Goal: Complete application form

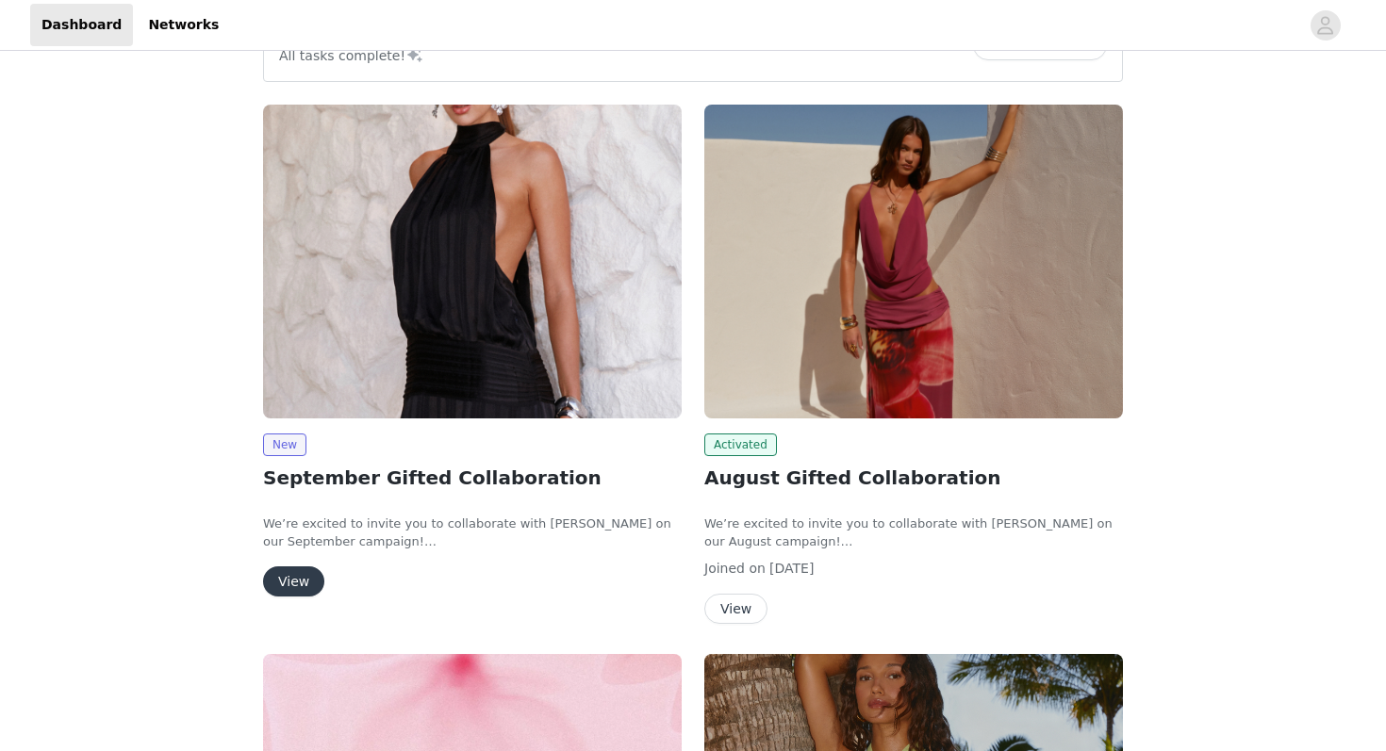
scroll to position [197, 0]
click at [290, 581] on button "View" at bounding box center [293, 581] width 61 height 30
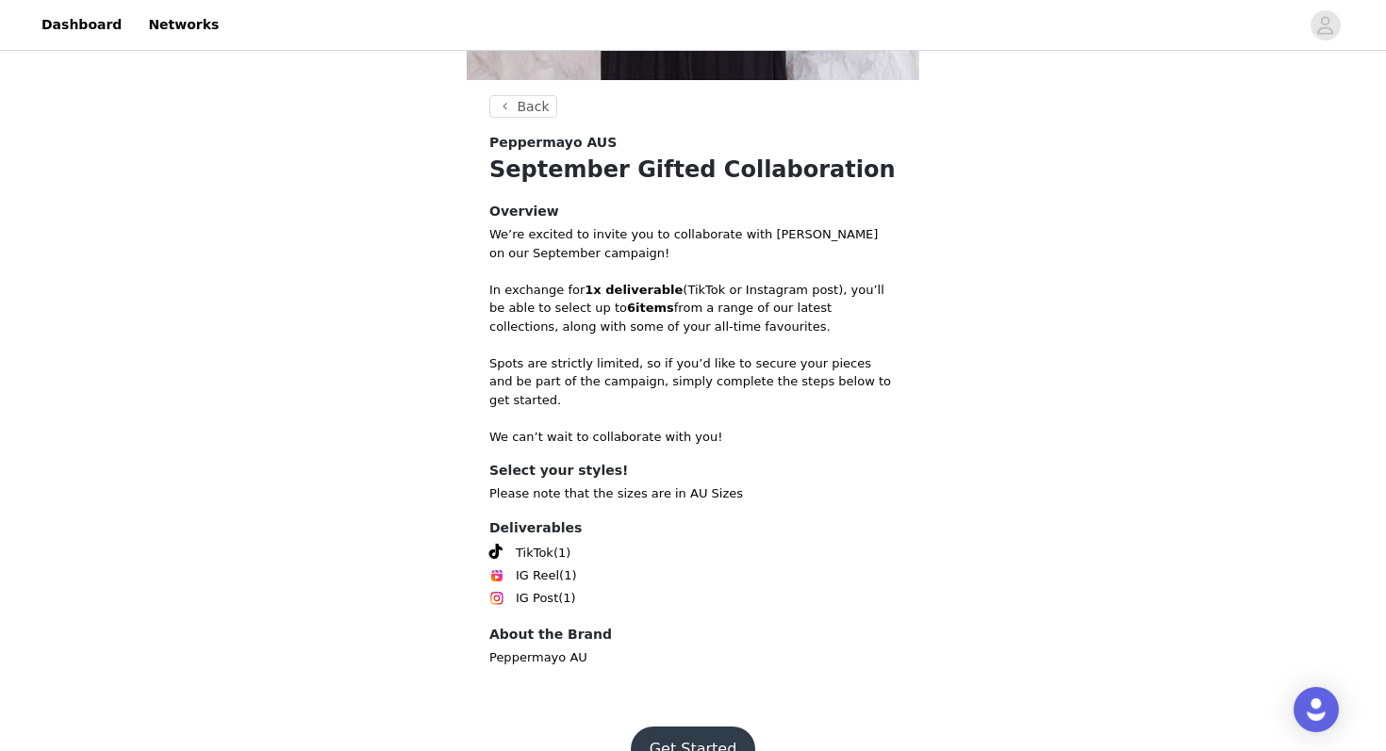
scroll to position [565, 0]
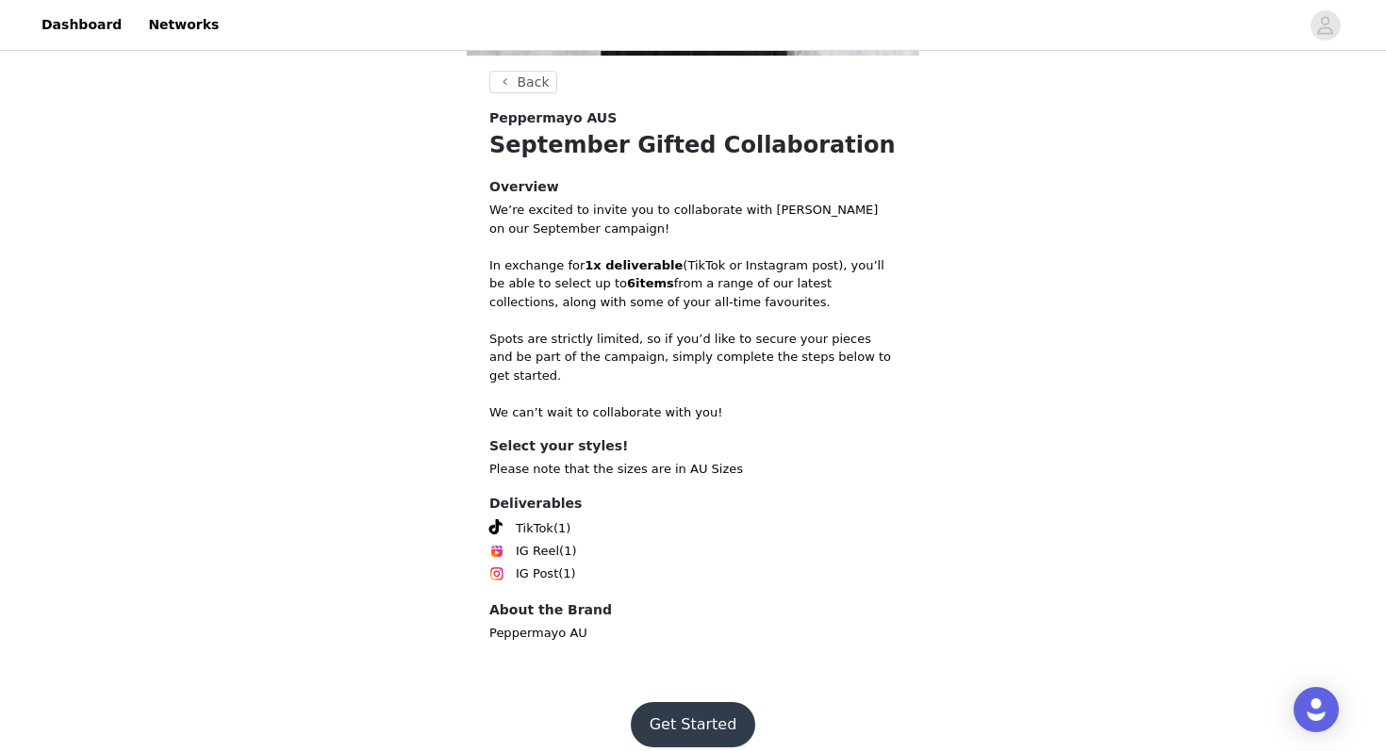
click at [687, 703] on button "Get Started" at bounding box center [693, 724] width 125 height 45
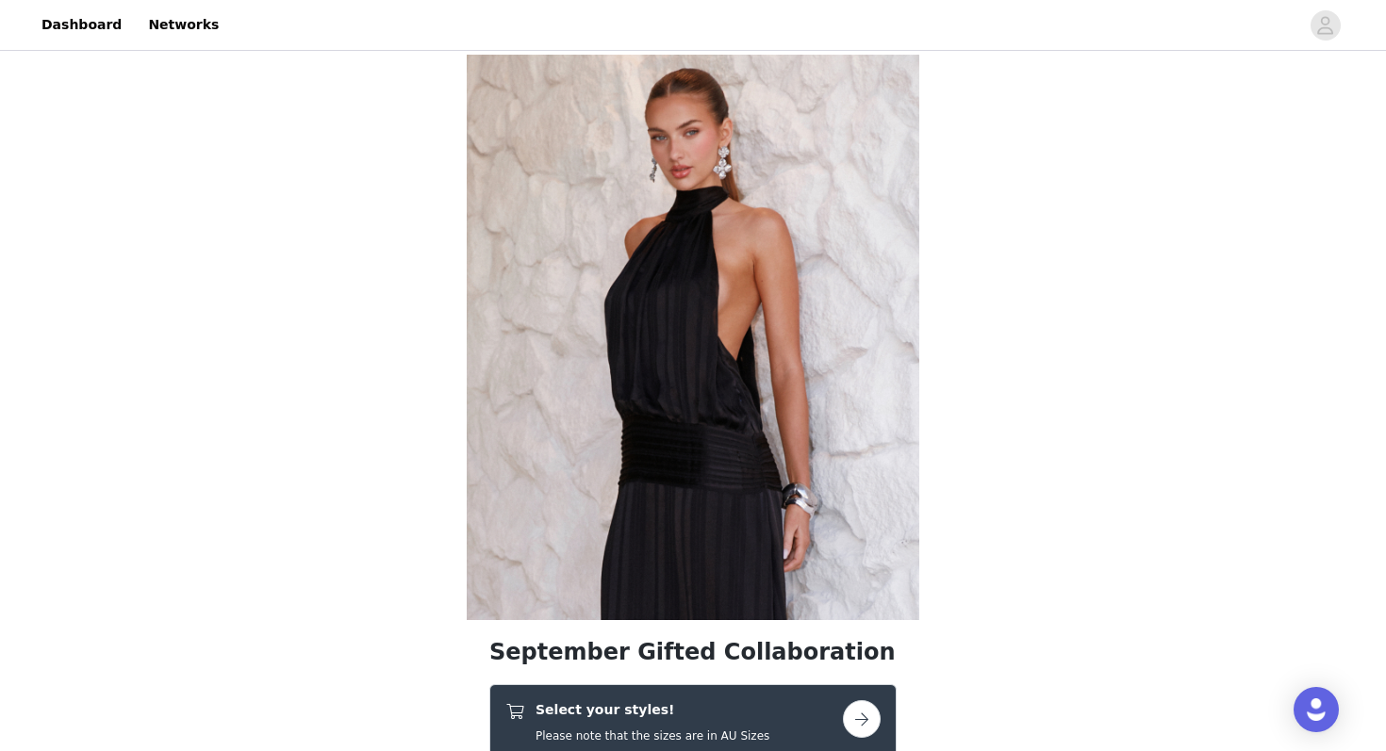
scroll to position [151, 0]
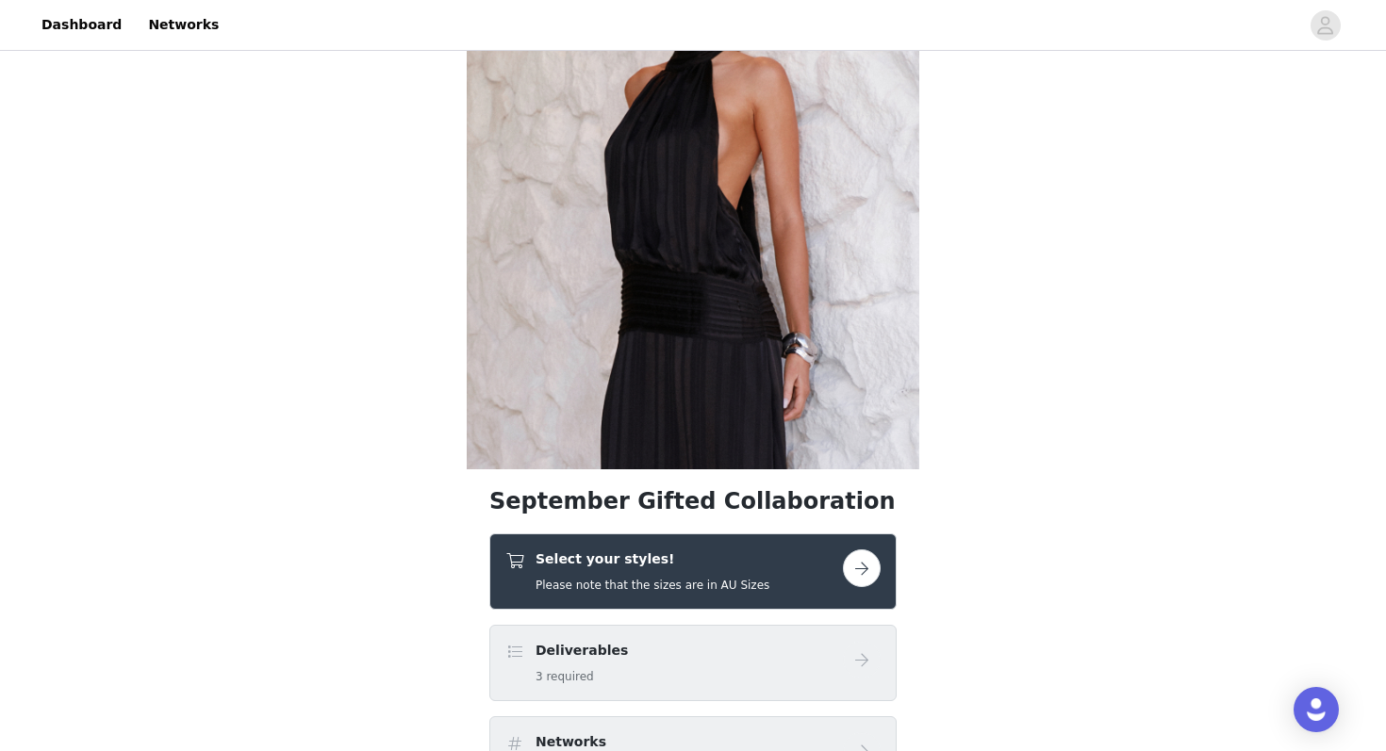
click at [718, 567] on h4 "Select your styles!" at bounding box center [652, 560] width 234 height 20
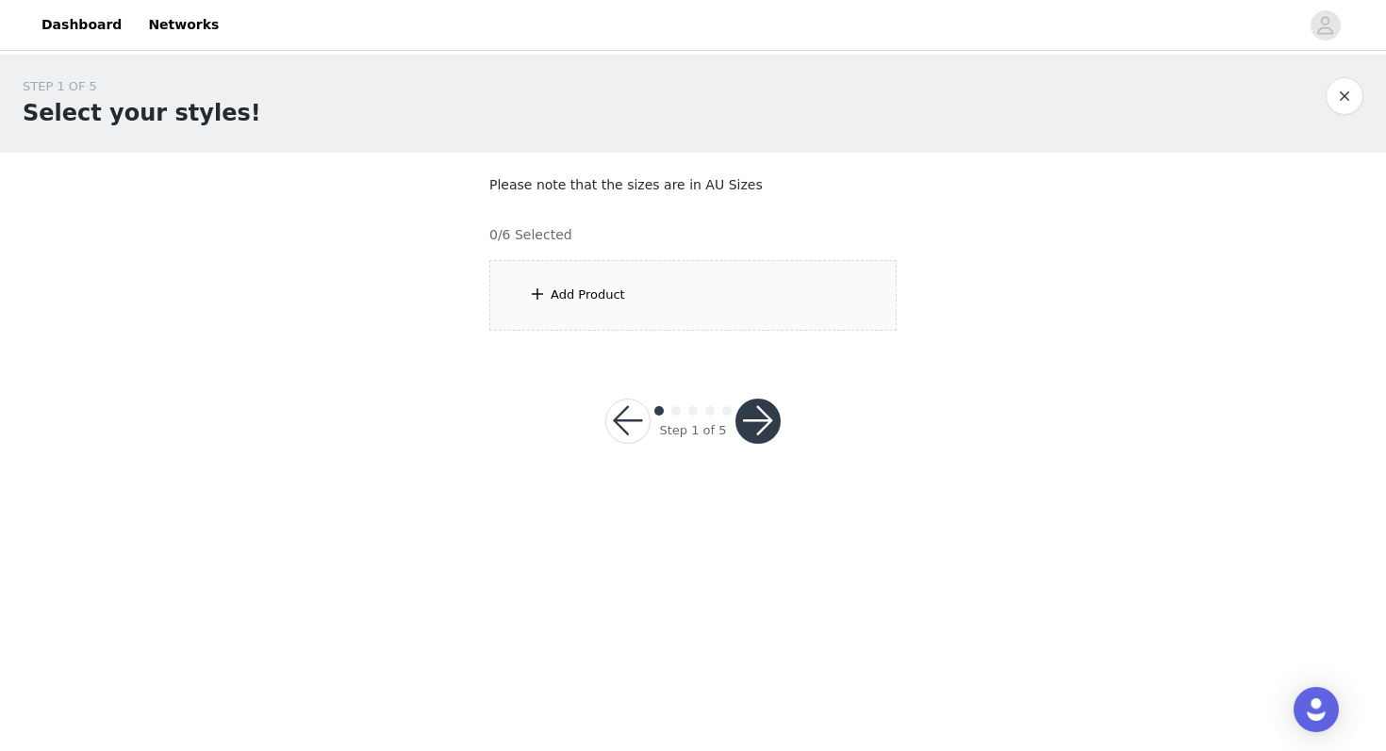
click at [698, 308] on div "Add Product" at bounding box center [692, 295] width 407 height 71
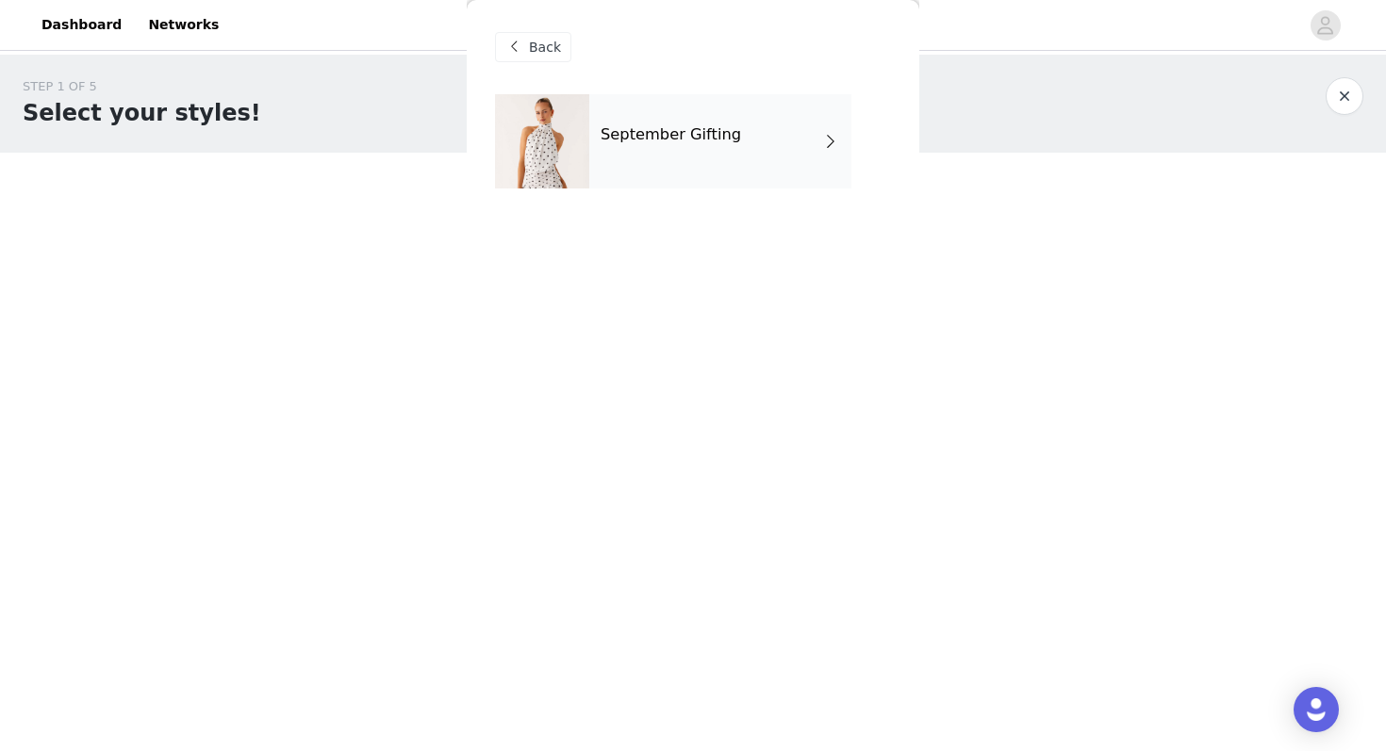
click at [731, 186] on div "September Gifting" at bounding box center [720, 141] width 262 height 94
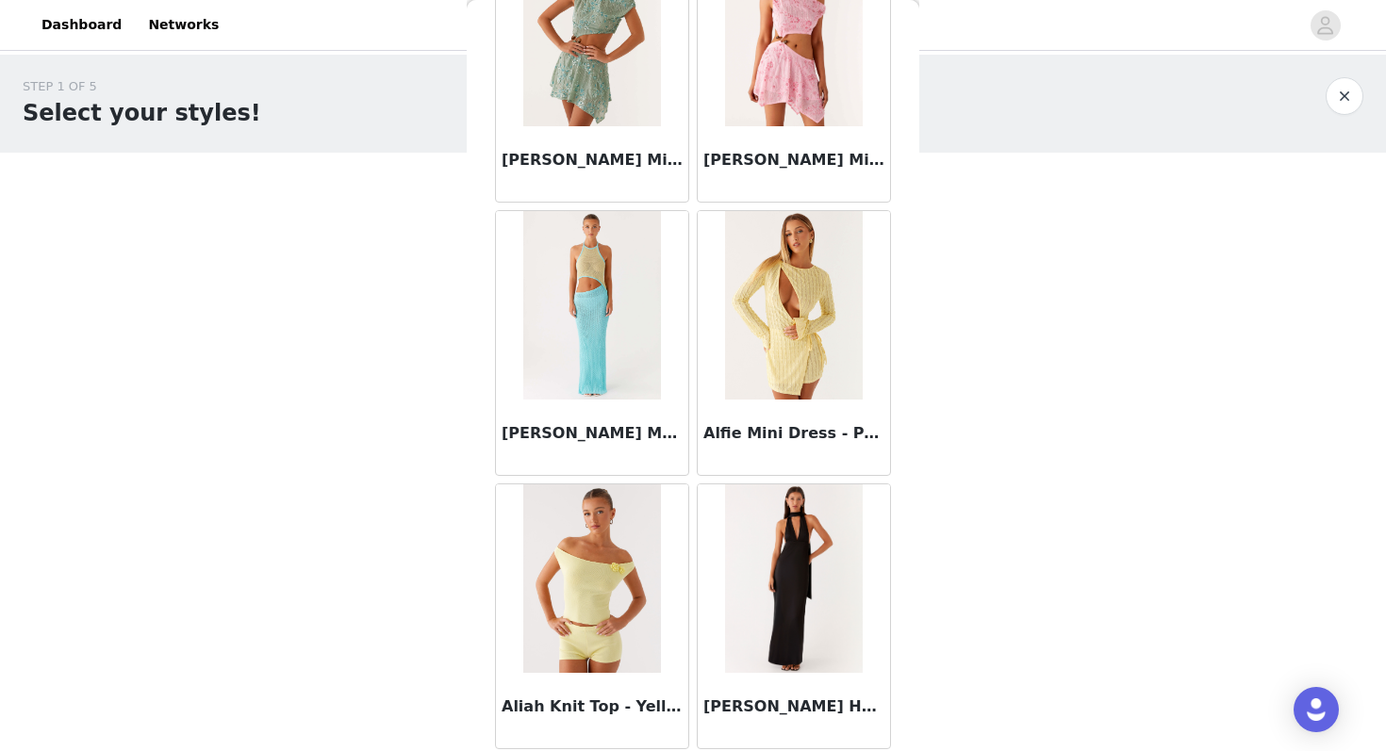
scroll to position [2133, 0]
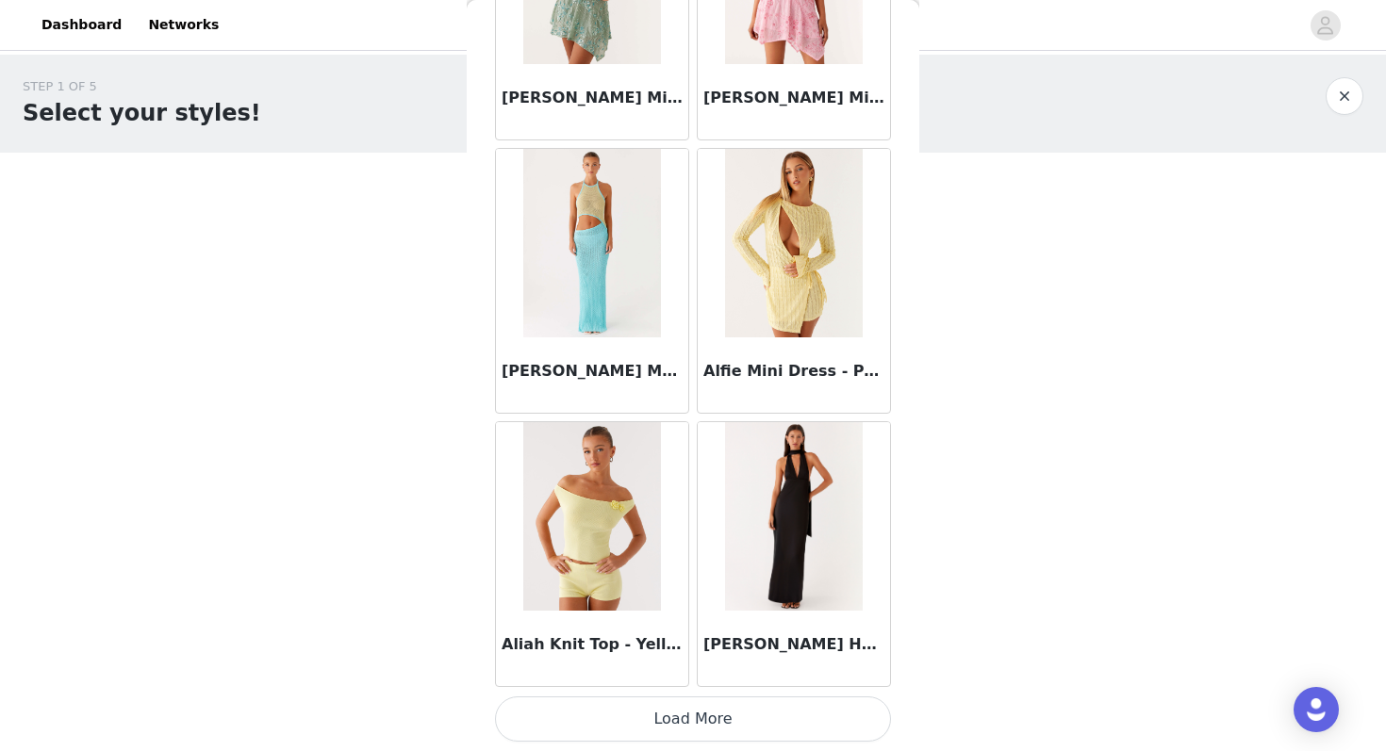
click at [589, 712] on button "Load More" at bounding box center [693, 719] width 396 height 45
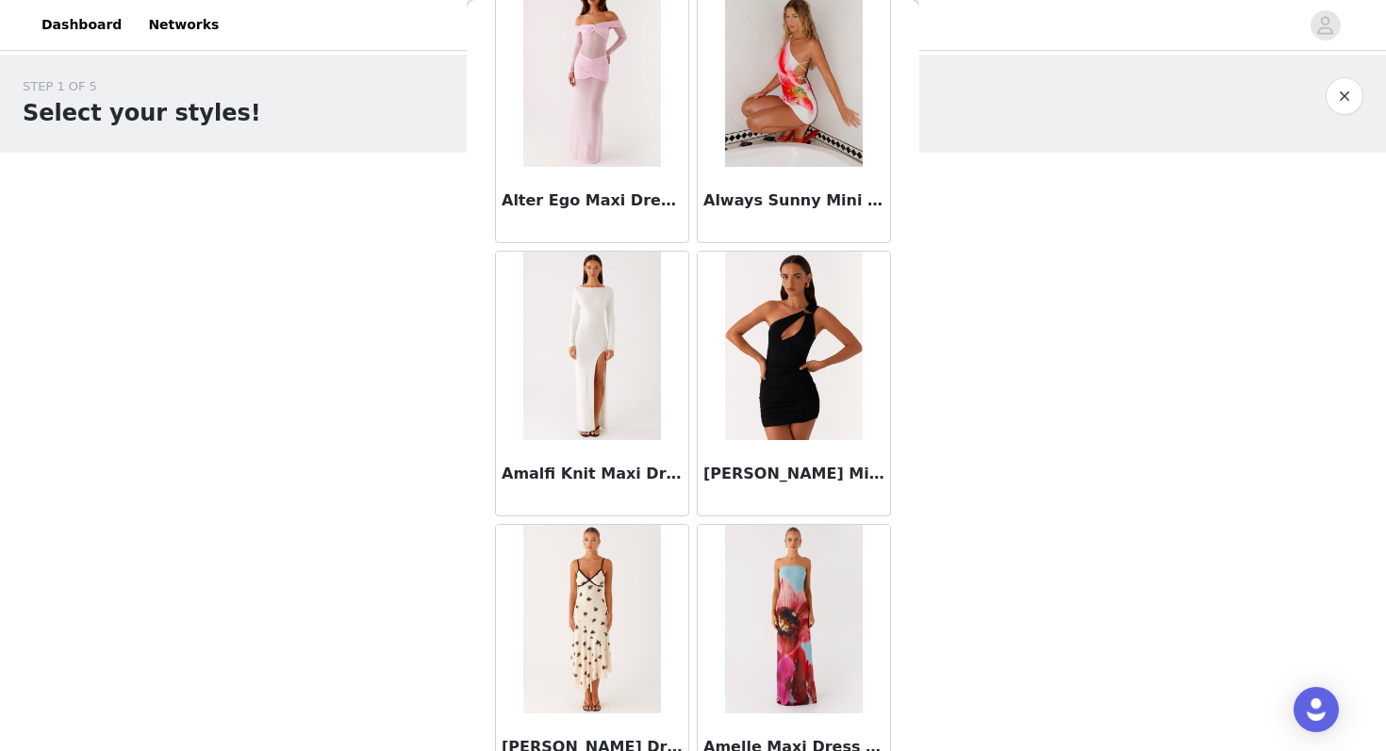
scroll to position [4867, 0]
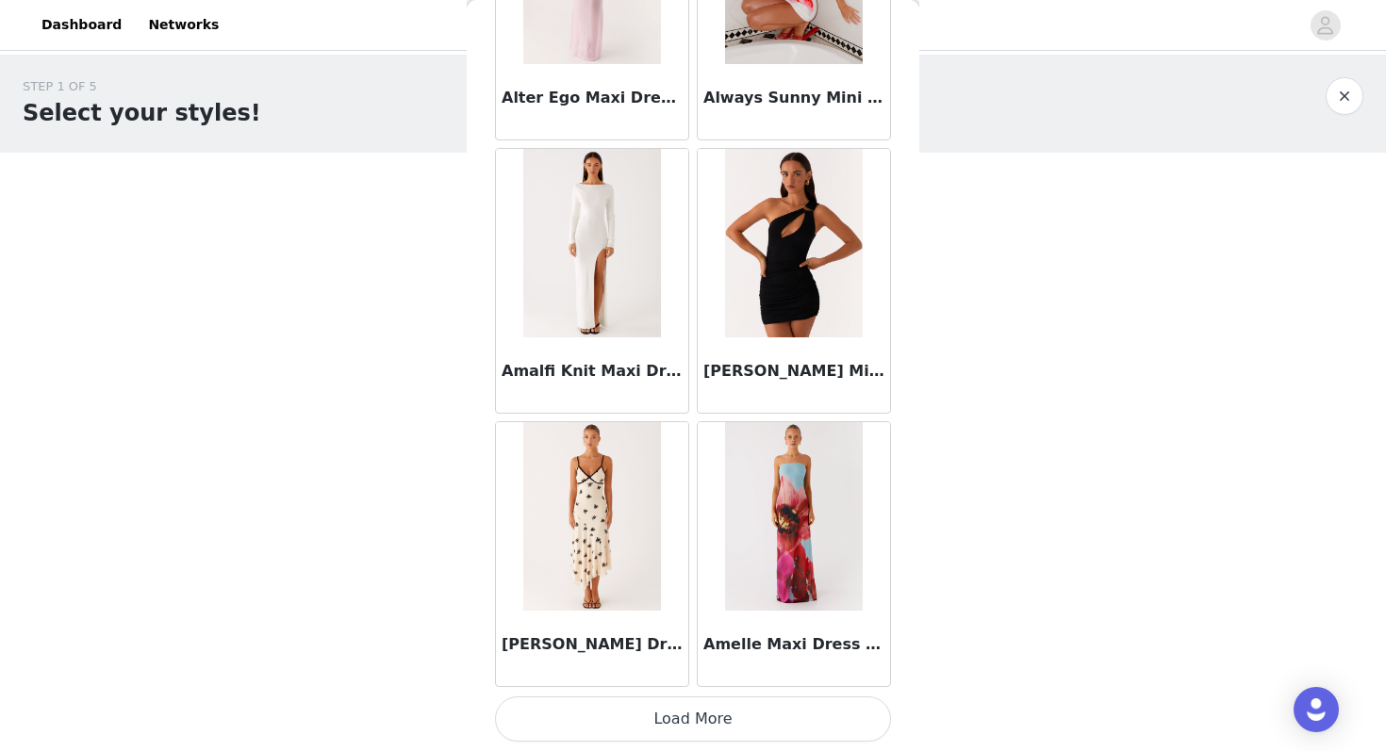
click at [584, 714] on button "Load More" at bounding box center [693, 719] width 396 height 45
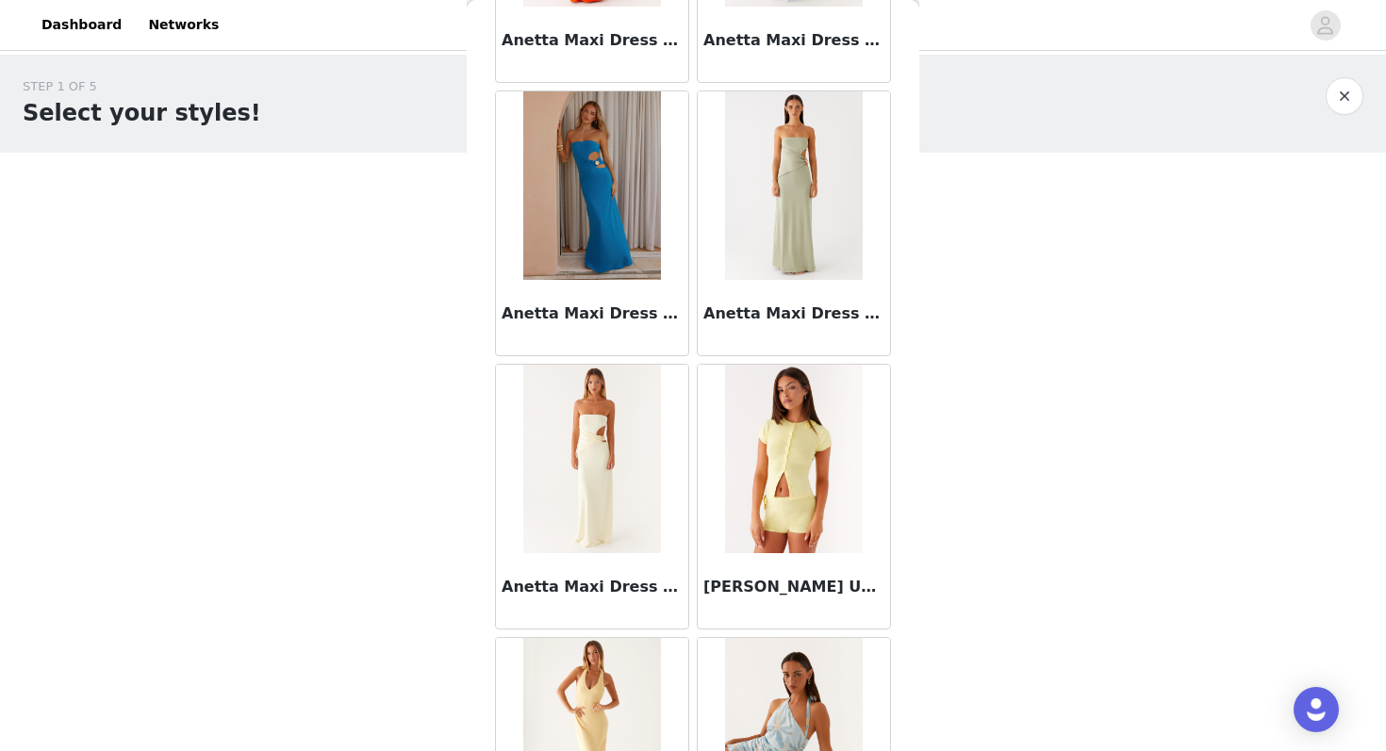
scroll to position [7600, 0]
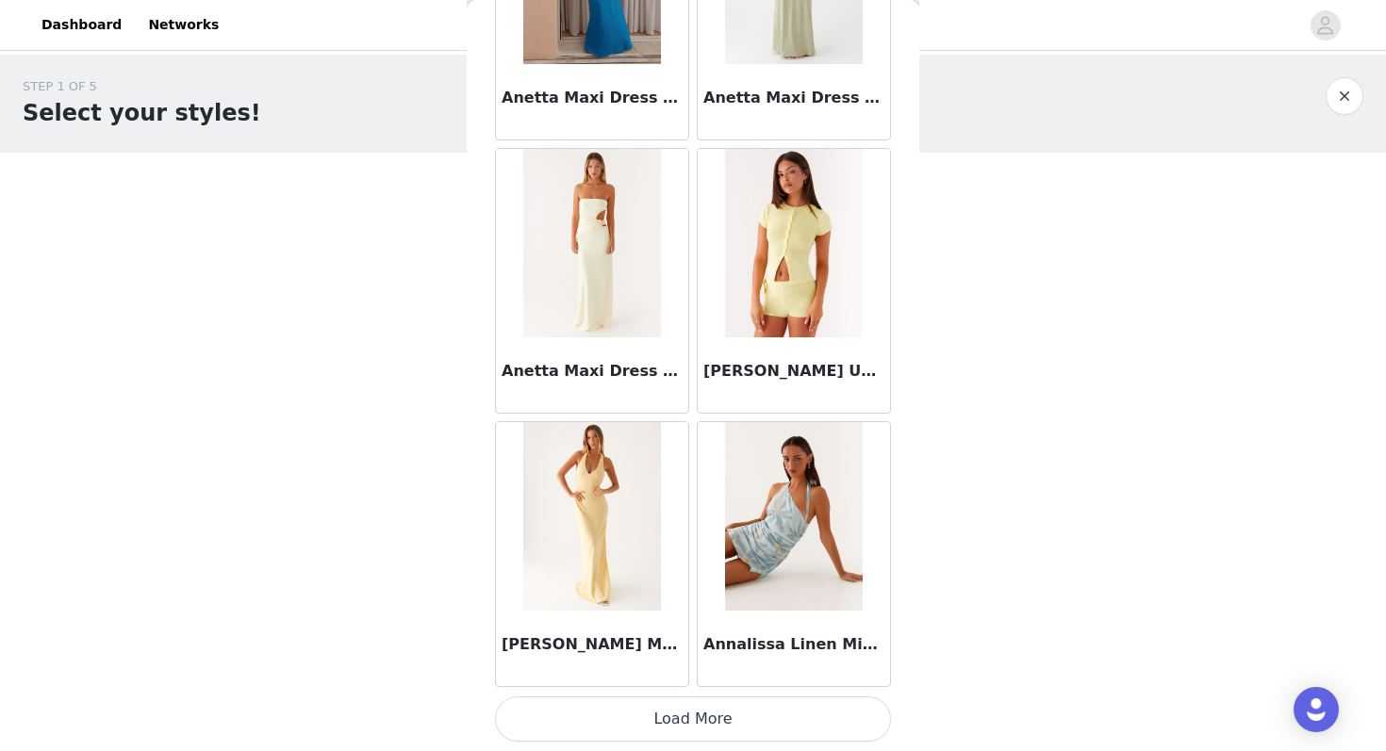
click at [616, 718] on button "Load More" at bounding box center [693, 719] width 396 height 45
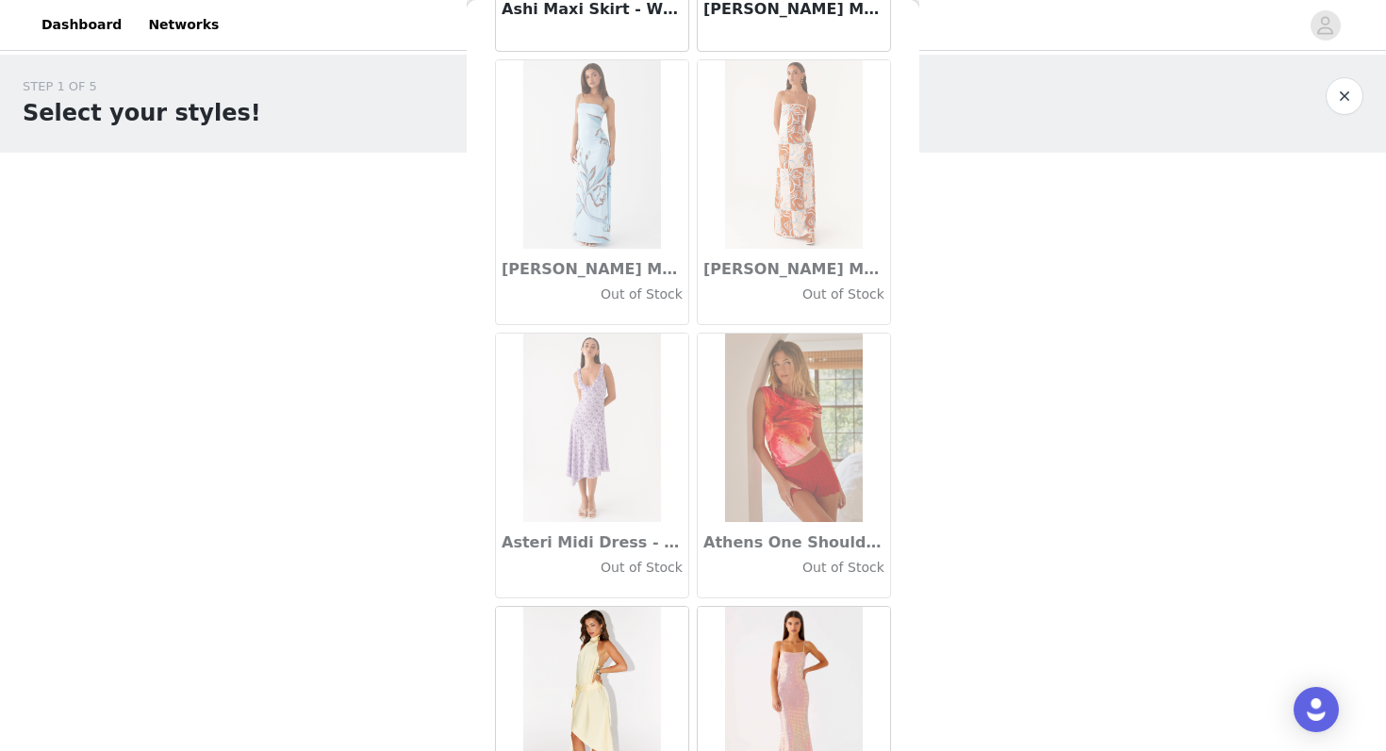
scroll to position [10334, 0]
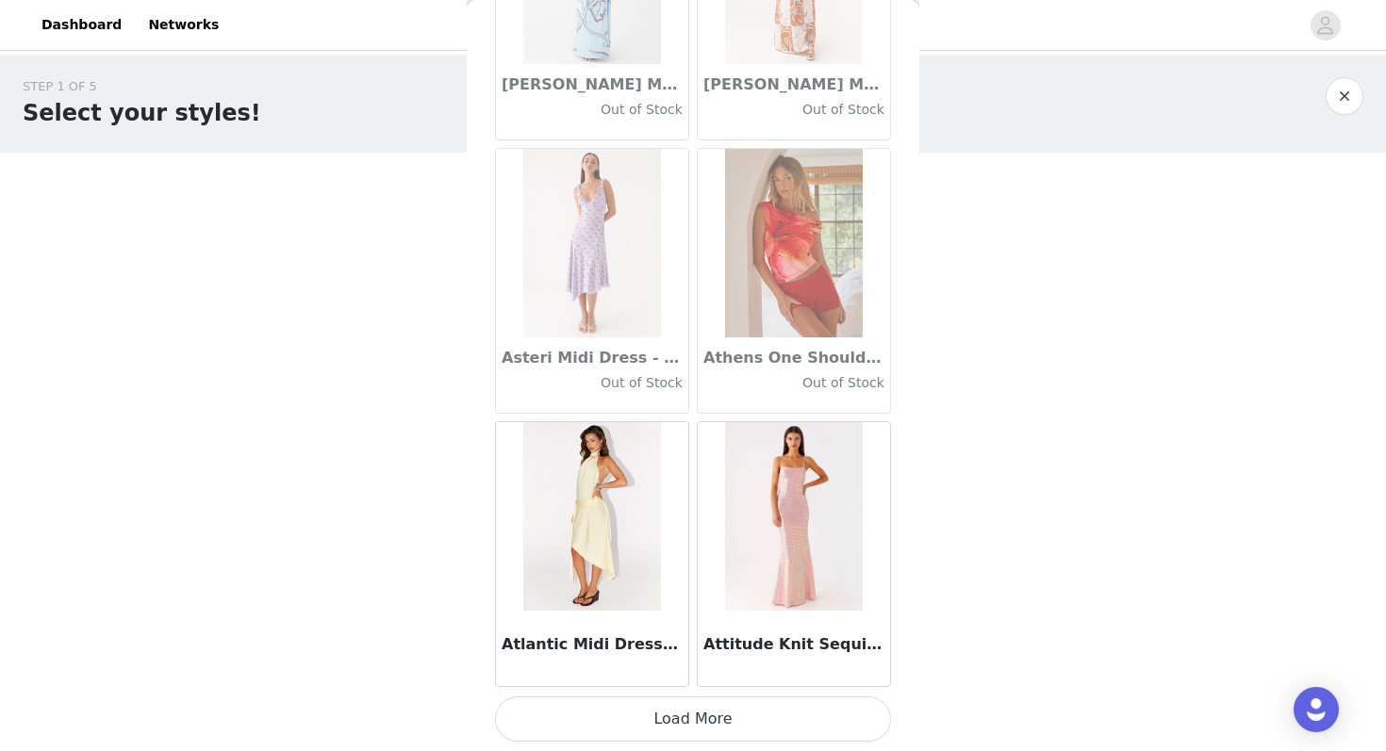
click at [622, 724] on button "Load More" at bounding box center [693, 719] width 396 height 45
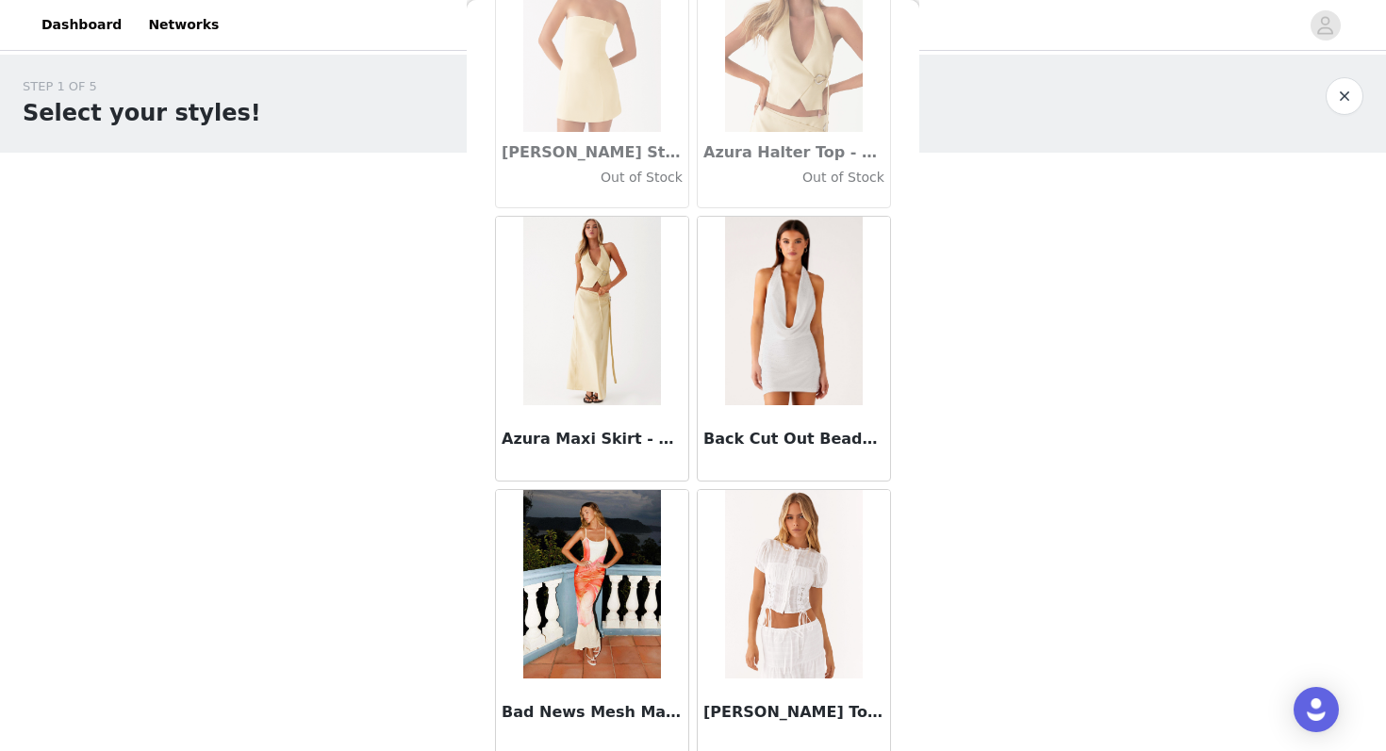
scroll to position [13067, 0]
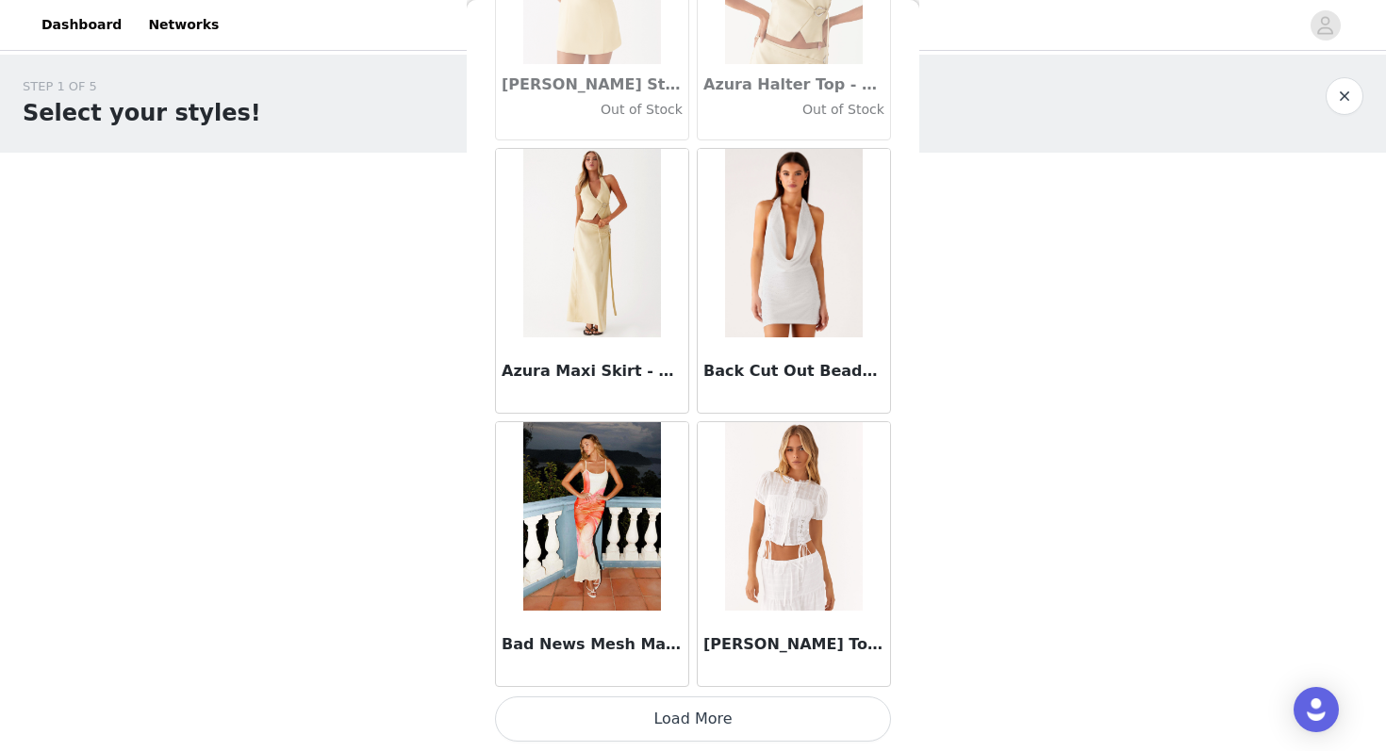
click at [636, 709] on button "Load More" at bounding box center [693, 719] width 396 height 45
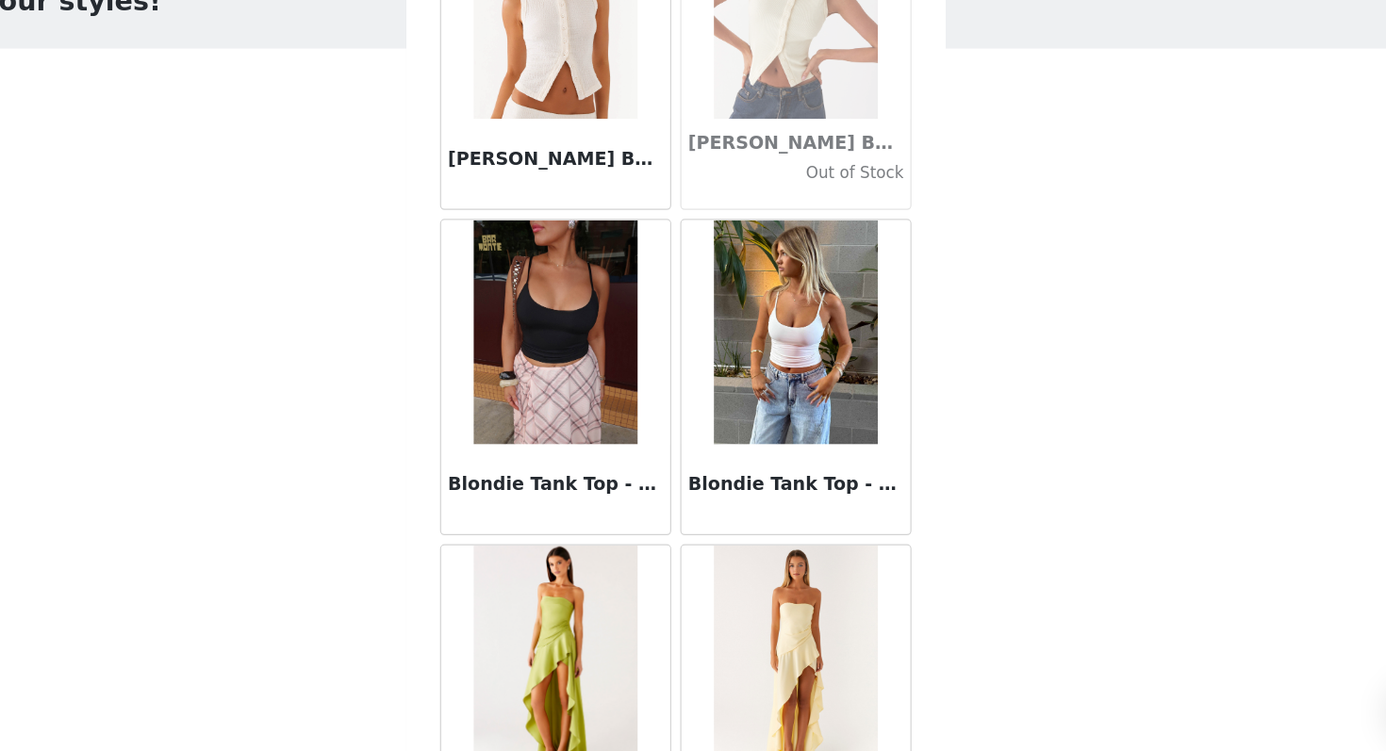
scroll to position [15672, 0]
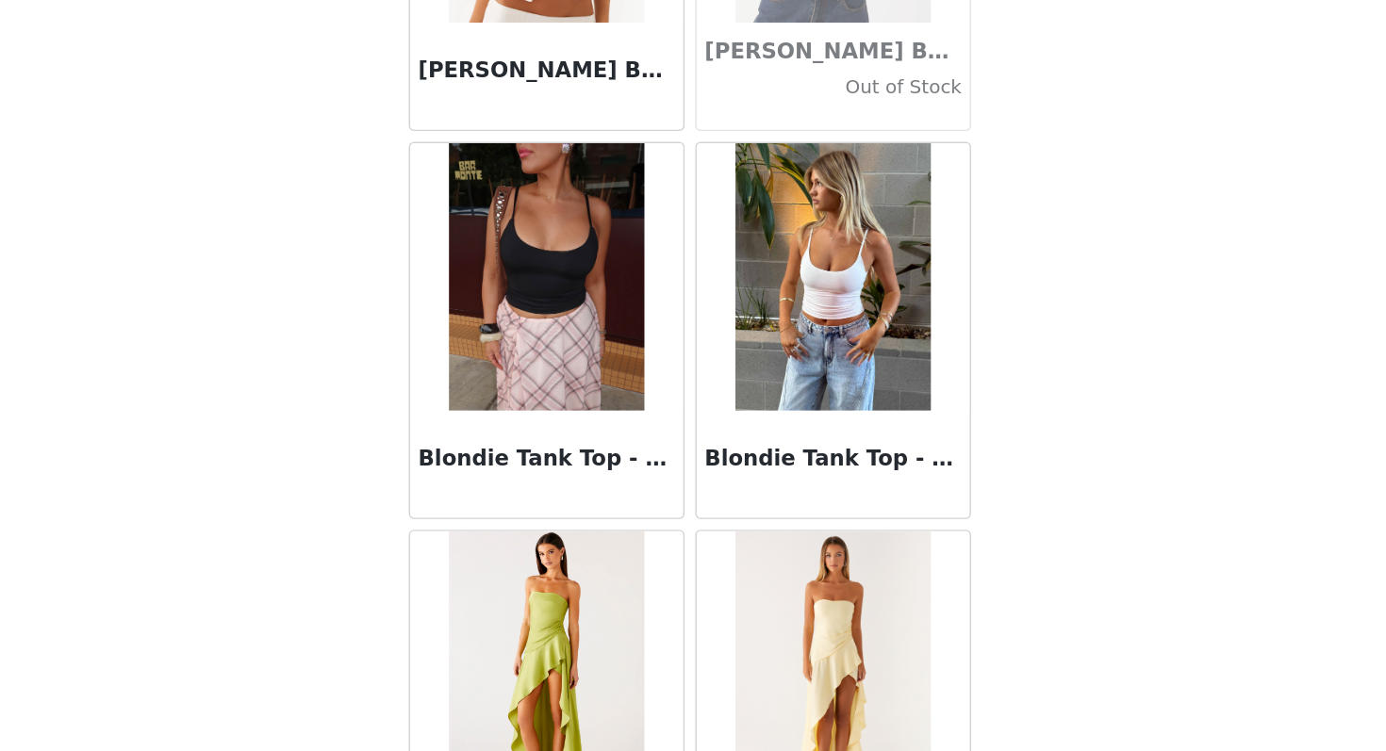
click at [630, 507] on h3 "Blondie Tank Top - Black" at bounding box center [591, 499] width 181 height 23
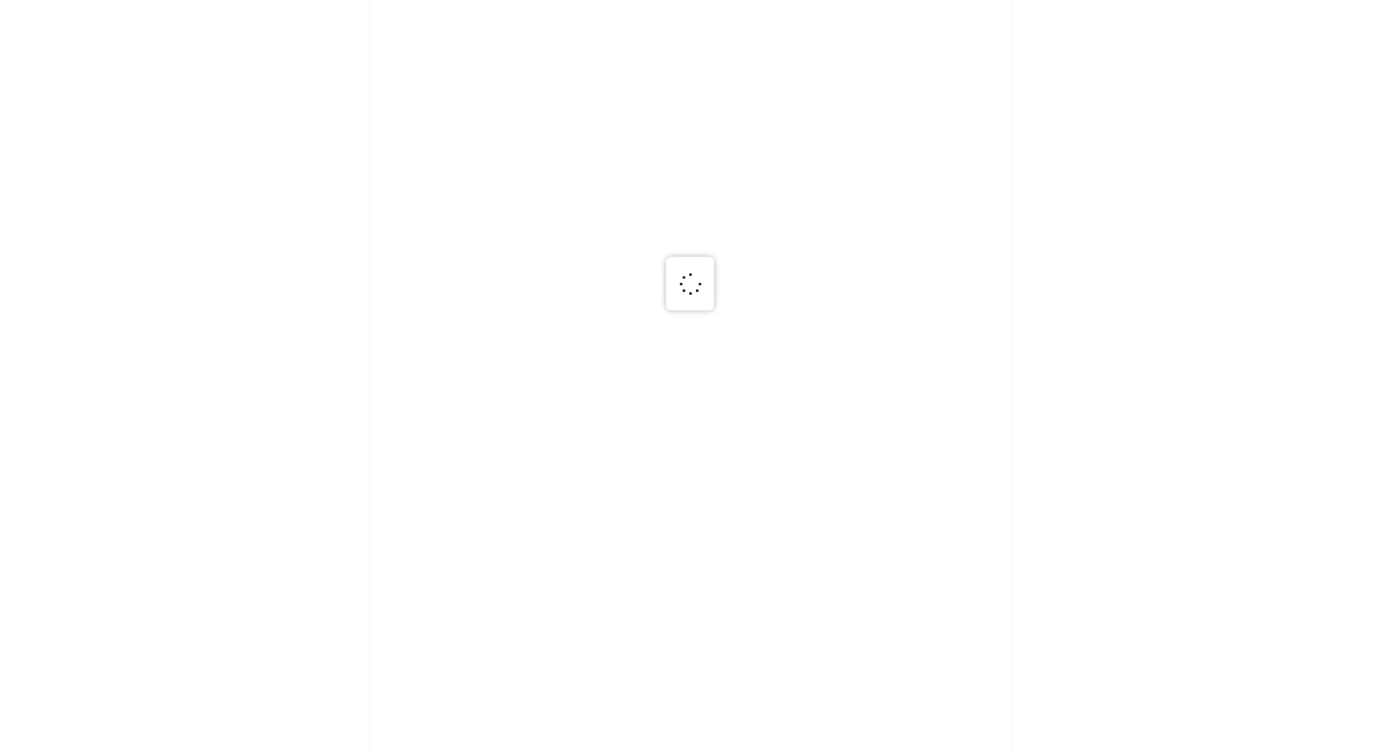
scroll to position [0, 0]
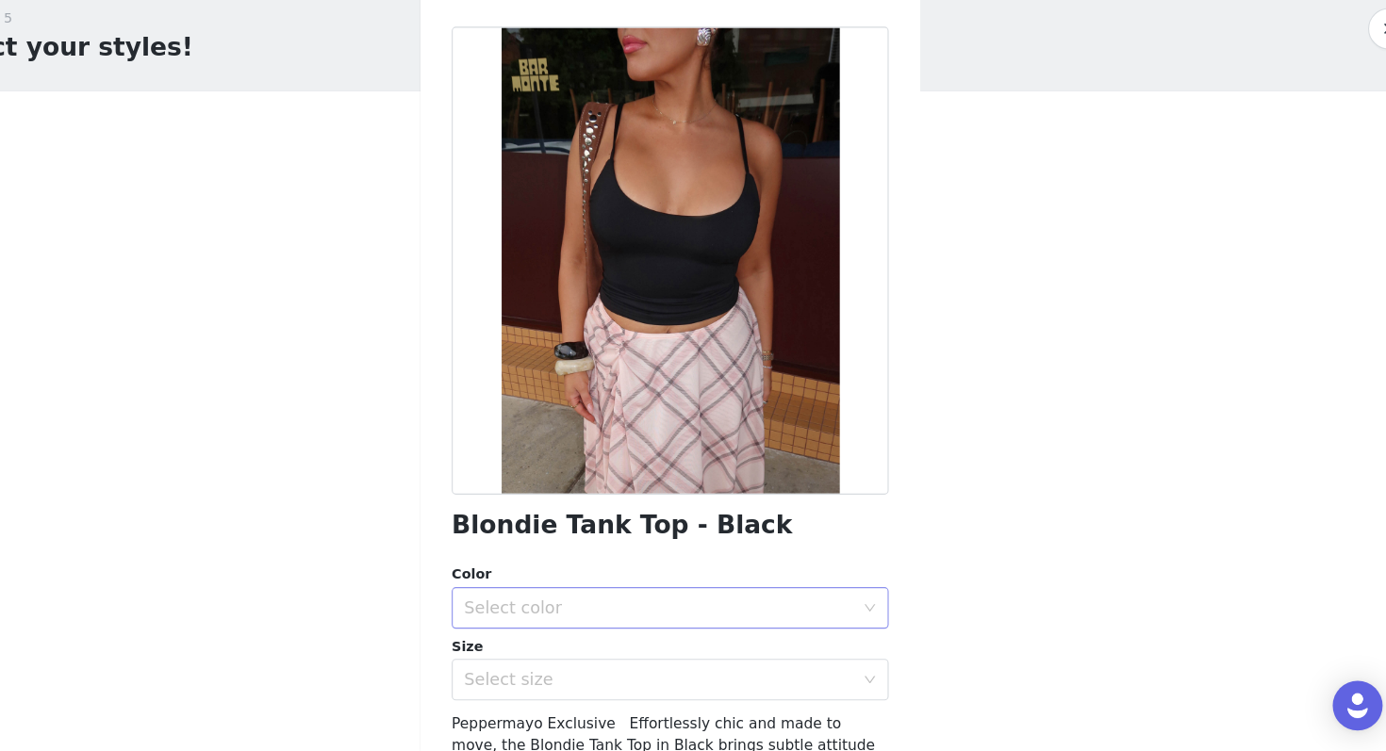
click at [595, 628] on div "Select color" at bounding box center [682, 621] width 353 height 19
click at [567, 662] on li "Black" at bounding box center [693, 663] width 396 height 30
click at [564, 683] on div "Select size" at bounding box center [682, 686] width 353 height 19
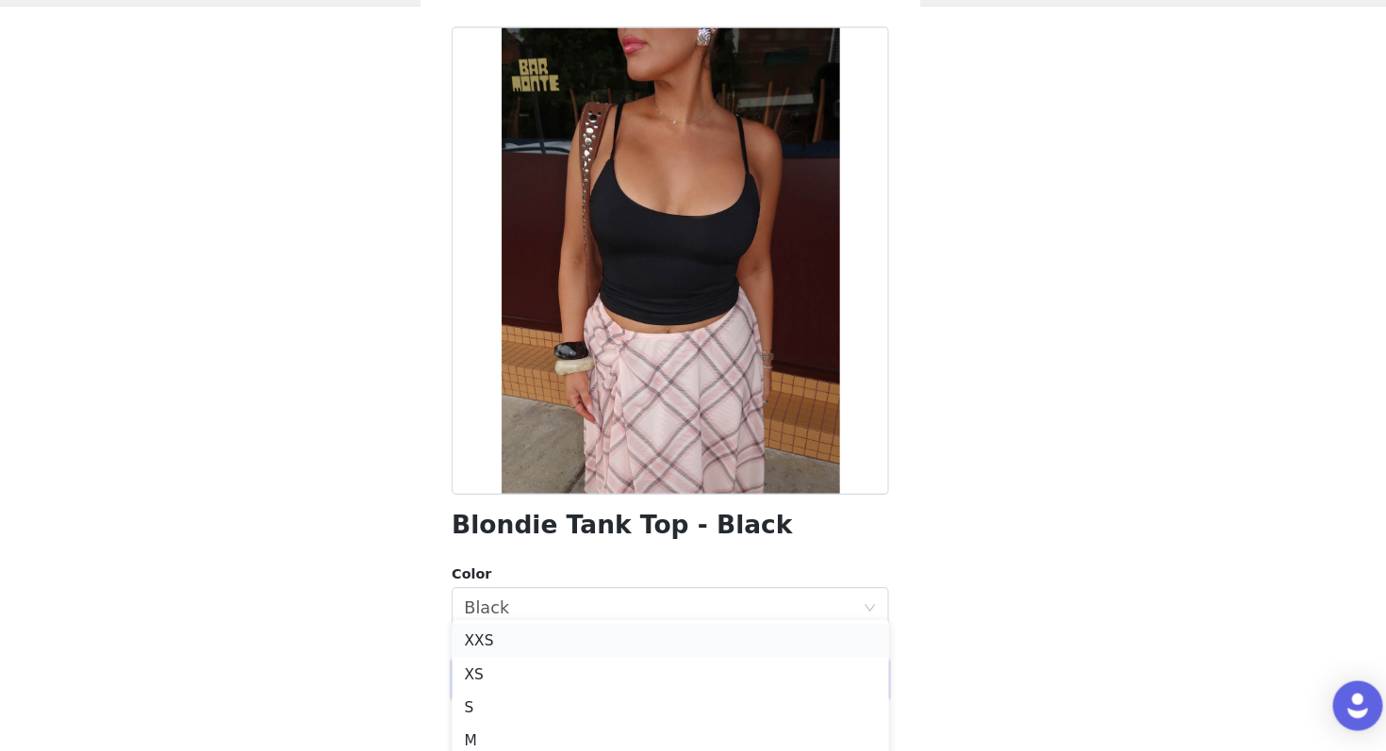
scroll to position [84, 0]
click at [526, 676] on li "XS" at bounding box center [693, 674] width 396 height 30
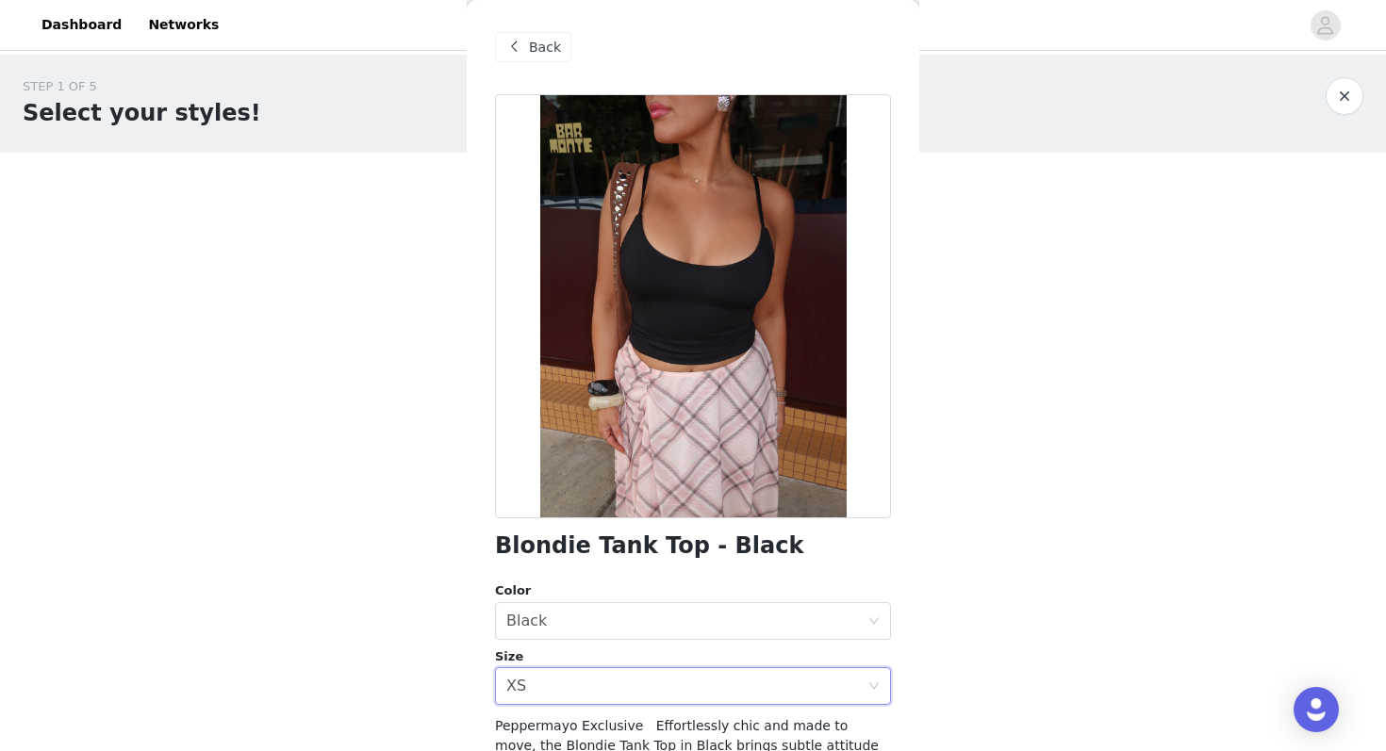
scroll to position [242, 0]
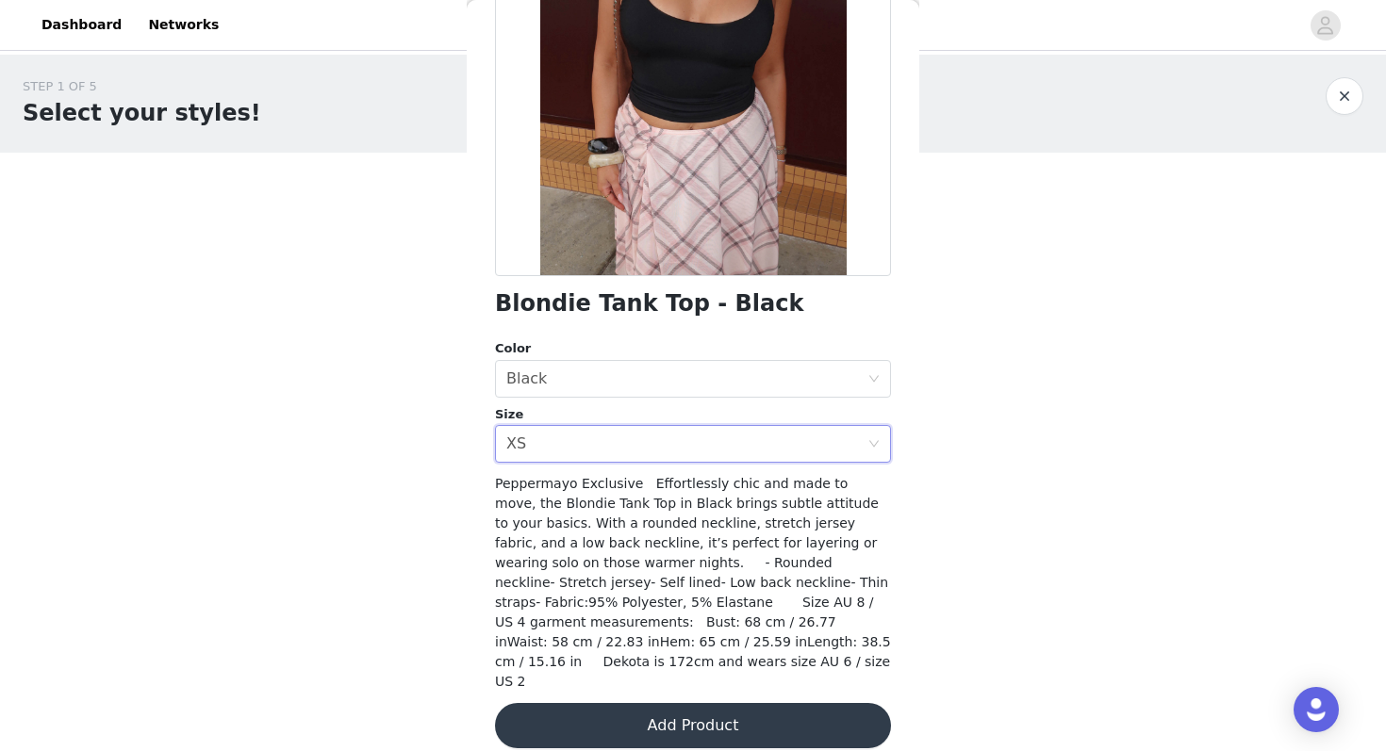
click at [633, 712] on button "Add Product" at bounding box center [693, 725] width 396 height 45
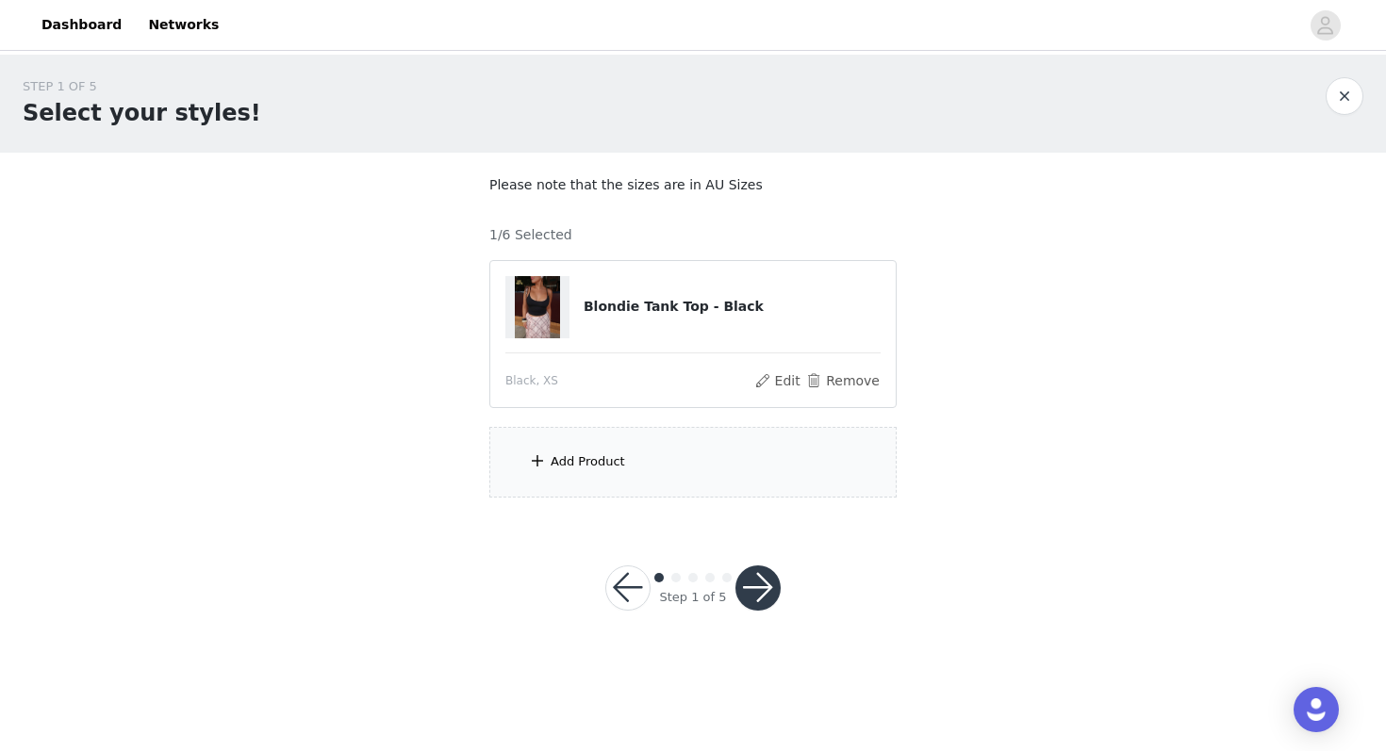
click at [637, 459] on div "Add Product" at bounding box center [692, 462] width 407 height 71
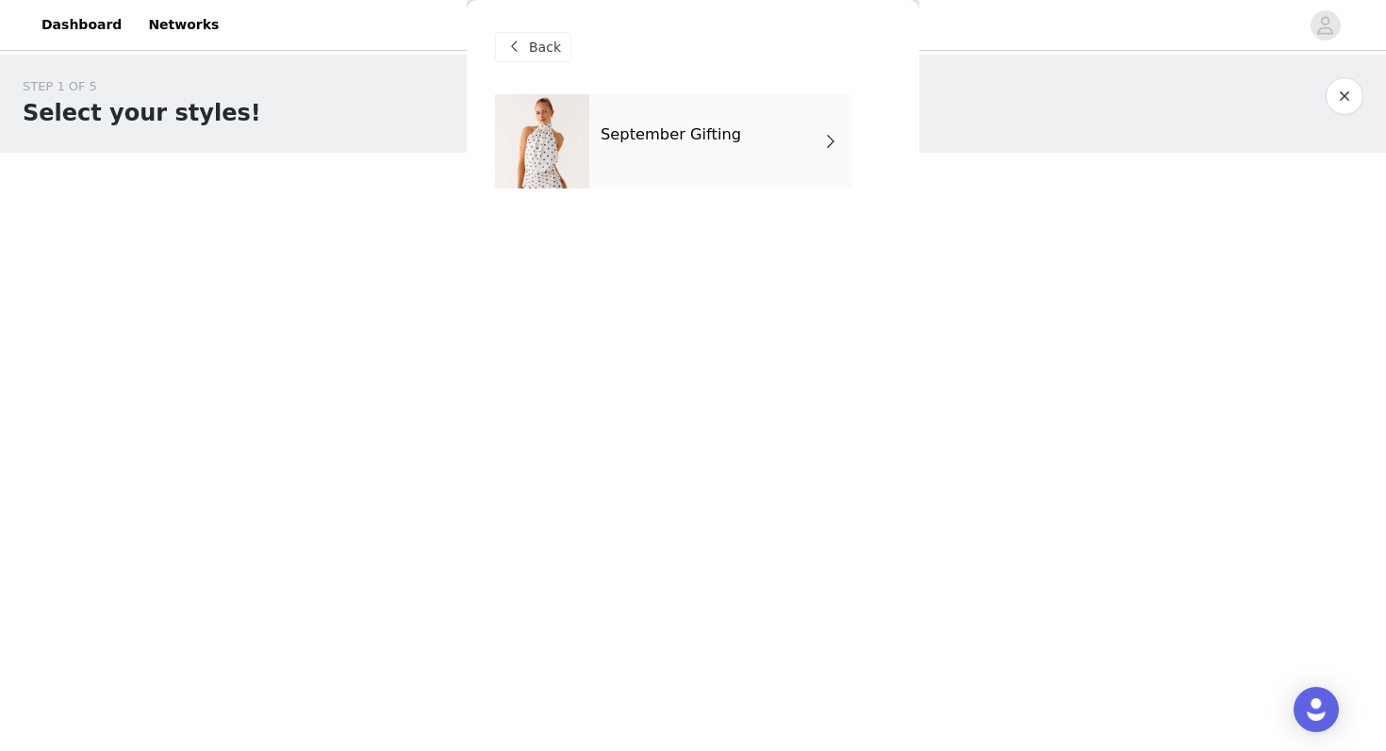
click at [625, 185] on div "September Gifting" at bounding box center [720, 141] width 262 height 94
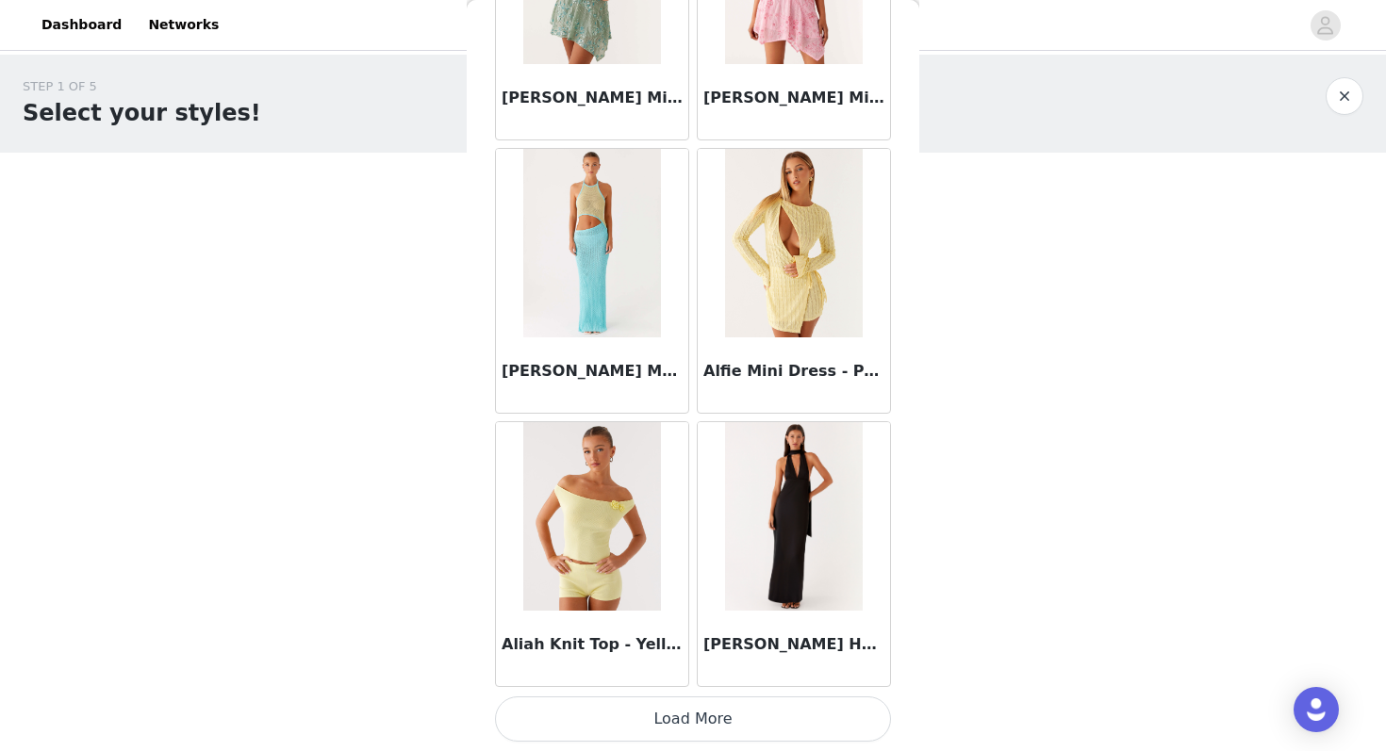
click at [628, 730] on button "Load More" at bounding box center [693, 719] width 396 height 45
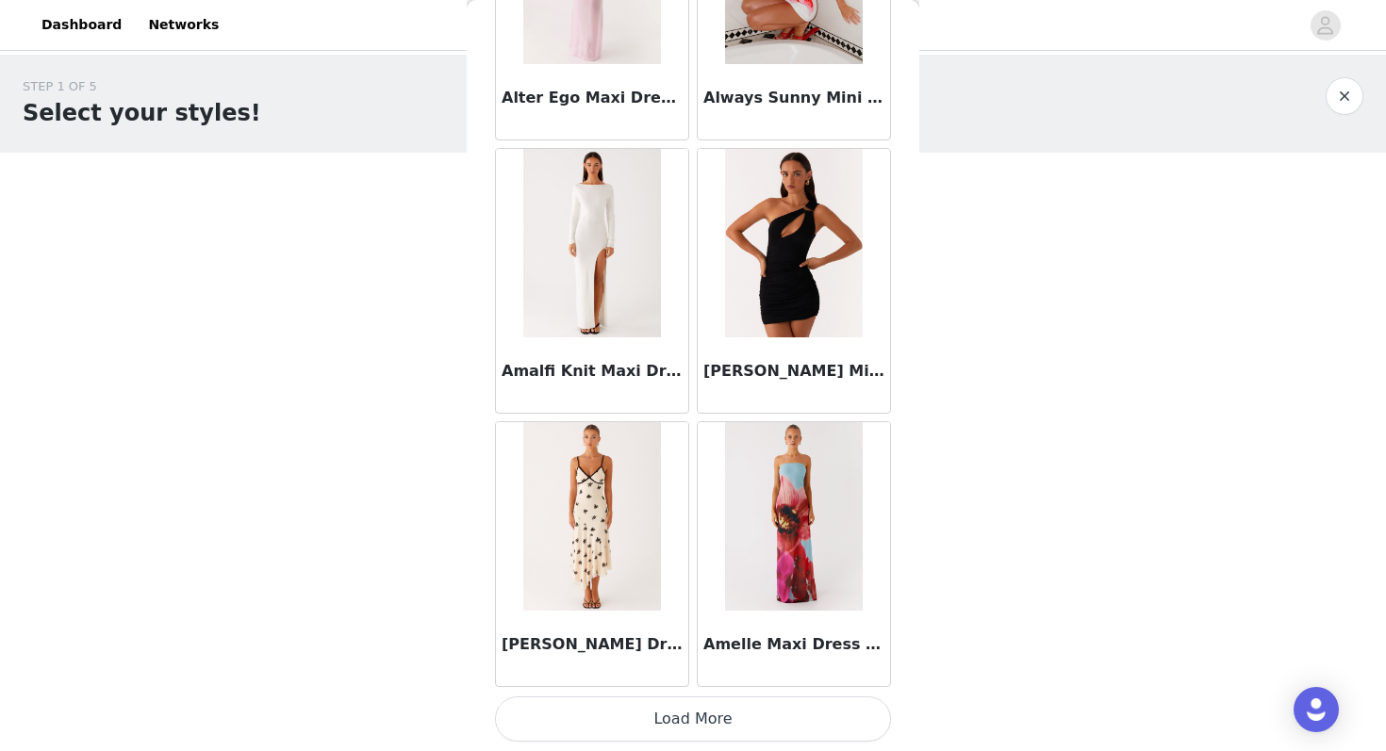
click at [595, 726] on button "Load More" at bounding box center [693, 719] width 396 height 45
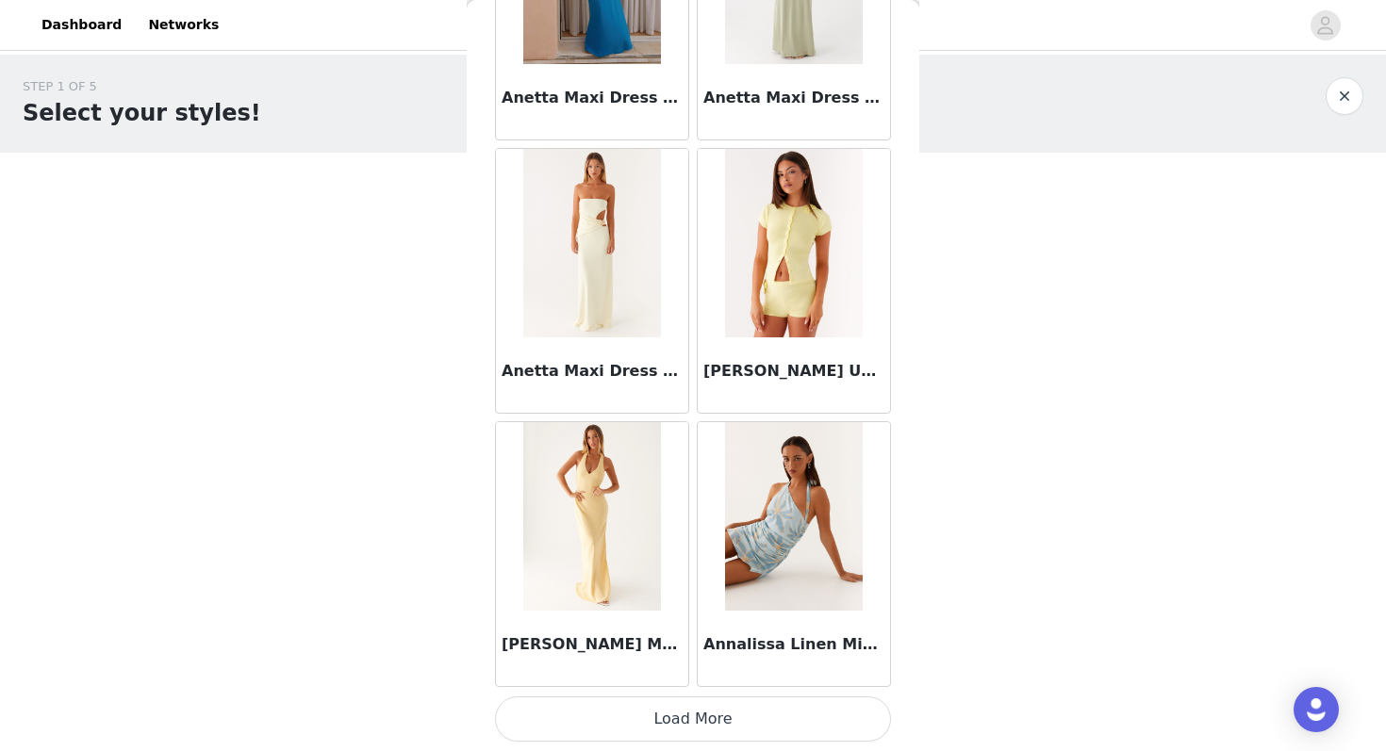
click at [599, 728] on button "Load More" at bounding box center [693, 719] width 396 height 45
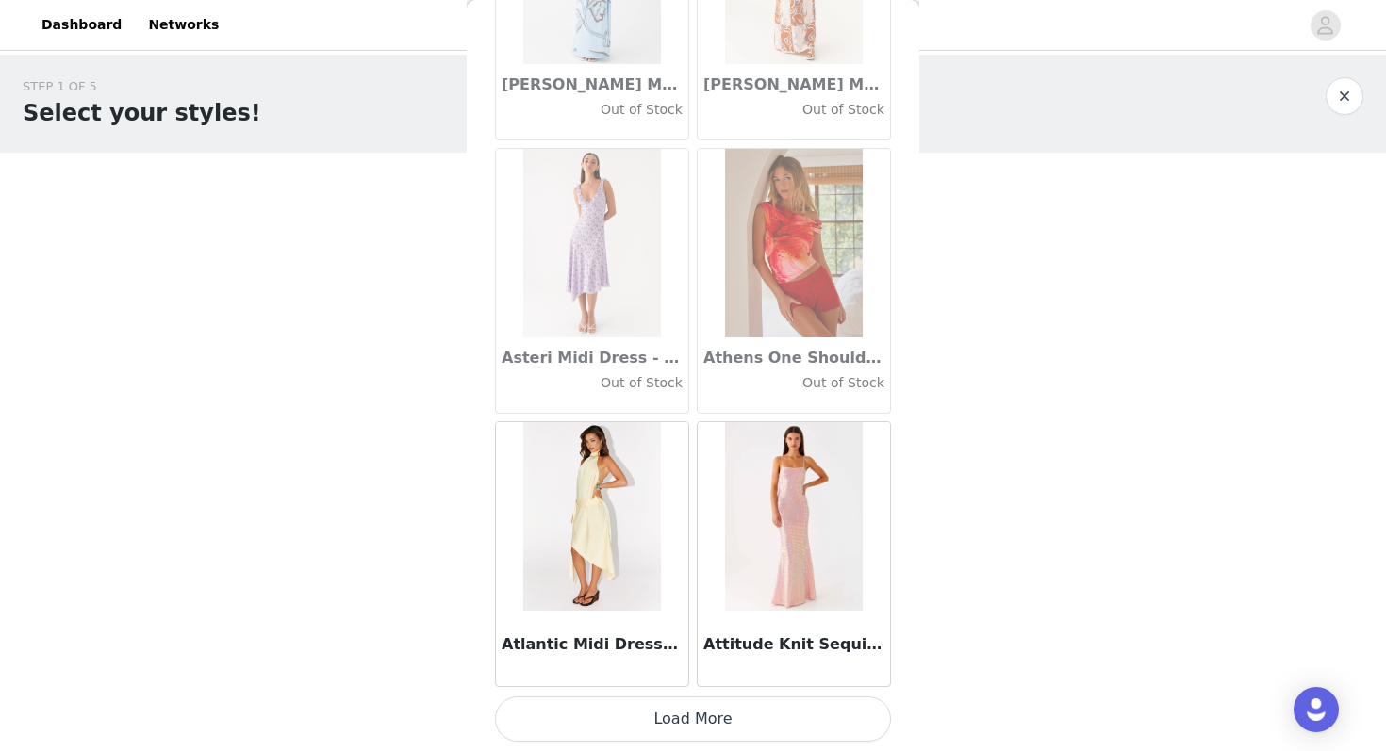
click at [621, 714] on button "Load More" at bounding box center [693, 719] width 396 height 45
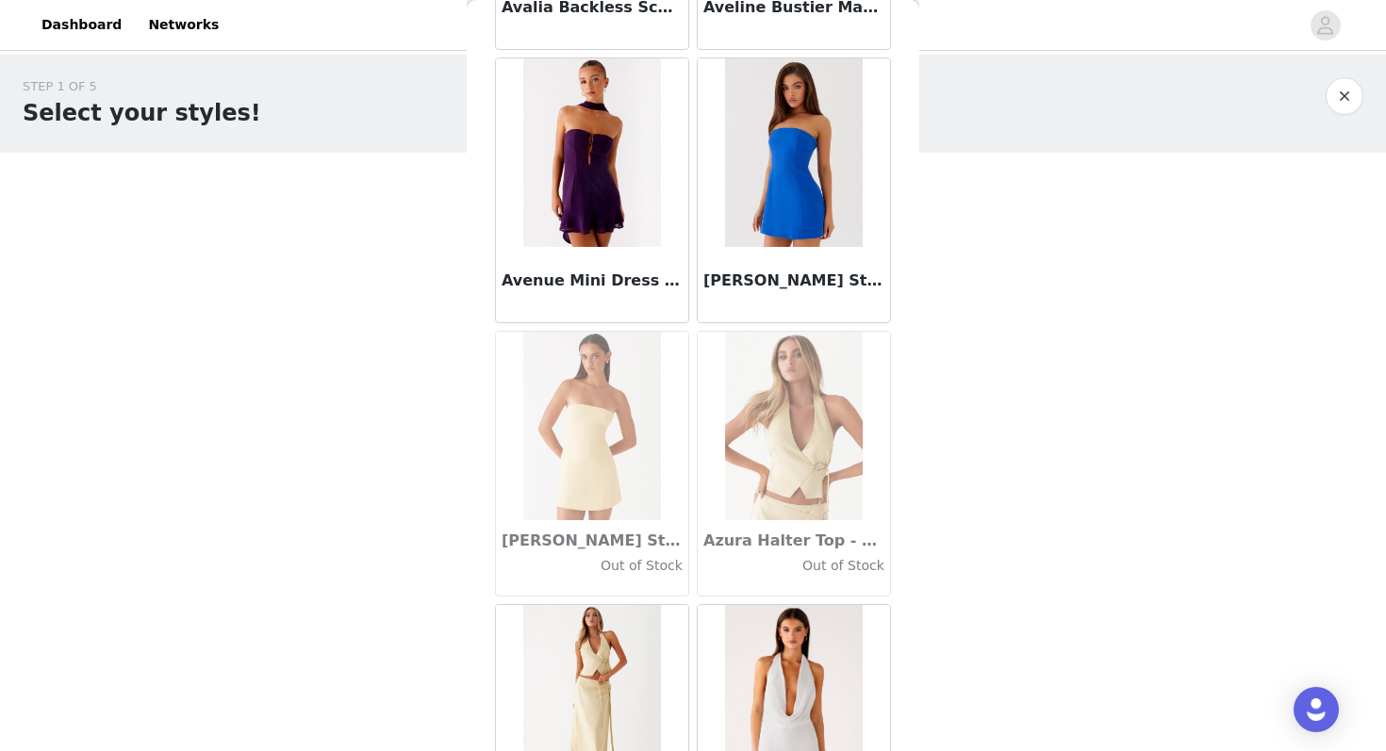
scroll to position [13067, 0]
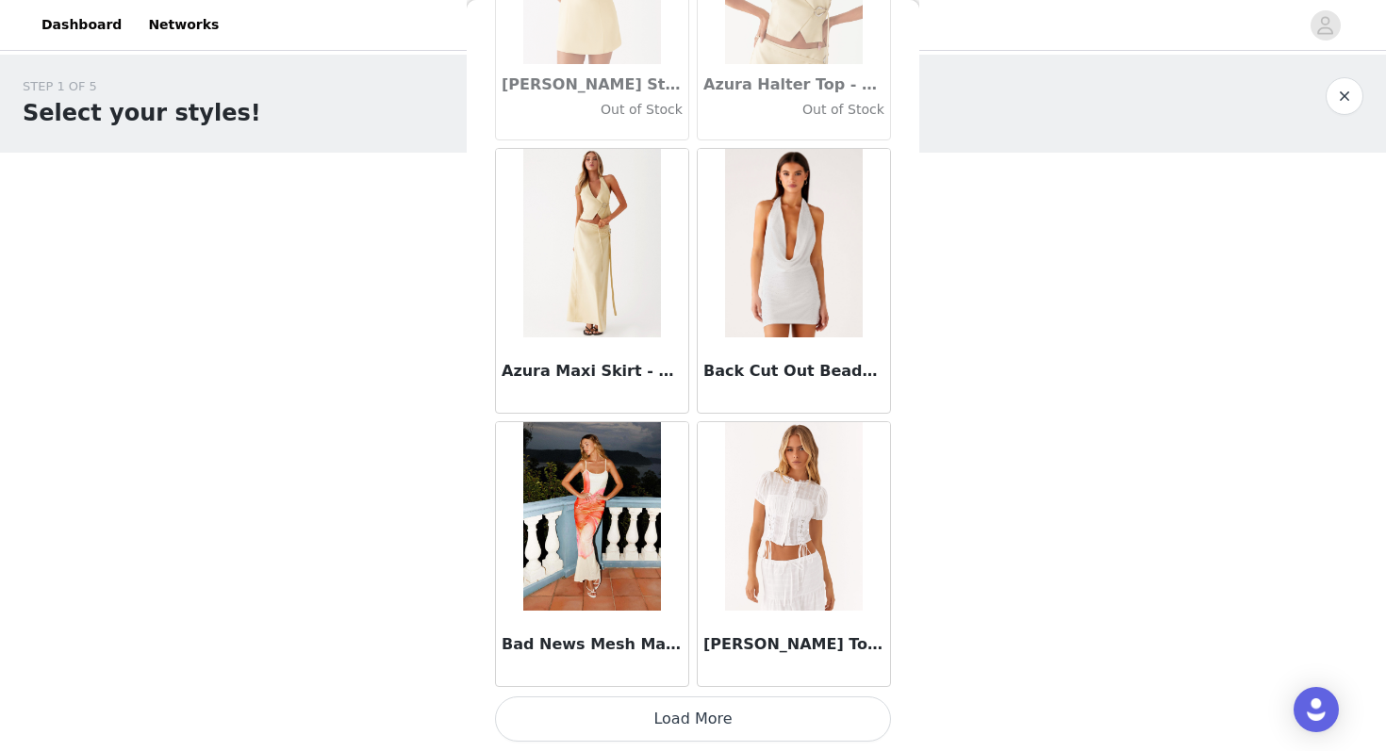
click at [603, 726] on button "Load More" at bounding box center [693, 719] width 396 height 45
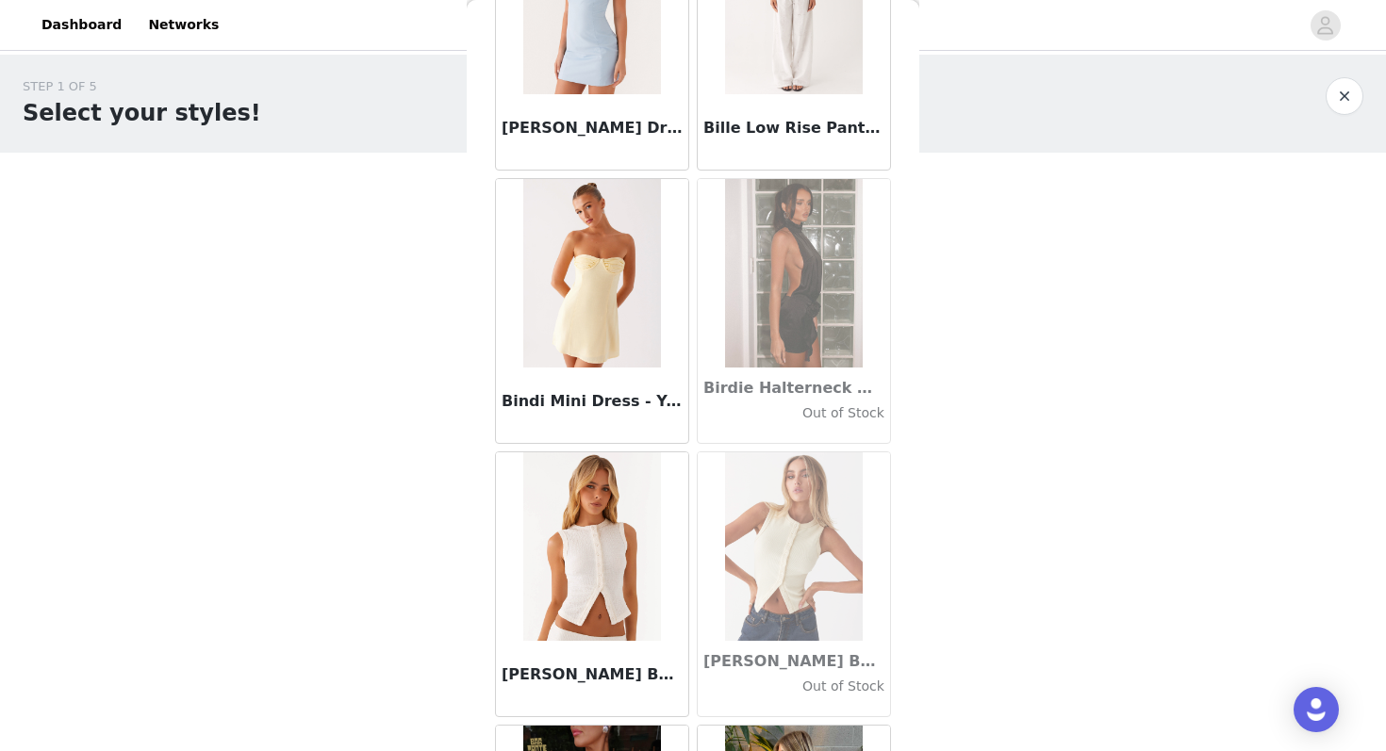
scroll to position [15801, 0]
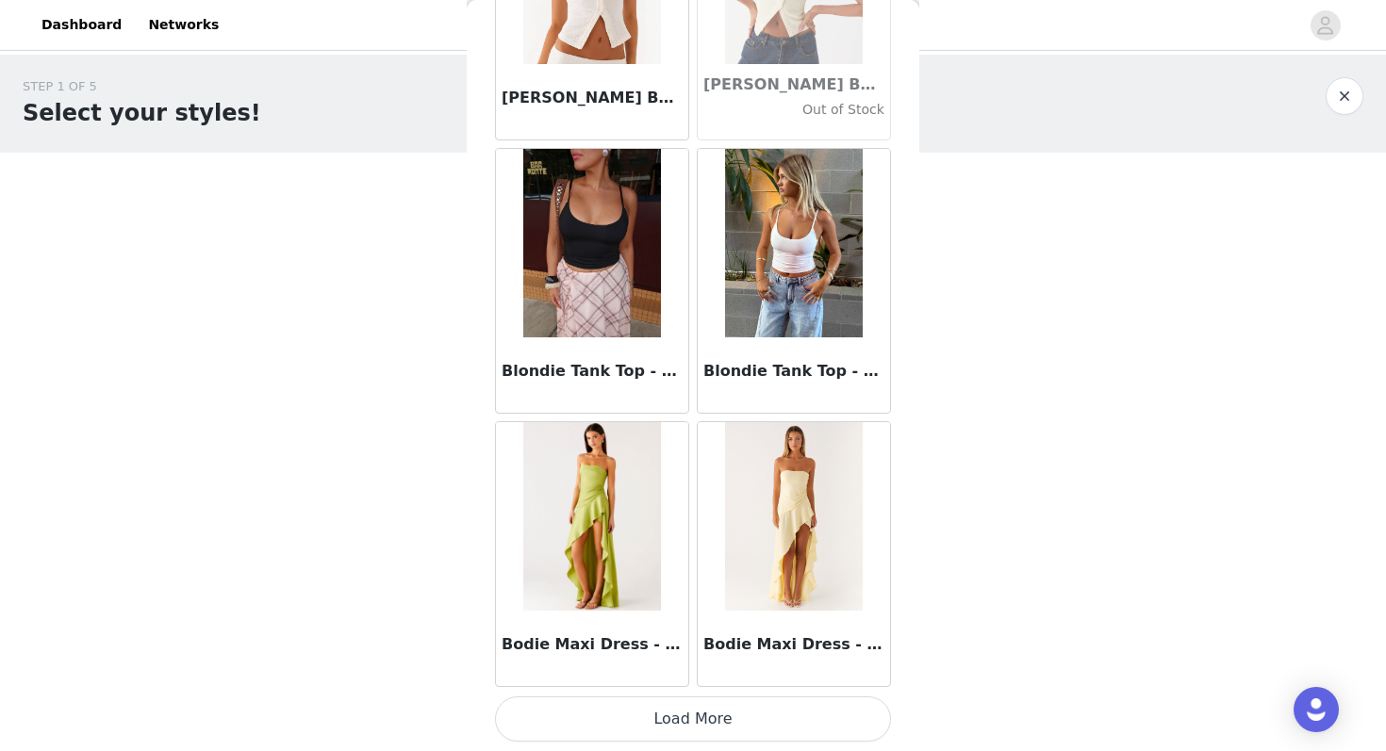
click at [622, 719] on button "Load More" at bounding box center [693, 719] width 396 height 45
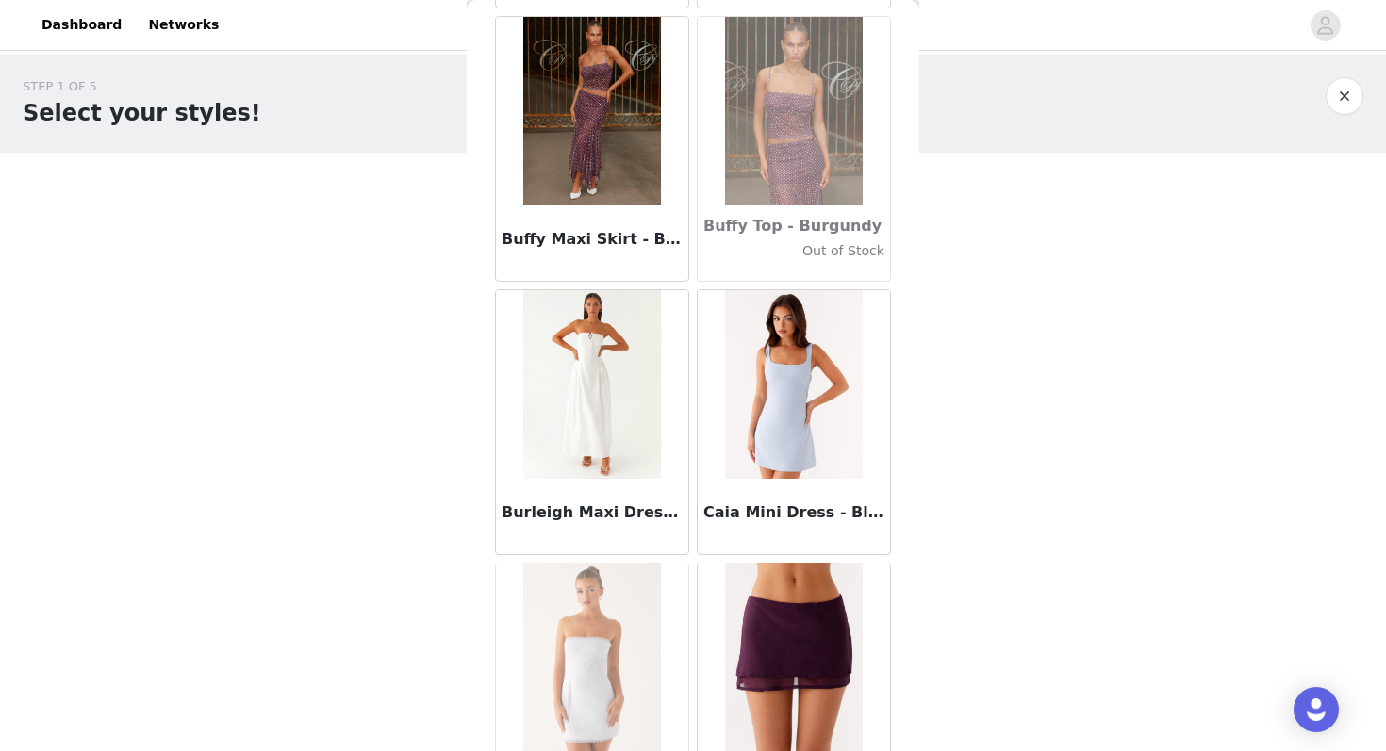
scroll to position [18534, 0]
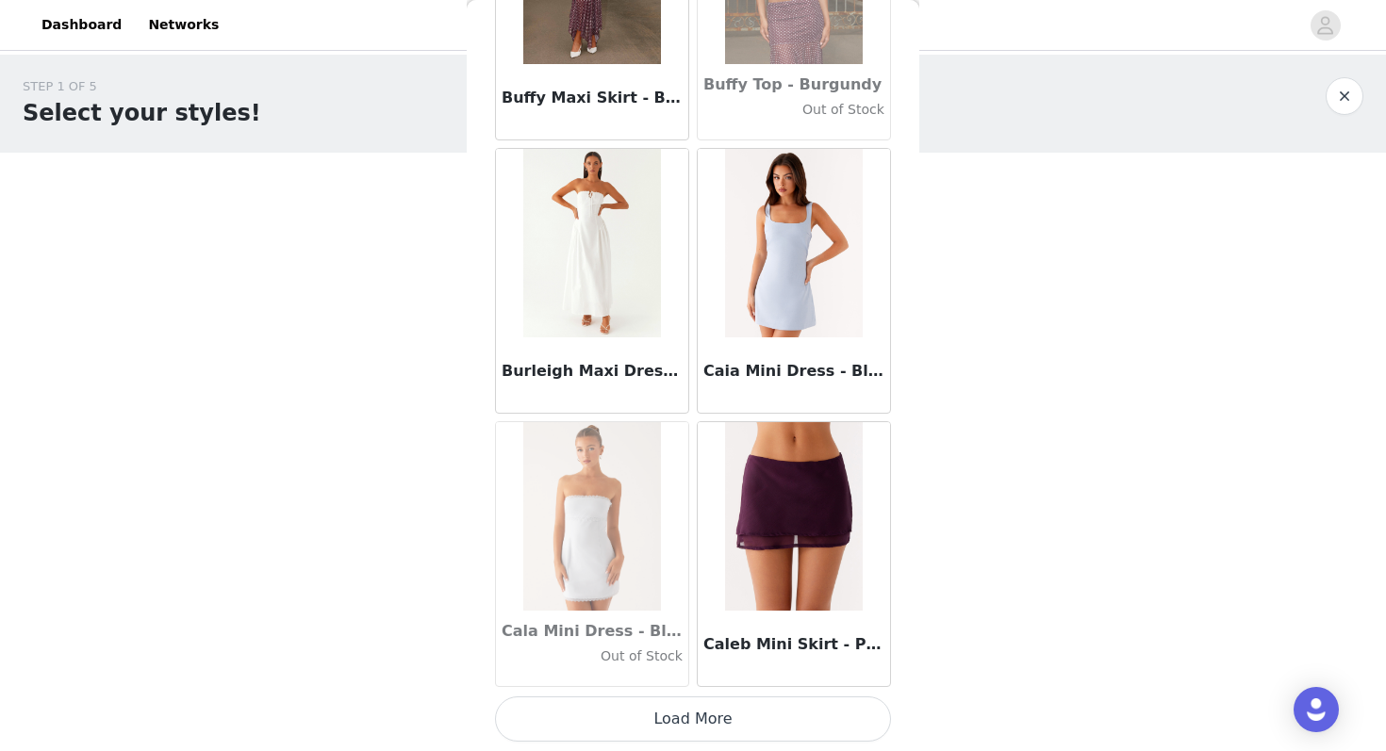
click at [622, 714] on button "Load More" at bounding box center [693, 719] width 396 height 45
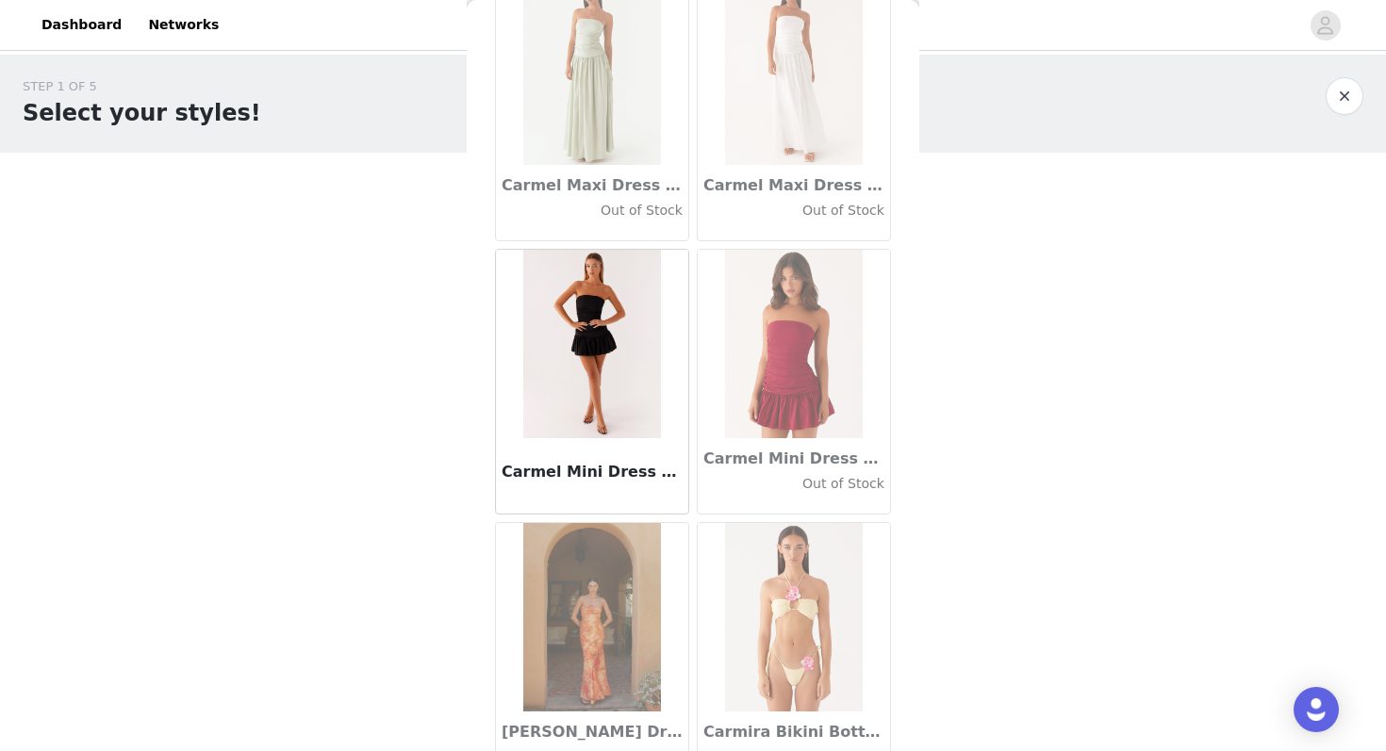
scroll to position [21268, 0]
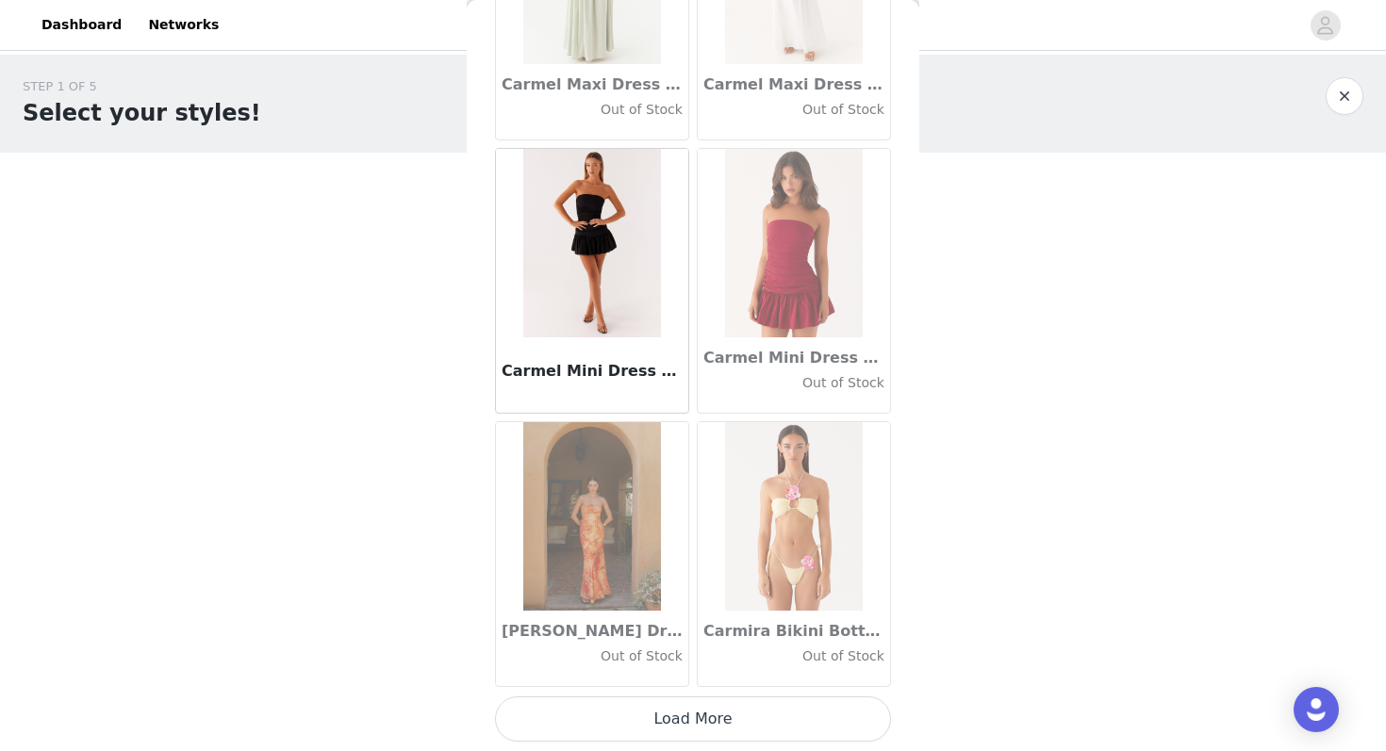
click at [665, 713] on button "Load More" at bounding box center [693, 719] width 396 height 45
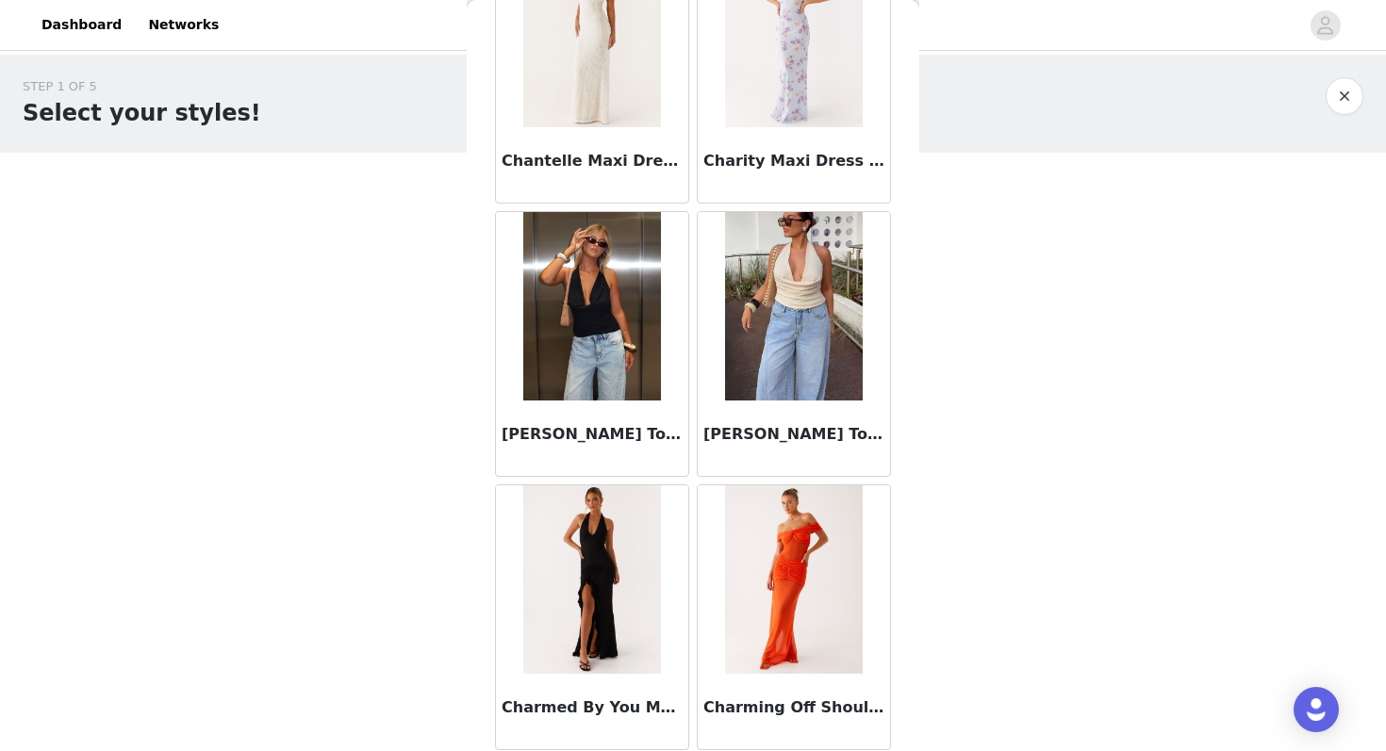
scroll to position [24001, 0]
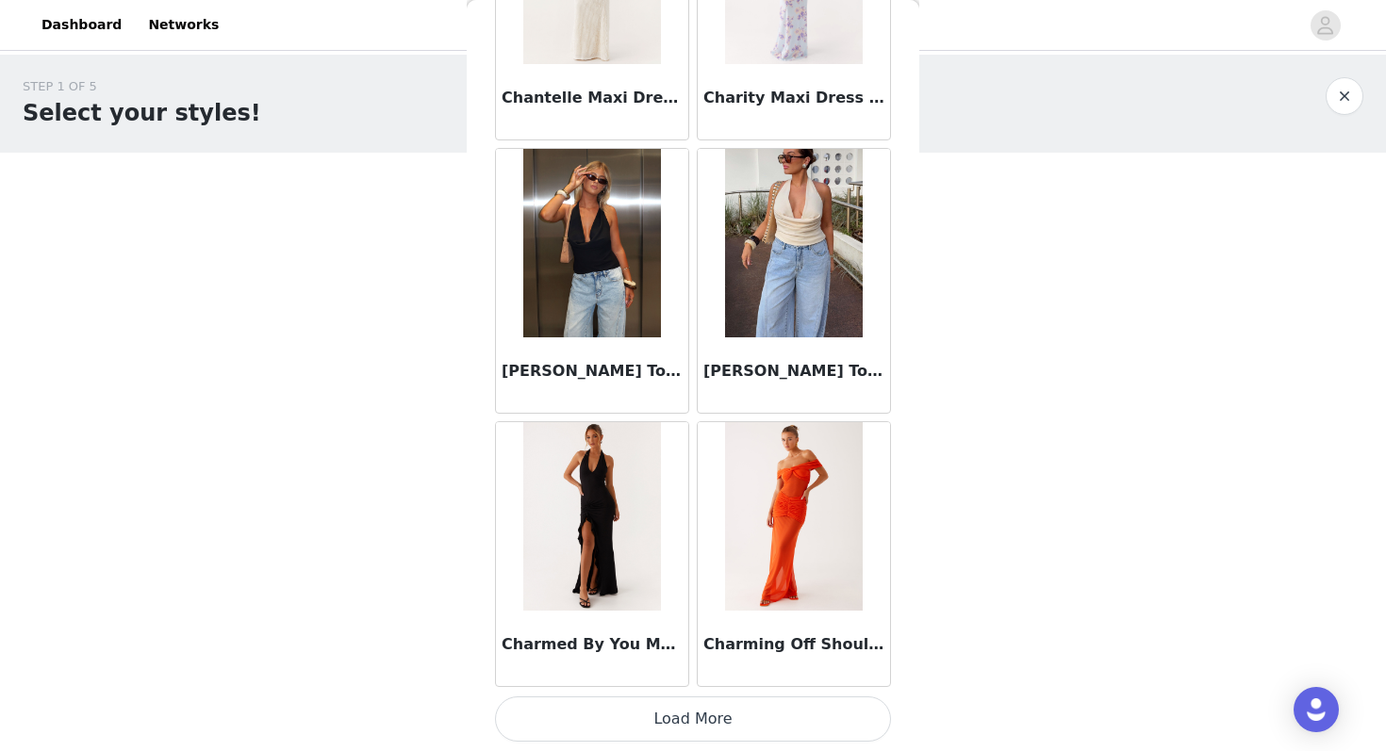
click at [671, 698] on button "Load More" at bounding box center [693, 719] width 396 height 45
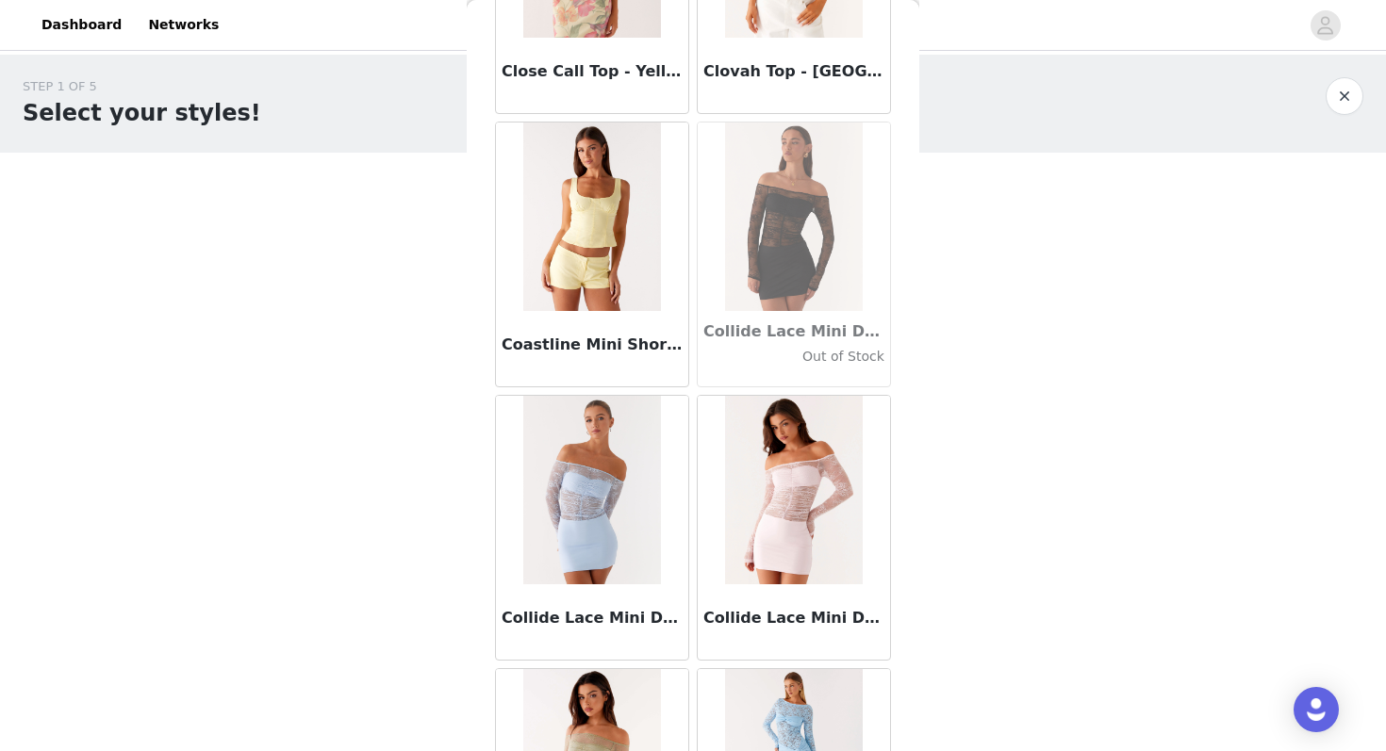
scroll to position [26735, 0]
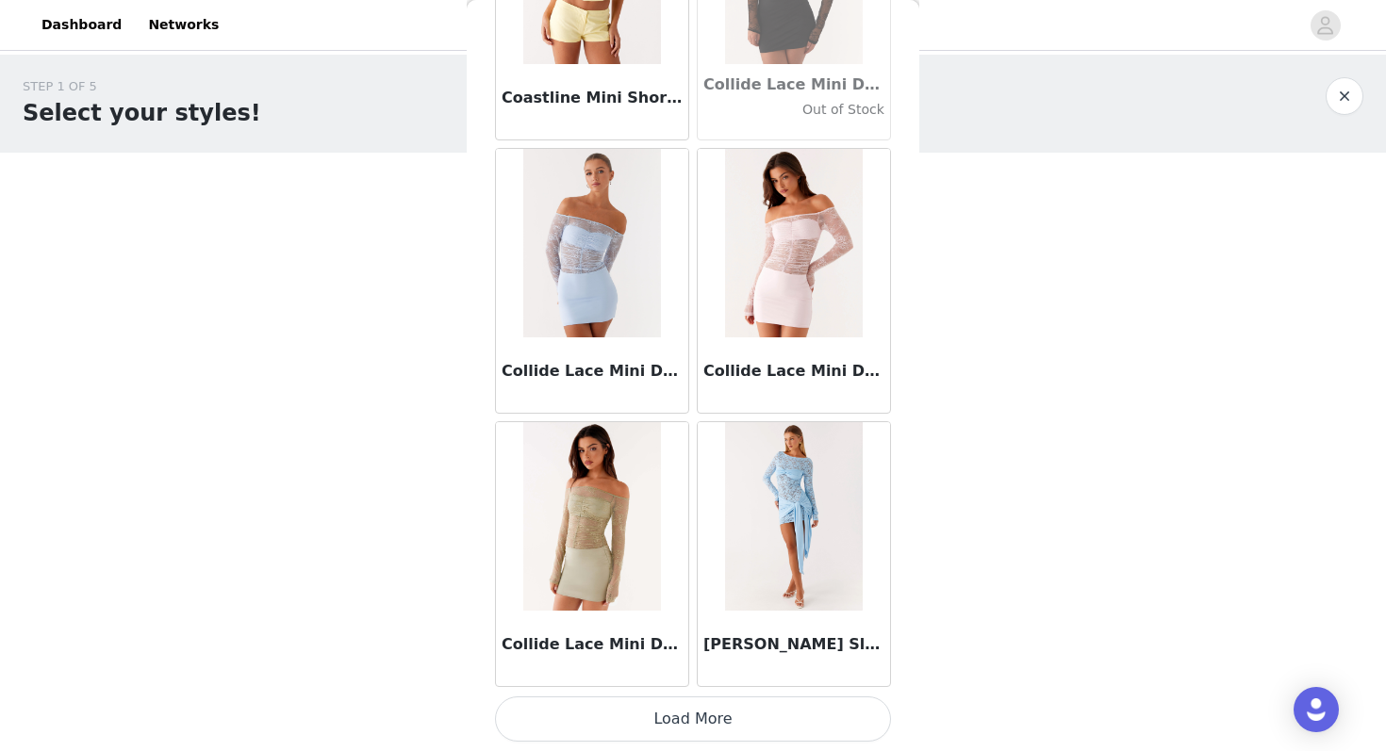
click at [642, 718] on button "Load More" at bounding box center [693, 719] width 396 height 45
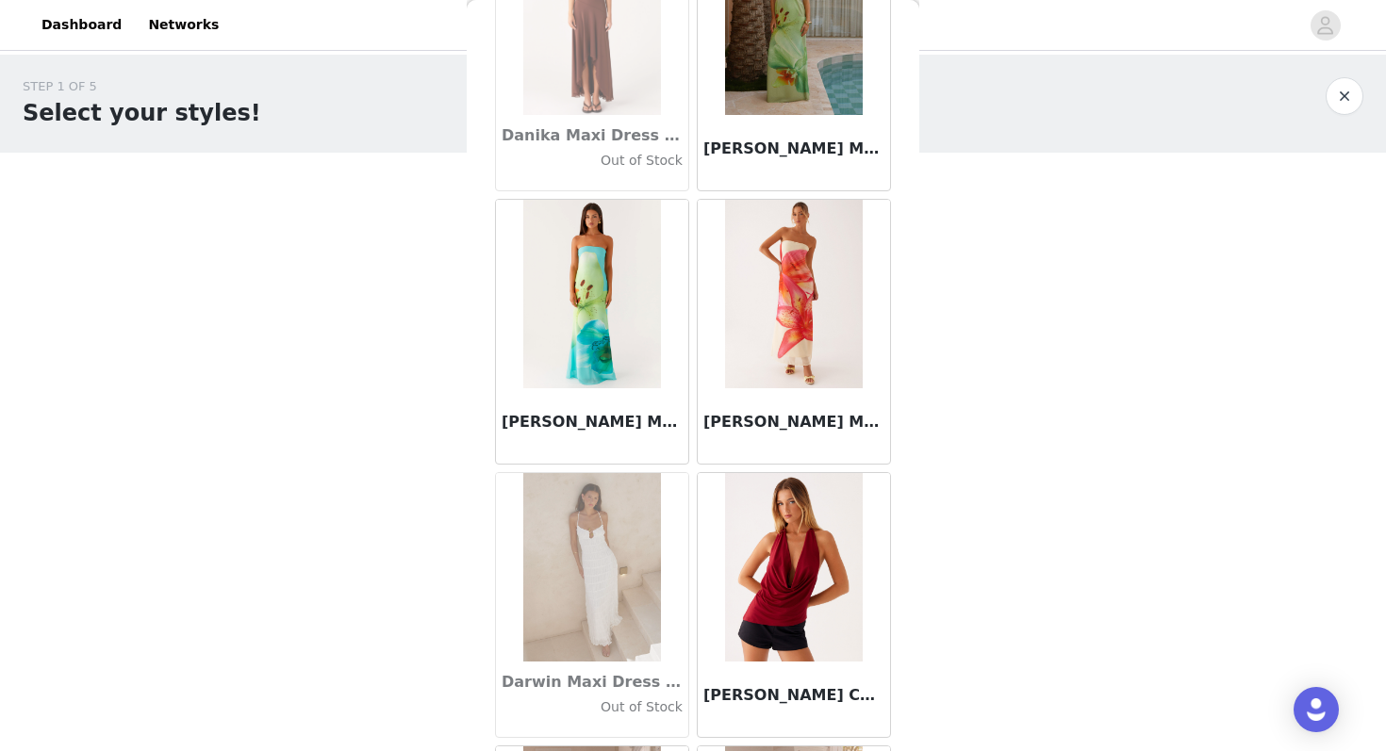
scroll to position [29346, 0]
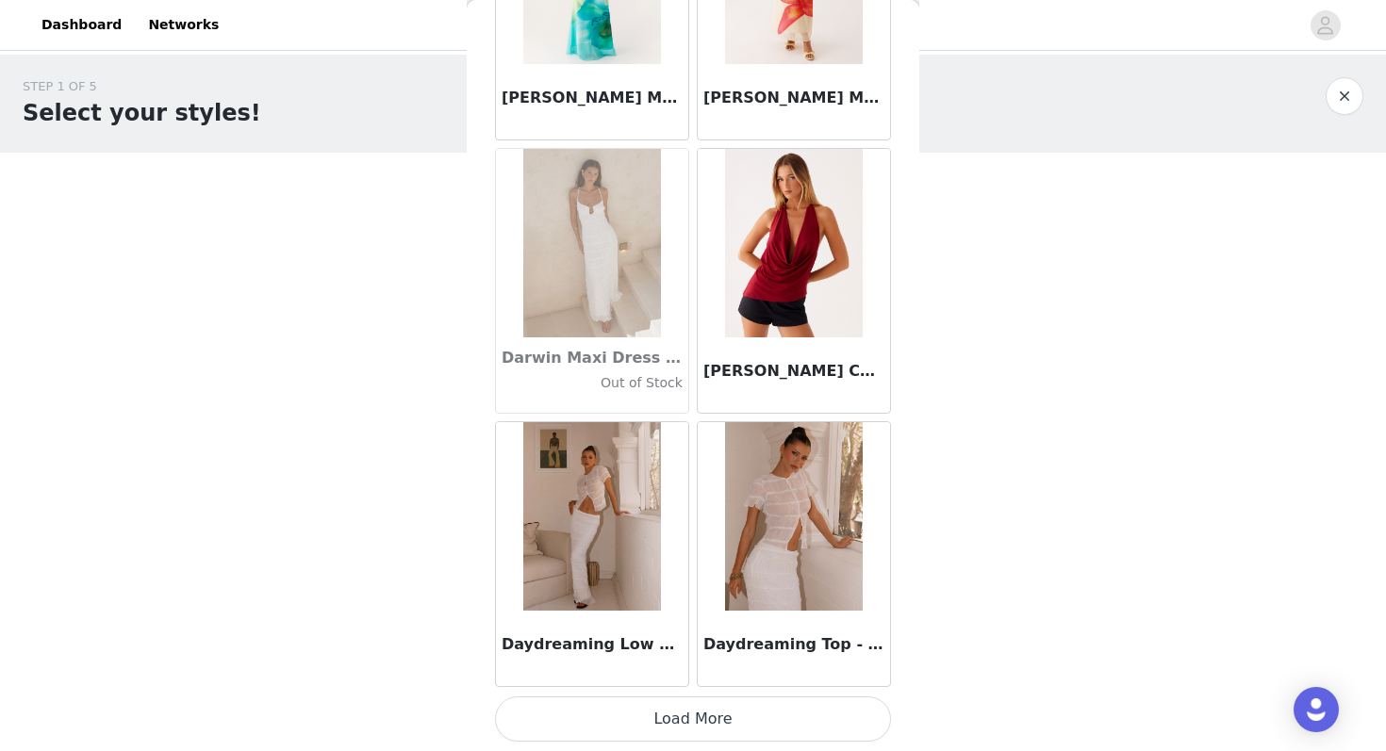
click at [638, 724] on button "Load More" at bounding box center [693, 719] width 396 height 45
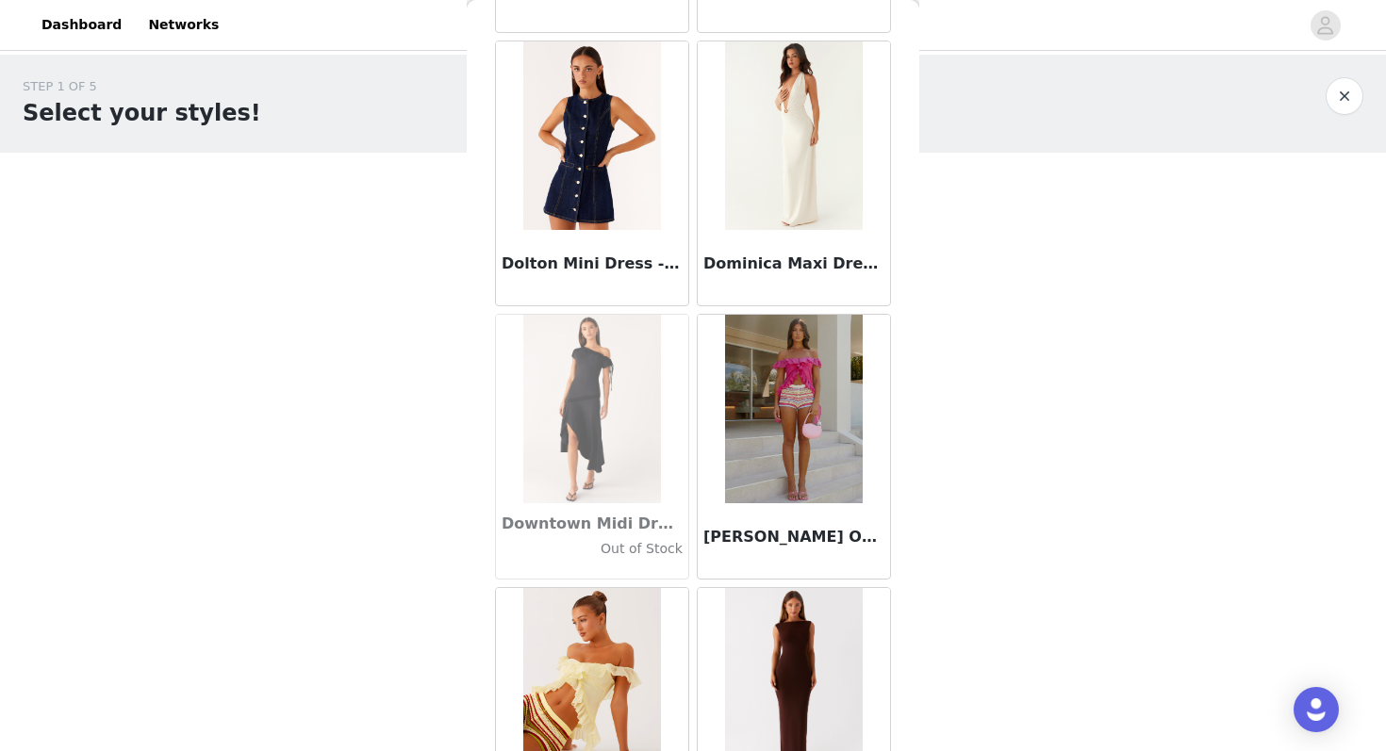
scroll to position [32202, 0]
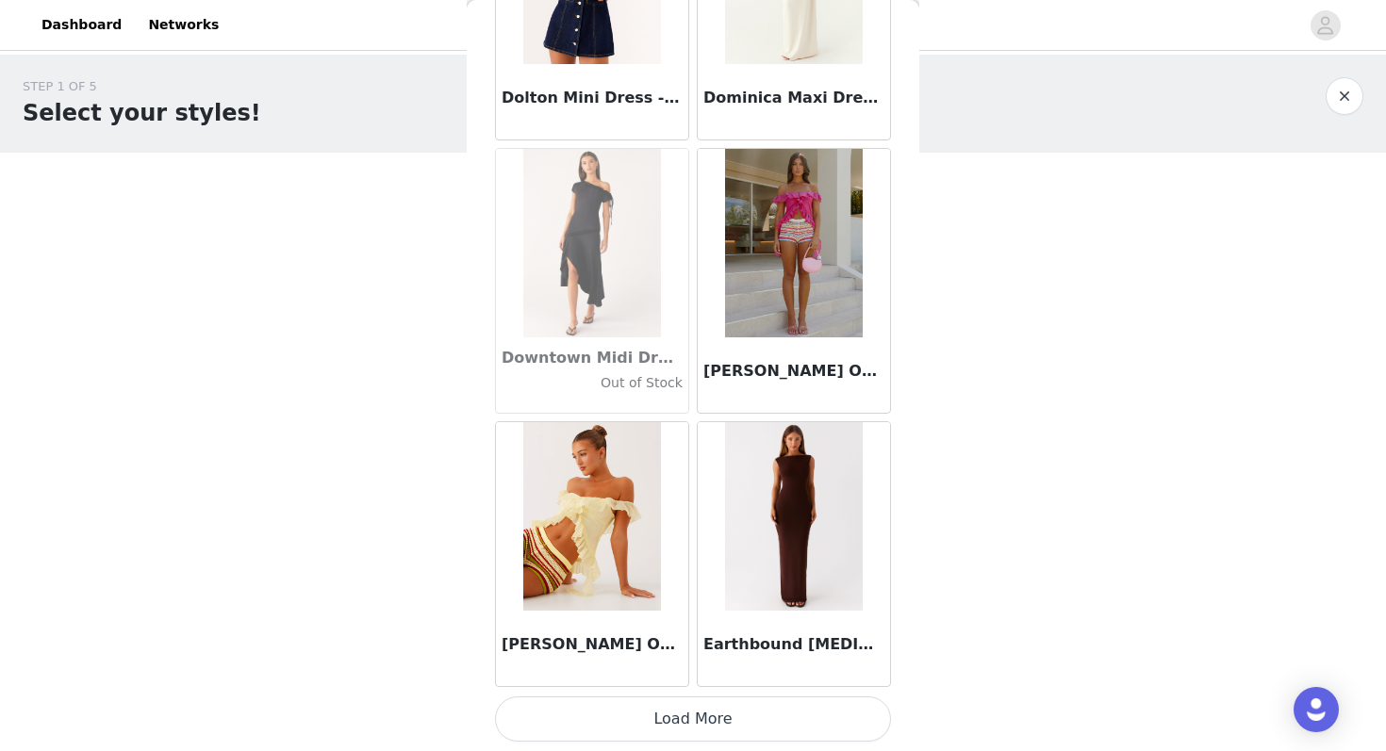
click at [634, 731] on button "Load More" at bounding box center [693, 719] width 396 height 45
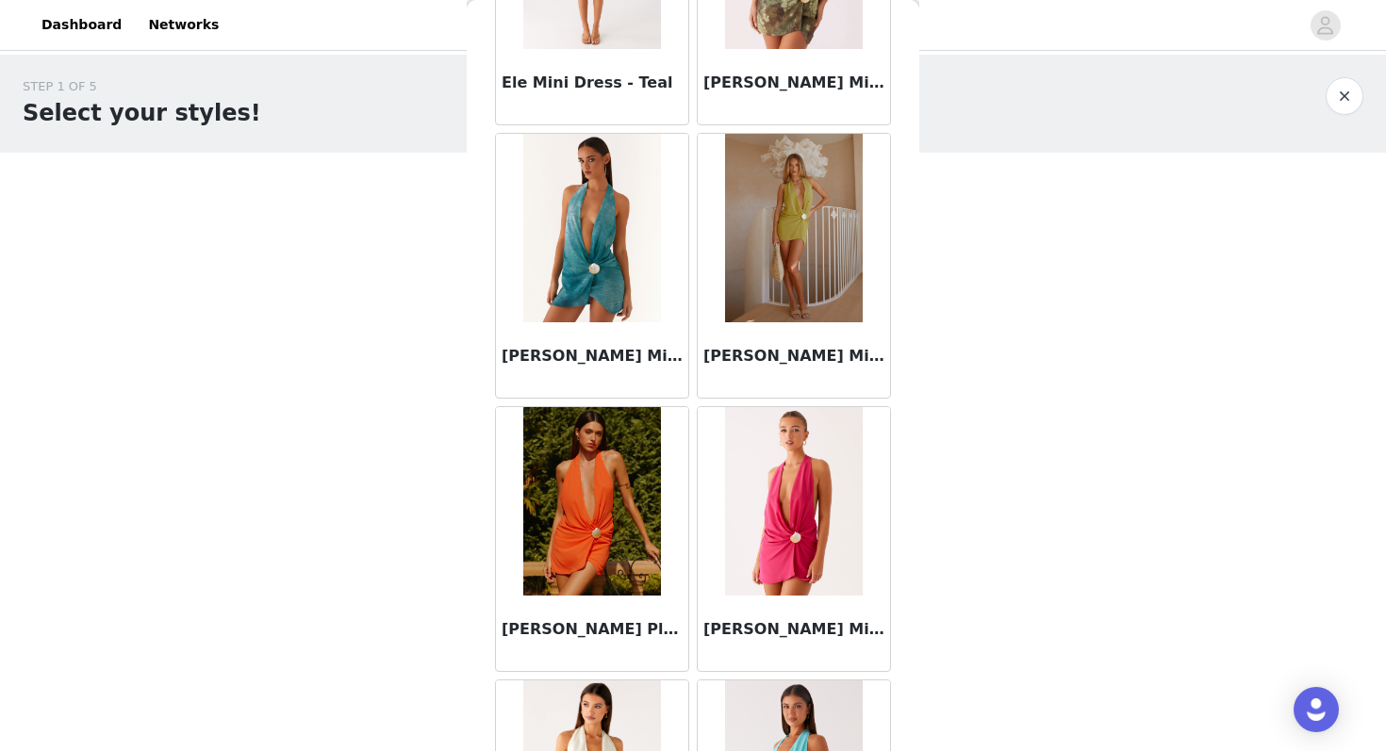
scroll to position [34935, 0]
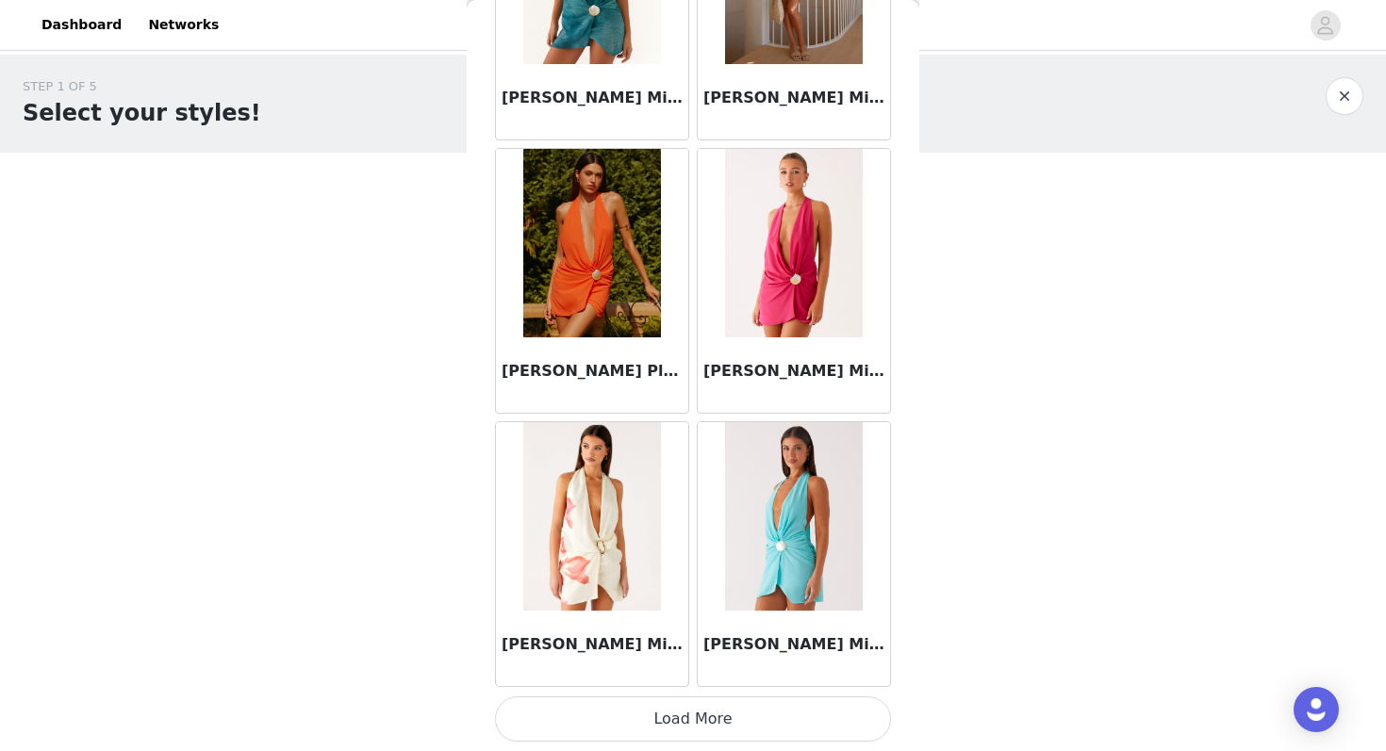
click at [653, 718] on button "Load More" at bounding box center [693, 719] width 396 height 45
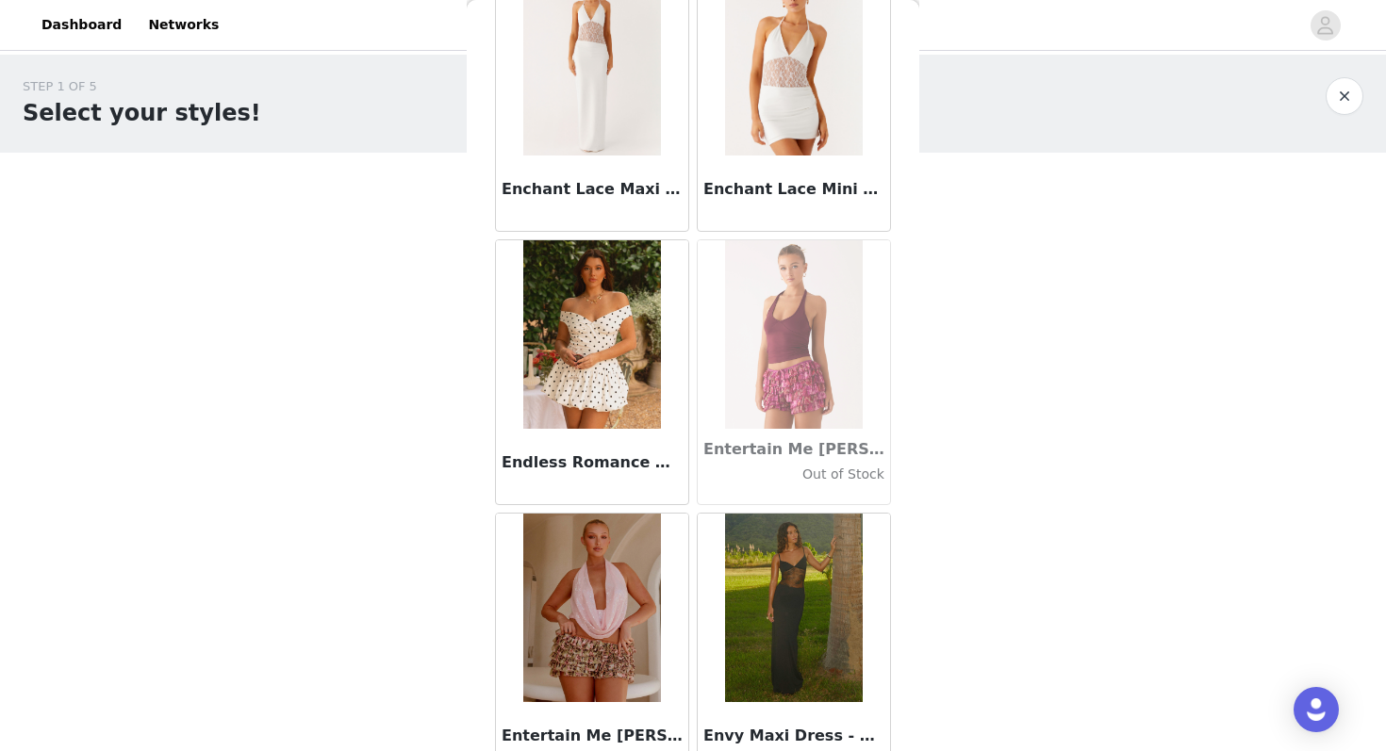
scroll to position [37669, 0]
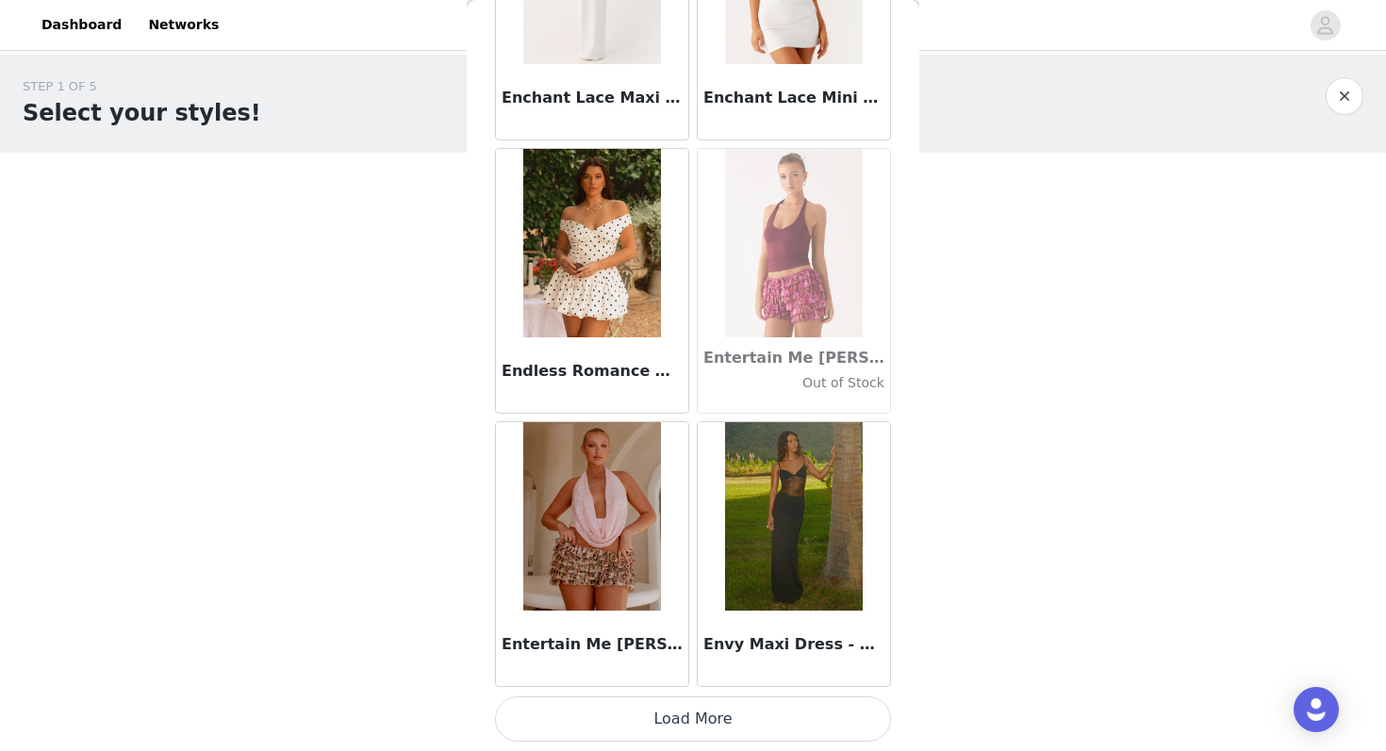
click at [658, 714] on button "Load More" at bounding box center [693, 719] width 396 height 45
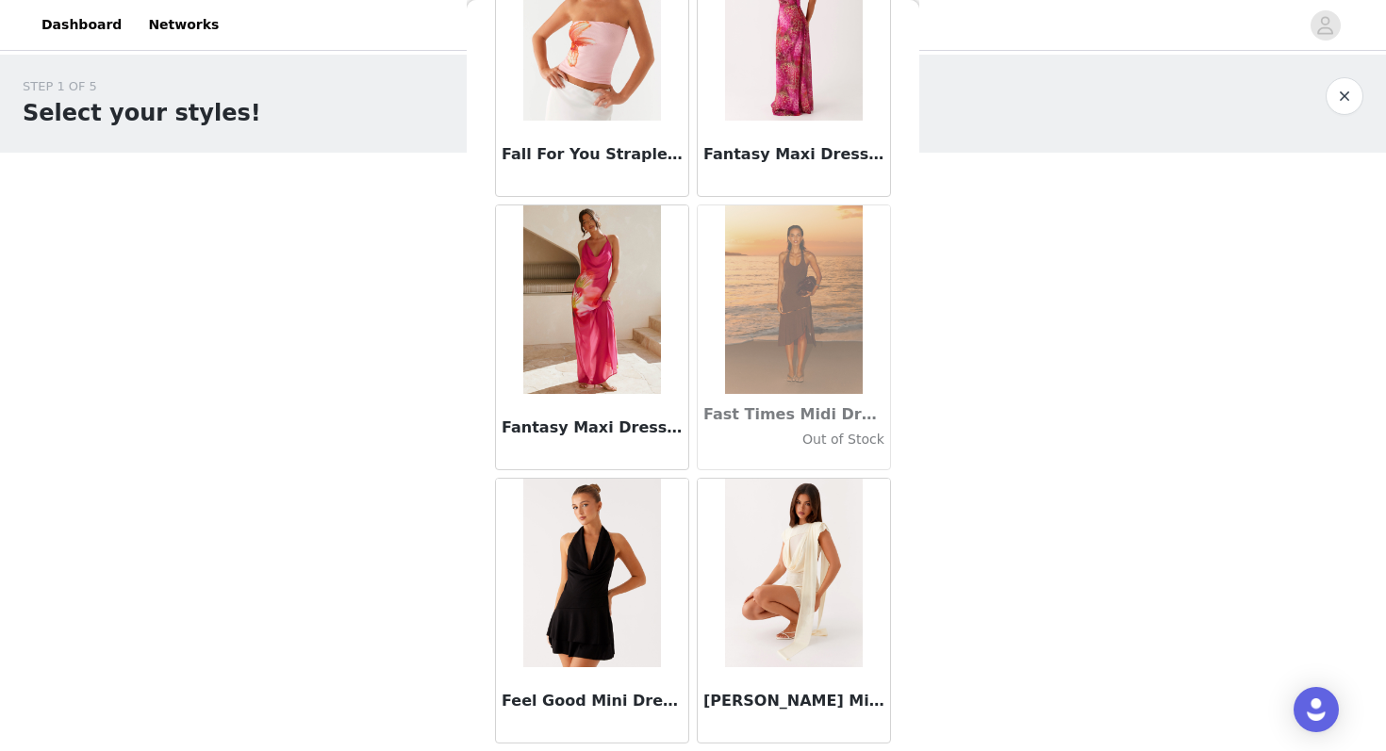
scroll to position [40402, 0]
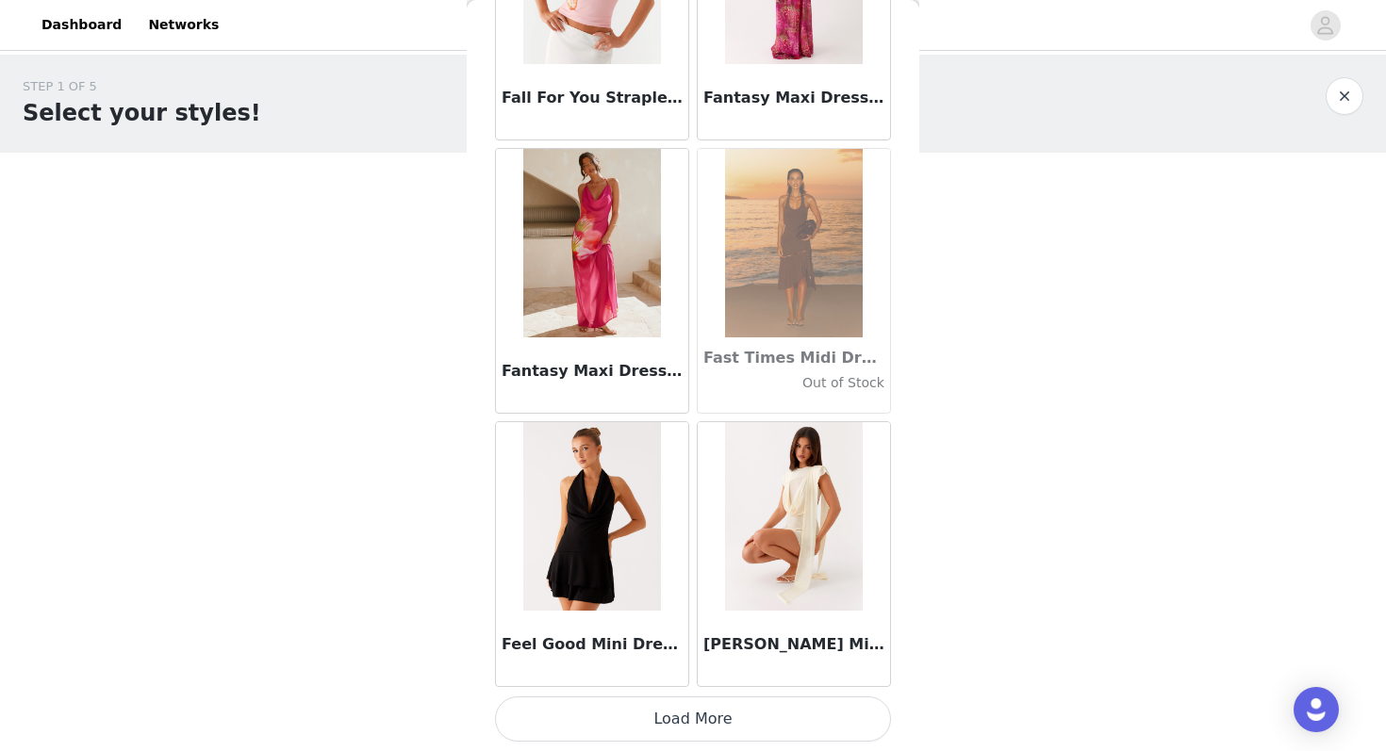
click at [662, 710] on button "Load More" at bounding box center [693, 719] width 396 height 45
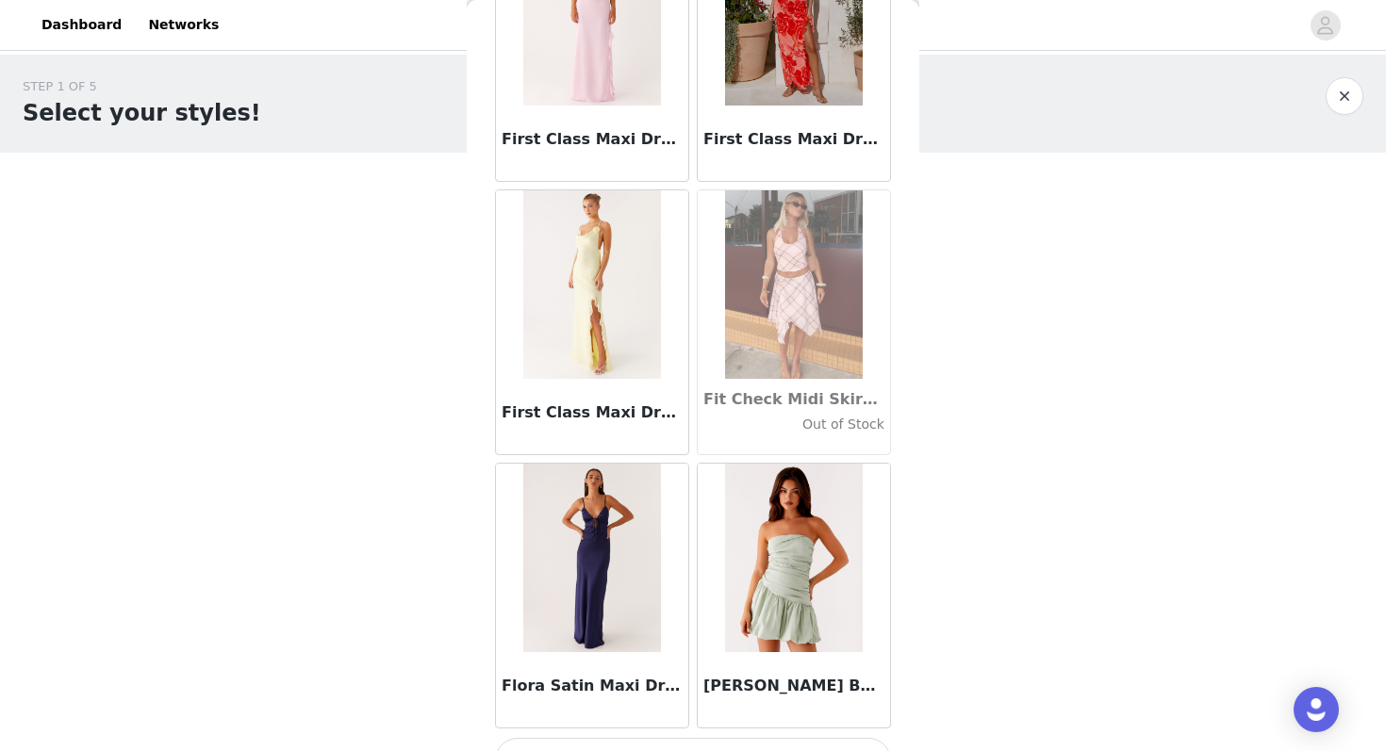
scroll to position [43136, 0]
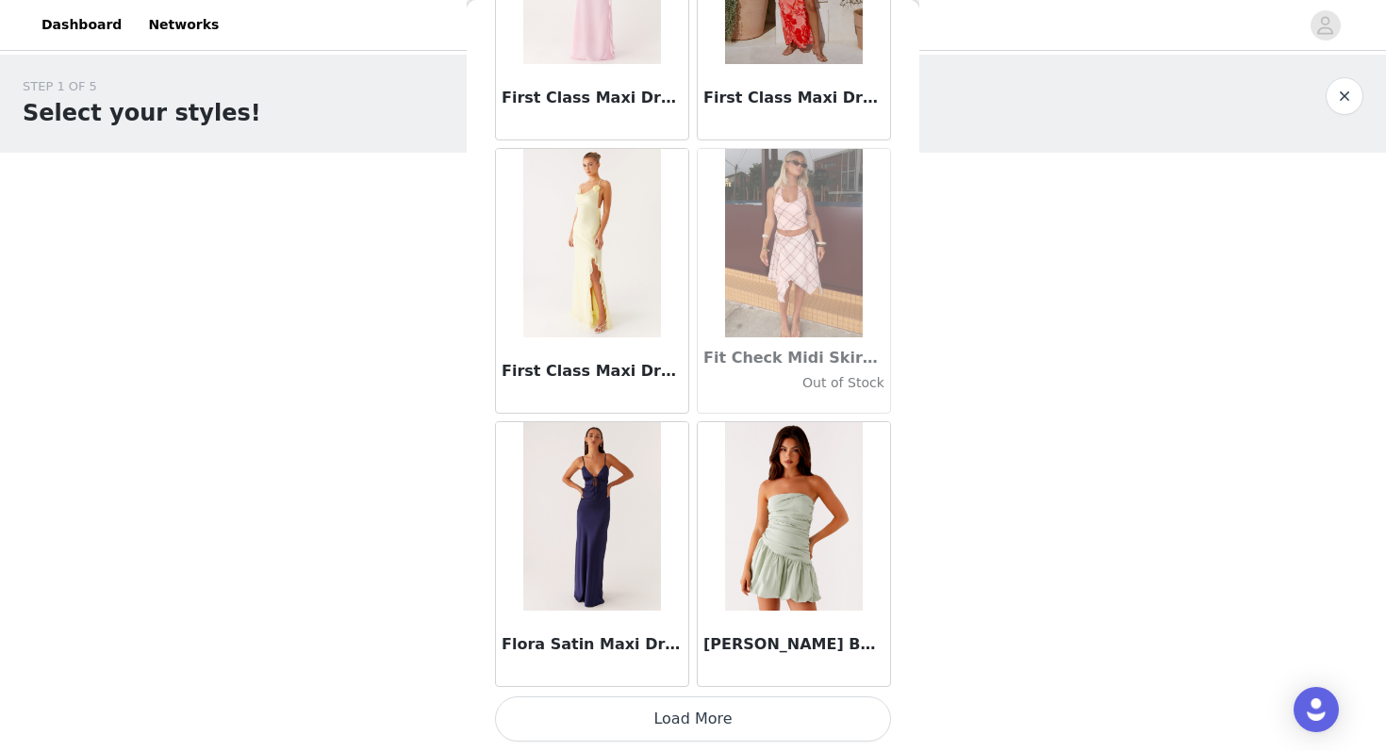
click at [635, 714] on button "Load More" at bounding box center [693, 719] width 396 height 45
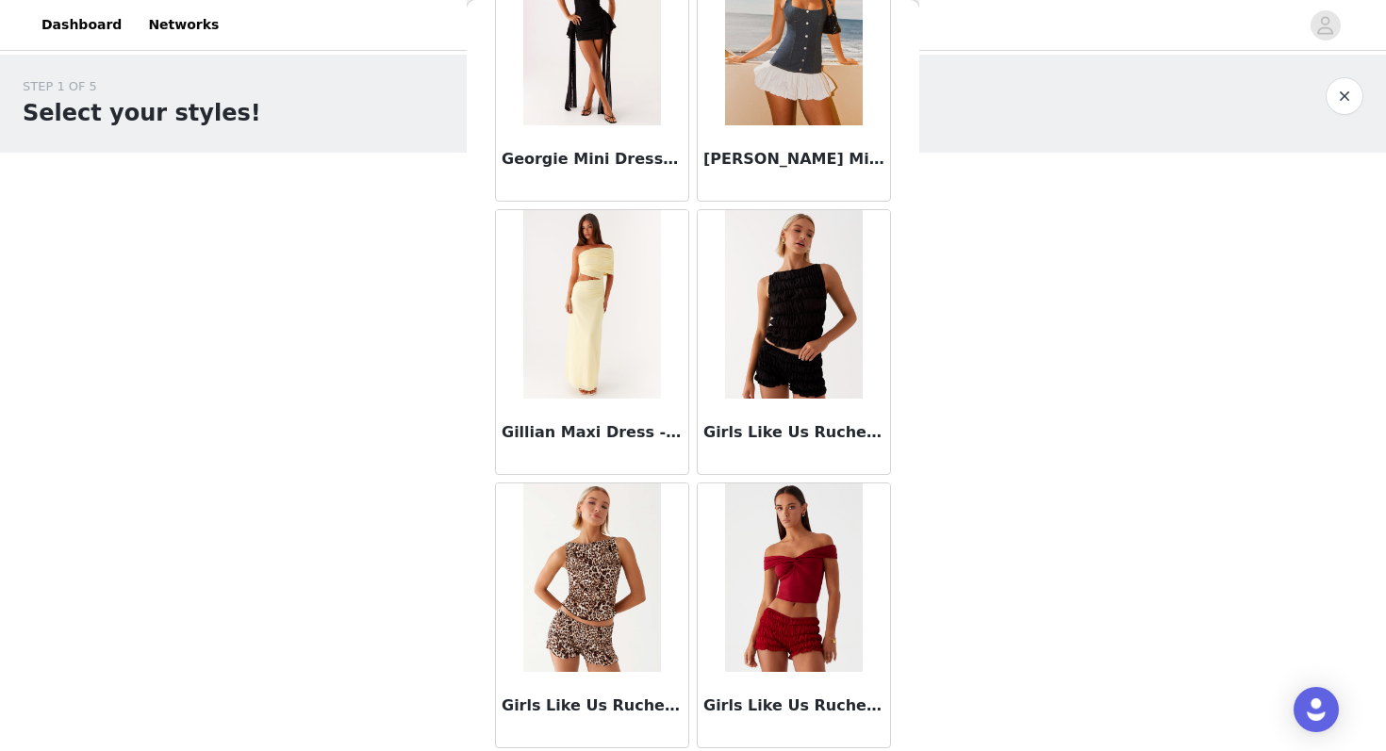
scroll to position [45858, 0]
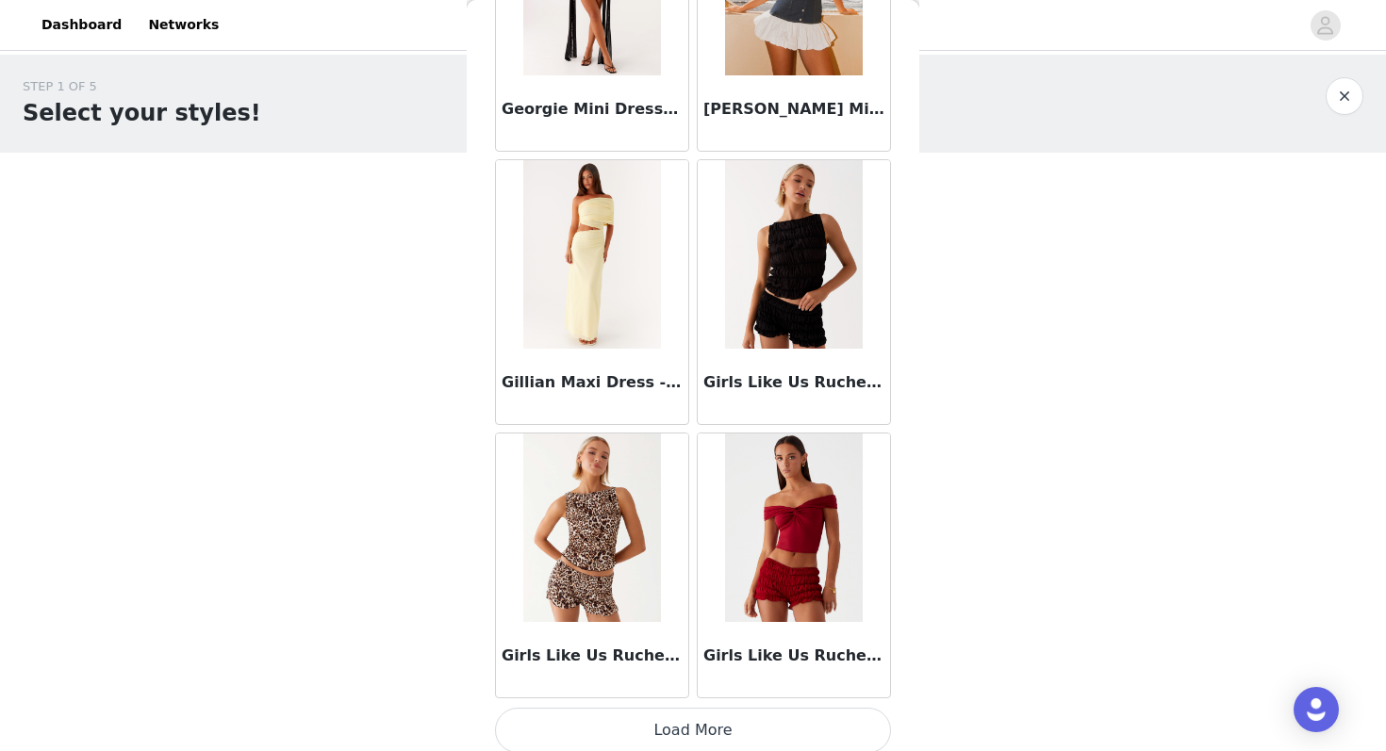
click at [643, 729] on button "Load More" at bounding box center [693, 730] width 396 height 45
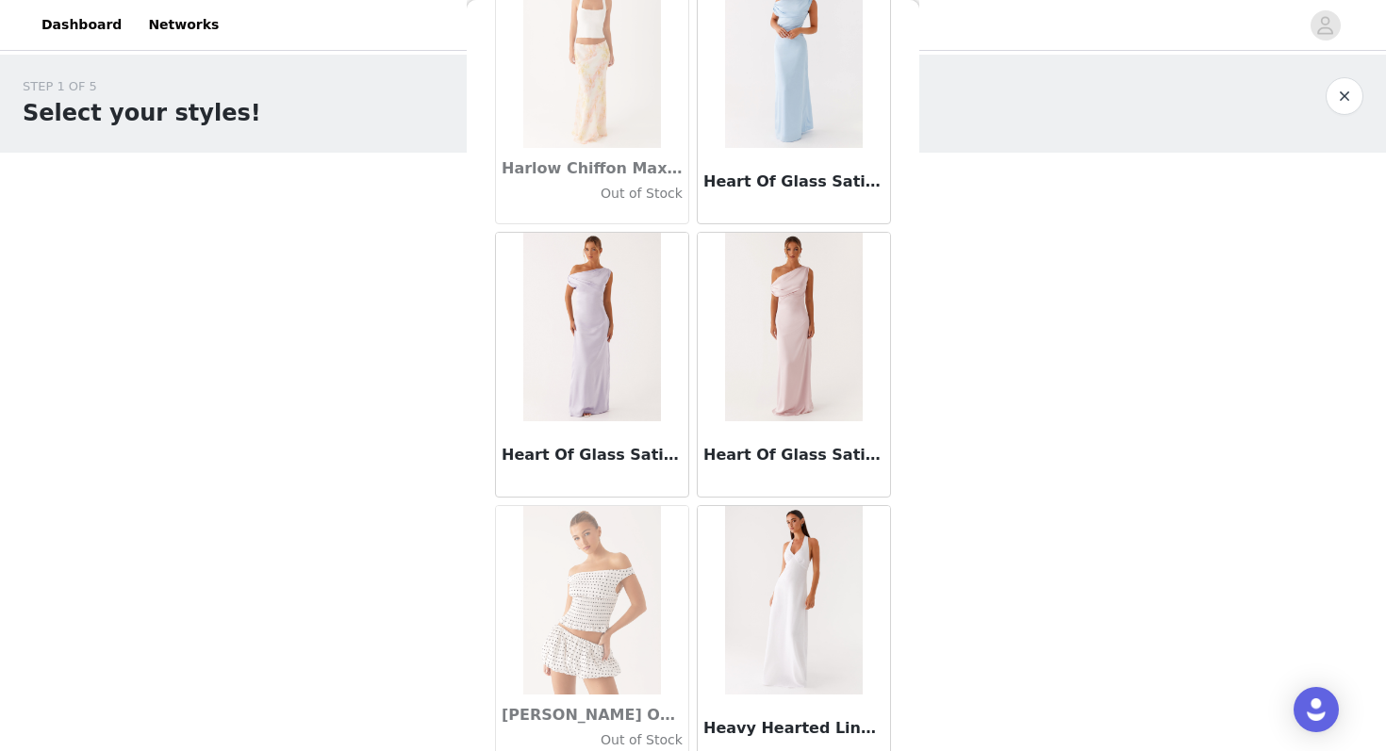
scroll to position [48603, 0]
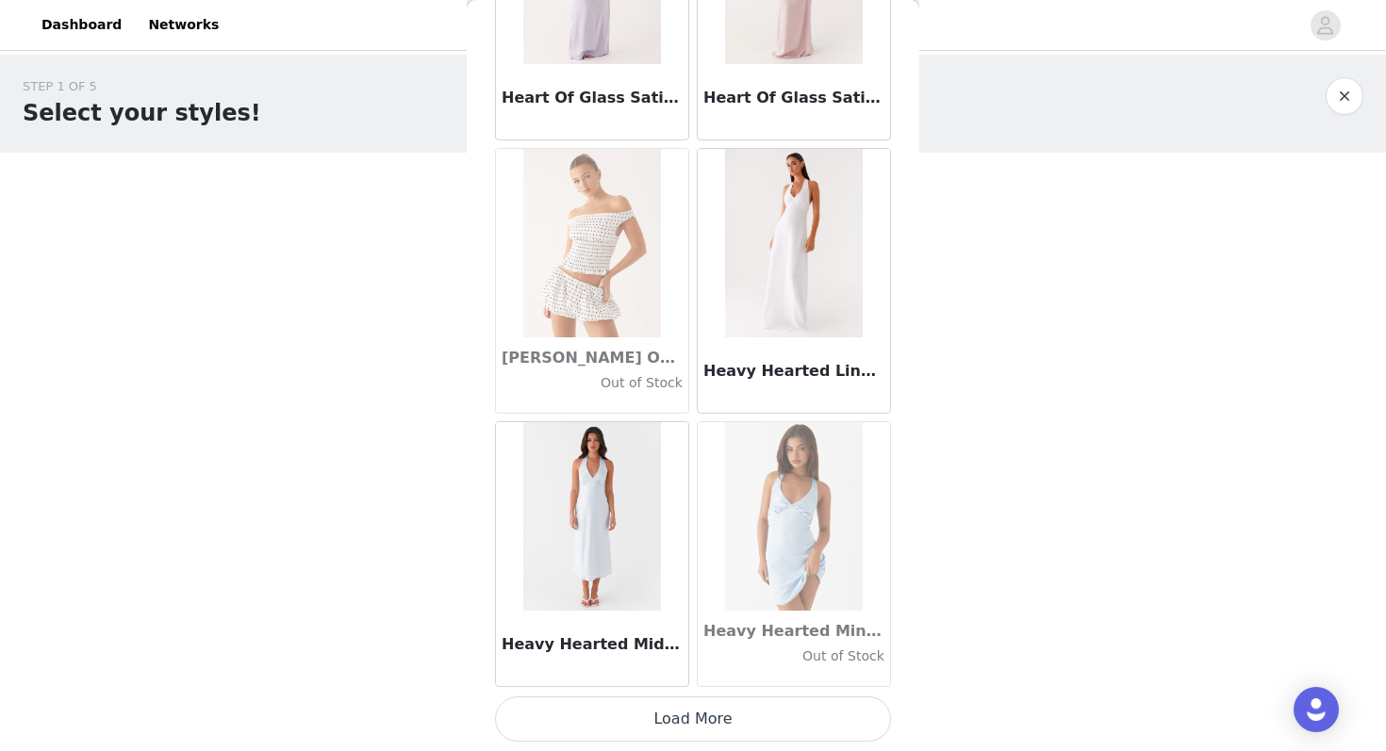
click at [634, 726] on button "Load More" at bounding box center [693, 719] width 396 height 45
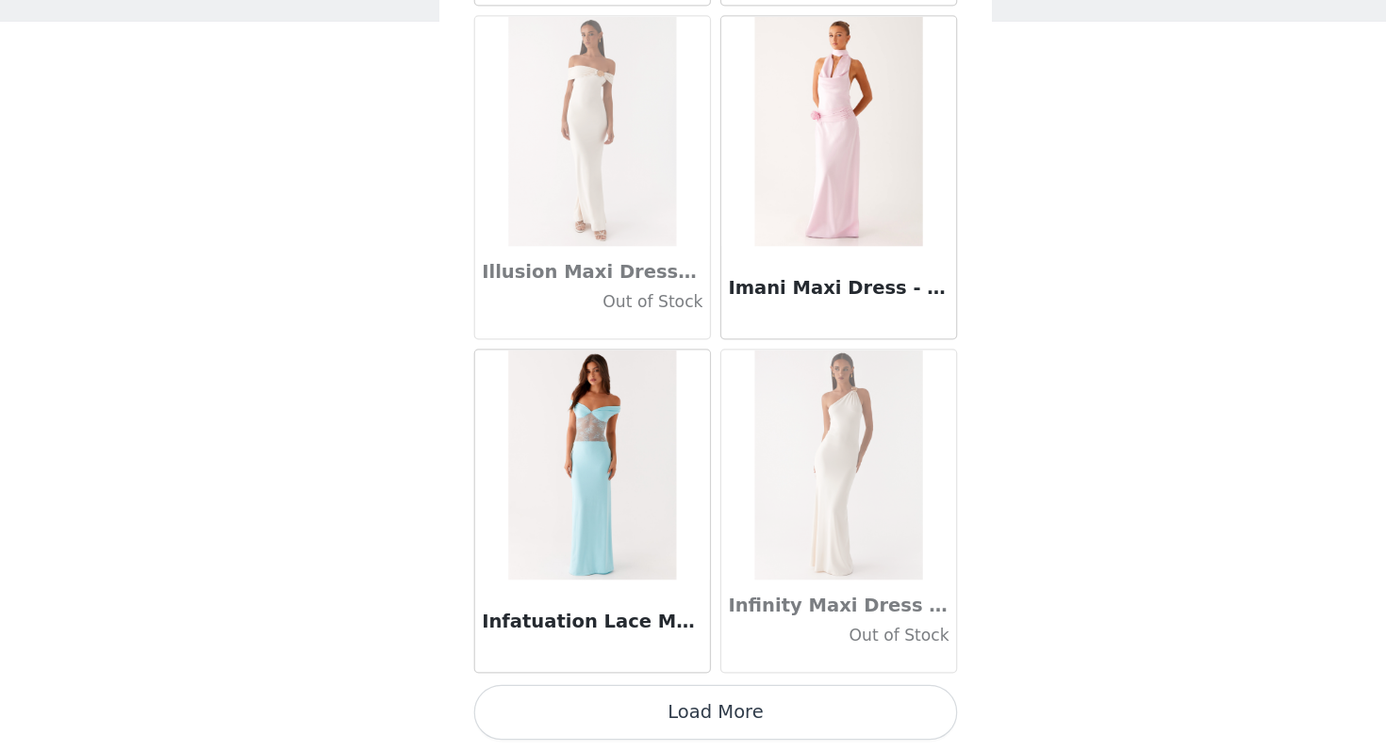
scroll to position [0, 0]
click at [622, 729] on button "Load More" at bounding box center [693, 719] width 396 height 45
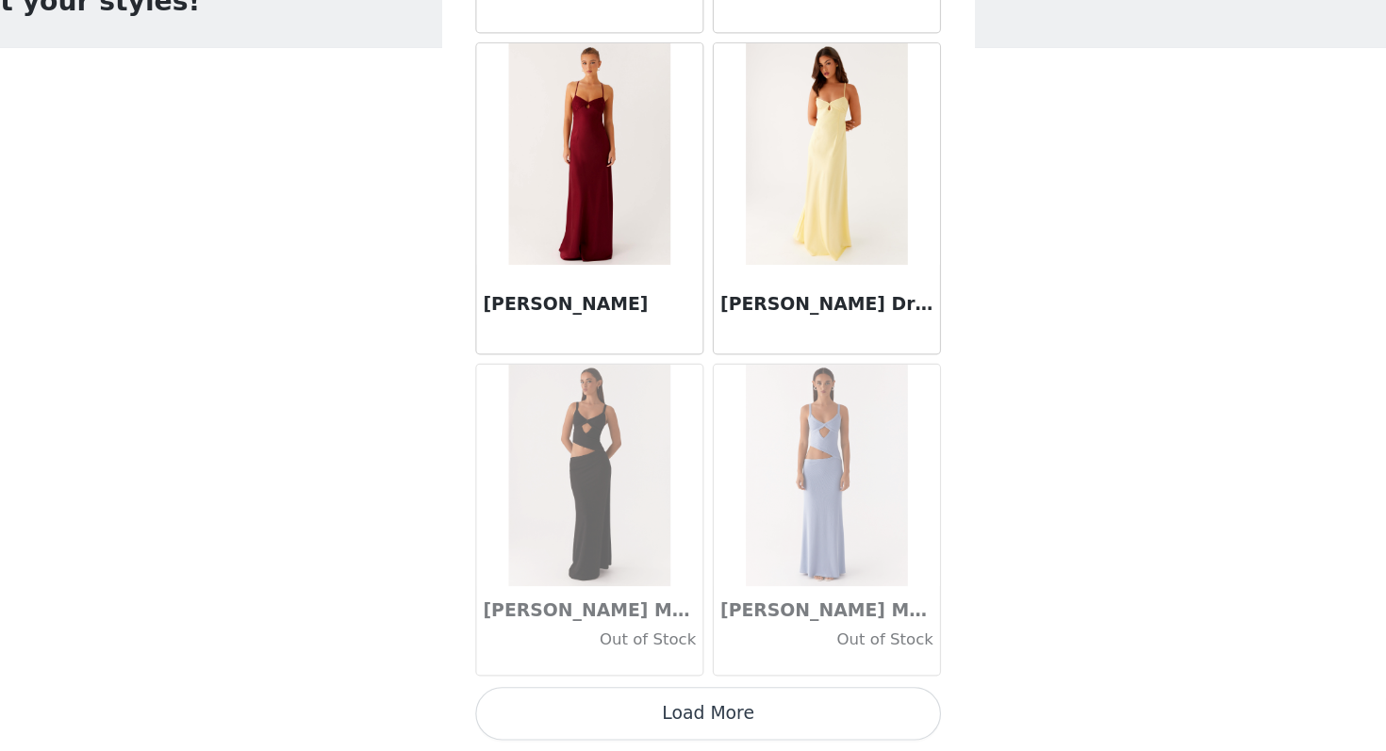
scroll to position [54059, 0]
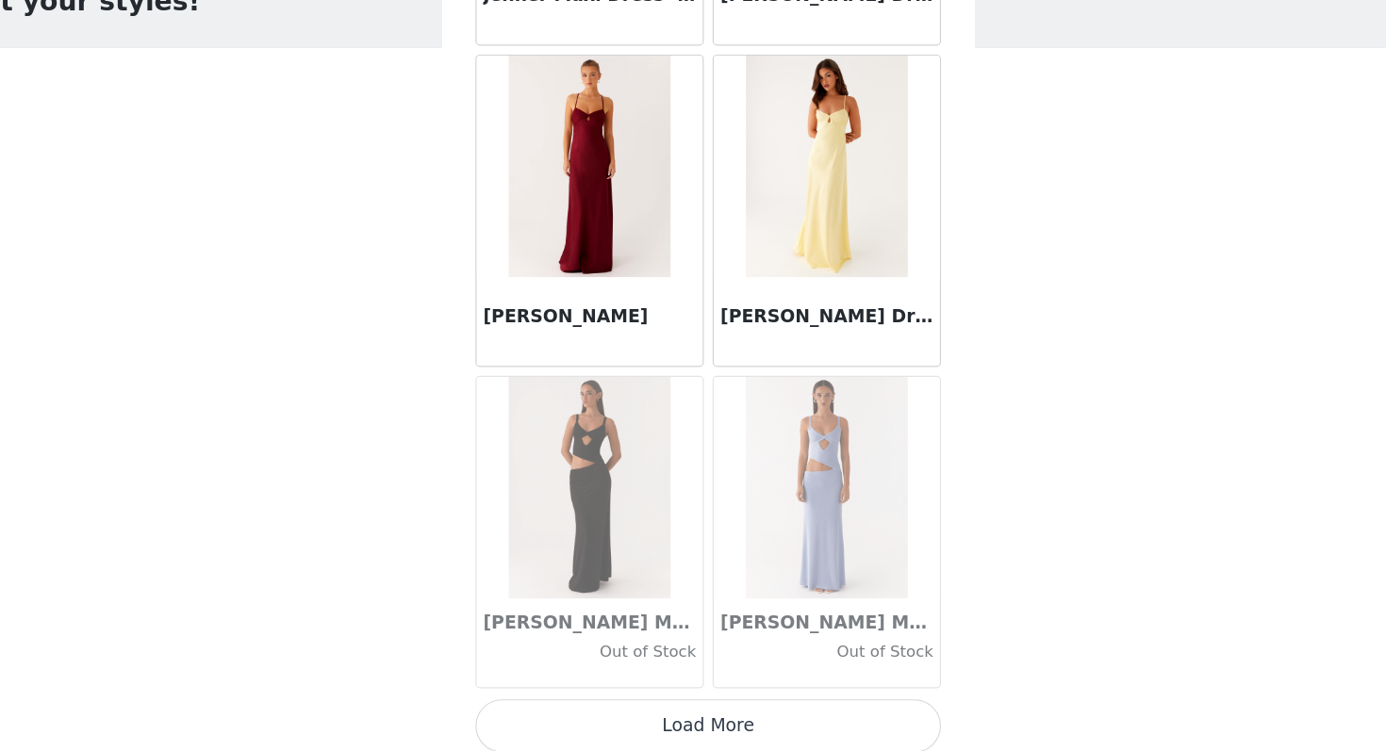
click at [626, 712] on button "Load More" at bounding box center [693, 729] width 396 height 45
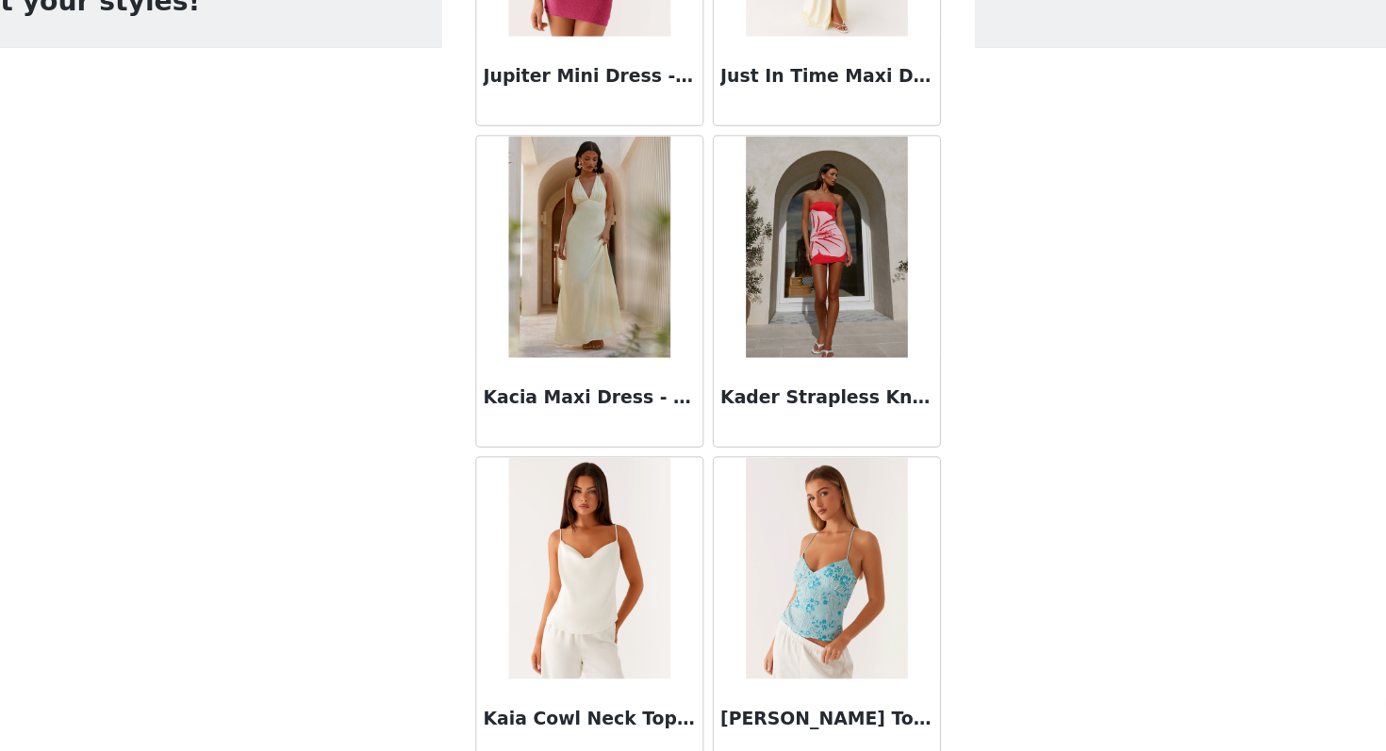
scroll to position [56759, 0]
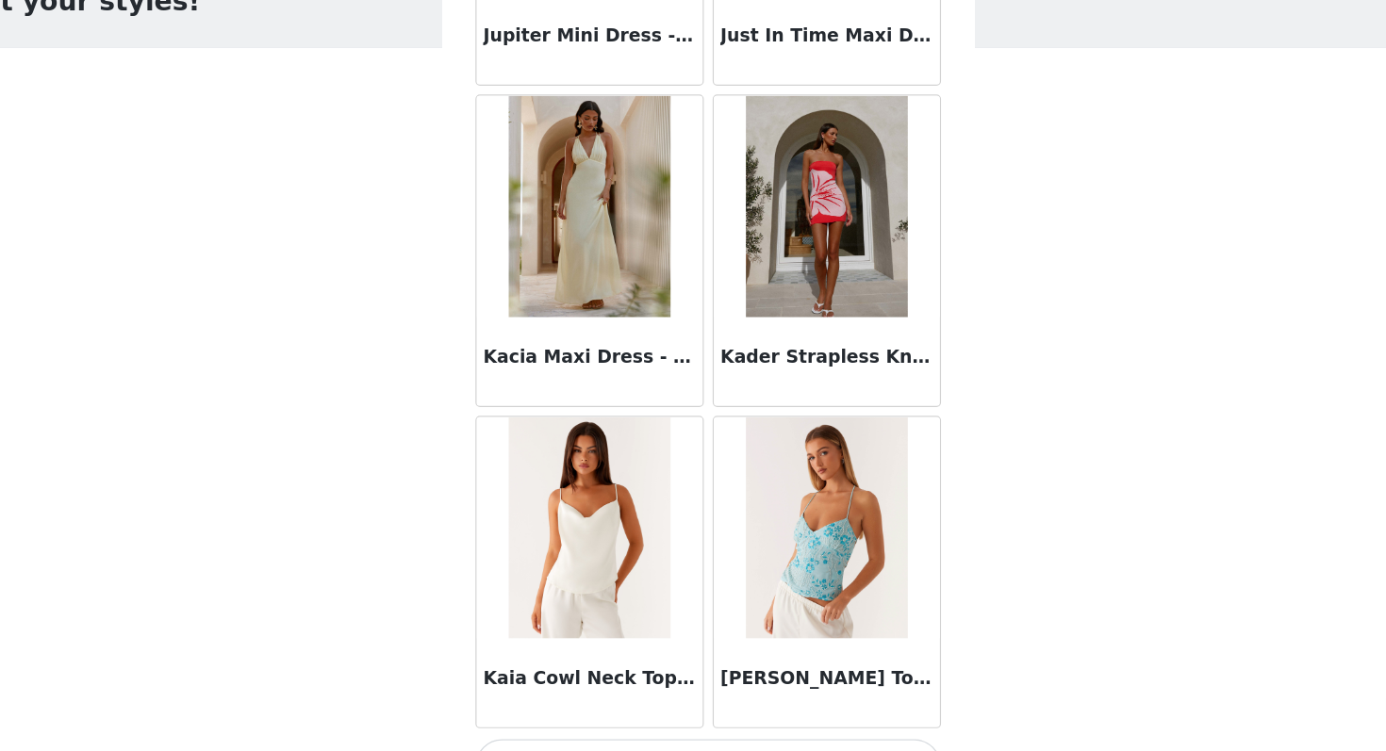
click at [834, 450] on div "Kader Strapless Knit Mini Dress - Red Floral" at bounding box center [794, 419] width 192 height 75
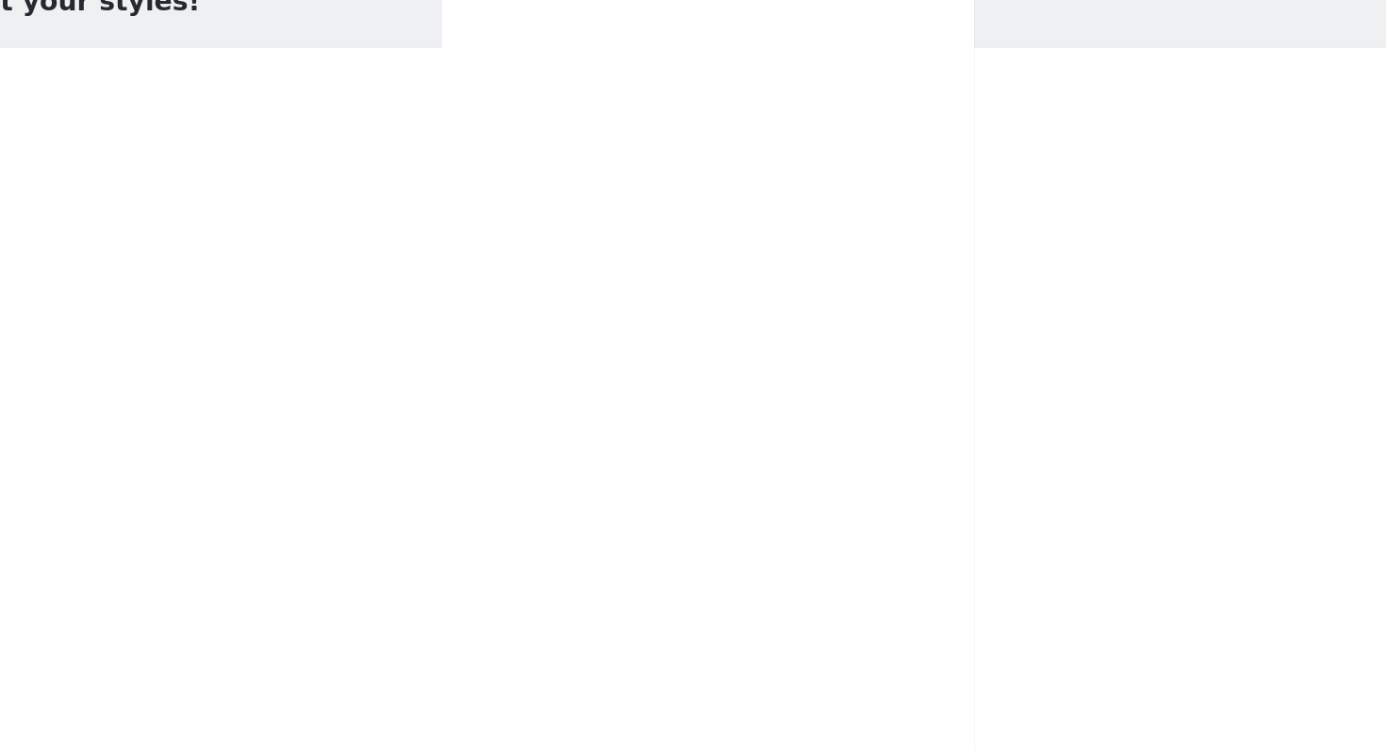
scroll to position [0, 0]
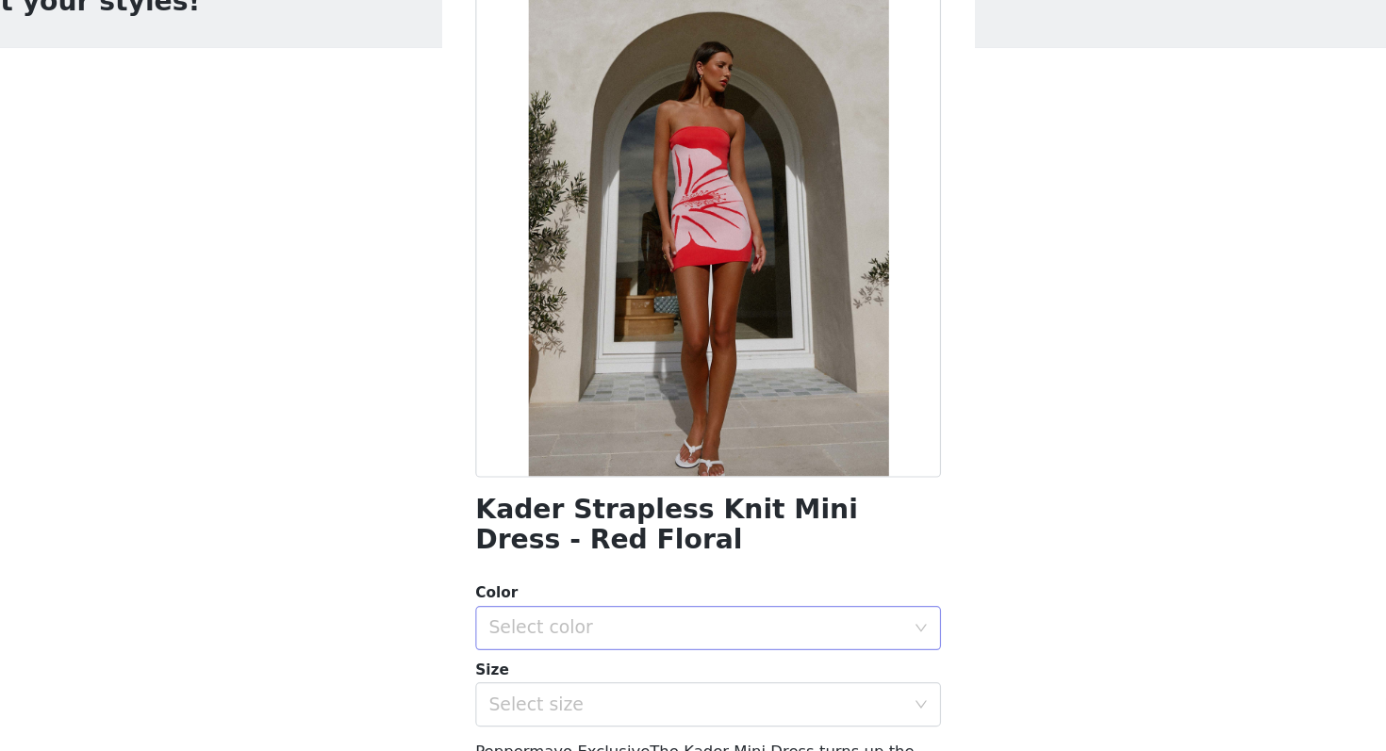
click at [594, 639] on div "Select color" at bounding box center [682, 646] width 353 height 19
click at [568, 685] on li "Red Floral" at bounding box center [693, 688] width 396 height 30
click at [561, 709] on div "Select size" at bounding box center [682, 711] width 353 height 19
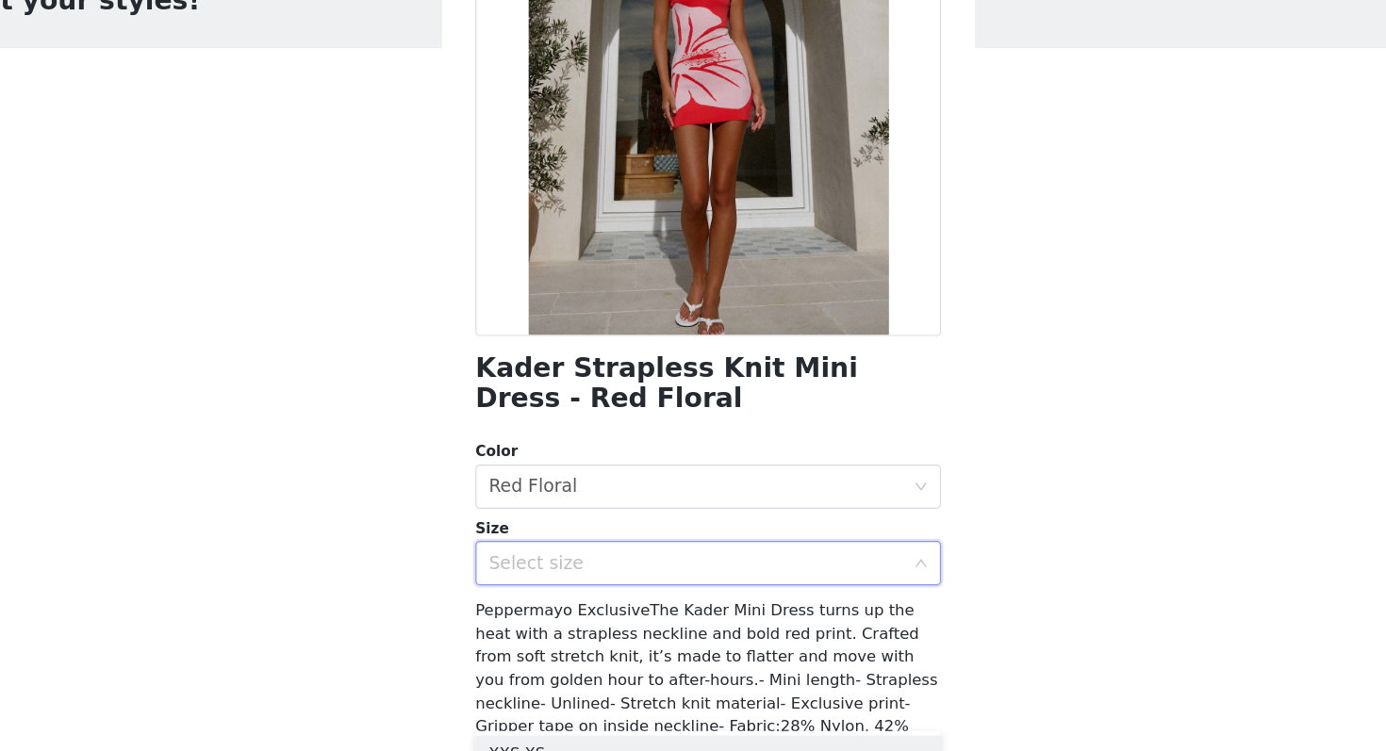
scroll to position [155, 0]
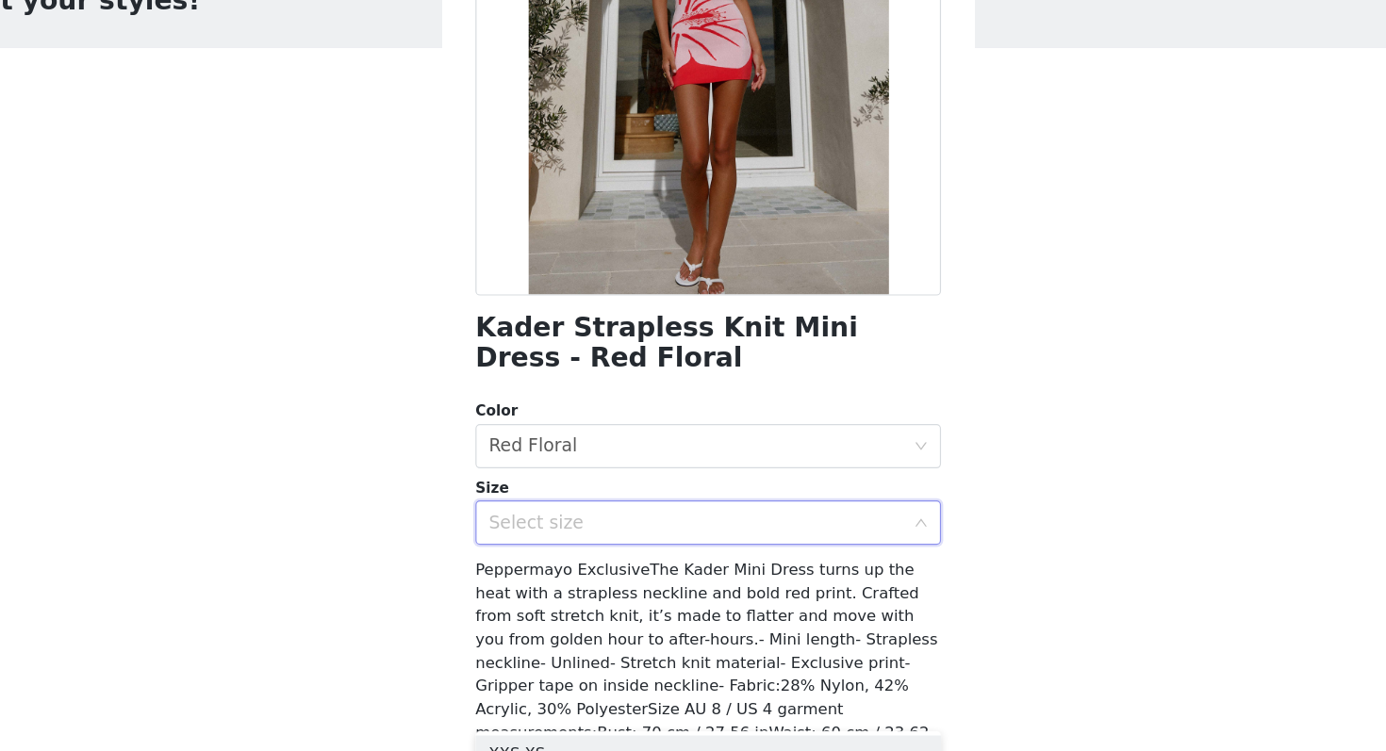
click at [610, 551] on div "Select size" at bounding box center [682, 557] width 353 height 19
click at [578, 564] on div "Select size" at bounding box center [682, 557] width 353 height 19
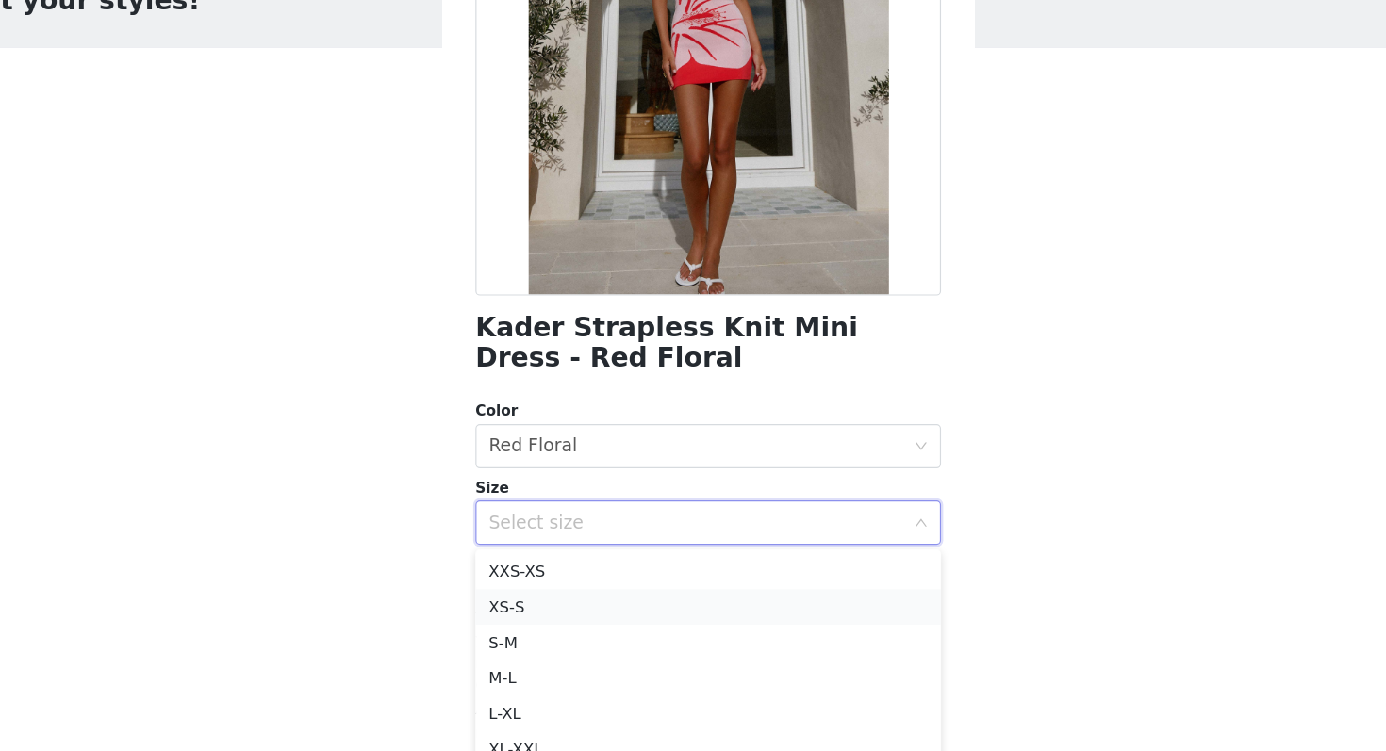
click at [540, 629] on li "XS-S" at bounding box center [693, 629] width 396 height 30
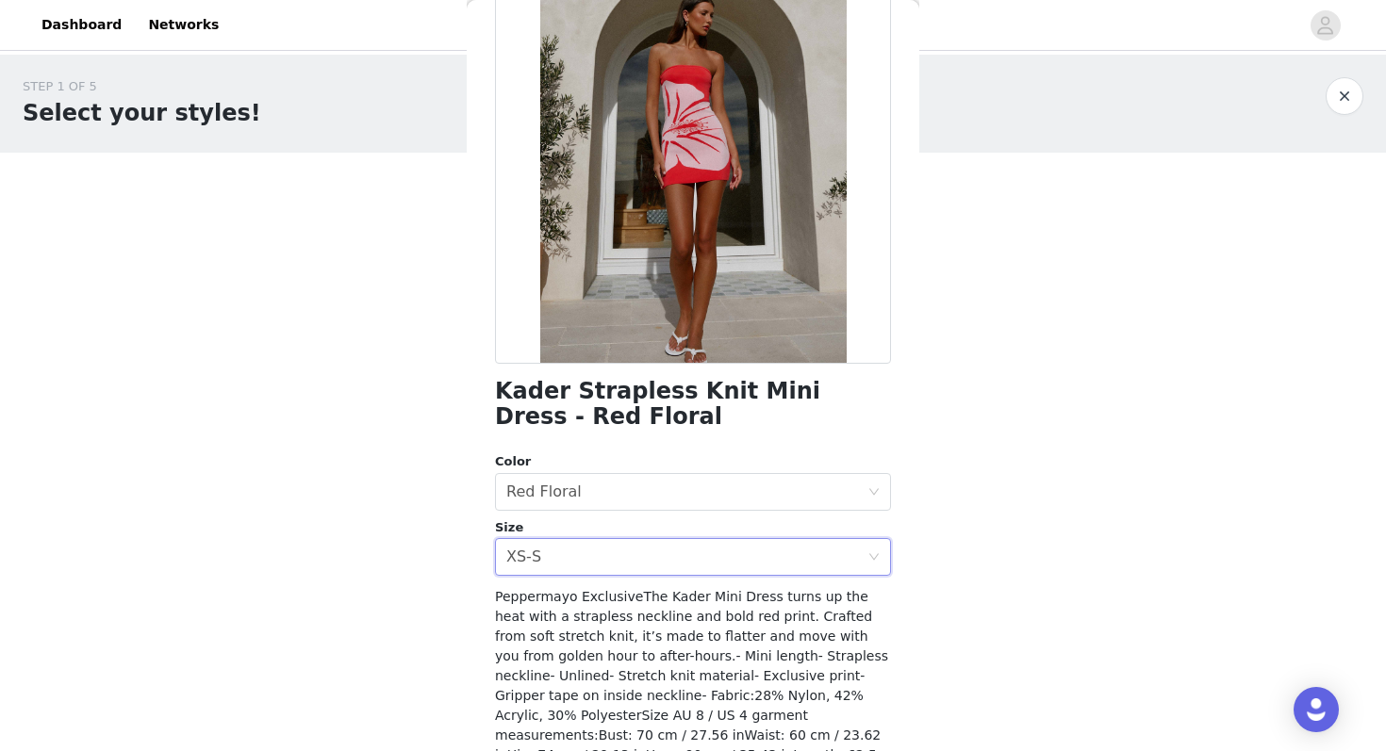
scroll to position [268, 0]
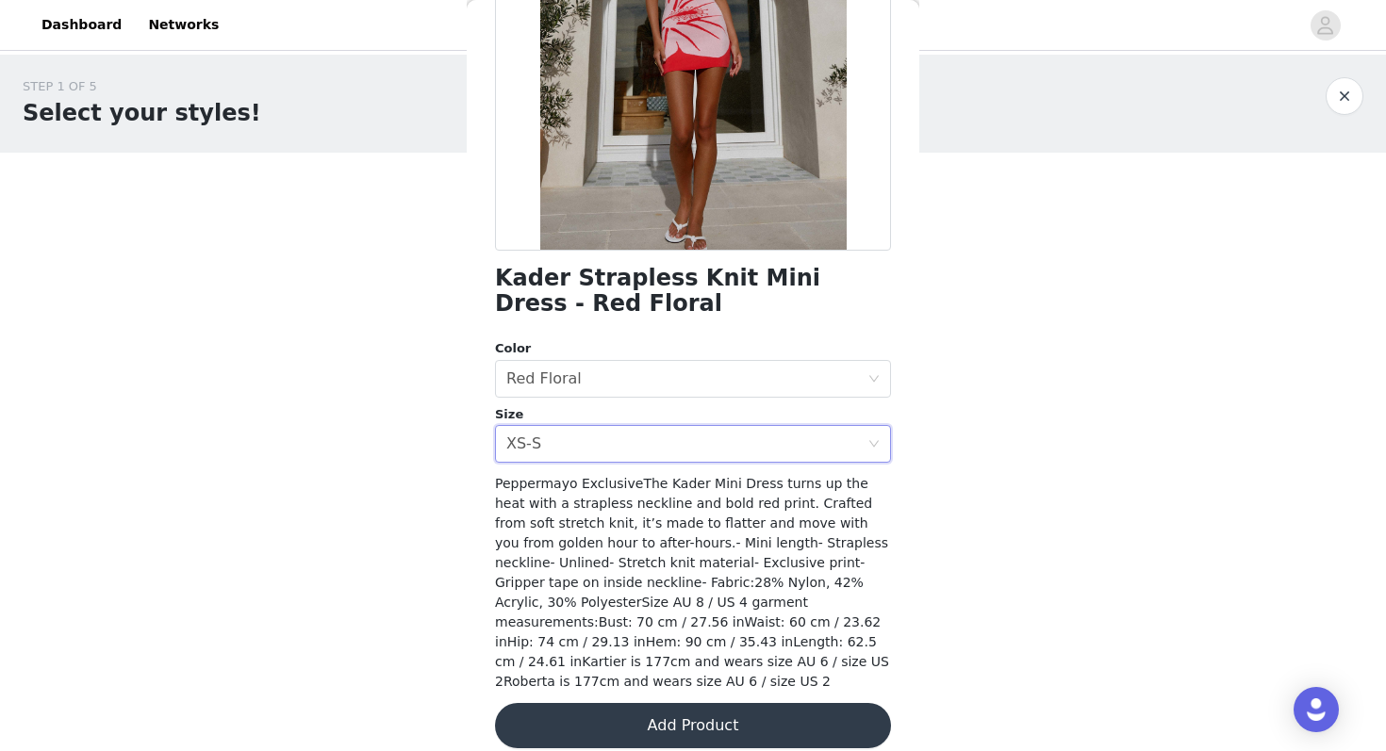
click at [610, 706] on button "Add Product" at bounding box center [693, 725] width 396 height 45
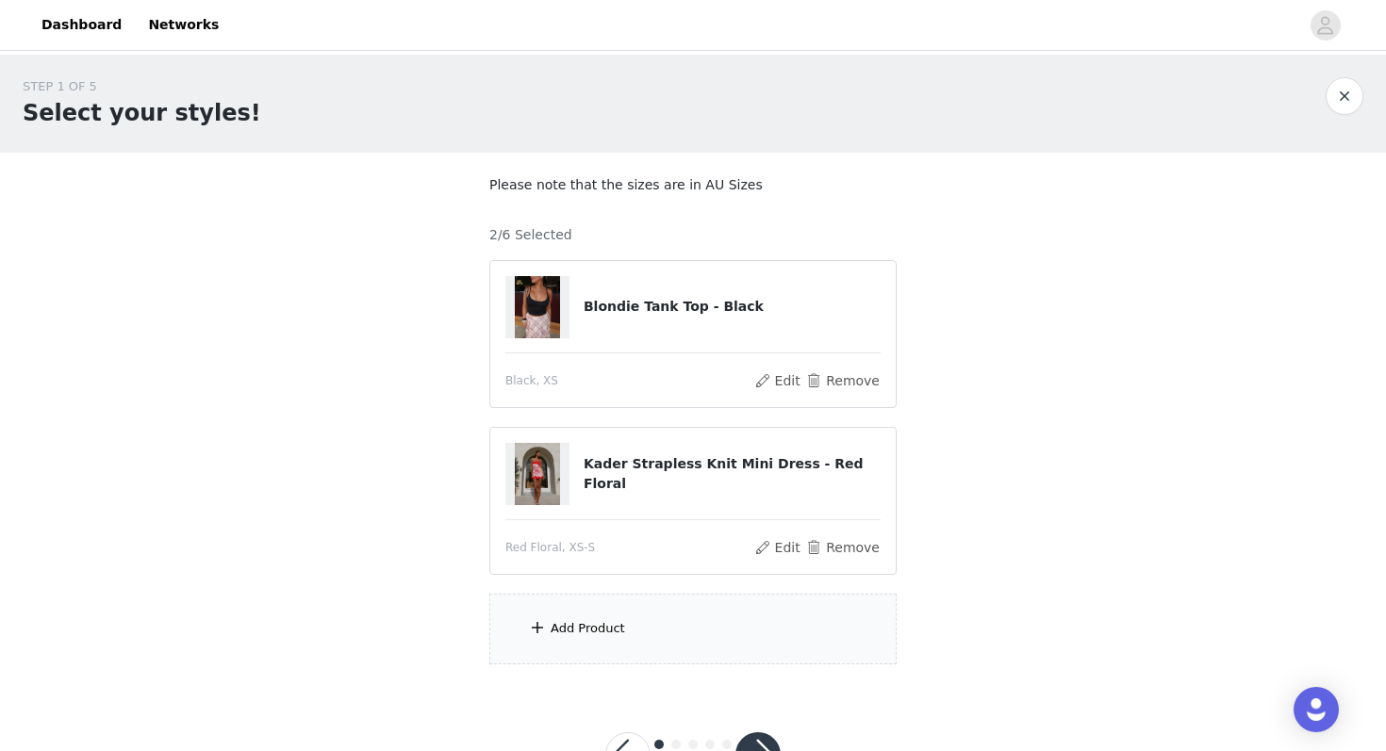
click at [683, 621] on div "Add Product" at bounding box center [692, 629] width 407 height 71
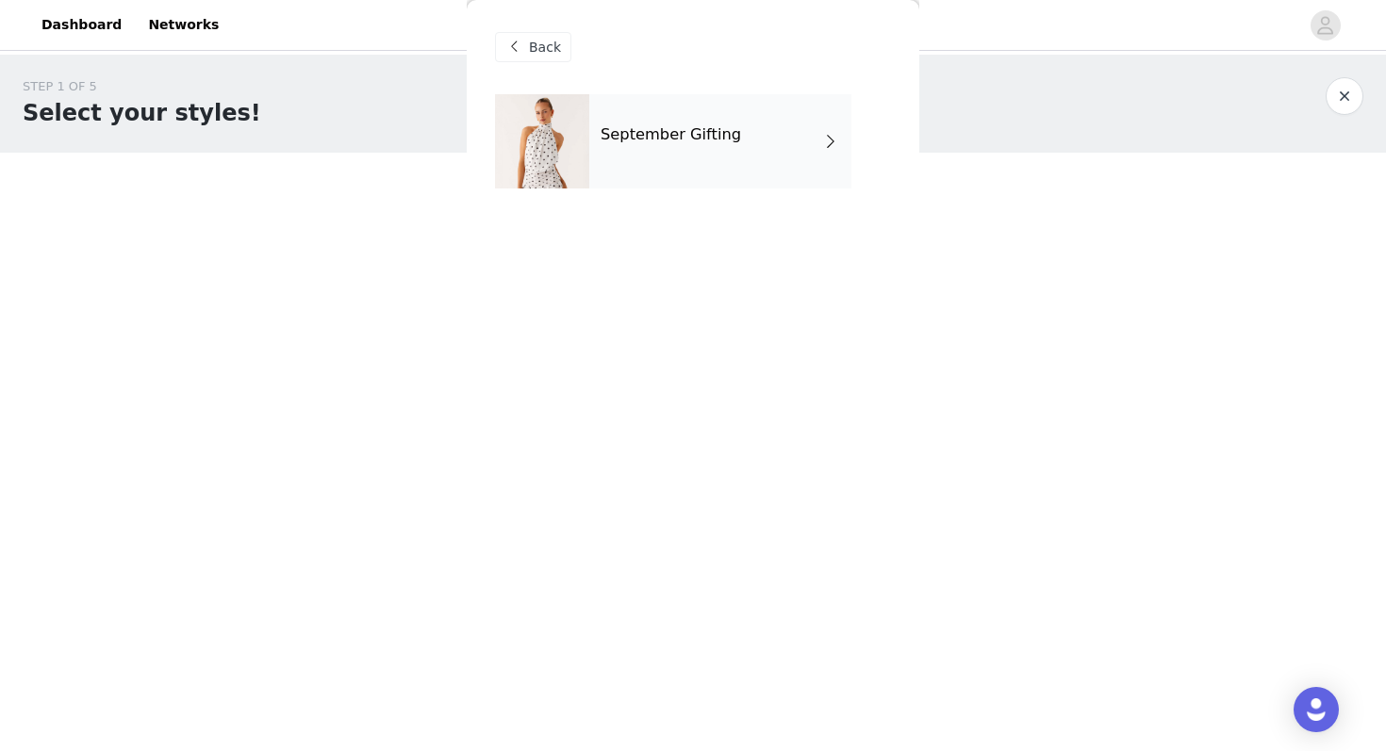
click at [704, 177] on div "September Gifting" at bounding box center [720, 141] width 262 height 94
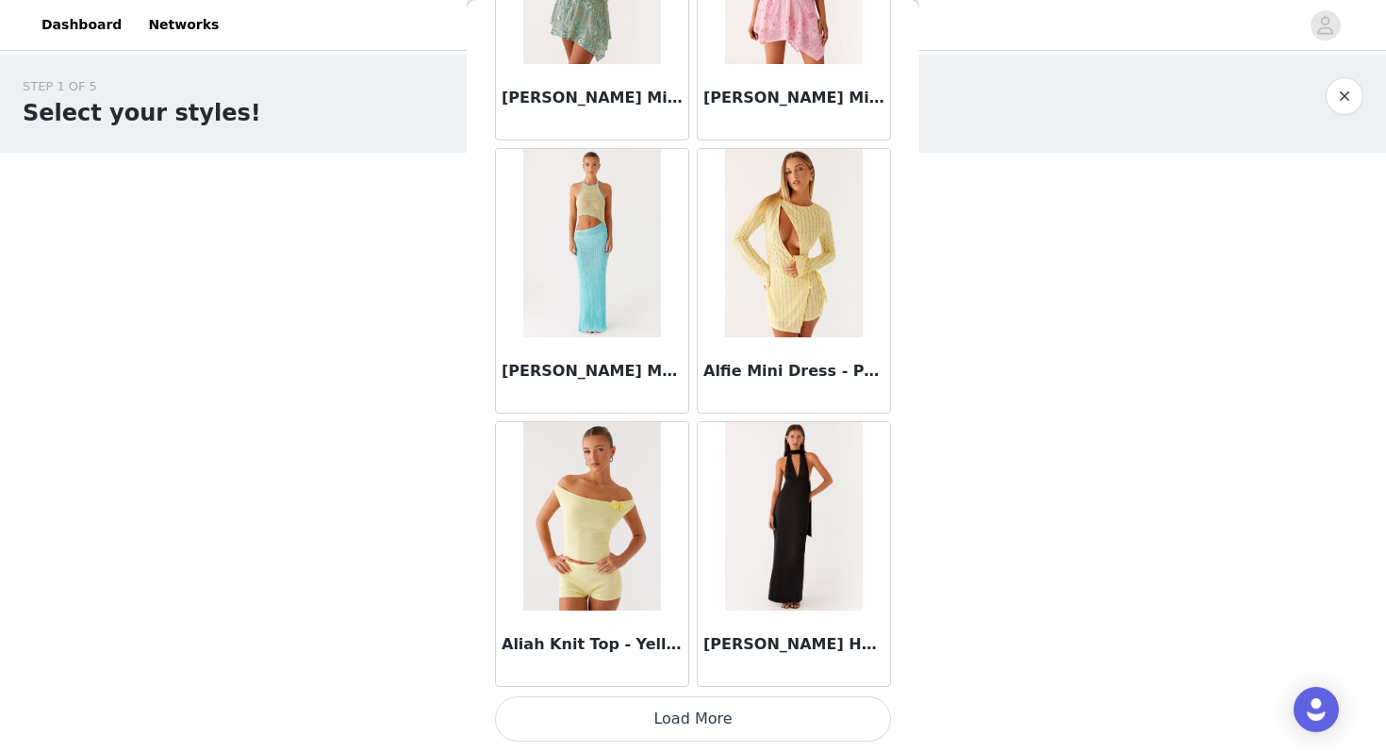
scroll to position [71, 0]
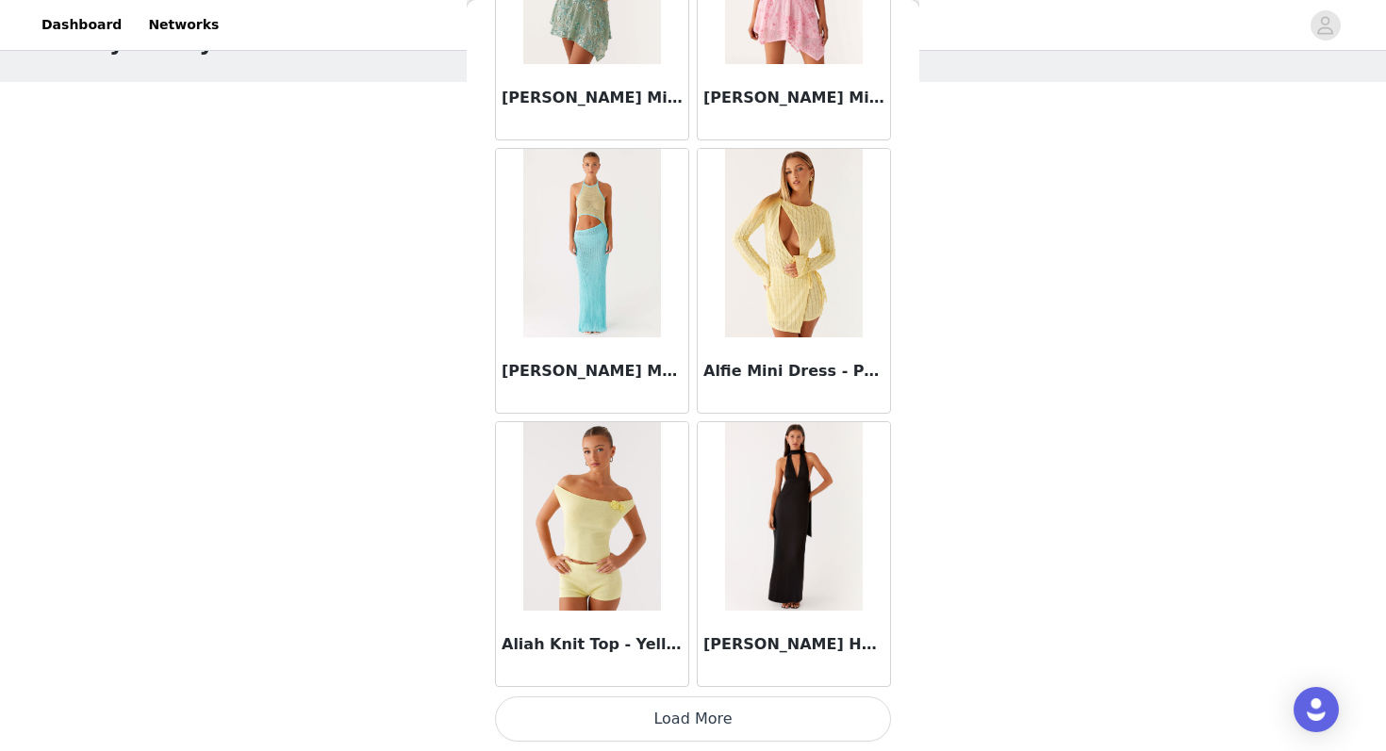
click at [589, 720] on button "Load More" at bounding box center [693, 719] width 396 height 45
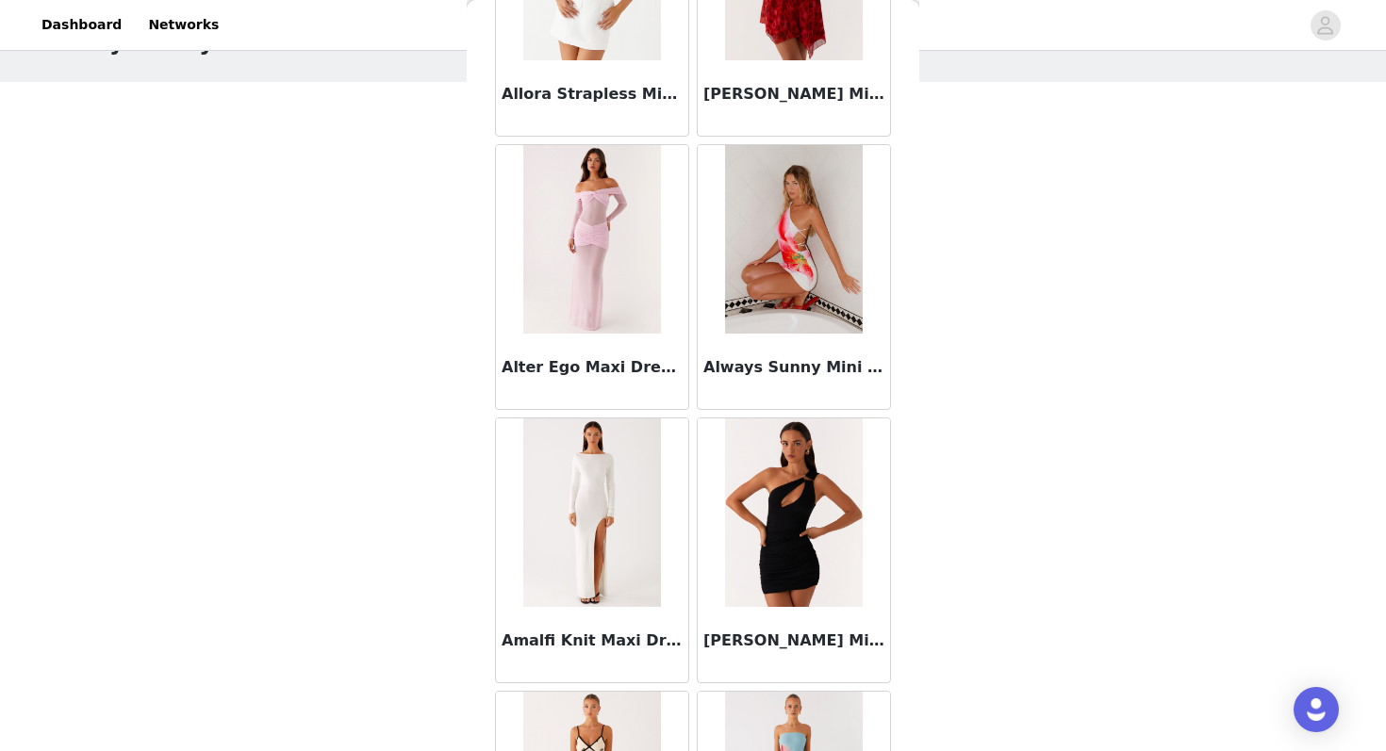
scroll to position [4867, 0]
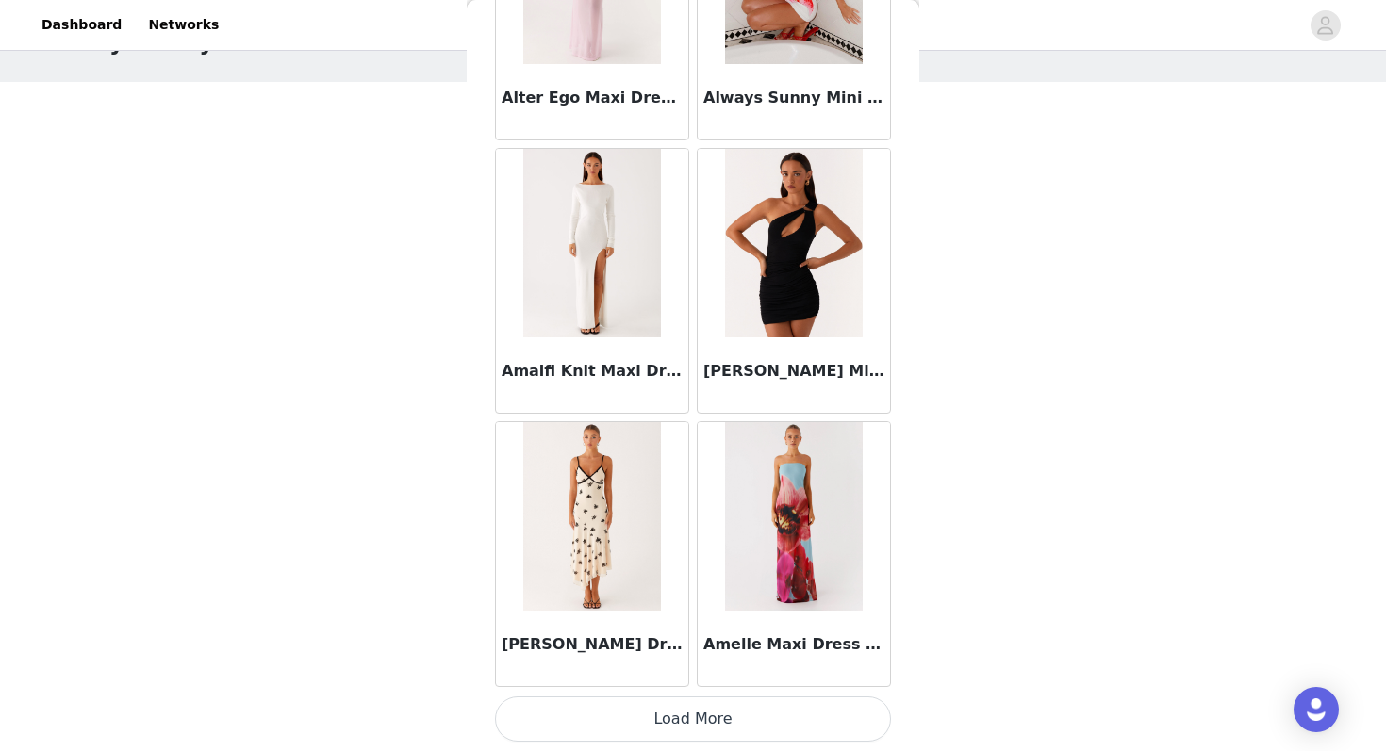
click at [603, 727] on button "Load More" at bounding box center [693, 719] width 396 height 45
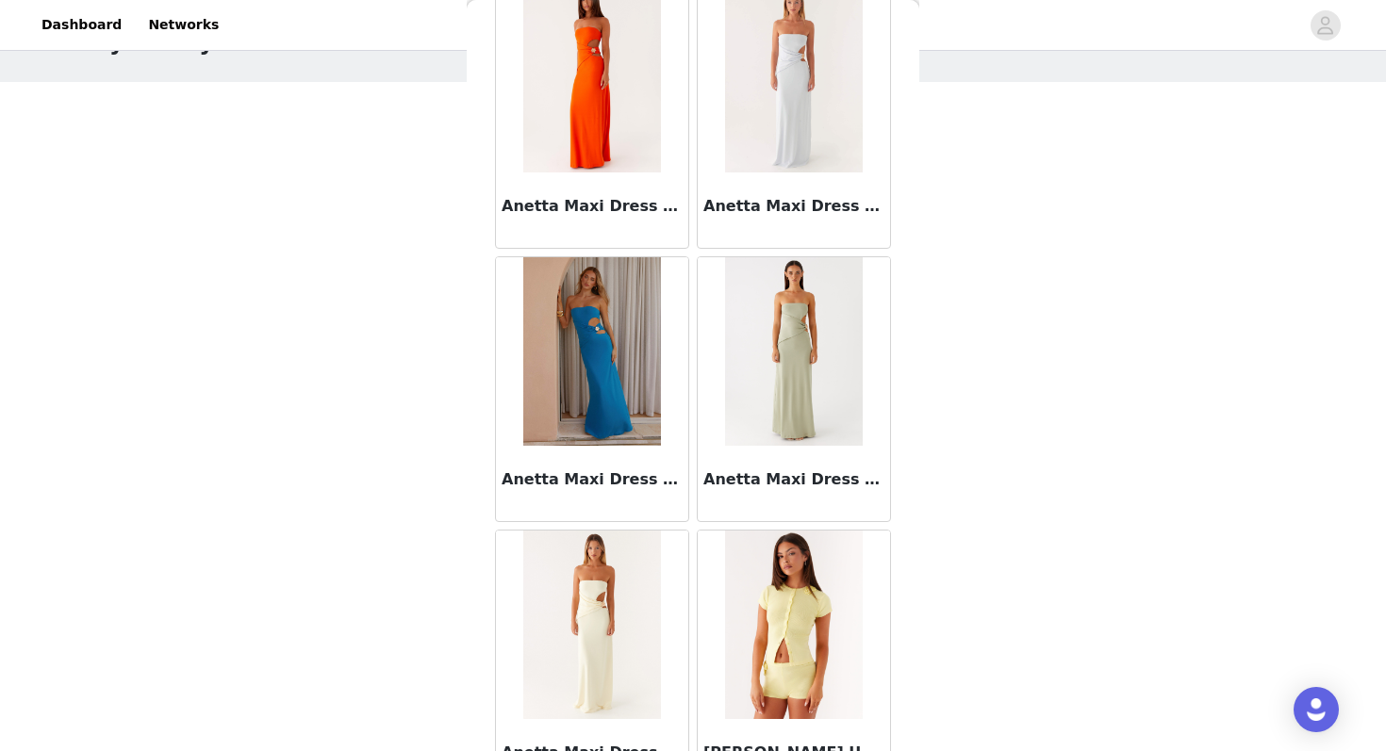
scroll to position [7600, 0]
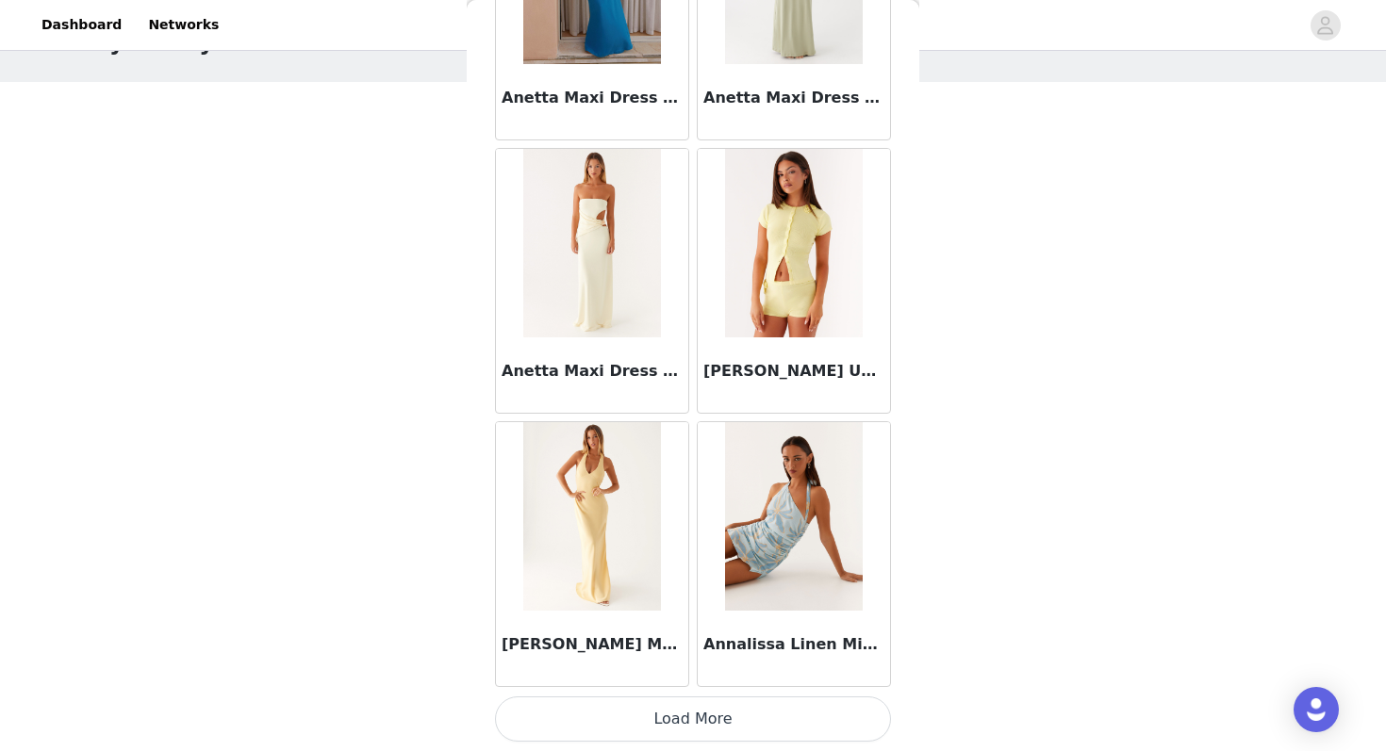
click at [632, 721] on button "Load More" at bounding box center [693, 719] width 396 height 45
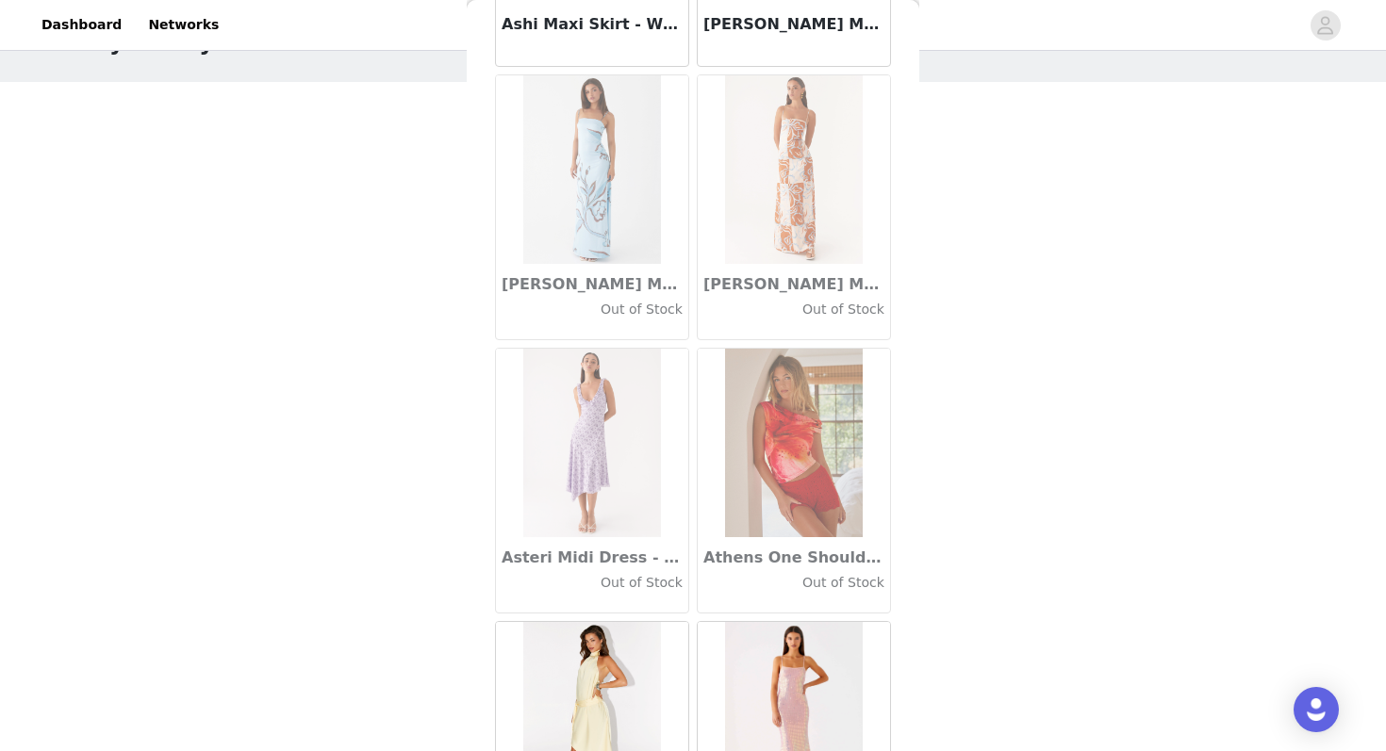
scroll to position [10334, 0]
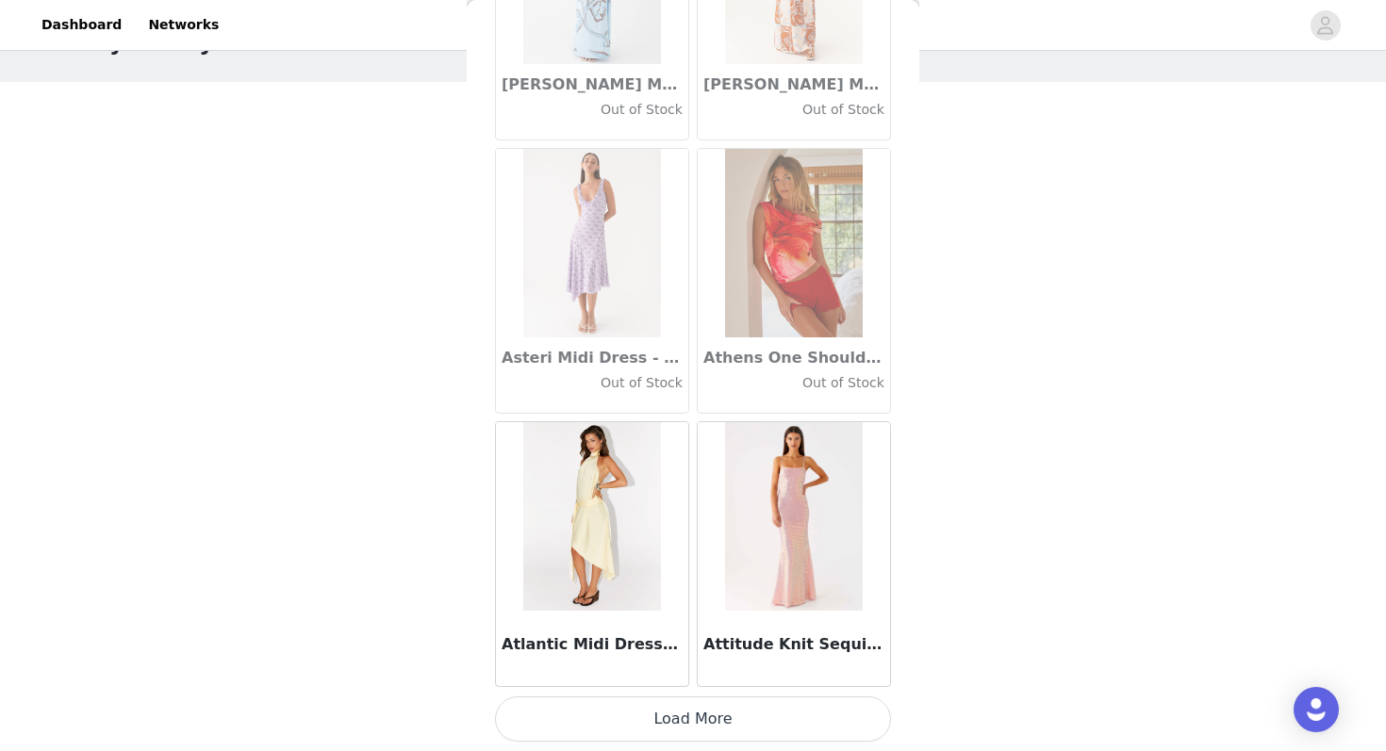
click at [623, 734] on button "Load More" at bounding box center [693, 719] width 396 height 45
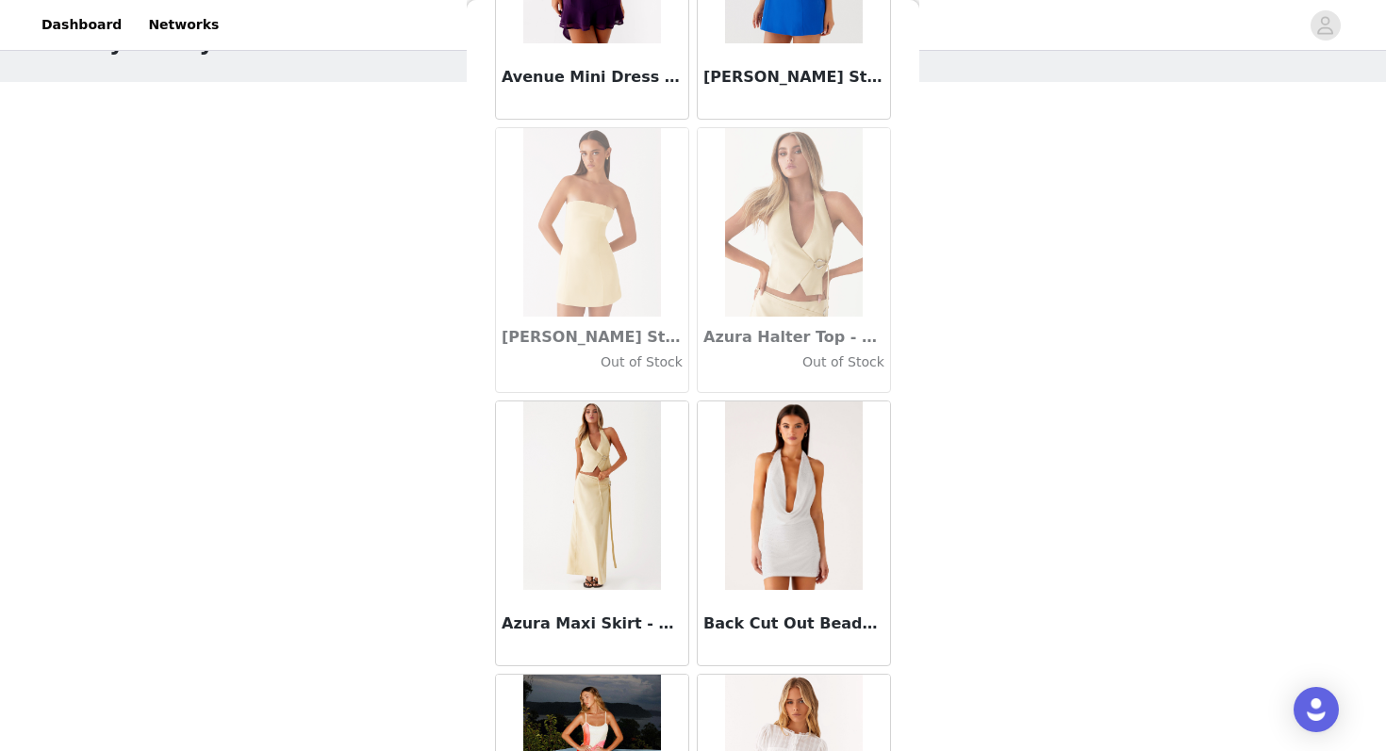
scroll to position [13067, 0]
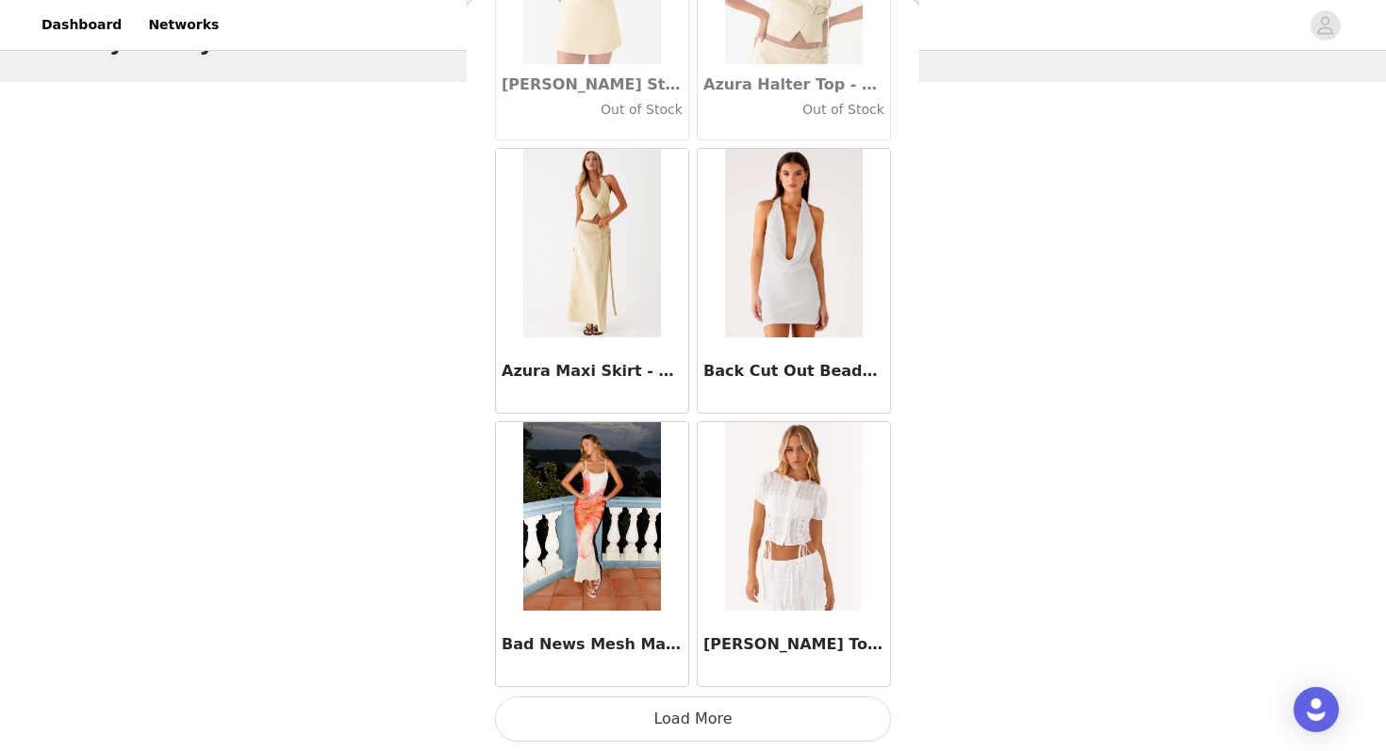
click at [641, 705] on button "Load More" at bounding box center [693, 719] width 396 height 45
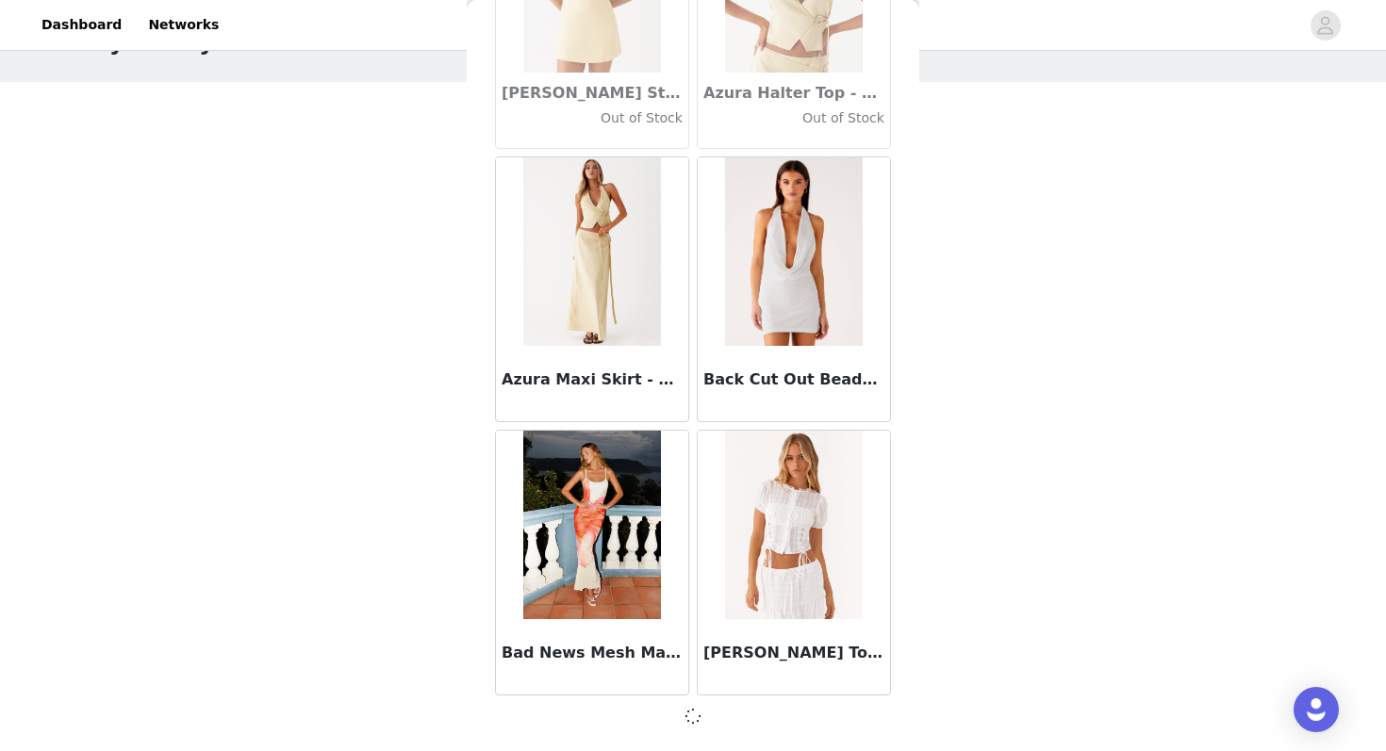
scroll to position [13029, 0]
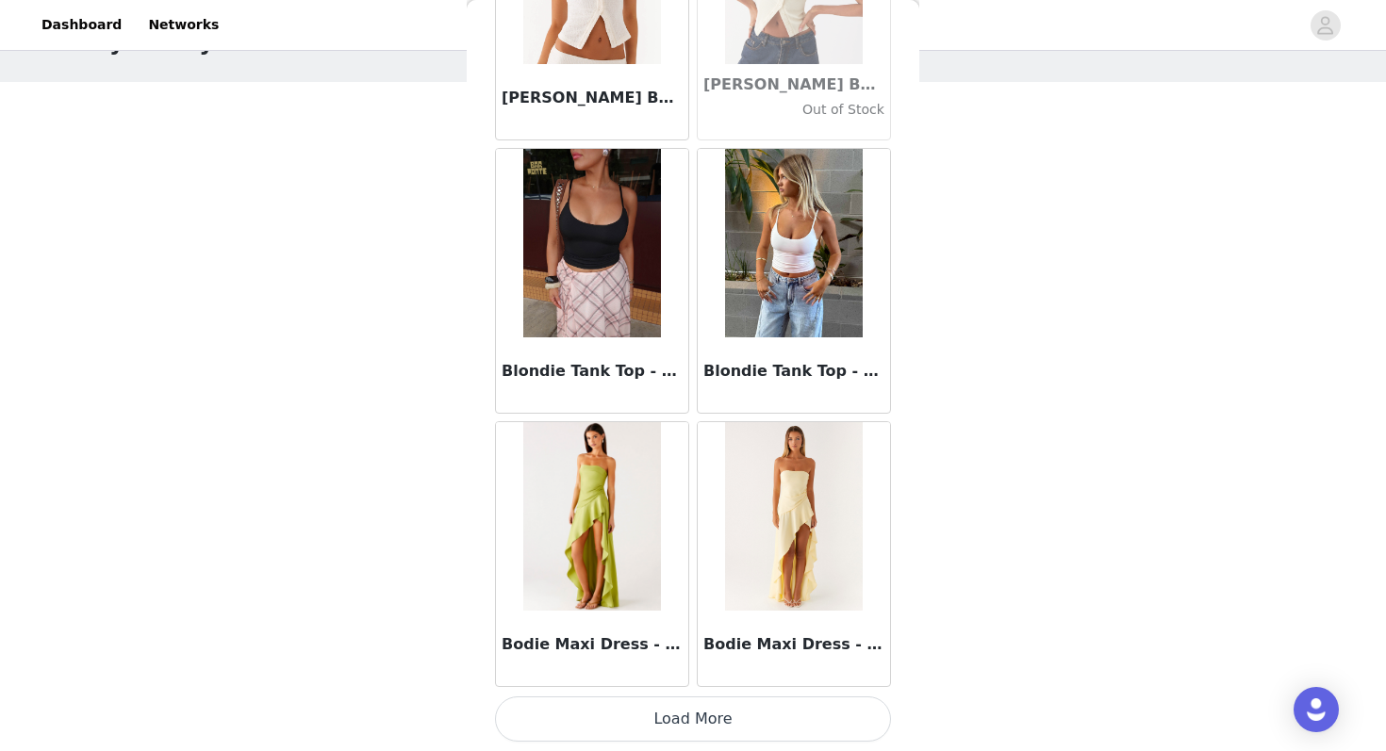
click at [626, 716] on button "Load More" at bounding box center [693, 719] width 396 height 45
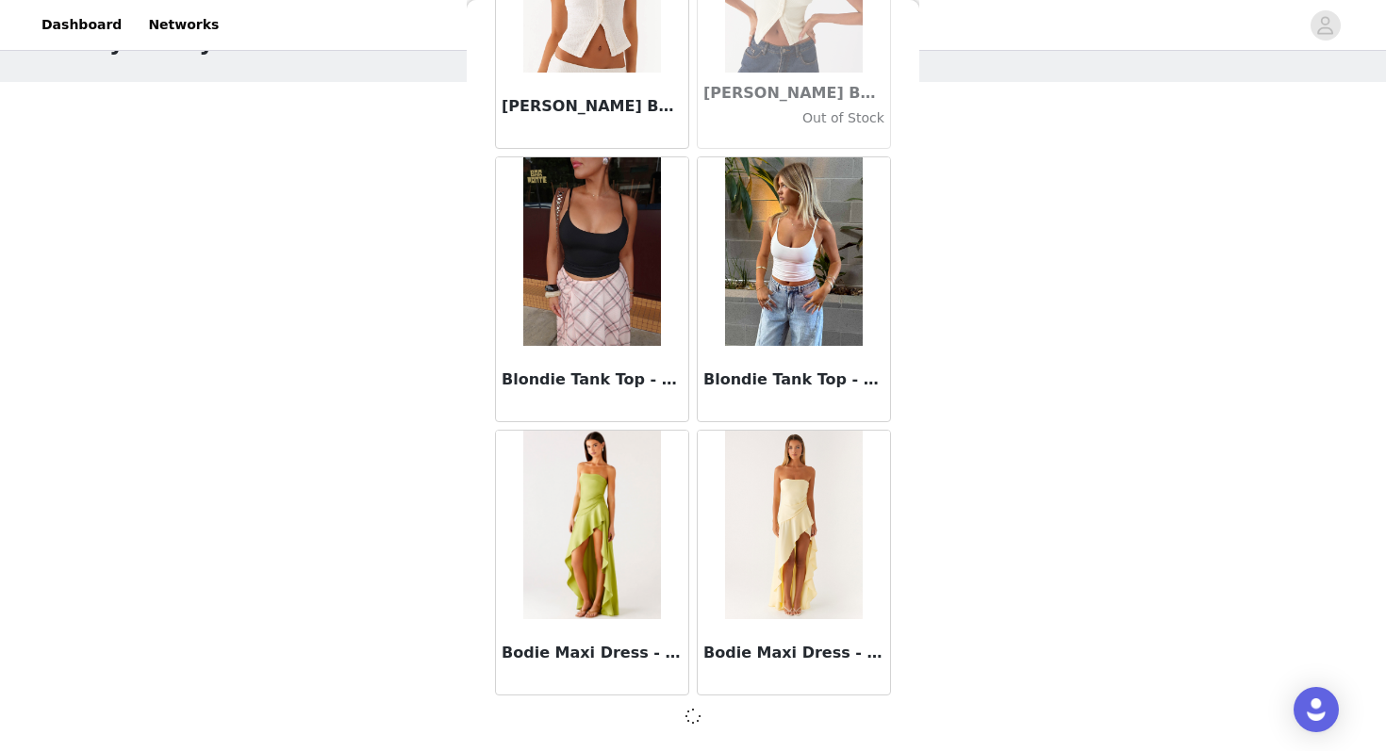
scroll to position [15767, 0]
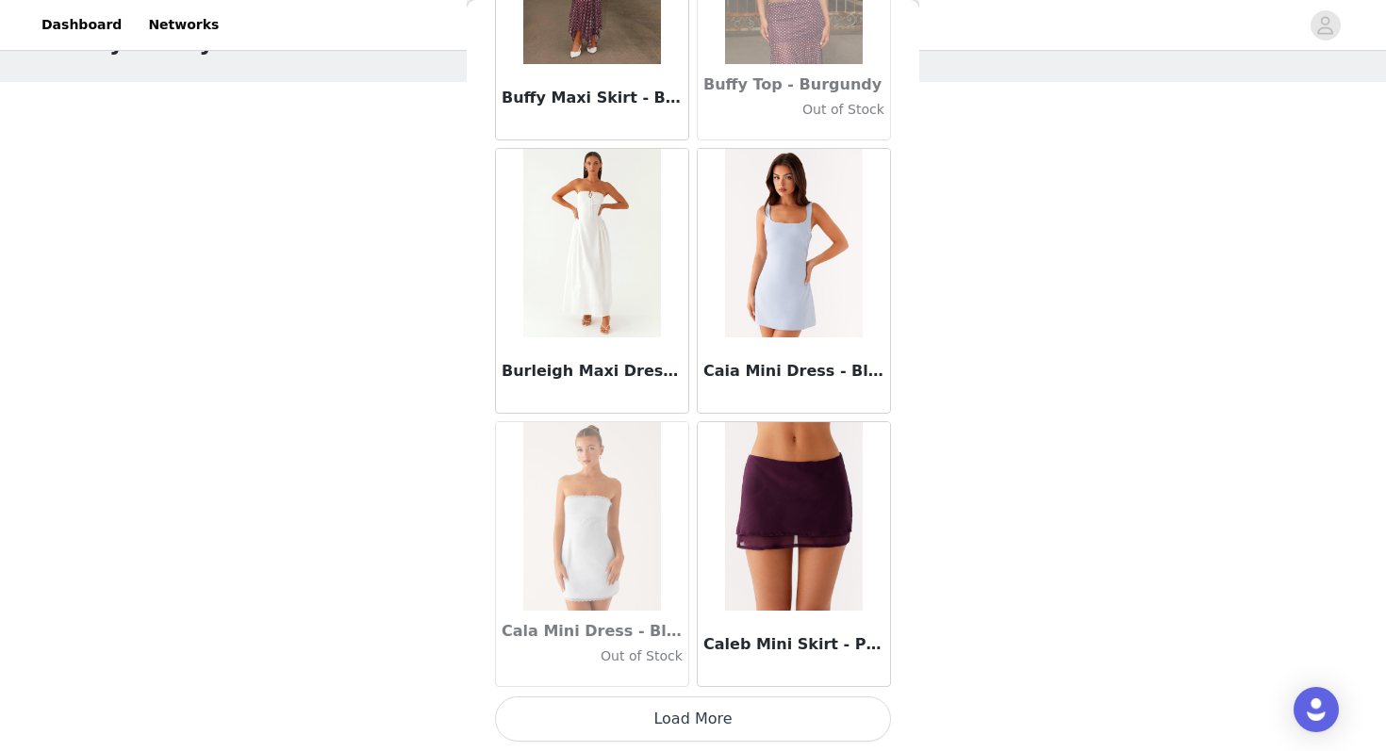
click at [616, 714] on button "Load More" at bounding box center [693, 719] width 396 height 45
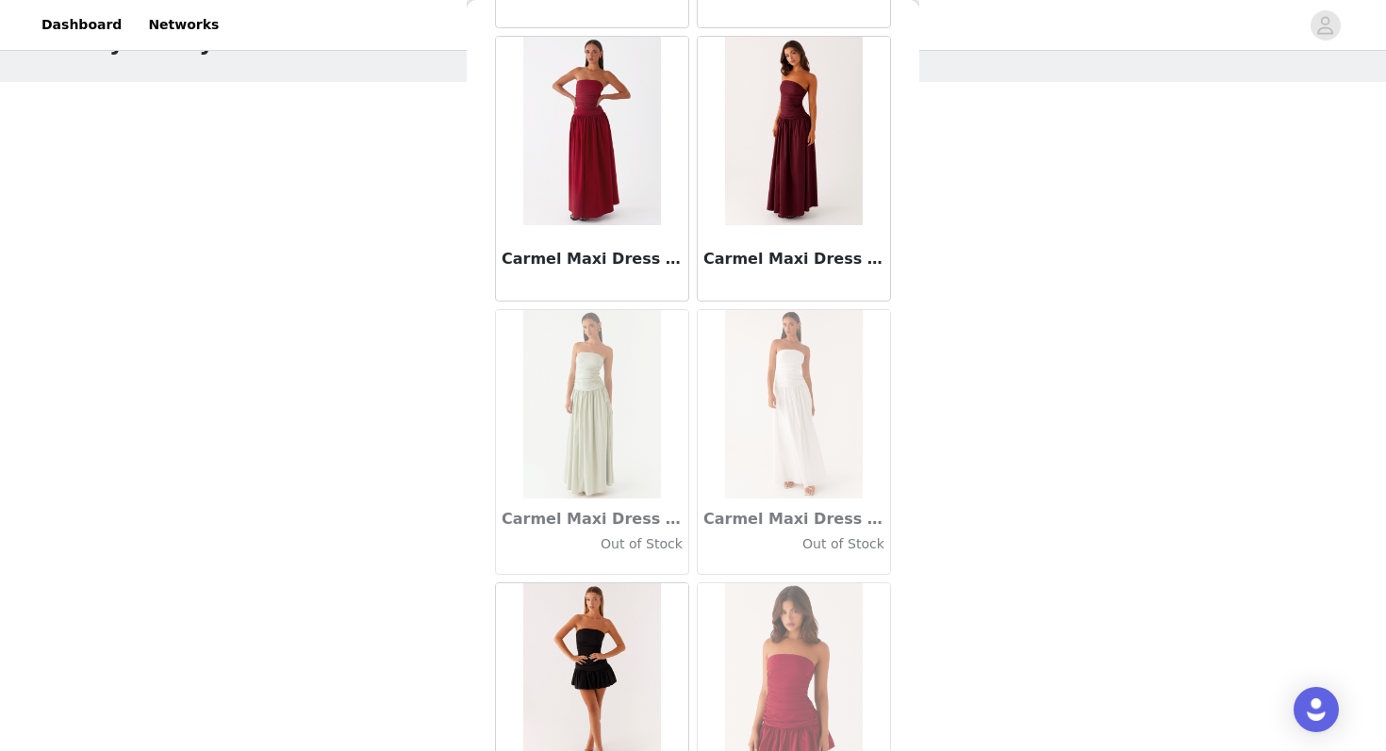
scroll to position [21268, 0]
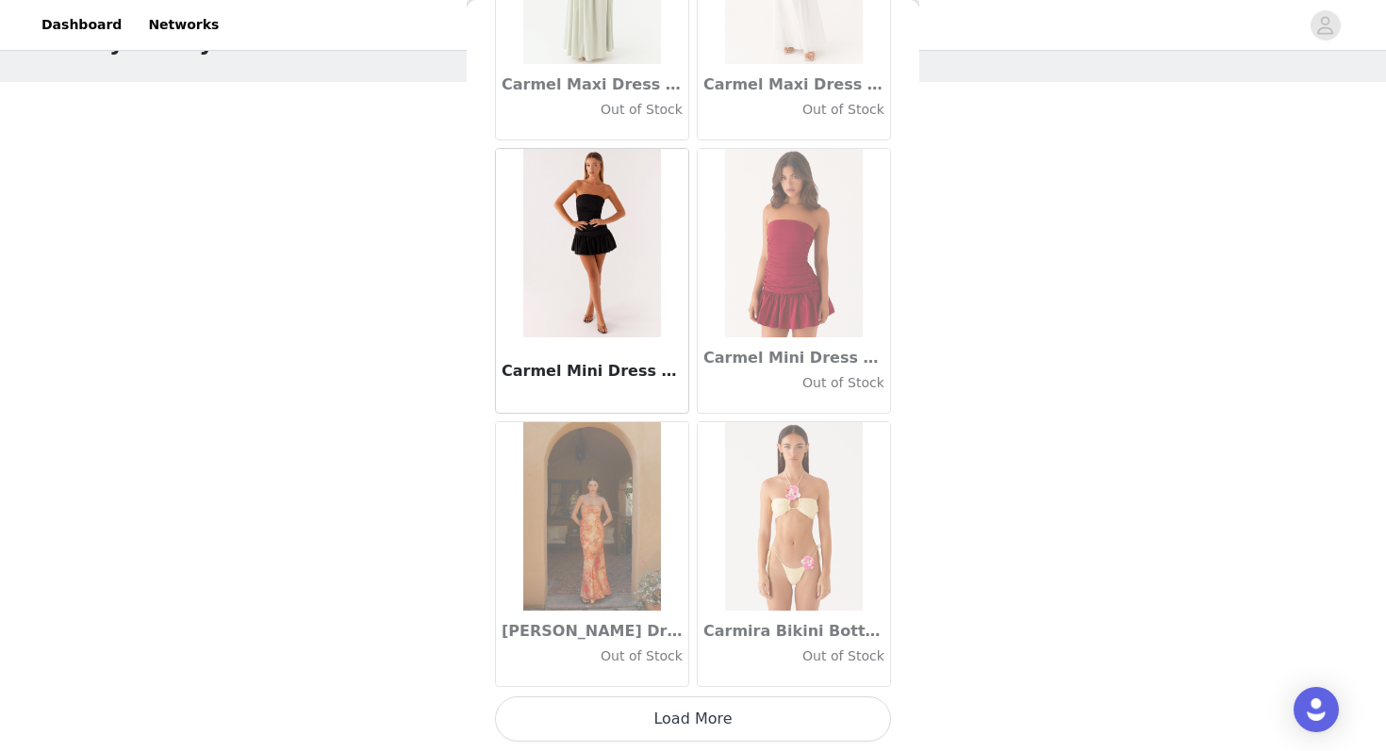
click at [616, 720] on button "Load More" at bounding box center [693, 719] width 396 height 45
click at [634, 366] on h3 "Carmel Mini Dress - Black" at bounding box center [591, 371] width 181 height 23
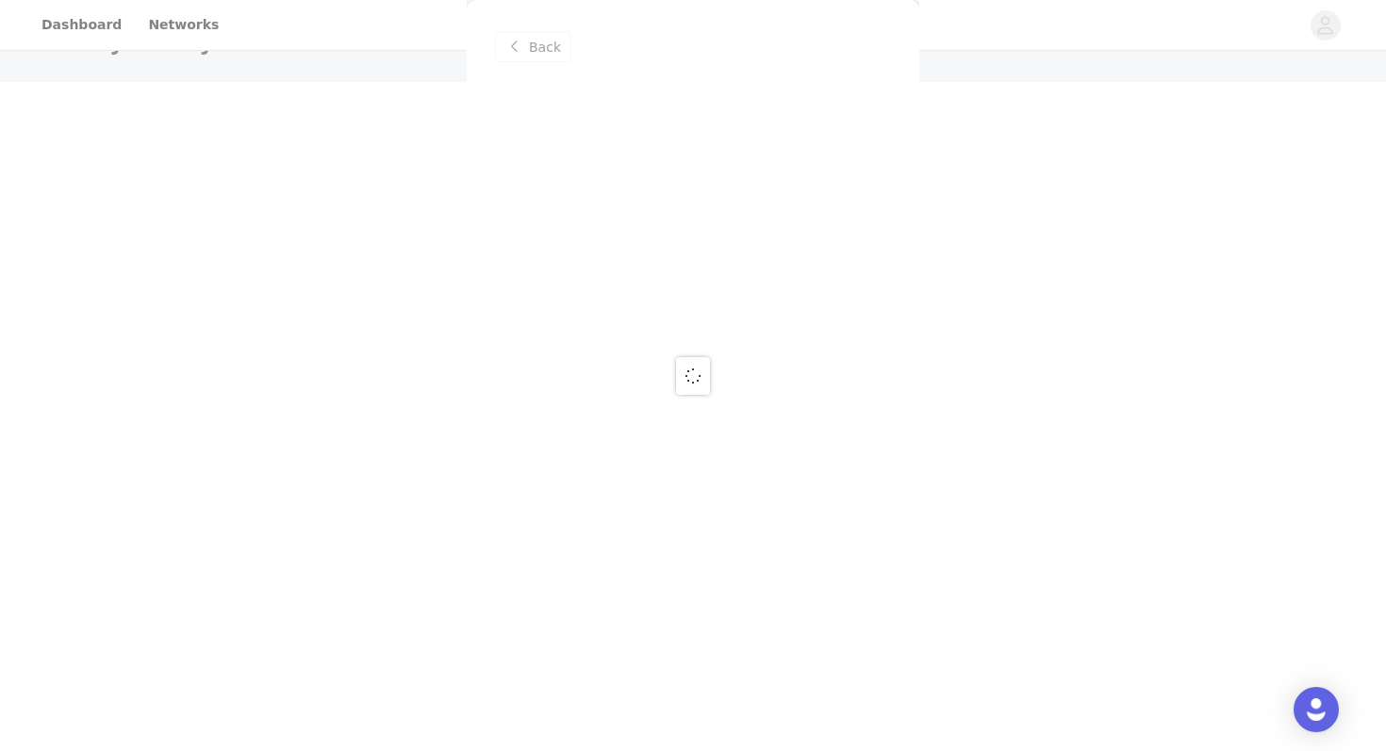
scroll to position [0, 0]
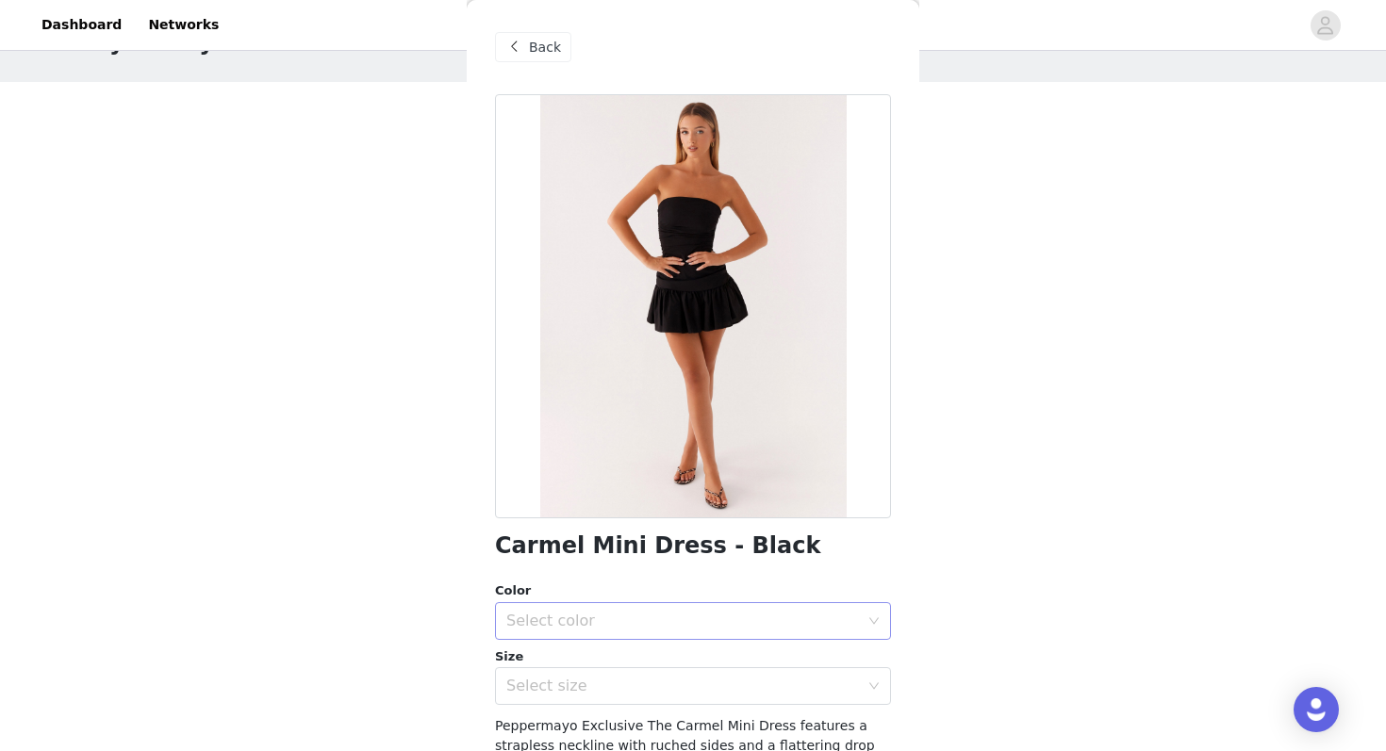
click at [606, 612] on div "Select color" at bounding box center [682, 621] width 353 height 19
click at [579, 664] on li "Black" at bounding box center [693, 663] width 396 height 30
click at [572, 692] on div "Select size" at bounding box center [682, 686] width 353 height 19
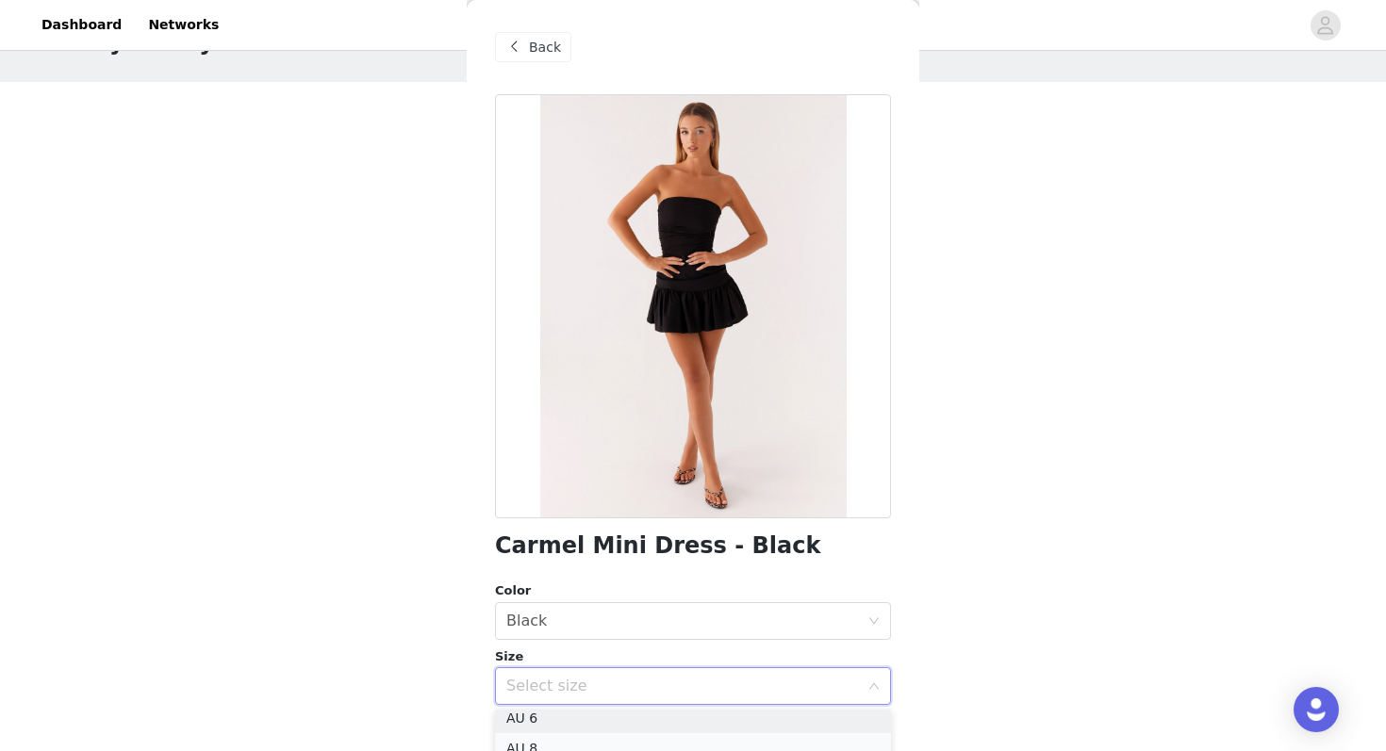
scroll to position [34, 0]
click at [534, 718] on li "AU 6" at bounding box center [693, 725] width 396 height 30
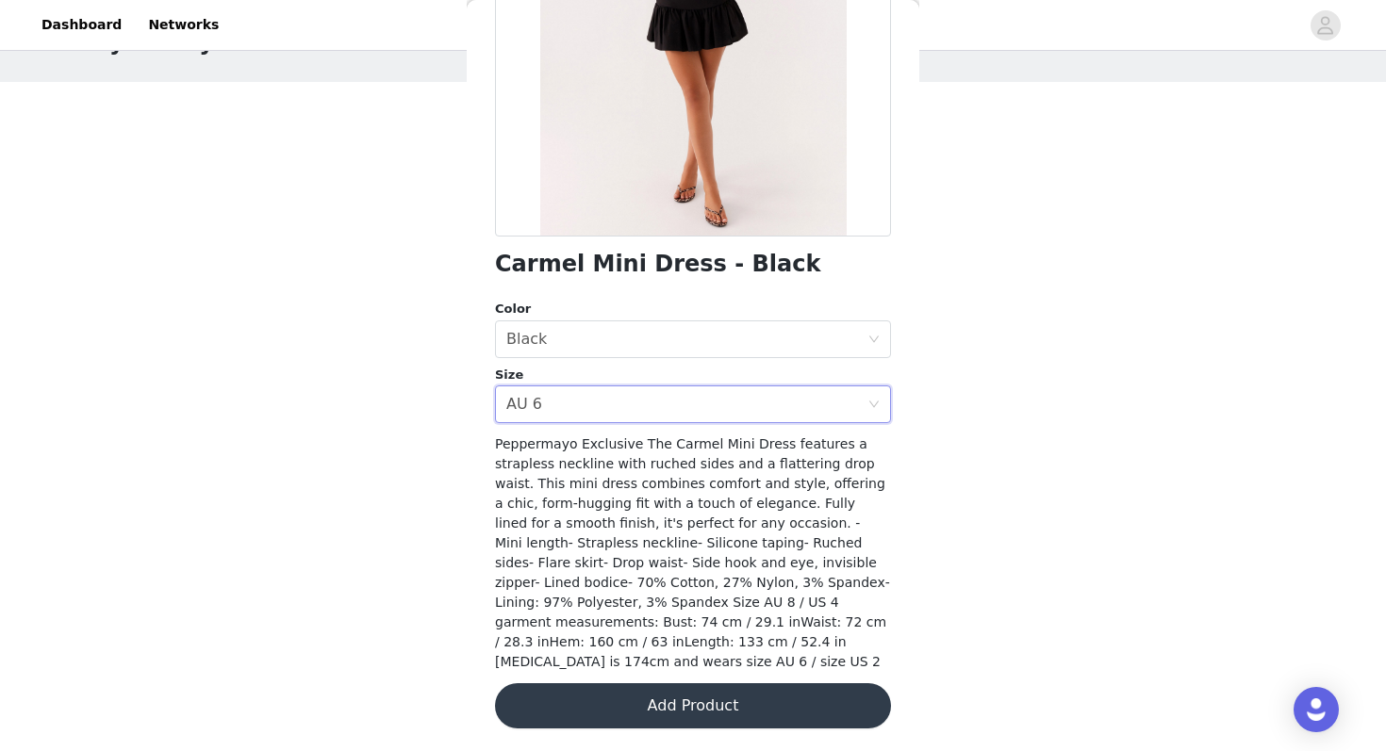
click at [649, 696] on button "Add Product" at bounding box center [693, 705] width 396 height 45
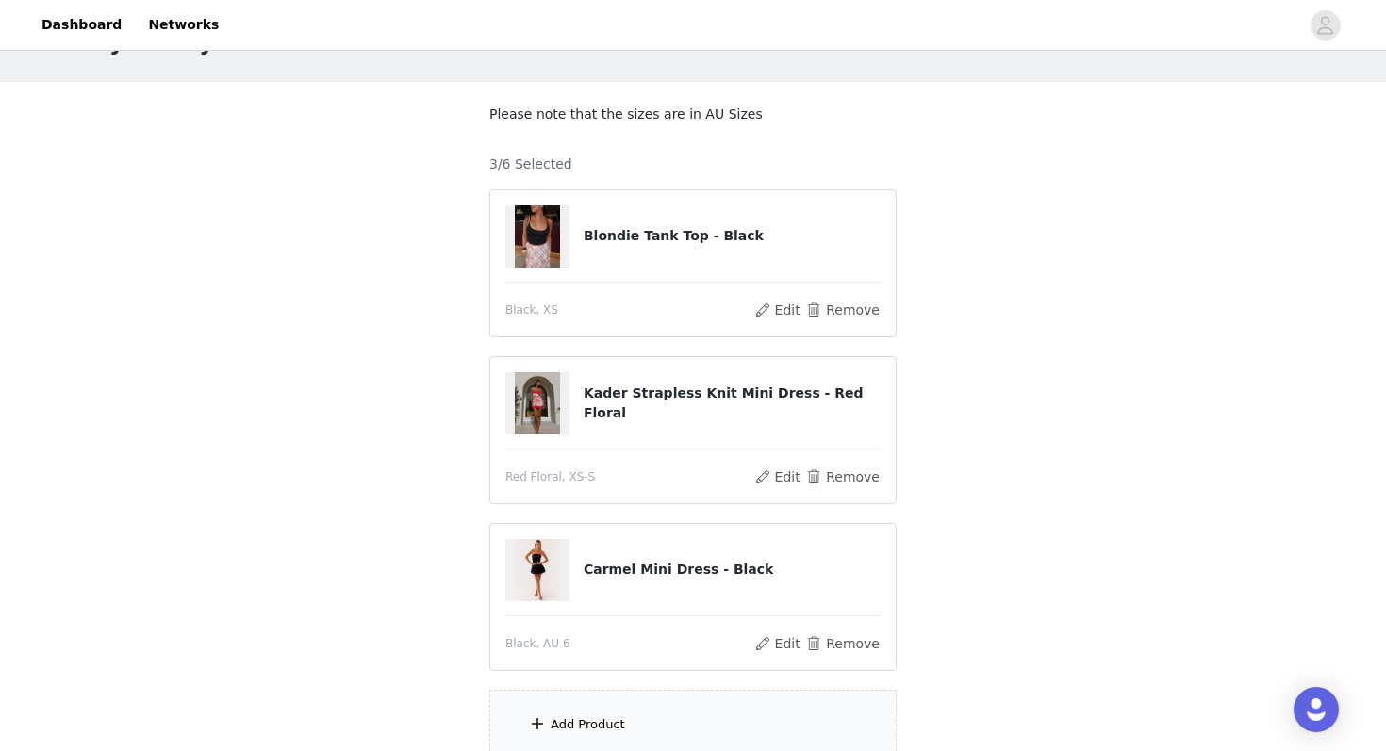
click at [614, 718] on div "Add Product" at bounding box center [587, 724] width 74 height 19
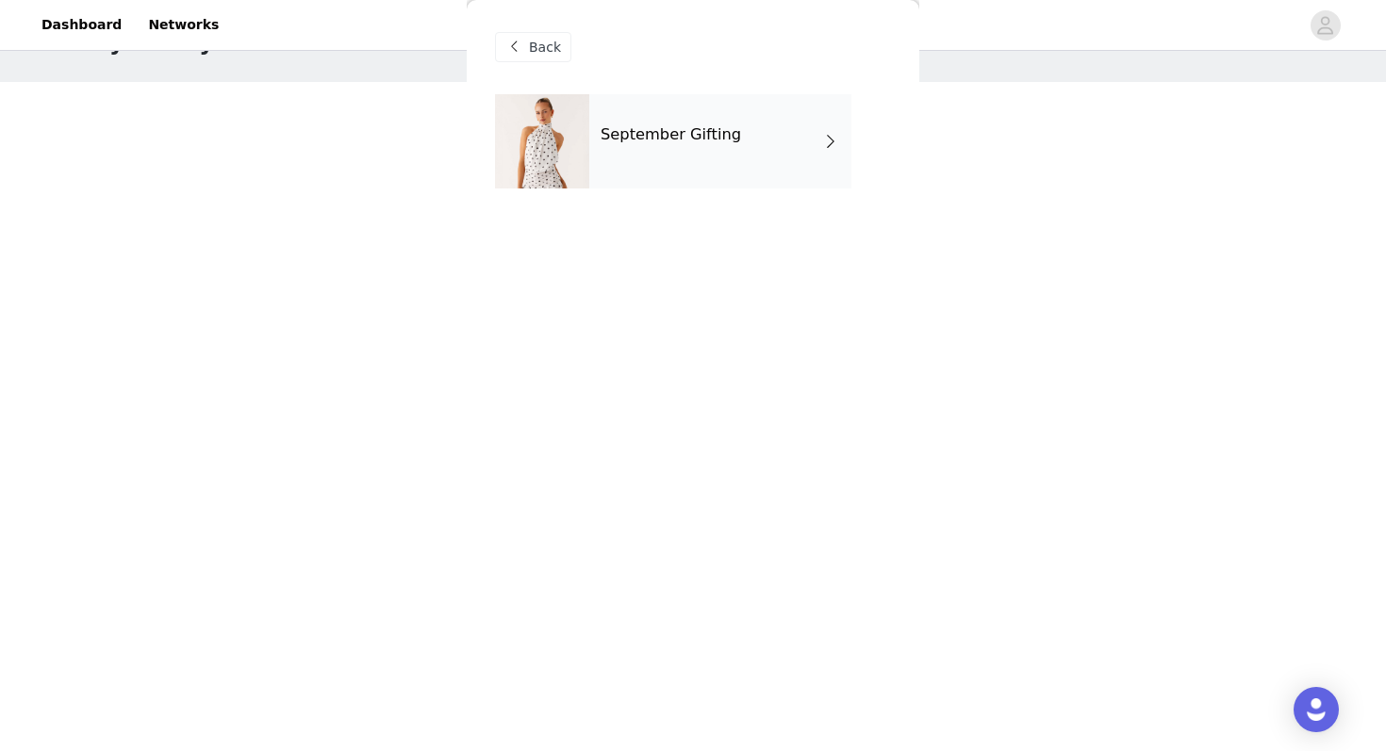
click at [689, 157] on div "September Gifting" at bounding box center [720, 141] width 262 height 94
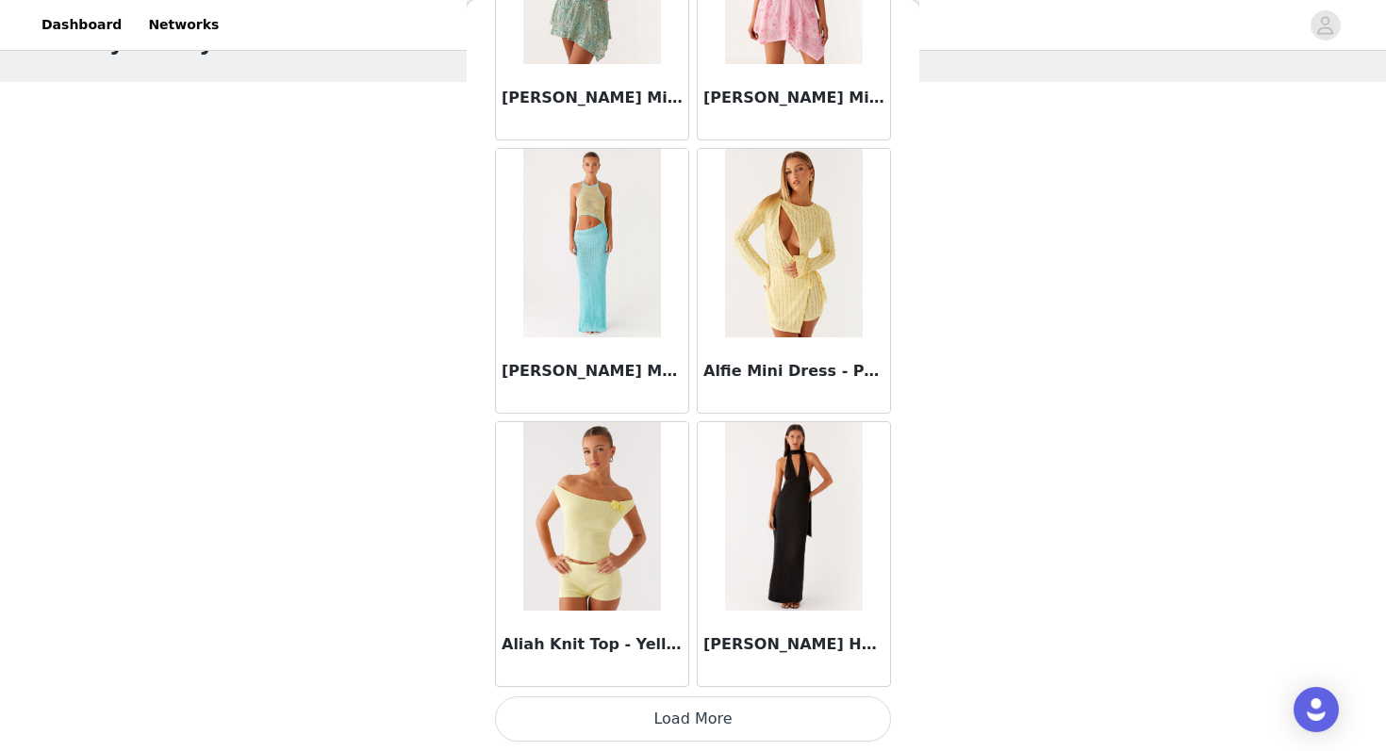
scroll to position [238, 0]
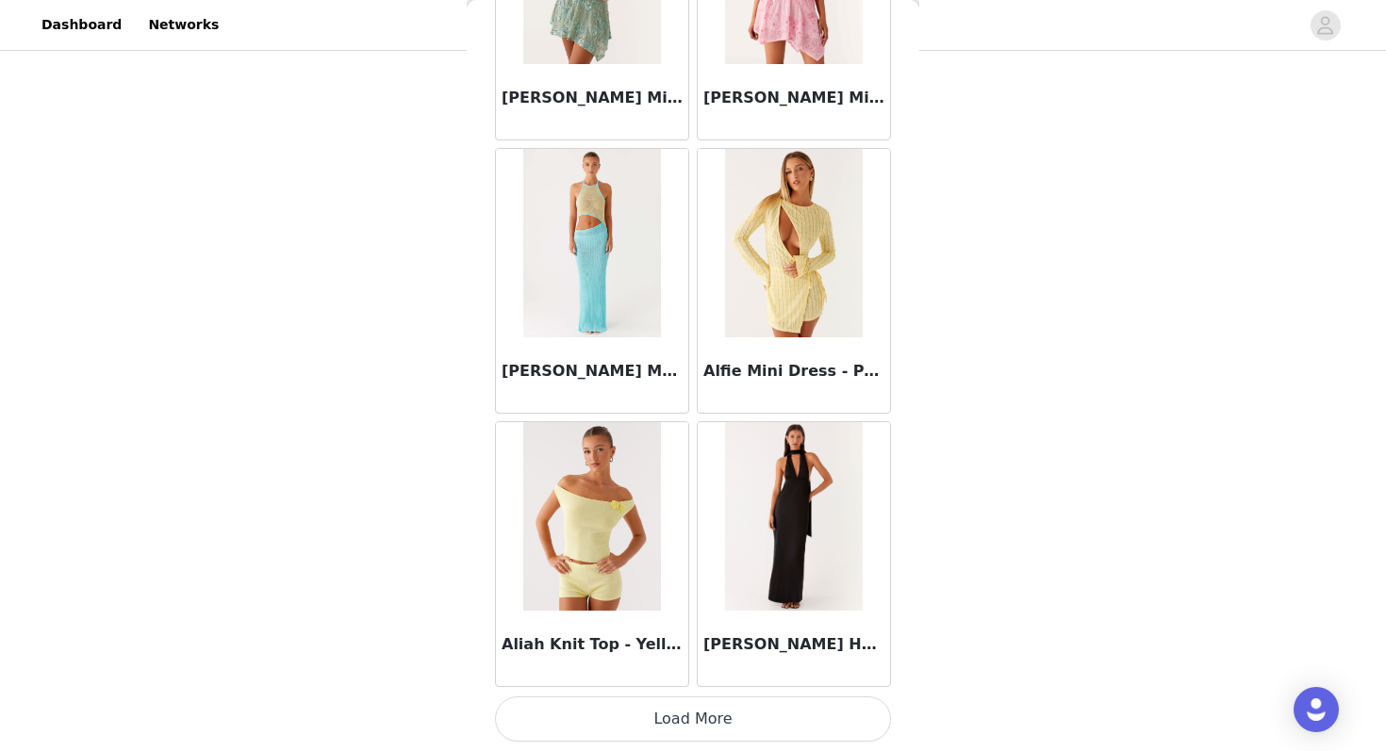
click at [556, 721] on button "Load More" at bounding box center [693, 719] width 396 height 45
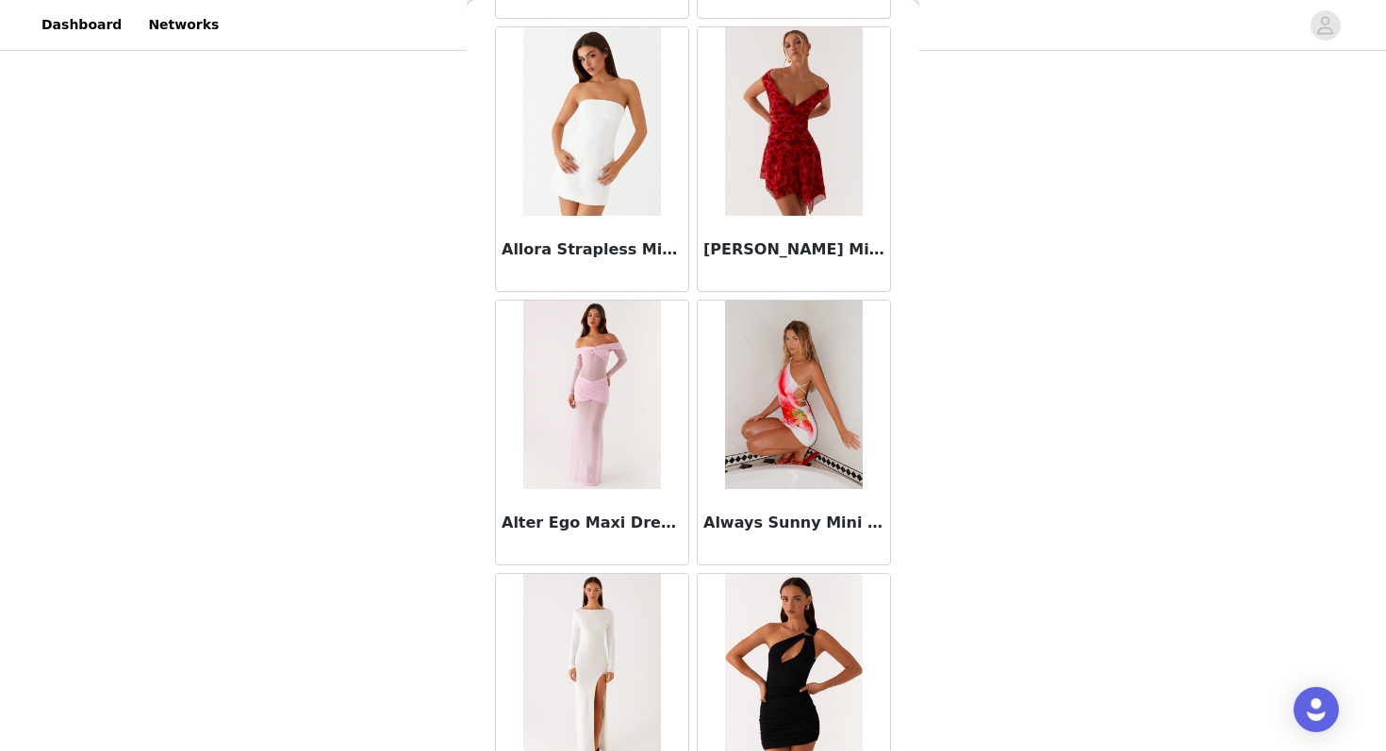
scroll to position [4867, 0]
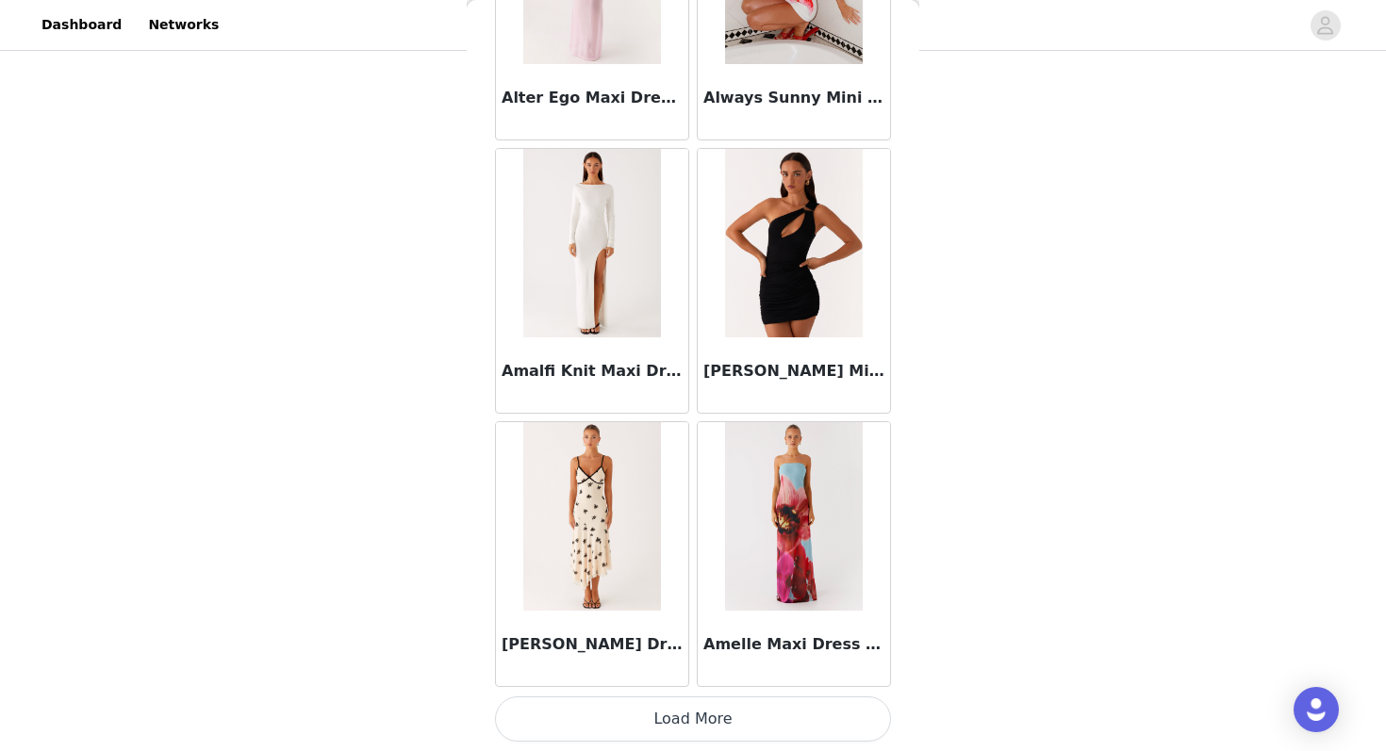
click at [611, 727] on button "Load More" at bounding box center [693, 719] width 396 height 45
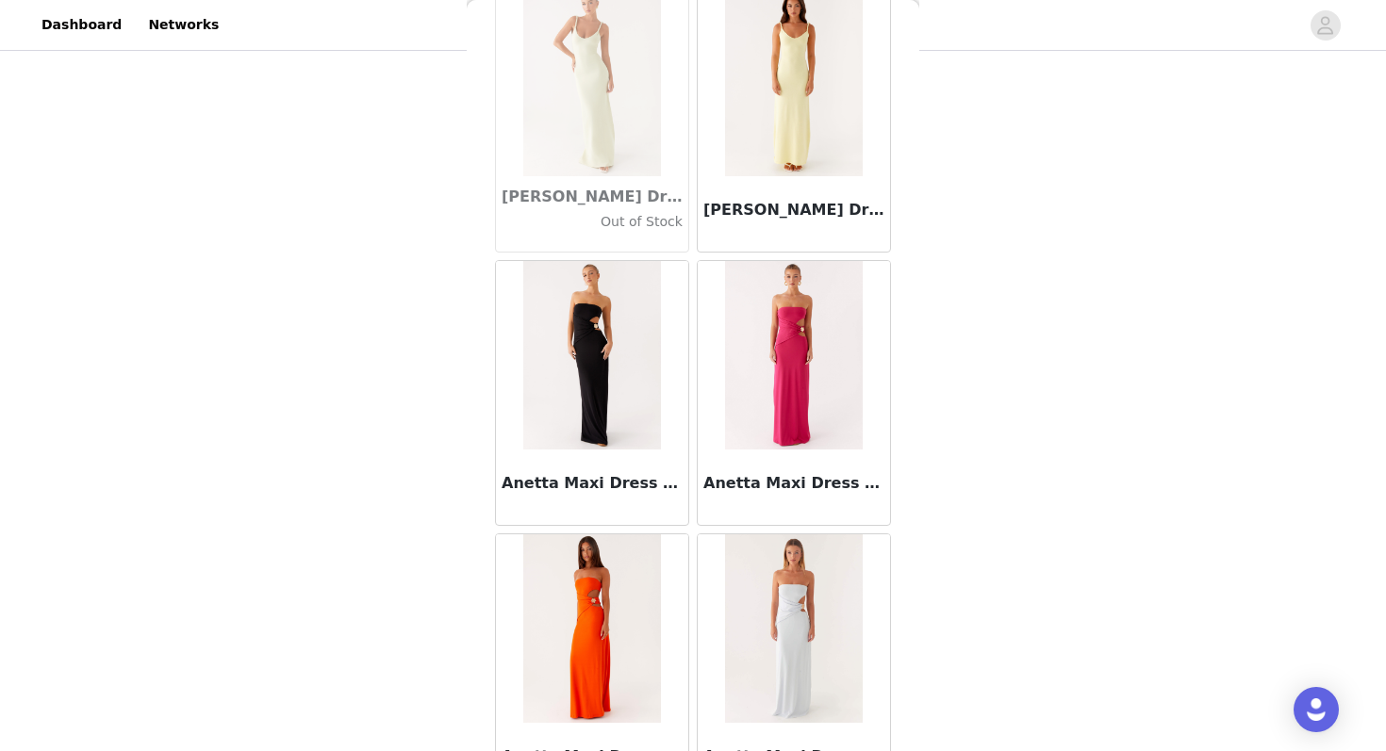
scroll to position [7600, 0]
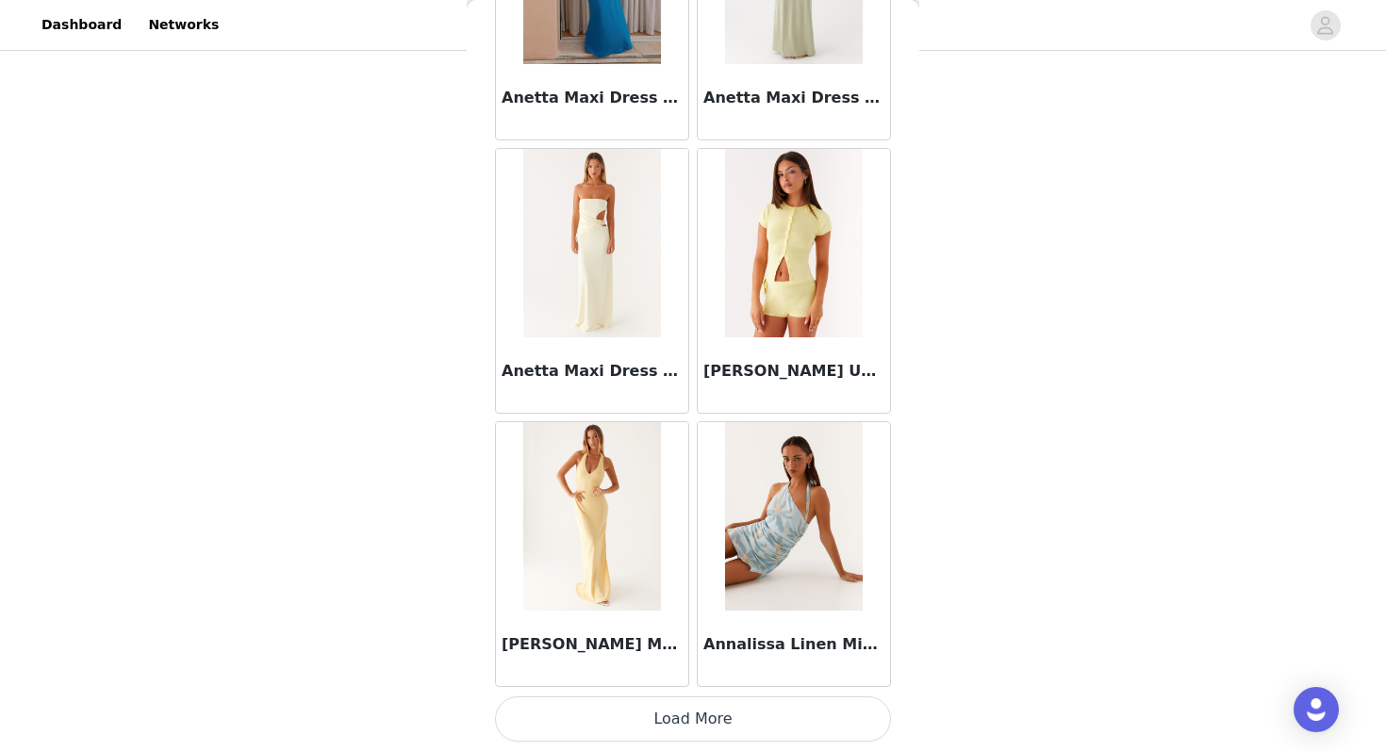
click at [621, 712] on button "Load More" at bounding box center [693, 719] width 396 height 45
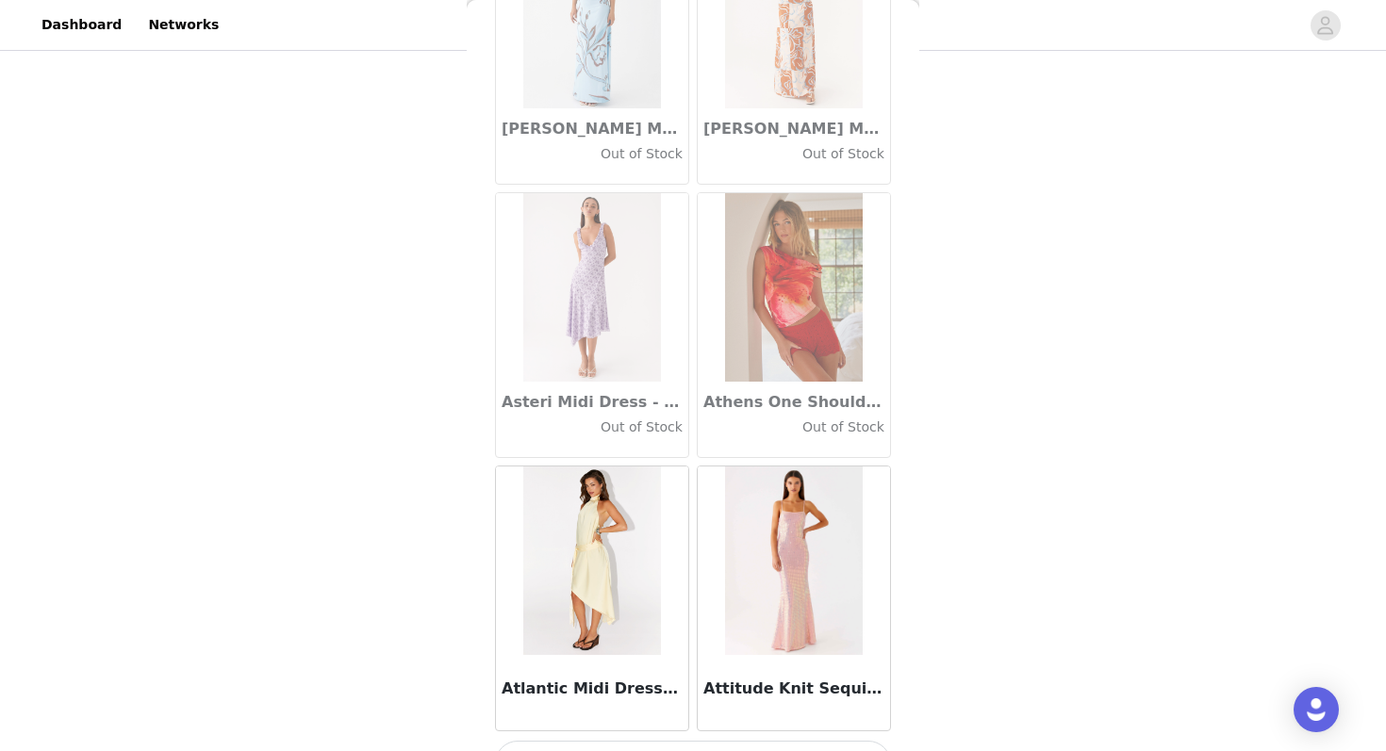
scroll to position [10334, 0]
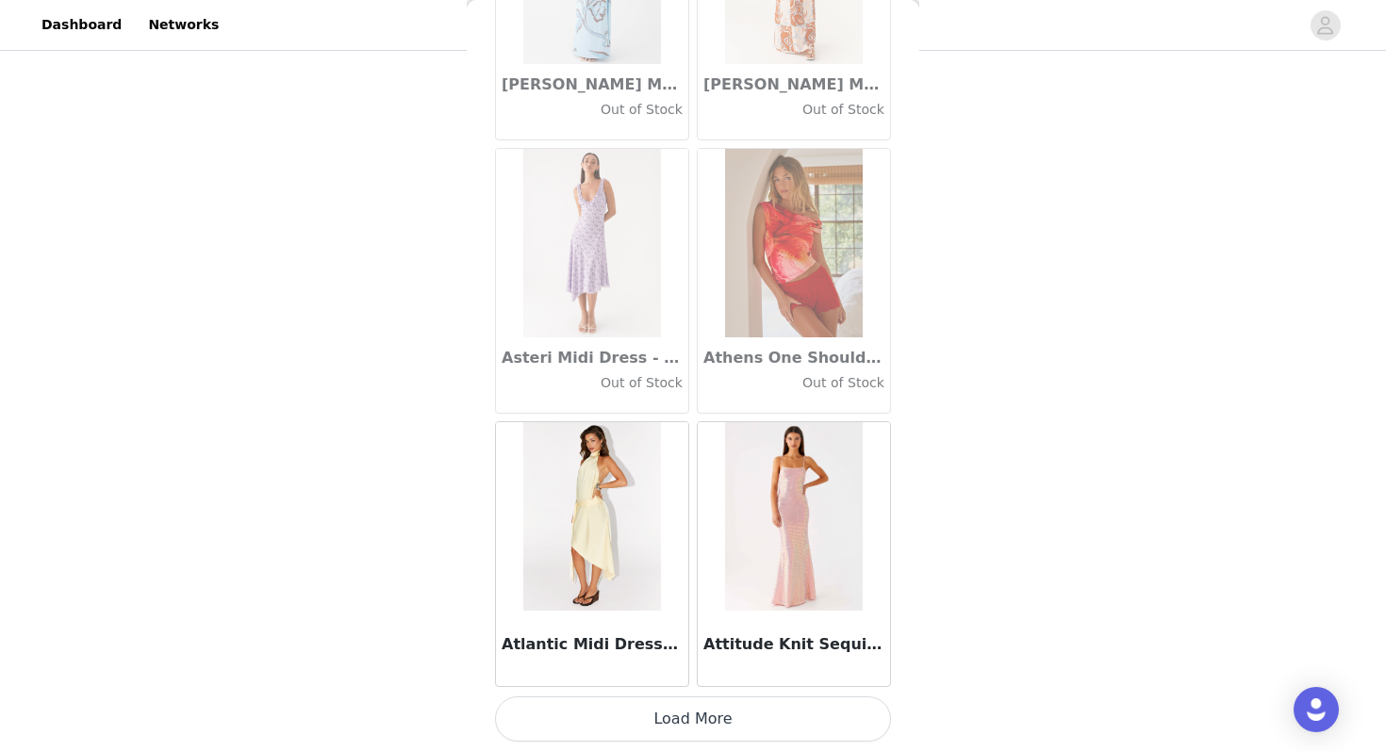
click at [632, 698] on button "Load More" at bounding box center [693, 719] width 396 height 45
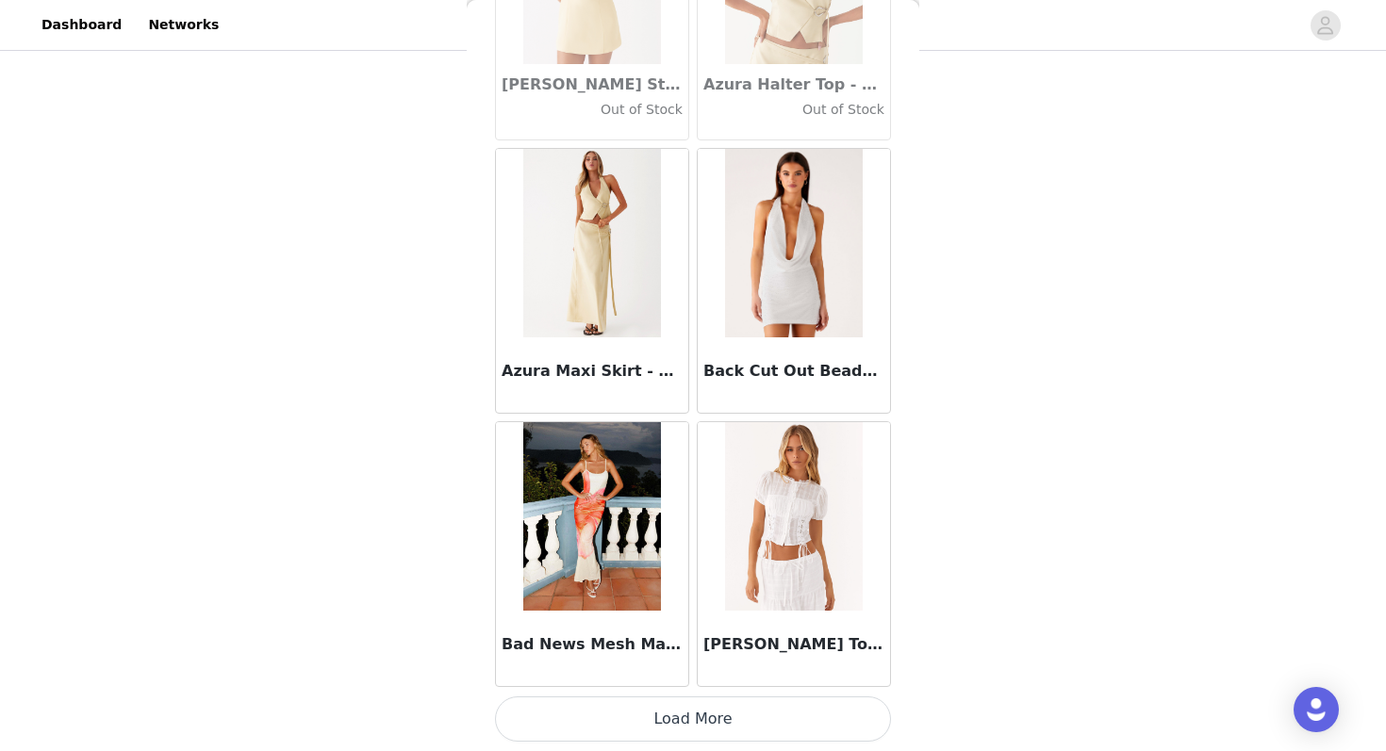
click at [613, 719] on button "Load More" at bounding box center [693, 719] width 396 height 45
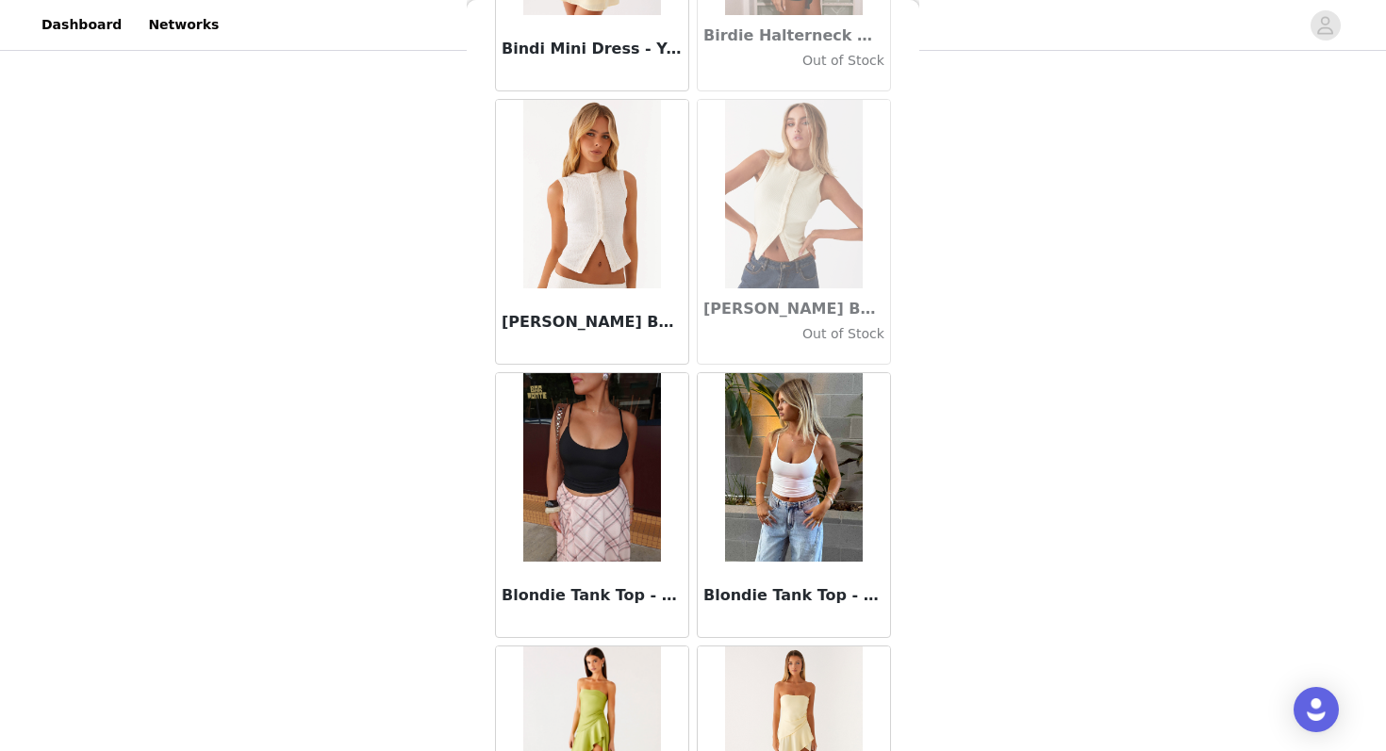
scroll to position [15801, 0]
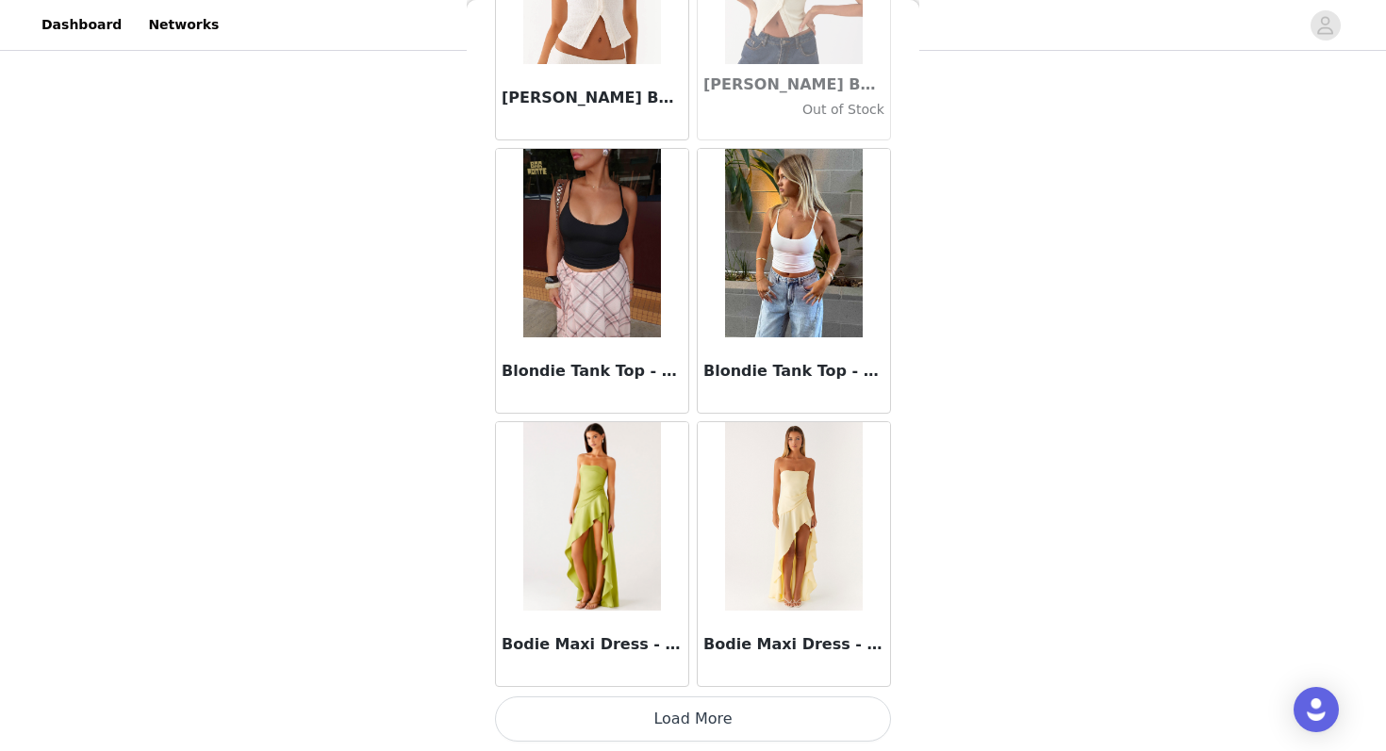
click at [603, 733] on button "Load More" at bounding box center [693, 719] width 396 height 45
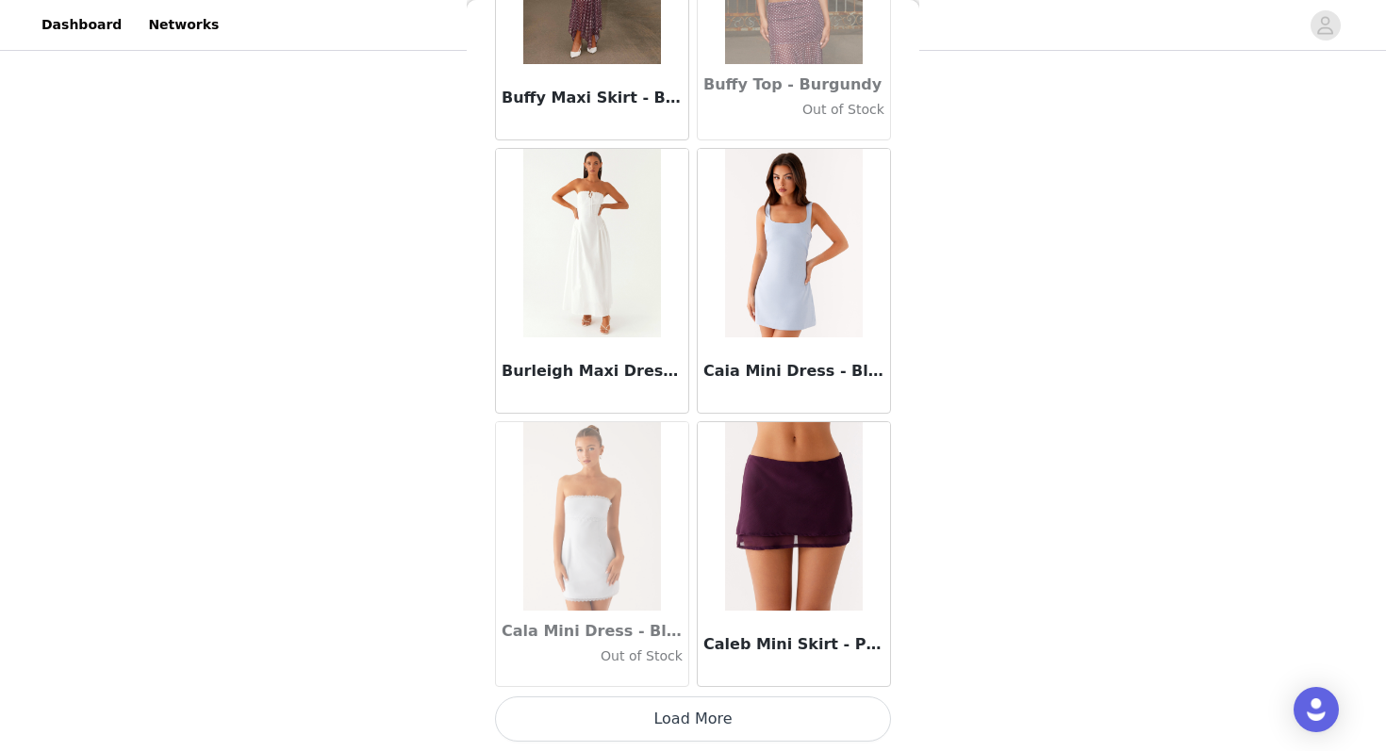
click at [619, 704] on button "Load More" at bounding box center [693, 719] width 396 height 45
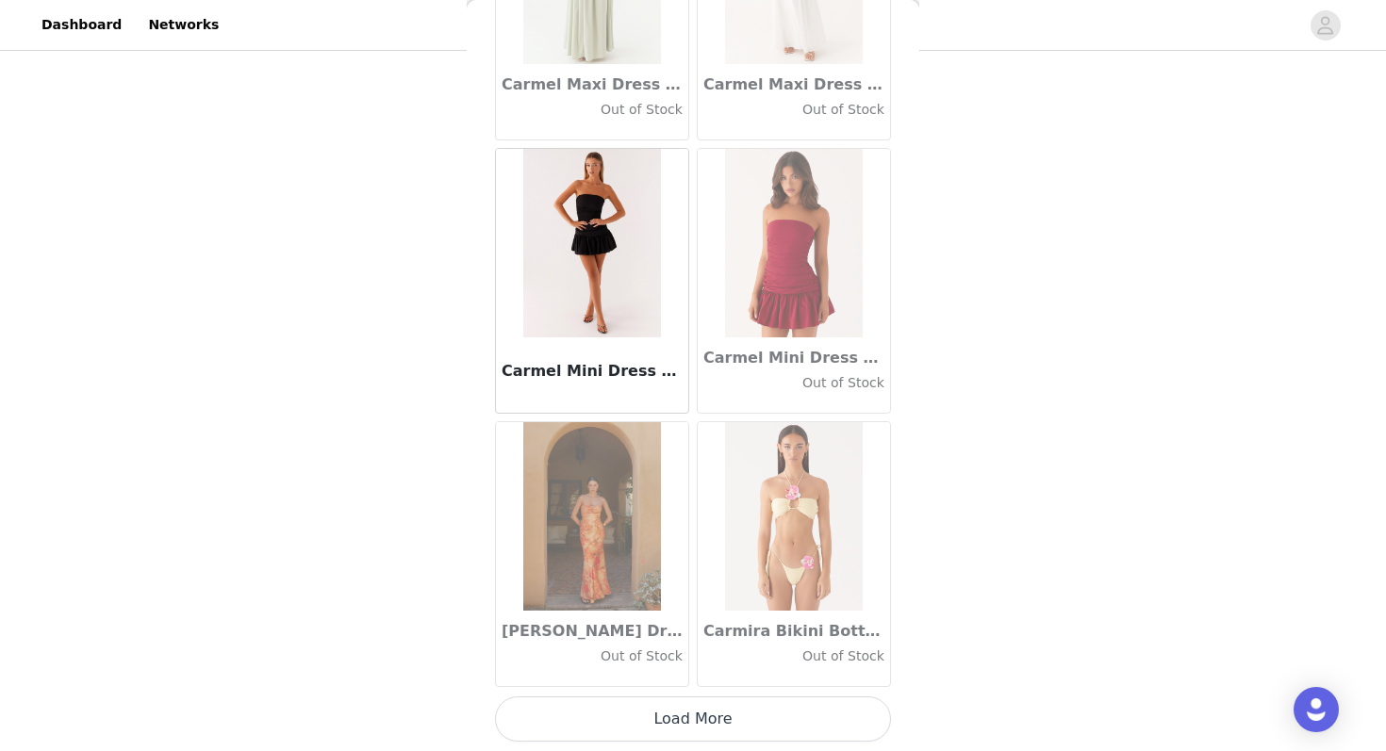
click at [608, 727] on button "Load More" at bounding box center [693, 719] width 396 height 45
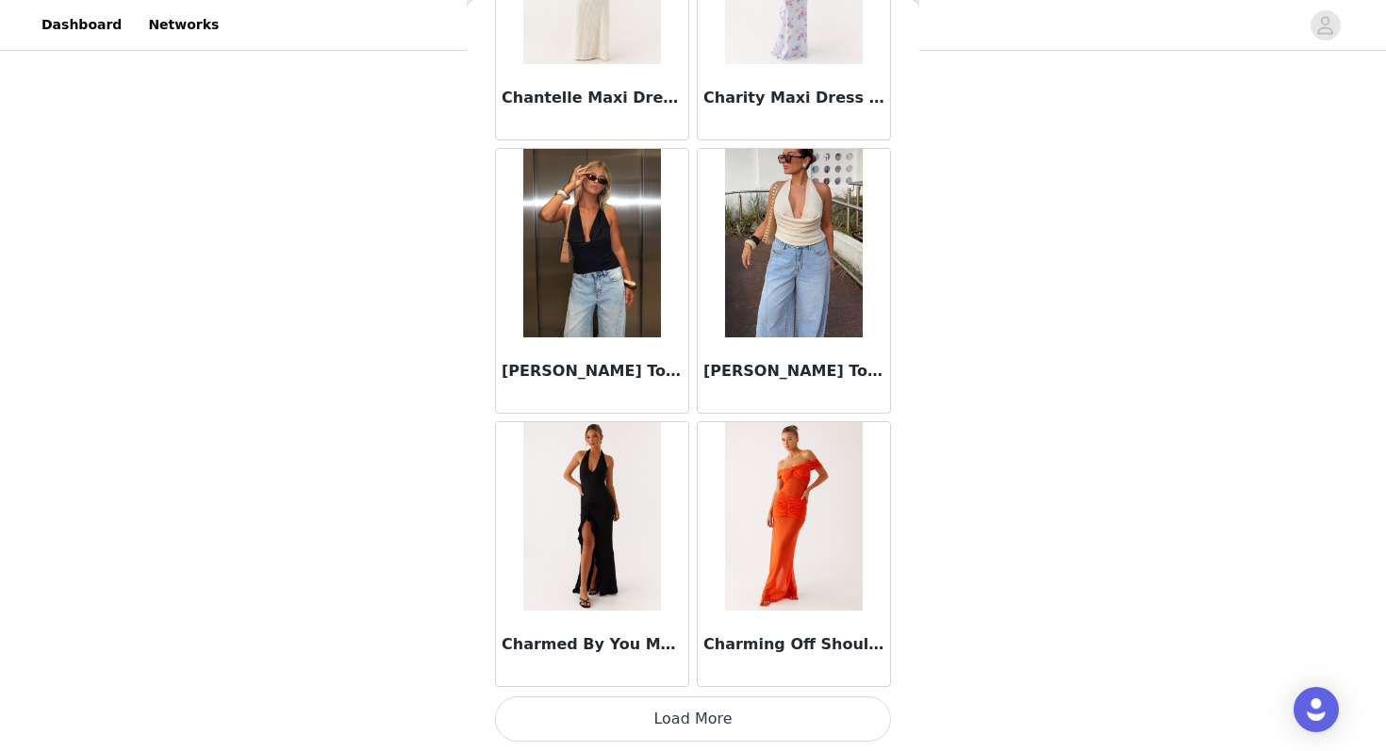
click at [616, 718] on button "Load More" at bounding box center [693, 719] width 396 height 45
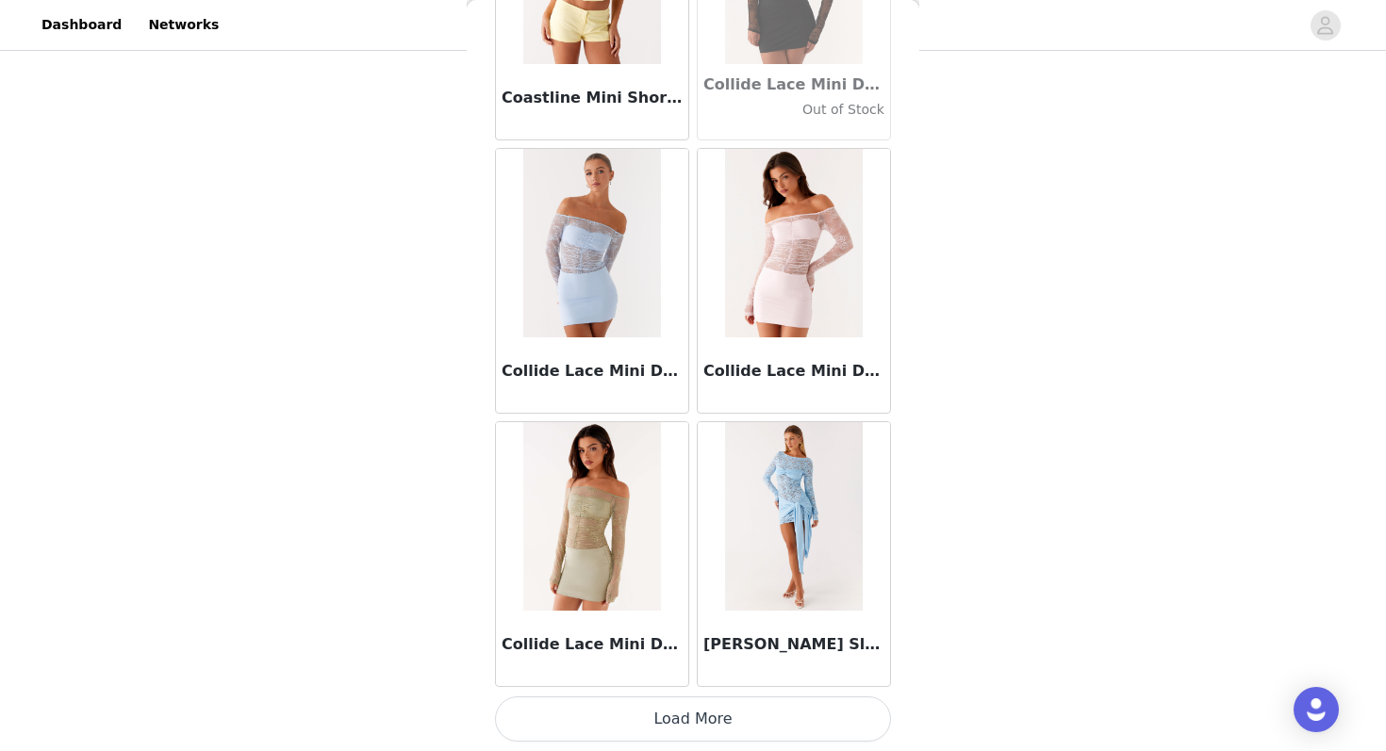
click at [609, 705] on button "Load More" at bounding box center [693, 719] width 396 height 45
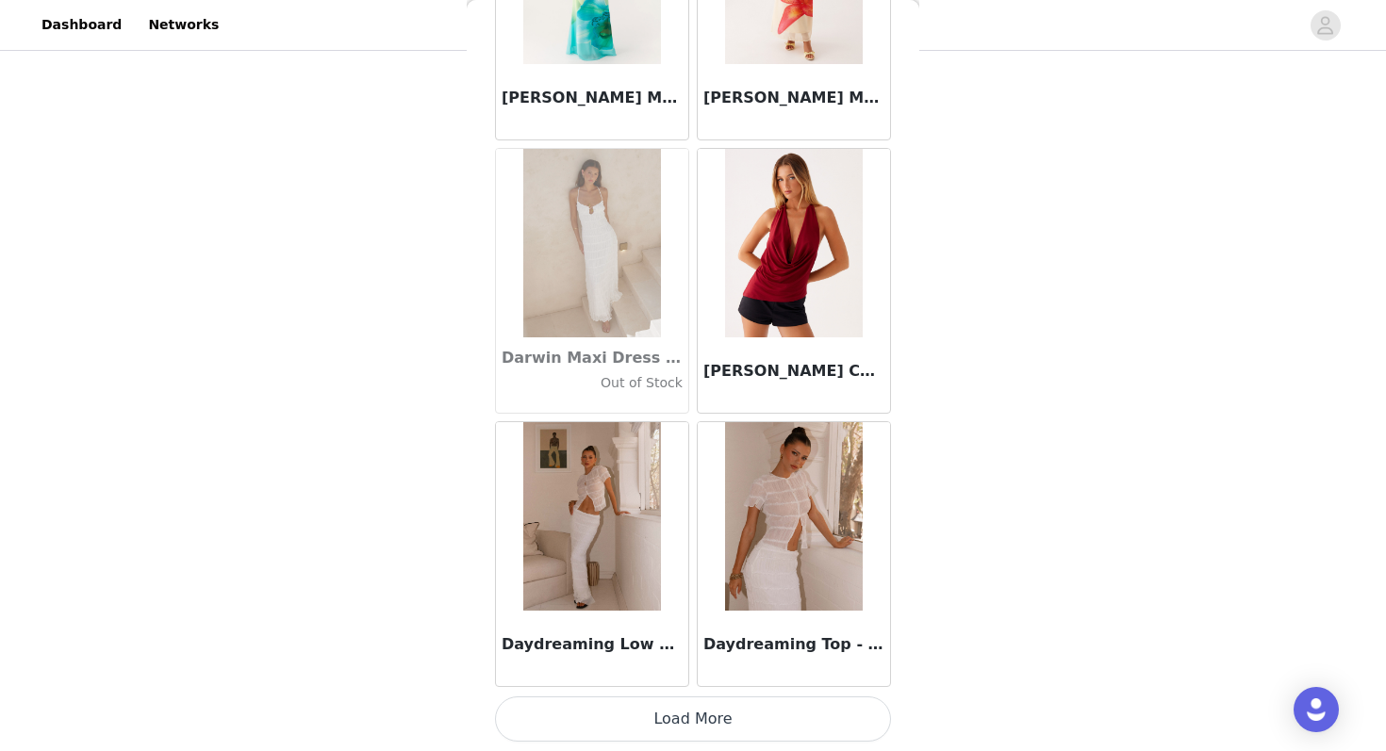
click at [625, 705] on button "Load More" at bounding box center [693, 719] width 396 height 45
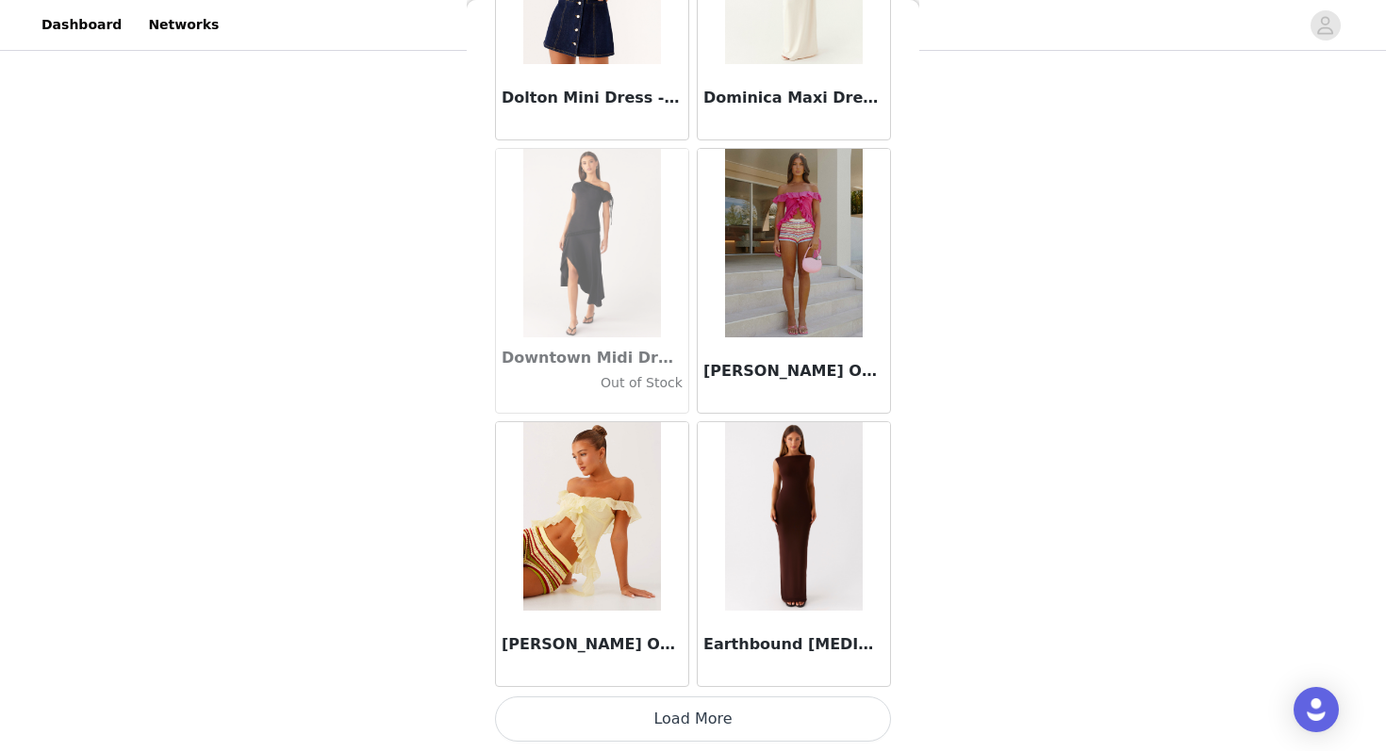
click at [635, 713] on button "Load More" at bounding box center [693, 719] width 396 height 45
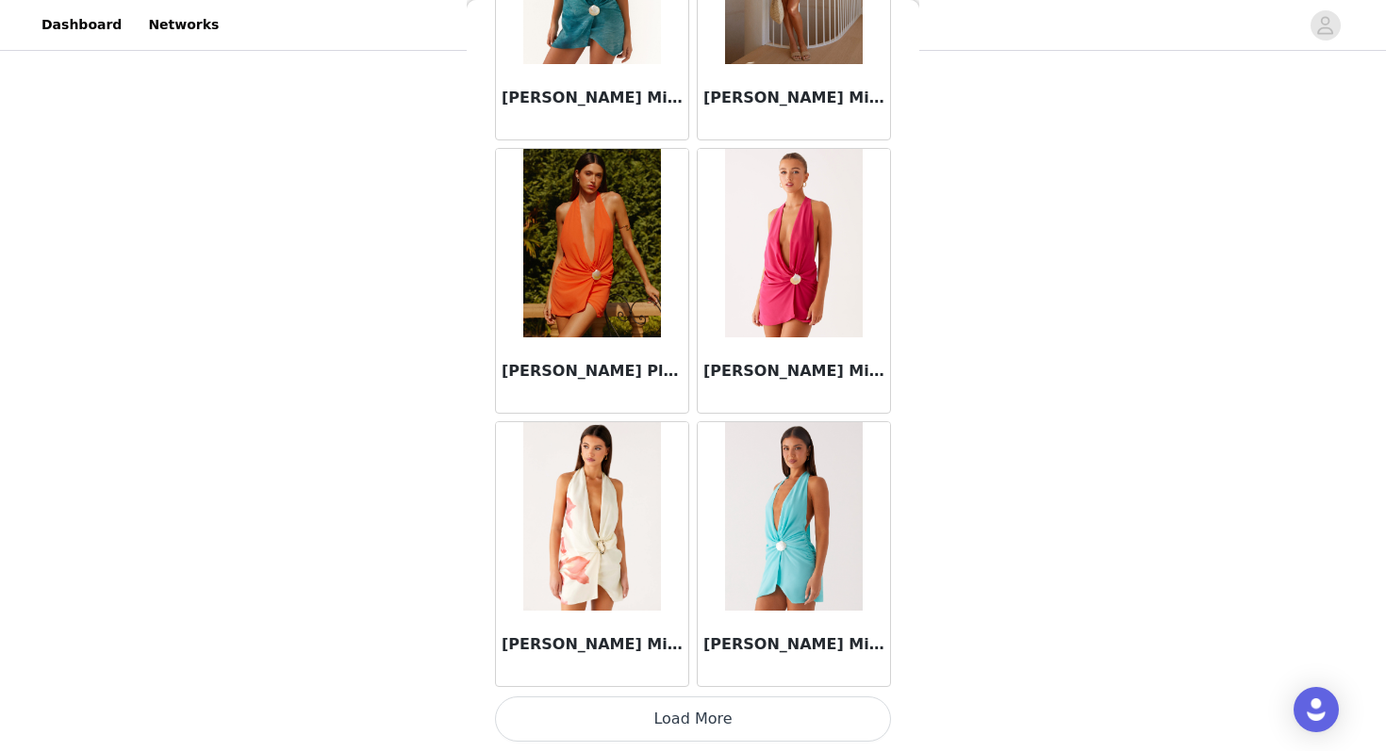
click at [629, 720] on button "Load More" at bounding box center [693, 719] width 396 height 45
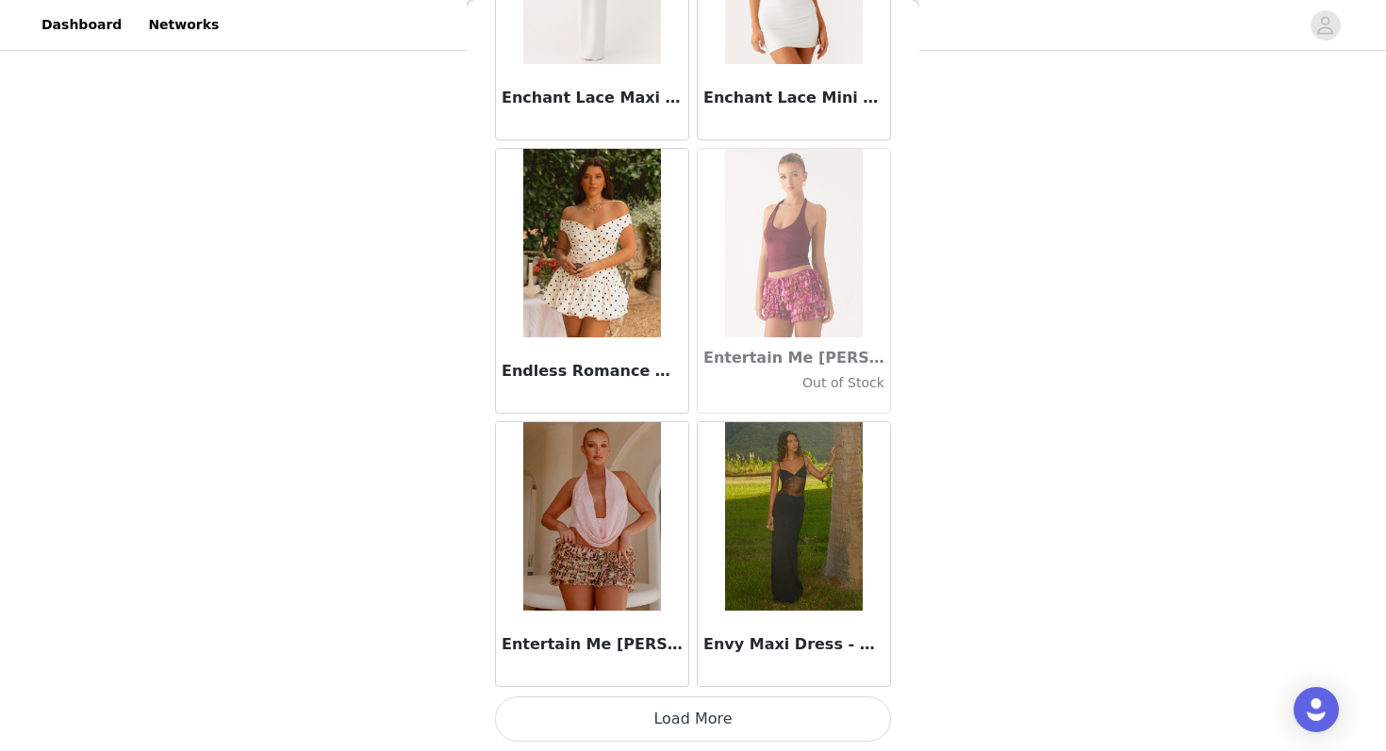
click at [644, 724] on button "Load More" at bounding box center [693, 719] width 396 height 45
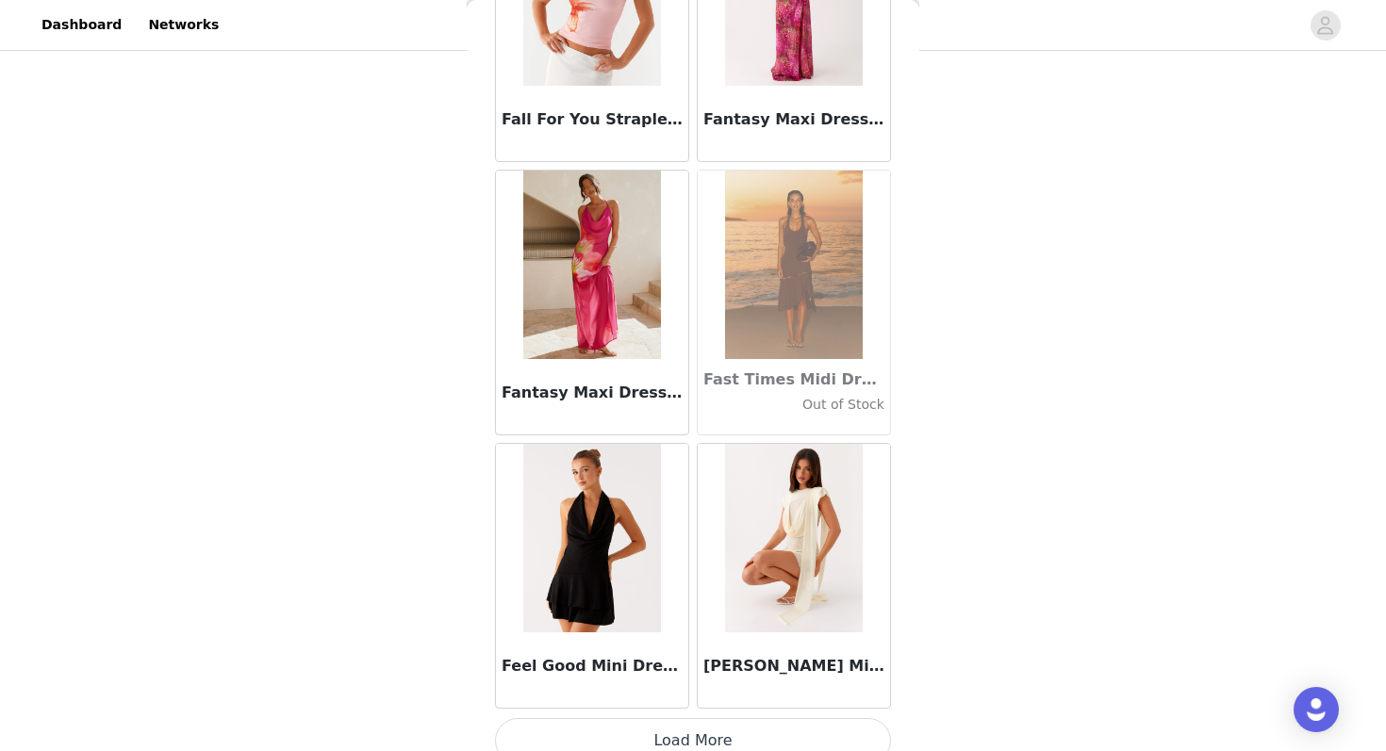
scroll to position [40402, 0]
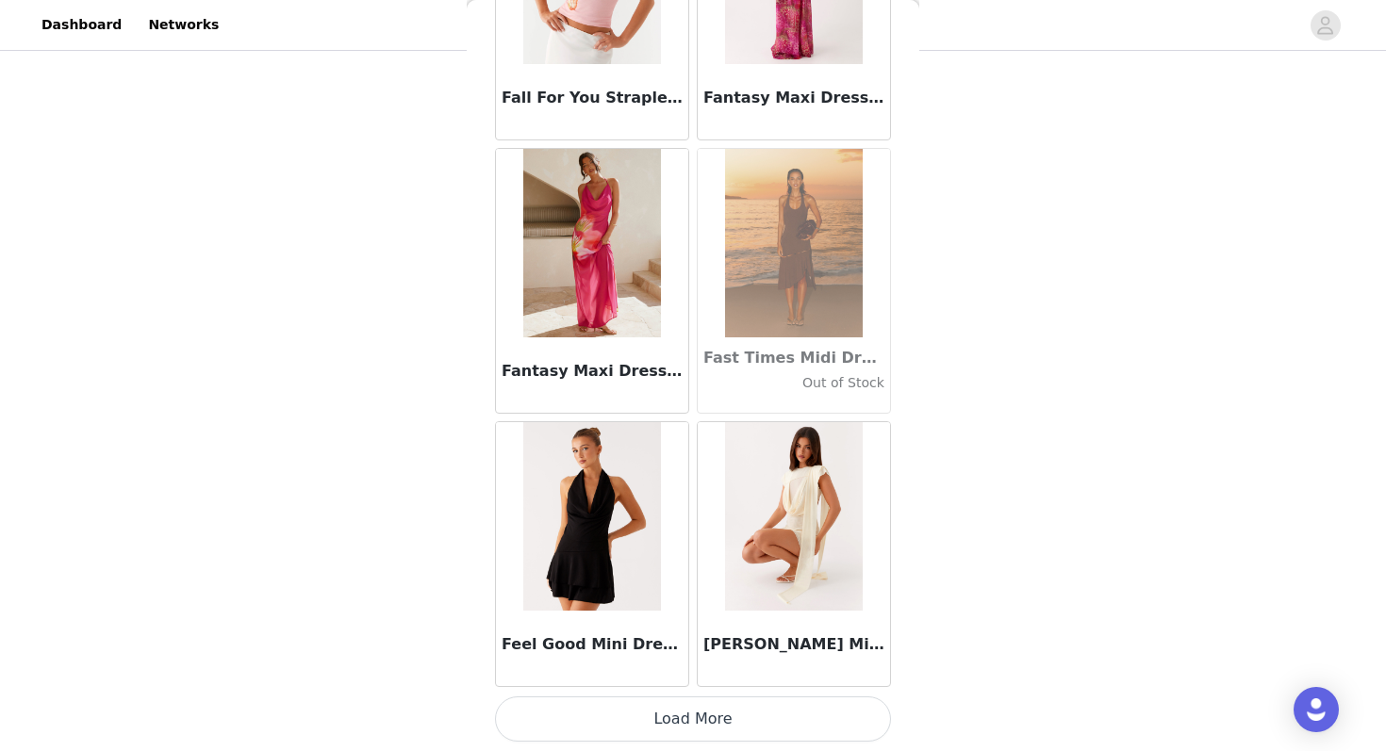
click at [619, 736] on button "Load More" at bounding box center [693, 719] width 396 height 45
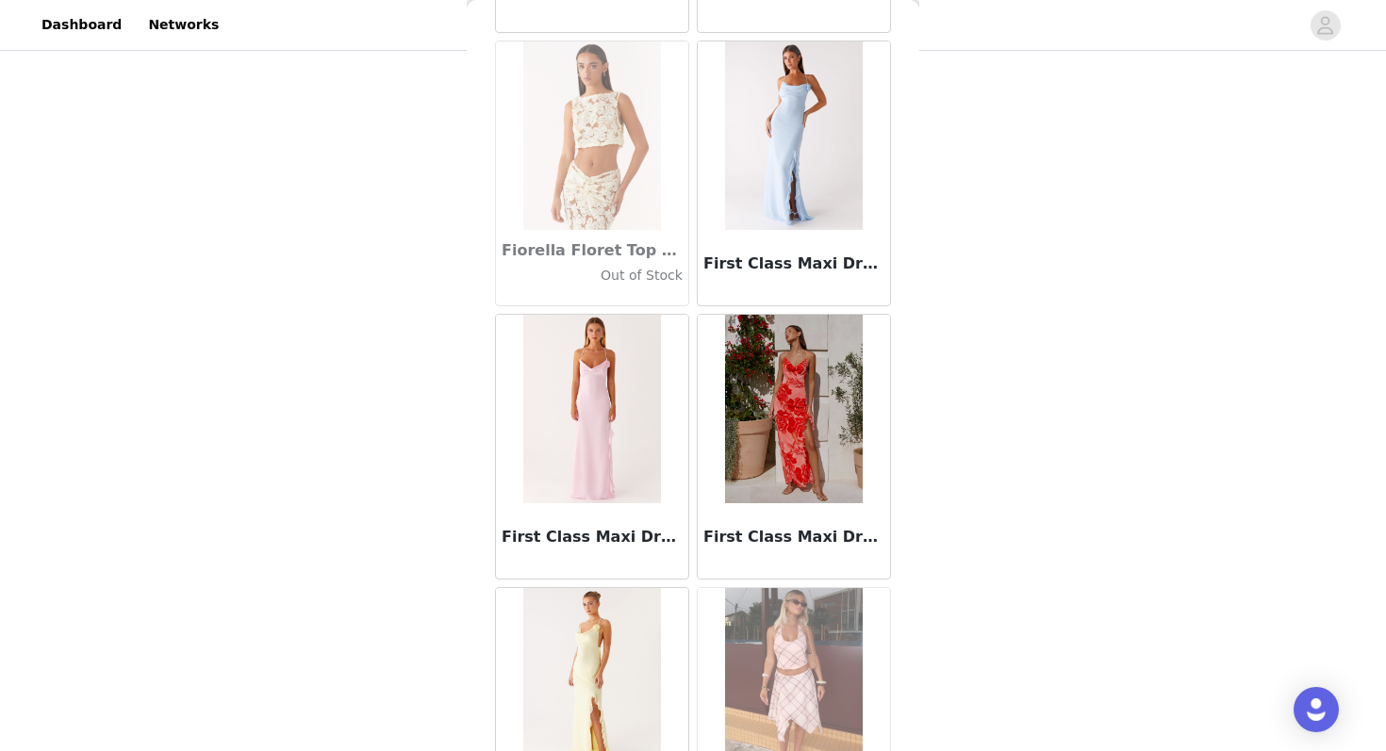
scroll to position [43136, 0]
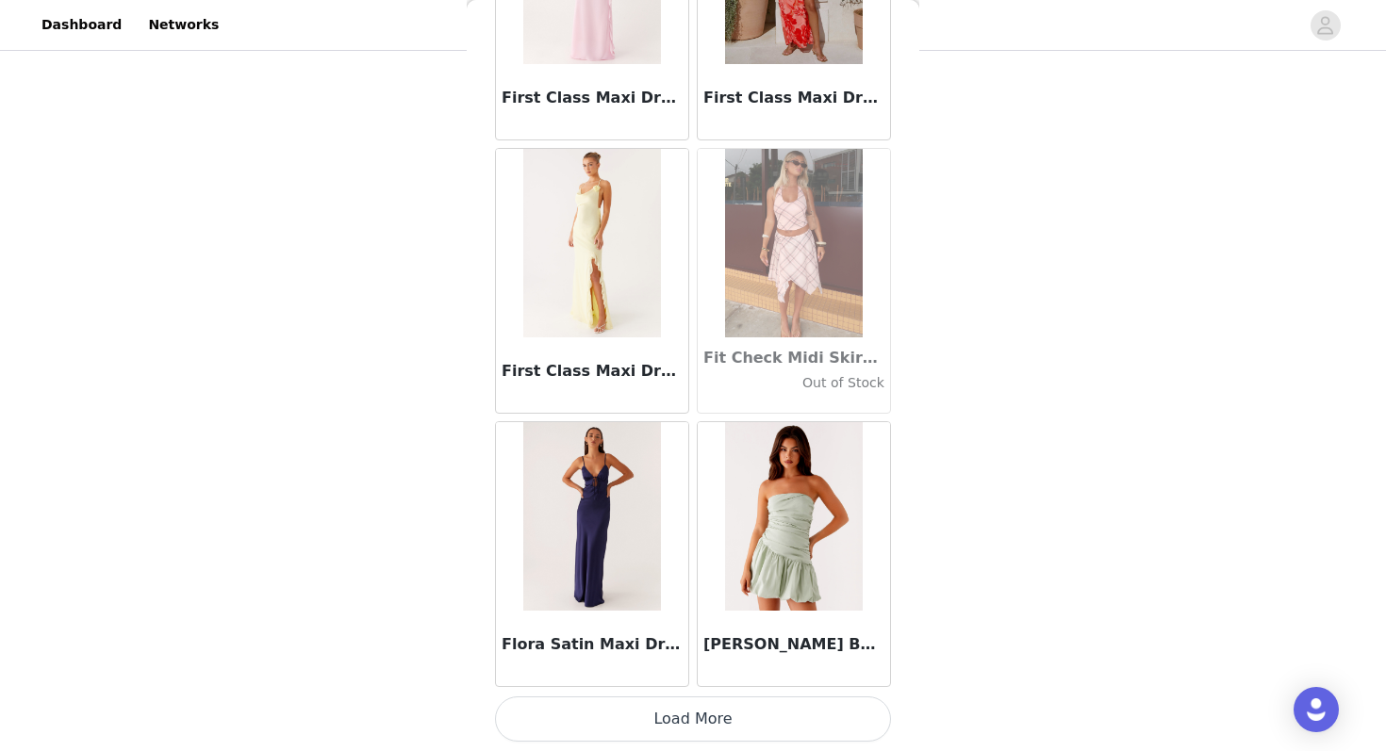
click at [616, 711] on button "Load More" at bounding box center [693, 719] width 396 height 45
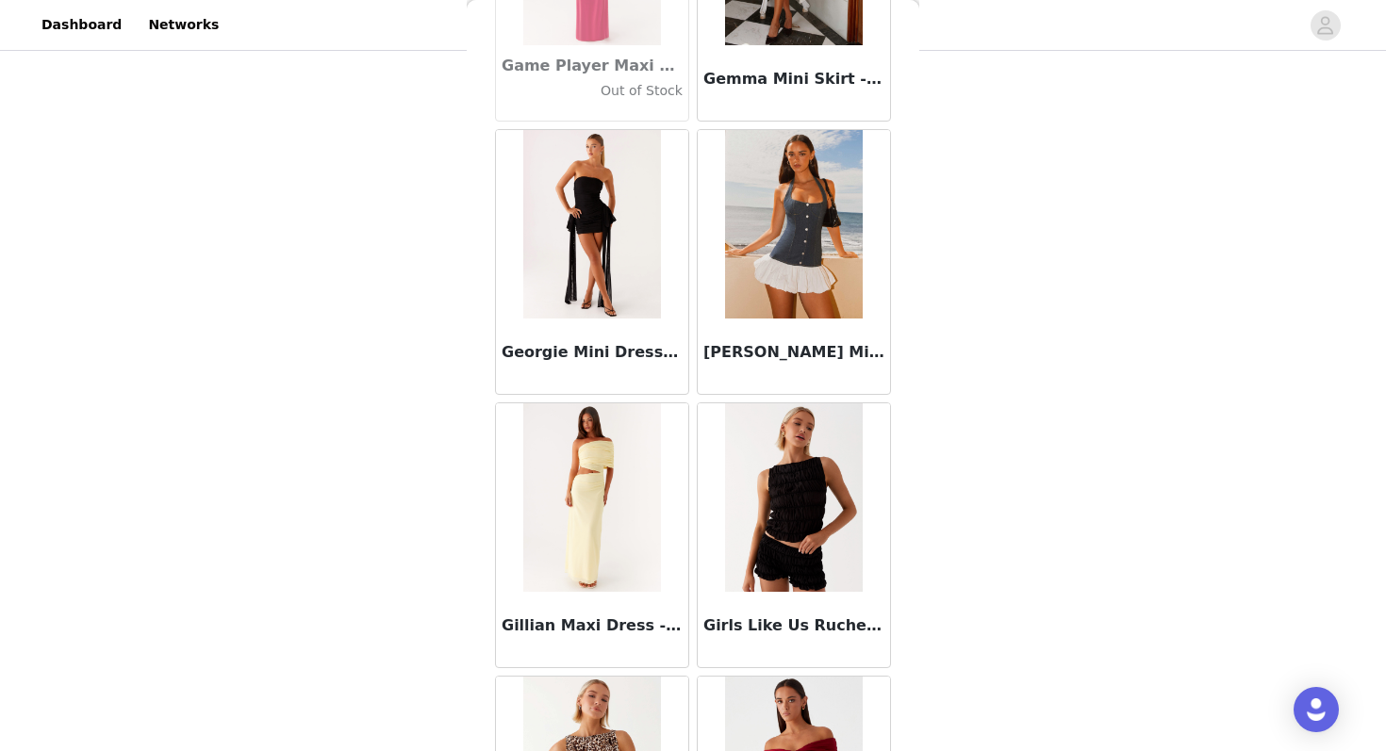
scroll to position [45869, 0]
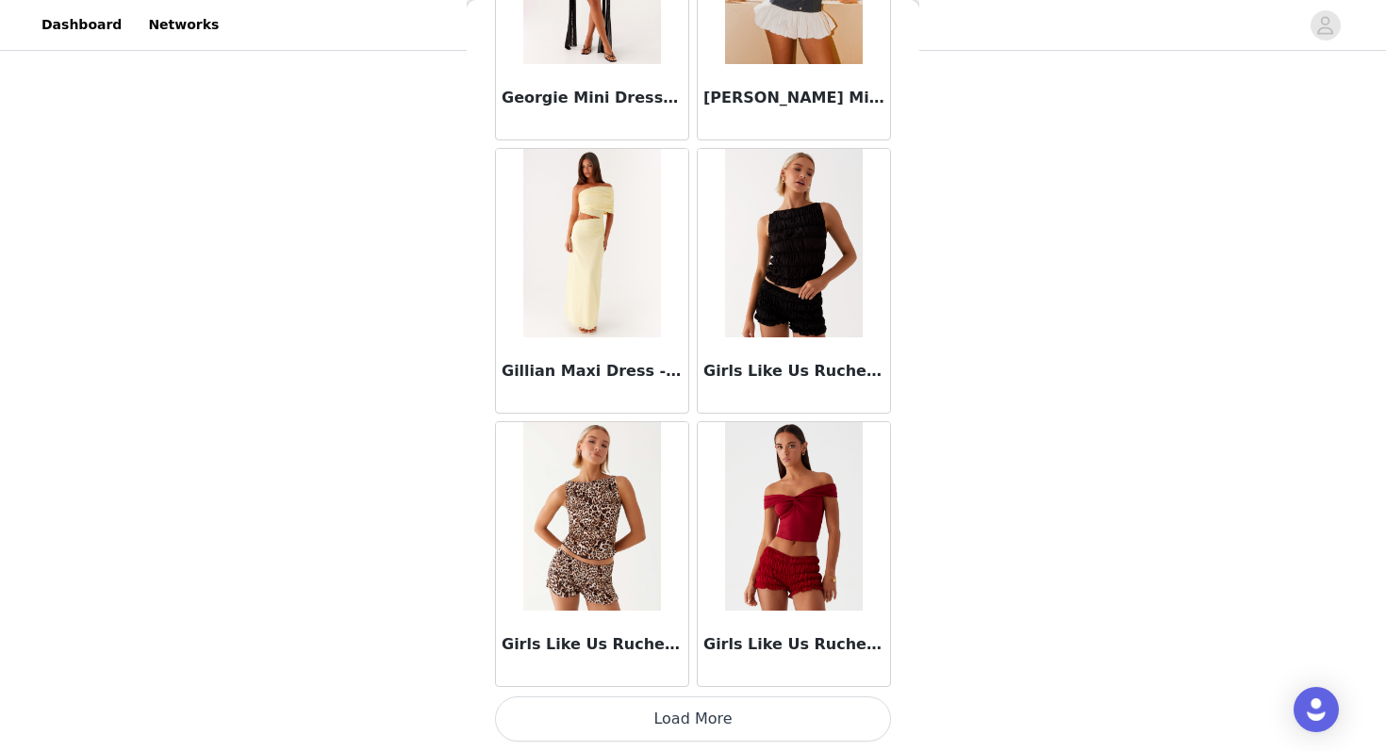
click at [637, 724] on button "Load More" at bounding box center [693, 719] width 396 height 45
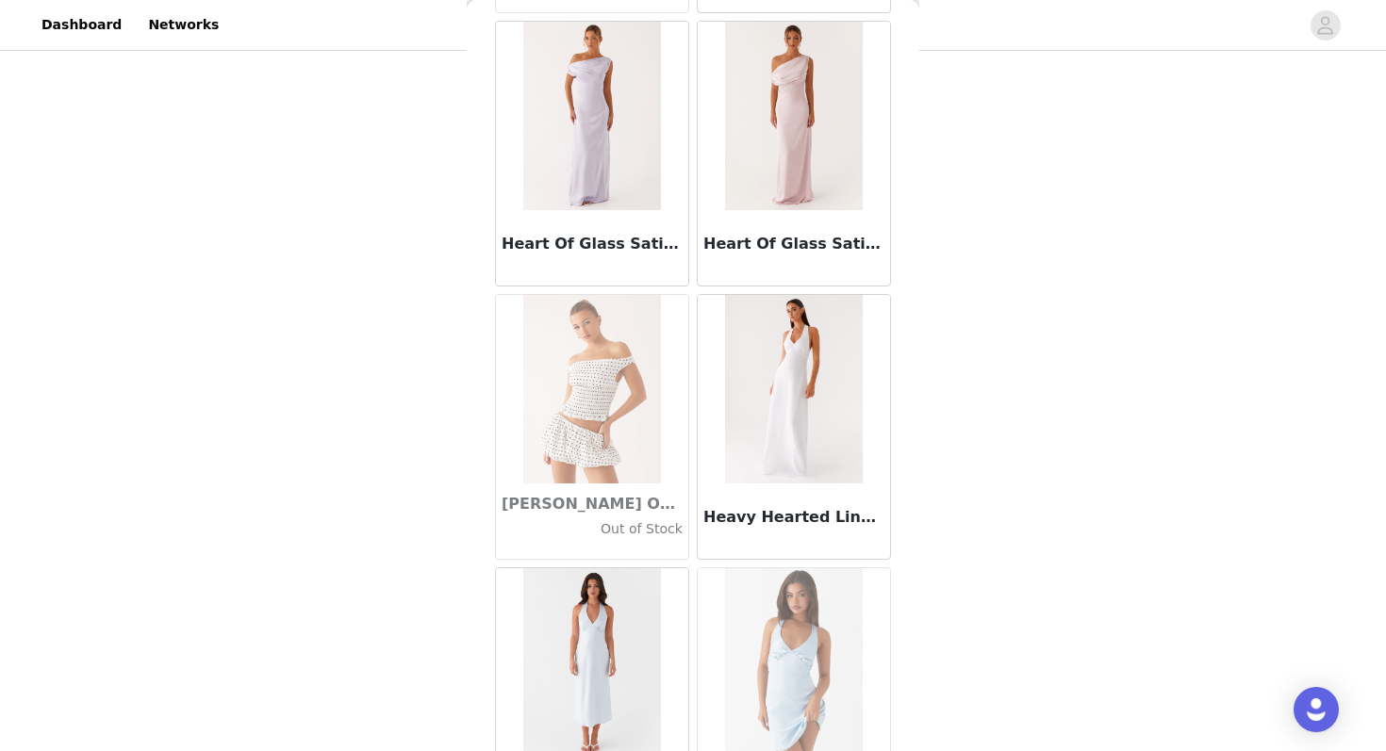
scroll to position [48603, 0]
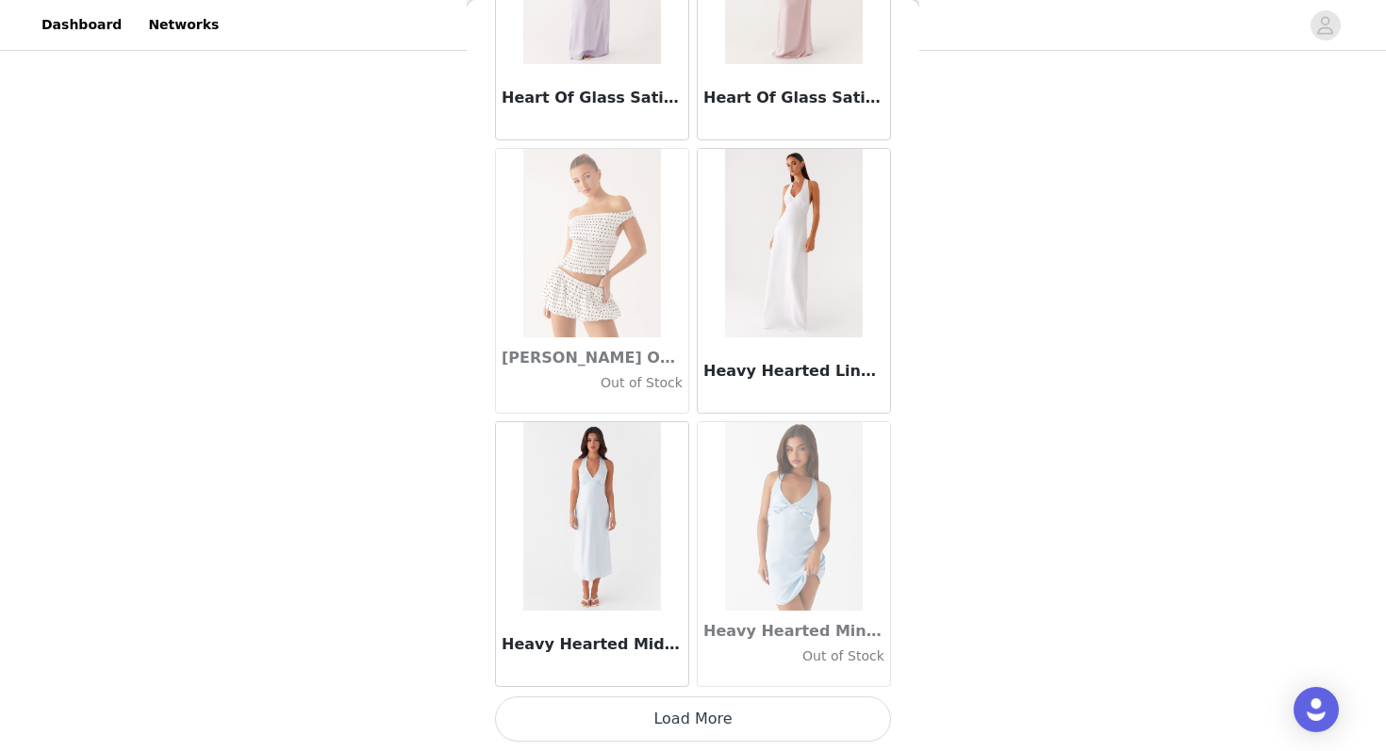
click at [643, 721] on button "Load More" at bounding box center [693, 719] width 396 height 45
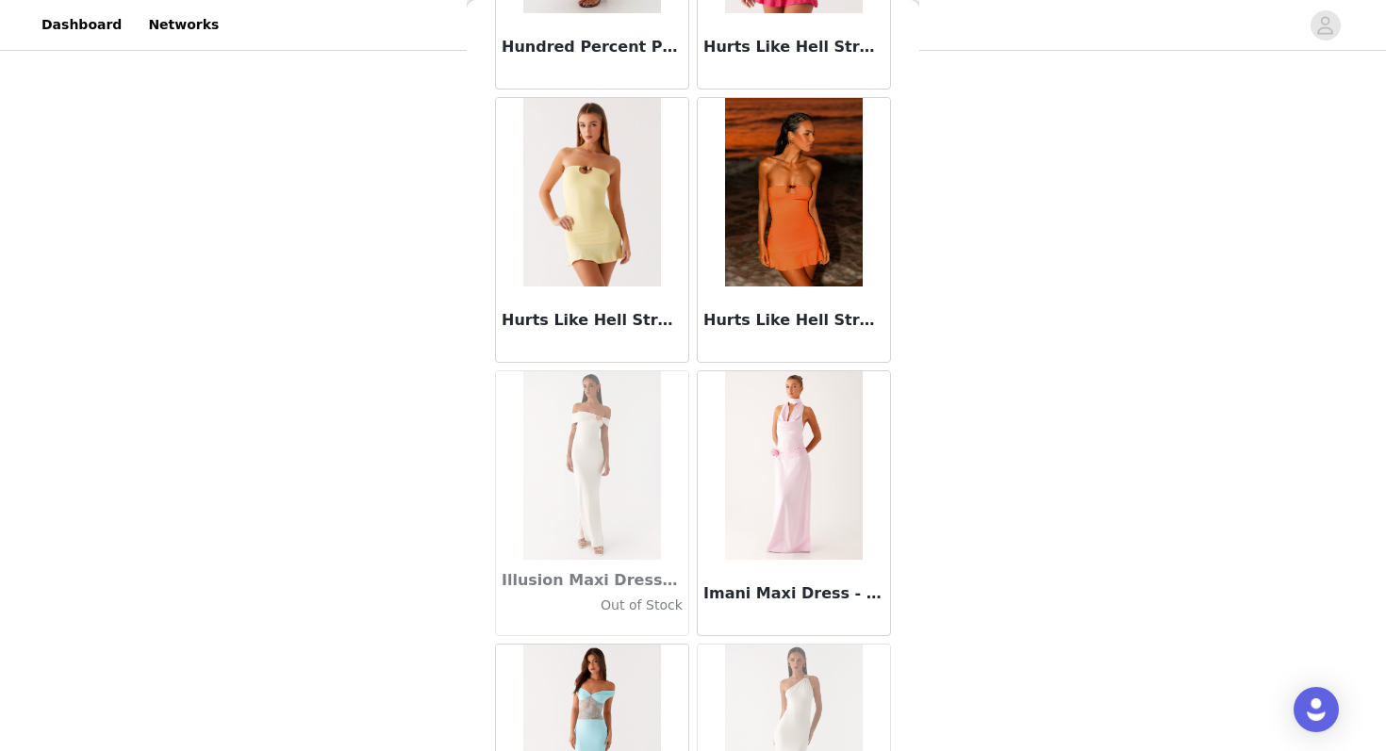
scroll to position [51336, 0]
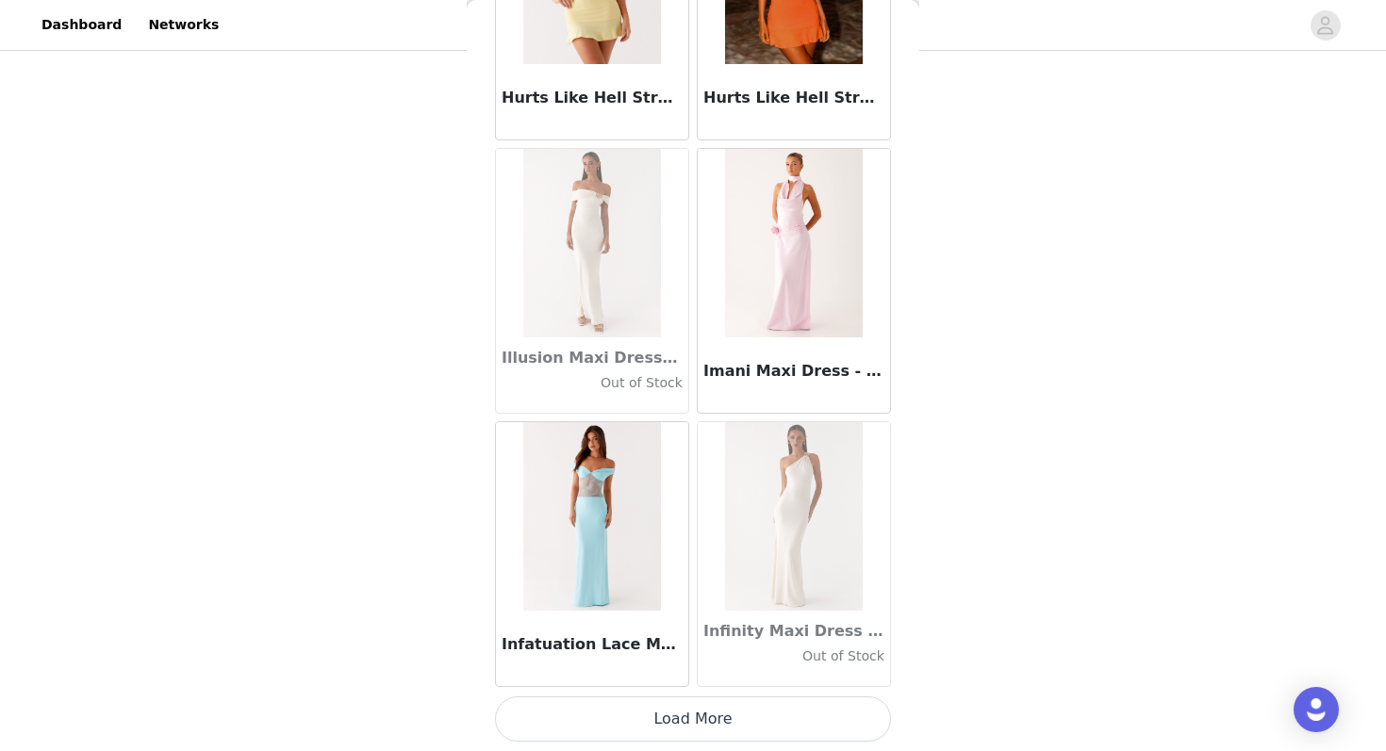
click at [633, 721] on button "Load More" at bounding box center [693, 719] width 396 height 45
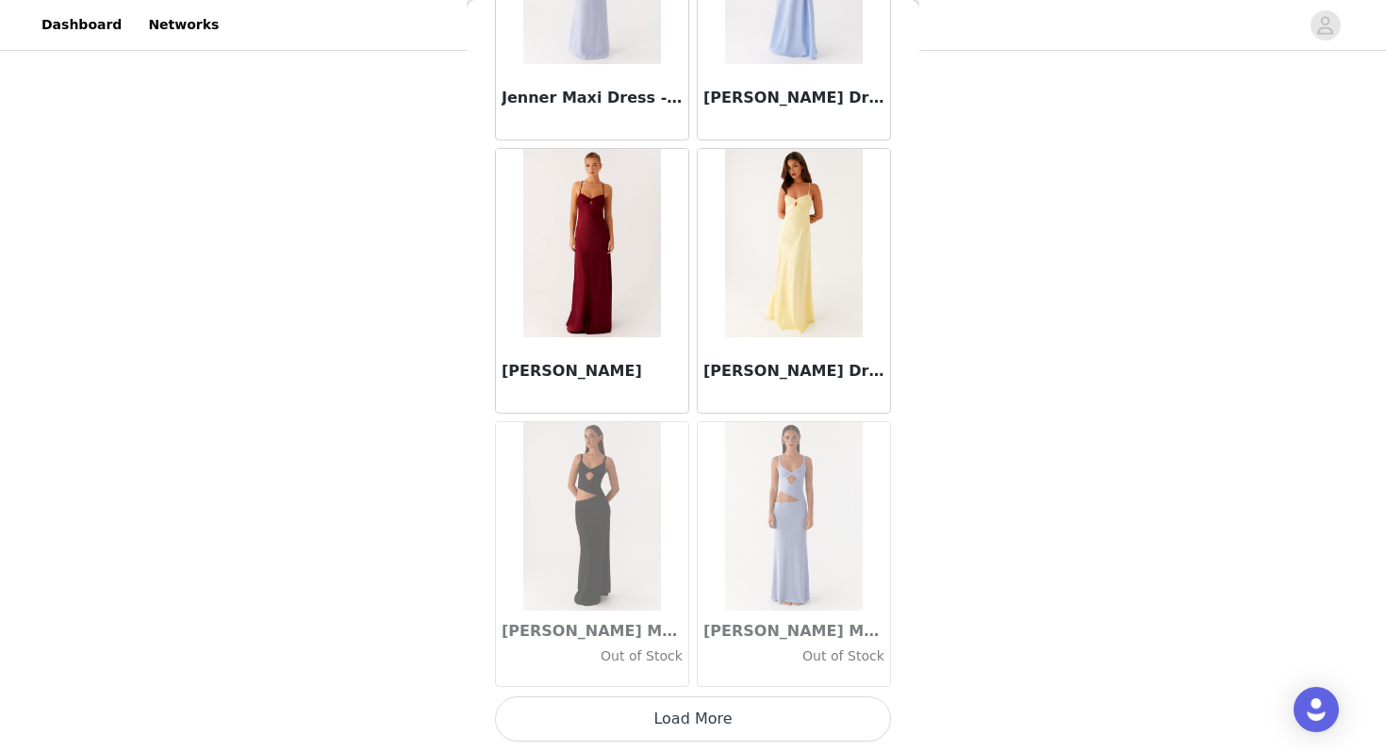
click at [635, 730] on button "Load More" at bounding box center [693, 719] width 396 height 45
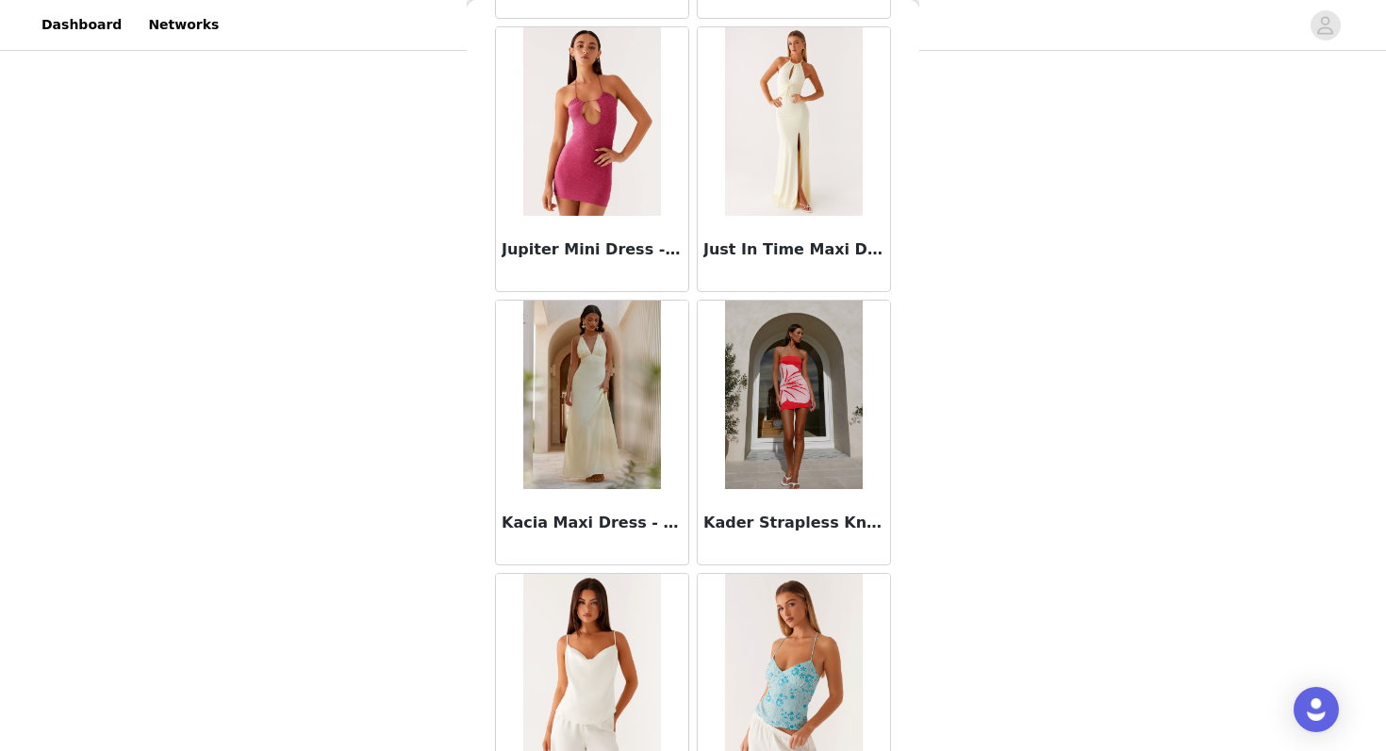
scroll to position [56803, 0]
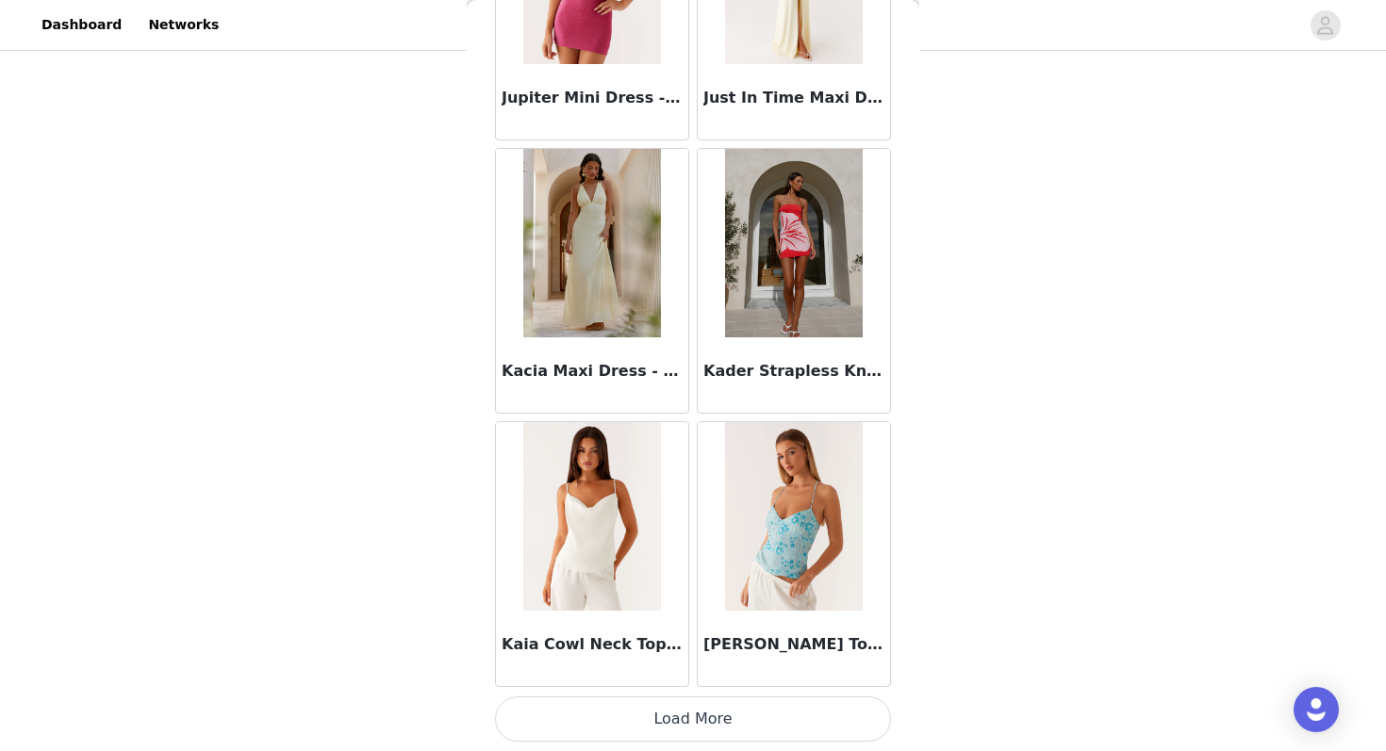
click at [645, 712] on button "Load More" at bounding box center [693, 719] width 396 height 45
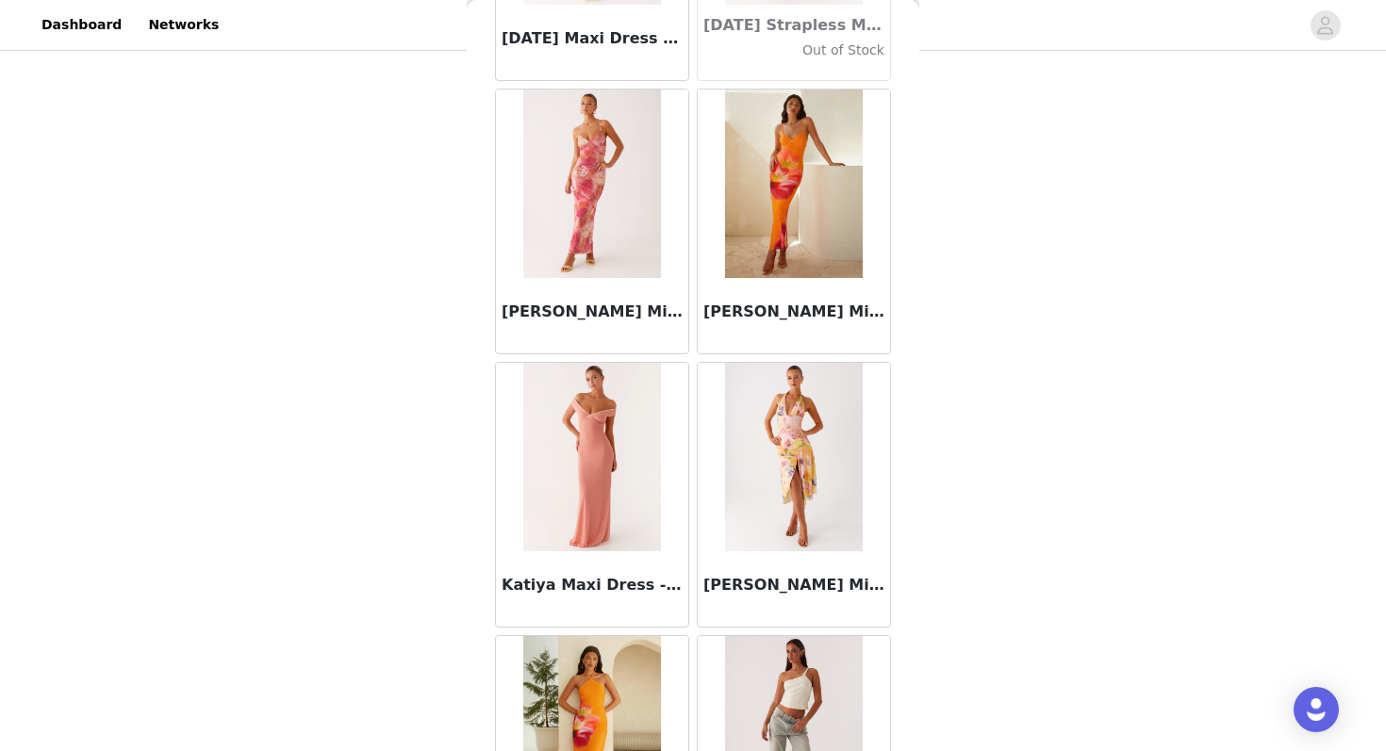
scroll to position [59537, 0]
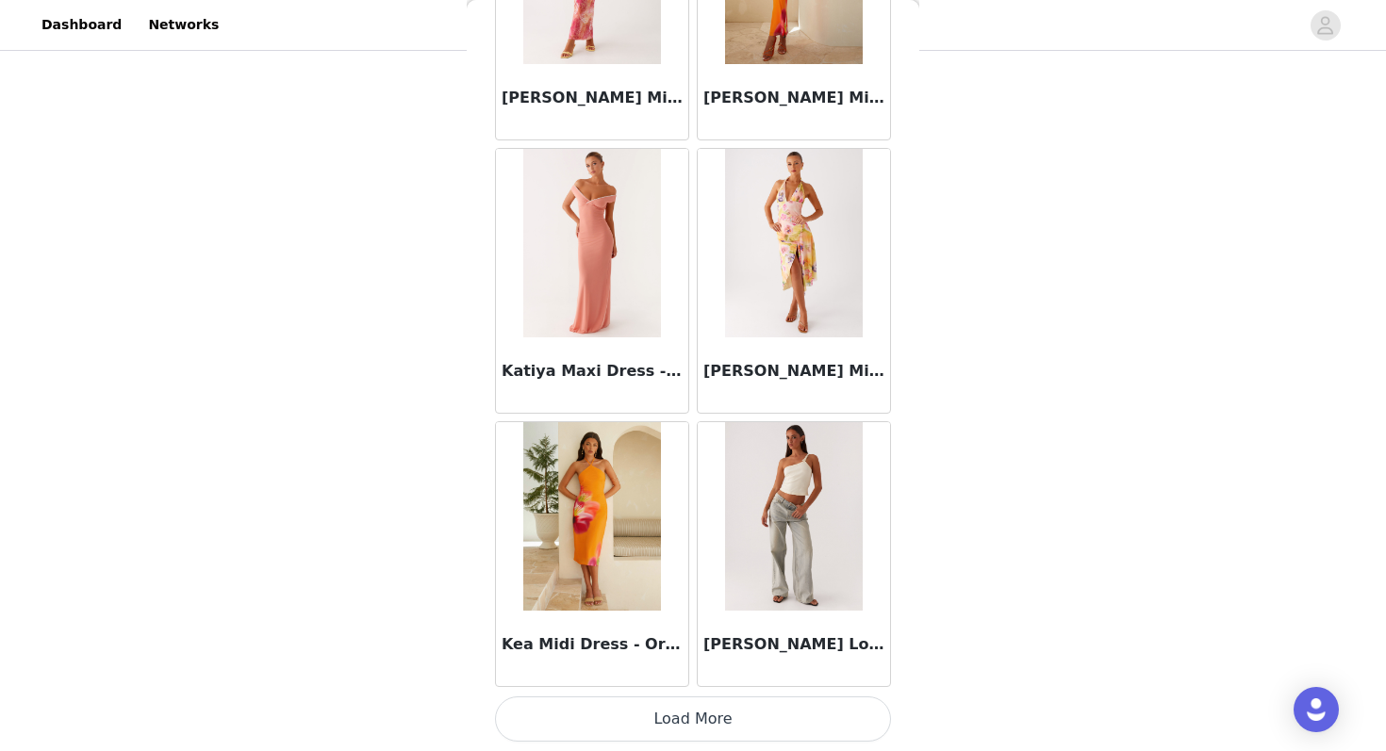
click at [624, 722] on button "Load More" at bounding box center [693, 719] width 396 height 45
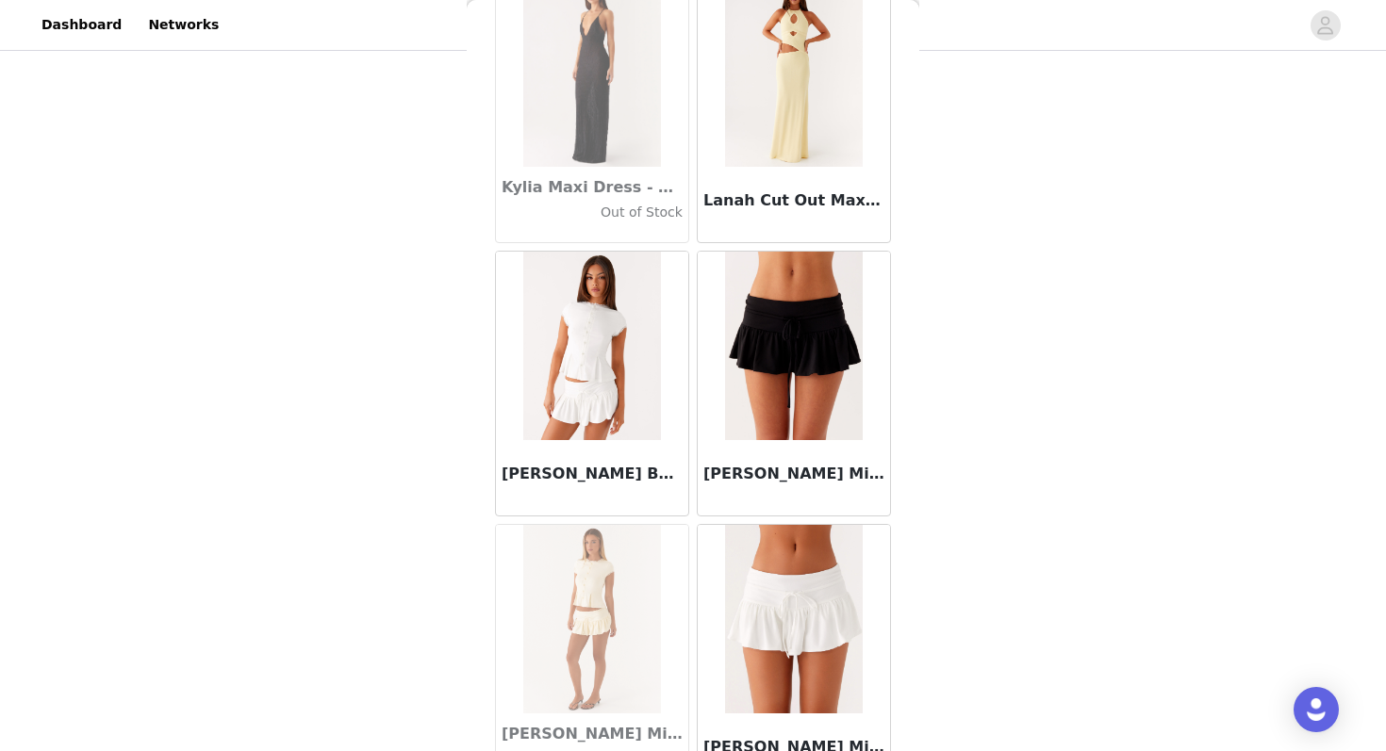
scroll to position [62270, 0]
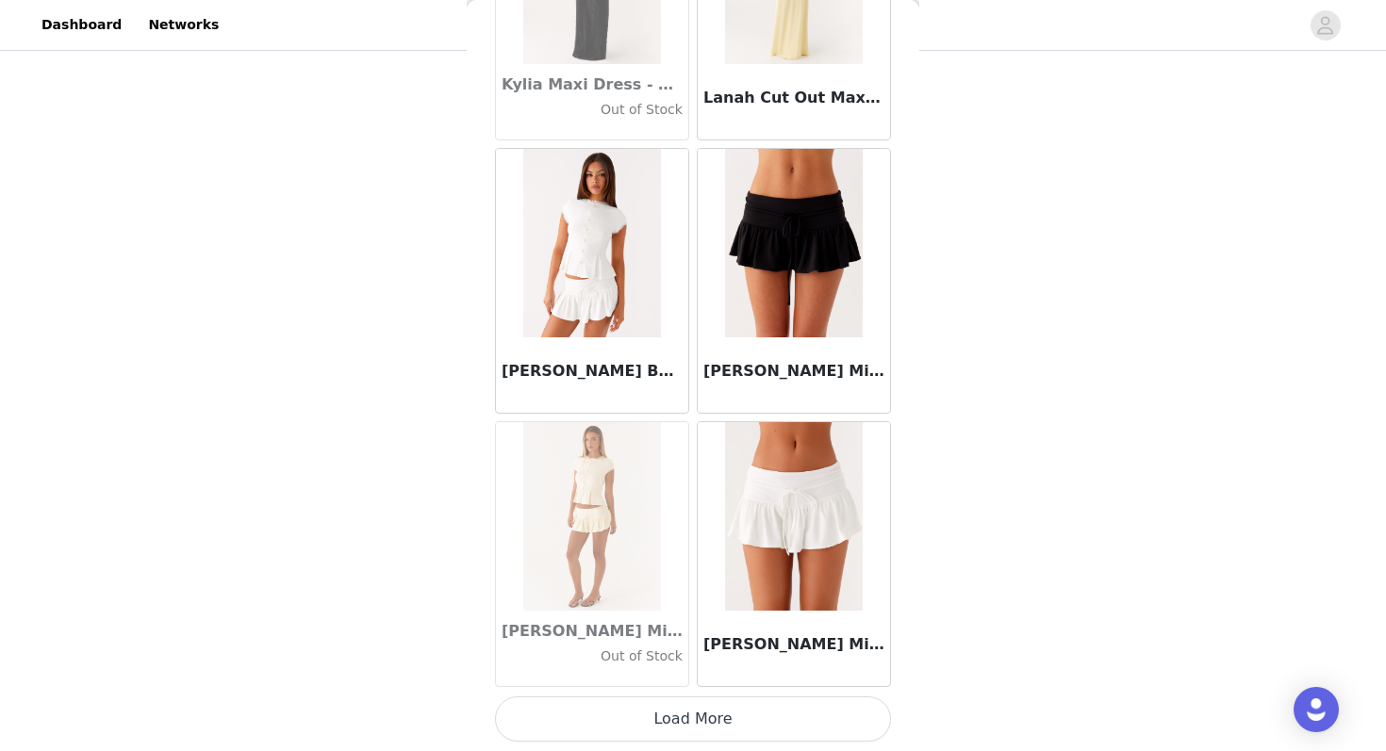
click at [604, 709] on button "Load More" at bounding box center [693, 719] width 396 height 45
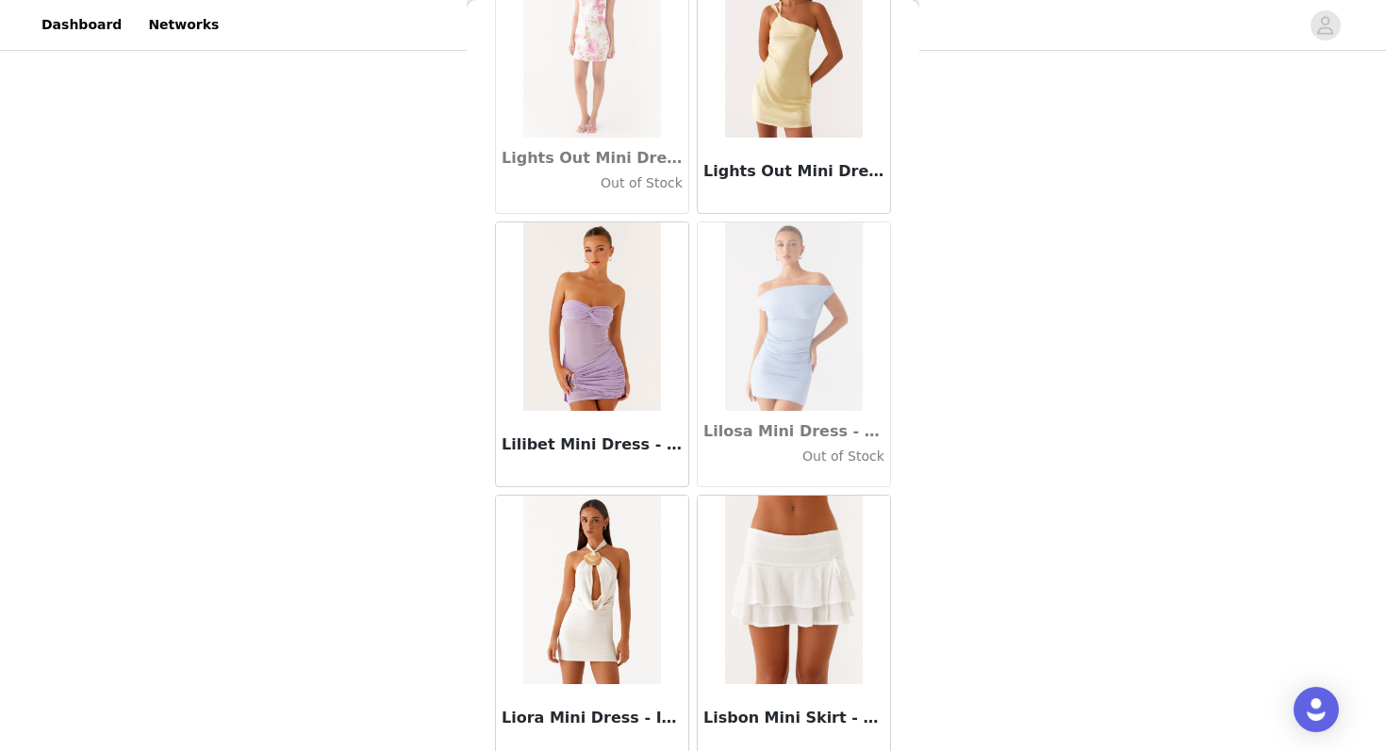
scroll to position [65004, 0]
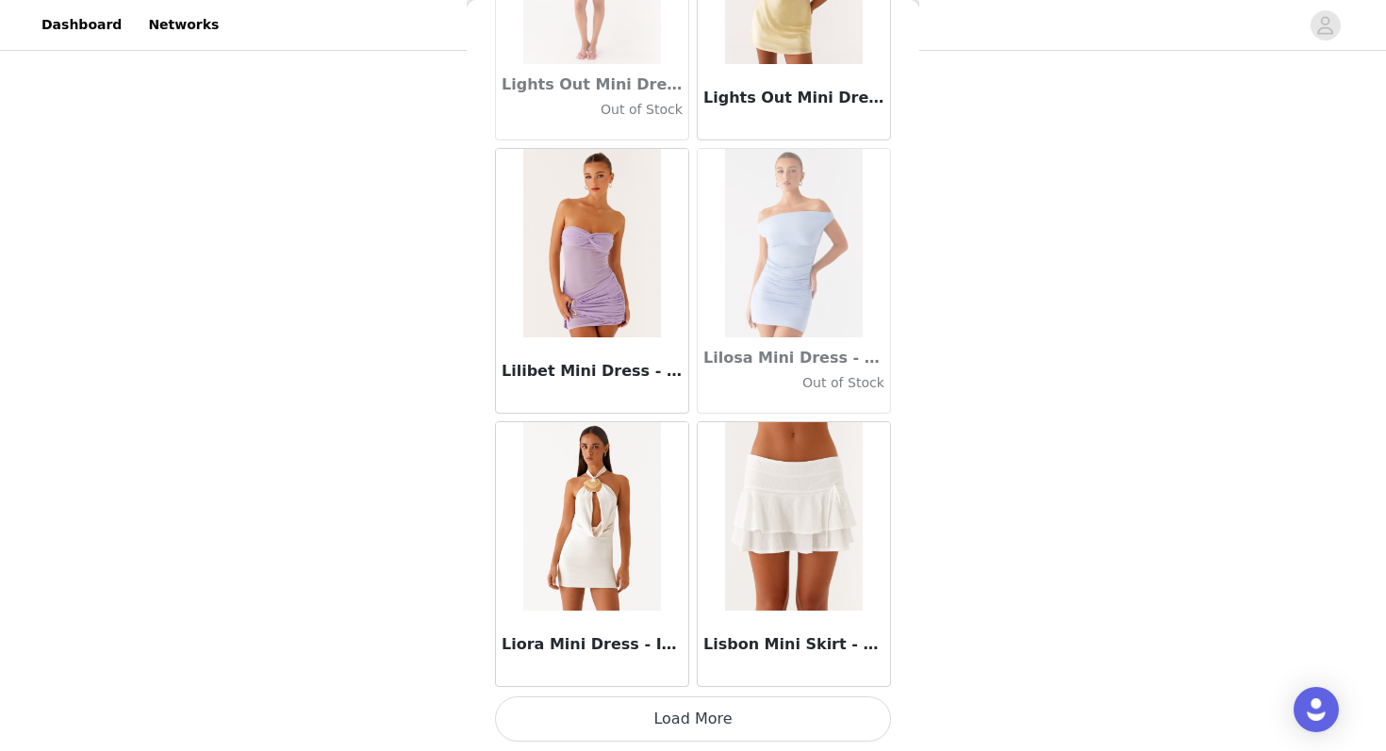
click at [624, 715] on button "Load More" at bounding box center [693, 719] width 396 height 45
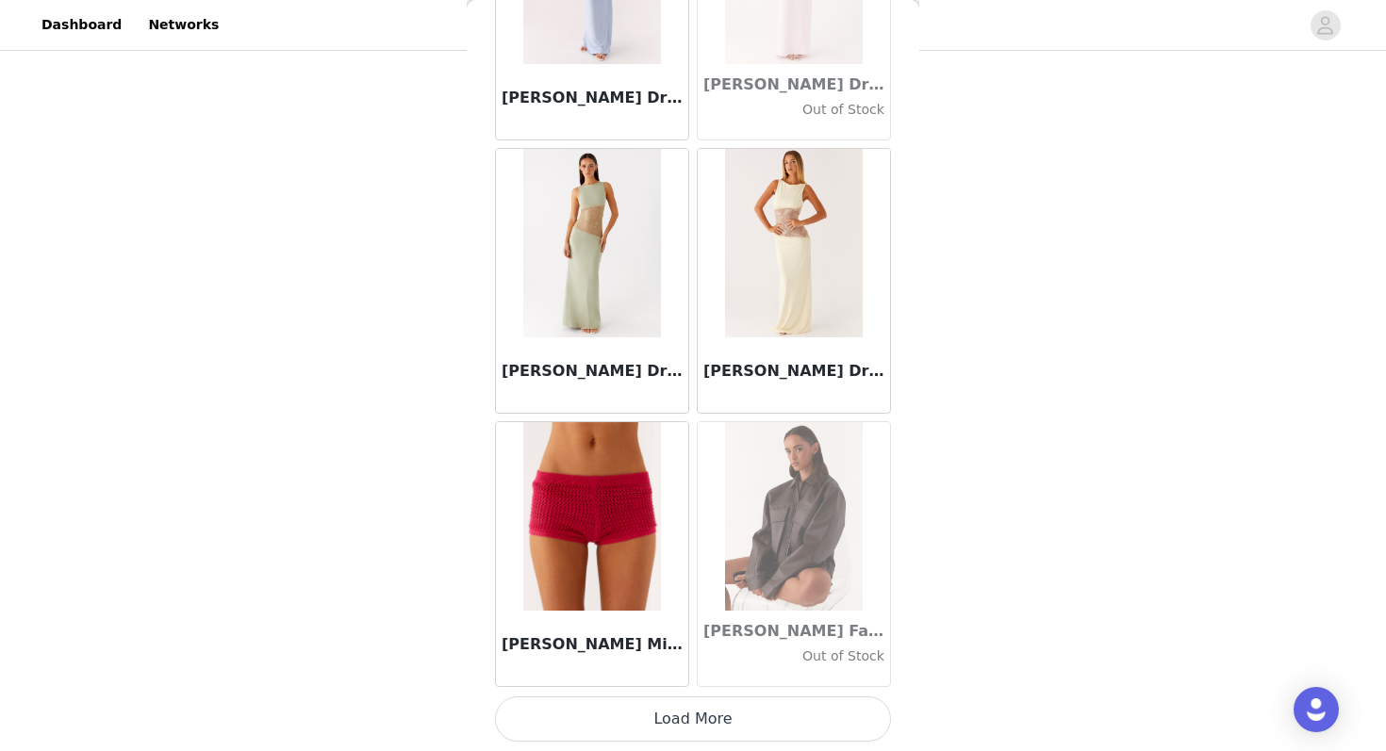
click at [616, 714] on button "Load More" at bounding box center [693, 719] width 396 height 45
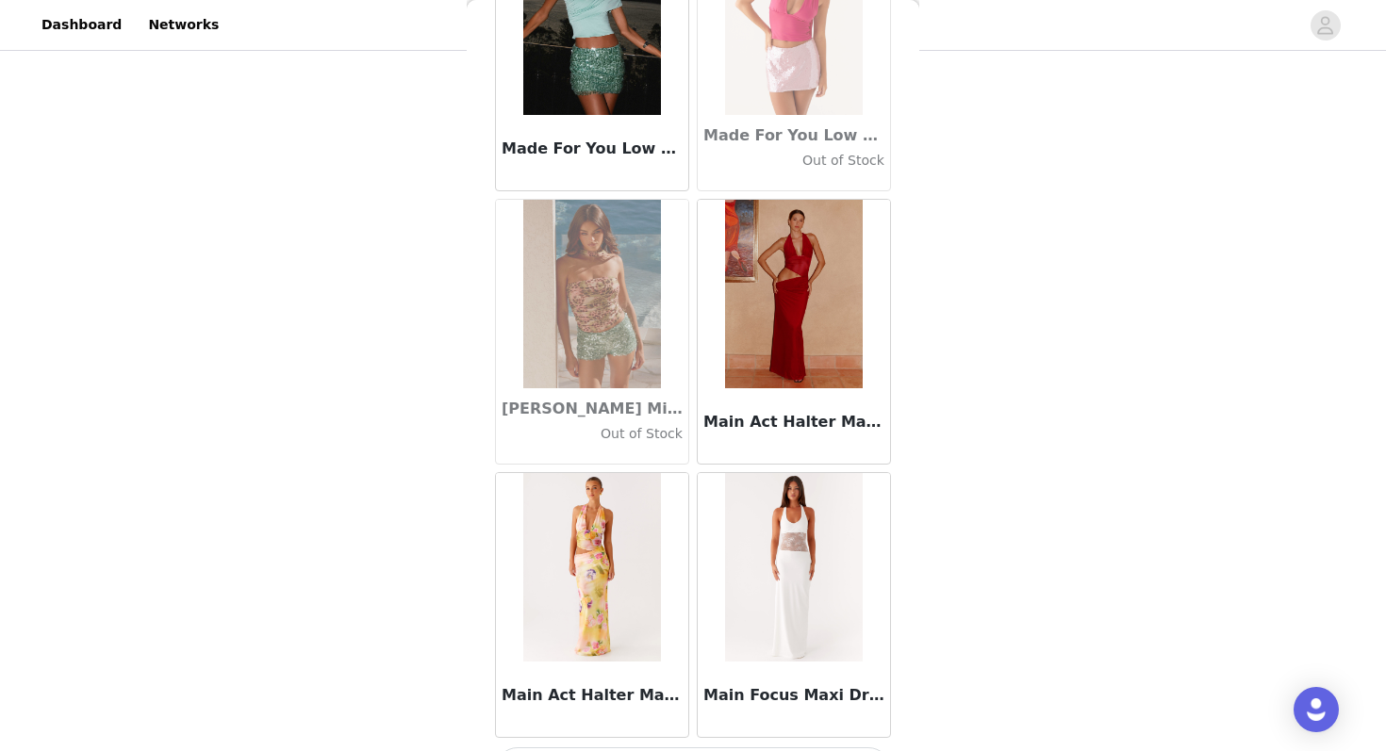
scroll to position [70471, 0]
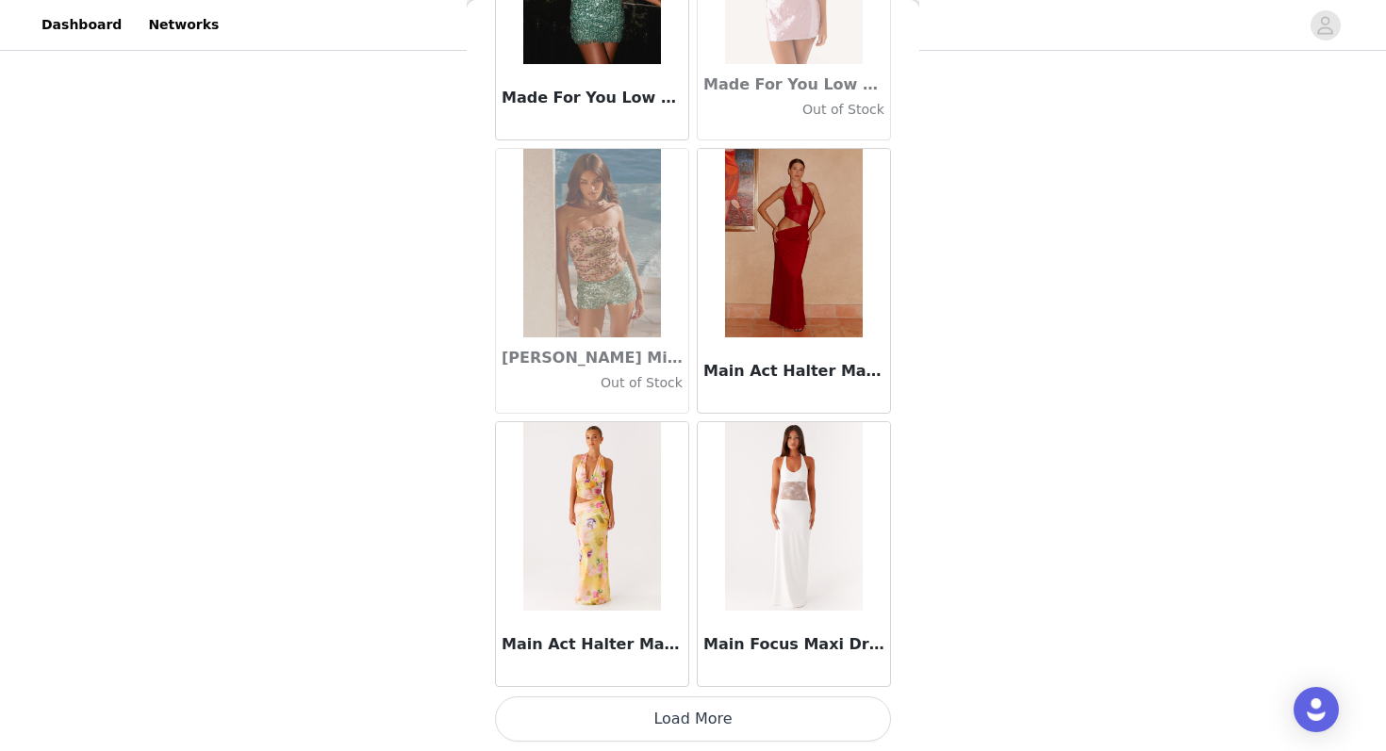
click at [695, 722] on button "Load More" at bounding box center [693, 719] width 396 height 45
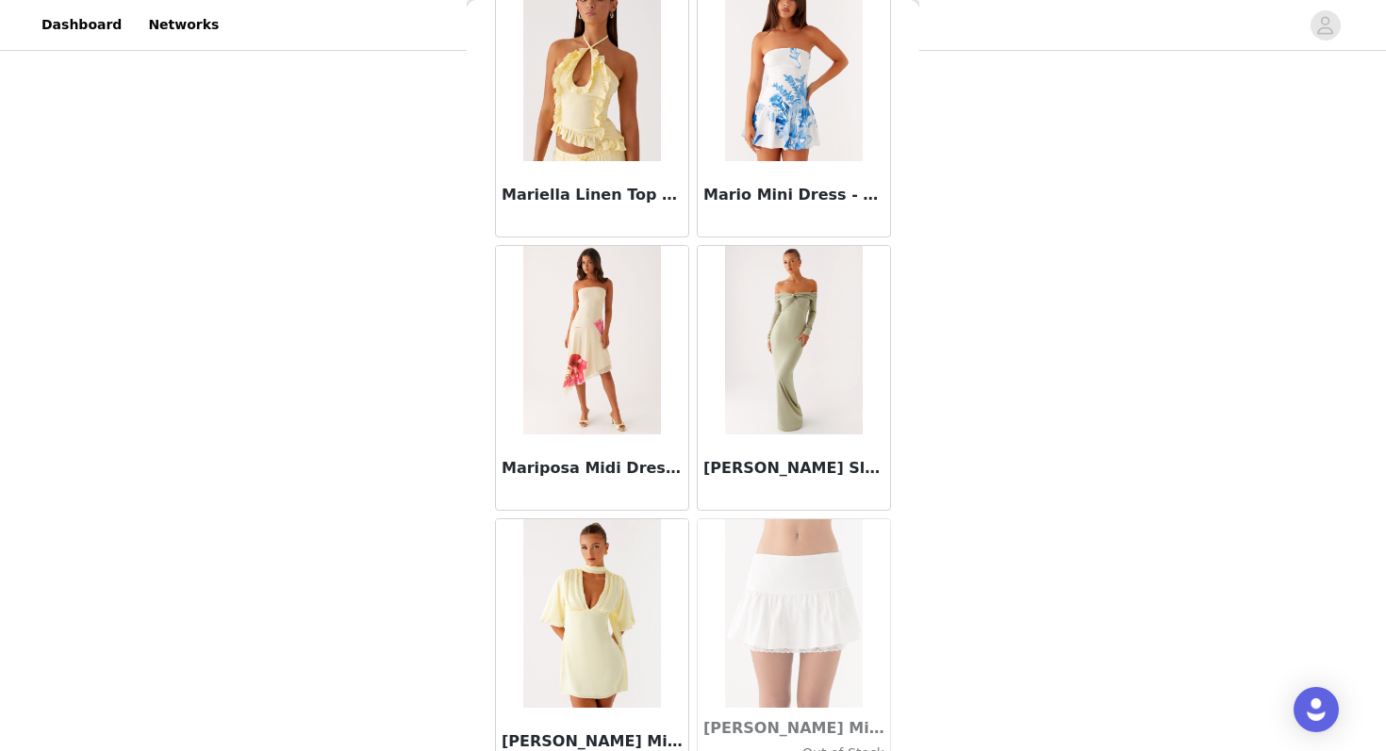
scroll to position [73204, 0]
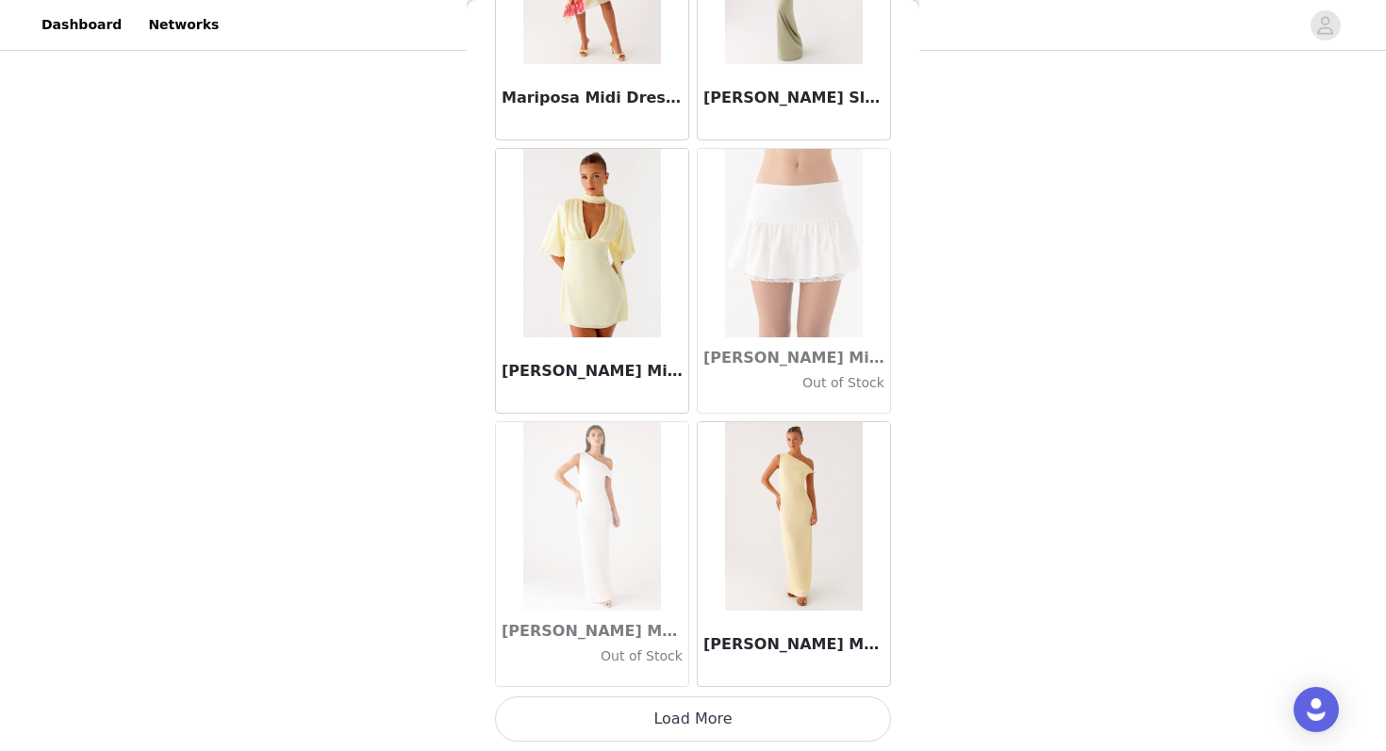
click at [620, 732] on button "Load More" at bounding box center [693, 719] width 396 height 45
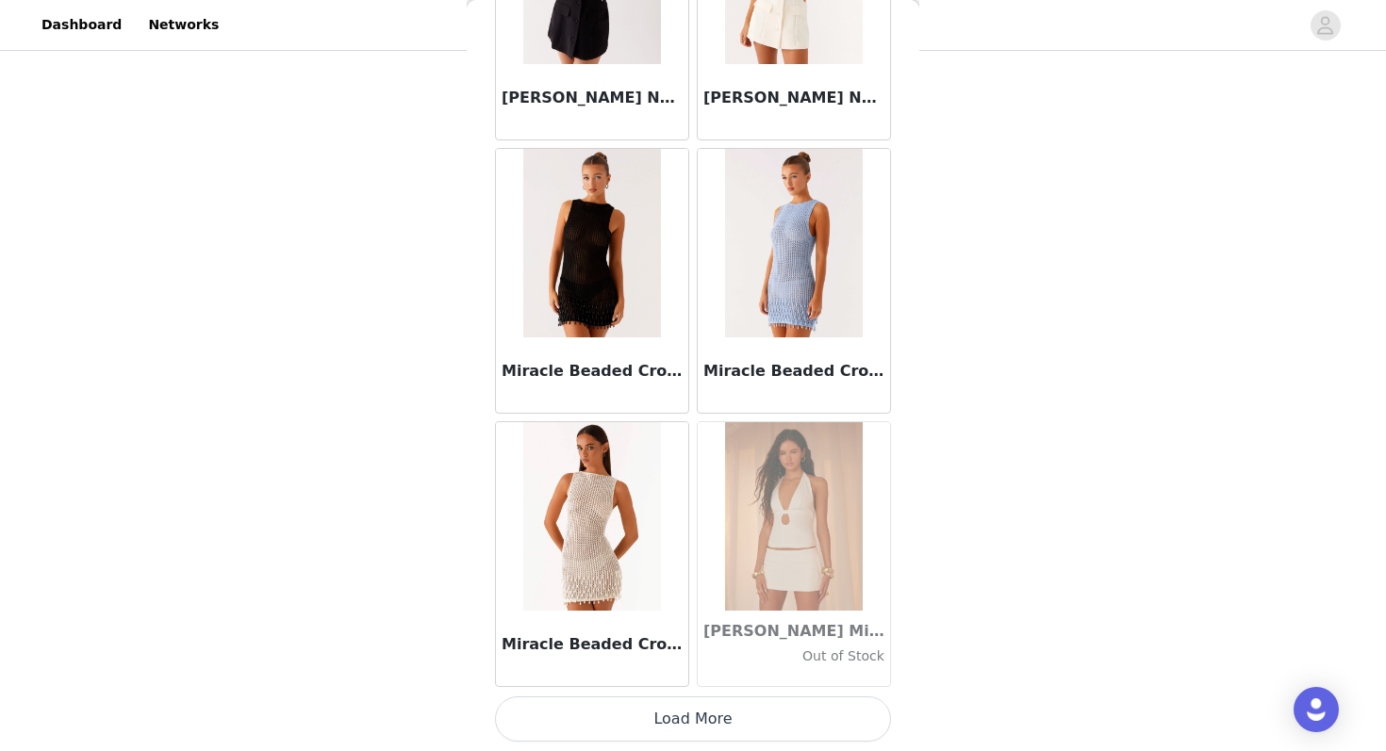
click at [632, 704] on button "Load More" at bounding box center [693, 719] width 396 height 45
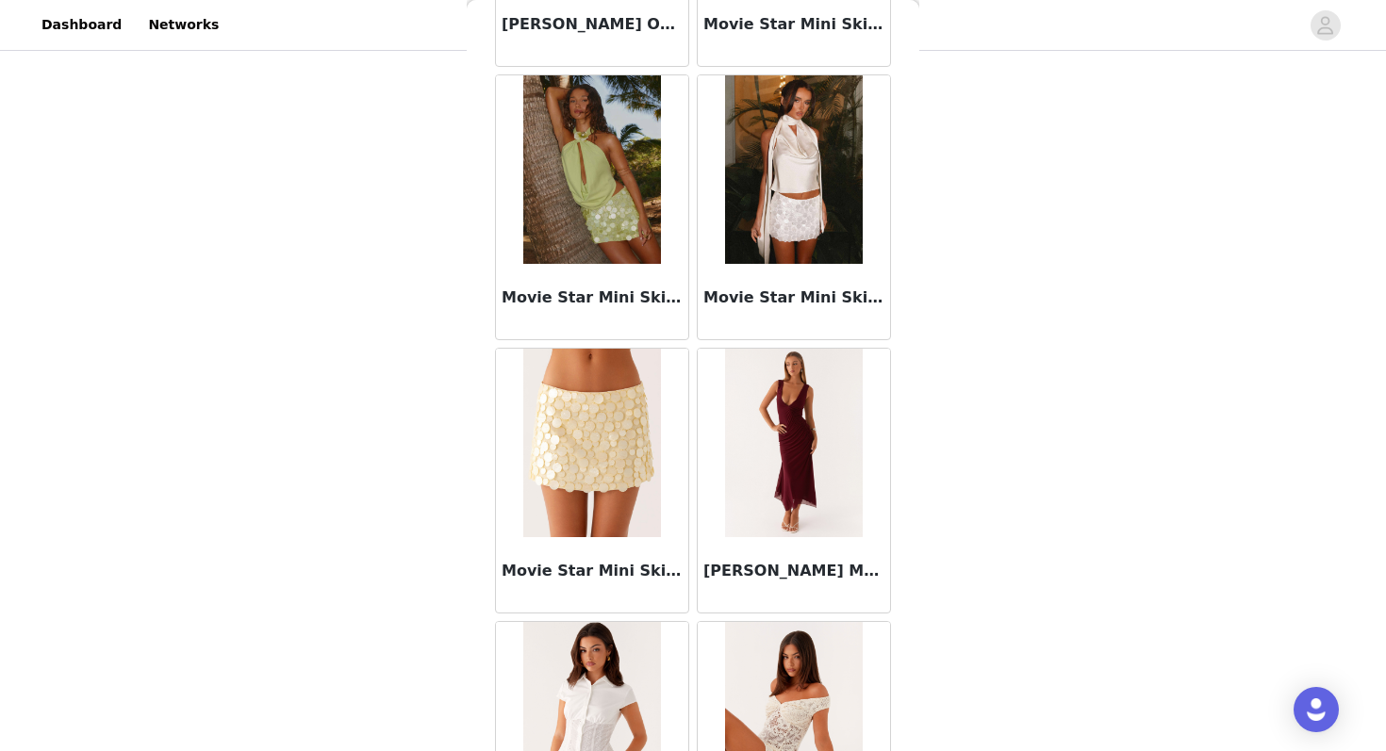
scroll to position [78671, 0]
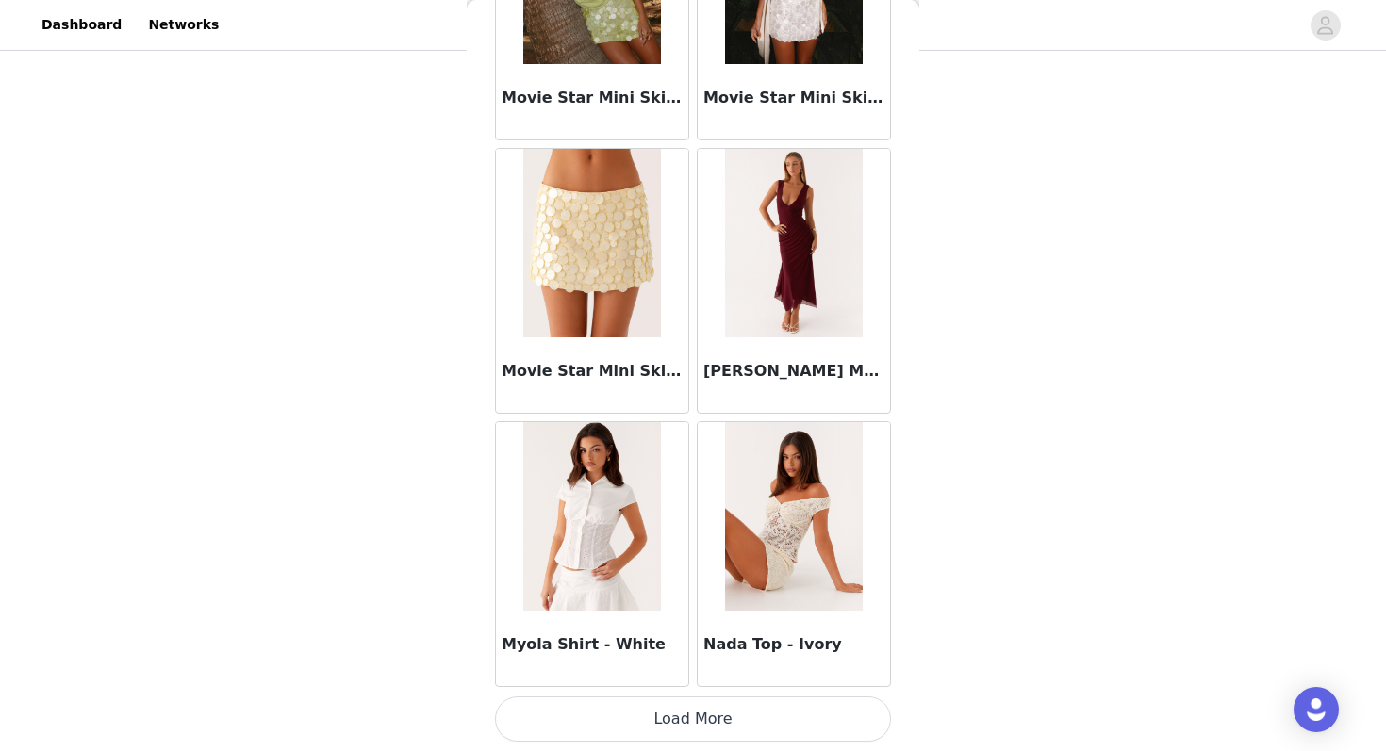
click at [645, 710] on button "Load More" at bounding box center [693, 719] width 396 height 45
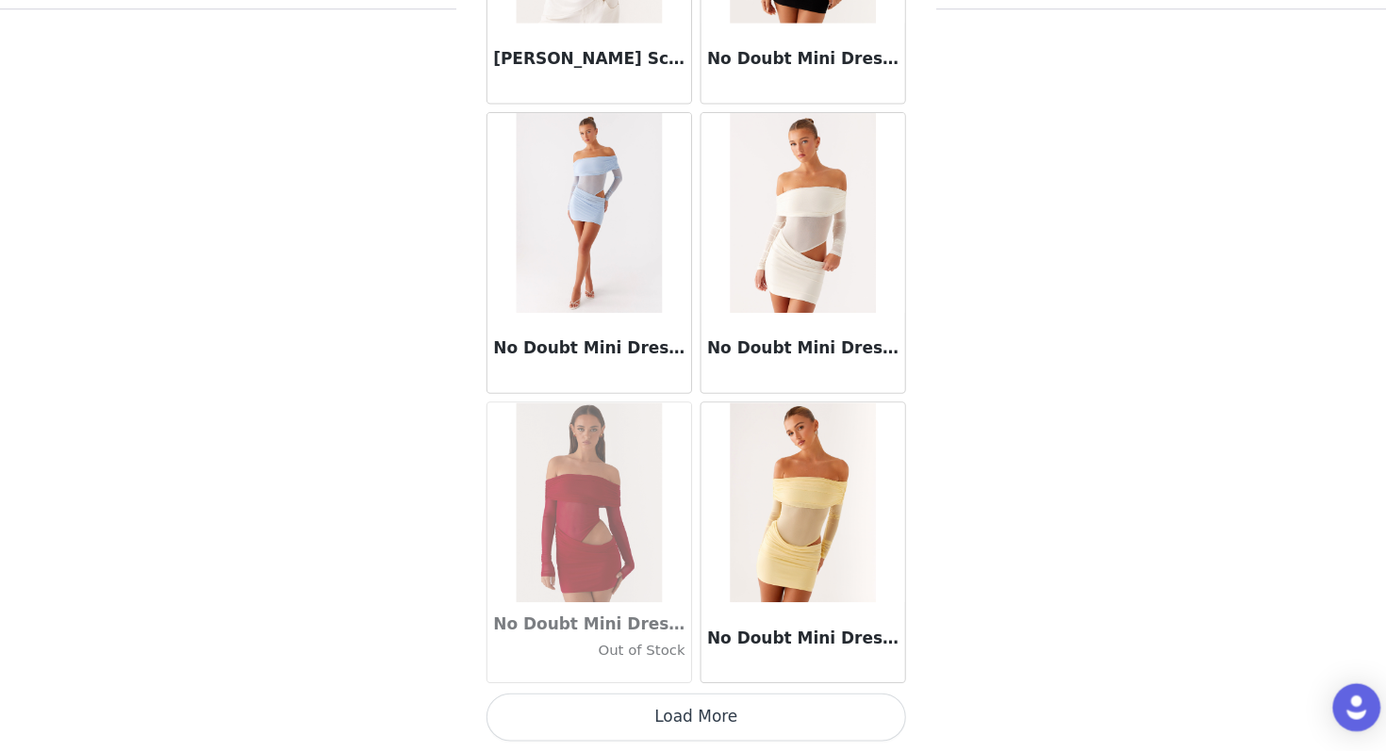
scroll to position [238, 0]
click at [630, 722] on button "Load More" at bounding box center [693, 719] width 396 height 45
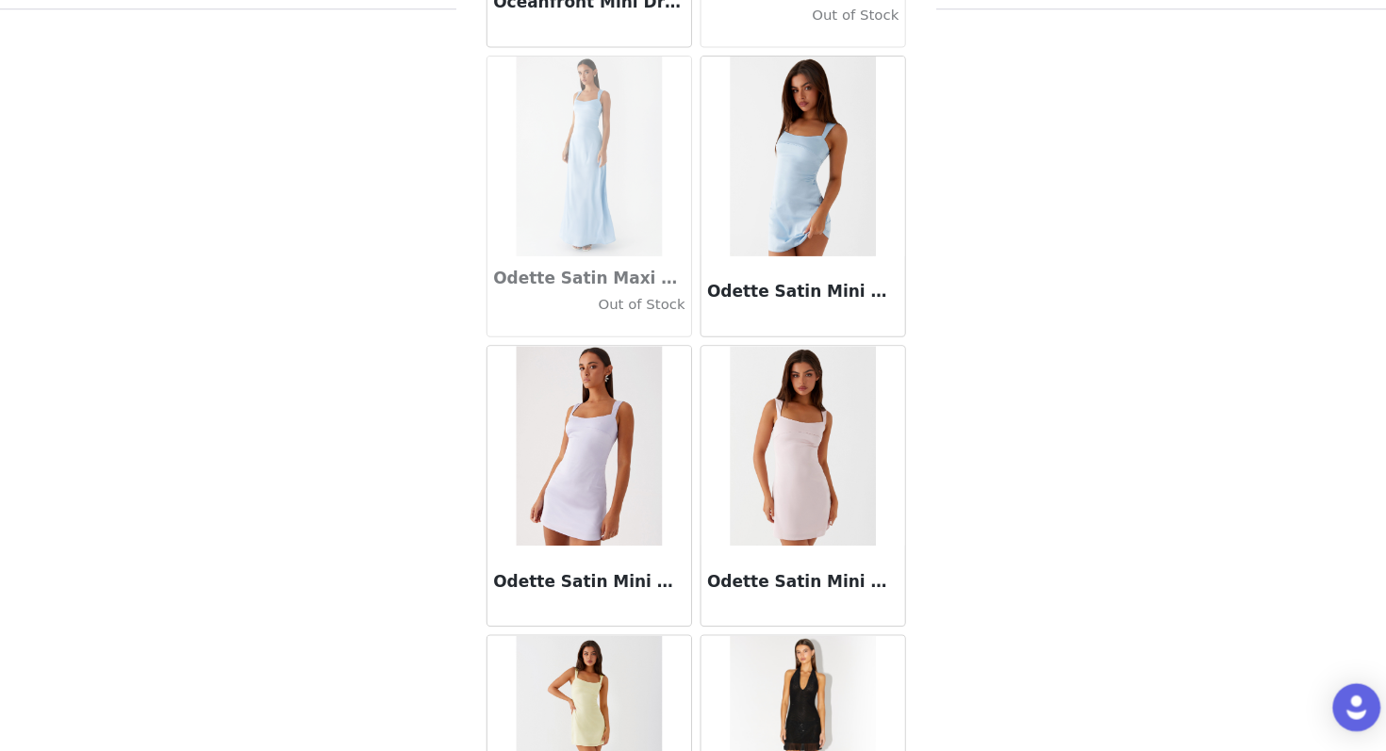
scroll to position [84138, 0]
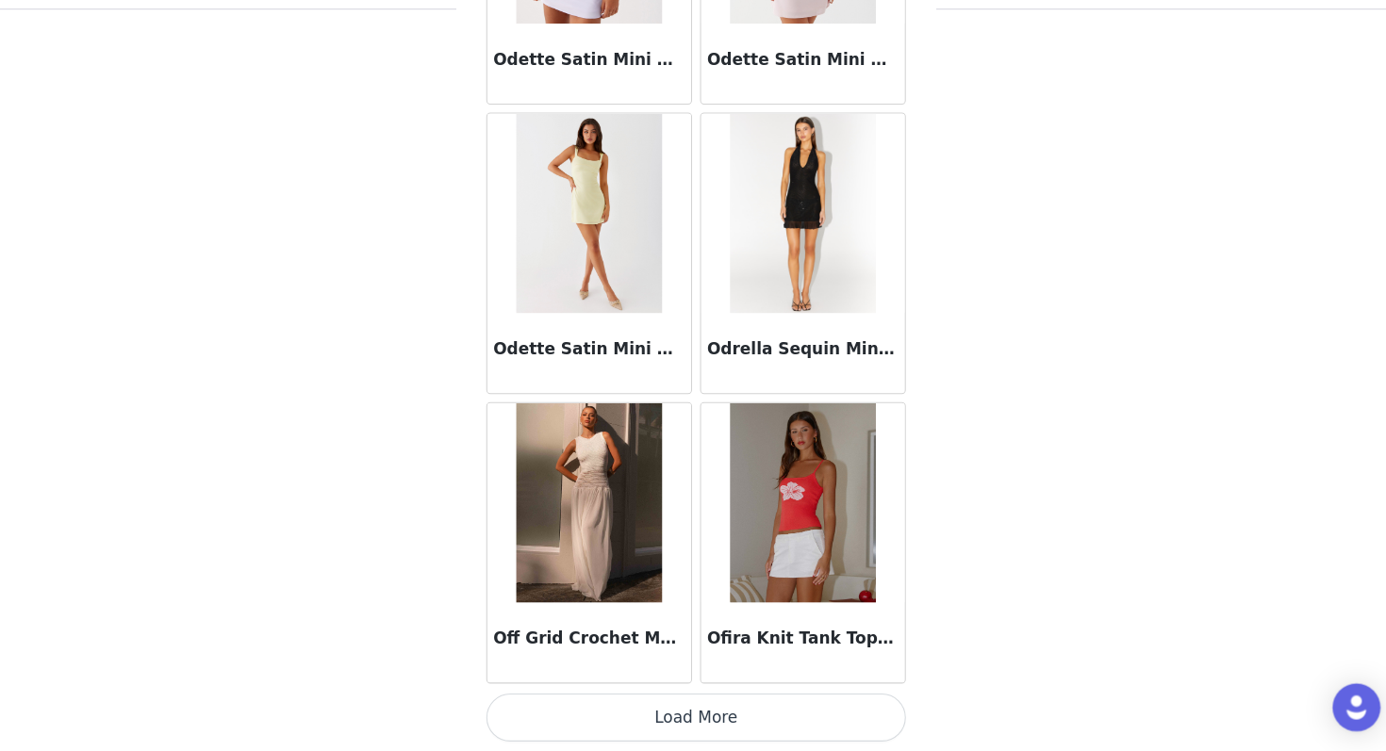
click at [652, 726] on button "Load More" at bounding box center [693, 719] width 396 height 45
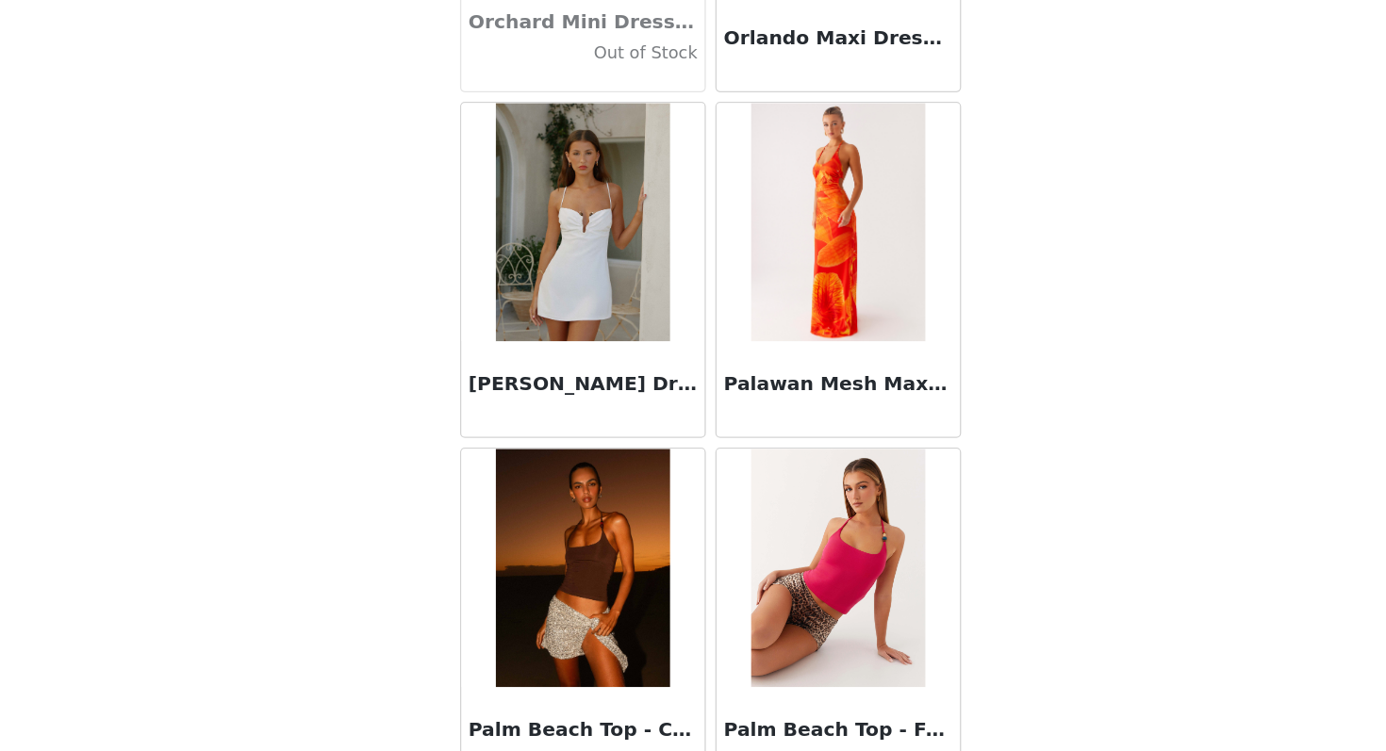
scroll to position [85431, 0]
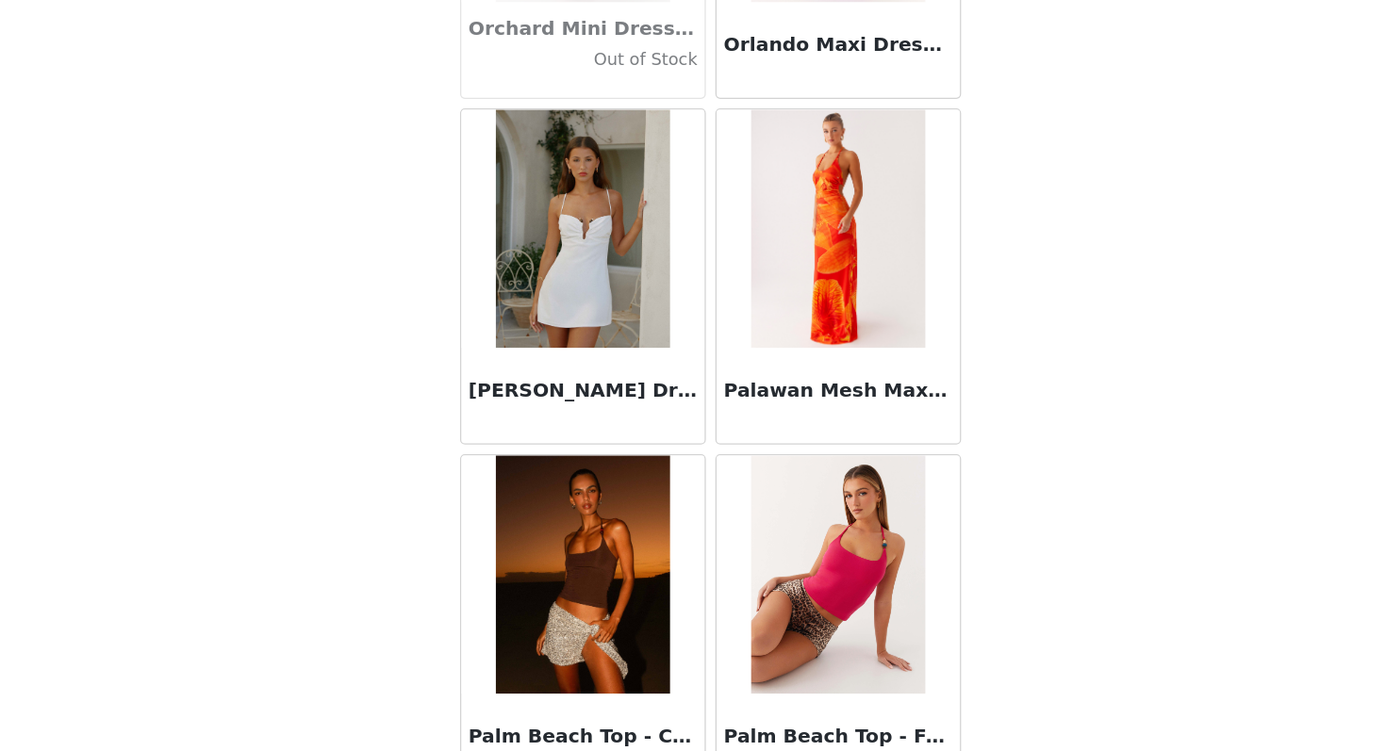
click at [623, 451] on h3 "[PERSON_NAME] Dress - White" at bounding box center [591, 445] width 181 height 23
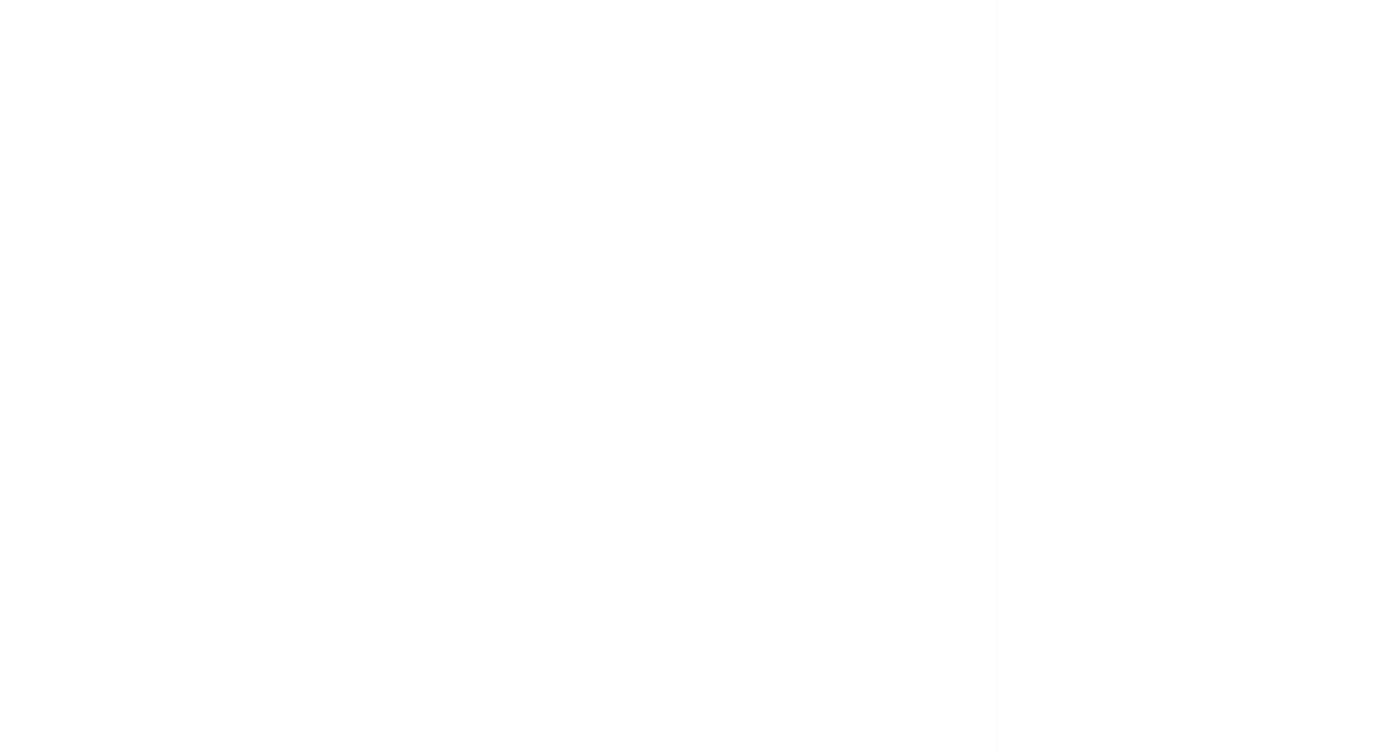
scroll to position [0, 0]
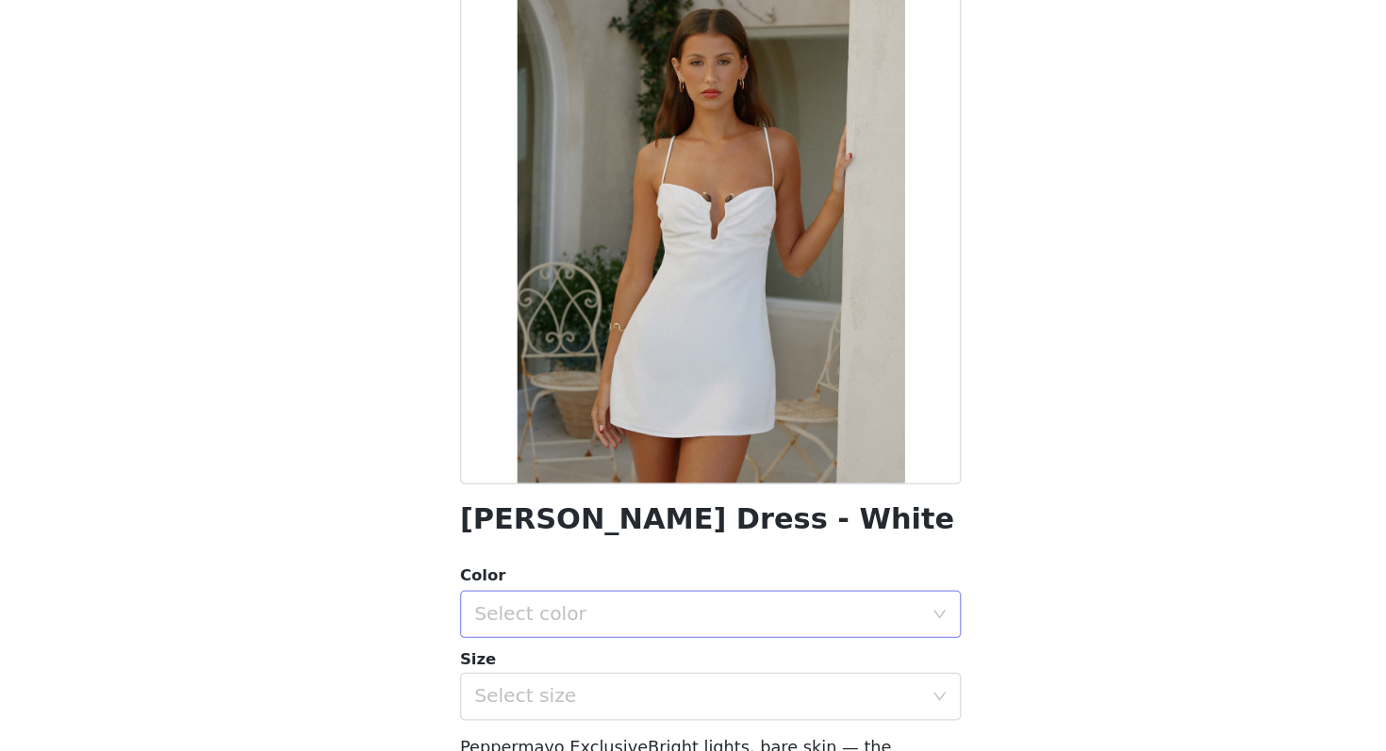
click at [587, 617] on div "Select color" at bounding box center [682, 621] width 353 height 19
click at [565, 669] on li "White" at bounding box center [693, 663] width 396 height 30
click at [562, 683] on div "Select size" at bounding box center [682, 686] width 353 height 19
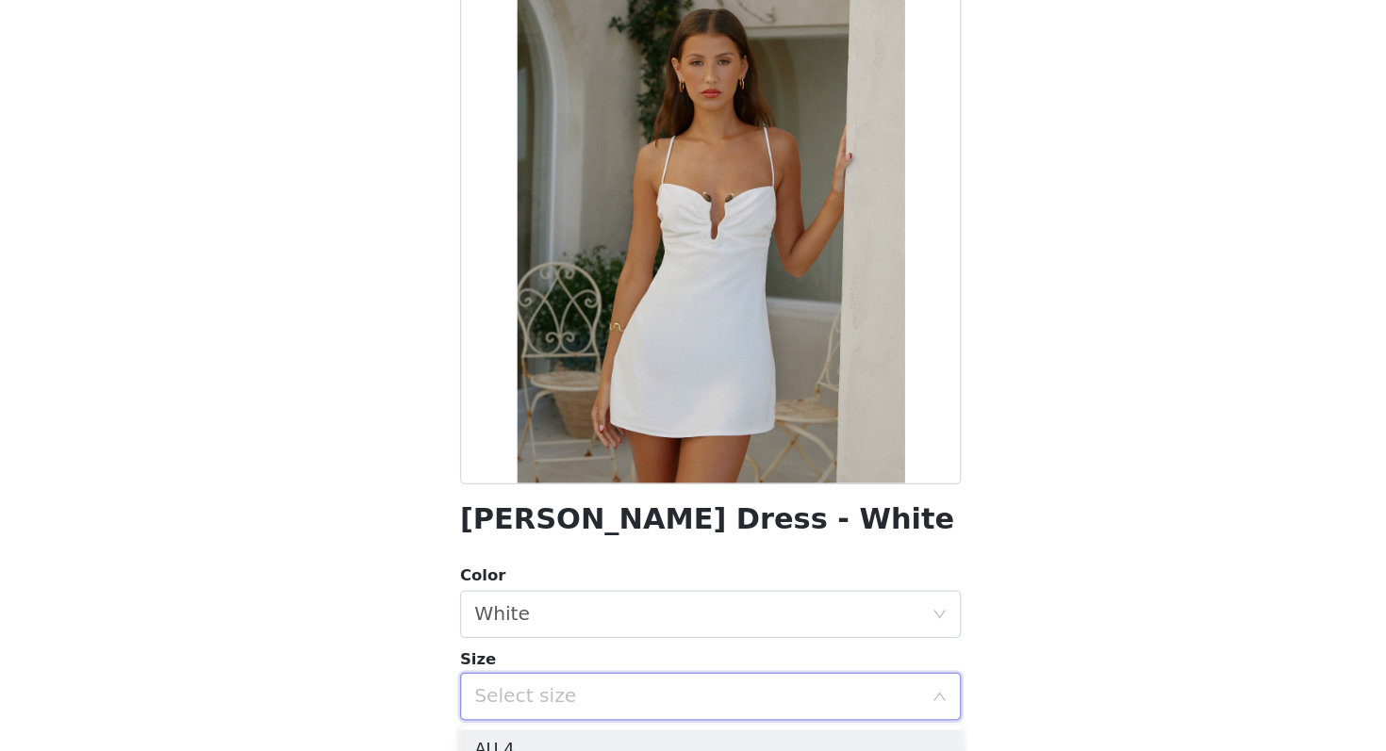
click at [558, 696] on div "Select size" at bounding box center [686, 686] width 361 height 36
click at [557, 696] on div "Select size" at bounding box center [686, 686] width 361 height 36
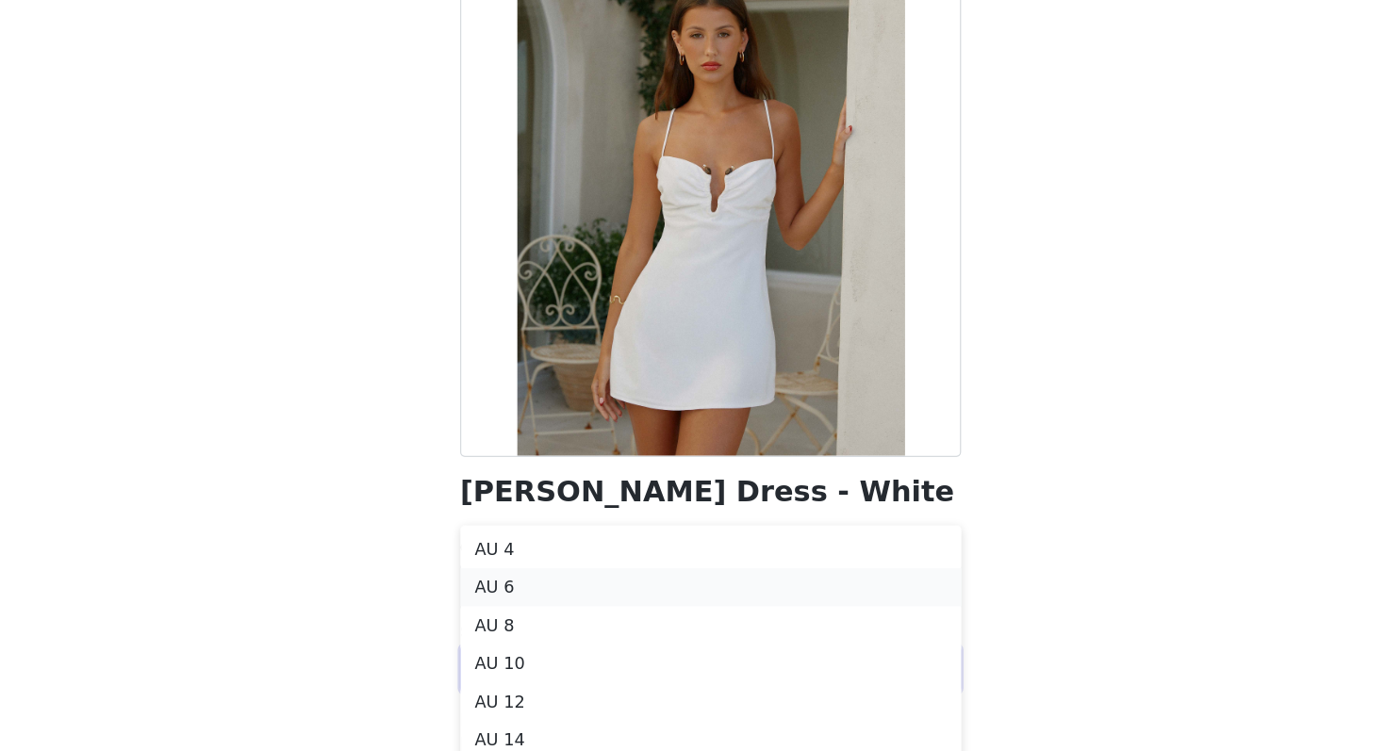
click at [545, 623] on li "AU 6" at bounding box center [693, 621] width 396 height 30
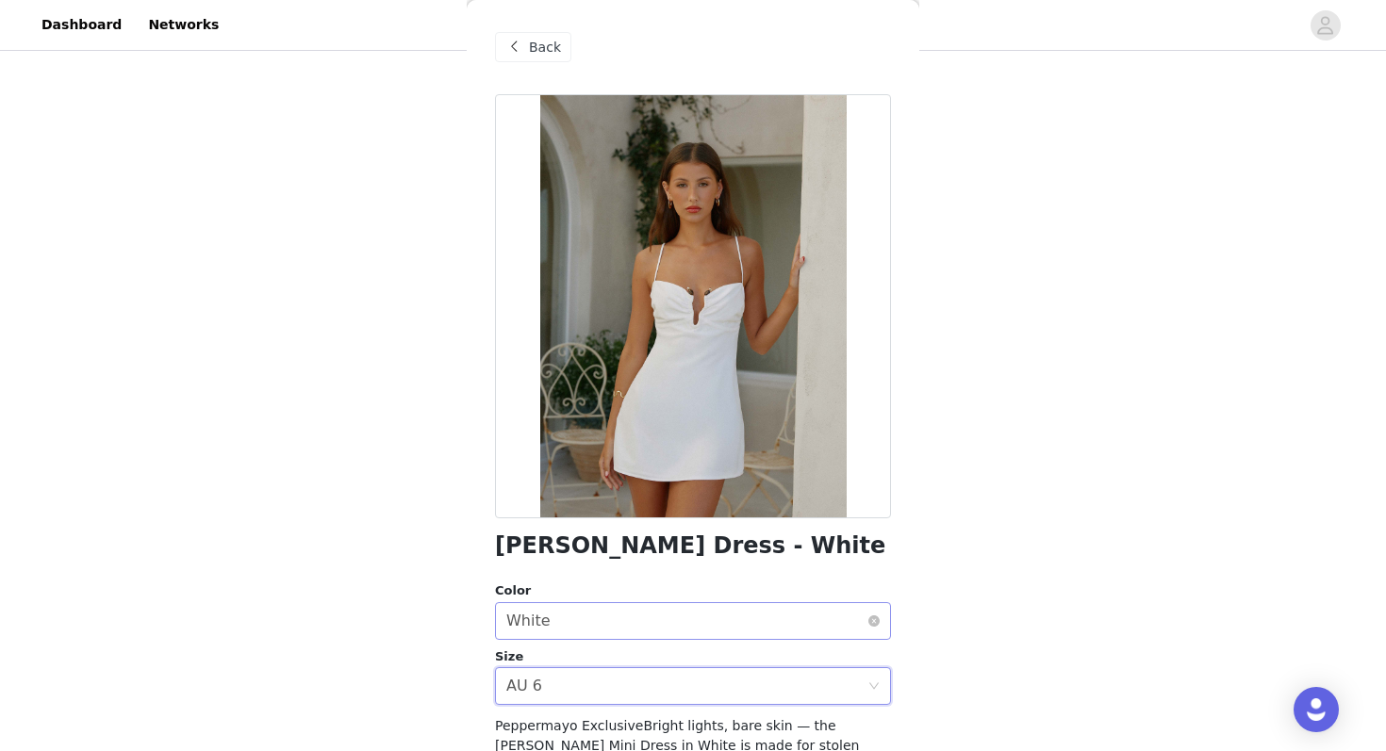
scroll to position [262, 0]
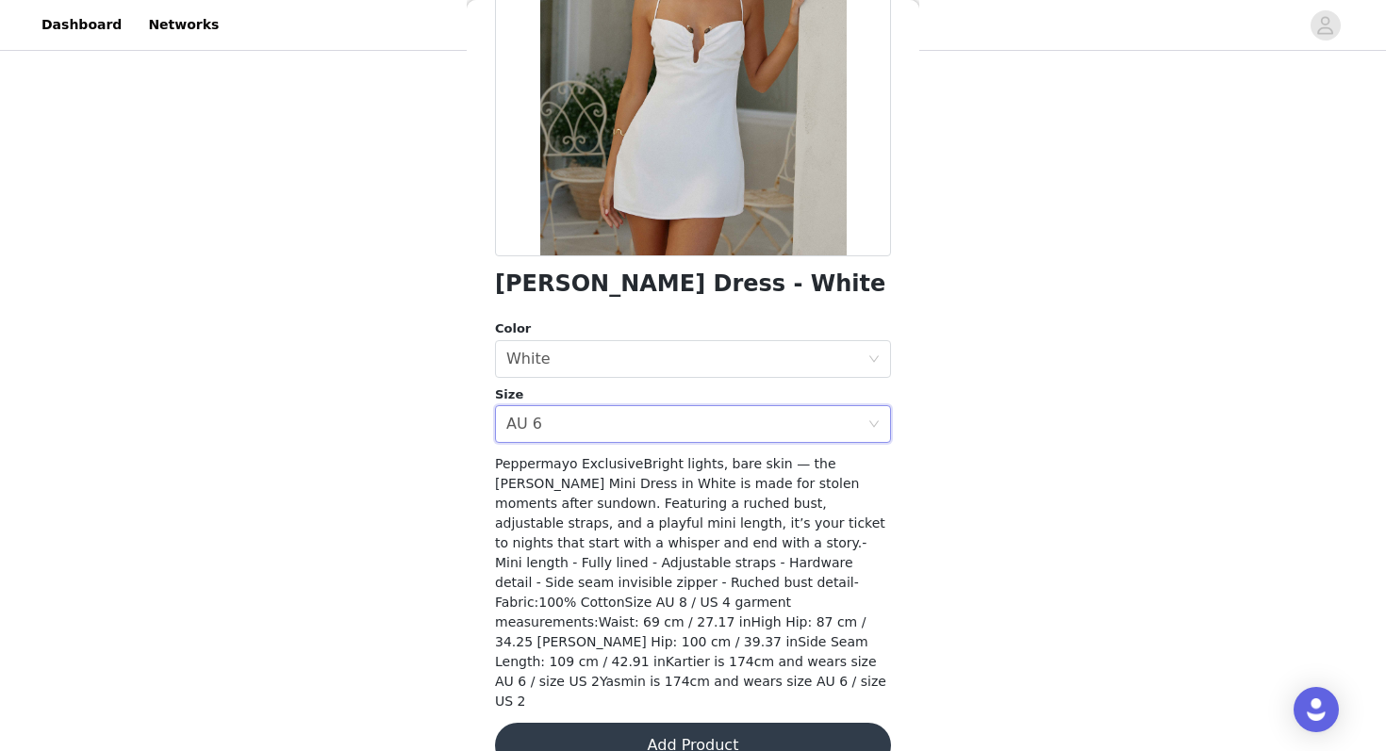
click at [573, 723] on button "Add Product" at bounding box center [693, 745] width 396 height 45
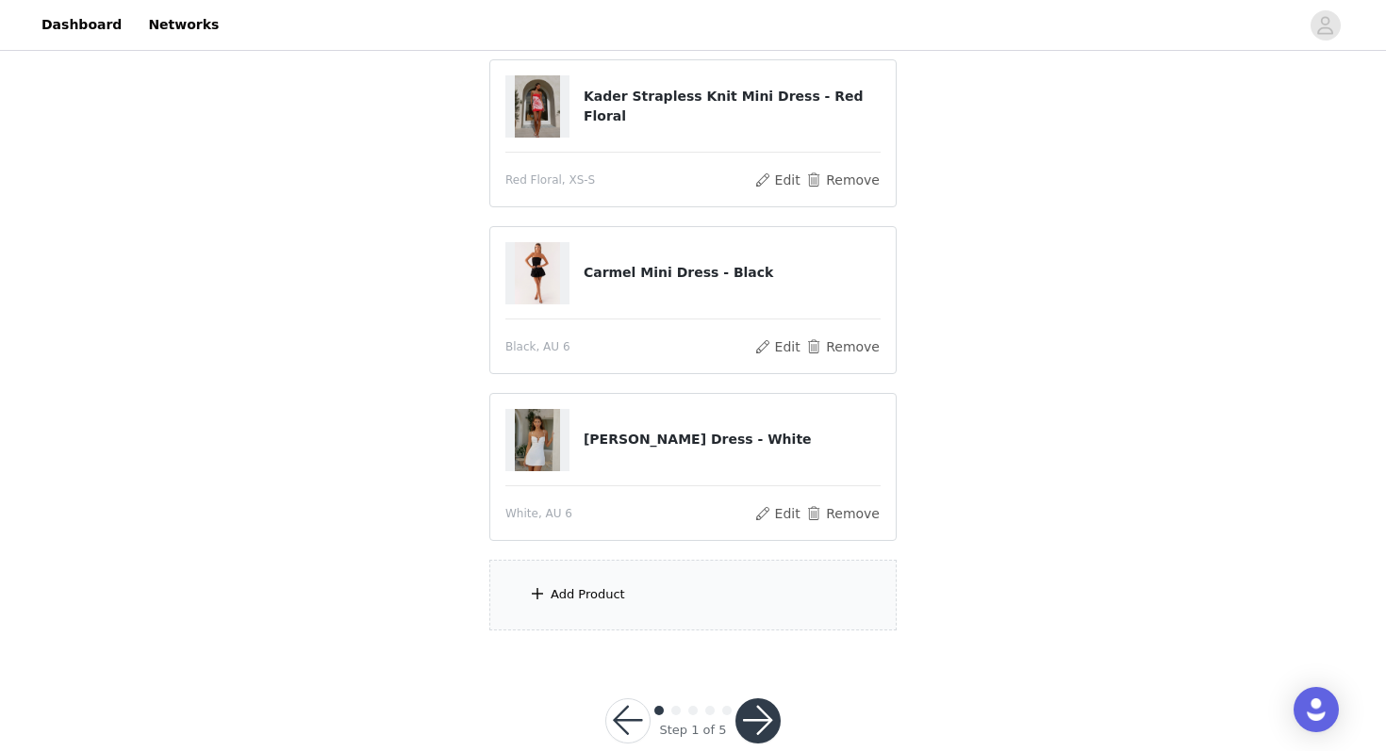
scroll to position [404, 0]
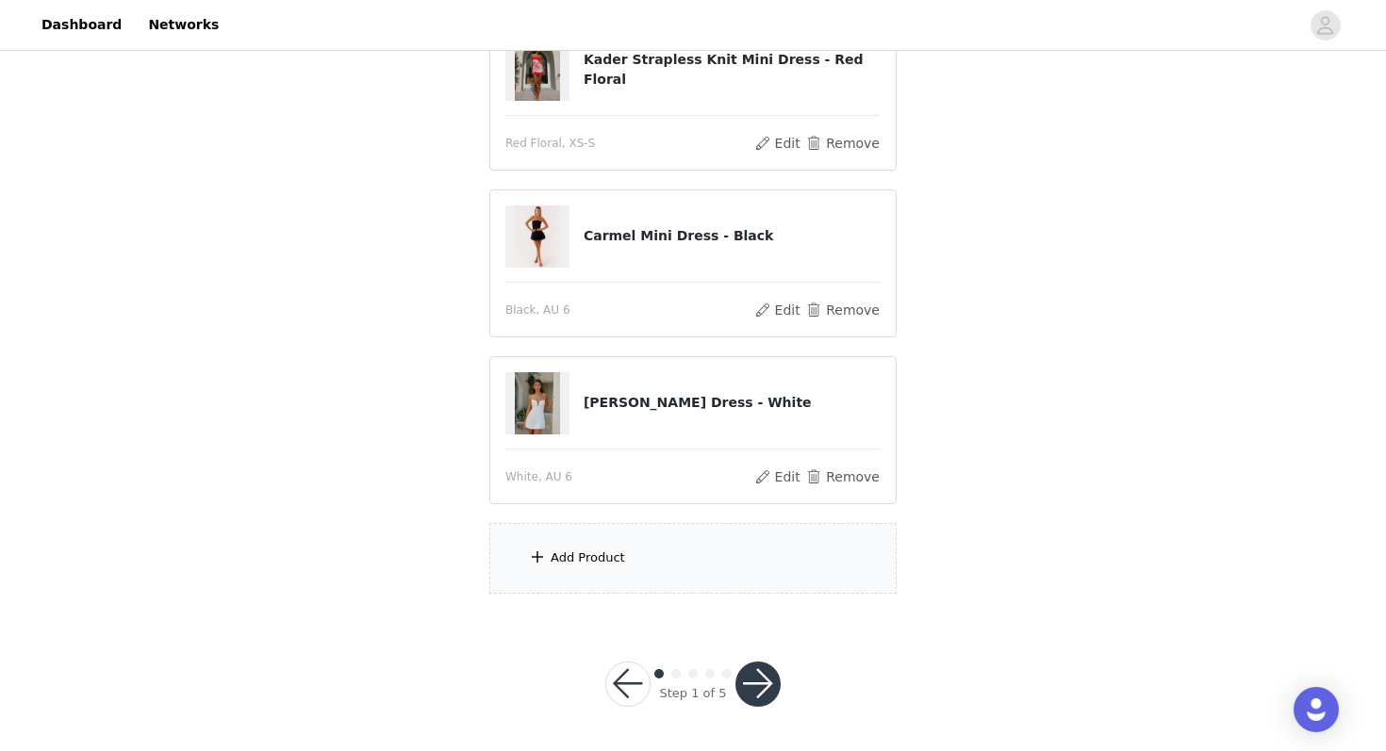
click at [580, 545] on div "Add Product" at bounding box center [692, 558] width 407 height 71
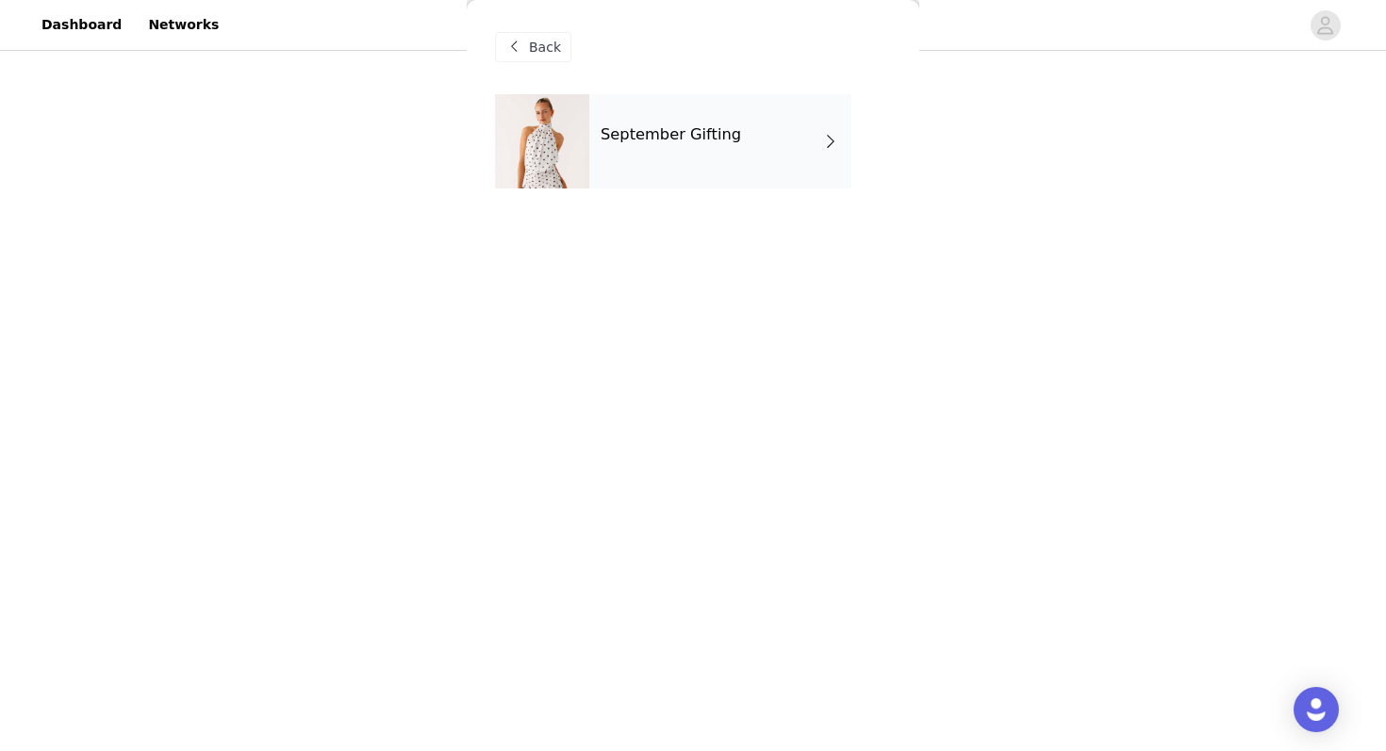
click at [714, 172] on div "September Gifting" at bounding box center [720, 141] width 262 height 94
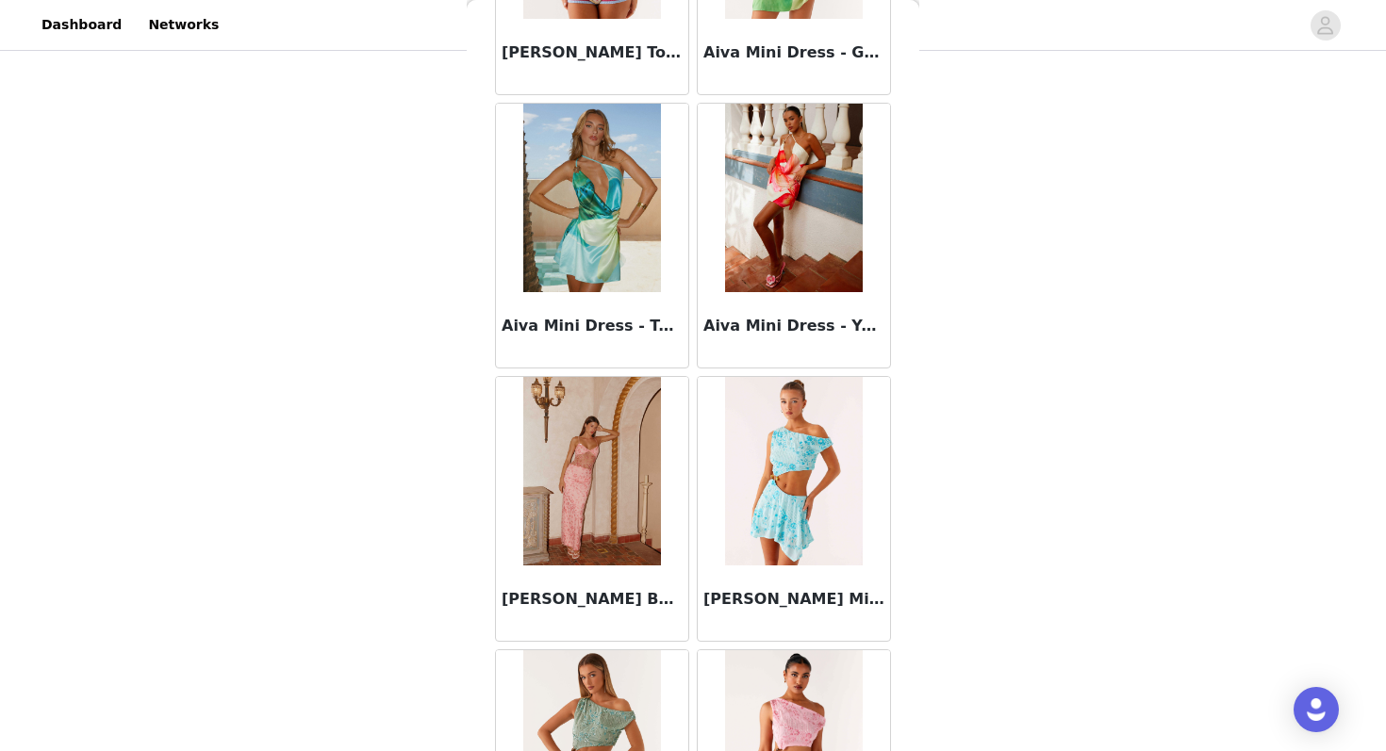
scroll to position [2133, 0]
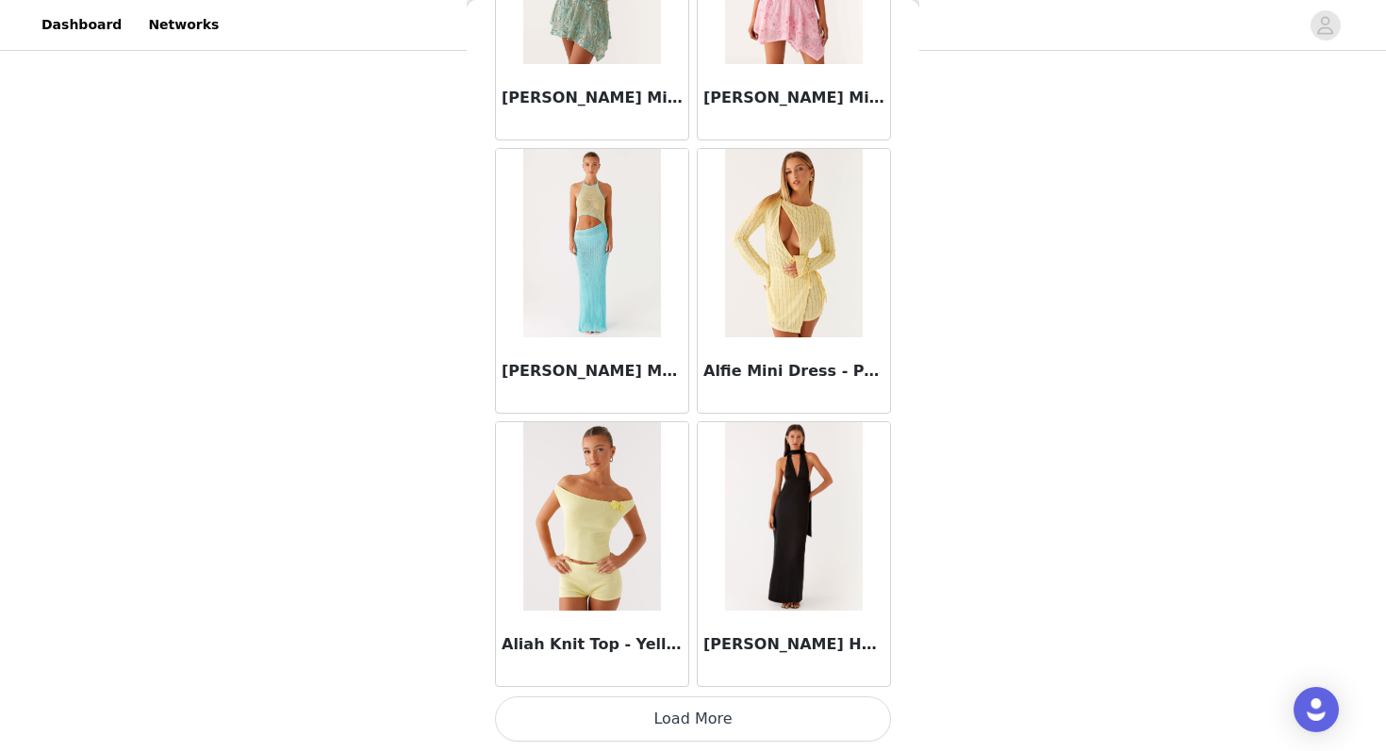
click at [611, 730] on button "Load More" at bounding box center [693, 719] width 396 height 45
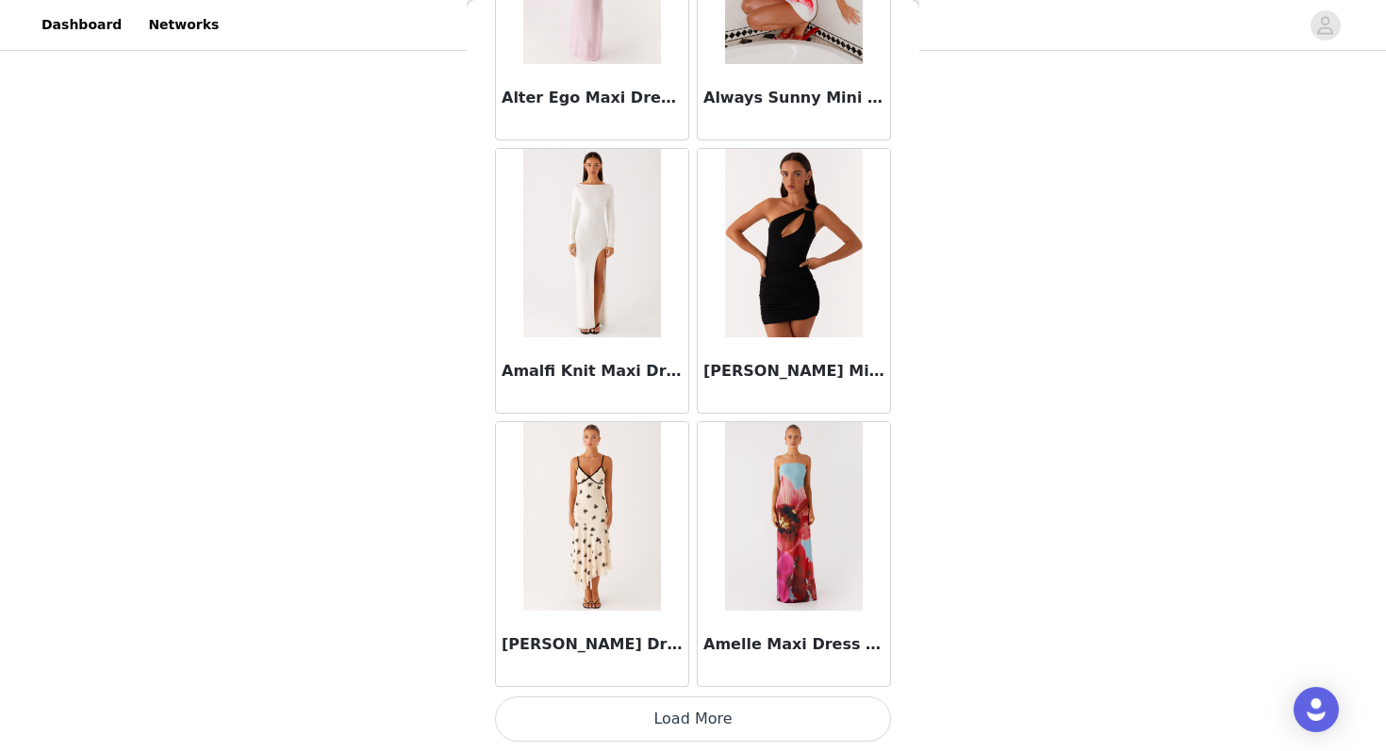
click at [644, 710] on button "Load More" at bounding box center [693, 719] width 396 height 45
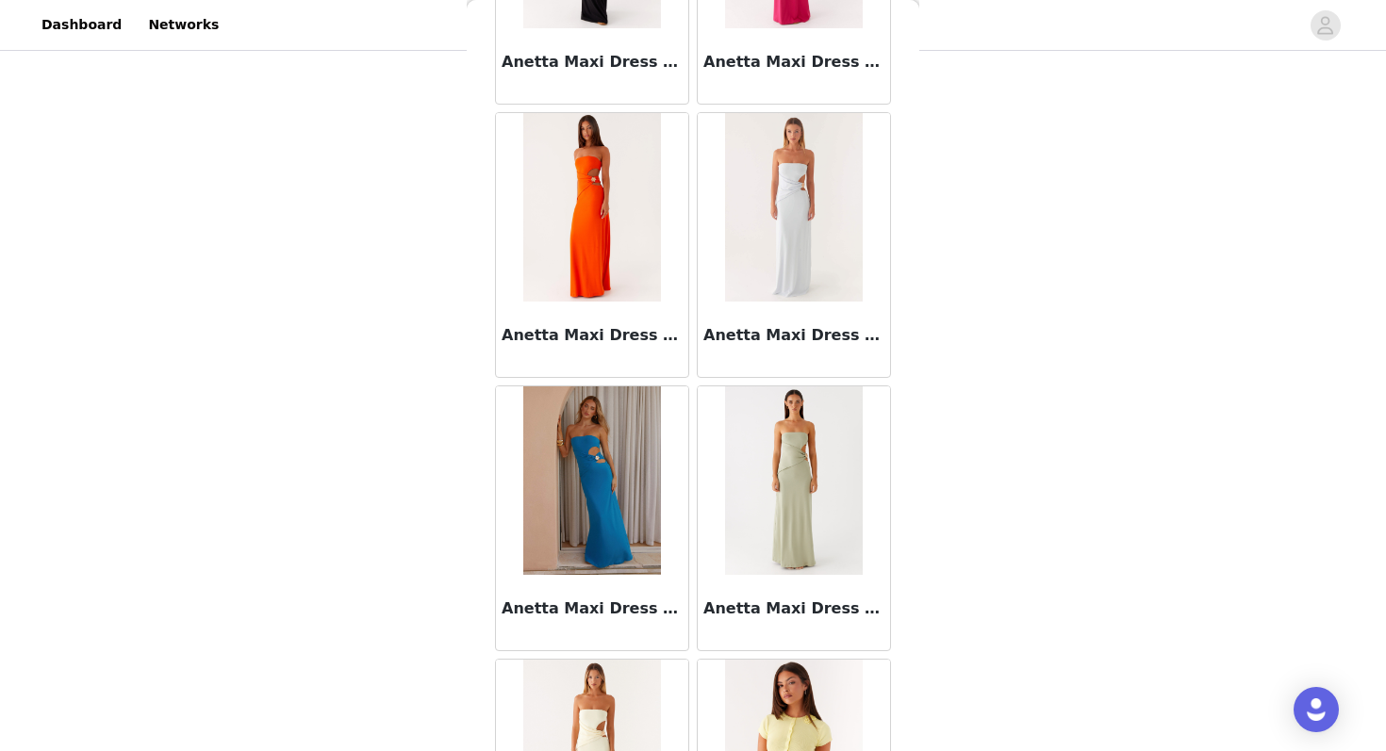
scroll to position [7600, 0]
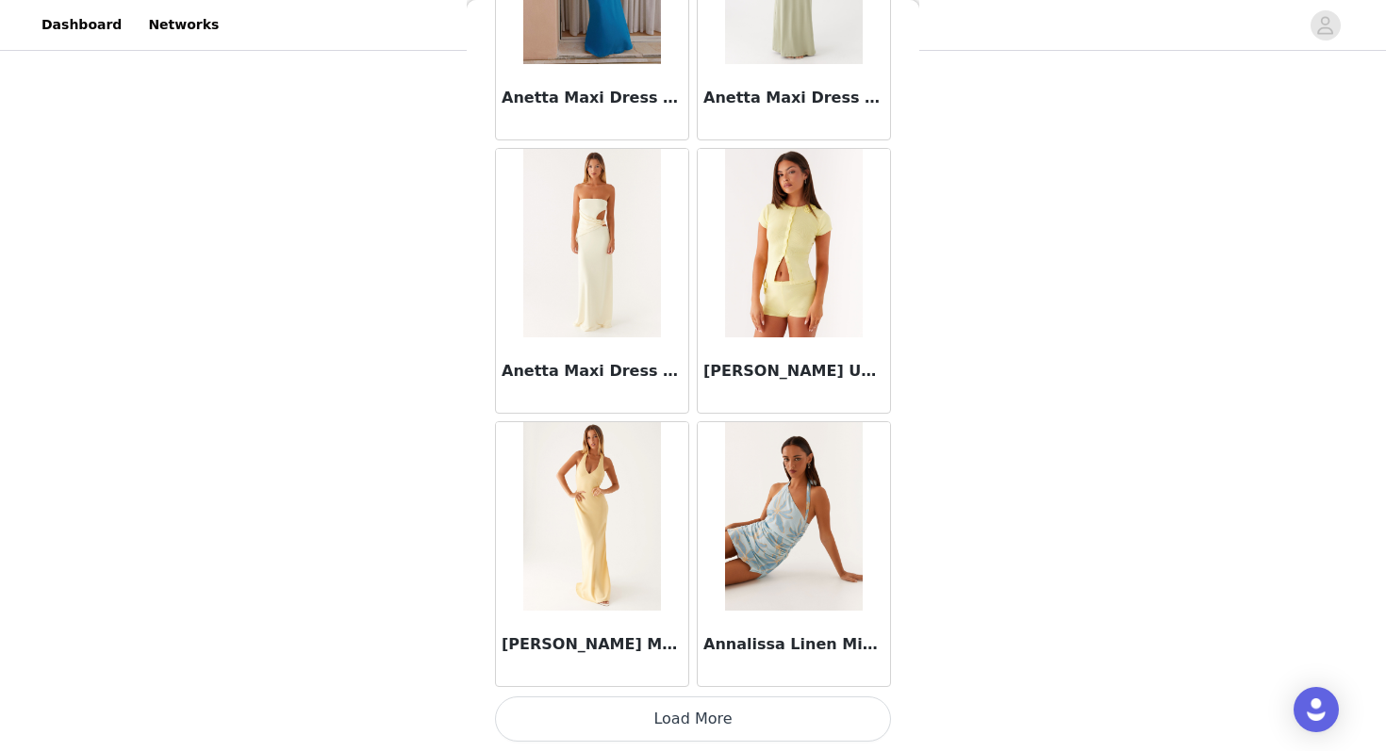
click at [619, 723] on button "Load More" at bounding box center [693, 719] width 396 height 45
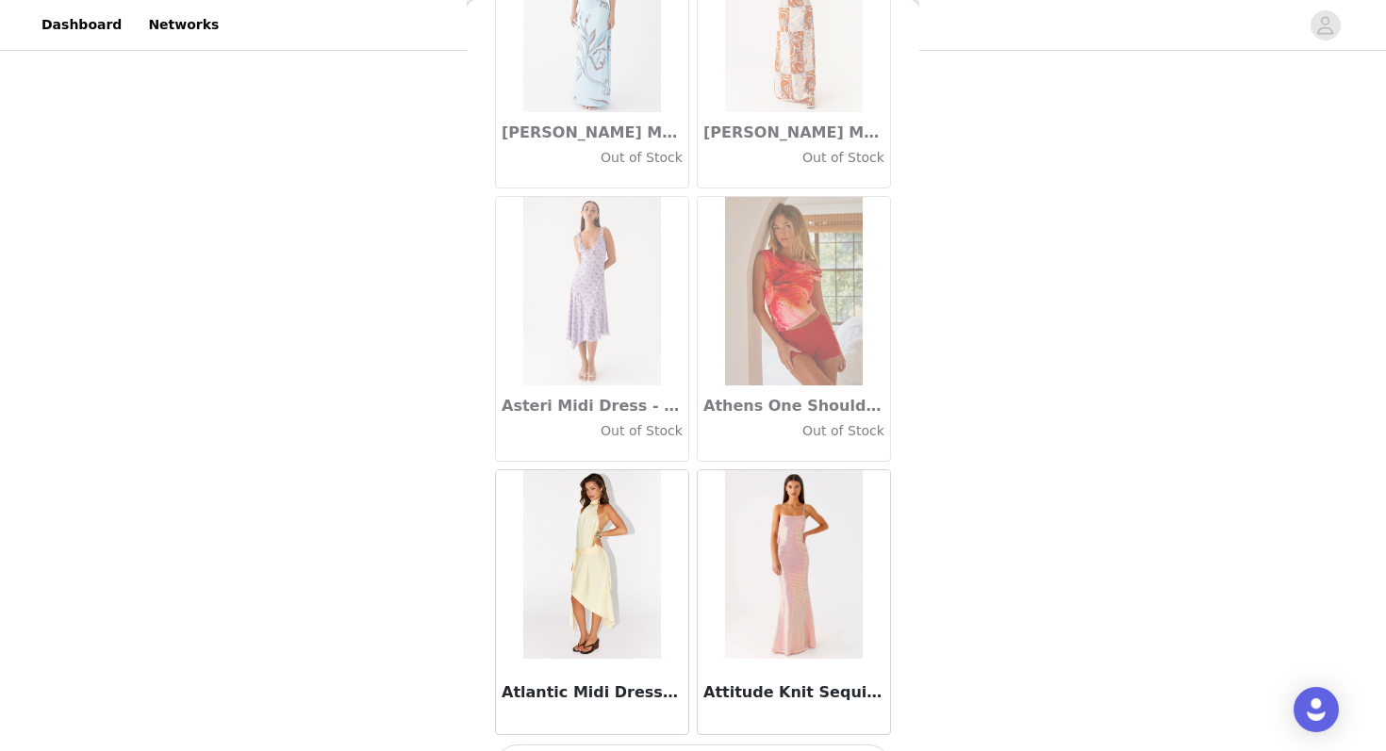
scroll to position [10334, 0]
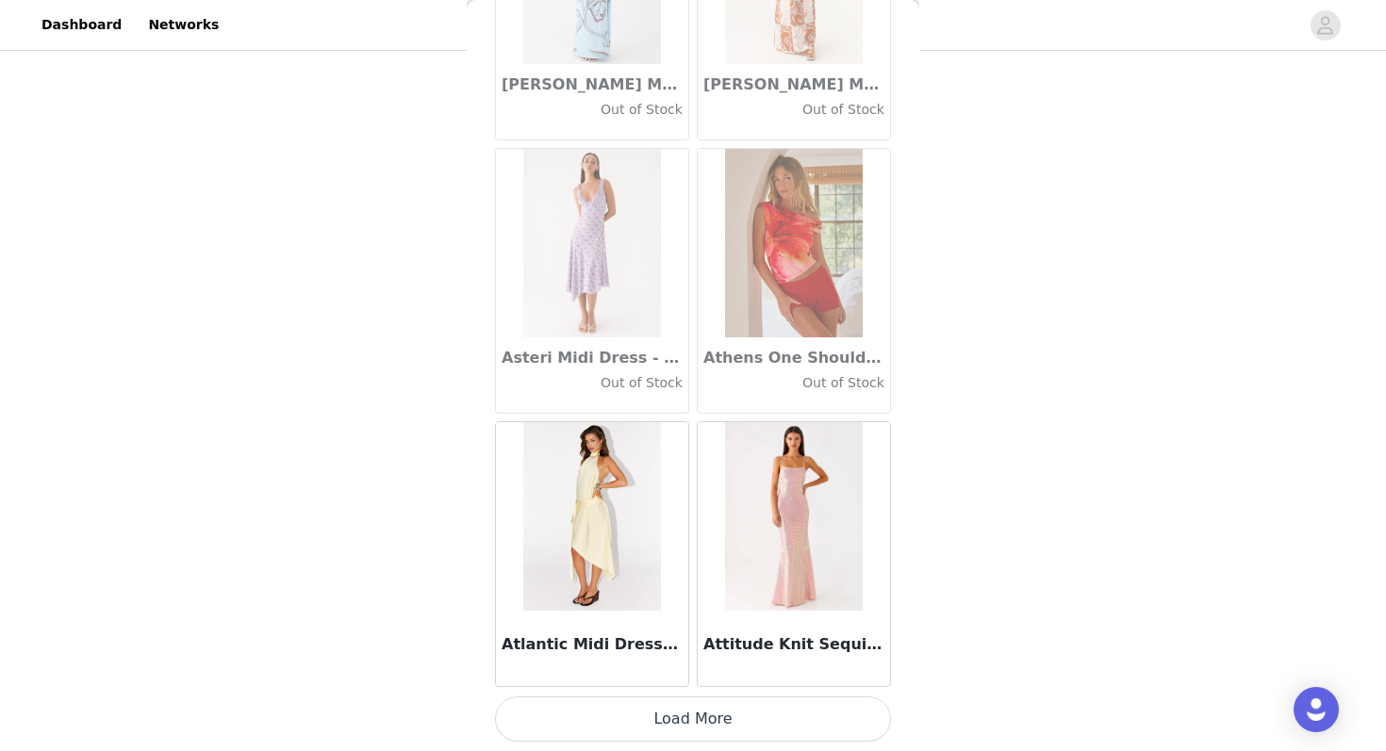
click at [646, 712] on button "Load More" at bounding box center [693, 719] width 396 height 45
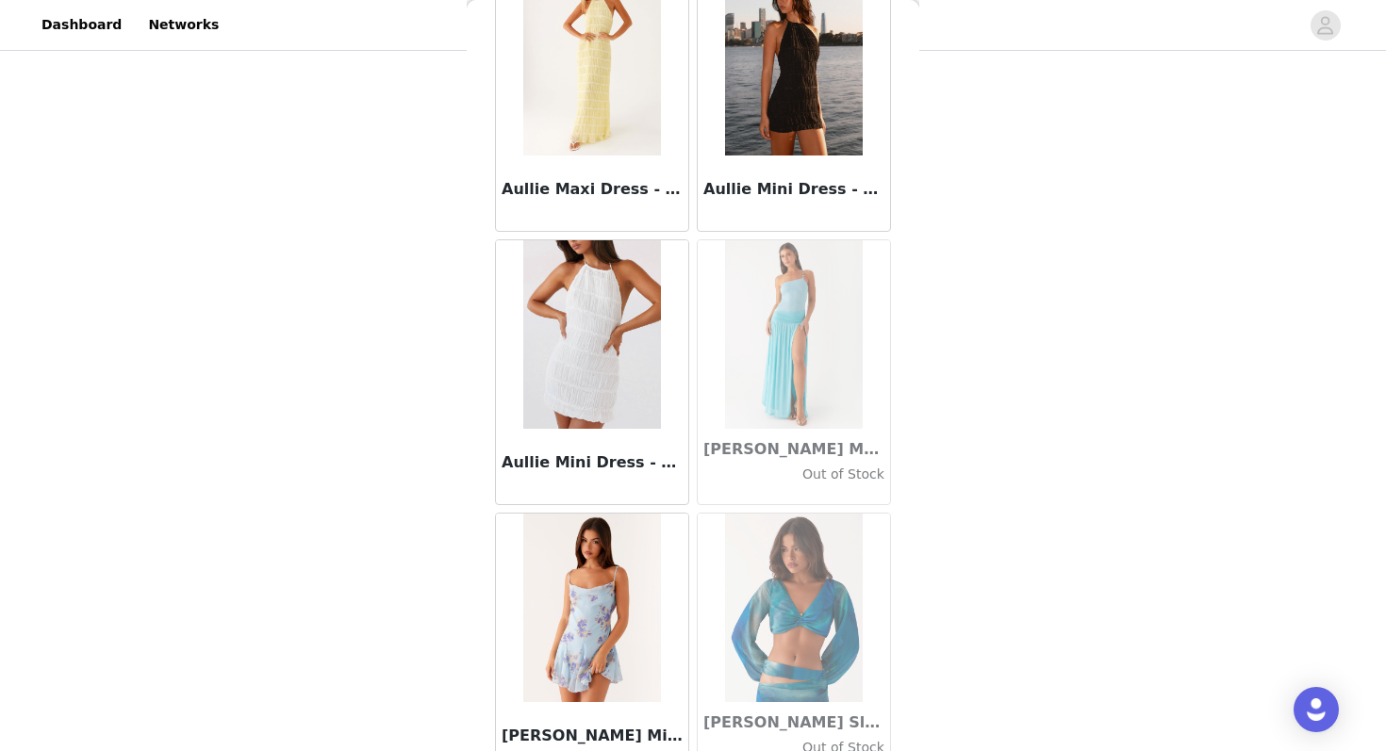
scroll to position [13067, 0]
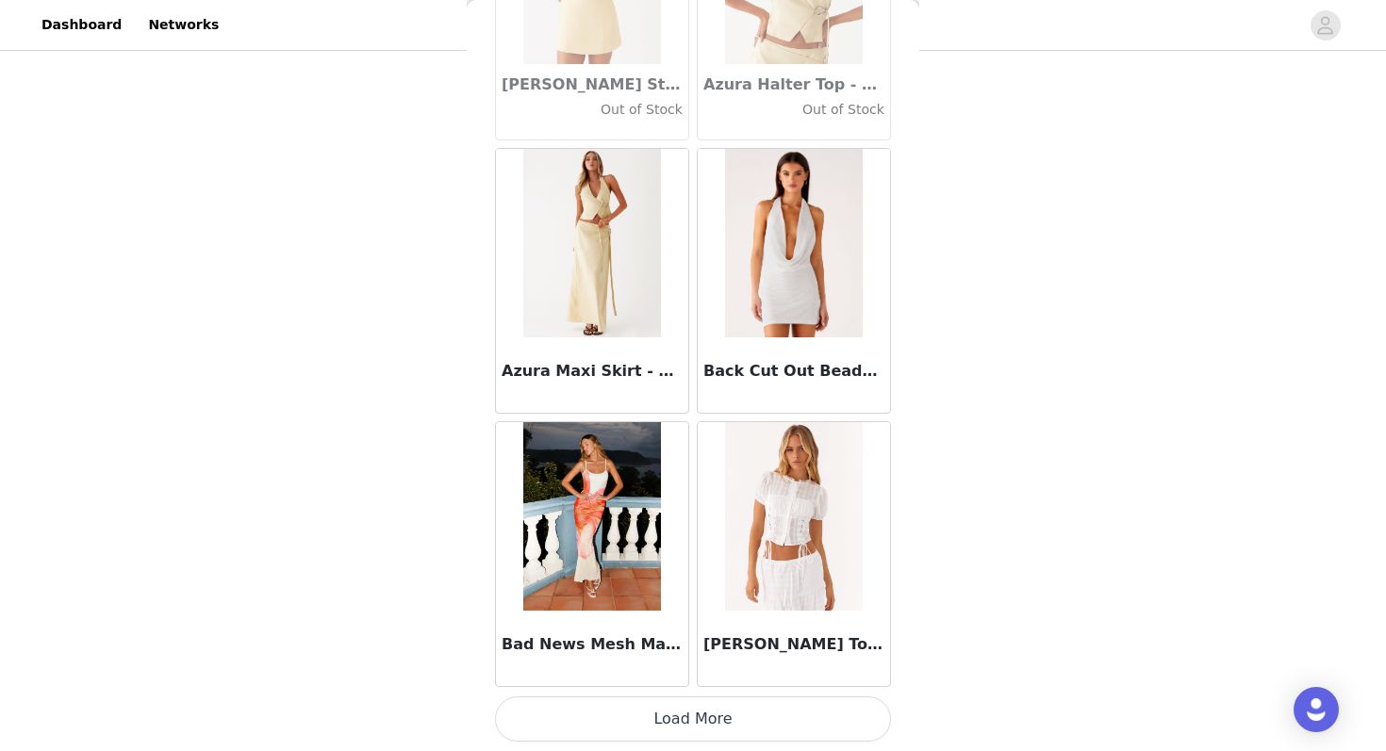
click at [596, 719] on button "Load More" at bounding box center [693, 719] width 396 height 45
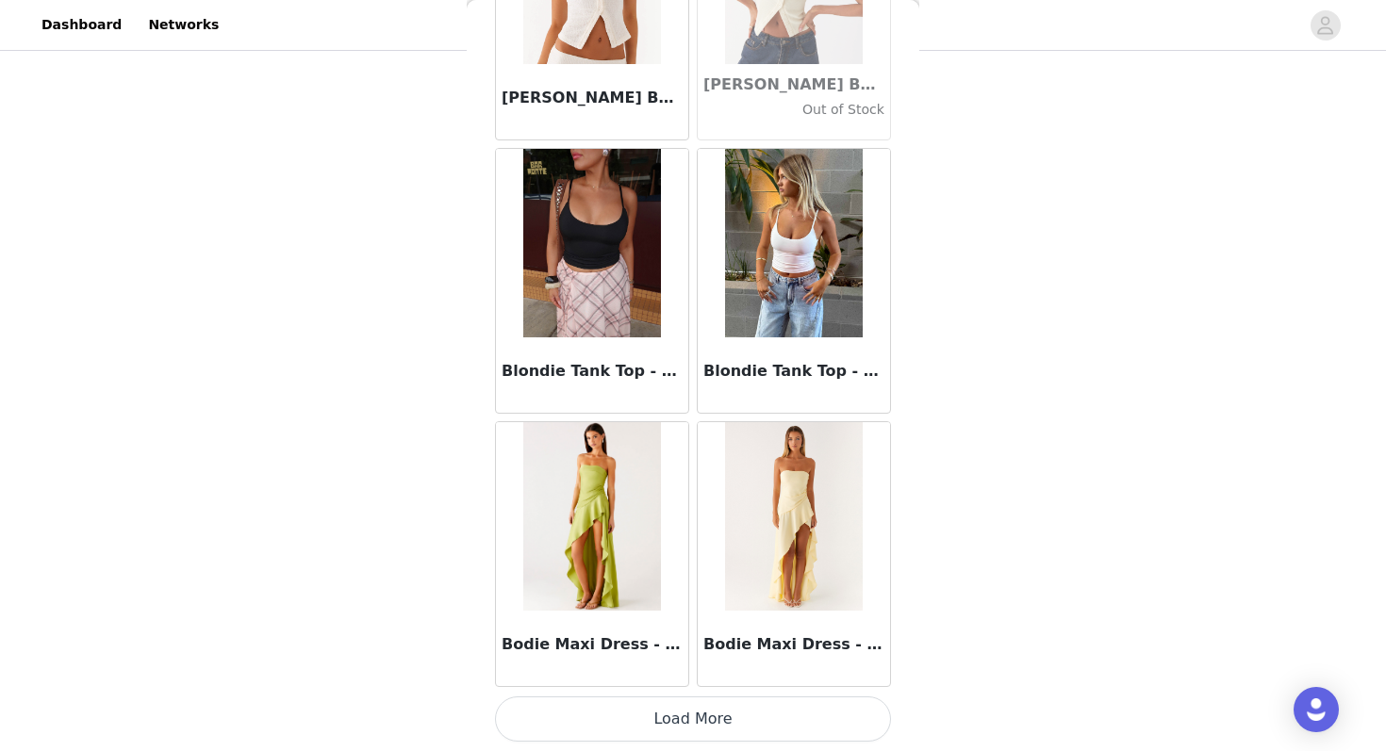
click at [627, 724] on button "Load More" at bounding box center [693, 719] width 396 height 45
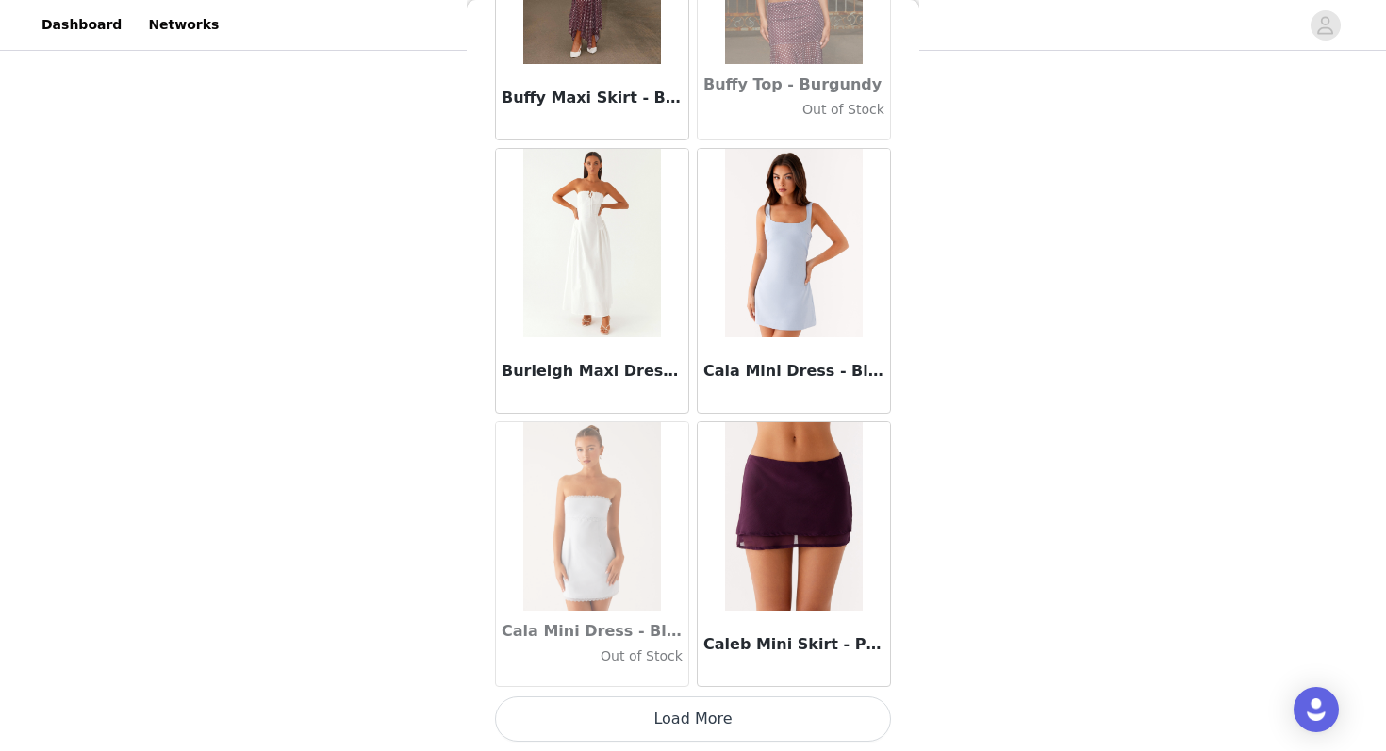
click at [626, 732] on button "Load More" at bounding box center [693, 719] width 396 height 45
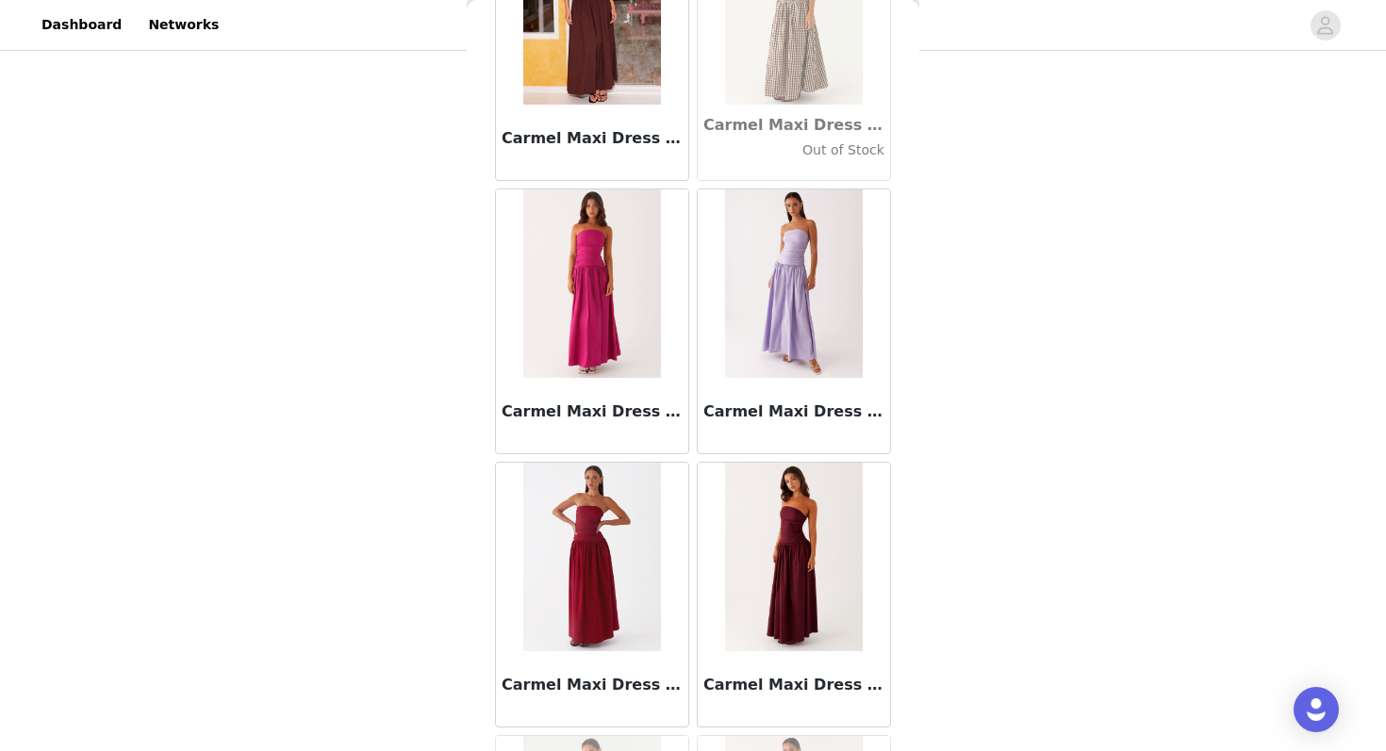
scroll to position [21268, 0]
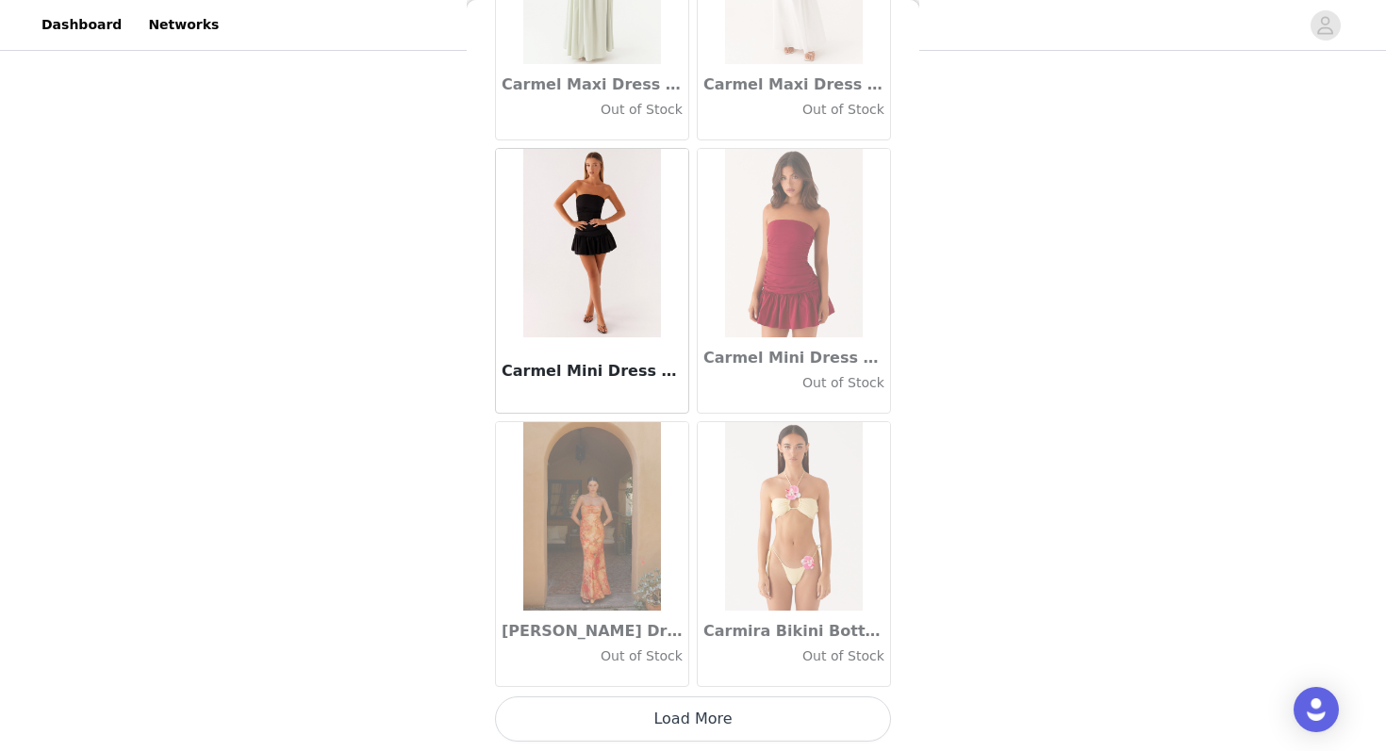
click at [609, 718] on button "Load More" at bounding box center [693, 719] width 396 height 45
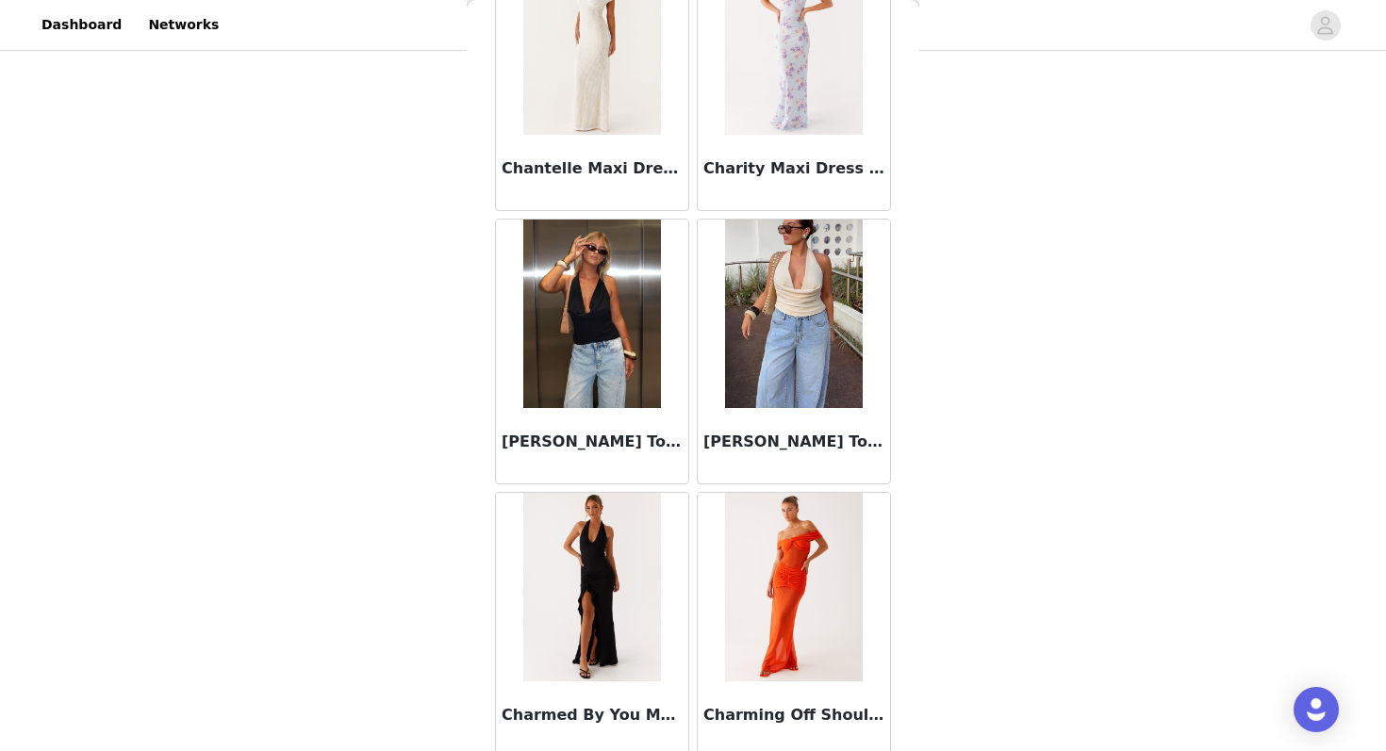
scroll to position [24001, 0]
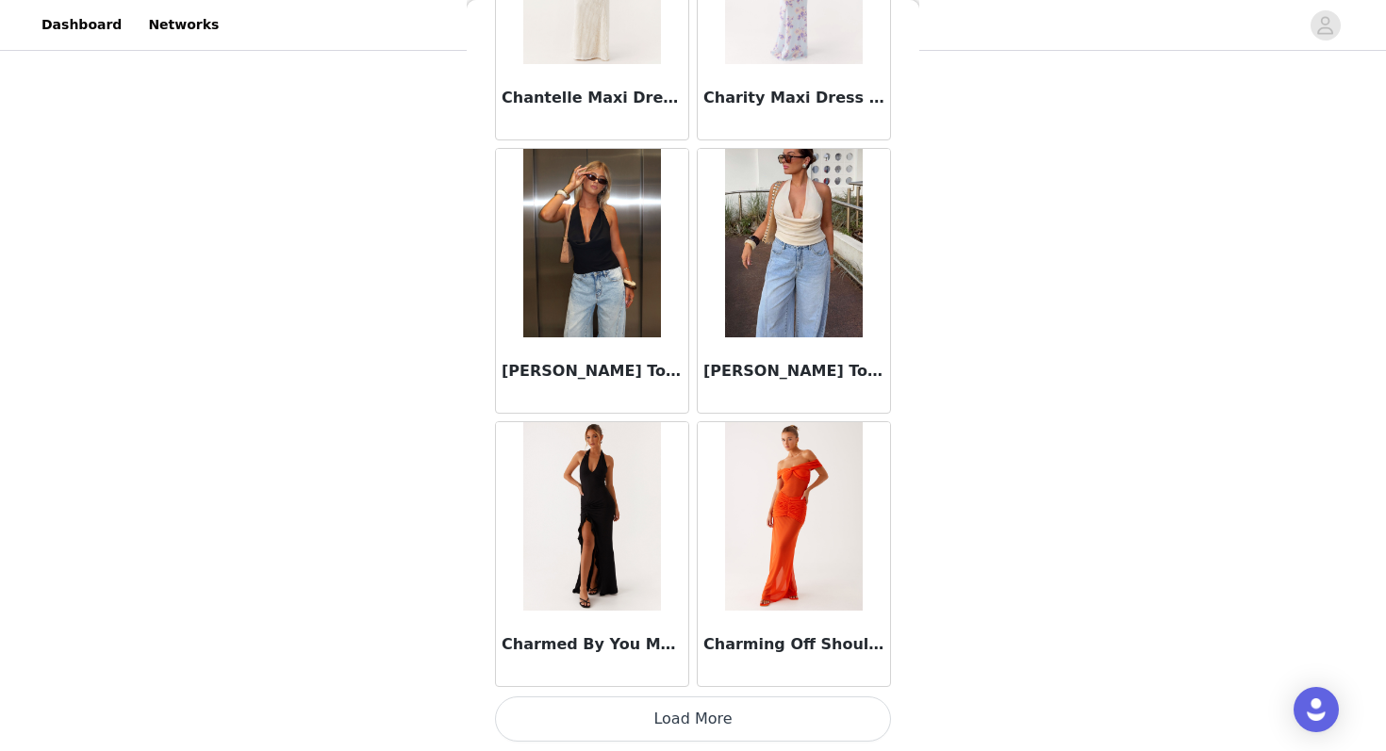
click at [635, 727] on button "Load More" at bounding box center [693, 719] width 396 height 45
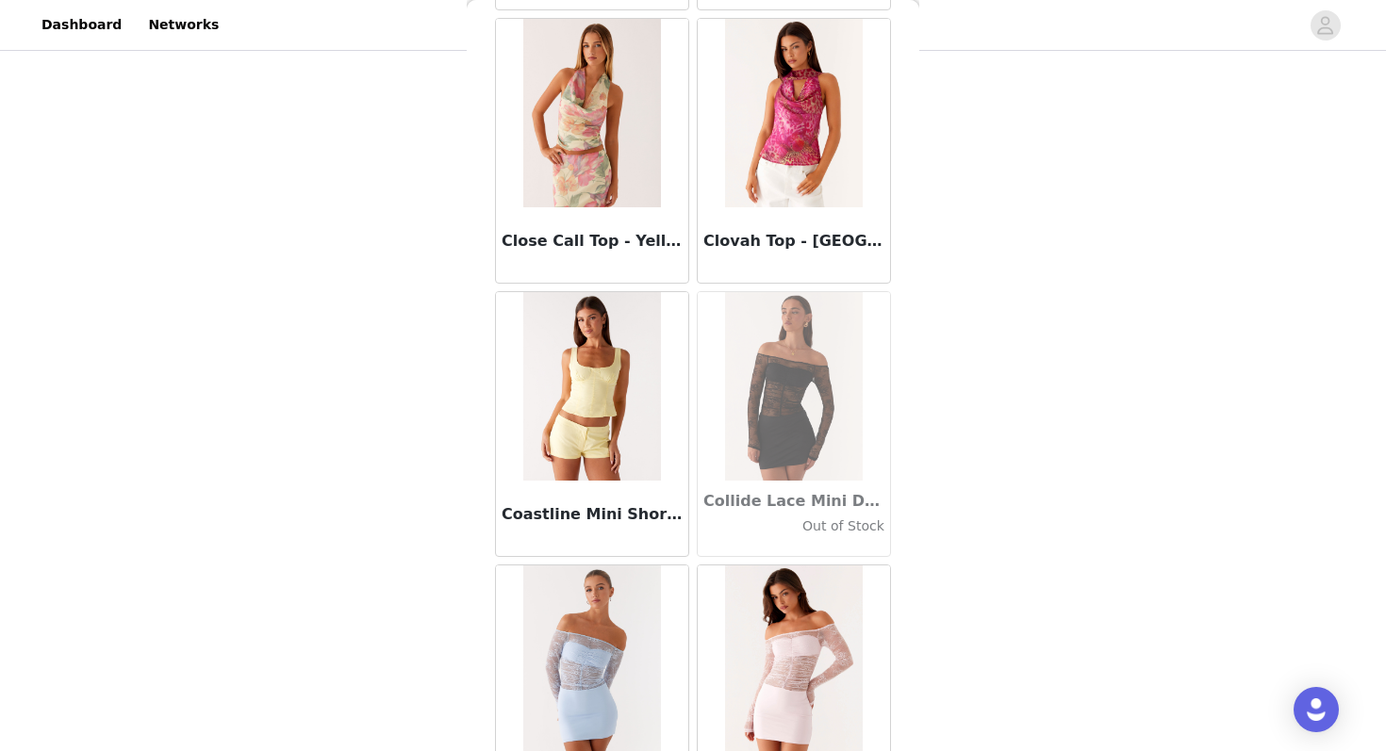
scroll to position [26735, 0]
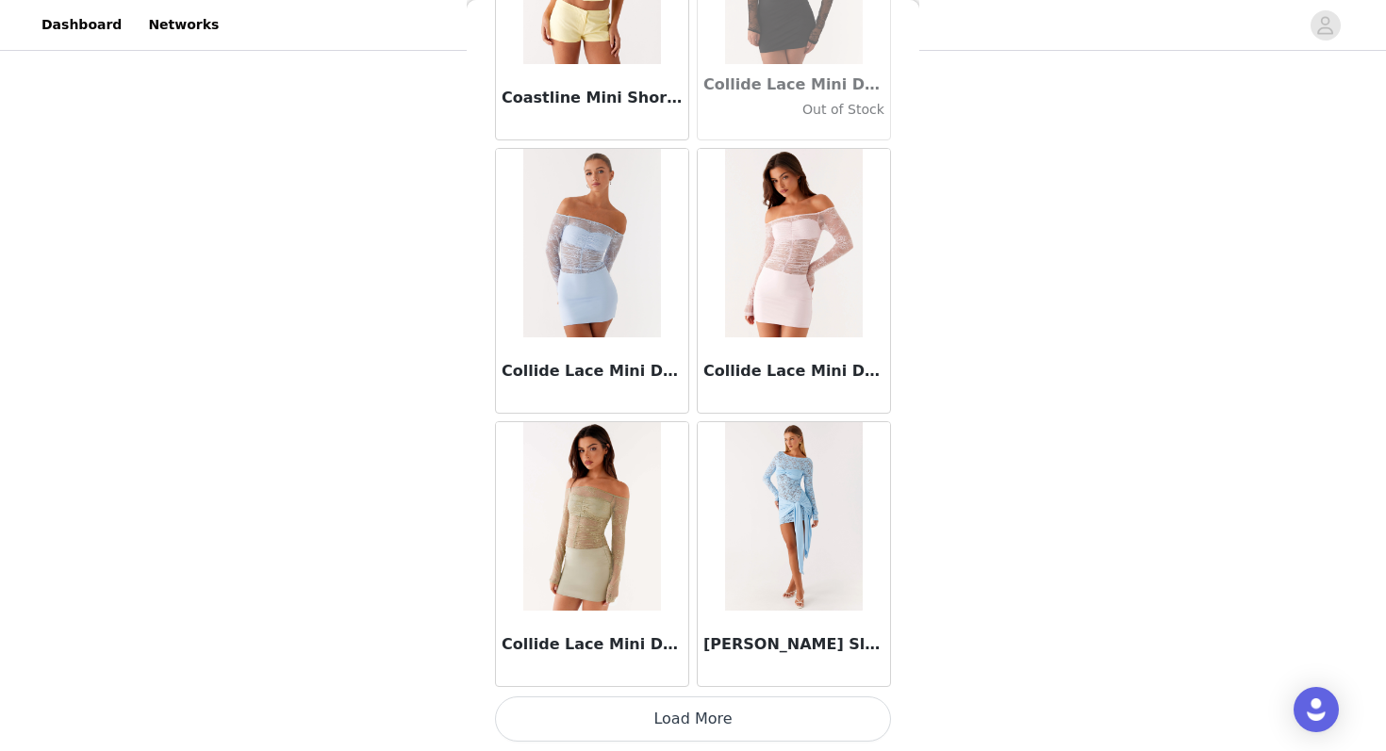
click at [649, 730] on button "Load More" at bounding box center [693, 719] width 396 height 45
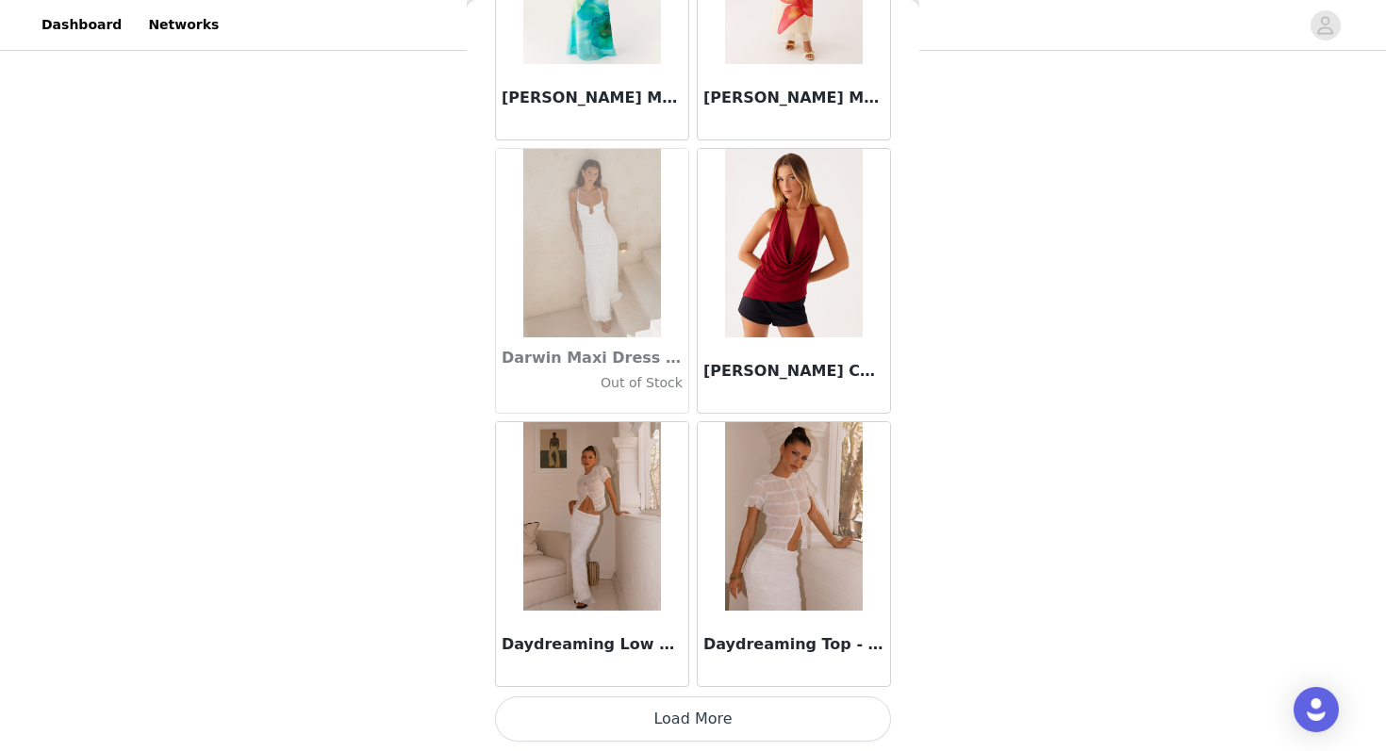
click at [640, 715] on button "Load More" at bounding box center [693, 719] width 396 height 45
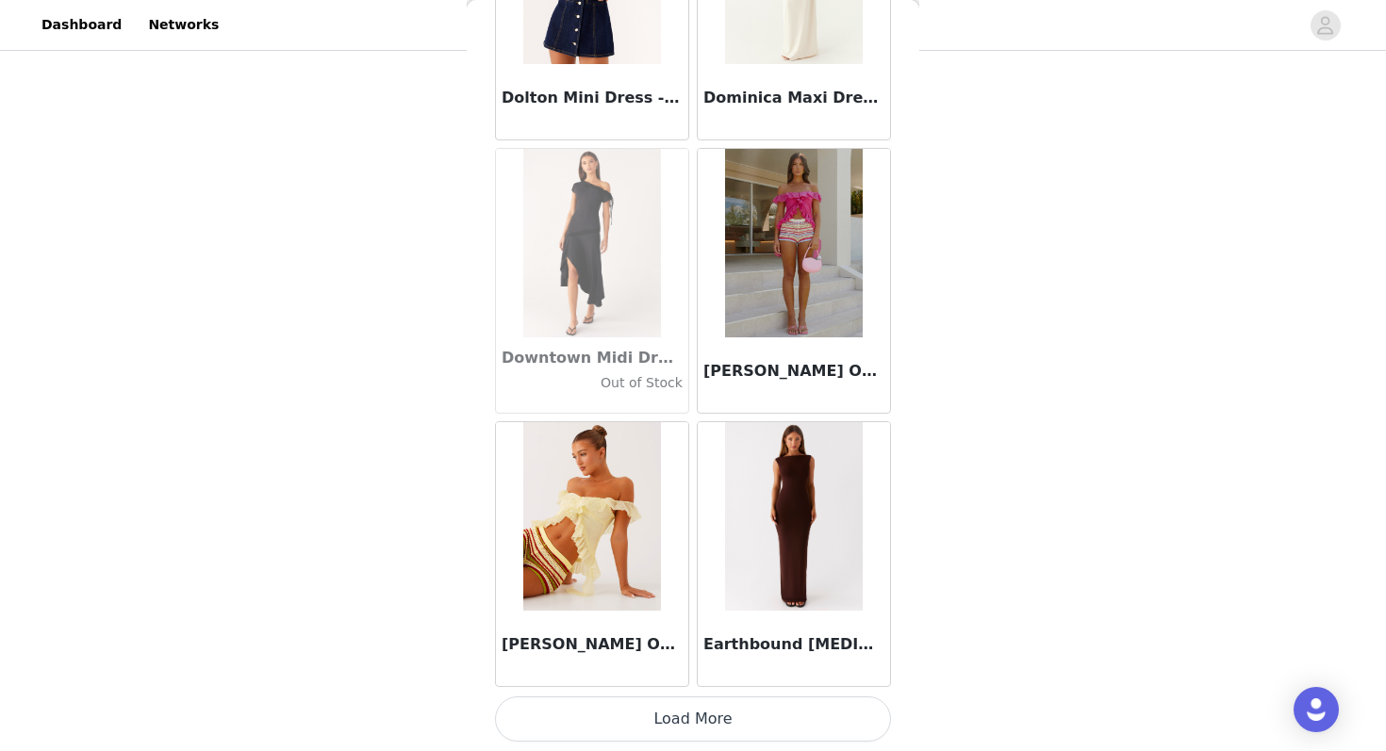
click at [645, 728] on button "Load More" at bounding box center [693, 719] width 396 height 45
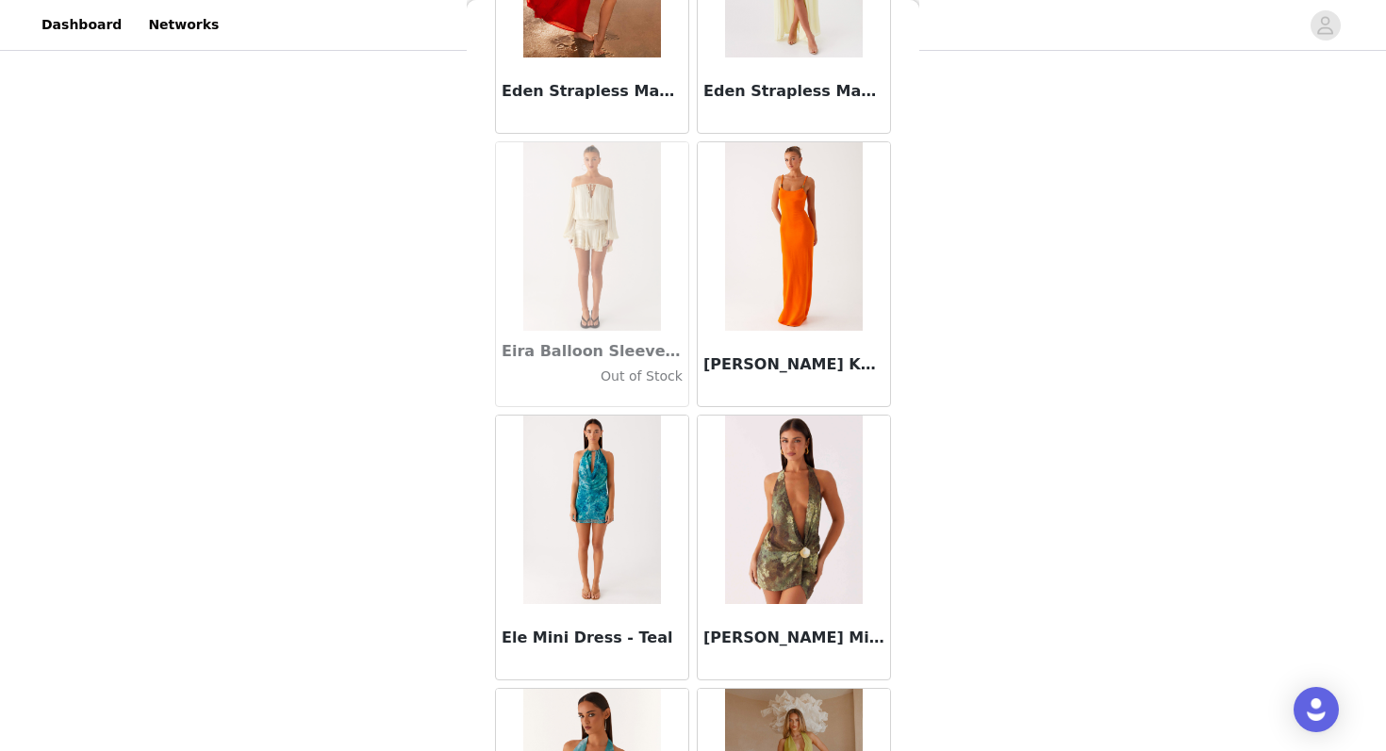
scroll to position [34935, 0]
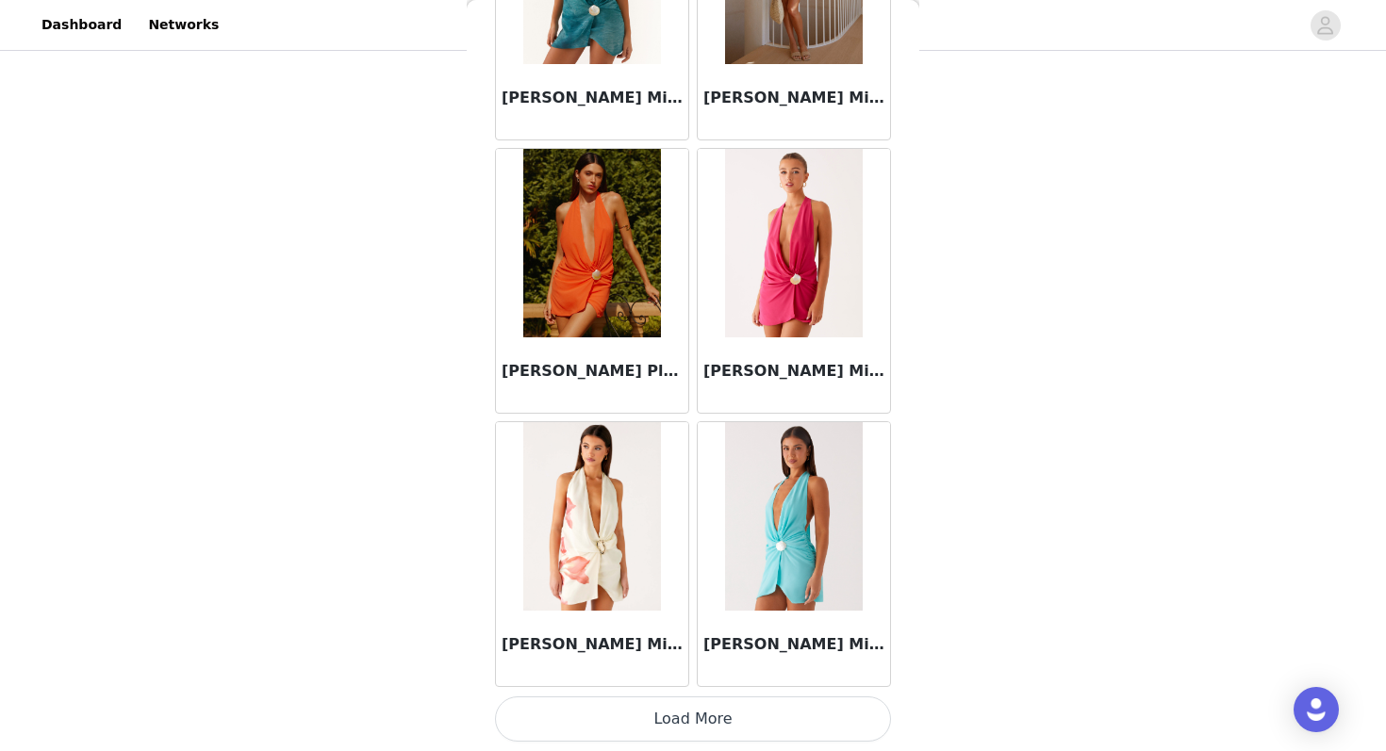
click at [646, 710] on button "Load More" at bounding box center [693, 719] width 396 height 45
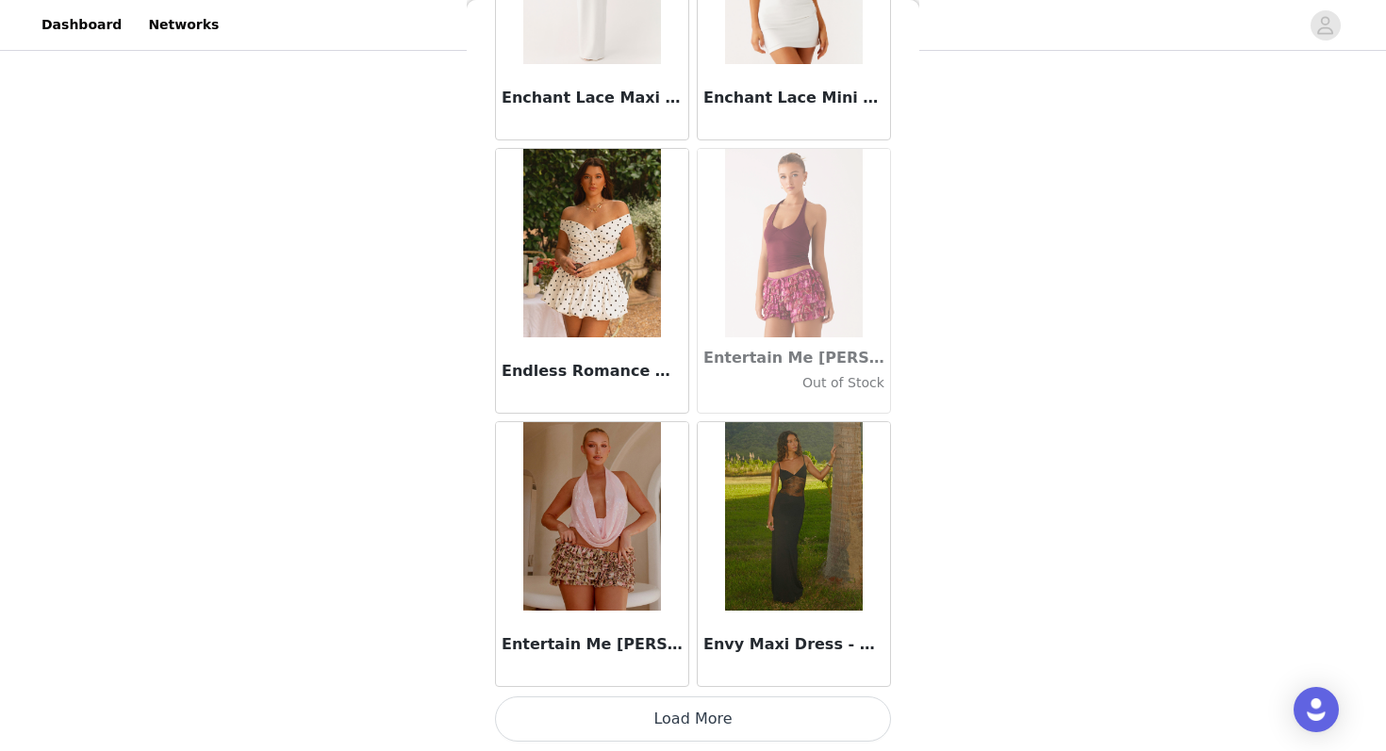
click at [658, 709] on button "Load More" at bounding box center [693, 719] width 396 height 45
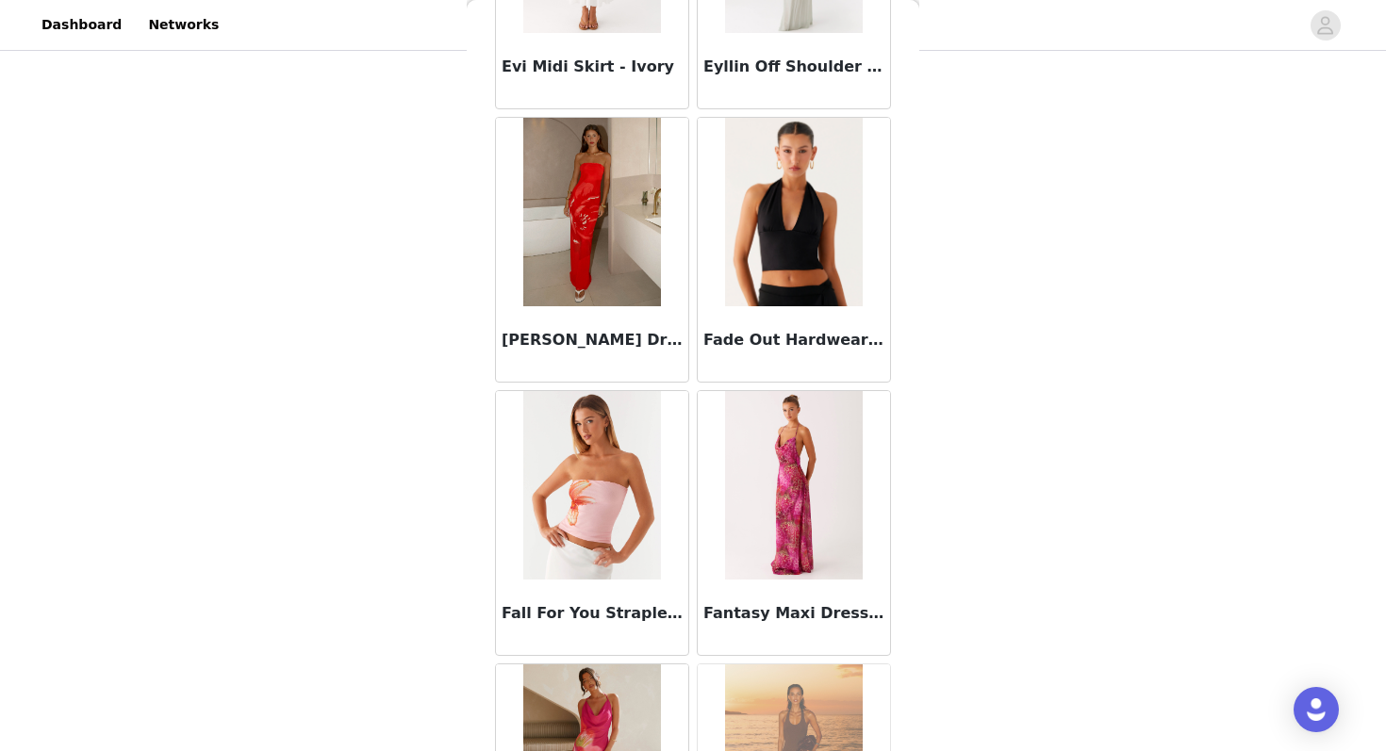
scroll to position [40402, 0]
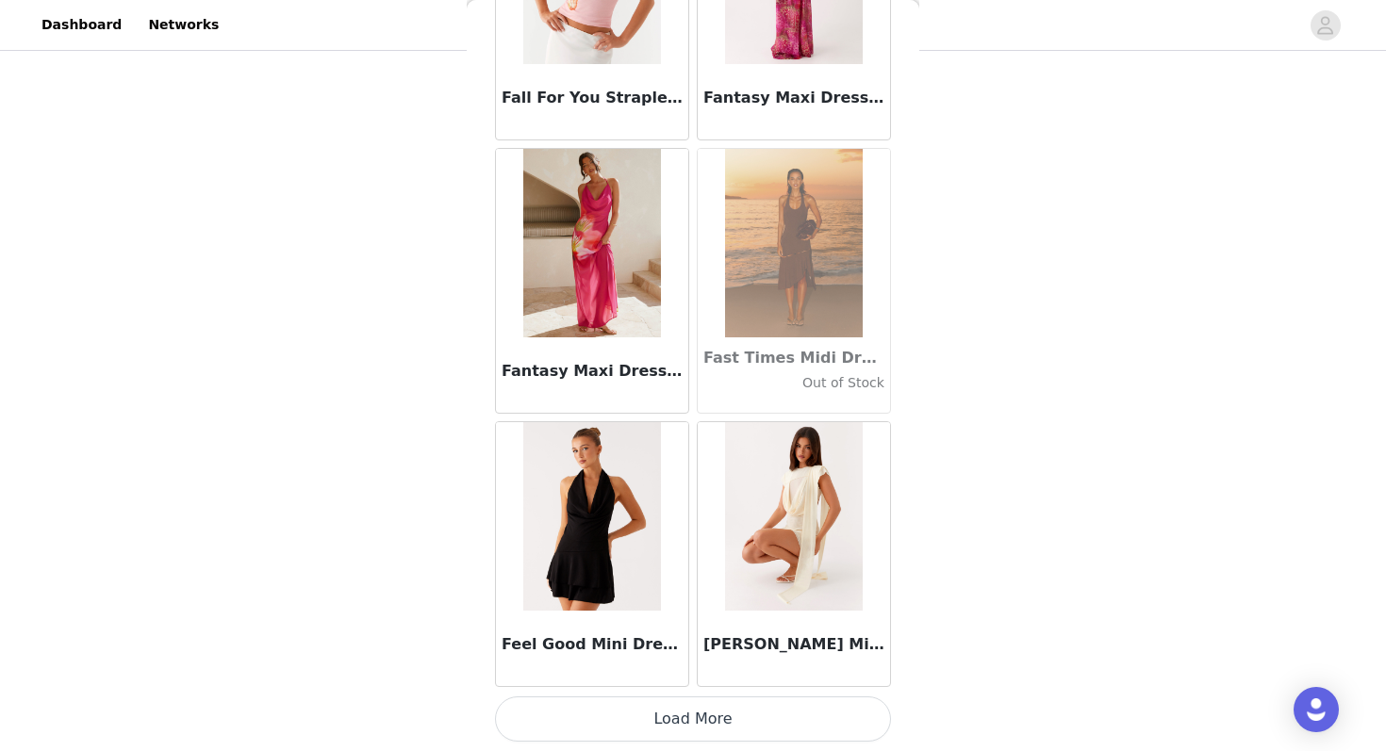
click at [659, 719] on button "Load More" at bounding box center [693, 719] width 396 height 45
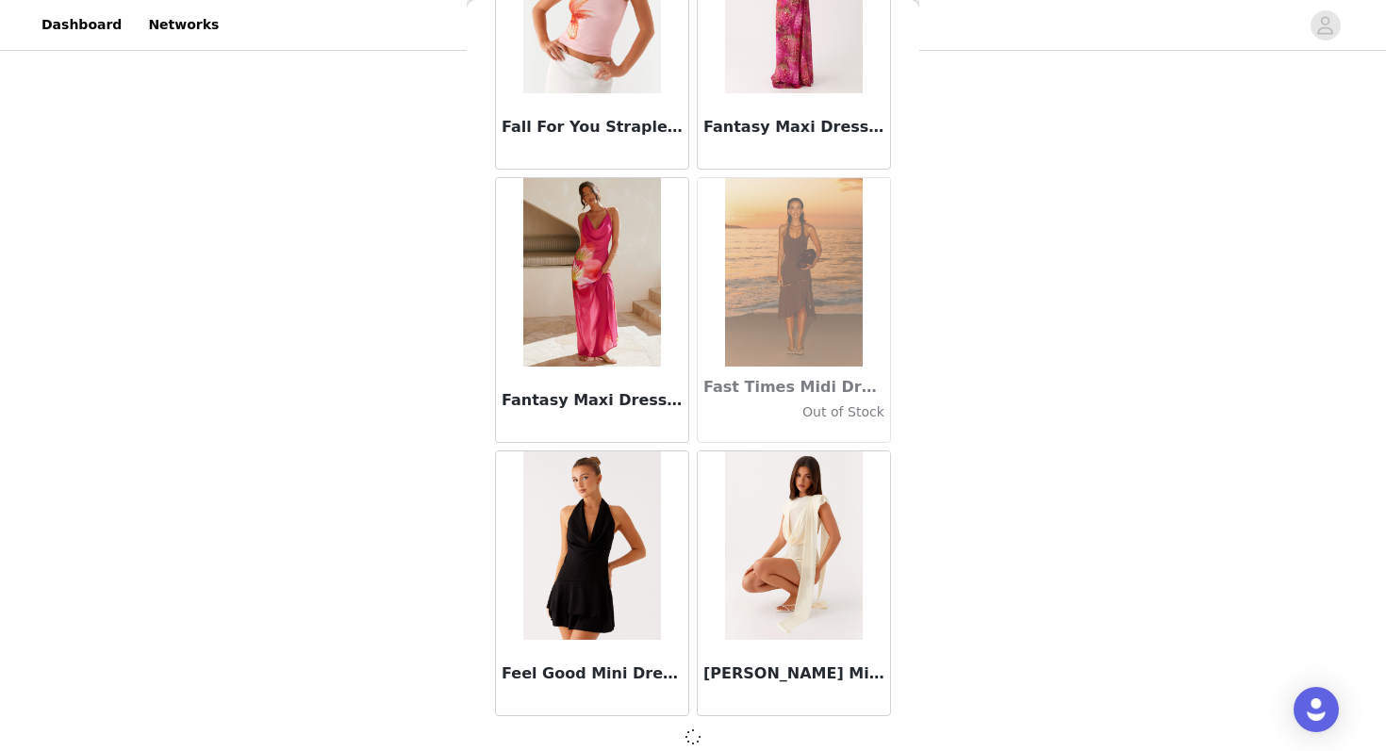
scroll to position [40365, 0]
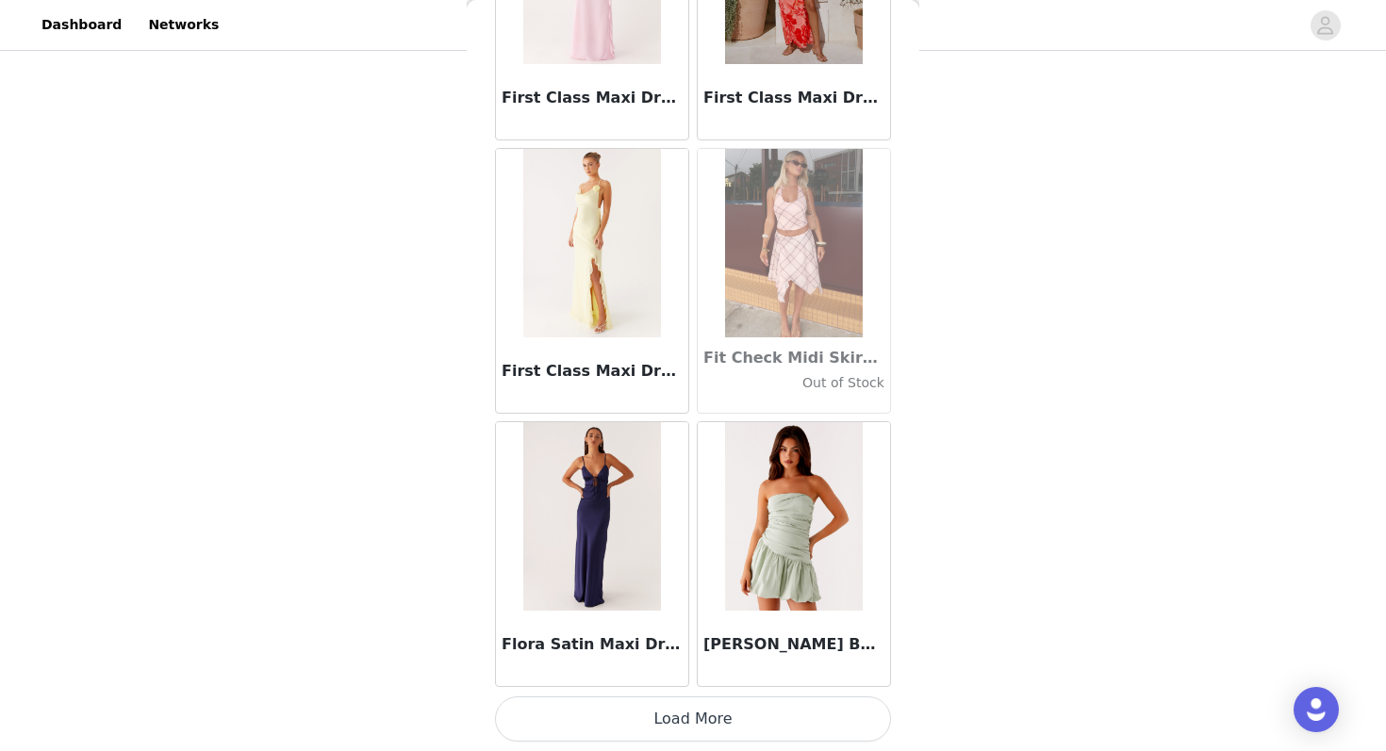
click at [639, 717] on button "Load More" at bounding box center [693, 719] width 396 height 45
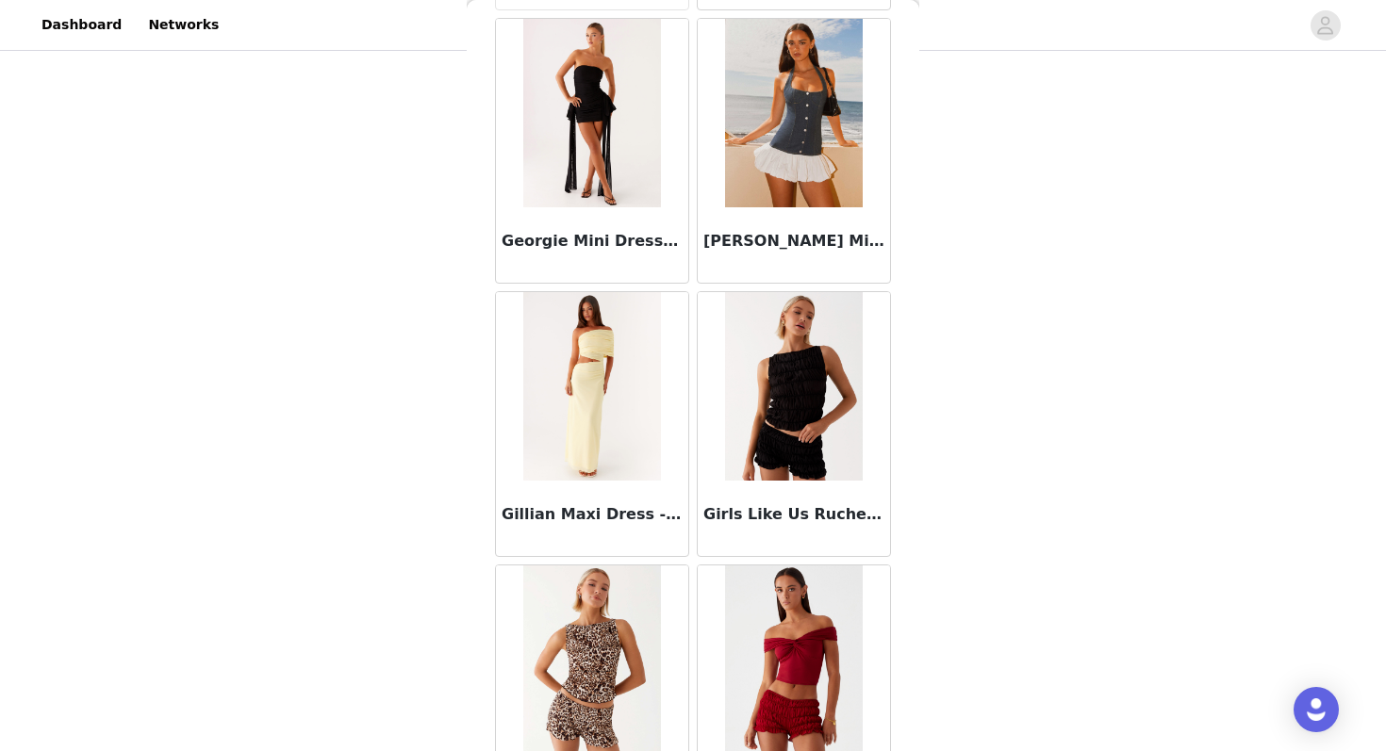
scroll to position [45869, 0]
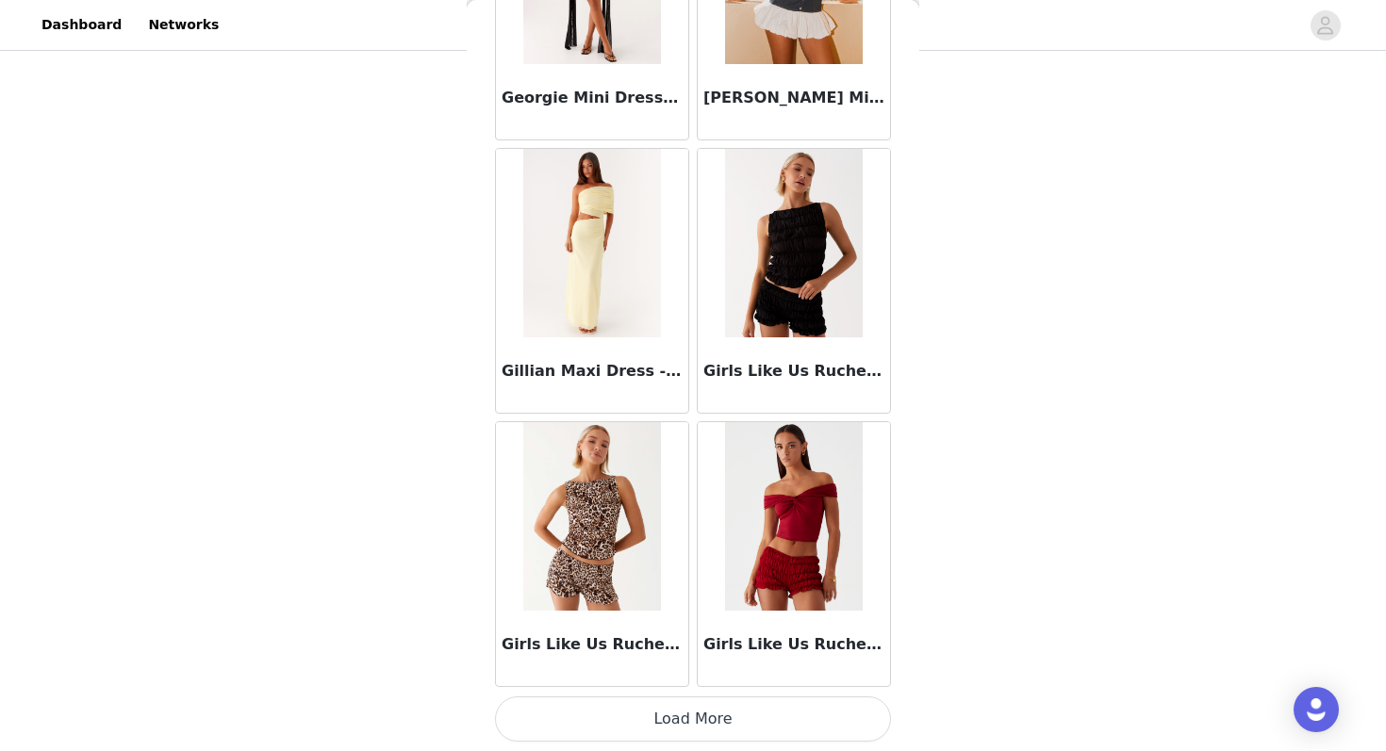
click at [646, 725] on button "Load More" at bounding box center [693, 719] width 396 height 45
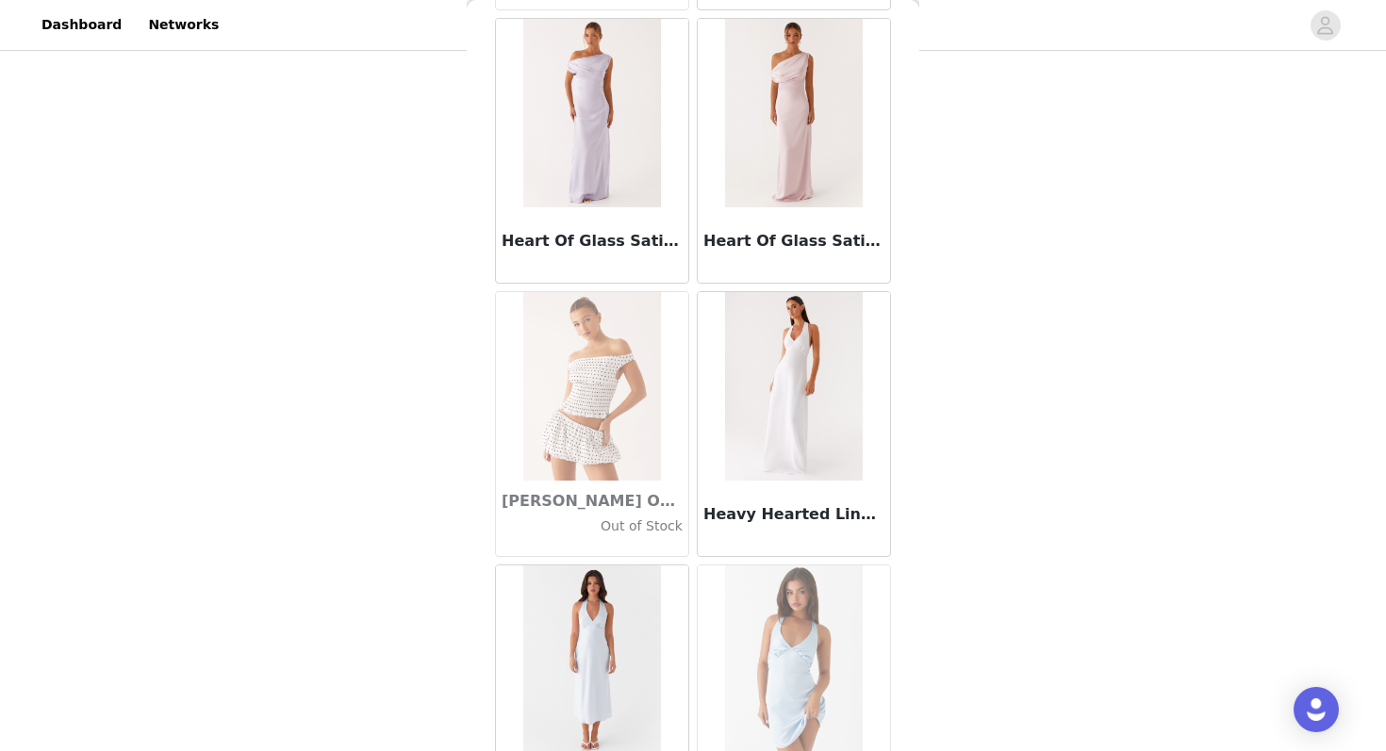
scroll to position [48603, 0]
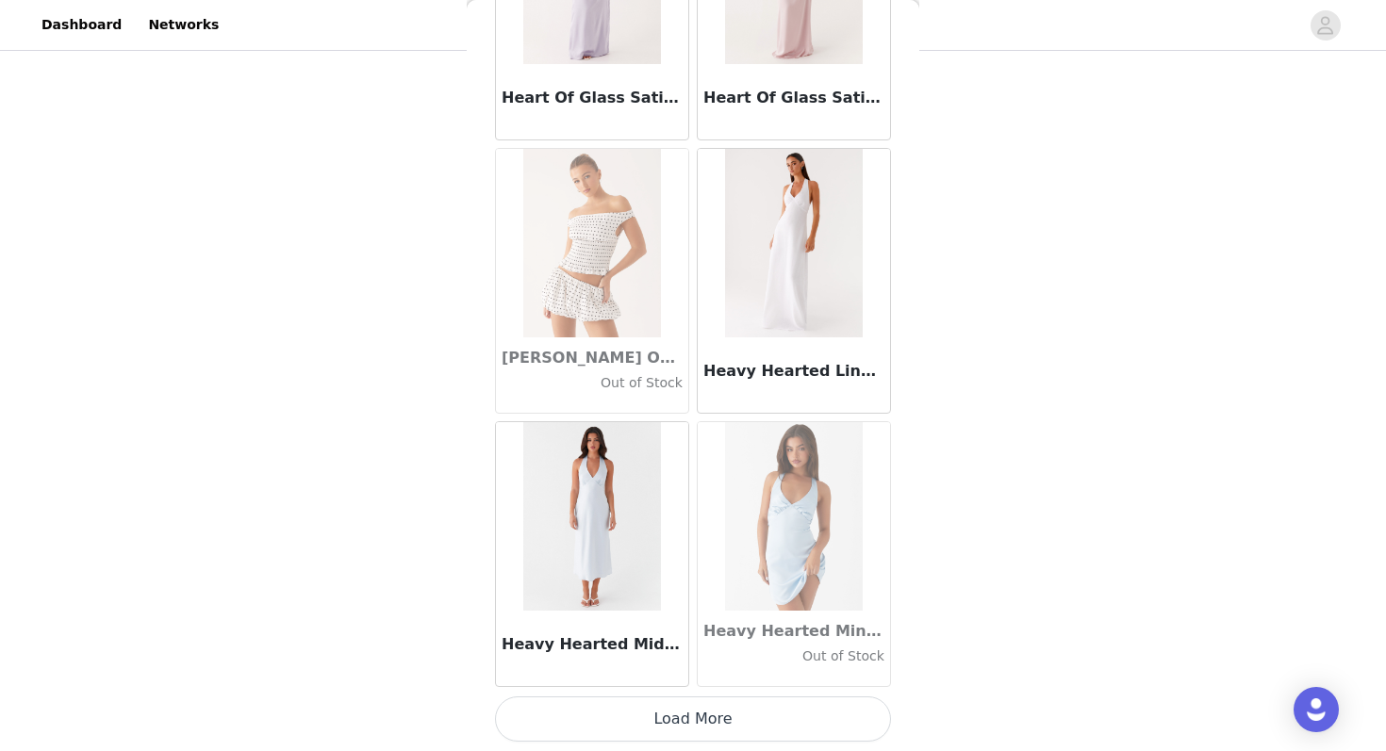
click at [615, 727] on button "Load More" at bounding box center [693, 719] width 396 height 45
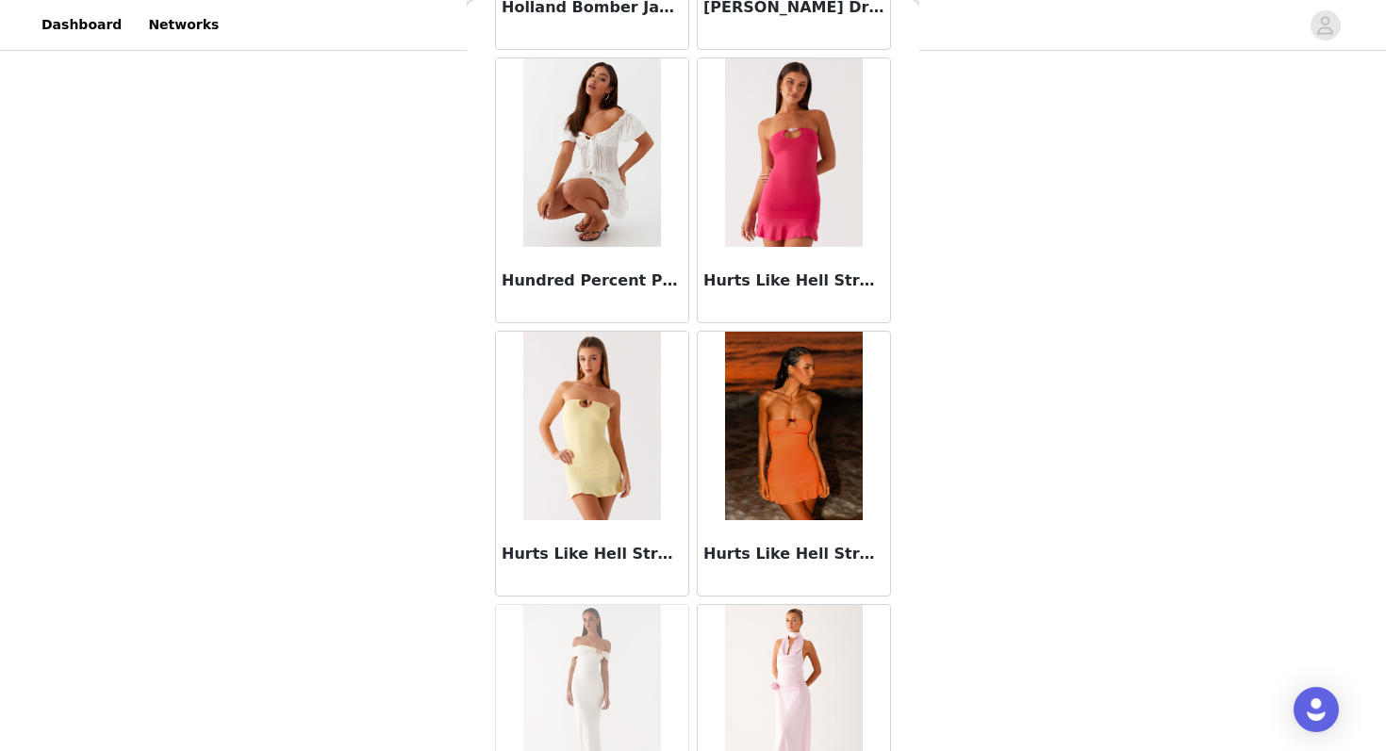
scroll to position [51336, 0]
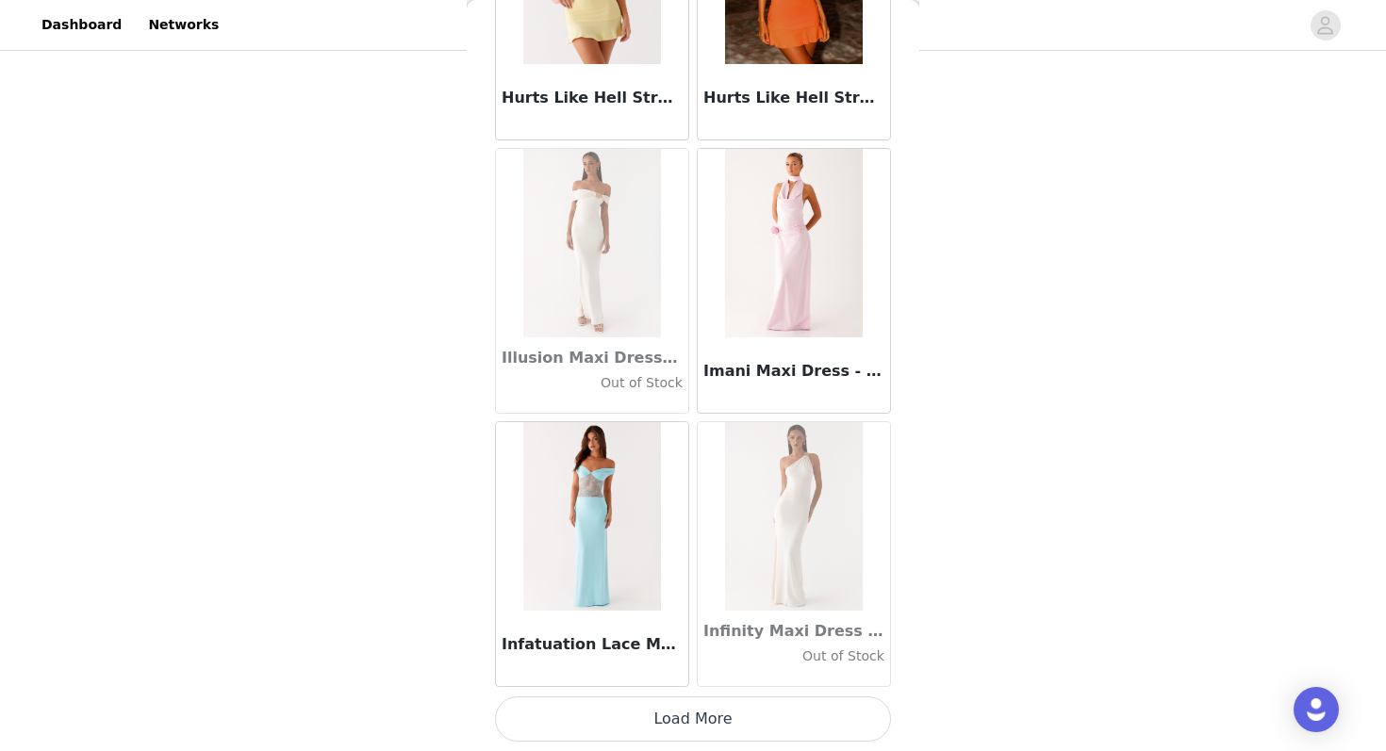
click at [718, 733] on button "Load More" at bounding box center [693, 719] width 396 height 45
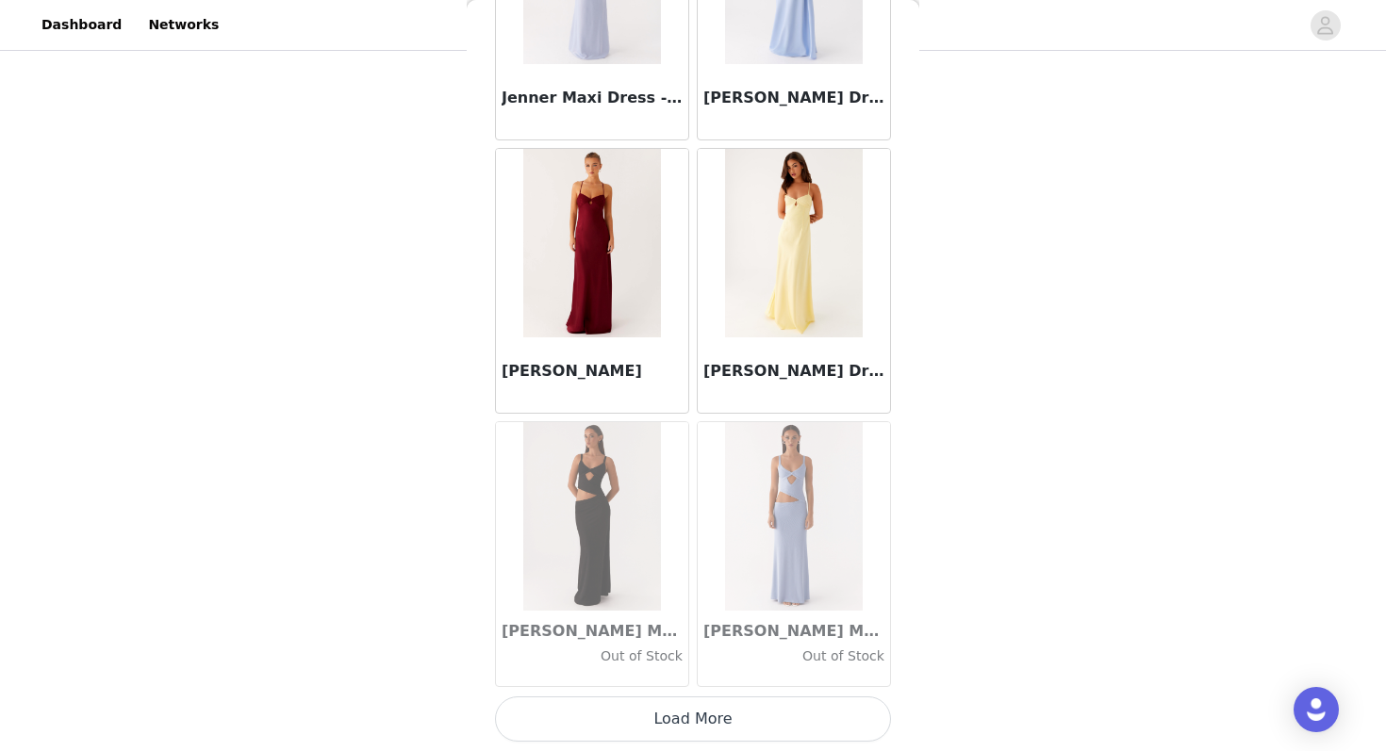
click at [696, 697] on button "Load More" at bounding box center [693, 719] width 396 height 45
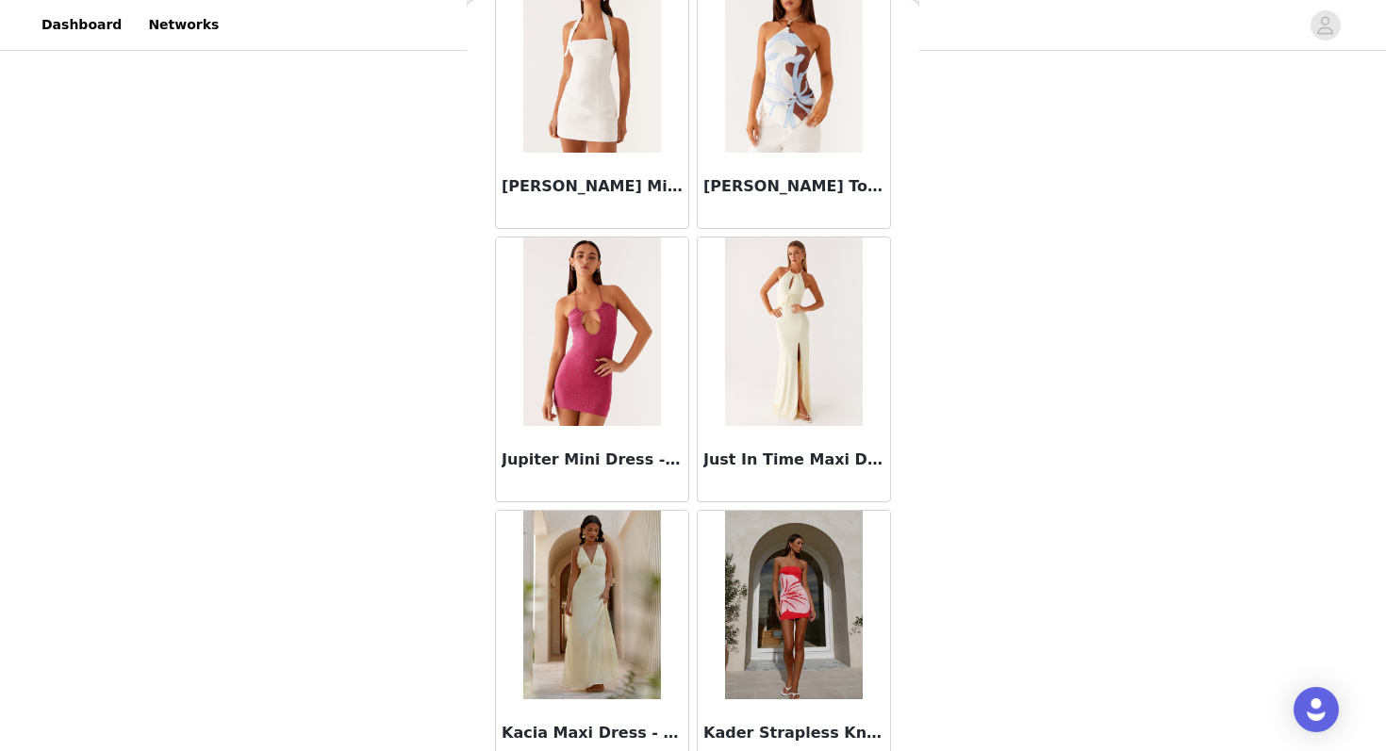
scroll to position [56803, 0]
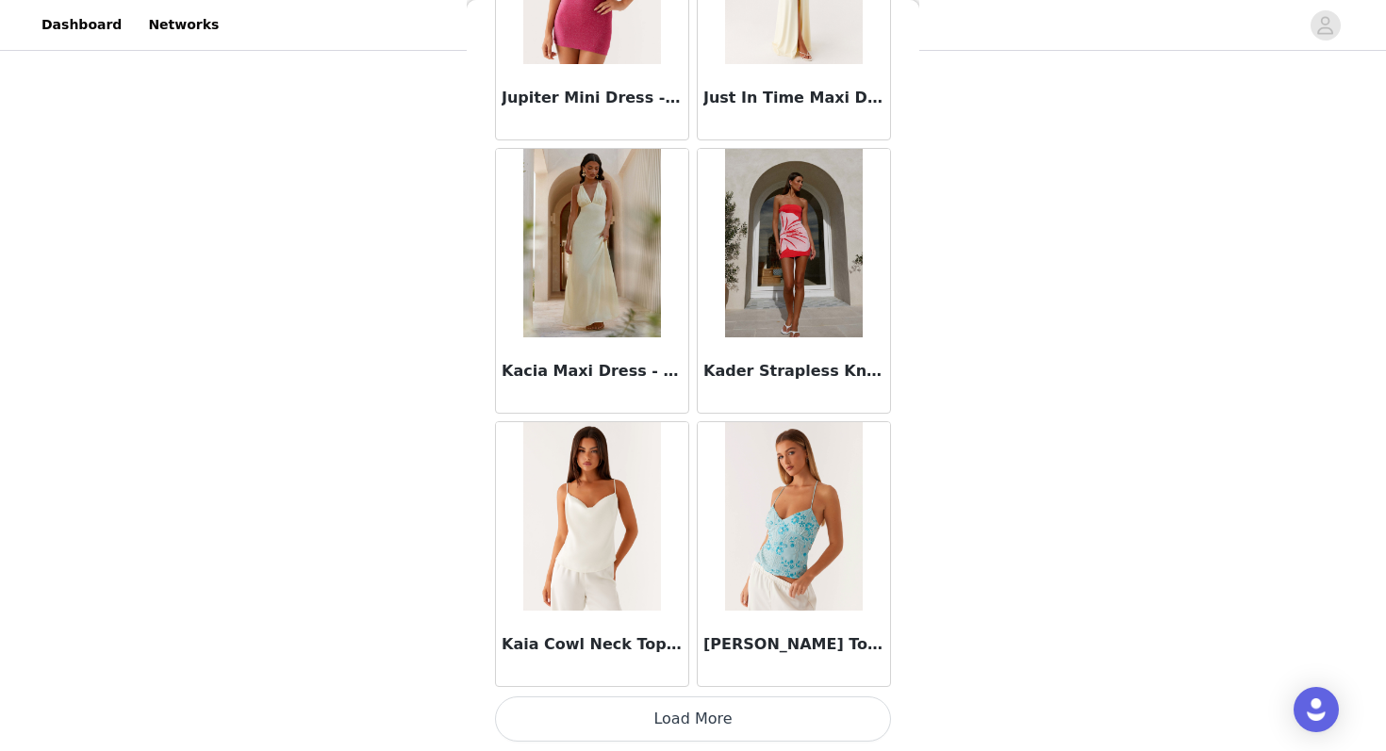
click at [684, 732] on button "Load More" at bounding box center [693, 719] width 396 height 45
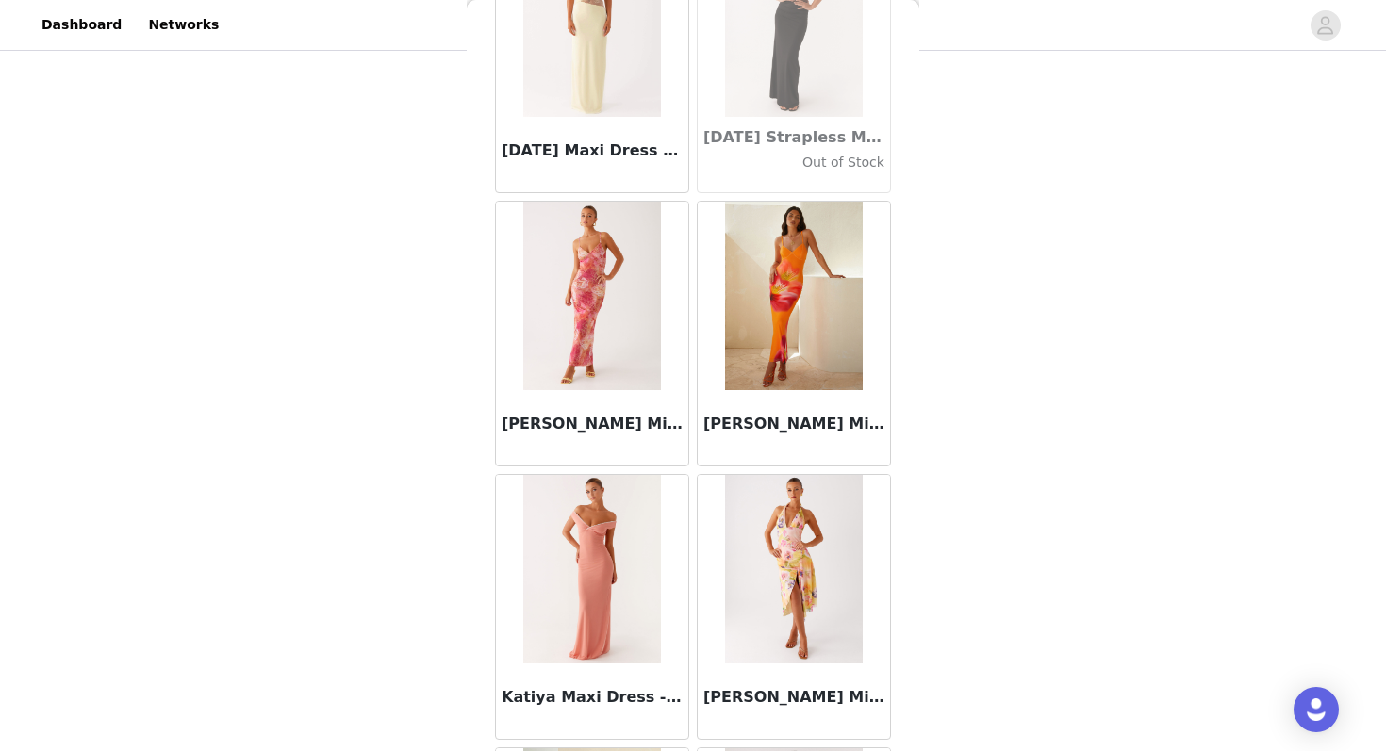
scroll to position [59537, 0]
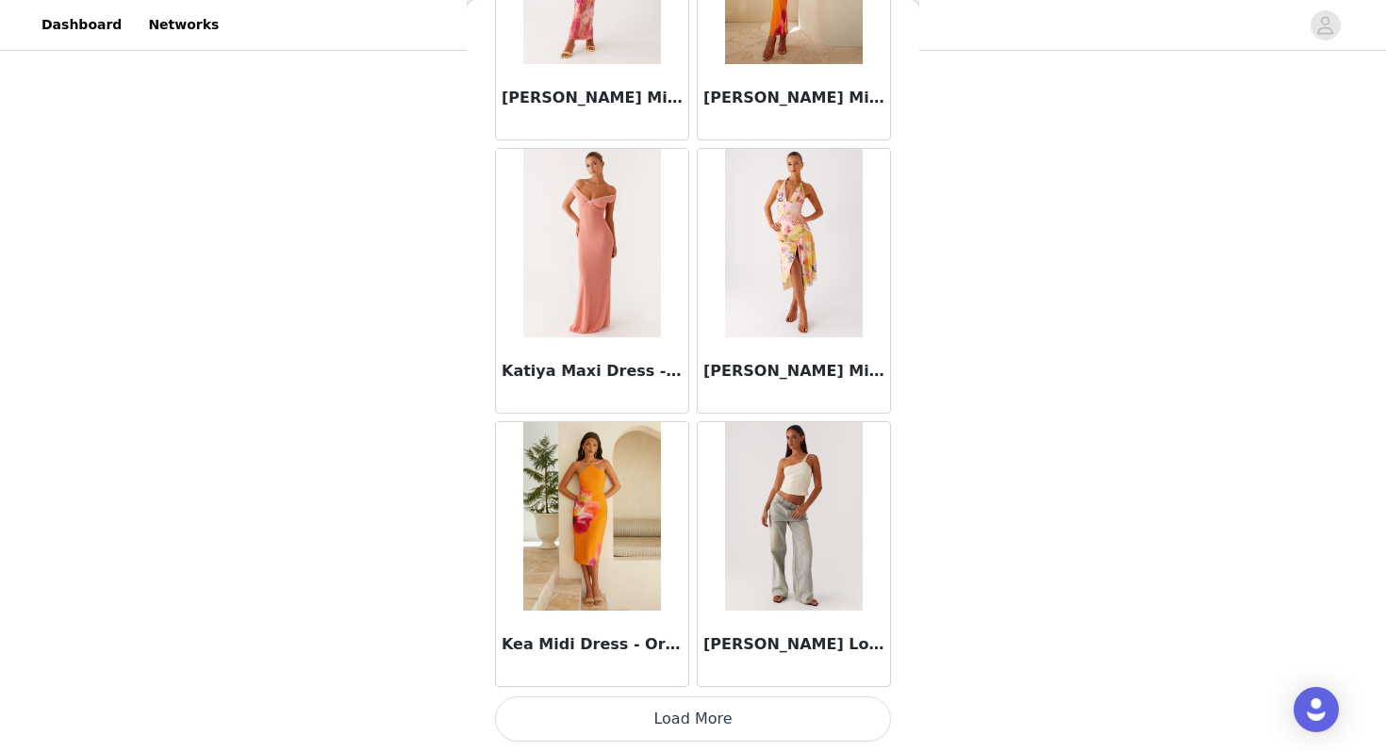
click at [654, 731] on button "Load More" at bounding box center [693, 719] width 396 height 45
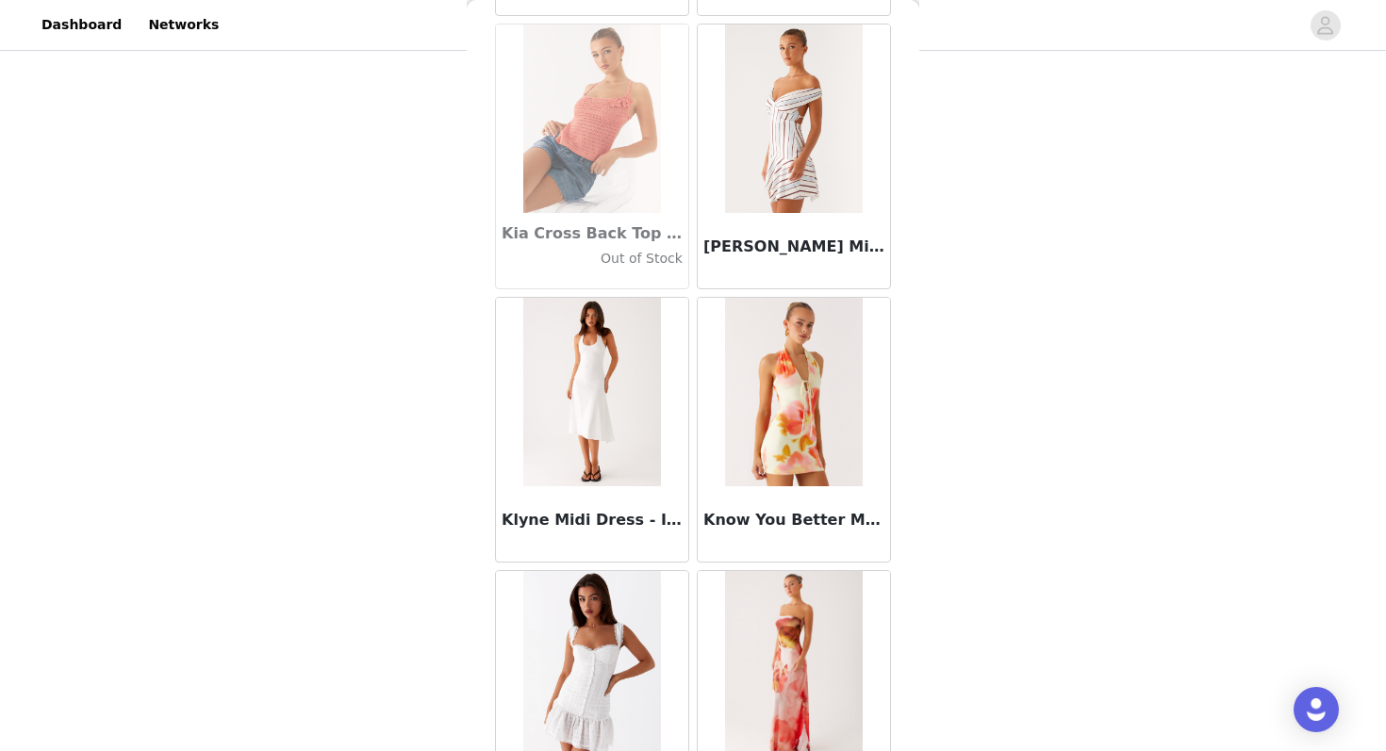
scroll to position [62270, 0]
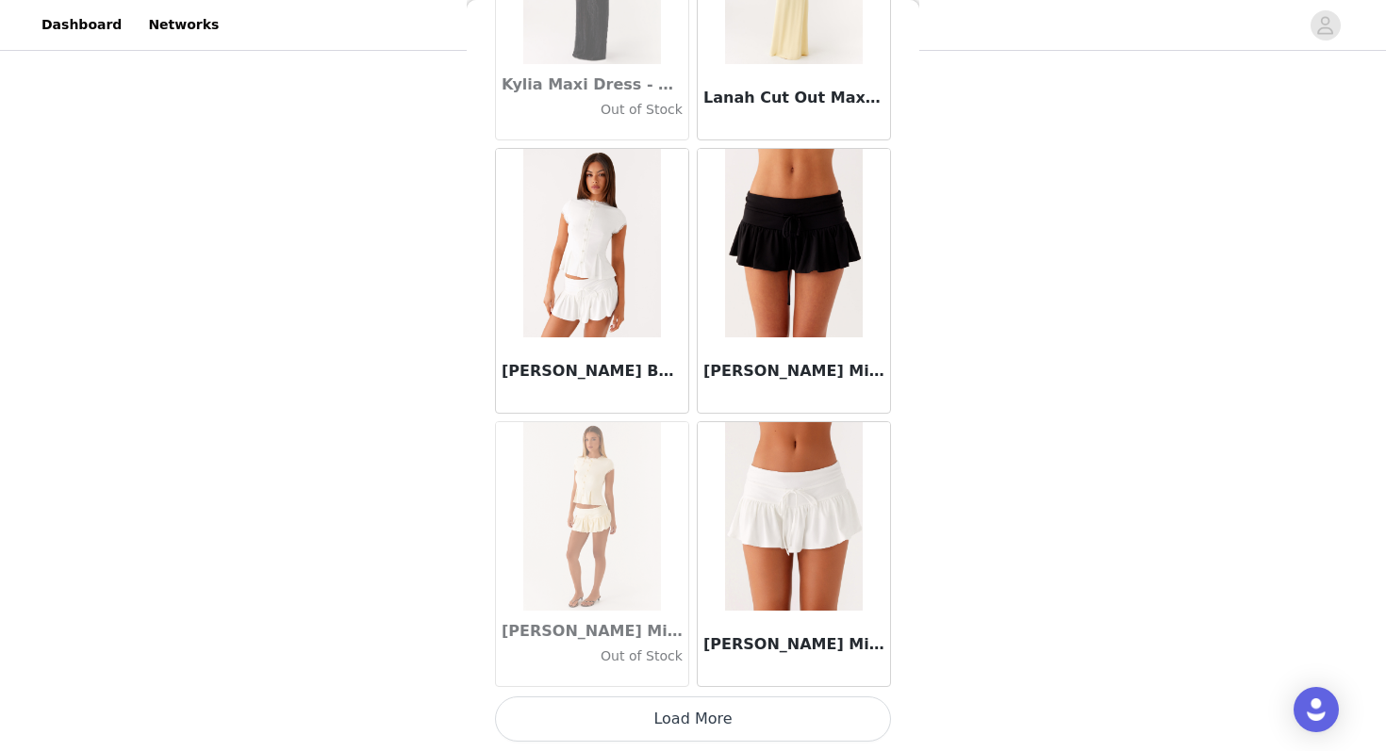
click at [652, 713] on button "Load More" at bounding box center [693, 719] width 396 height 45
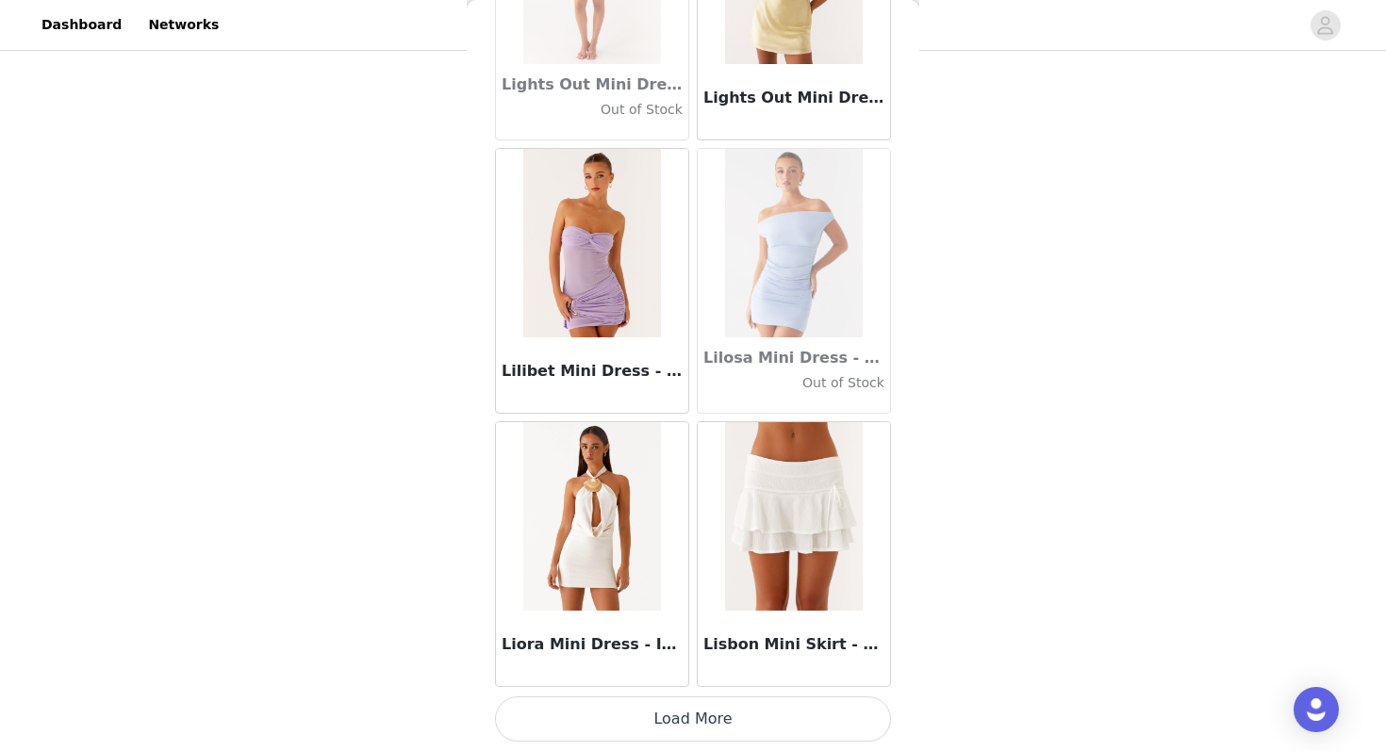
click at [647, 711] on button "Load More" at bounding box center [693, 719] width 396 height 45
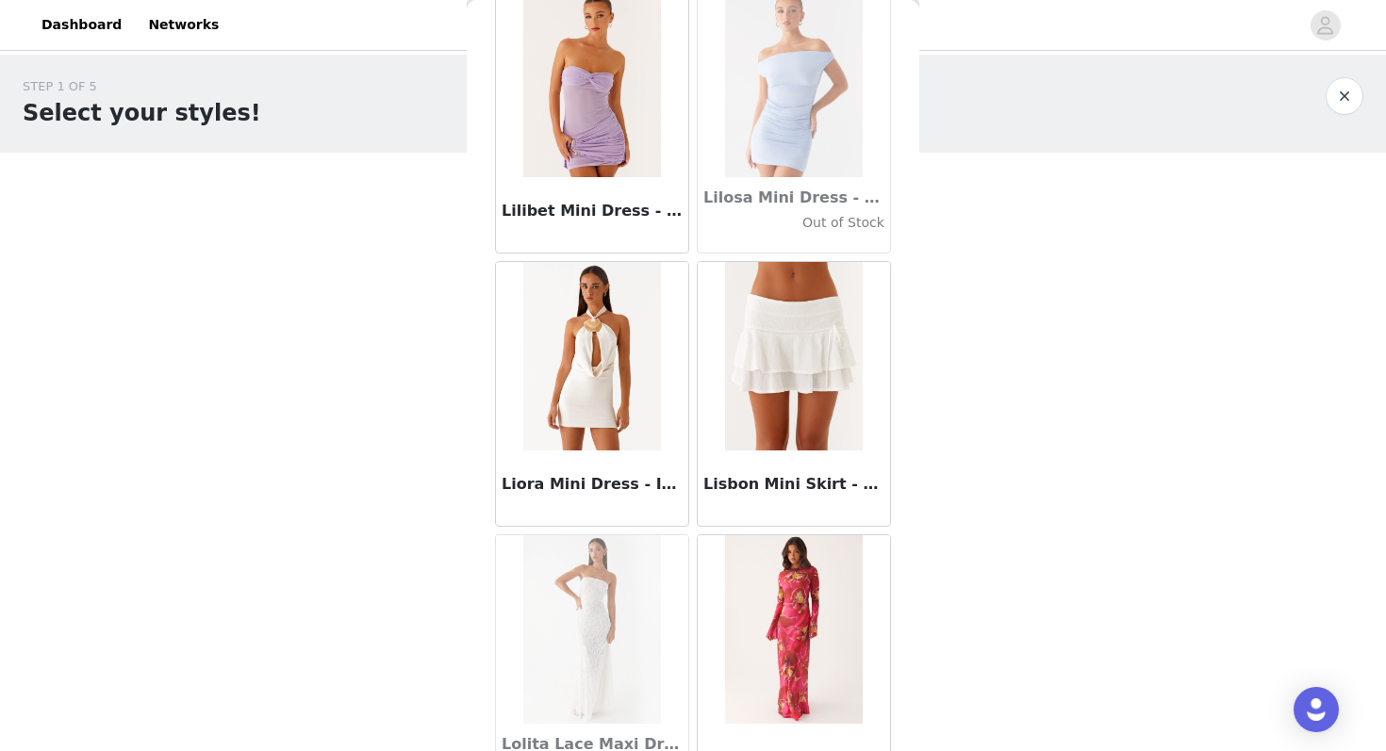
scroll to position [65158, 0]
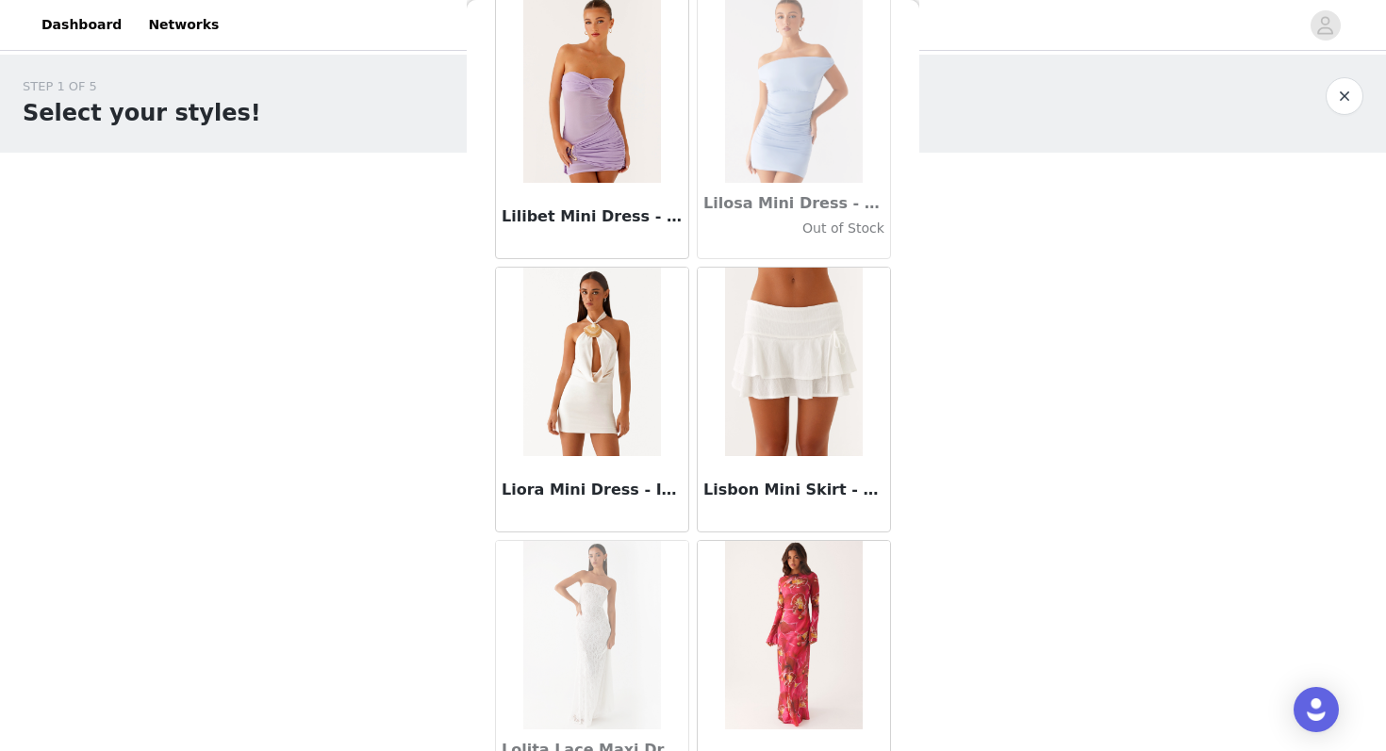
click at [768, 491] on h3 "Lisbon Mini Skirt - White" at bounding box center [793, 490] width 181 height 23
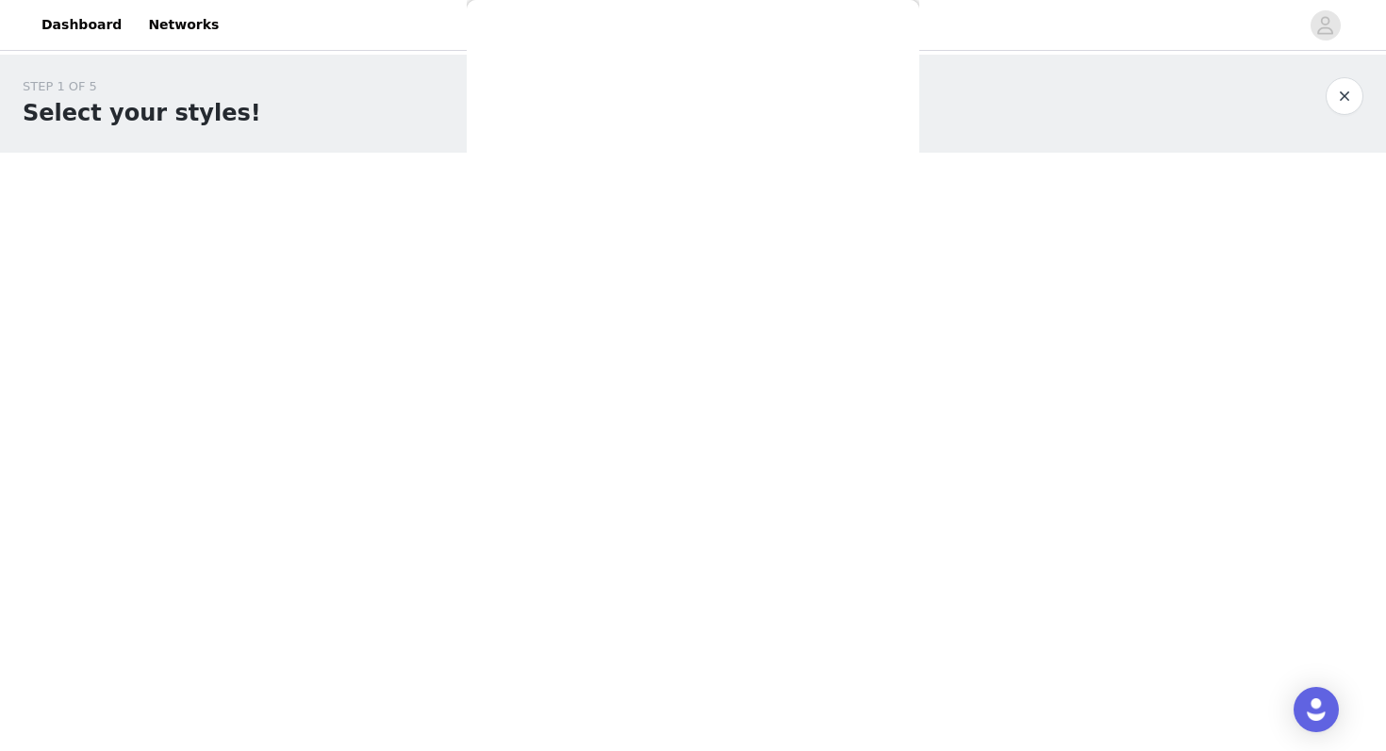
scroll to position [0, 0]
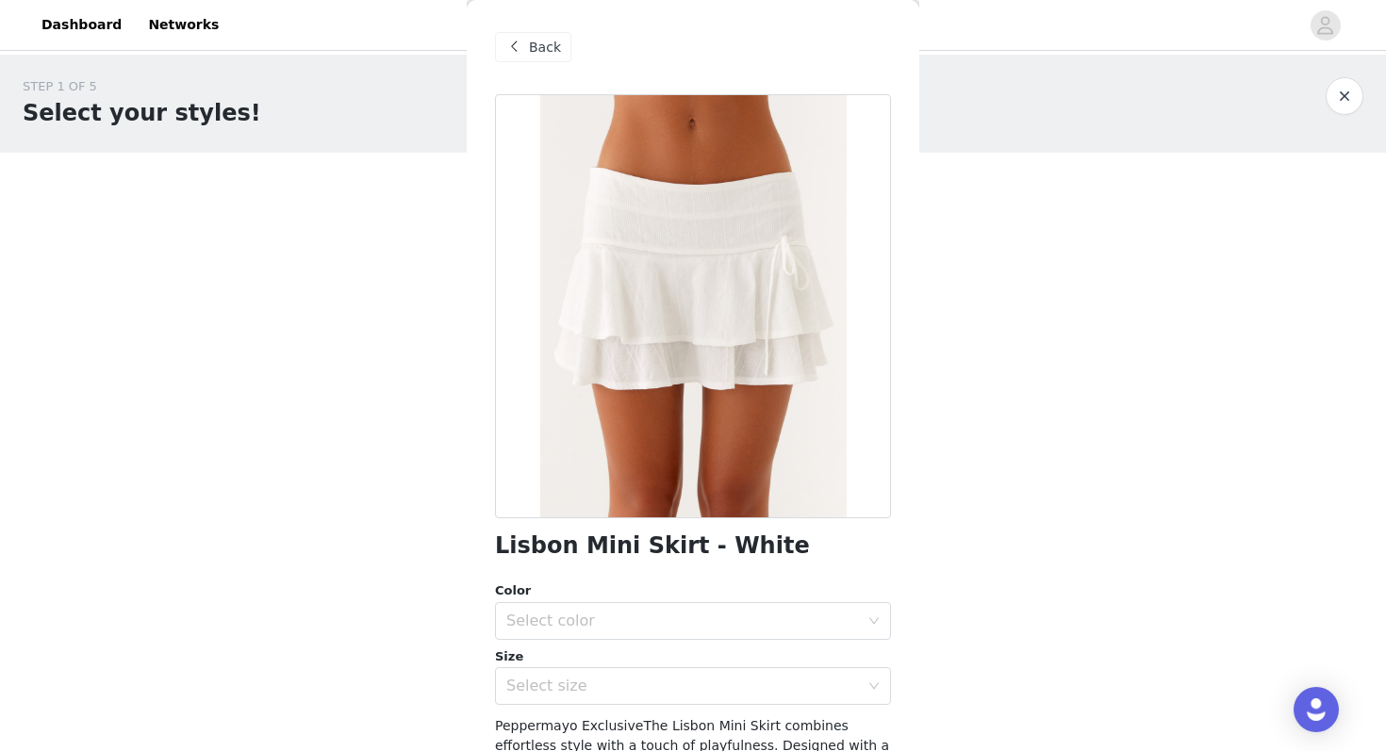
click at [542, 48] on span "Back" at bounding box center [545, 48] width 32 height 20
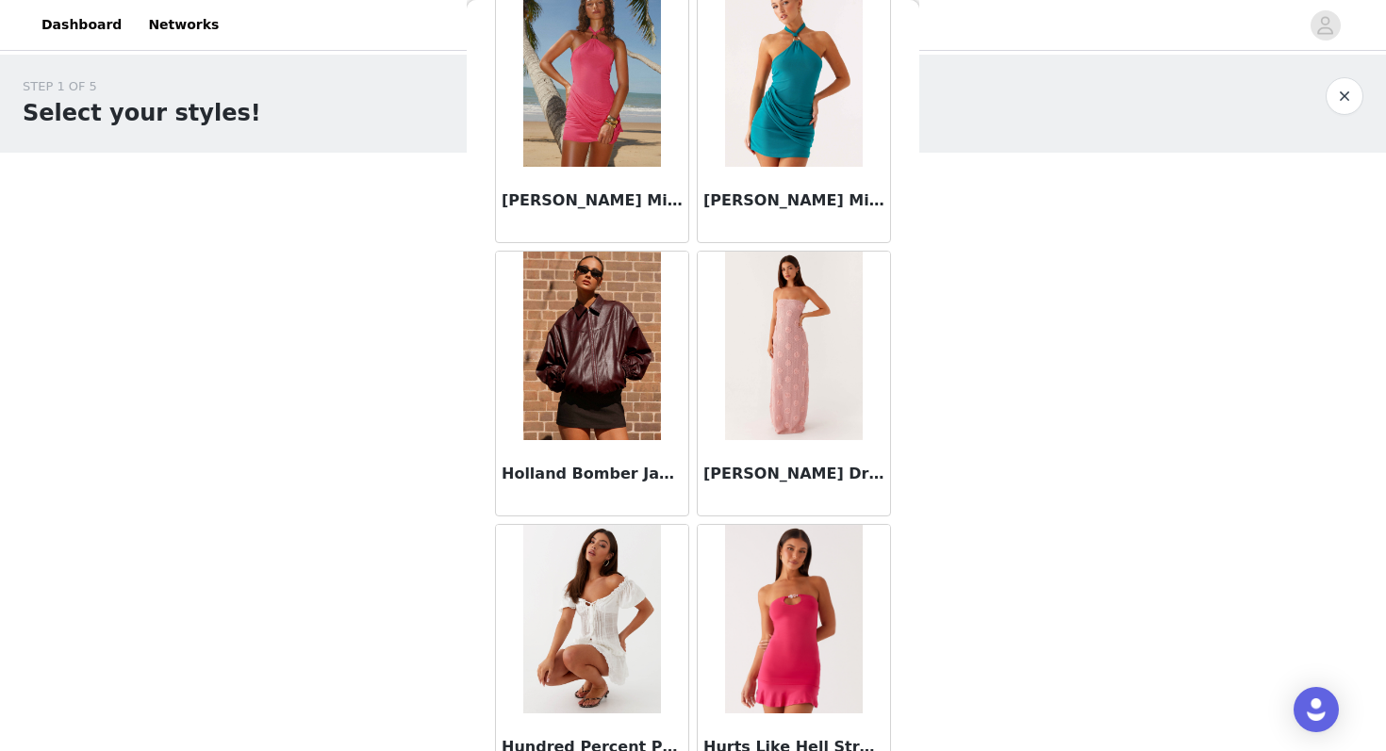
scroll to position [67737, 0]
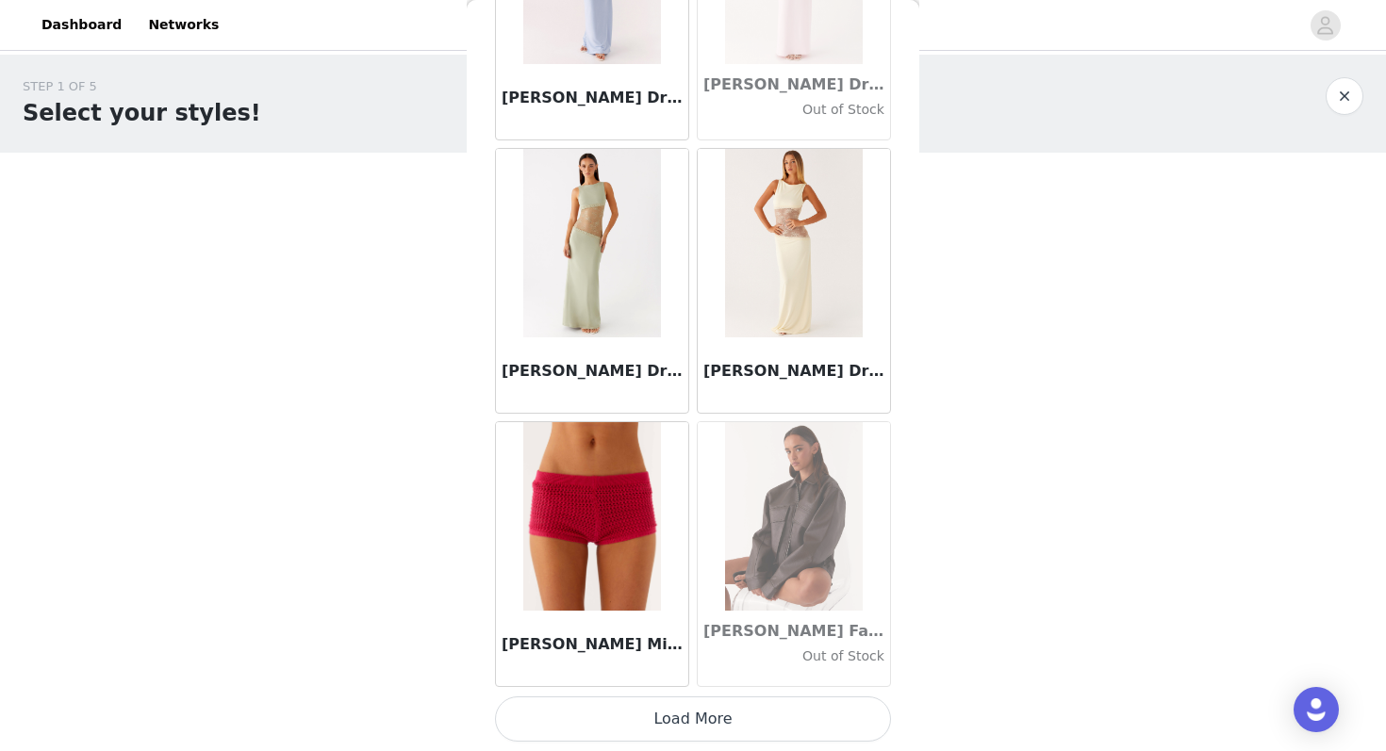
click at [781, 717] on button "Load More" at bounding box center [693, 719] width 396 height 45
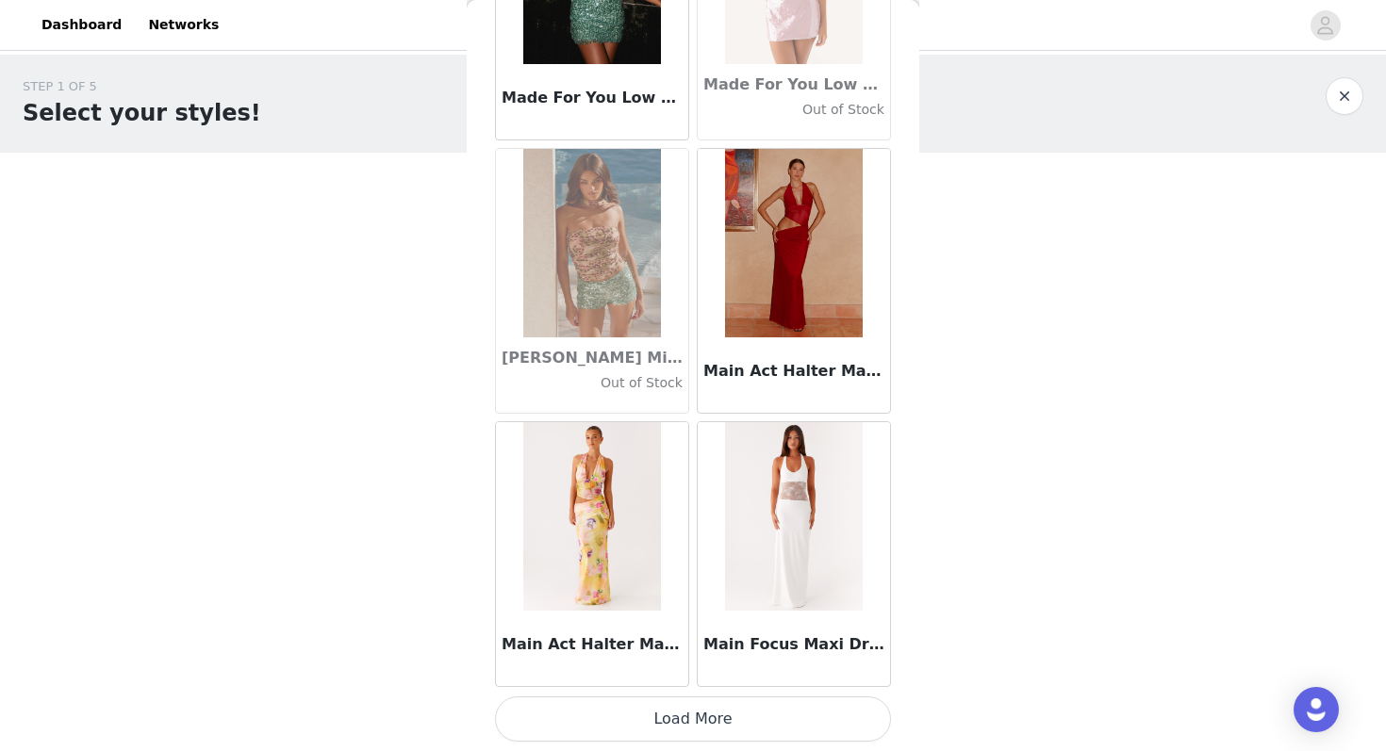
scroll to position [404, 0]
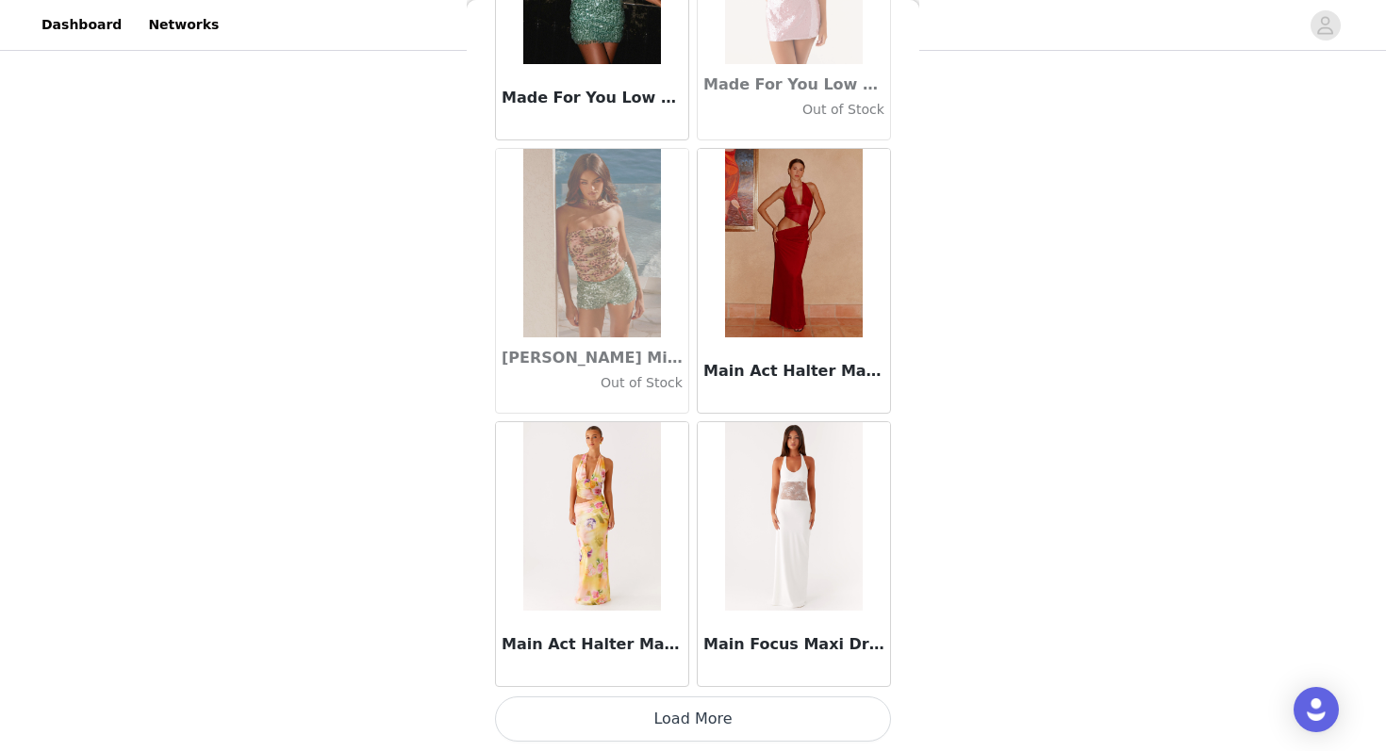
click at [799, 717] on button "Load More" at bounding box center [693, 719] width 396 height 45
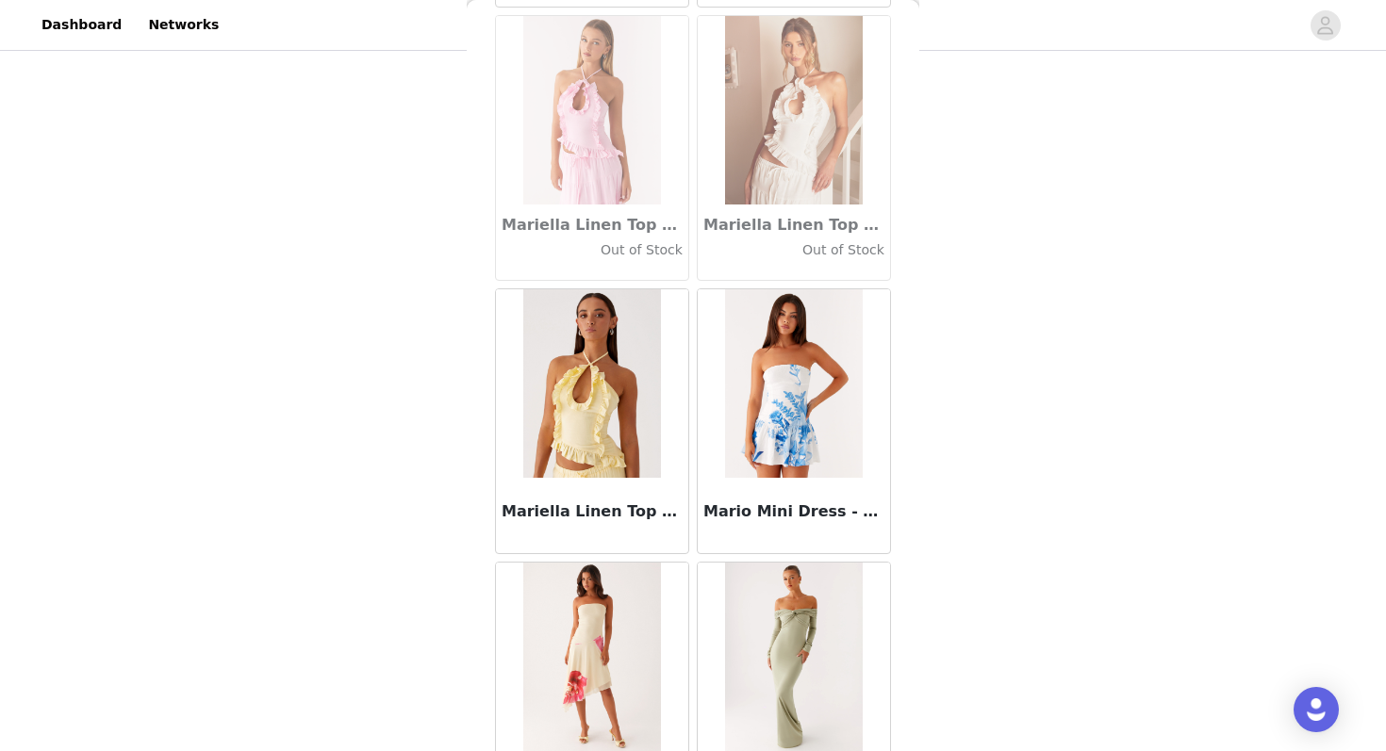
scroll to position [73204, 0]
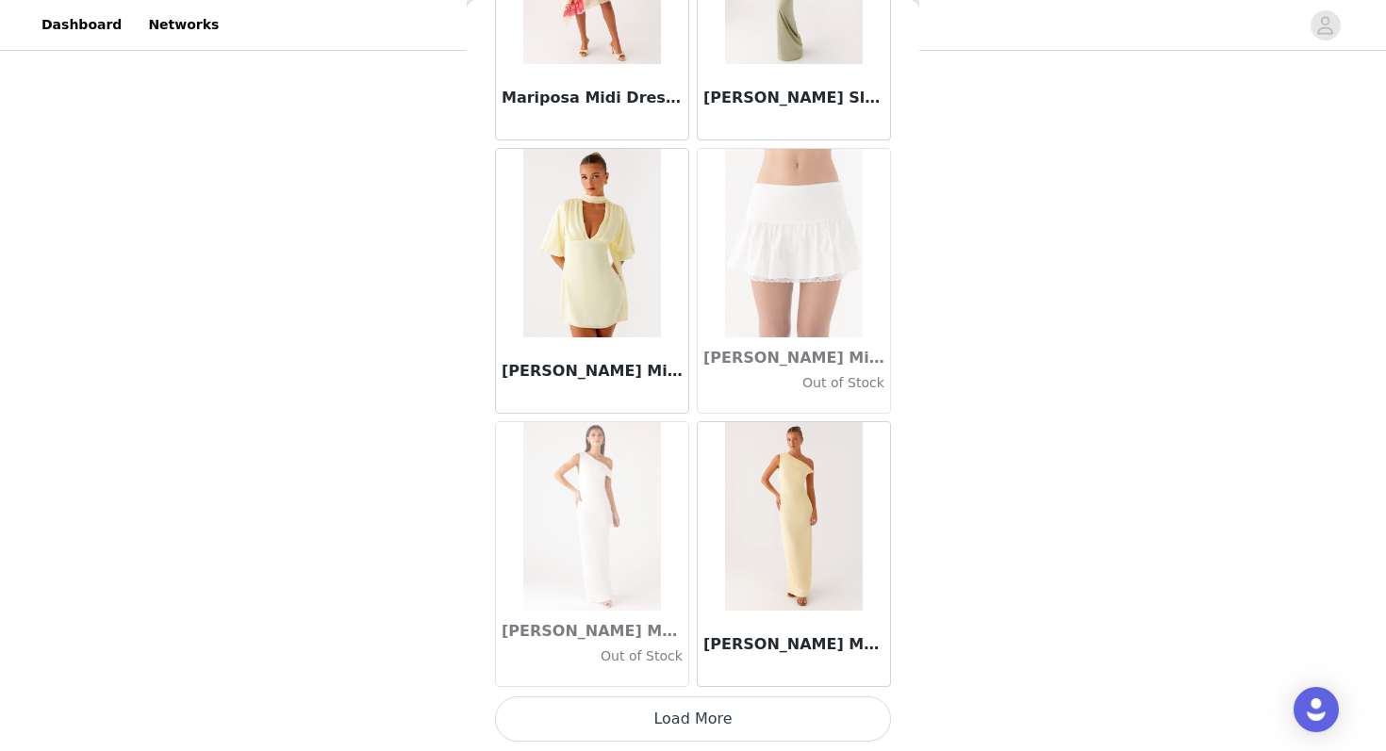
click at [676, 722] on button "Load More" at bounding box center [693, 719] width 396 height 45
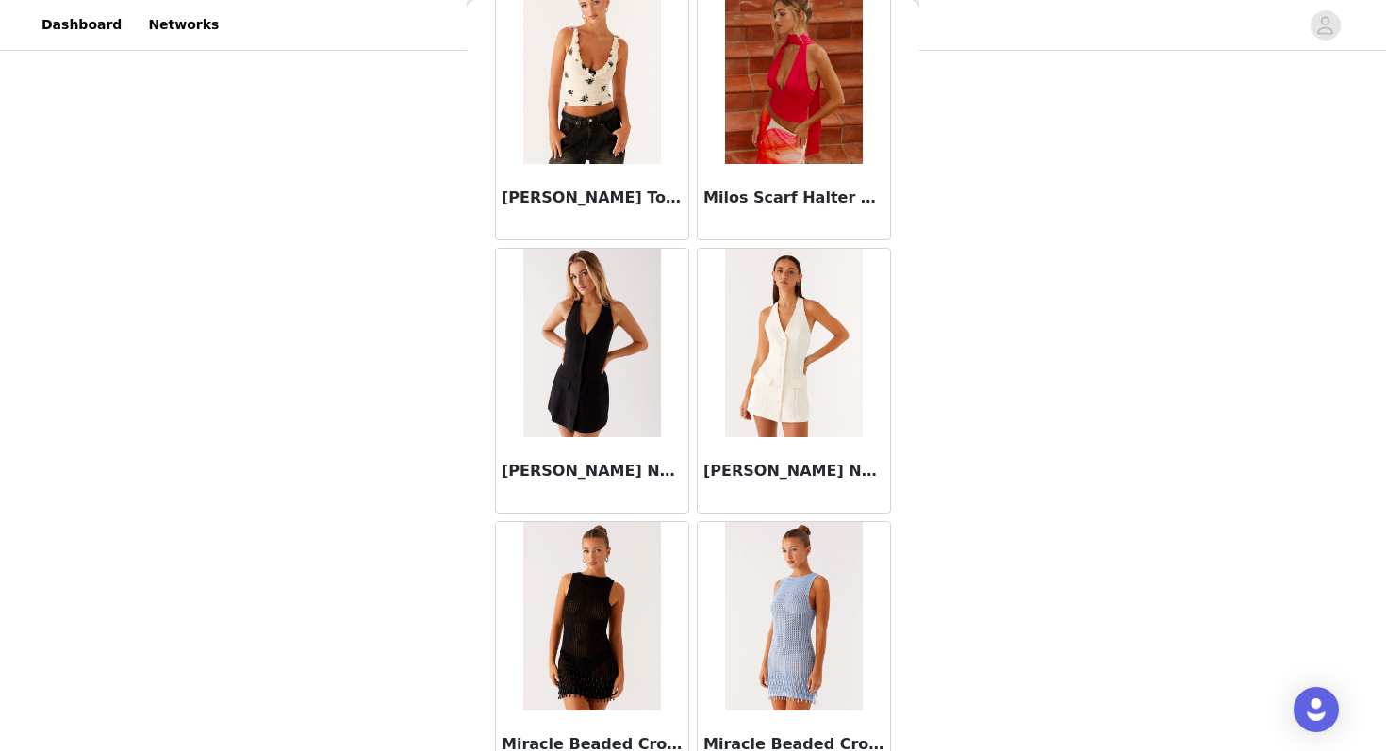
scroll to position [75938, 0]
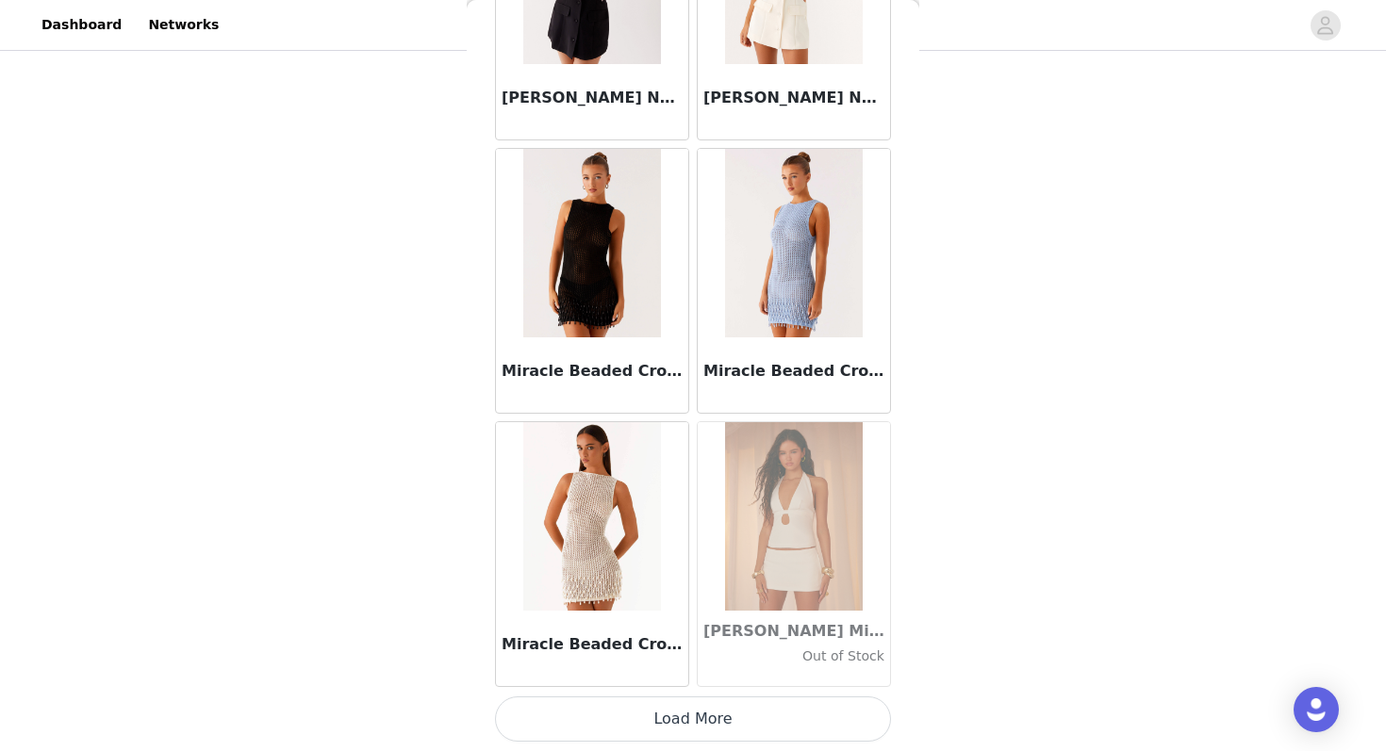
click at [643, 731] on button "Load More" at bounding box center [693, 719] width 396 height 45
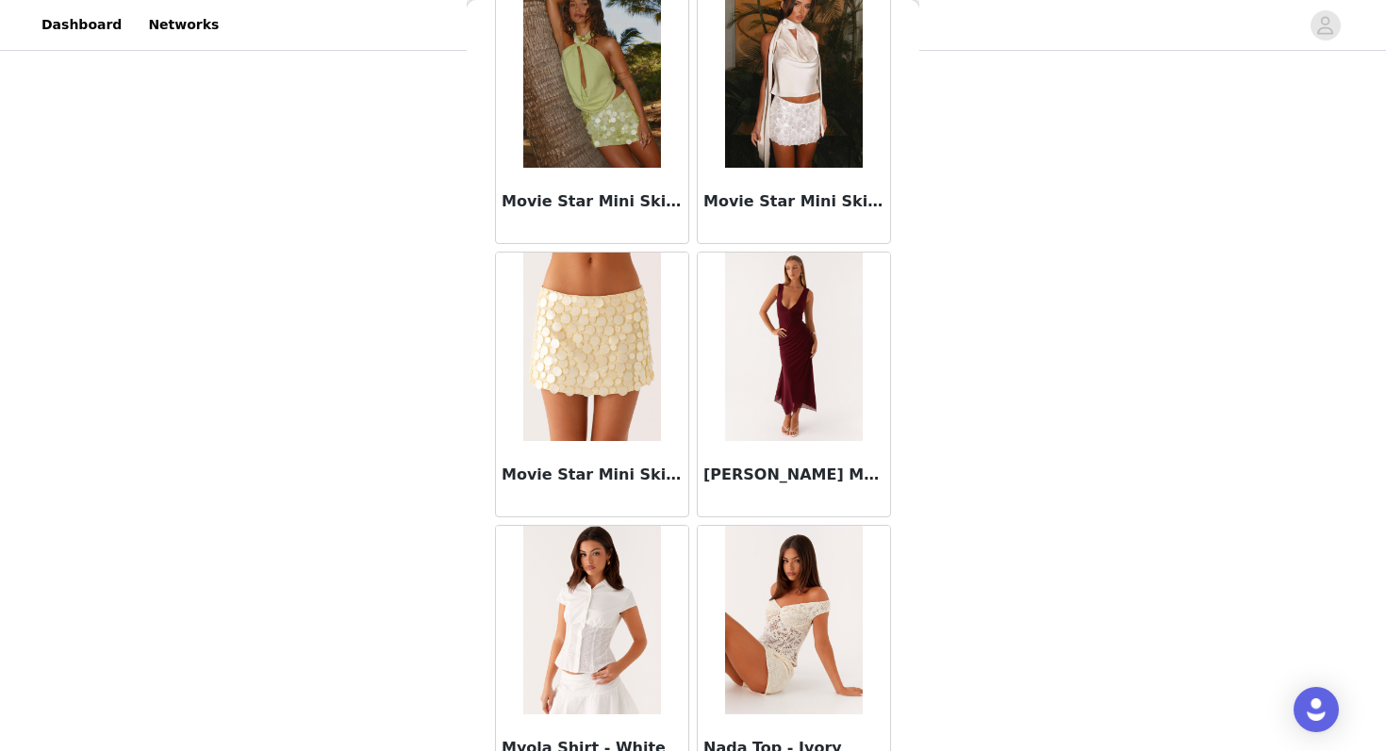
scroll to position [78671, 0]
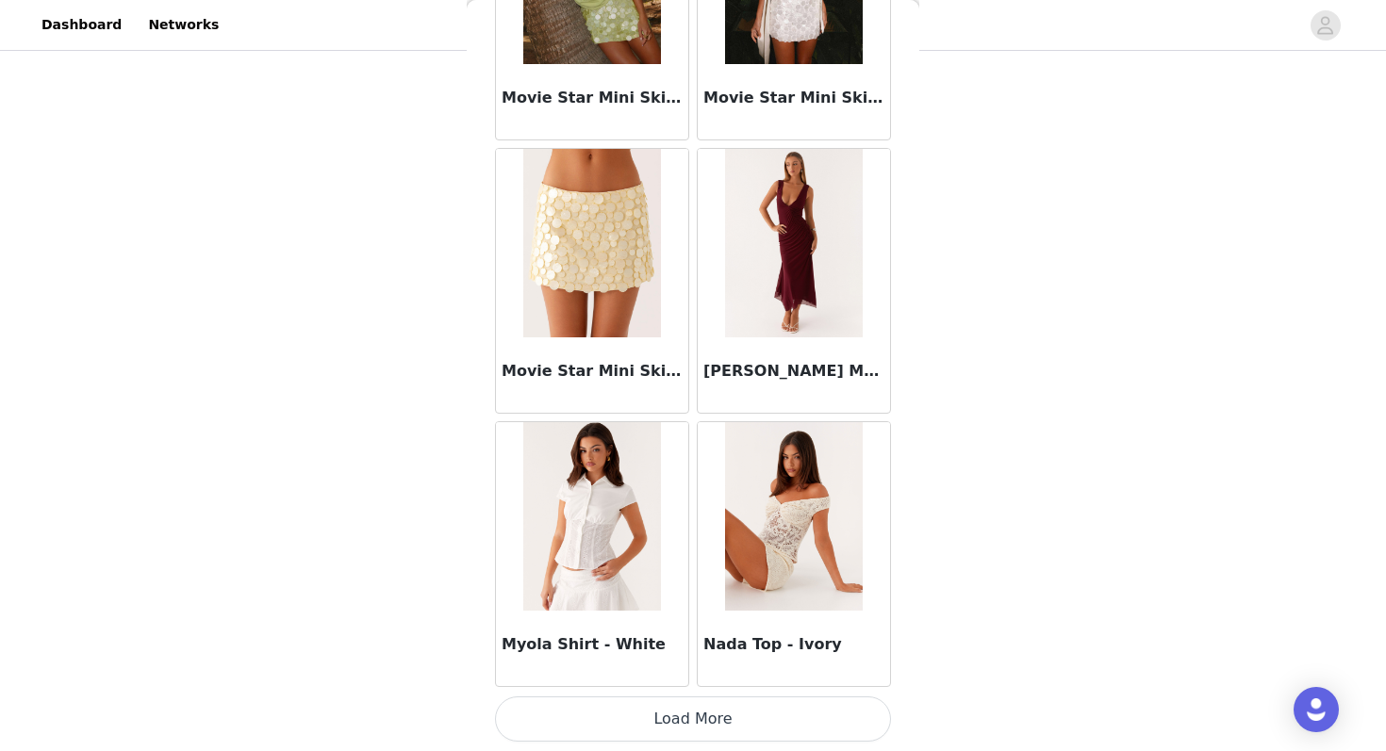
click at [640, 720] on button "Load More" at bounding box center [693, 719] width 396 height 45
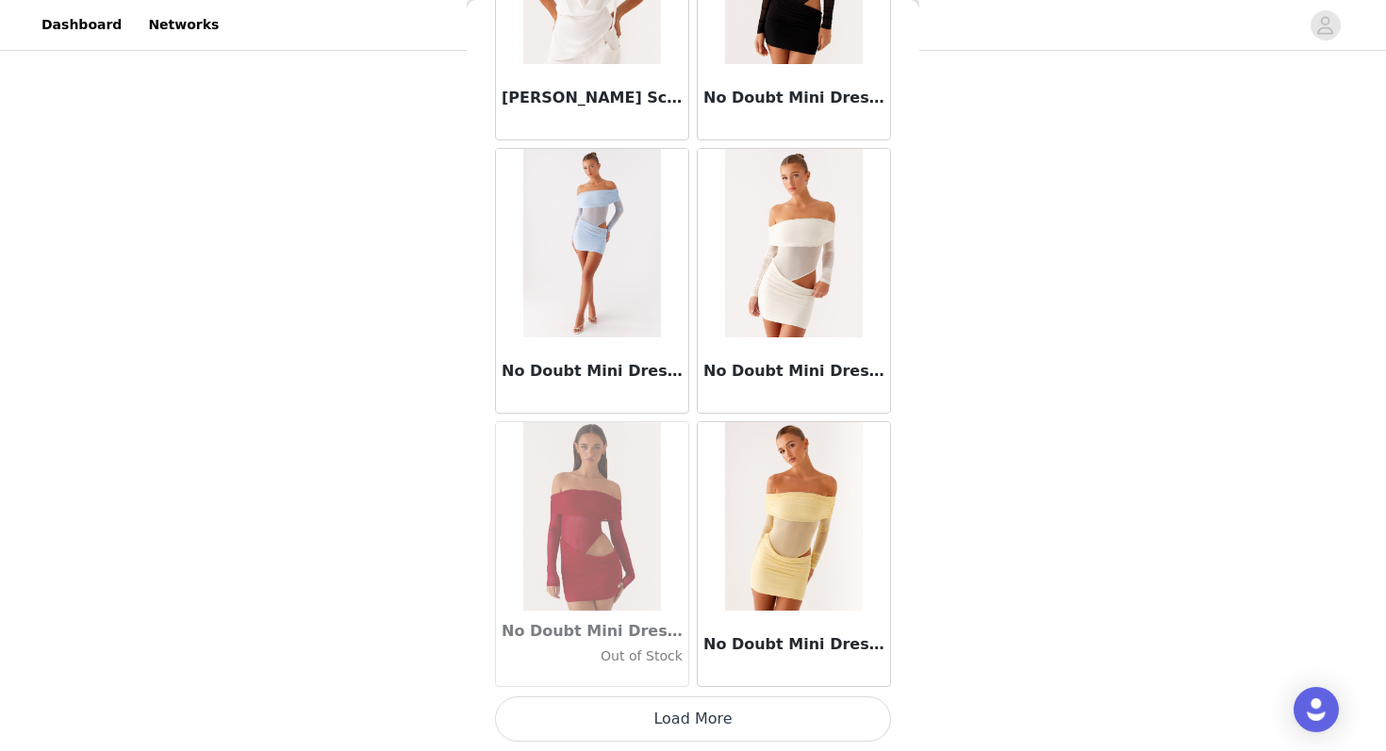
click at [645, 714] on button "Load More" at bounding box center [693, 719] width 396 height 45
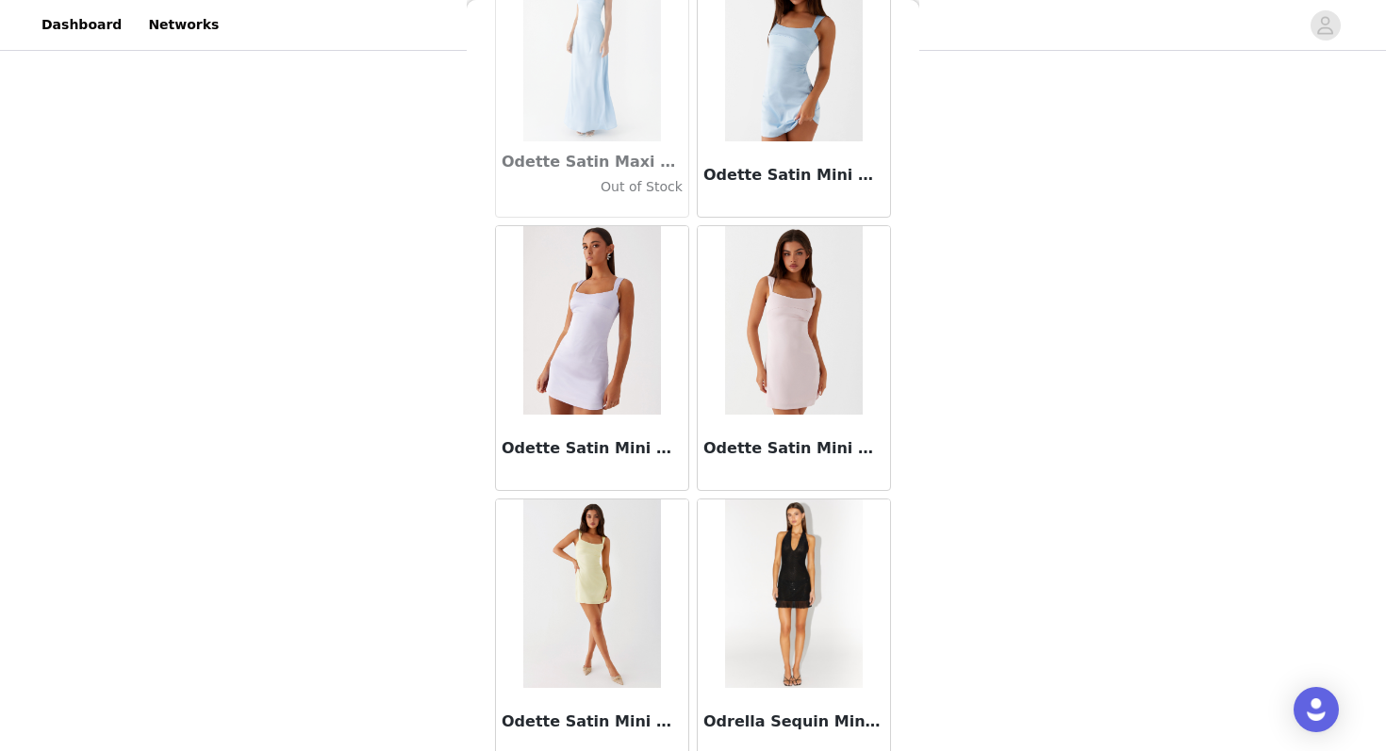
scroll to position [84138, 0]
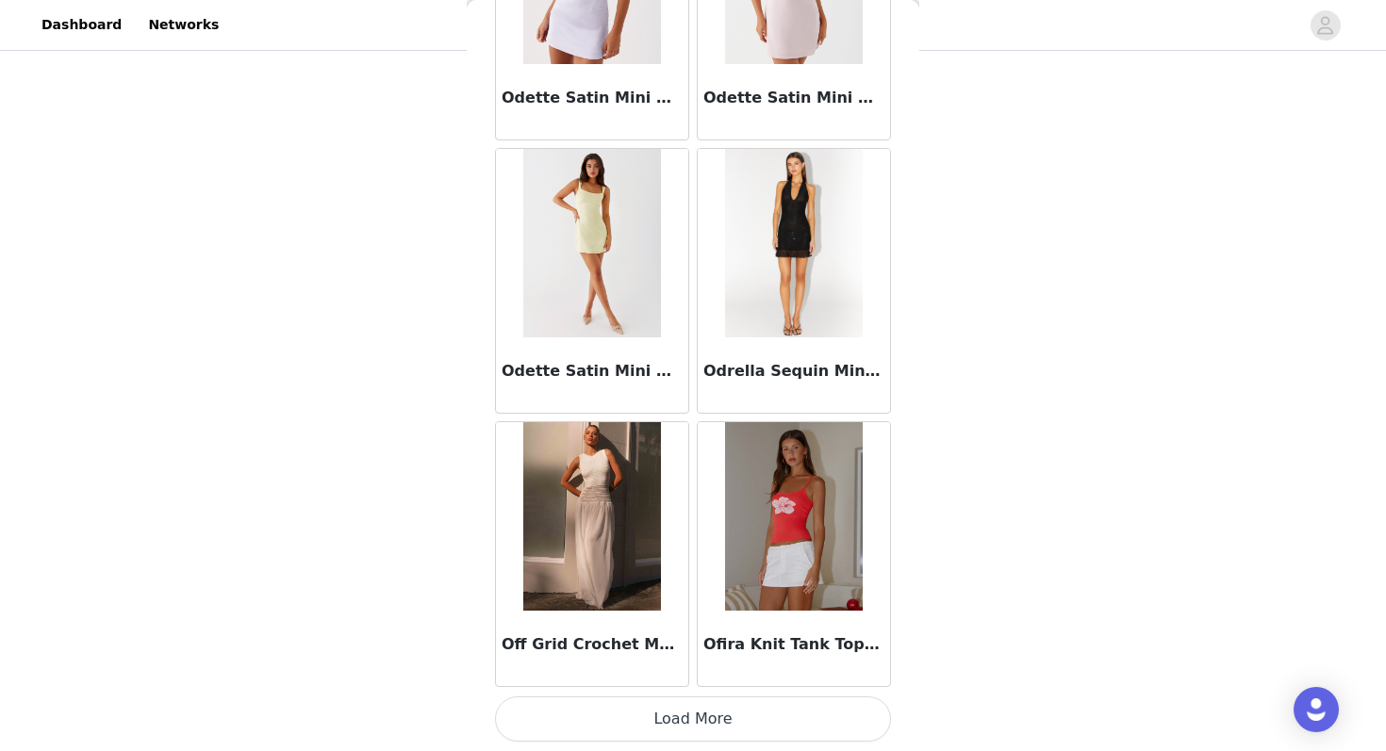
click at [666, 709] on button "Load More" at bounding box center [693, 719] width 396 height 45
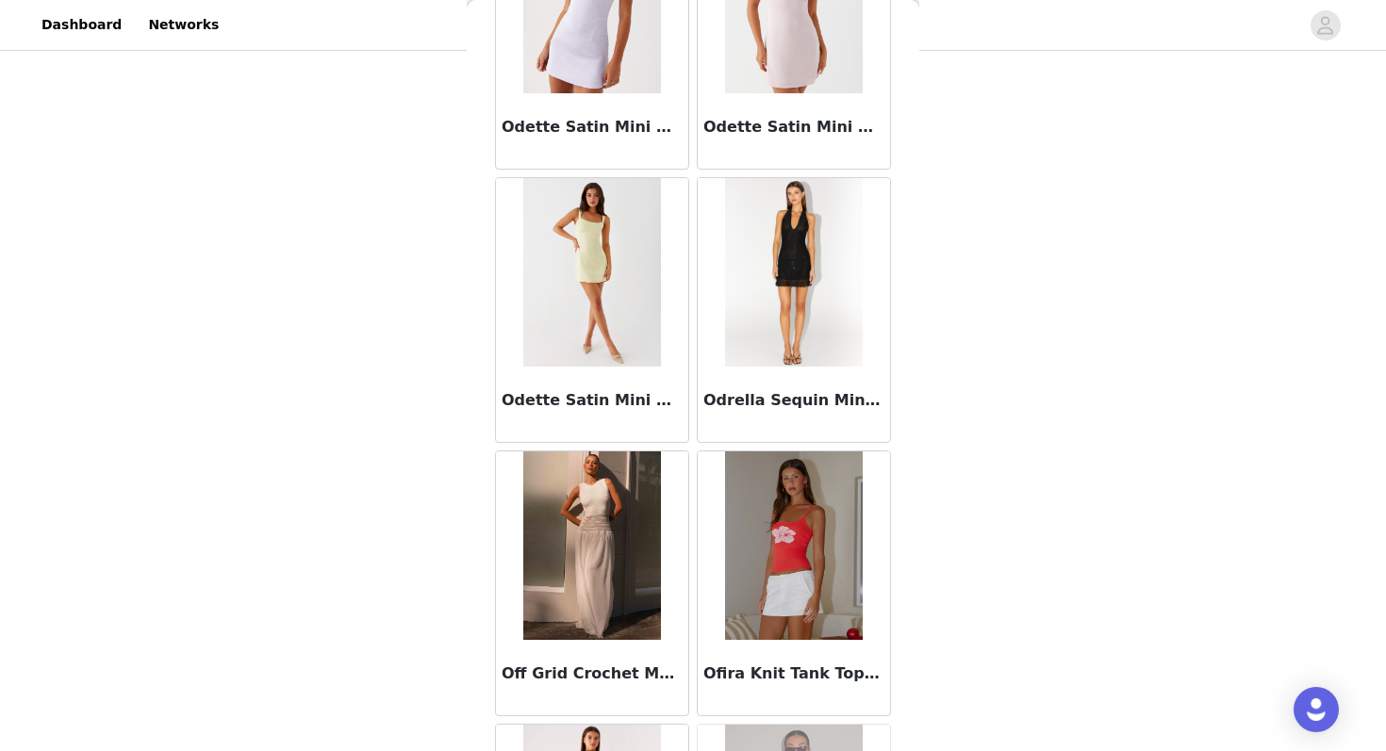
scroll to position [84889, 0]
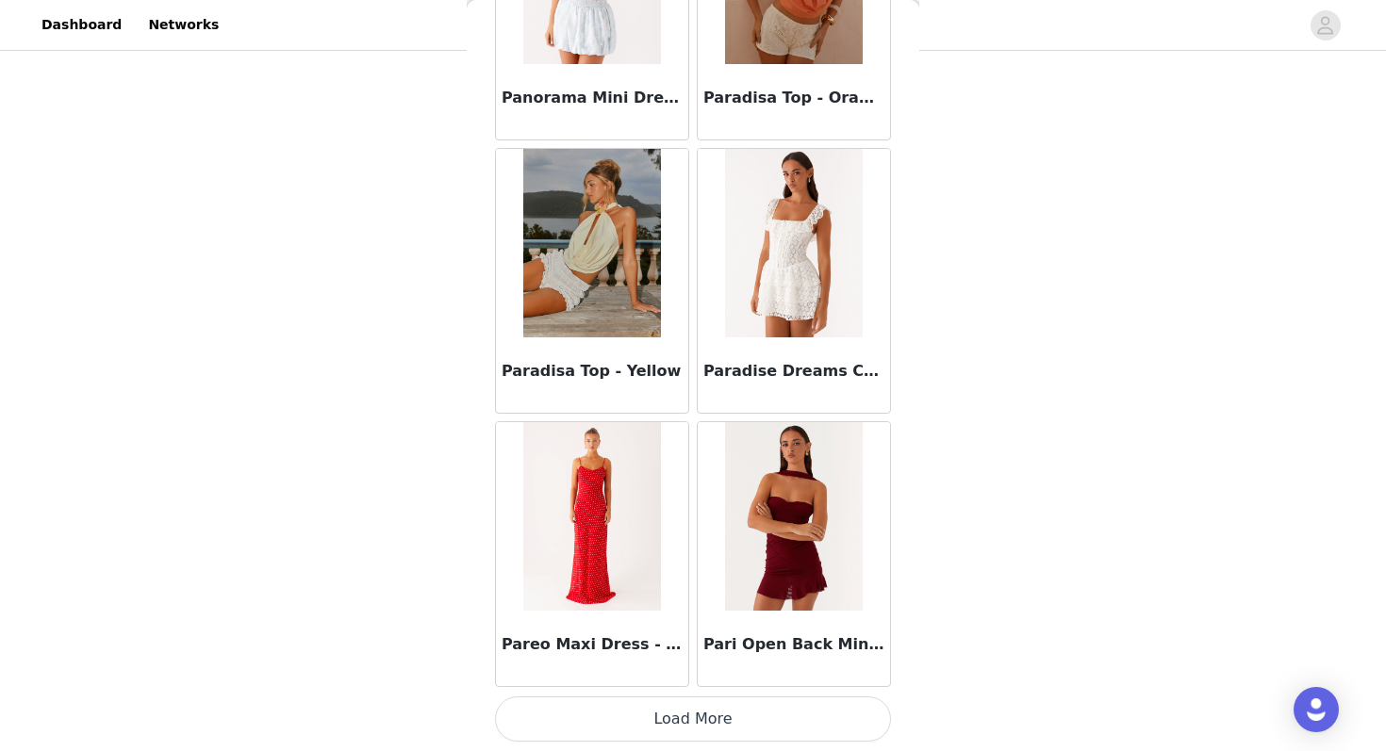
click at [592, 706] on button "Load More" at bounding box center [693, 719] width 396 height 45
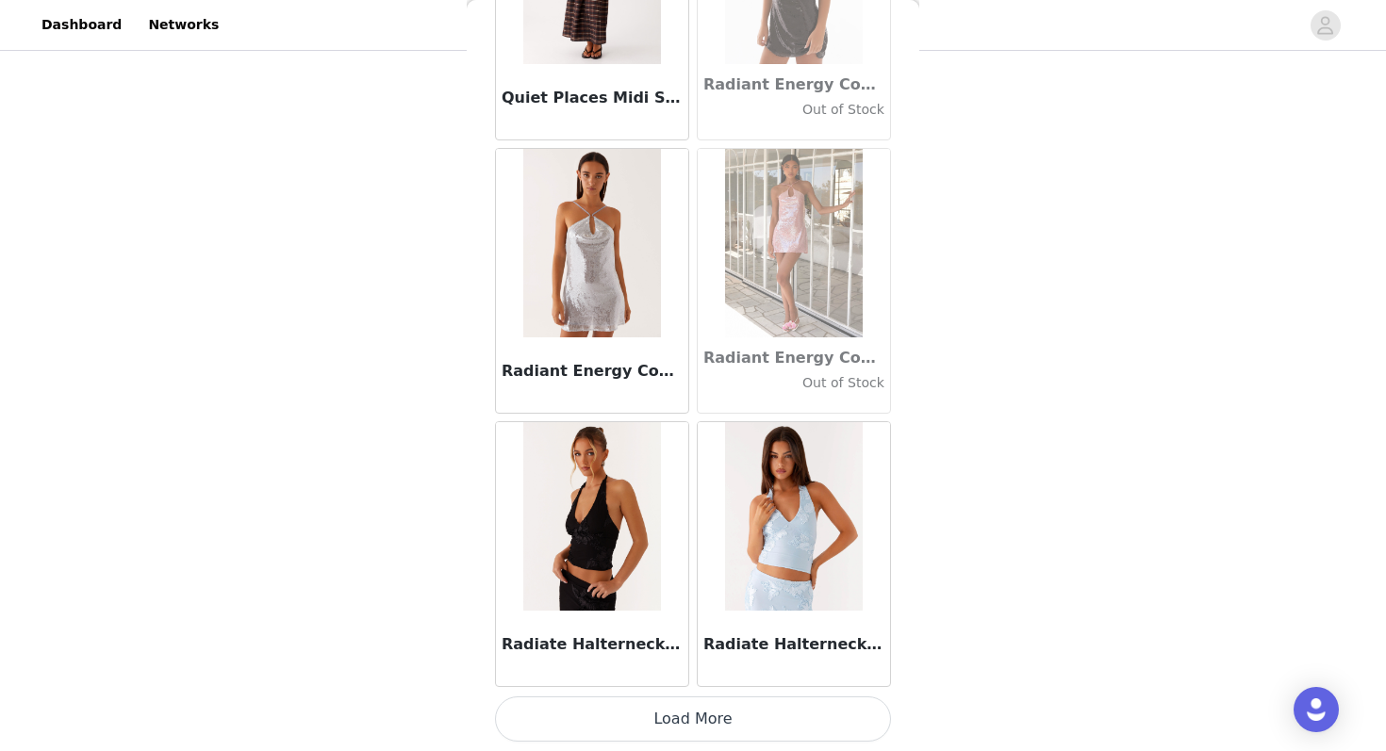
scroll to position [401, 0]
click at [639, 732] on button "Load More" at bounding box center [693, 719] width 396 height 45
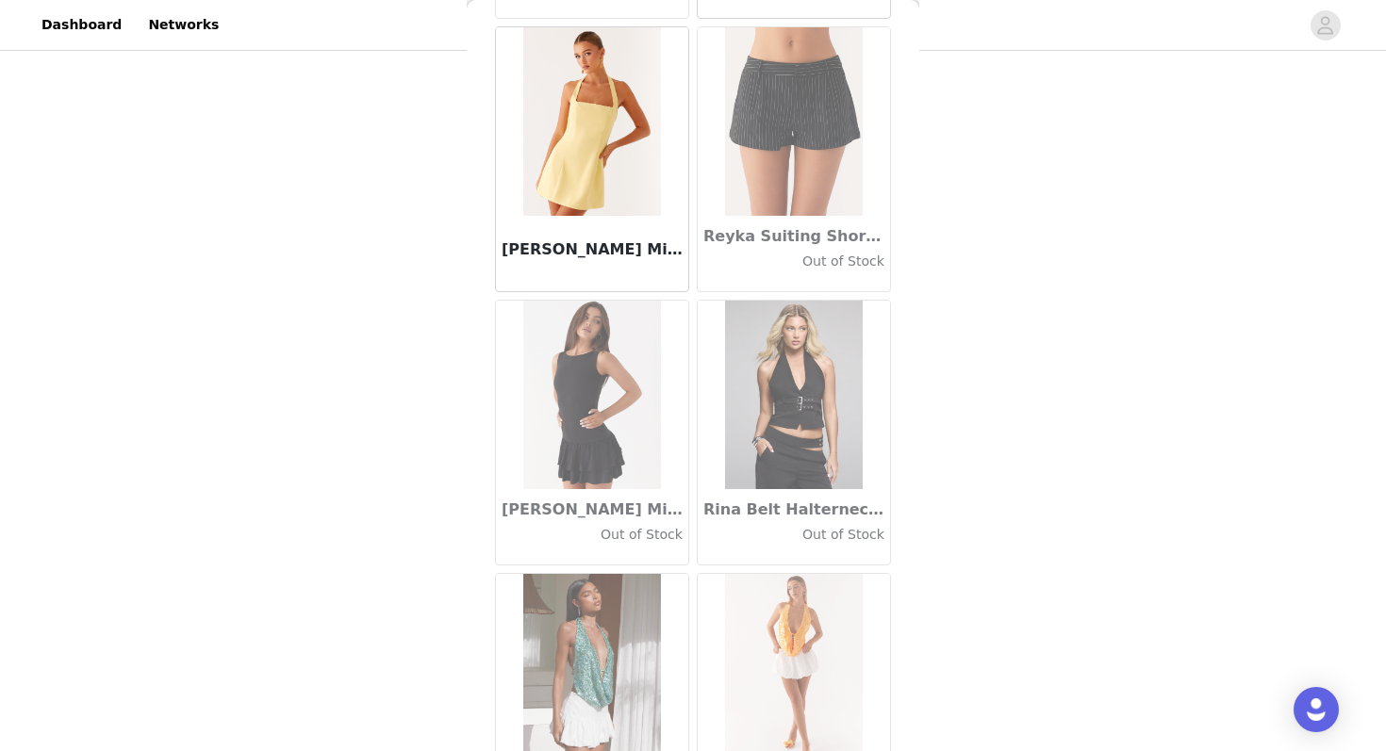
scroll to position [92339, 0]
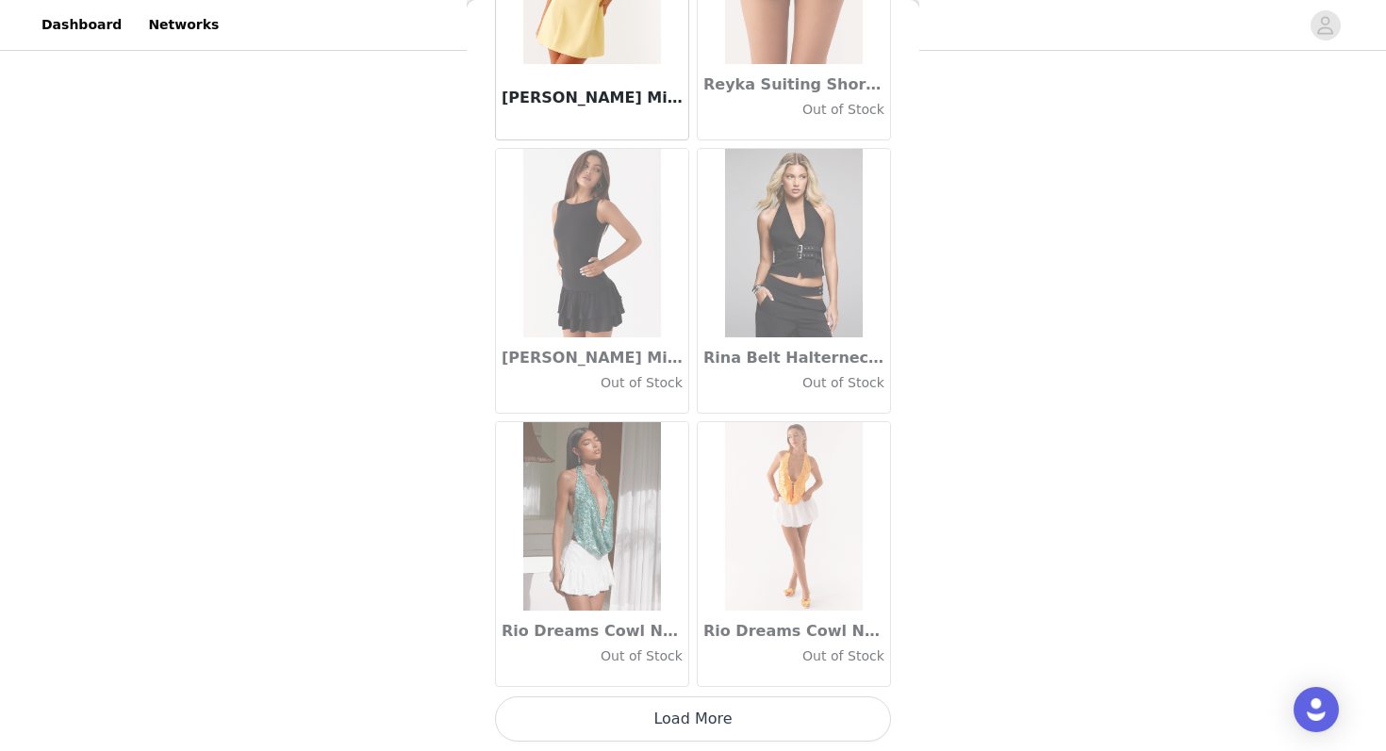
click at [634, 723] on button "Load More" at bounding box center [693, 719] width 396 height 45
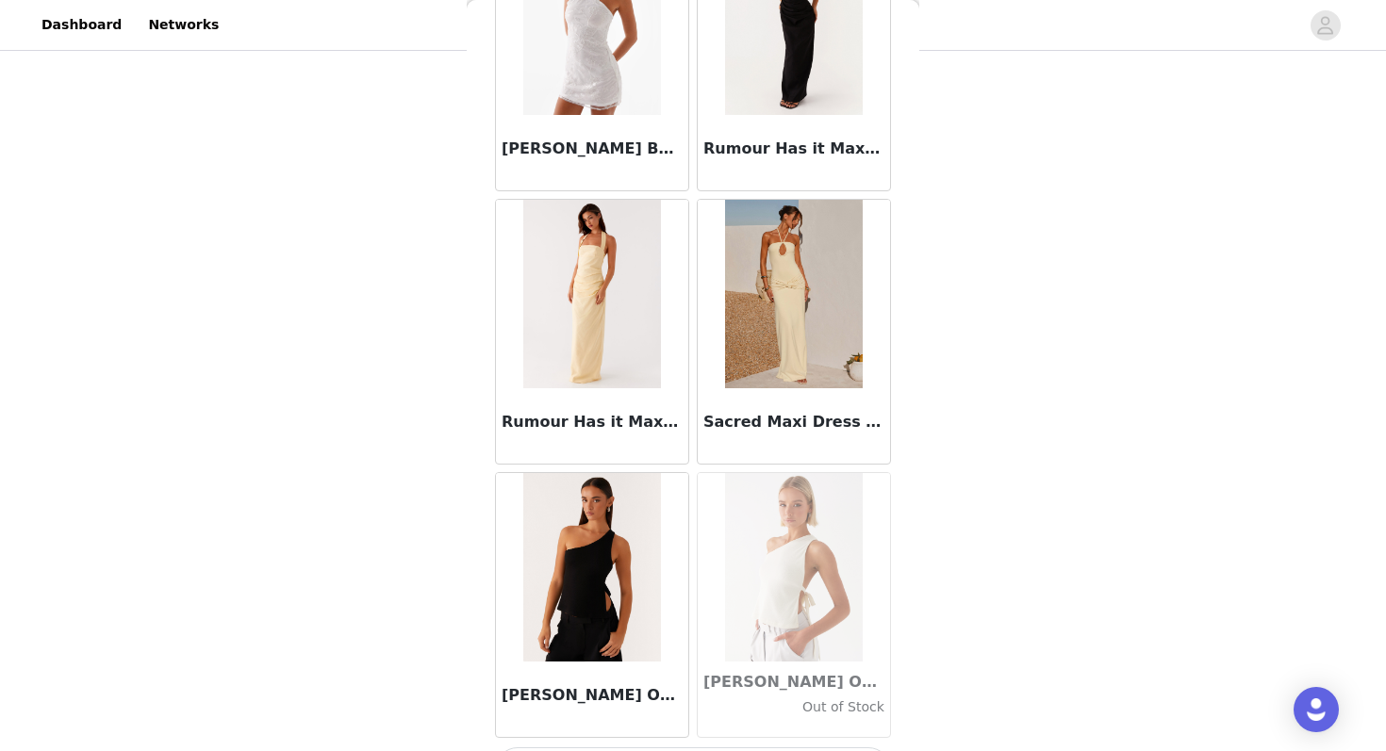
scroll to position [95072, 0]
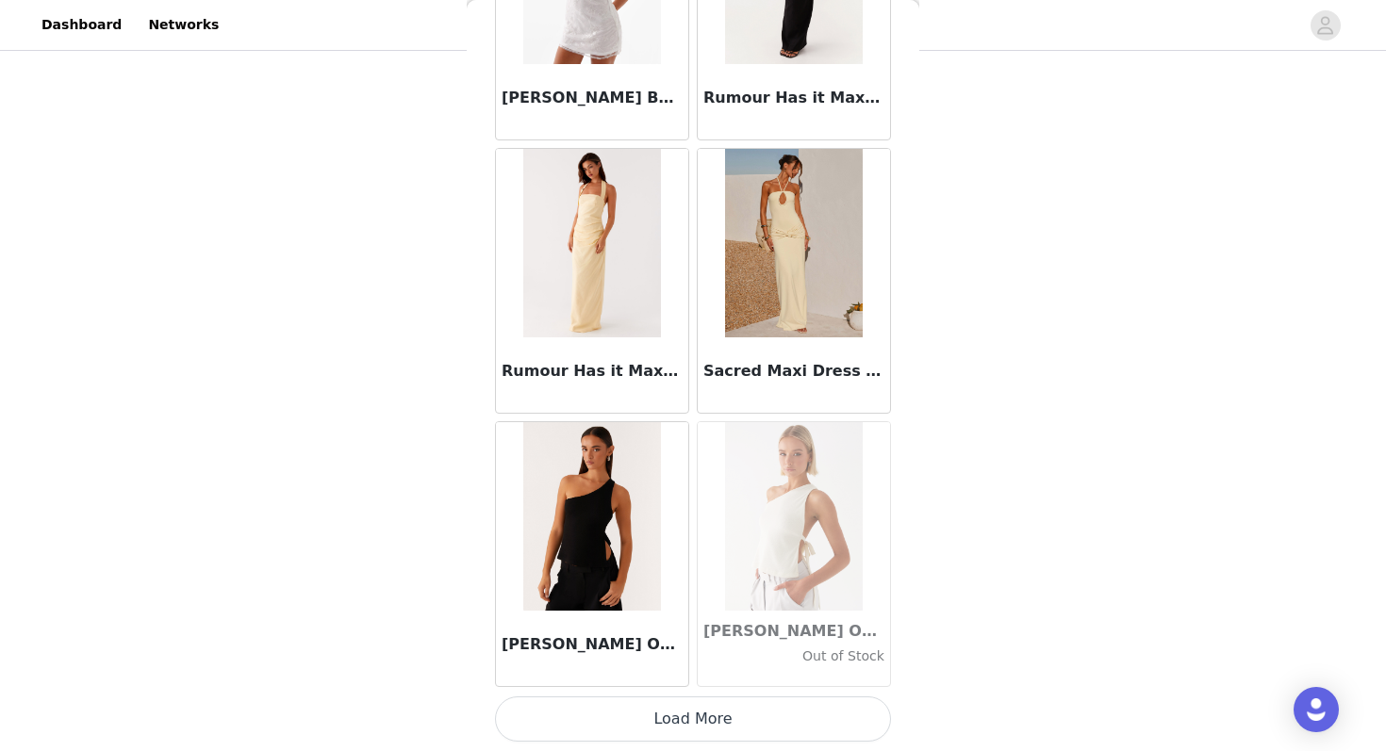
click at [663, 720] on button "Load More" at bounding box center [693, 719] width 396 height 45
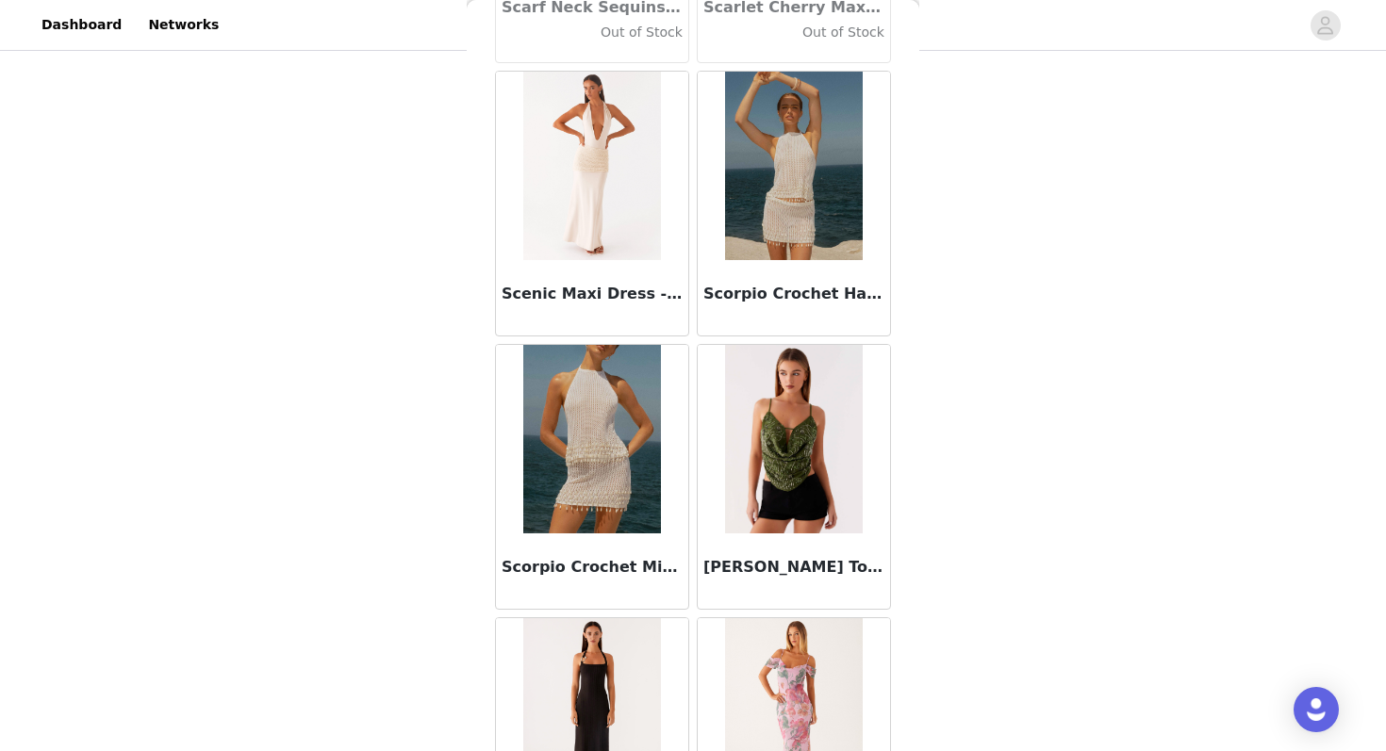
scroll to position [97800, 0]
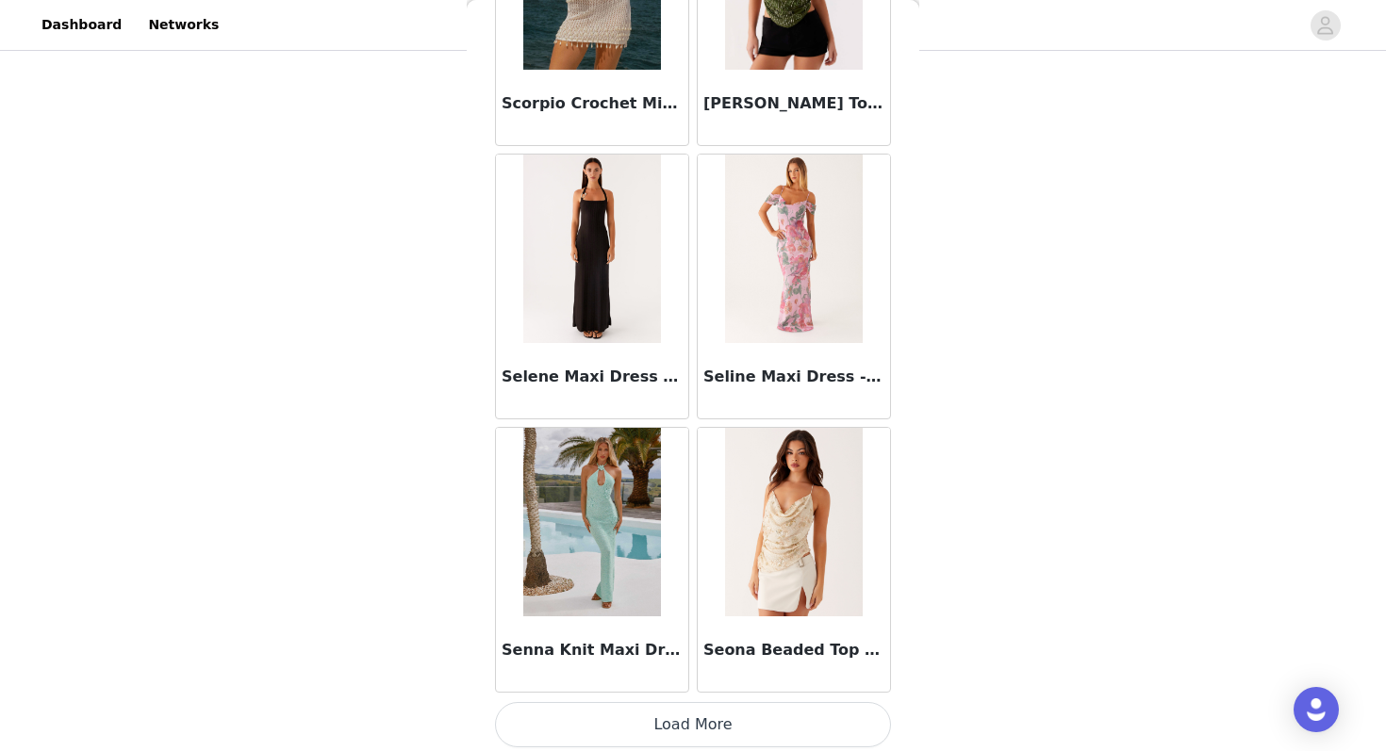
click at [644, 716] on button "Load More" at bounding box center [693, 724] width 396 height 45
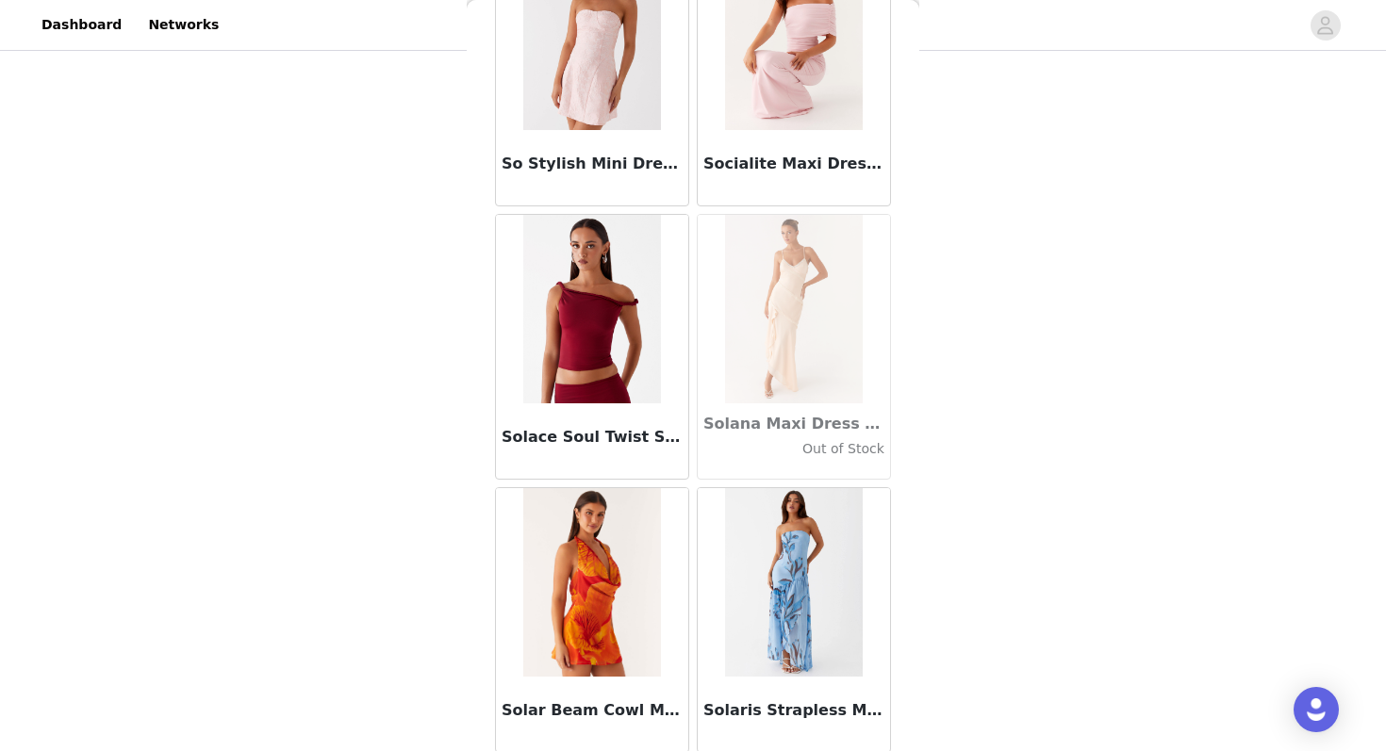
scroll to position [100539, 0]
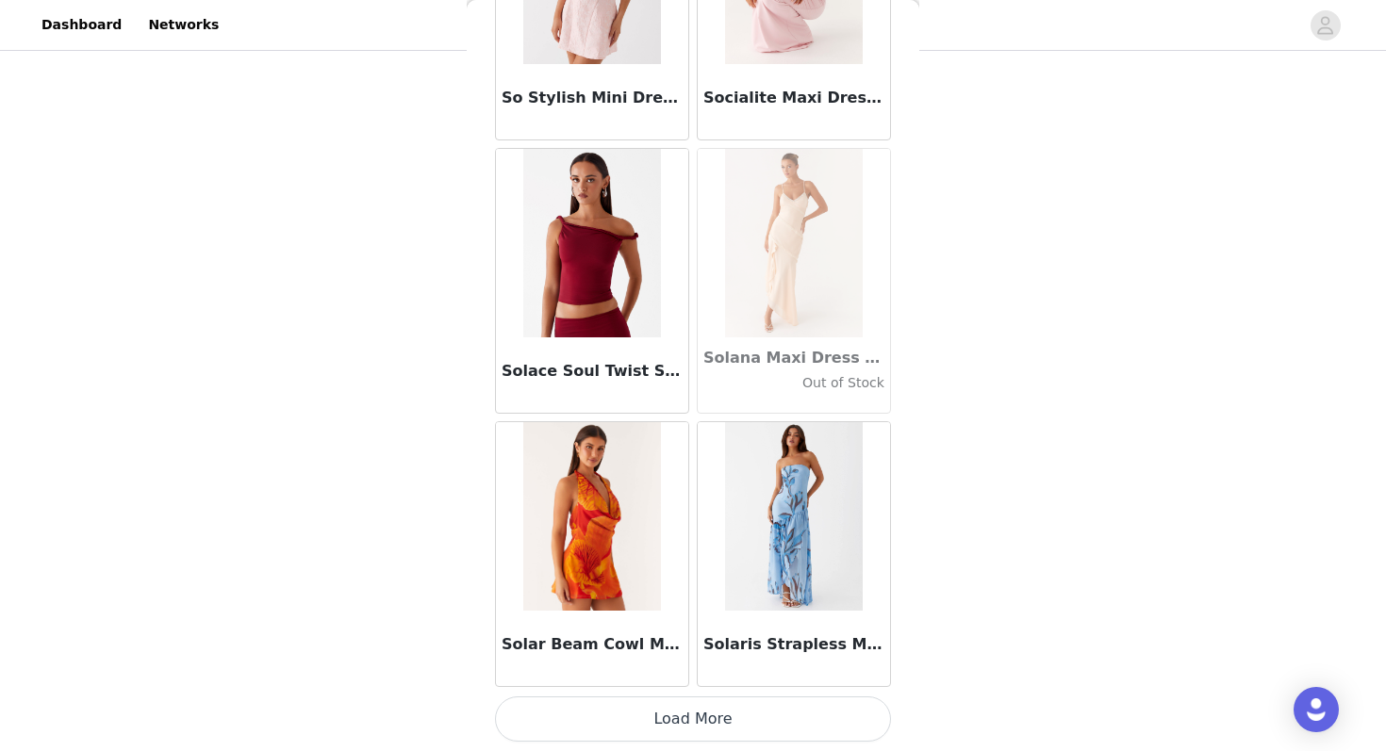
click at [643, 731] on button "Load More" at bounding box center [693, 719] width 396 height 45
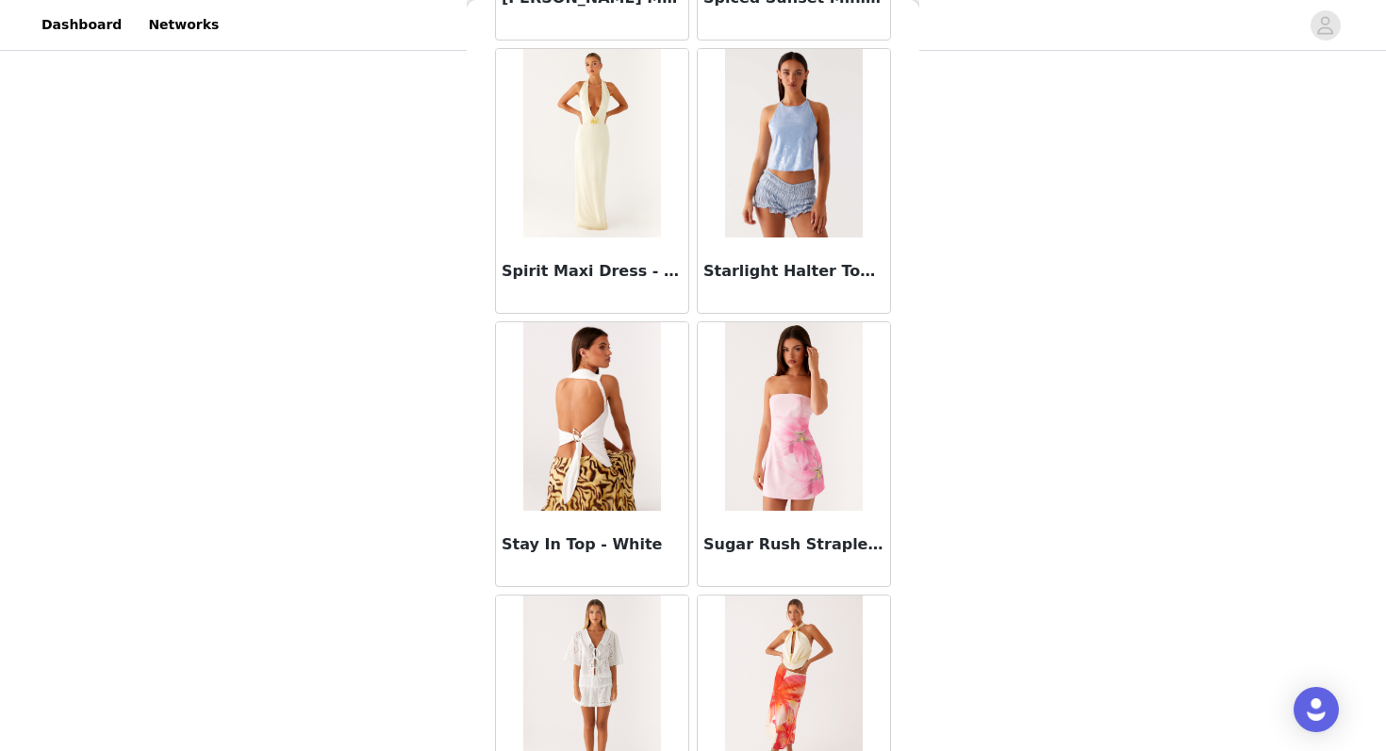
scroll to position [103273, 0]
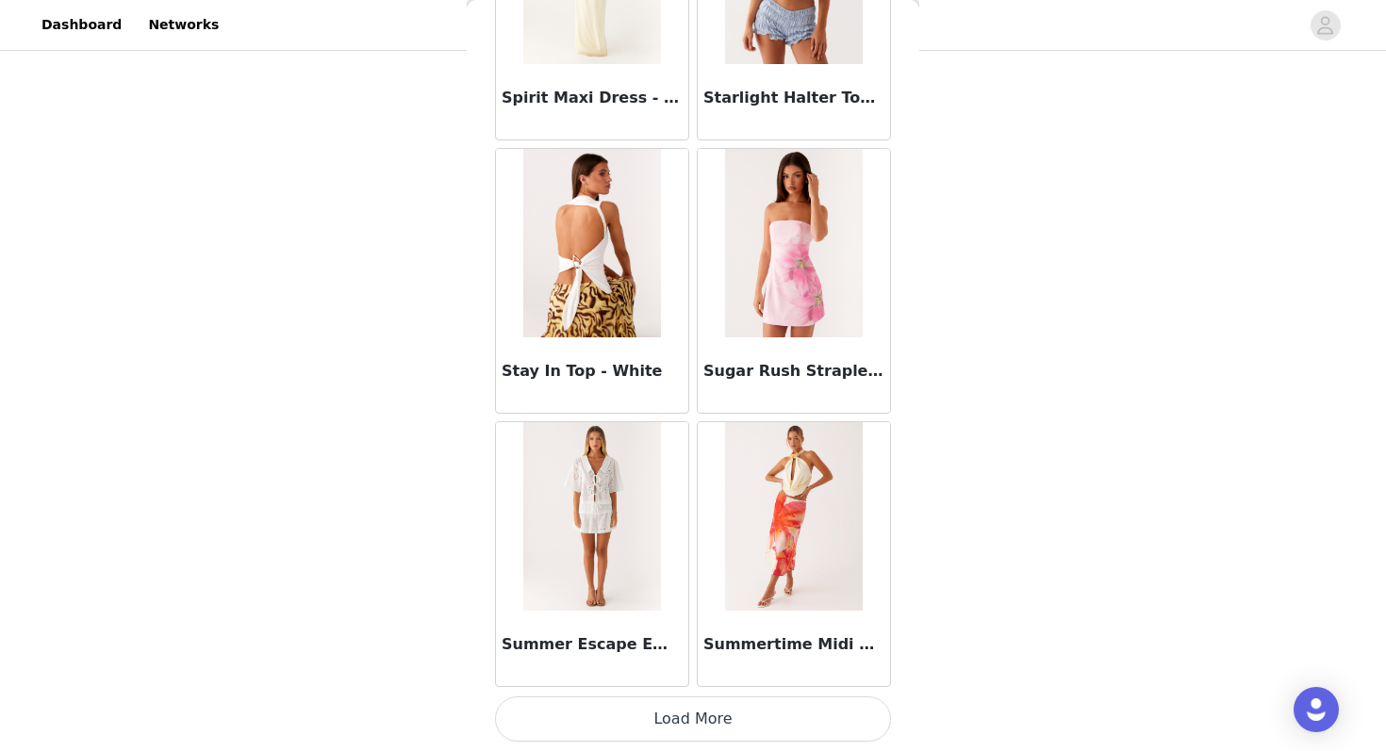
click at [640, 724] on button "Load More" at bounding box center [693, 719] width 396 height 45
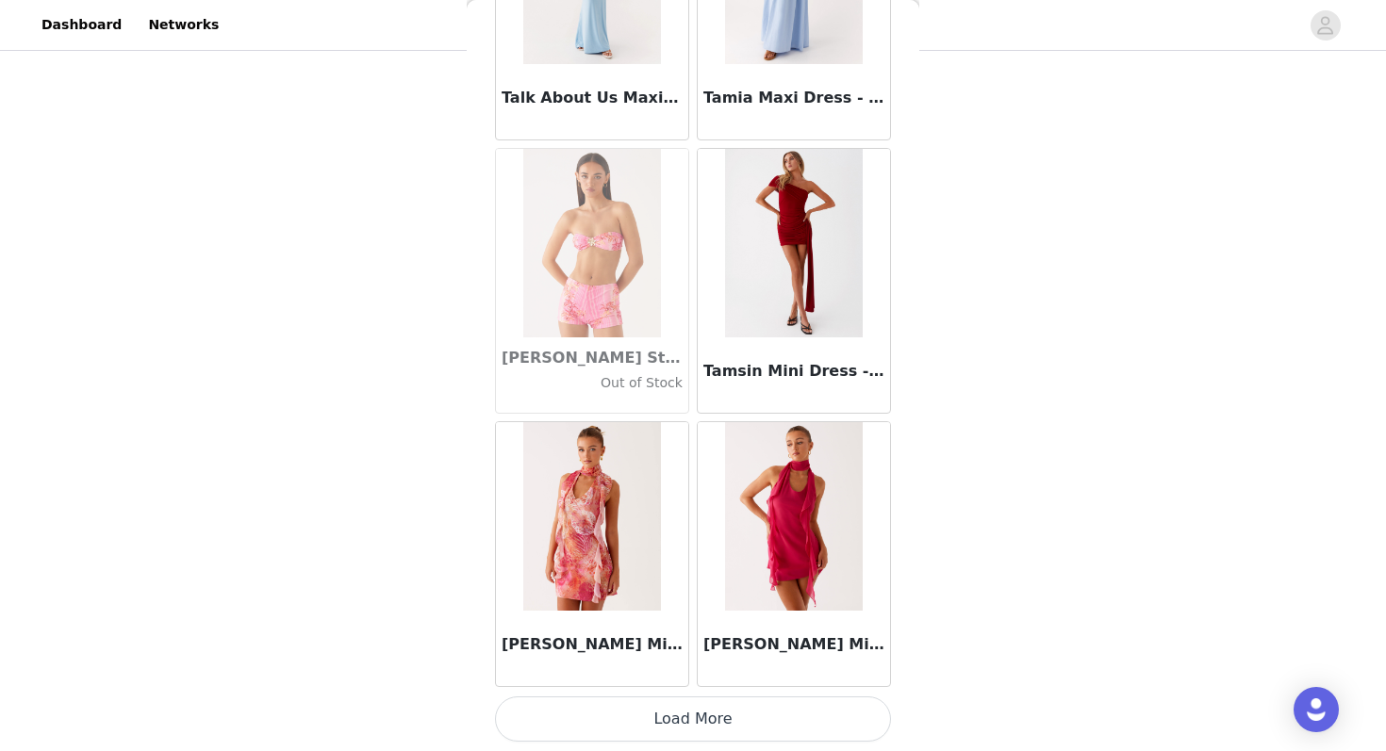
scroll to position [106005, 0]
click at [641, 737] on button "Load More" at bounding box center [693, 720] width 396 height 45
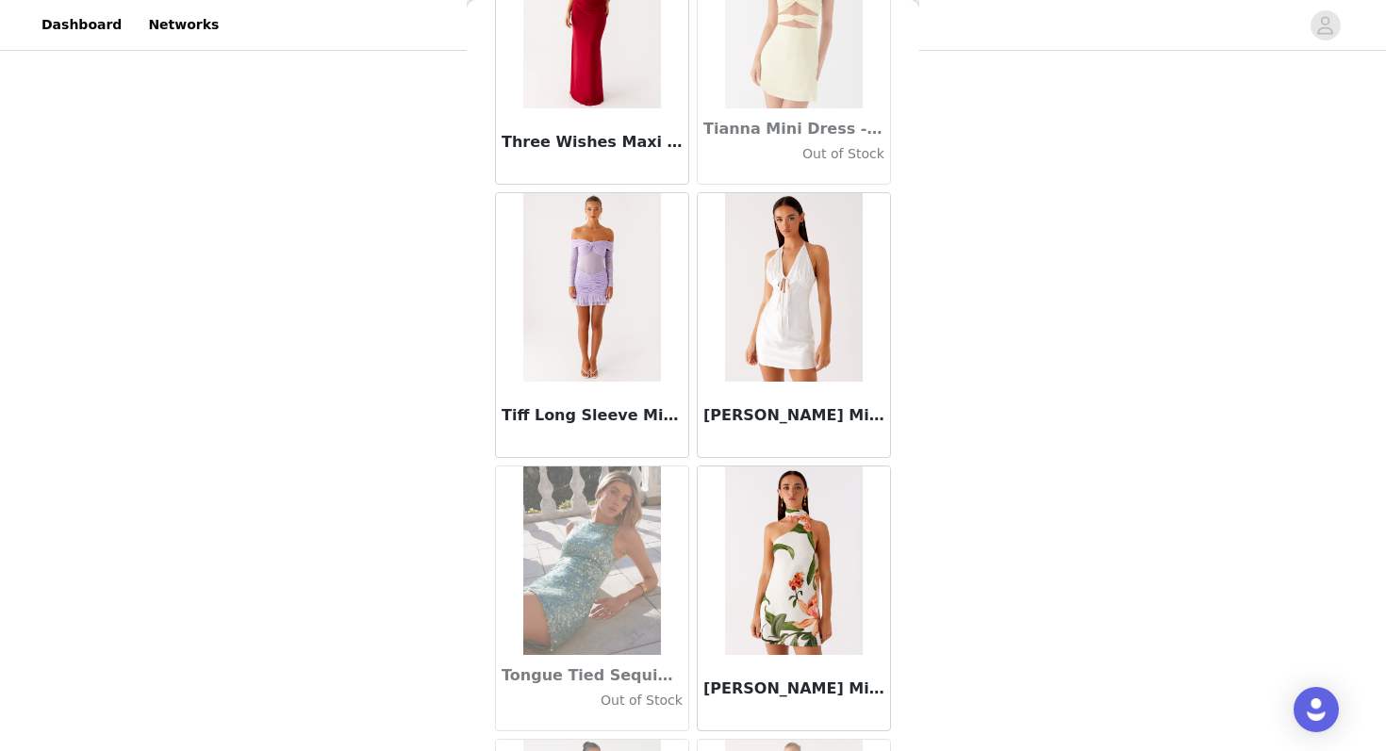
scroll to position [108740, 0]
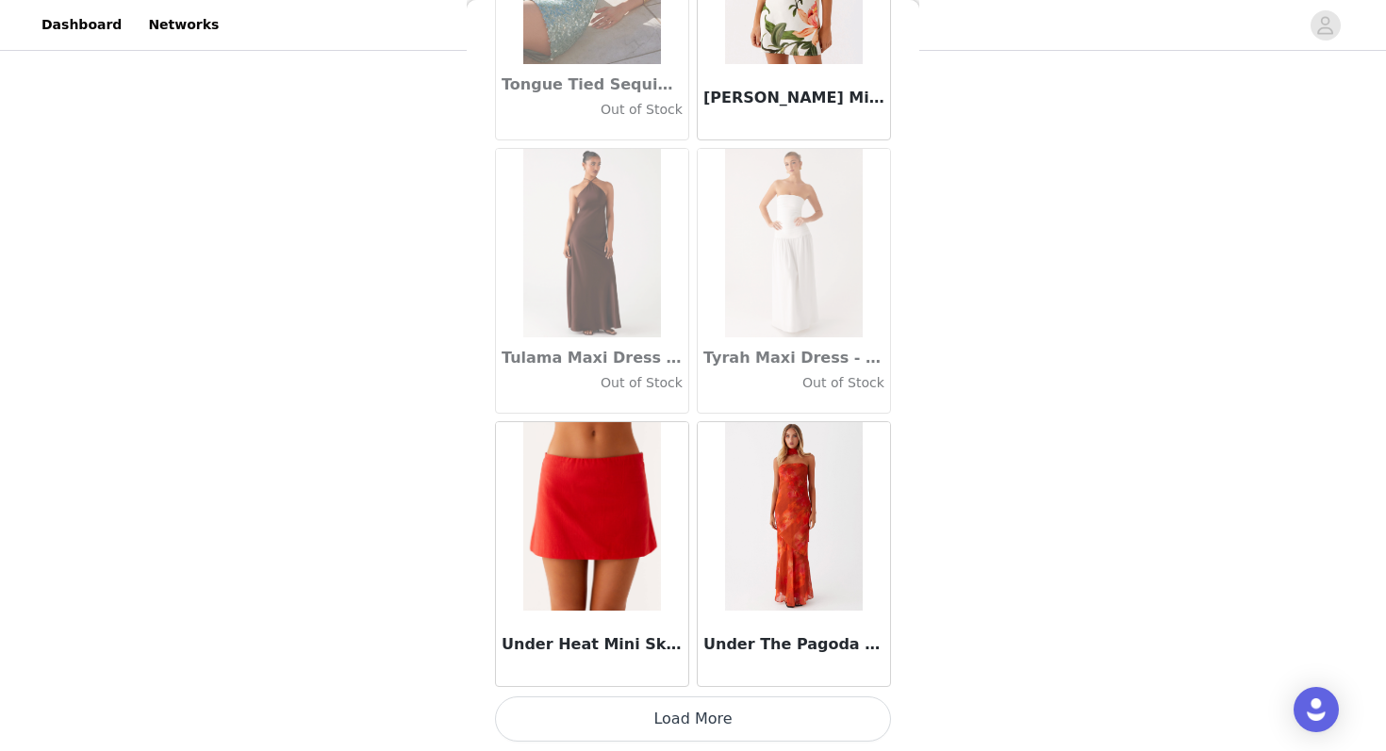
click at [639, 731] on button "Load More" at bounding box center [693, 719] width 396 height 45
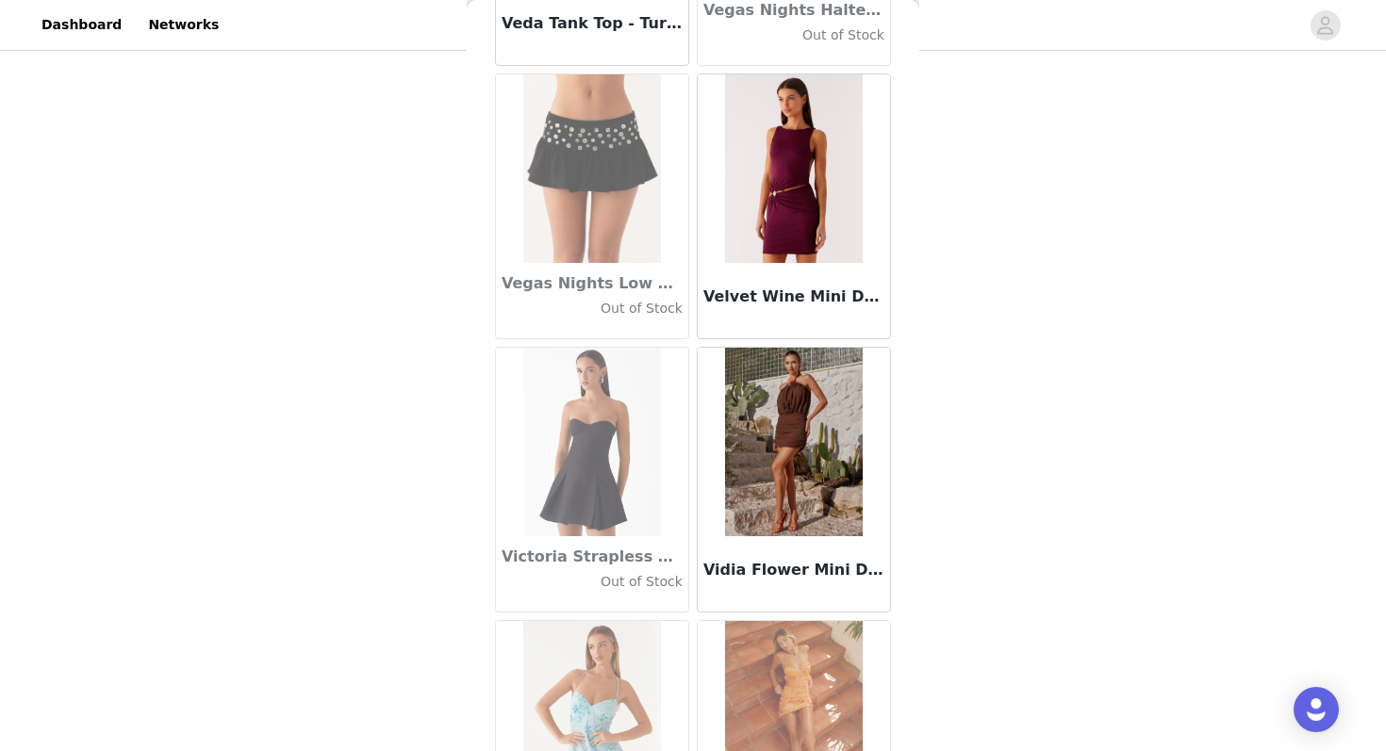
scroll to position [111473, 0]
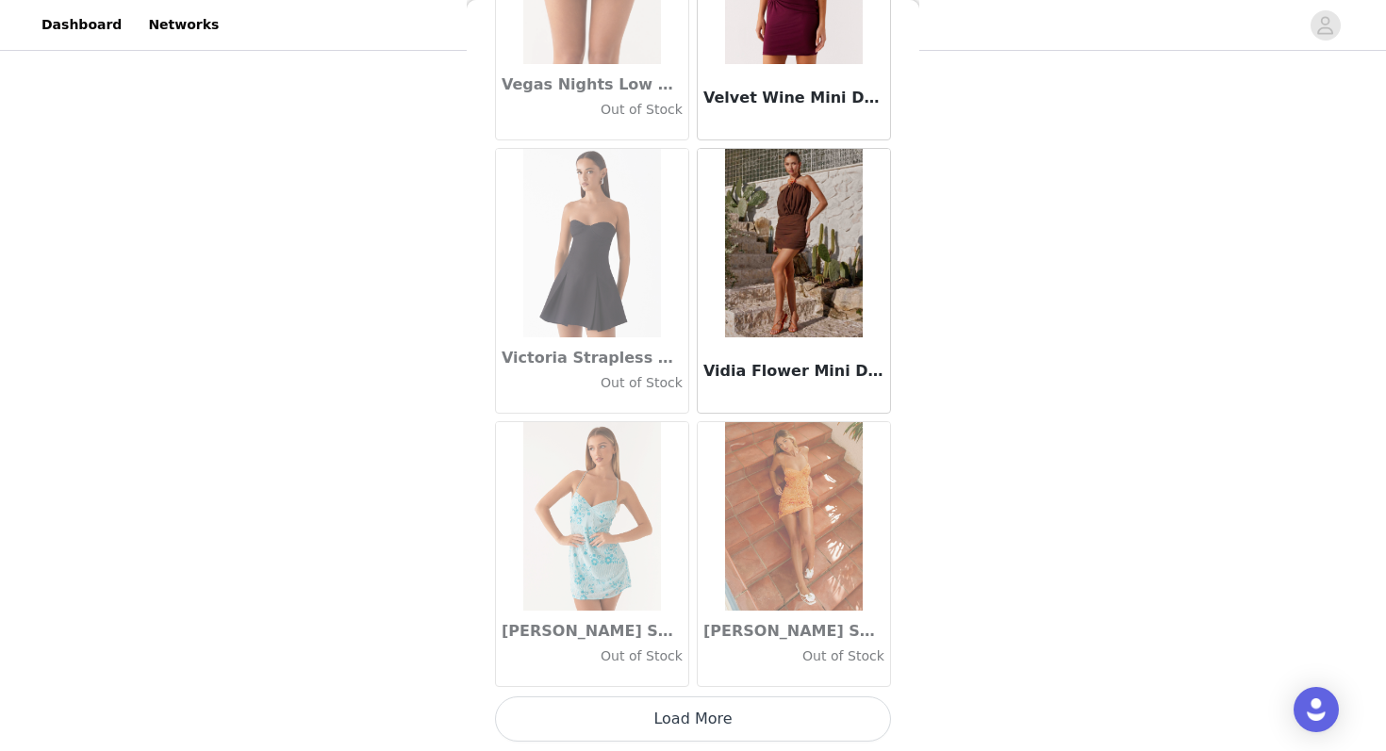
click at [631, 729] on button "Load More" at bounding box center [693, 719] width 396 height 45
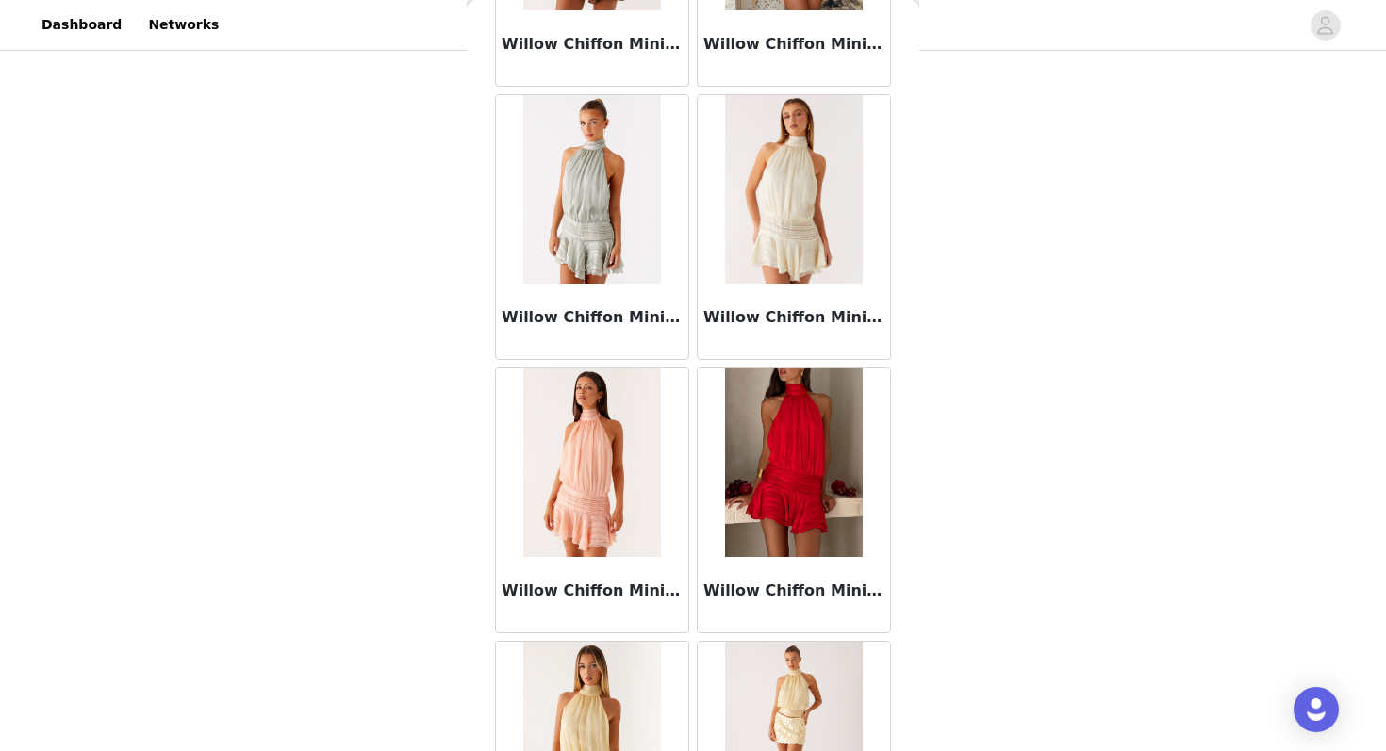
scroll to position [114207, 0]
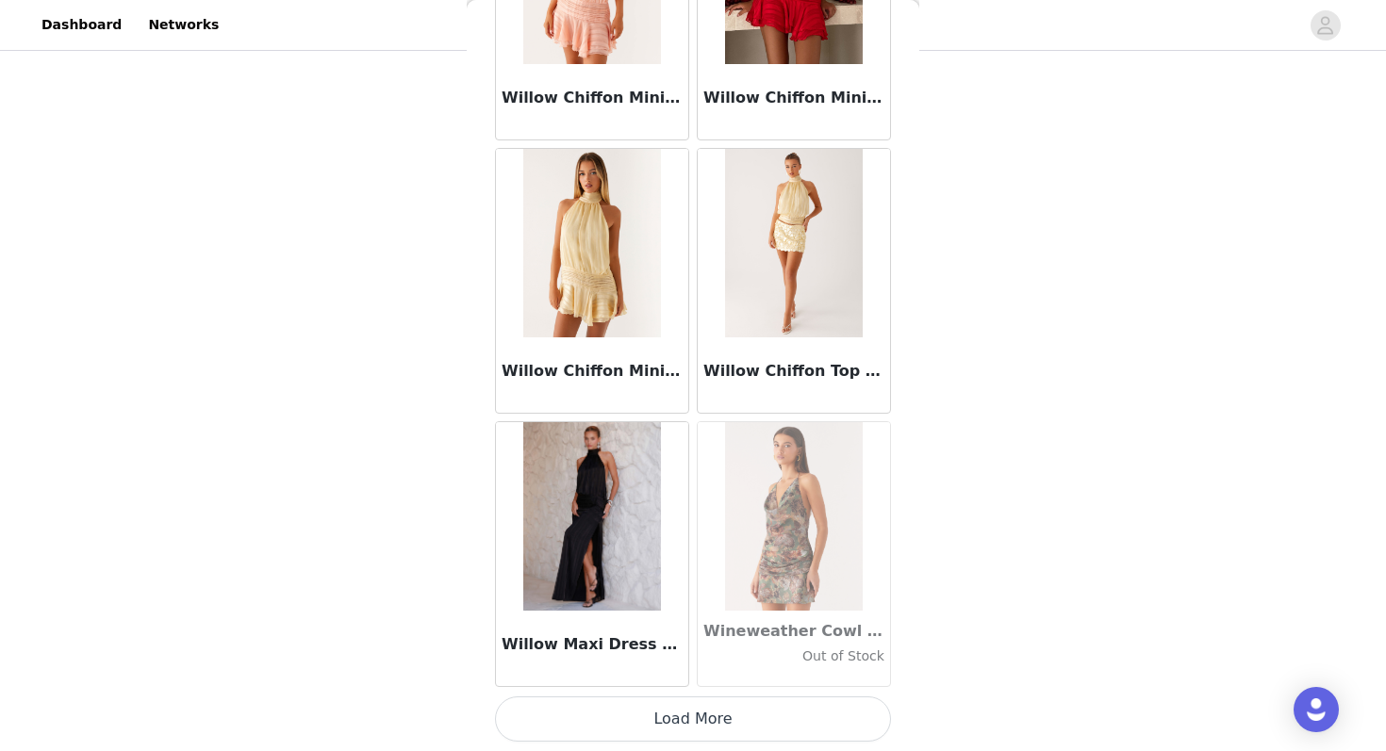
click at [617, 709] on button "Load More" at bounding box center [693, 719] width 396 height 45
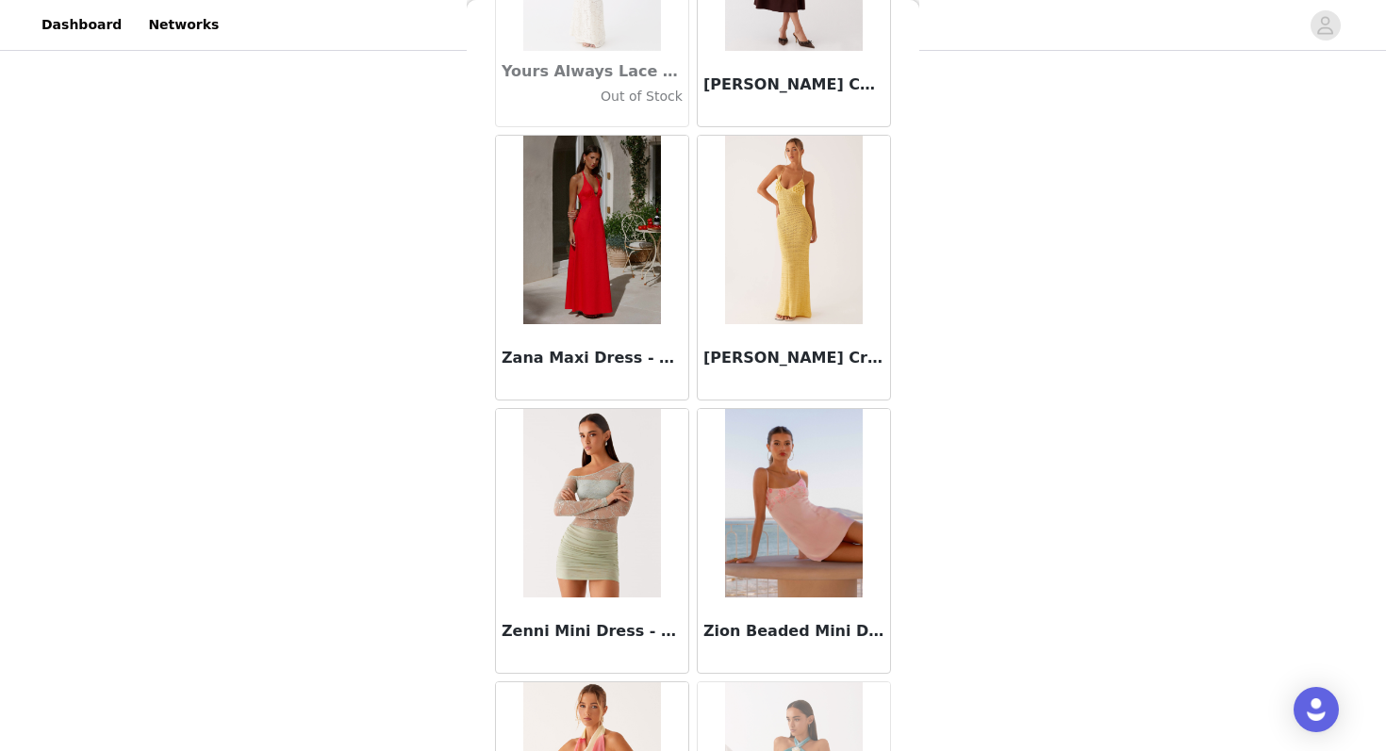
scroll to position [115838, 0]
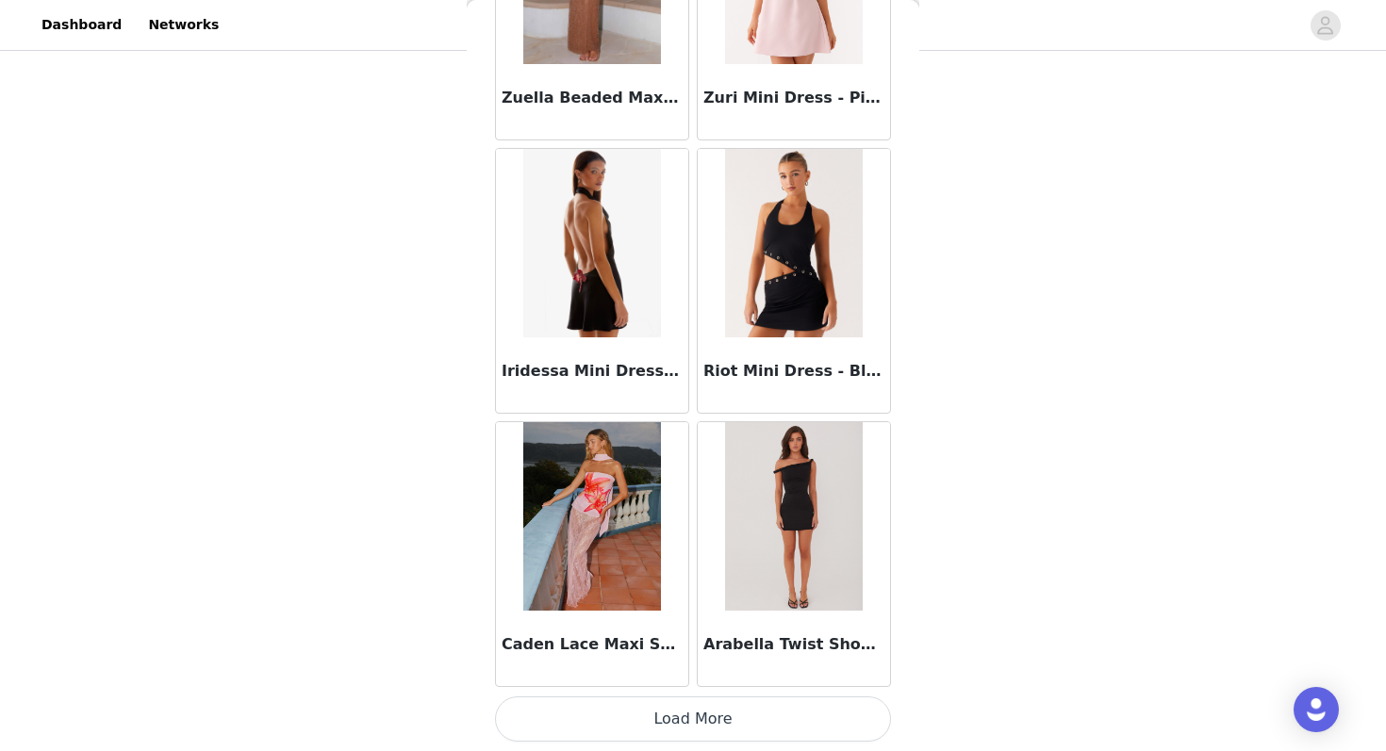
click at [649, 731] on button "Load More" at bounding box center [693, 719] width 396 height 45
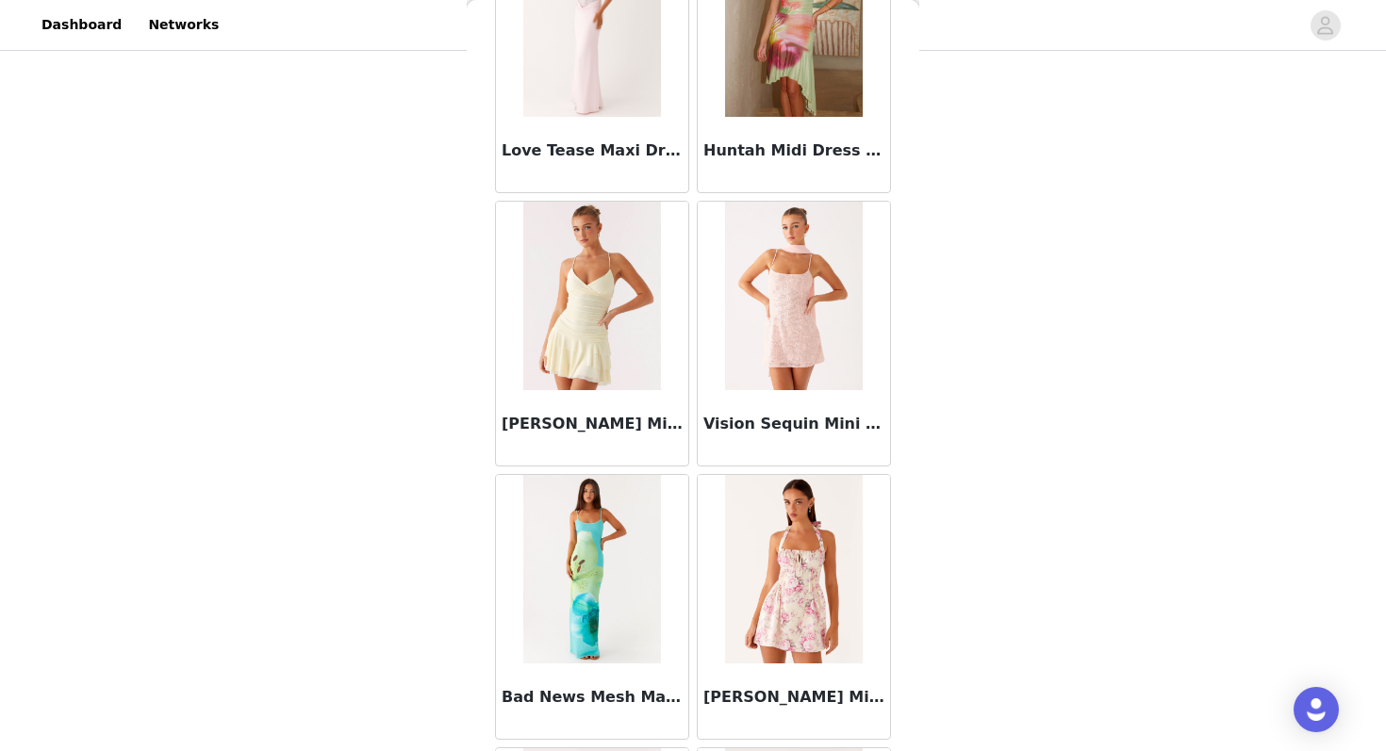
scroll to position [119674, 0]
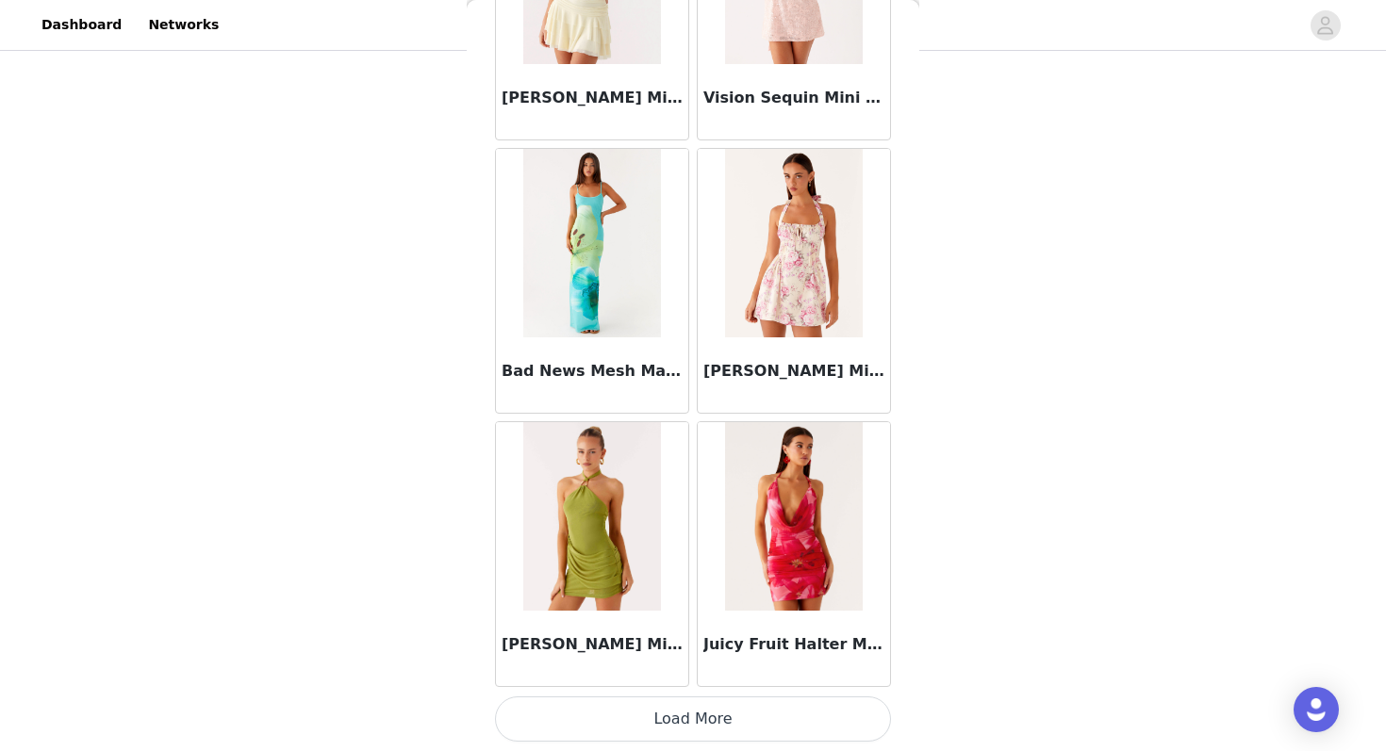
click at [646, 709] on button "Load More" at bounding box center [693, 719] width 396 height 45
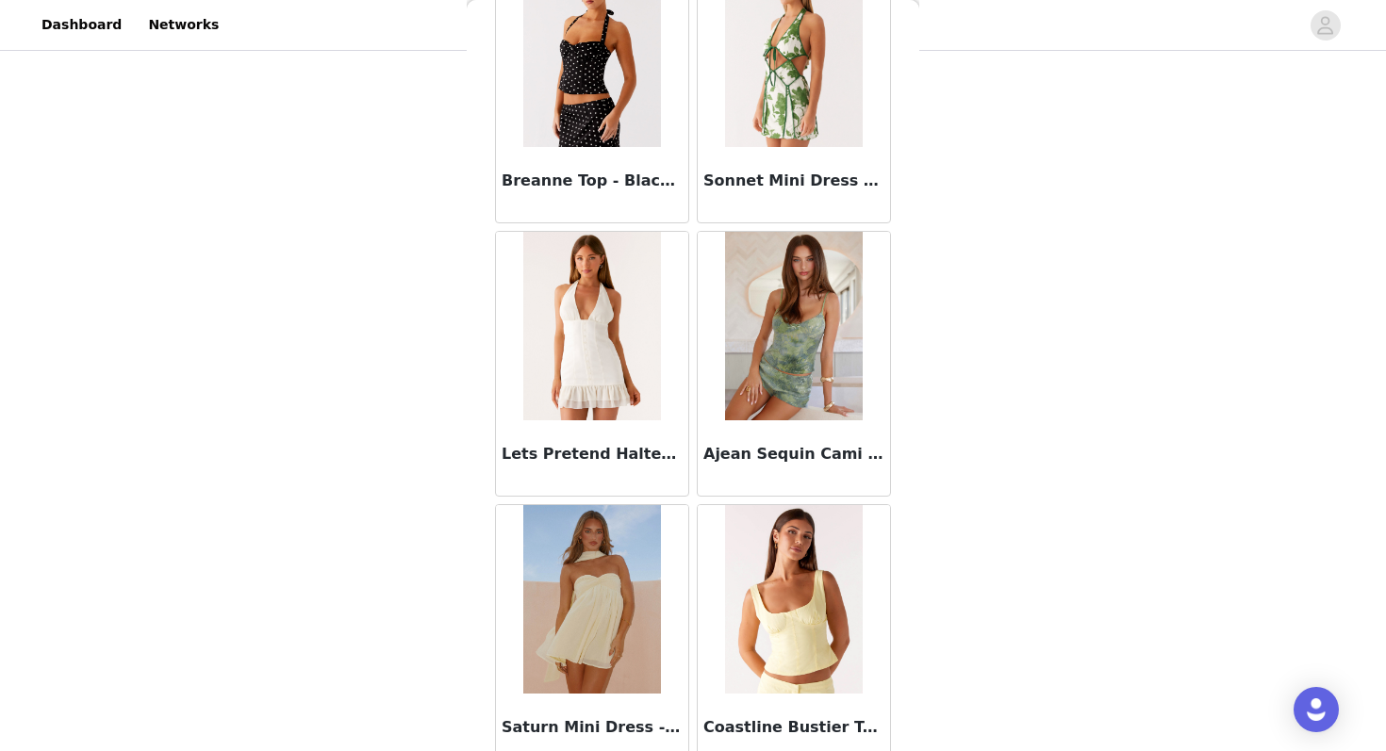
scroll to position [122407, 0]
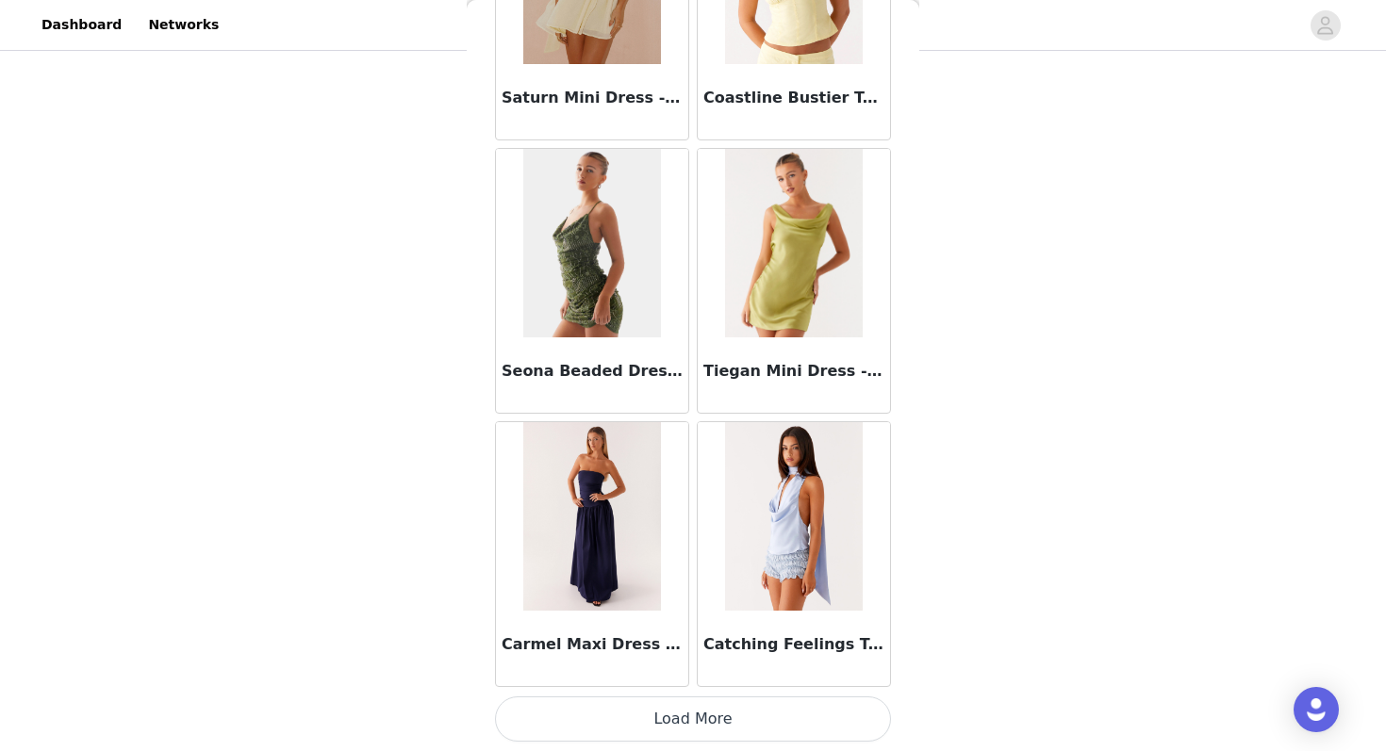
click at [595, 721] on button "Load More" at bounding box center [693, 719] width 396 height 45
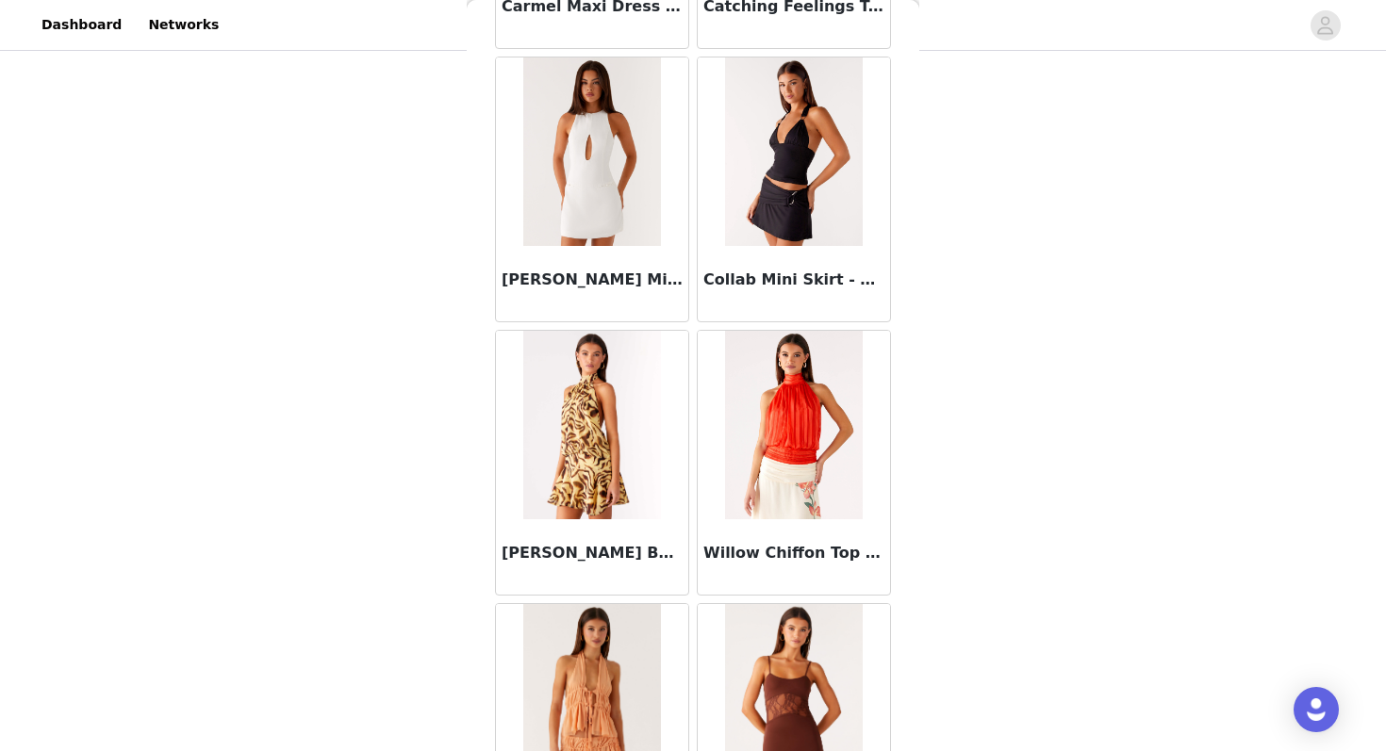
scroll to position [123089, 0]
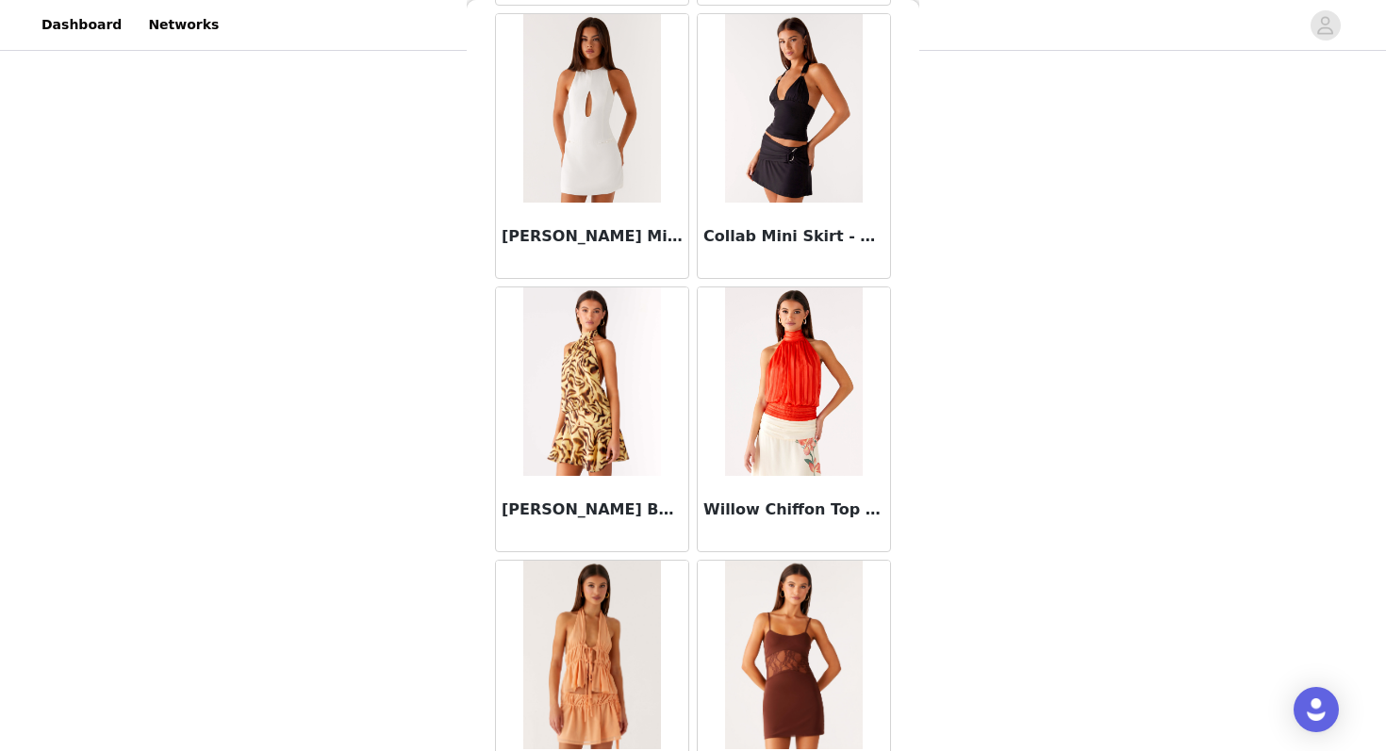
click at [765, 261] on div "Collab Mini Skirt - Black" at bounding box center [794, 240] width 192 height 75
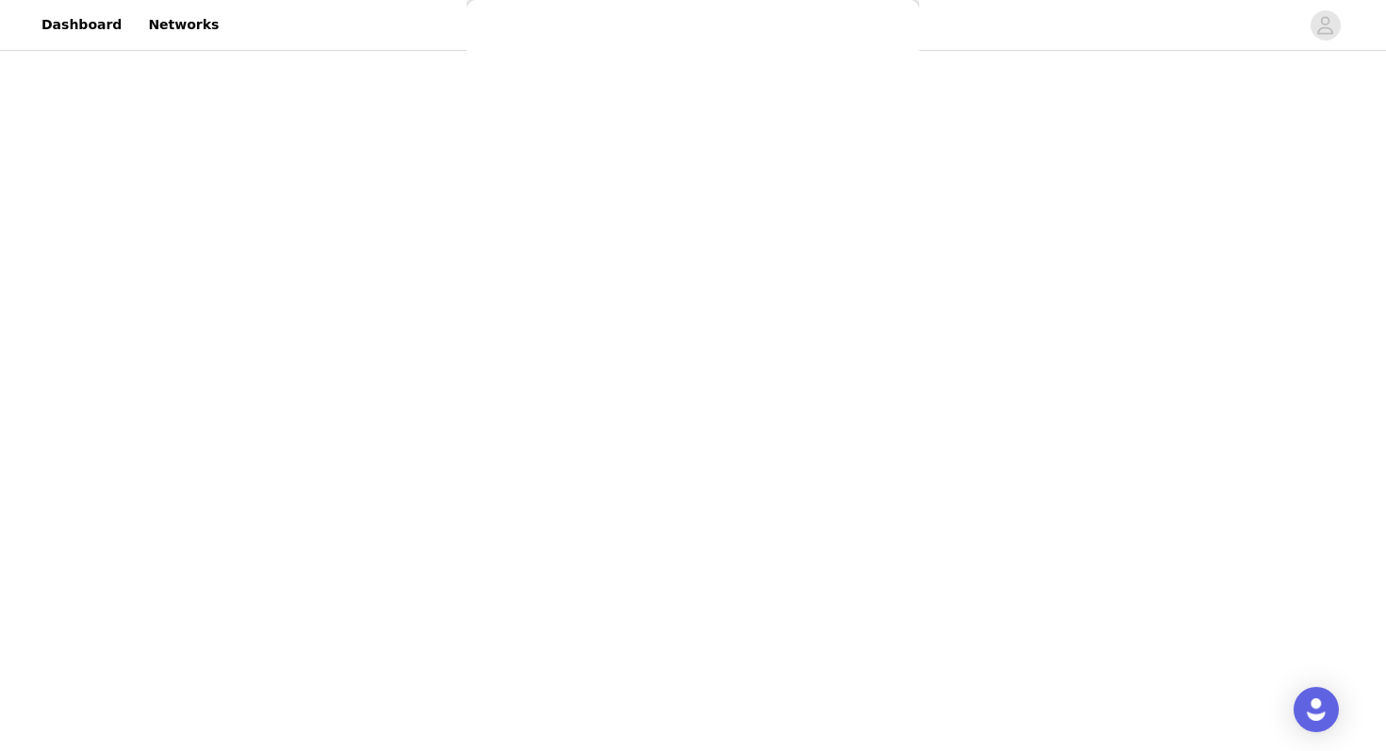
scroll to position [0, 0]
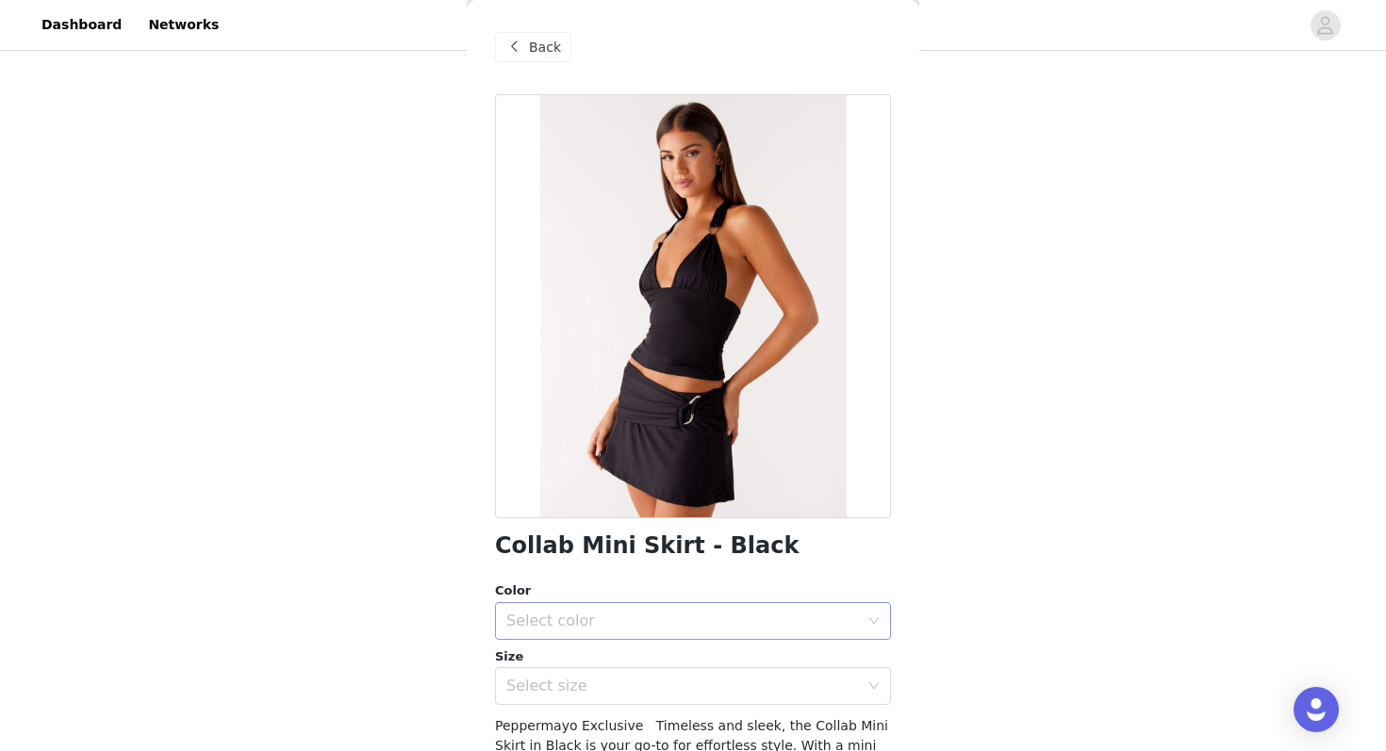
click at [618, 618] on div "Select color" at bounding box center [682, 621] width 353 height 19
click at [581, 659] on li "Black" at bounding box center [693, 663] width 396 height 30
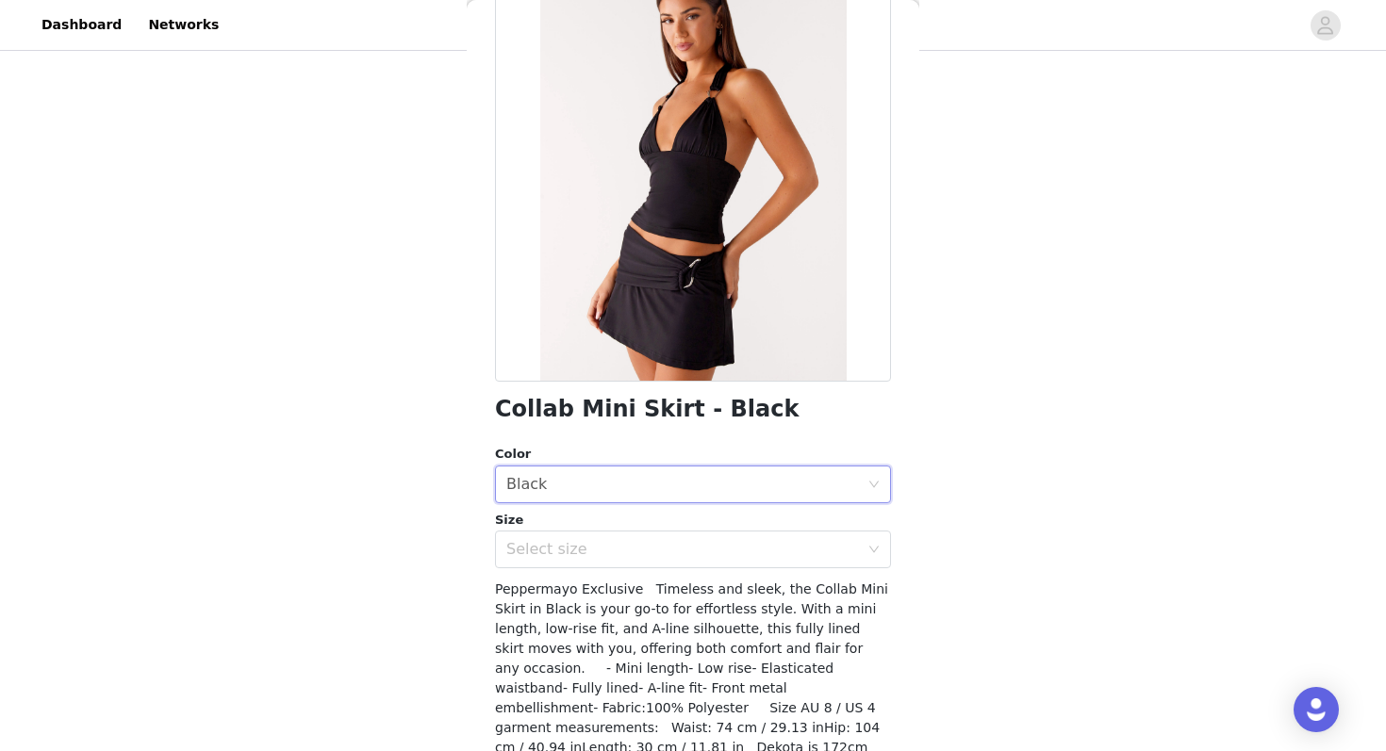
scroll to position [141, 0]
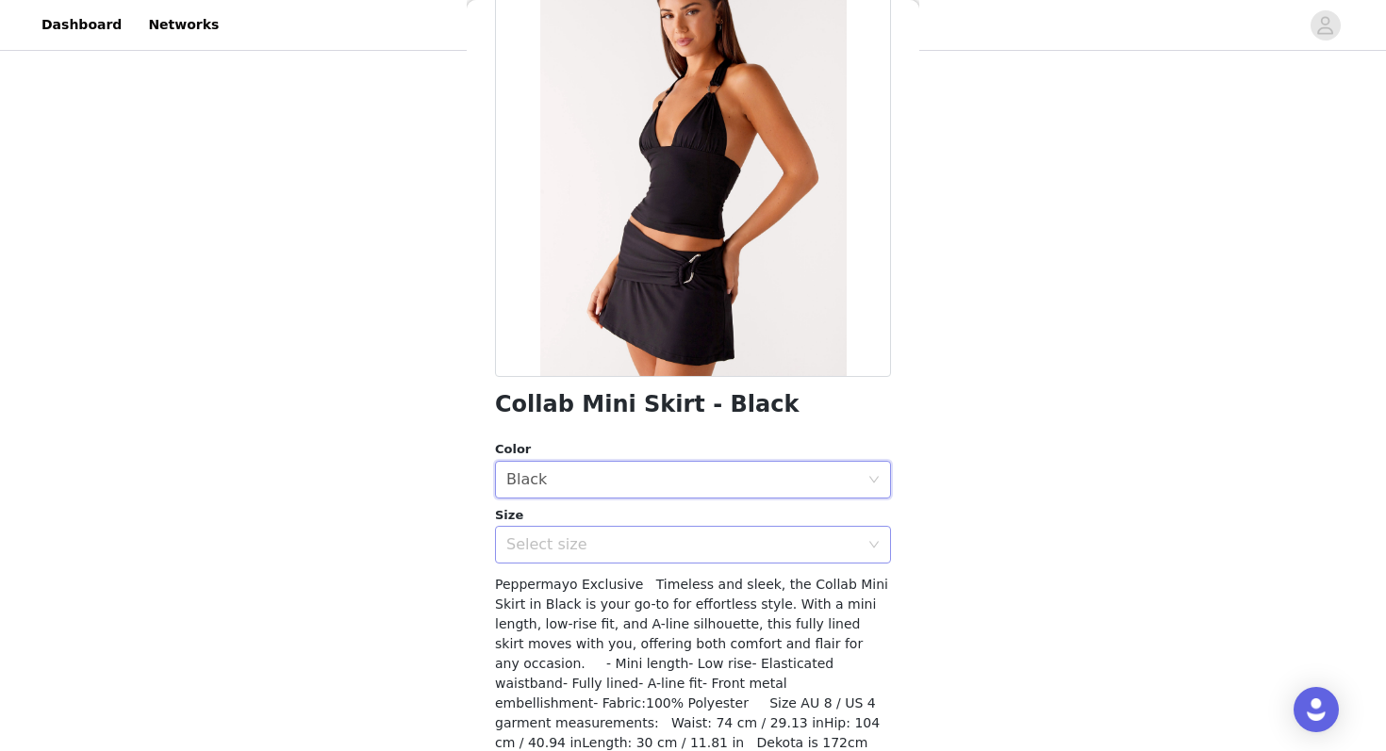
click at [580, 550] on div "Select size" at bounding box center [682, 544] width 353 height 19
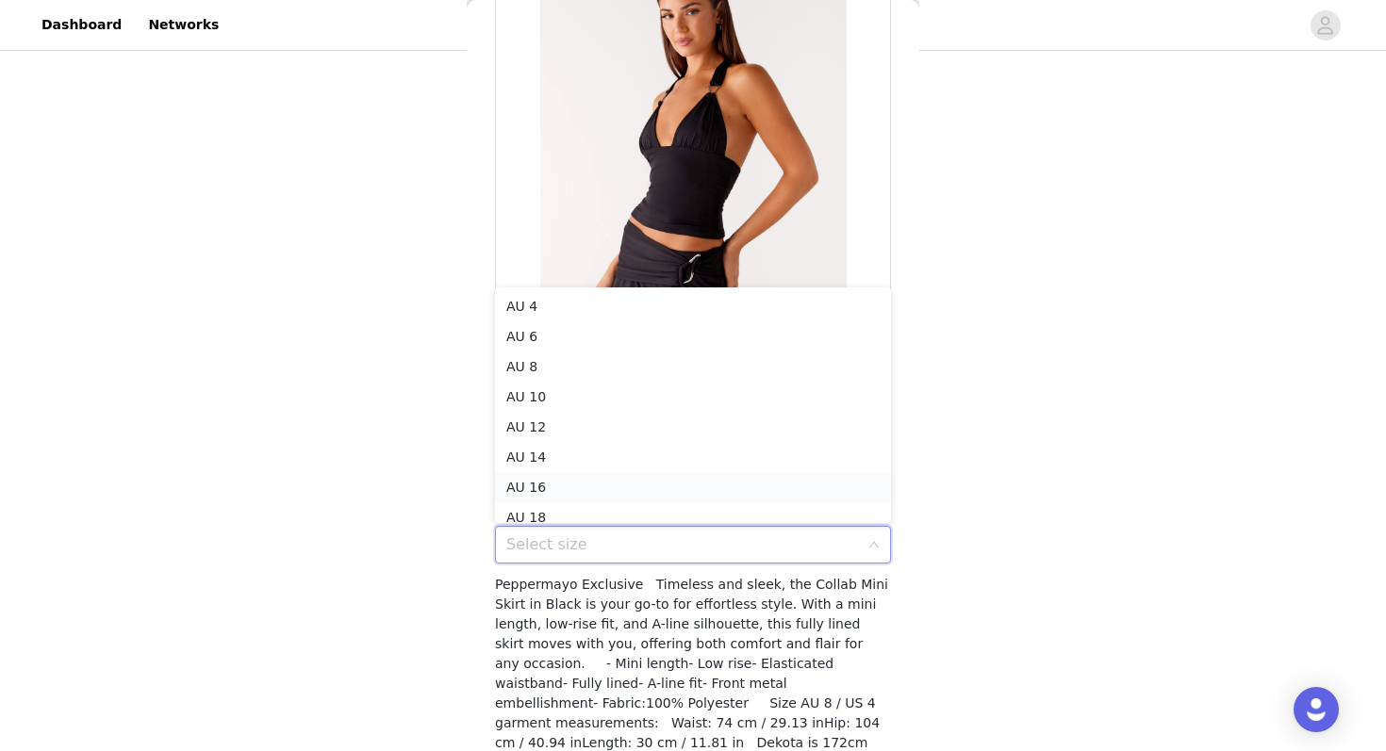
scroll to position [9, 0]
click at [591, 325] on li "AU 6" at bounding box center [693, 327] width 396 height 30
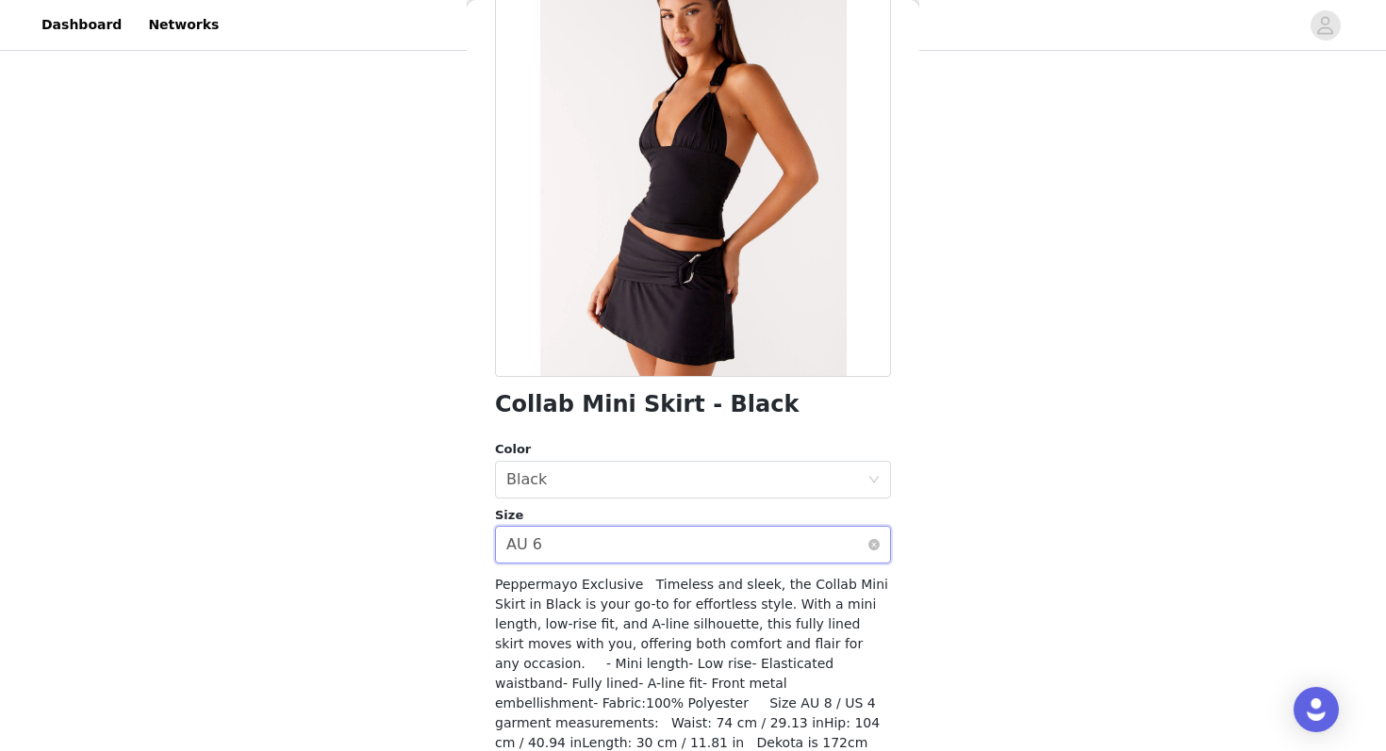
scroll to position [222, 0]
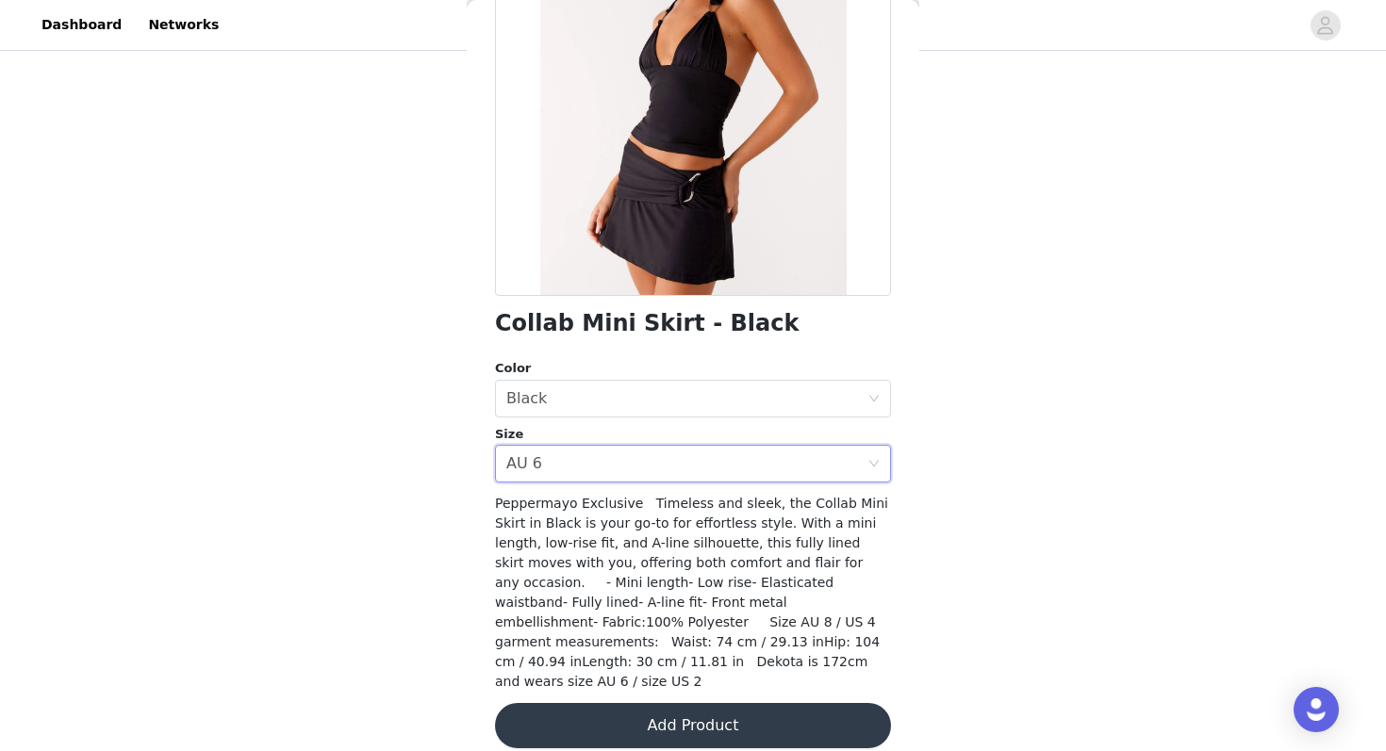
click at [619, 723] on button "Add Product" at bounding box center [693, 725] width 396 height 45
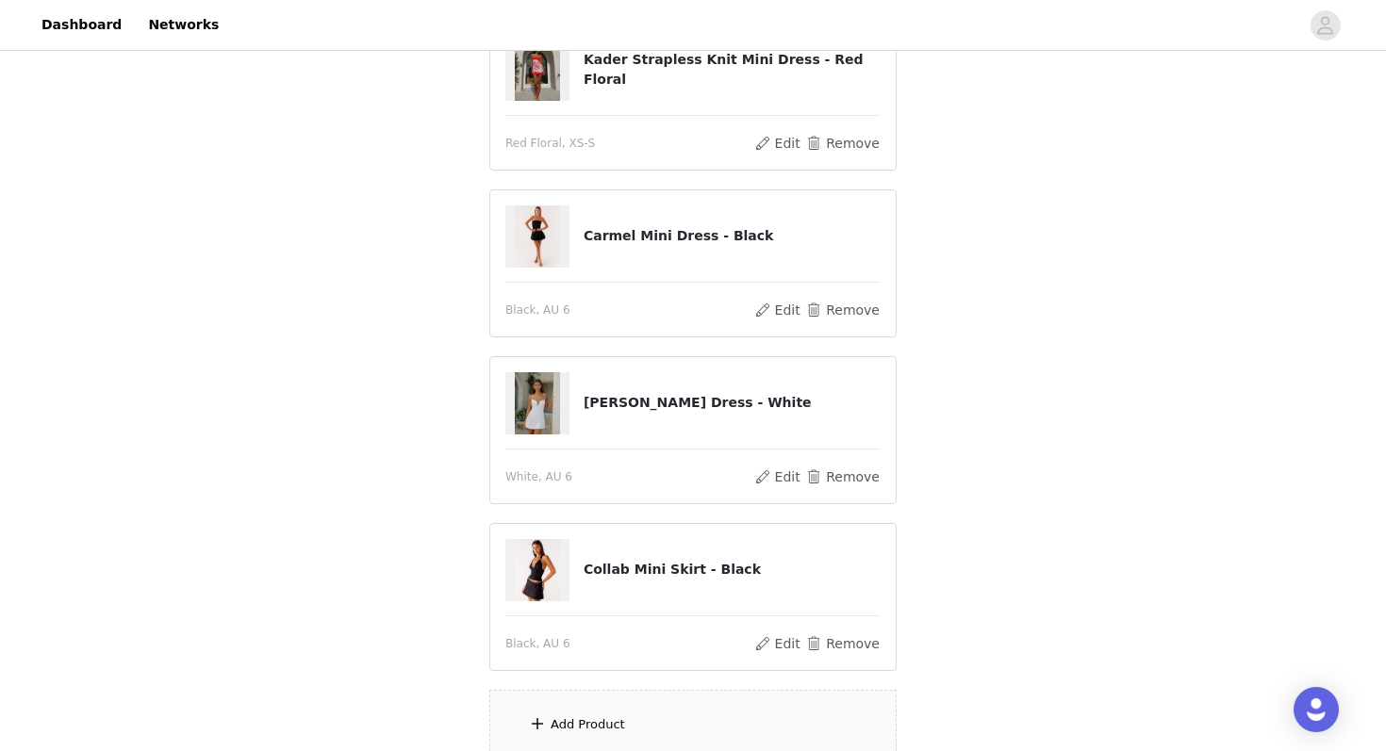
scroll to position [571, 0]
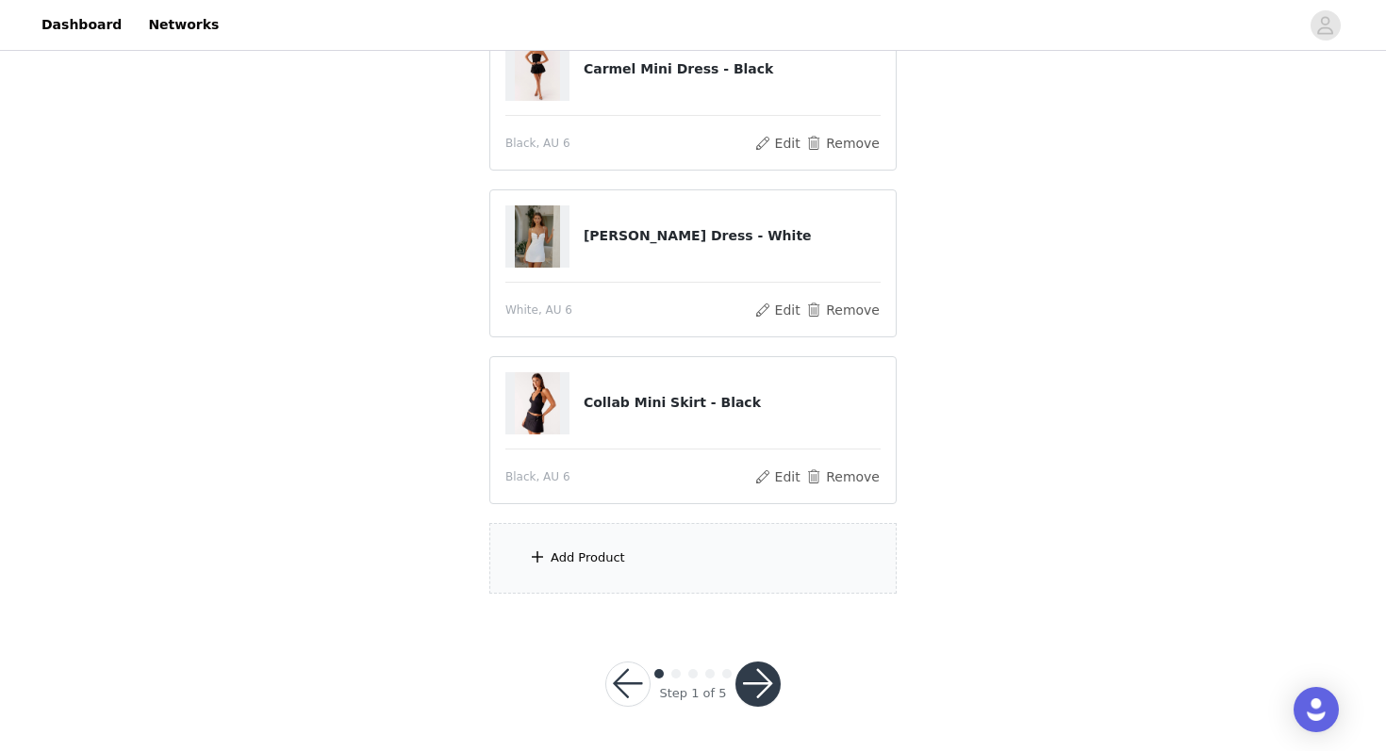
click at [587, 562] on div "Add Product" at bounding box center [587, 558] width 74 height 19
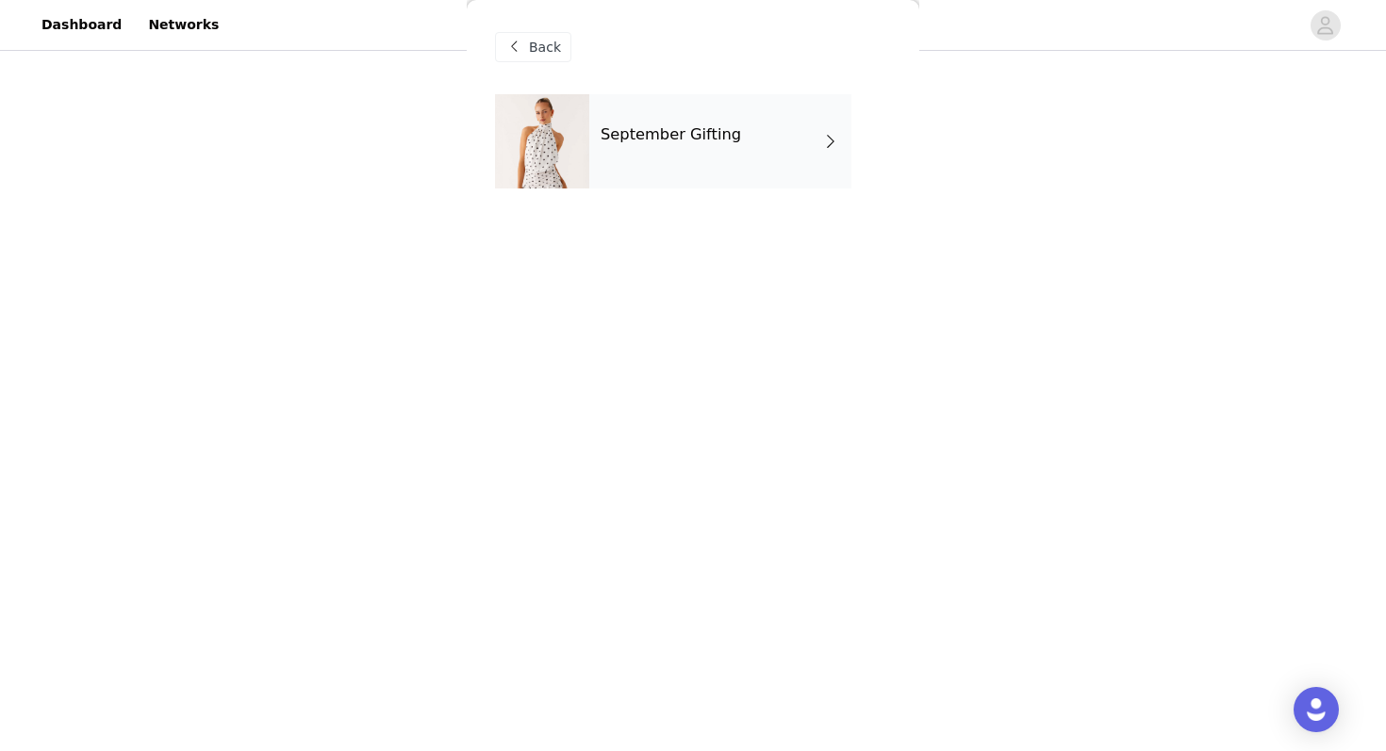
click at [689, 153] on div "September Gifting" at bounding box center [720, 141] width 262 height 94
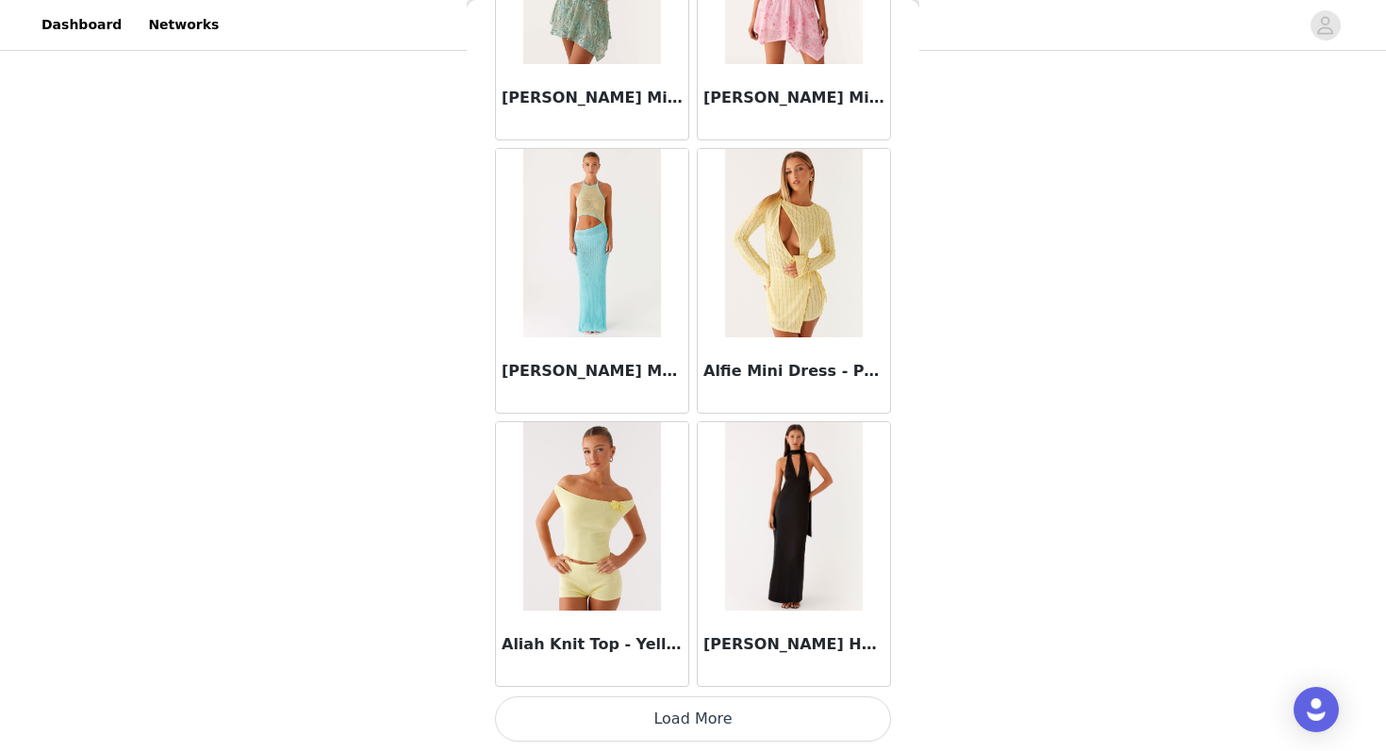
click at [609, 726] on button "Load More" at bounding box center [693, 719] width 396 height 45
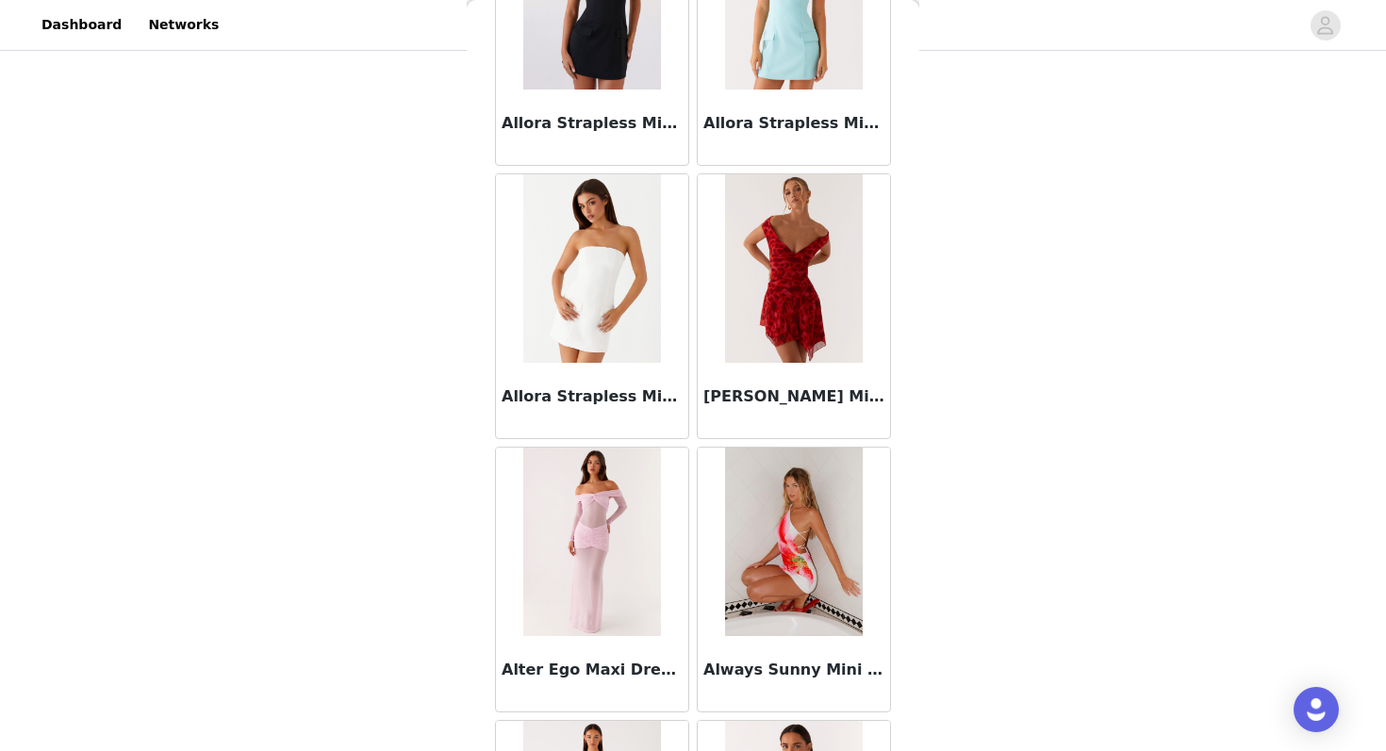
scroll to position [4867, 0]
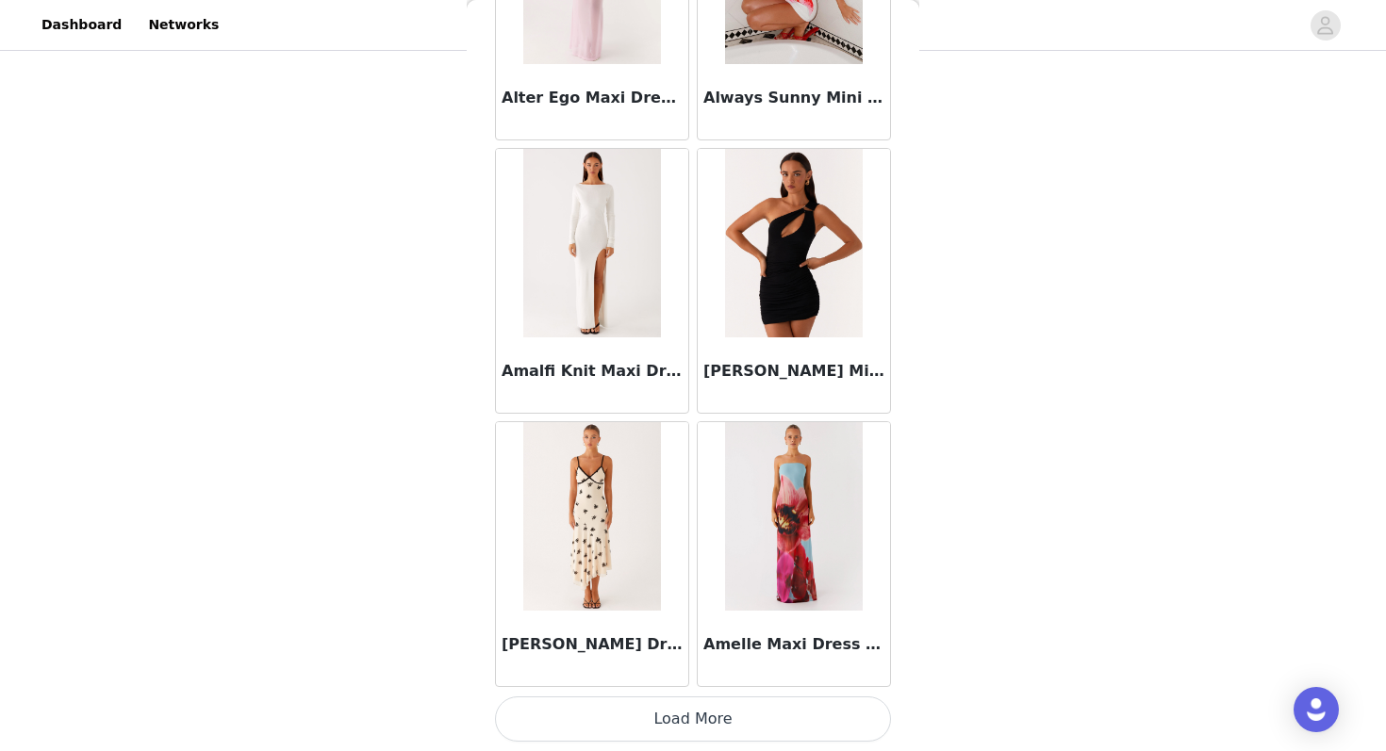
click at [636, 731] on button "Load More" at bounding box center [693, 719] width 396 height 45
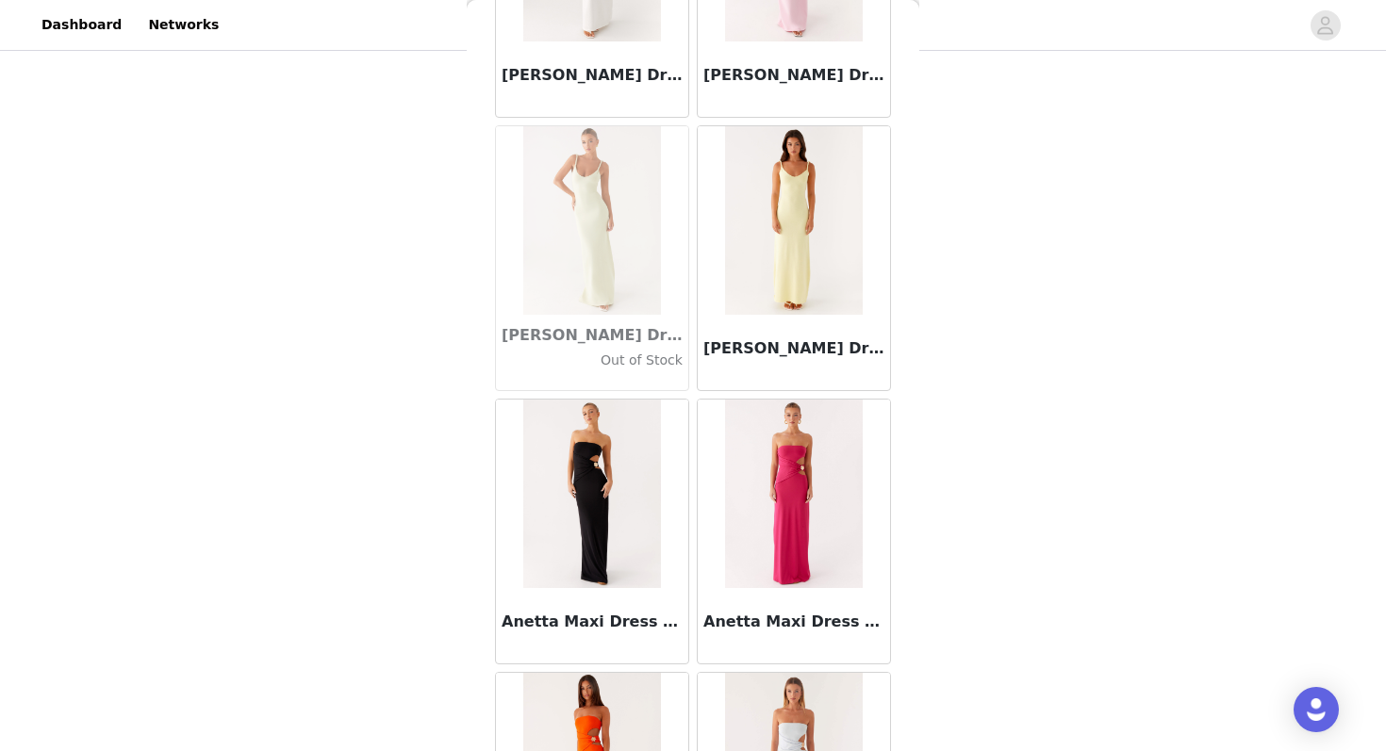
scroll to position [7600, 0]
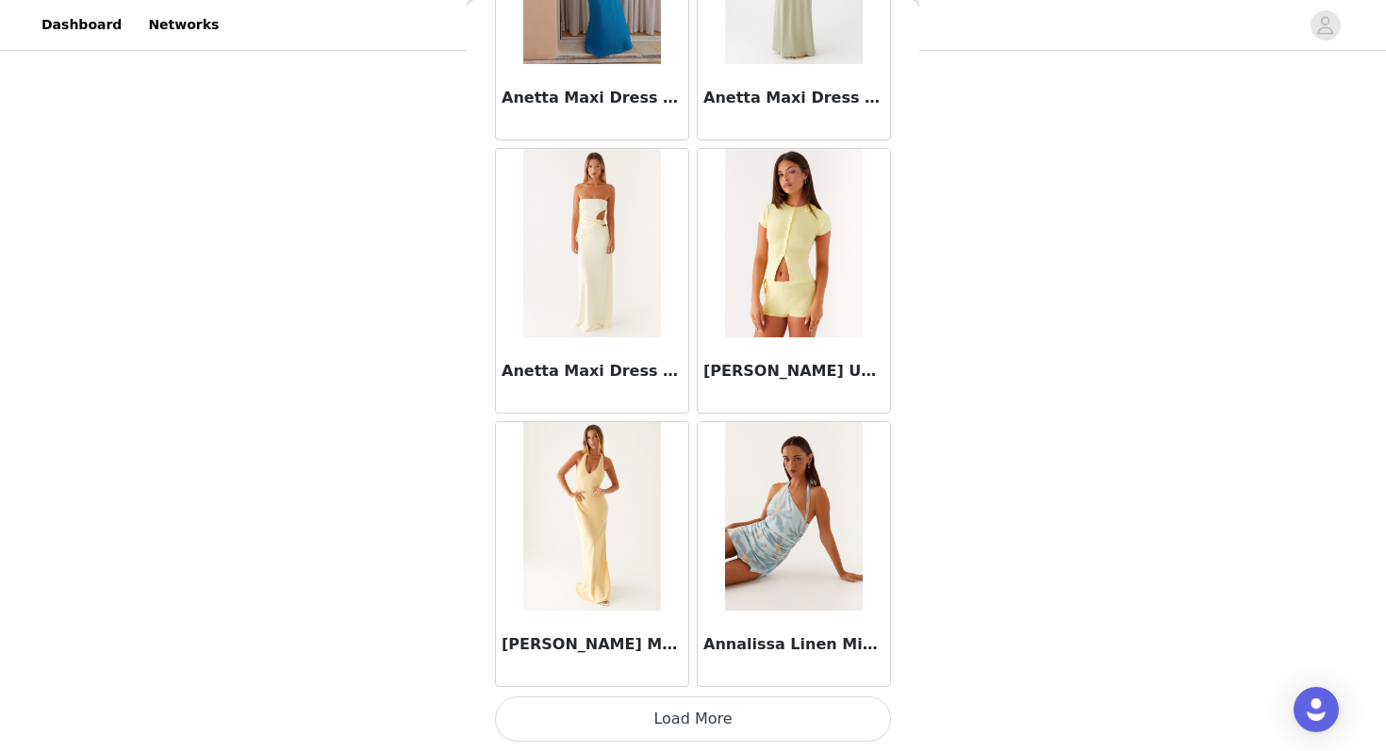
click at [636, 714] on button "Load More" at bounding box center [693, 719] width 396 height 45
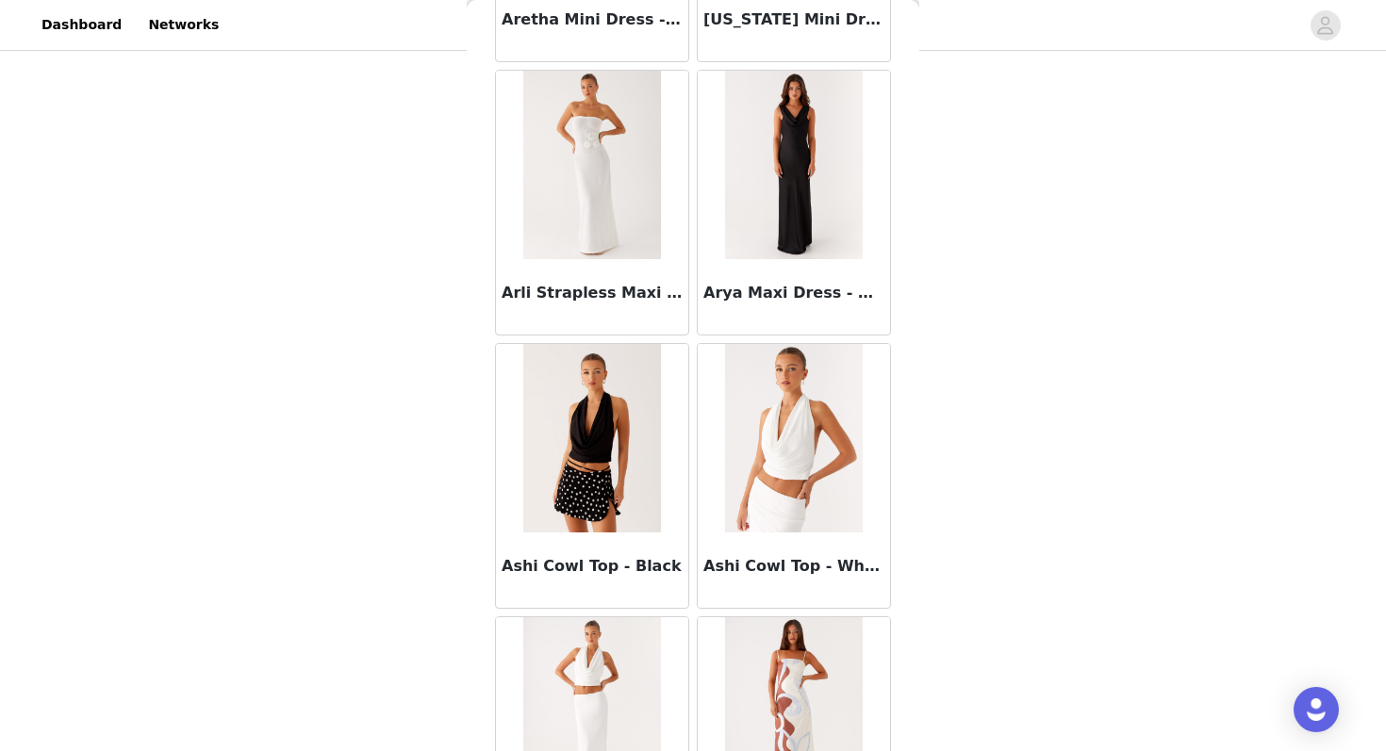
scroll to position [10318, 0]
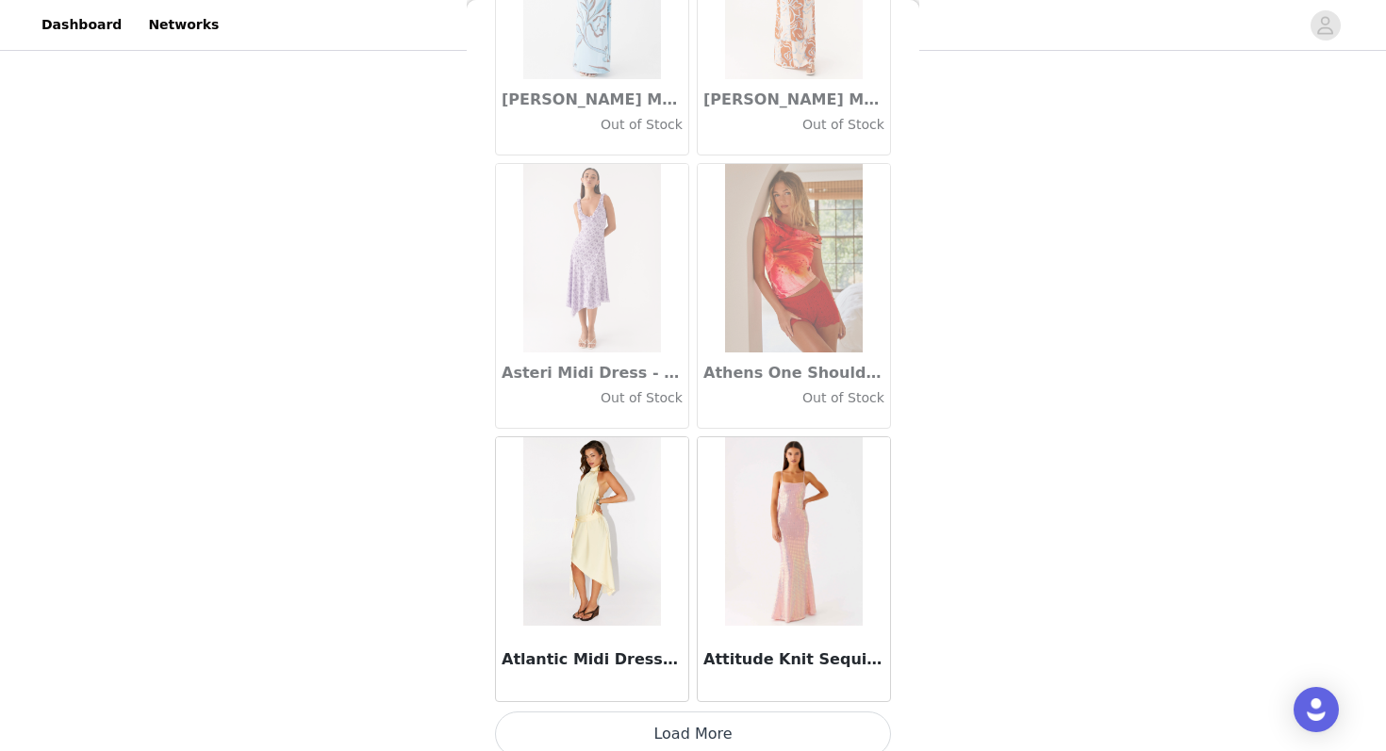
click at [618, 731] on button "Load More" at bounding box center [693, 734] width 396 height 45
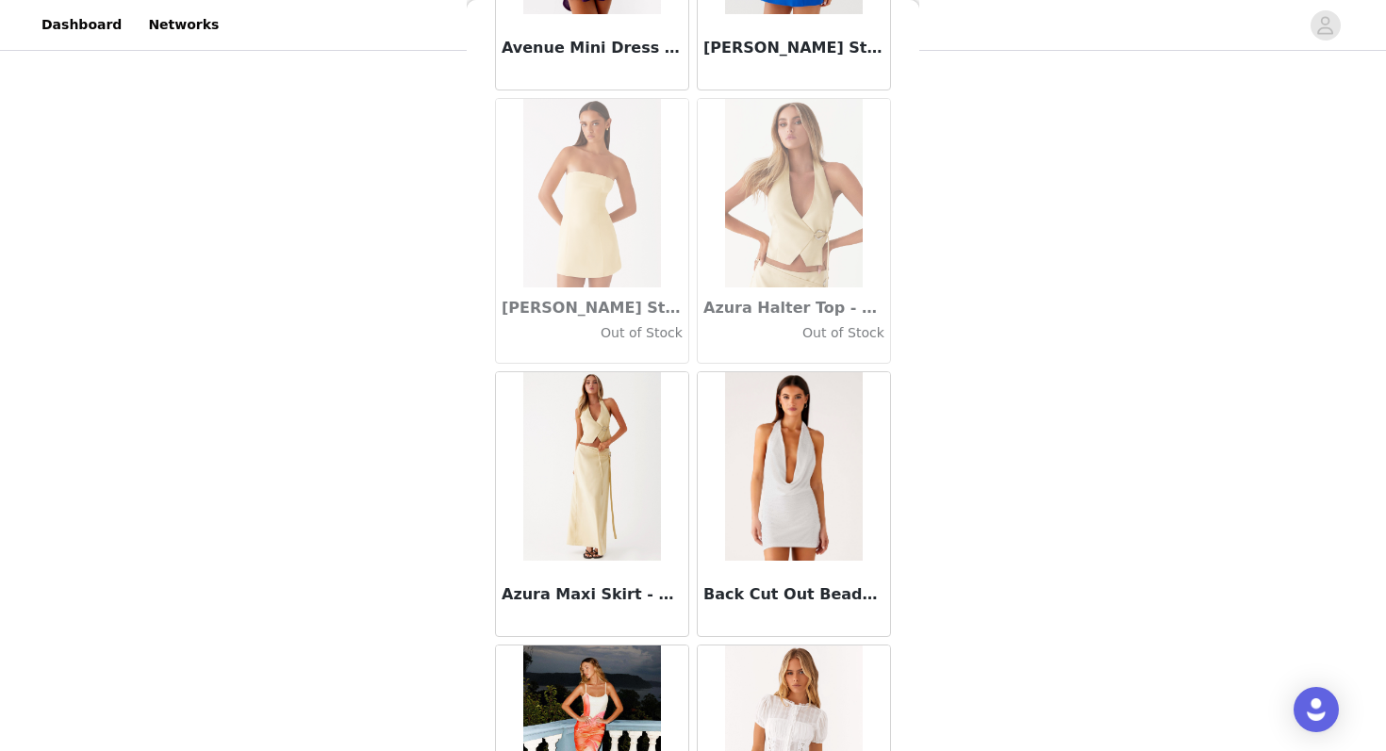
scroll to position [13067, 0]
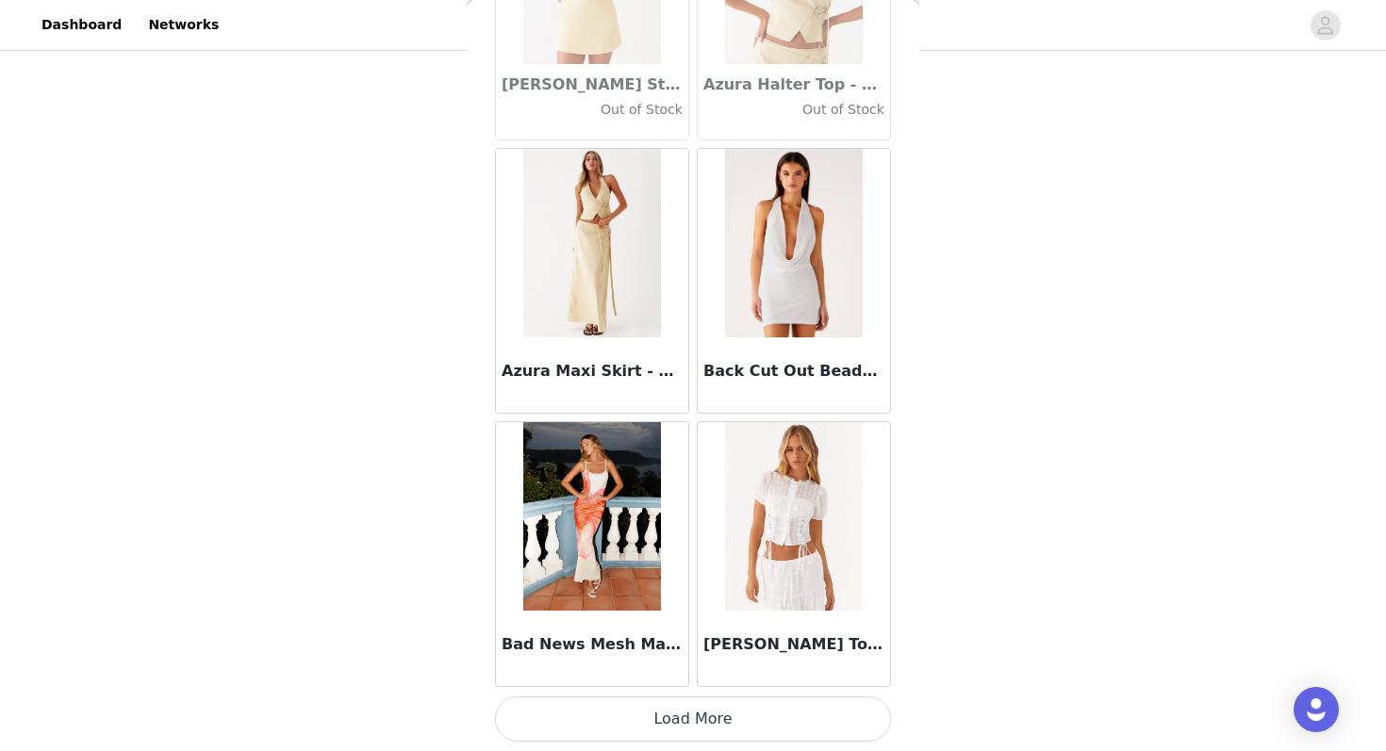
click at [605, 722] on button "Load More" at bounding box center [693, 719] width 396 height 45
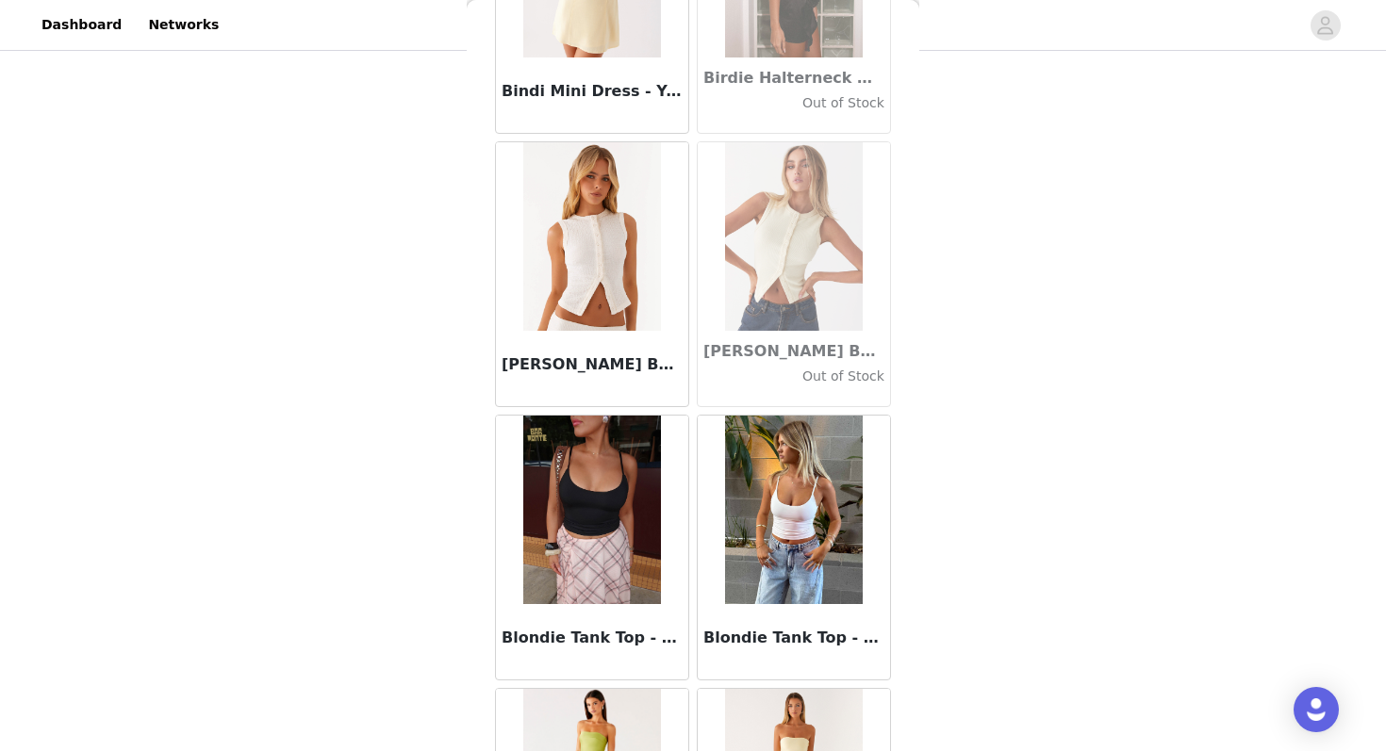
scroll to position [15801, 0]
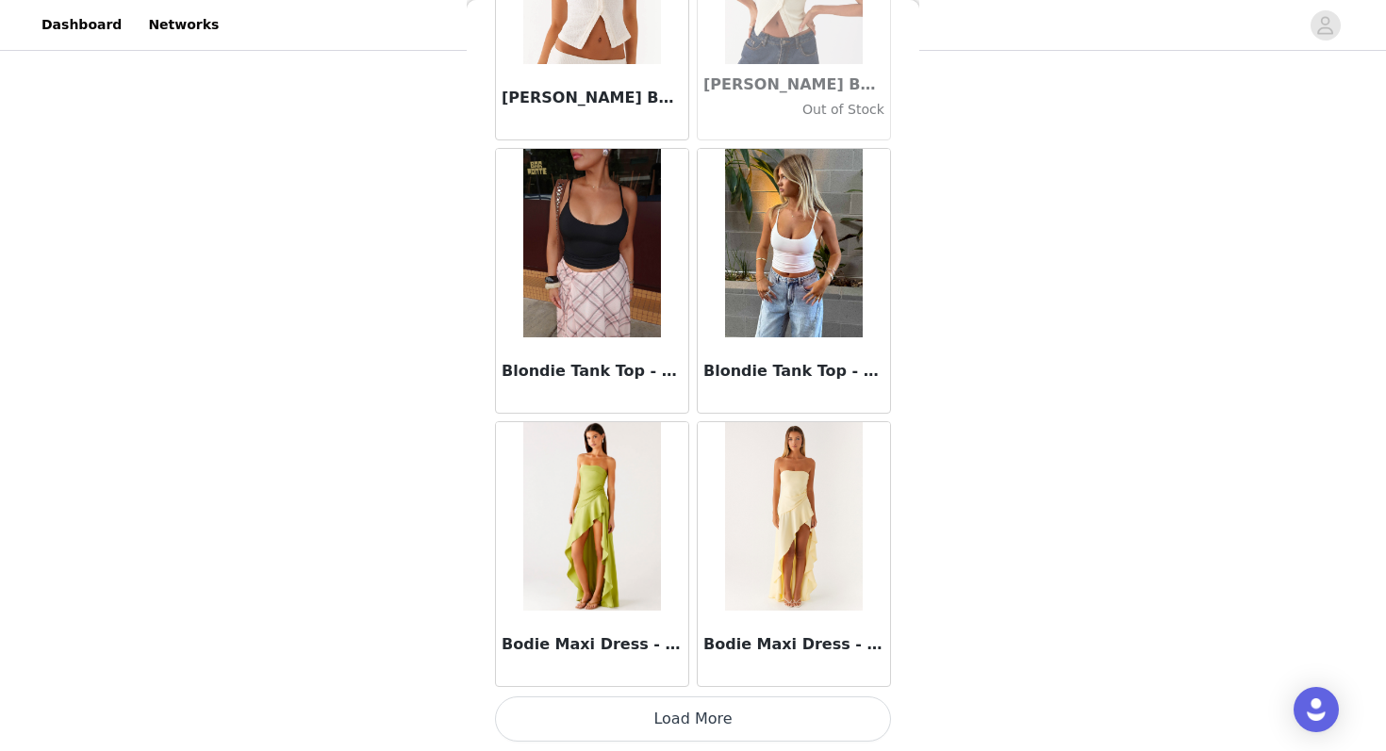
click at [635, 712] on button "Load More" at bounding box center [693, 719] width 396 height 45
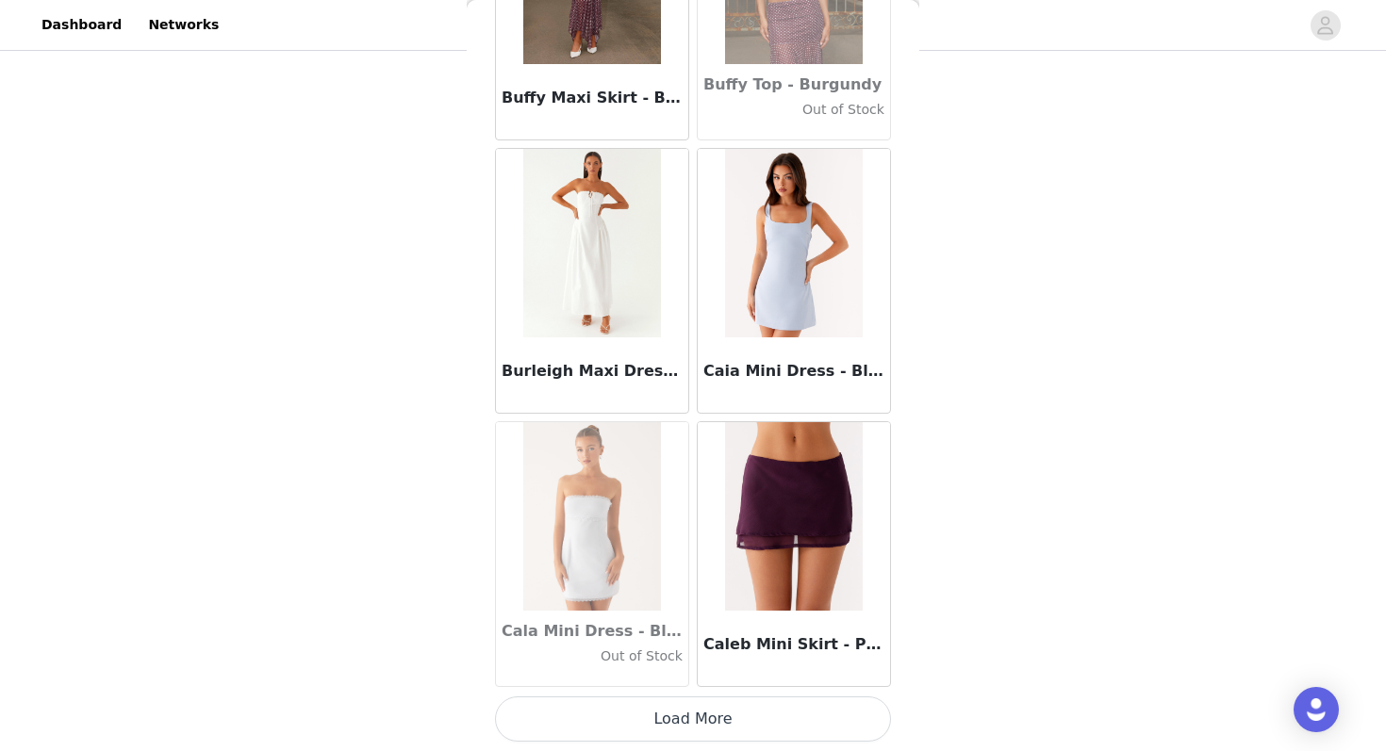
click at [631, 725] on button "Load More" at bounding box center [693, 719] width 396 height 45
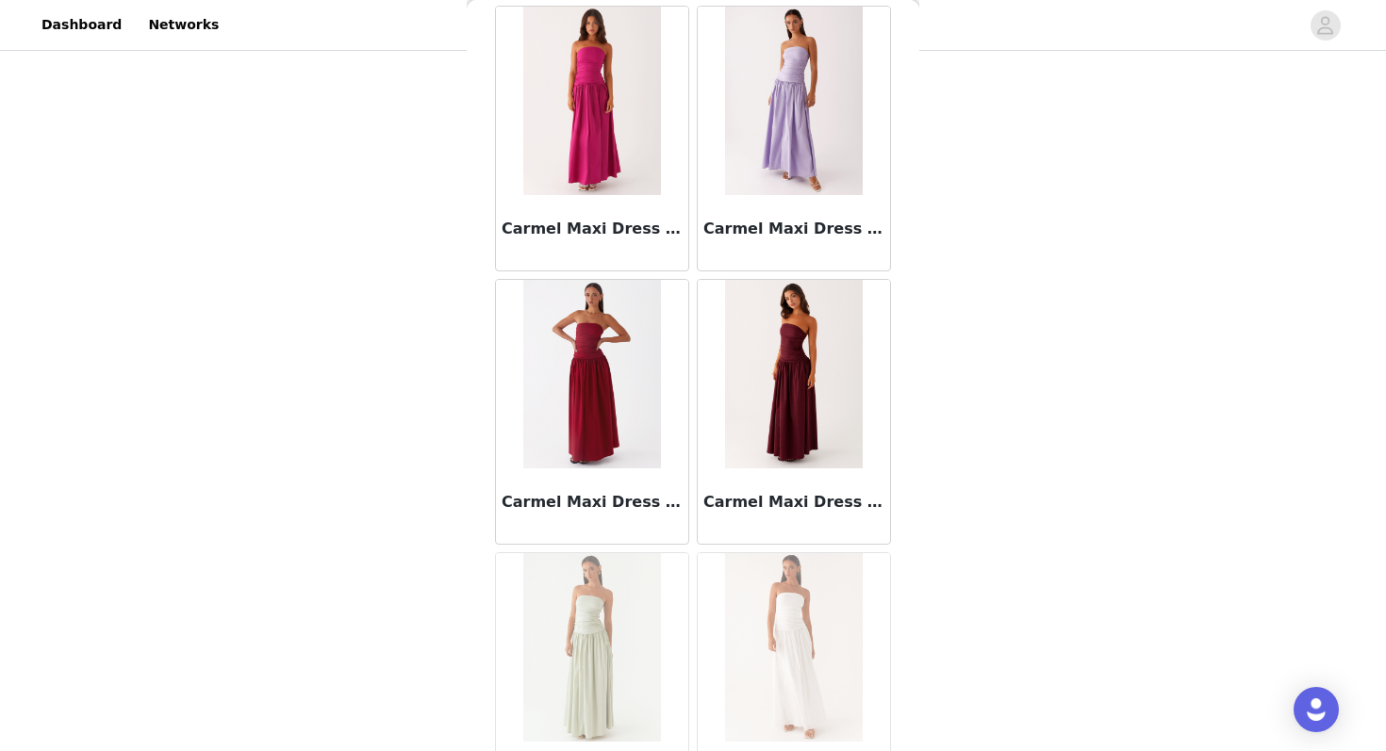
scroll to position [21268, 0]
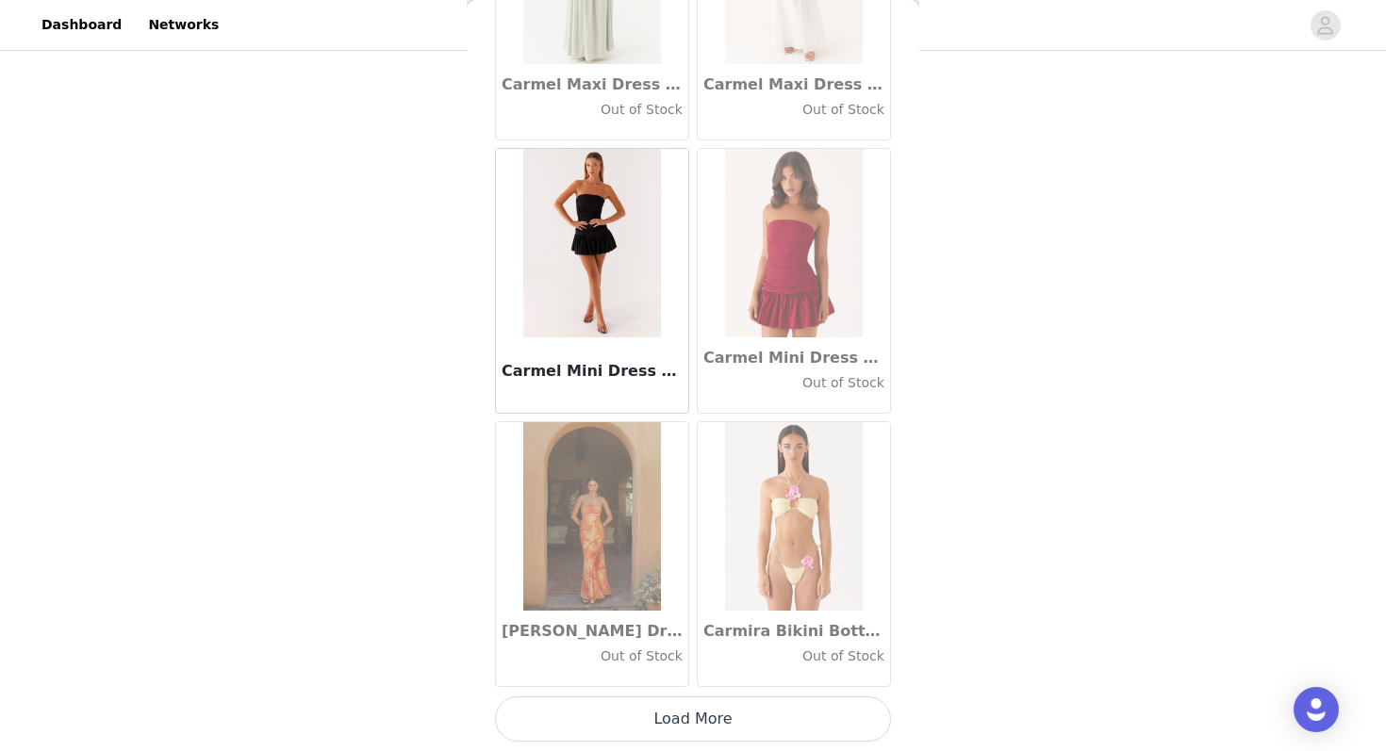
click at [617, 728] on button "Load More" at bounding box center [693, 719] width 396 height 45
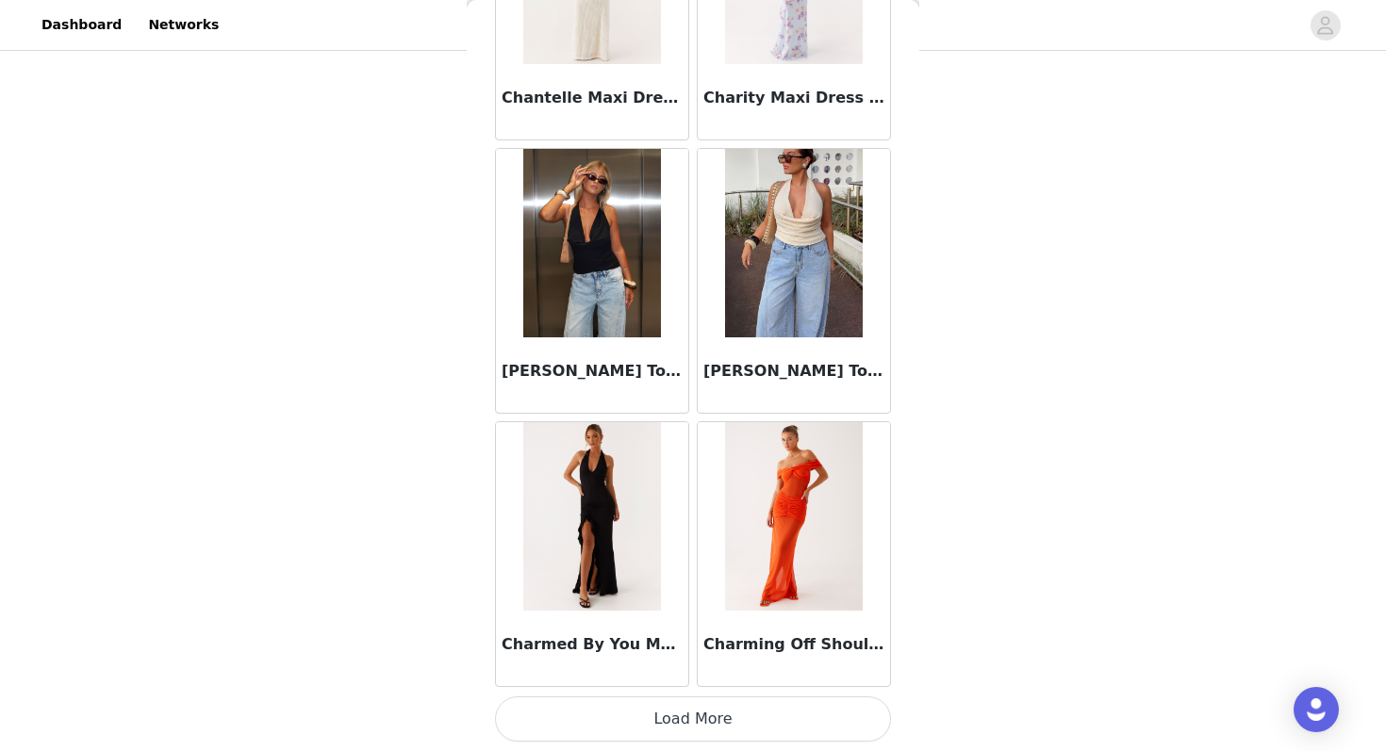
click at [609, 716] on button "Load More" at bounding box center [693, 719] width 396 height 45
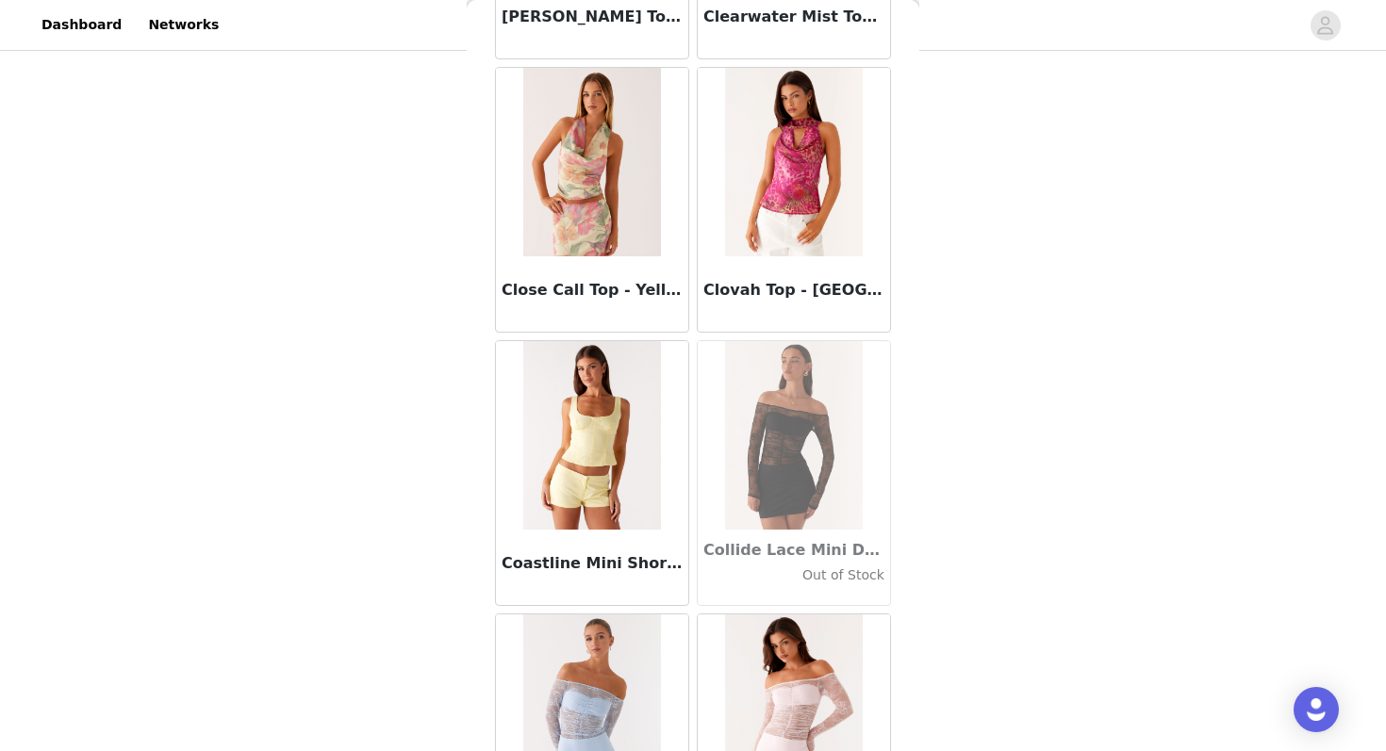
scroll to position [26735, 0]
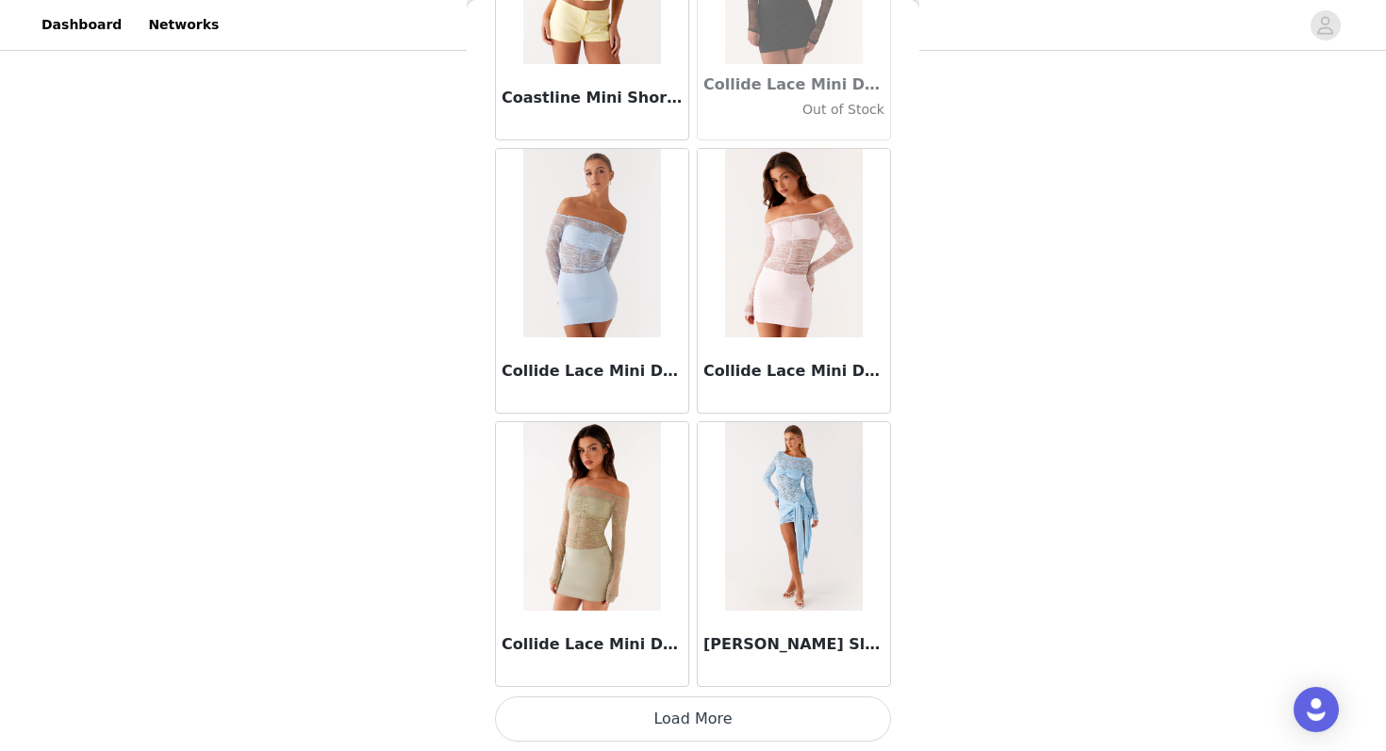
click at [601, 739] on button "Load More" at bounding box center [693, 719] width 396 height 45
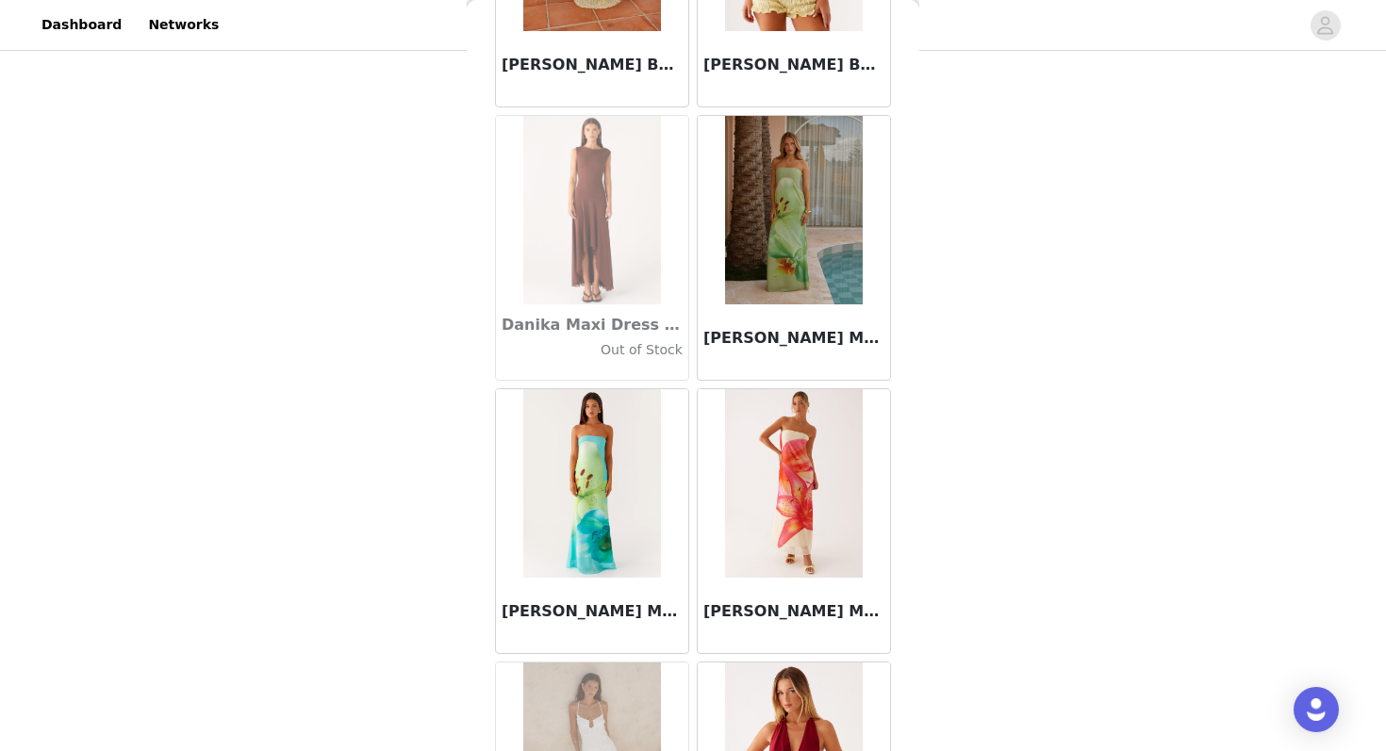
scroll to position [29468, 0]
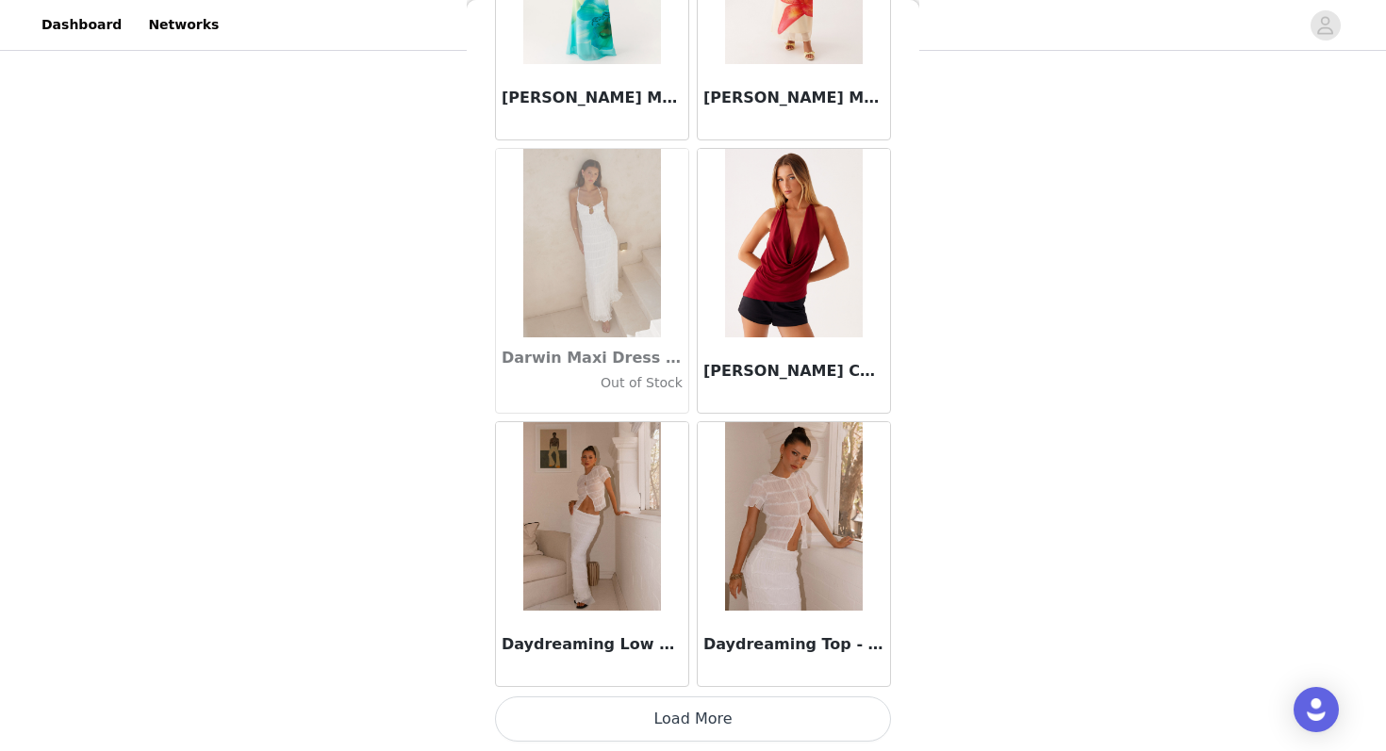
click at [654, 723] on button "Load More" at bounding box center [693, 719] width 396 height 45
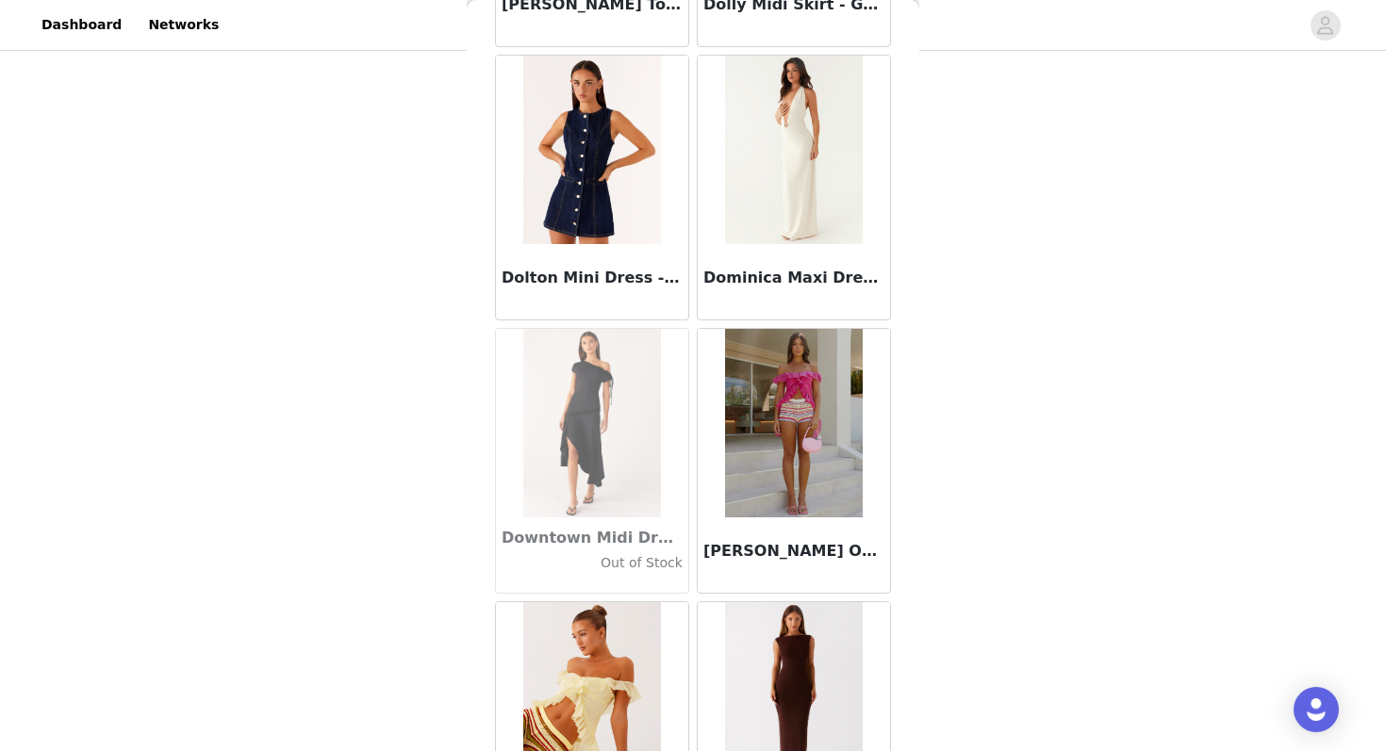
scroll to position [32202, 0]
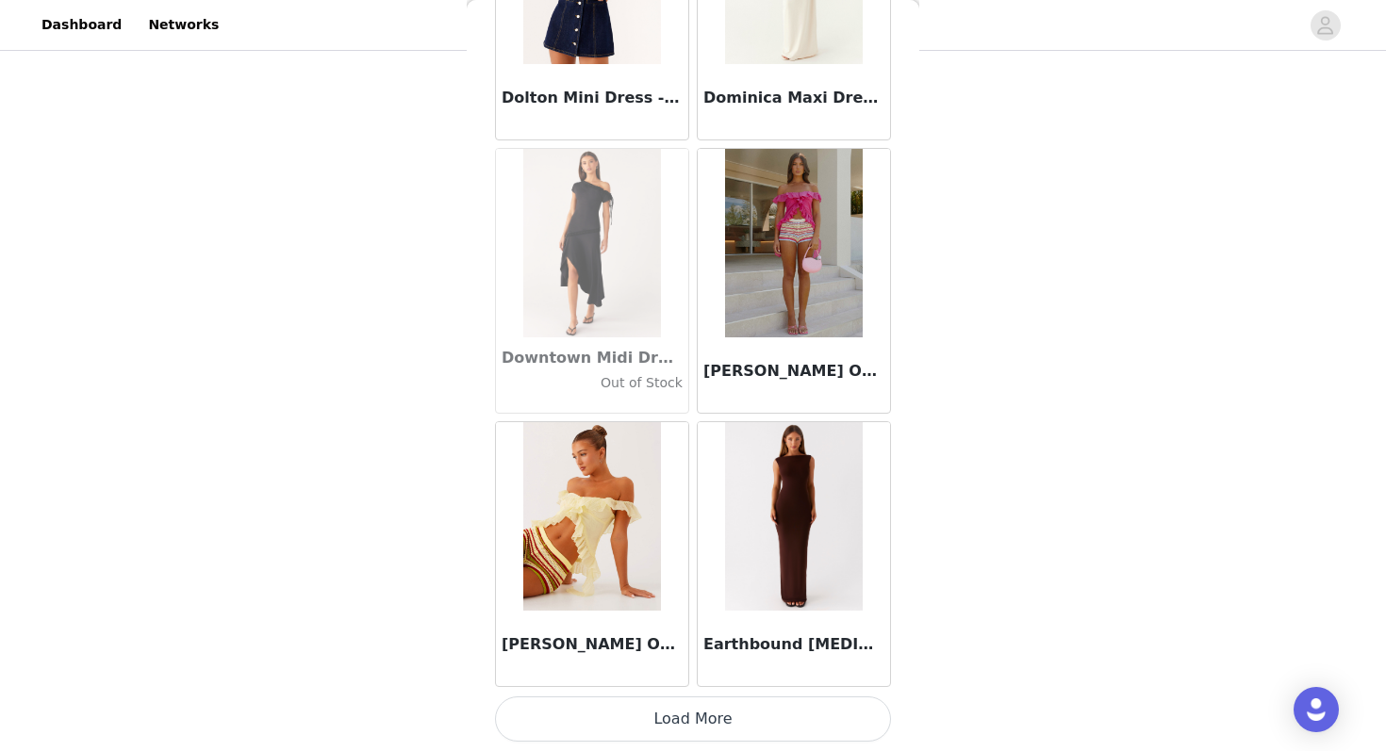
click at [635, 714] on button "Load More" at bounding box center [693, 719] width 396 height 45
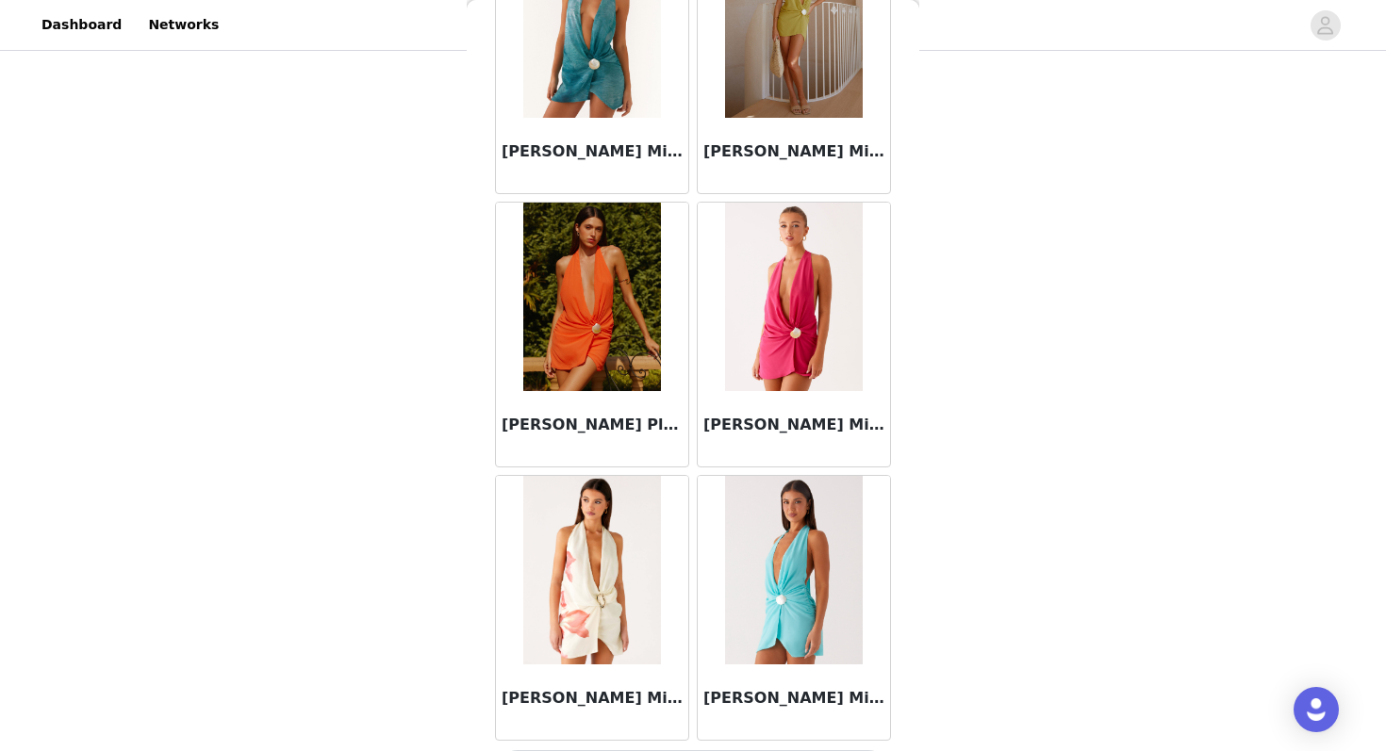
scroll to position [34916, 0]
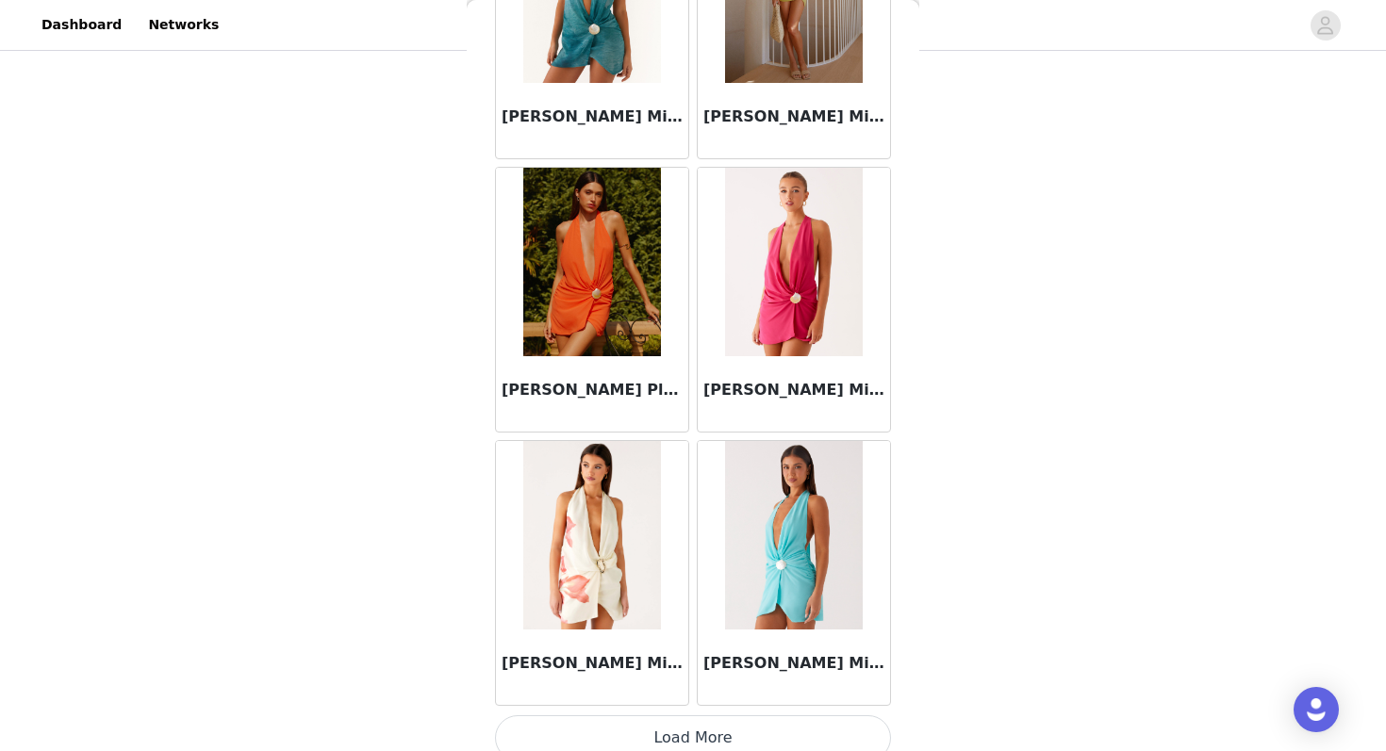
click at [622, 726] on button "Load More" at bounding box center [693, 737] width 396 height 45
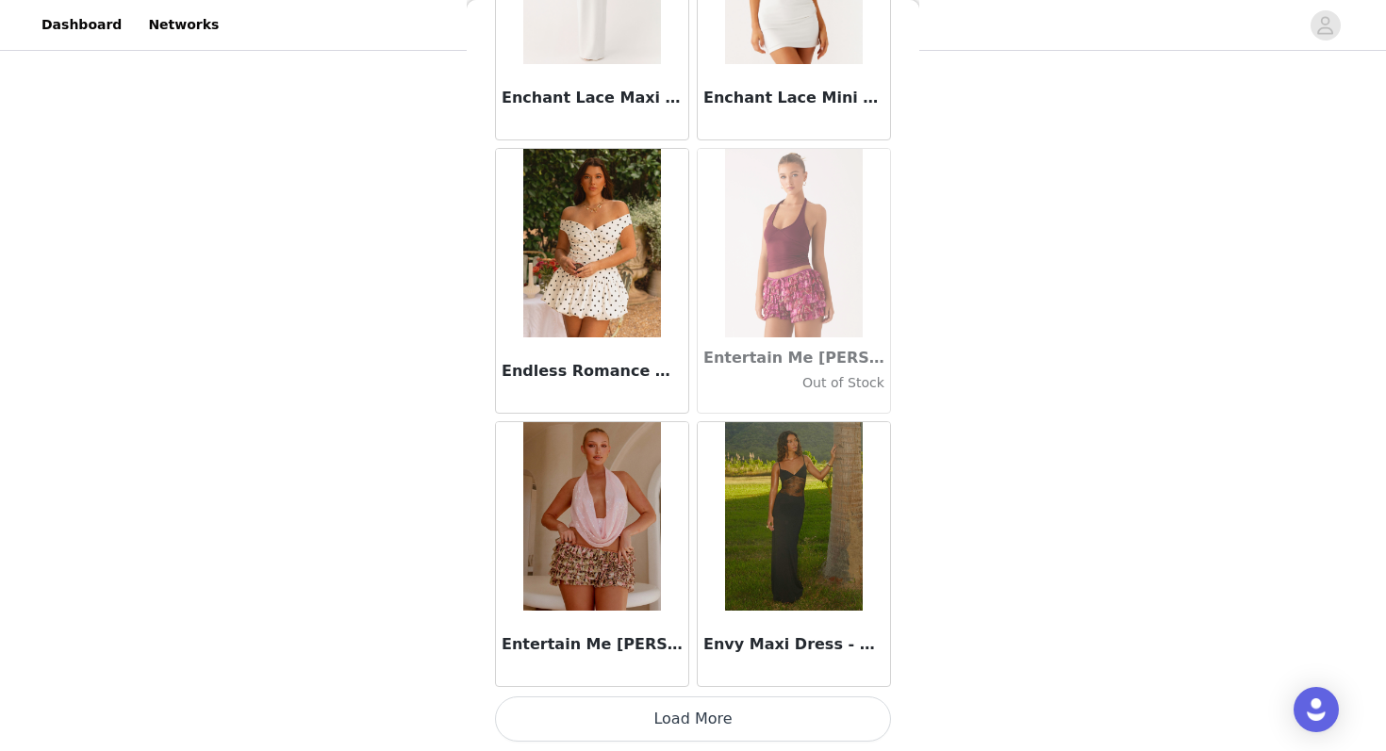
click at [622, 713] on button "Load More" at bounding box center [693, 719] width 396 height 45
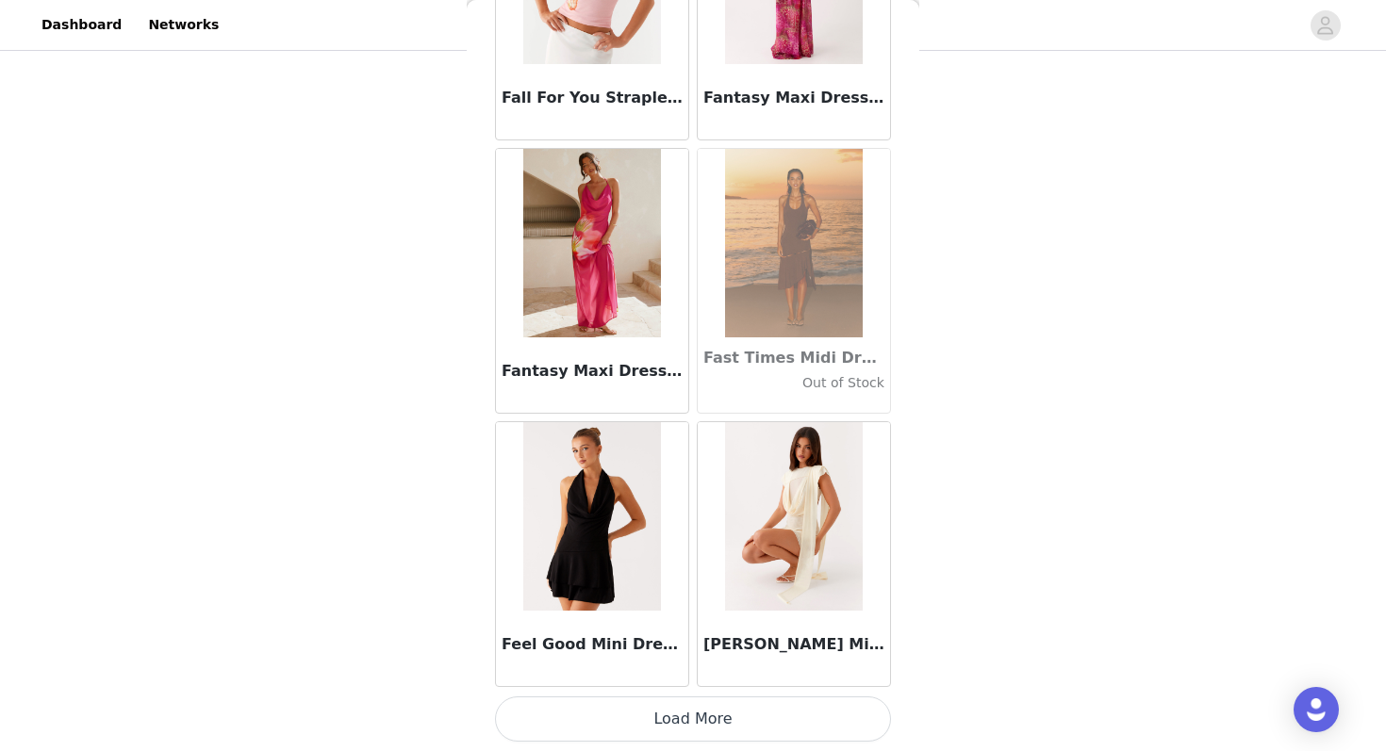
click at [639, 713] on button "Load More" at bounding box center [693, 719] width 396 height 45
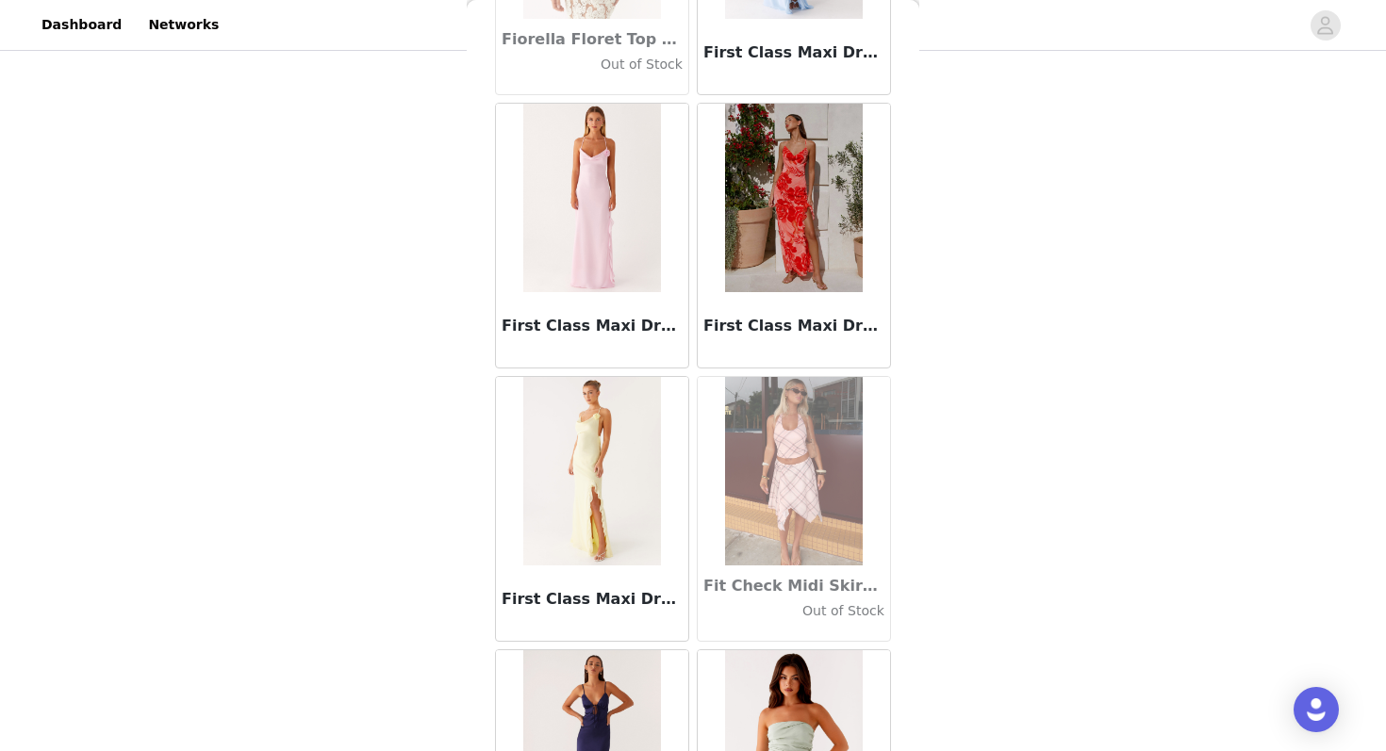
scroll to position [43136, 0]
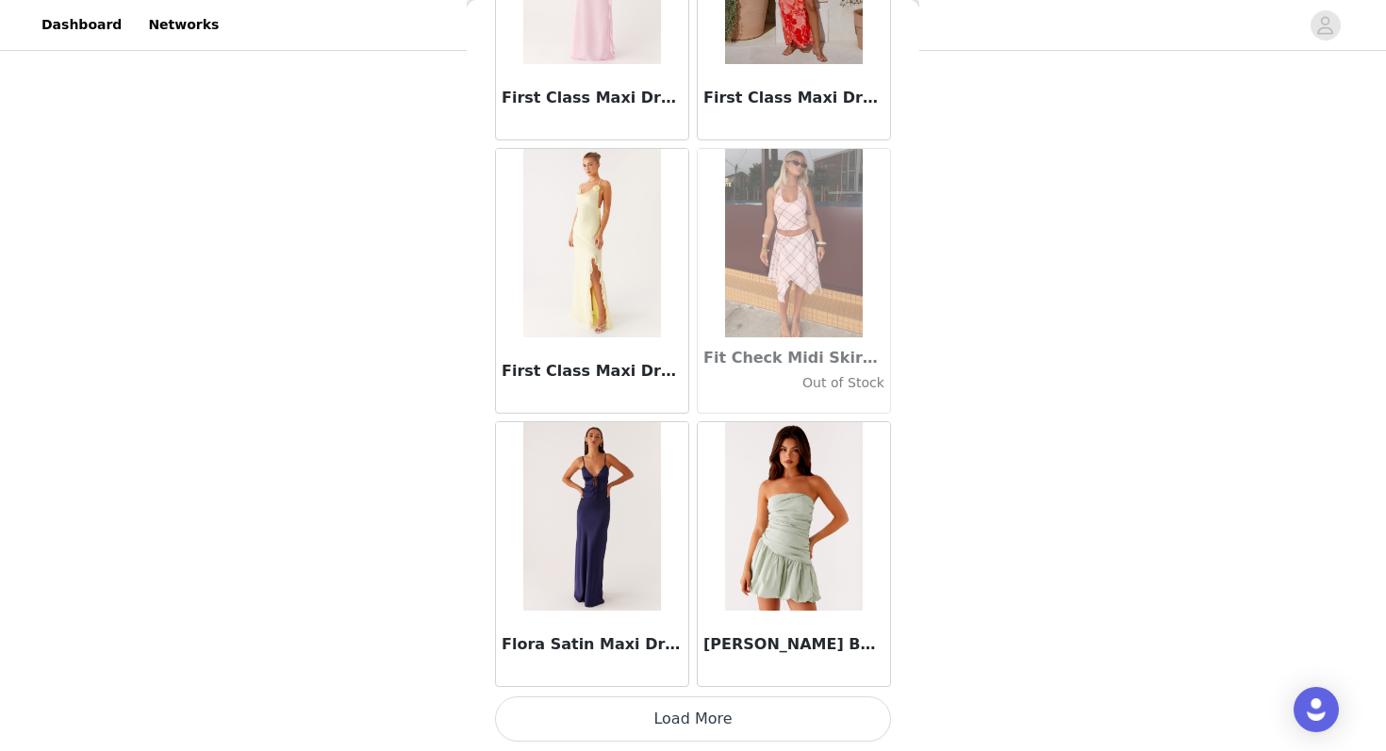
click at [659, 731] on button "Load More" at bounding box center [693, 719] width 396 height 45
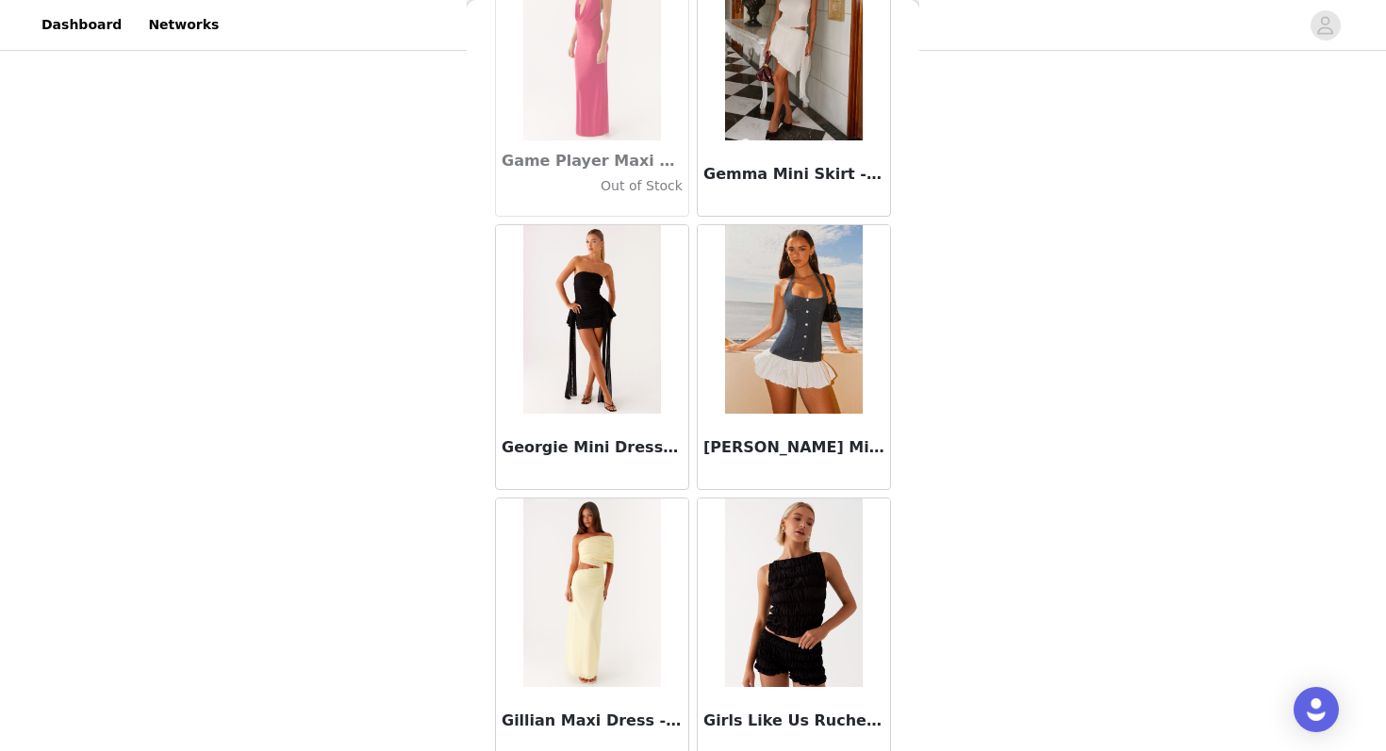
scroll to position [45869, 0]
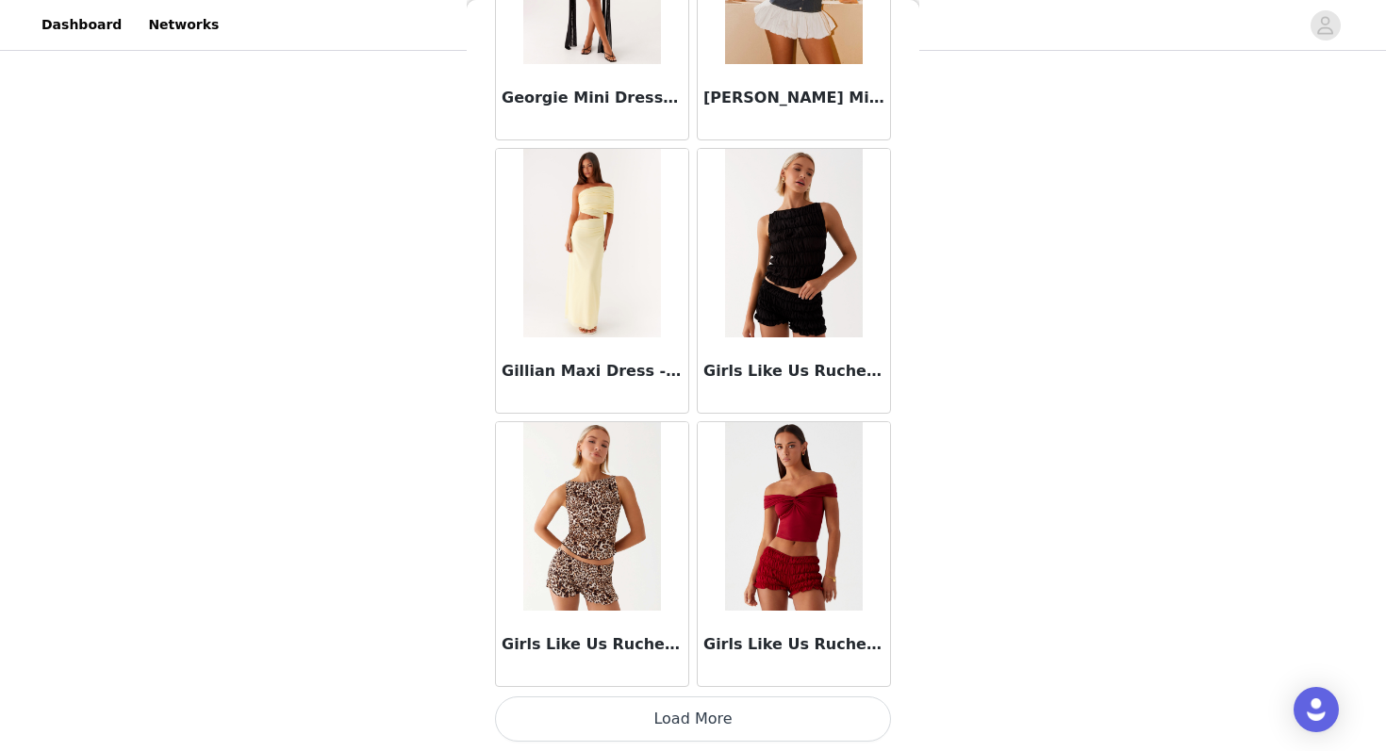
click at [653, 713] on button "Load More" at bounding box center [693, 719] width 396 height 45
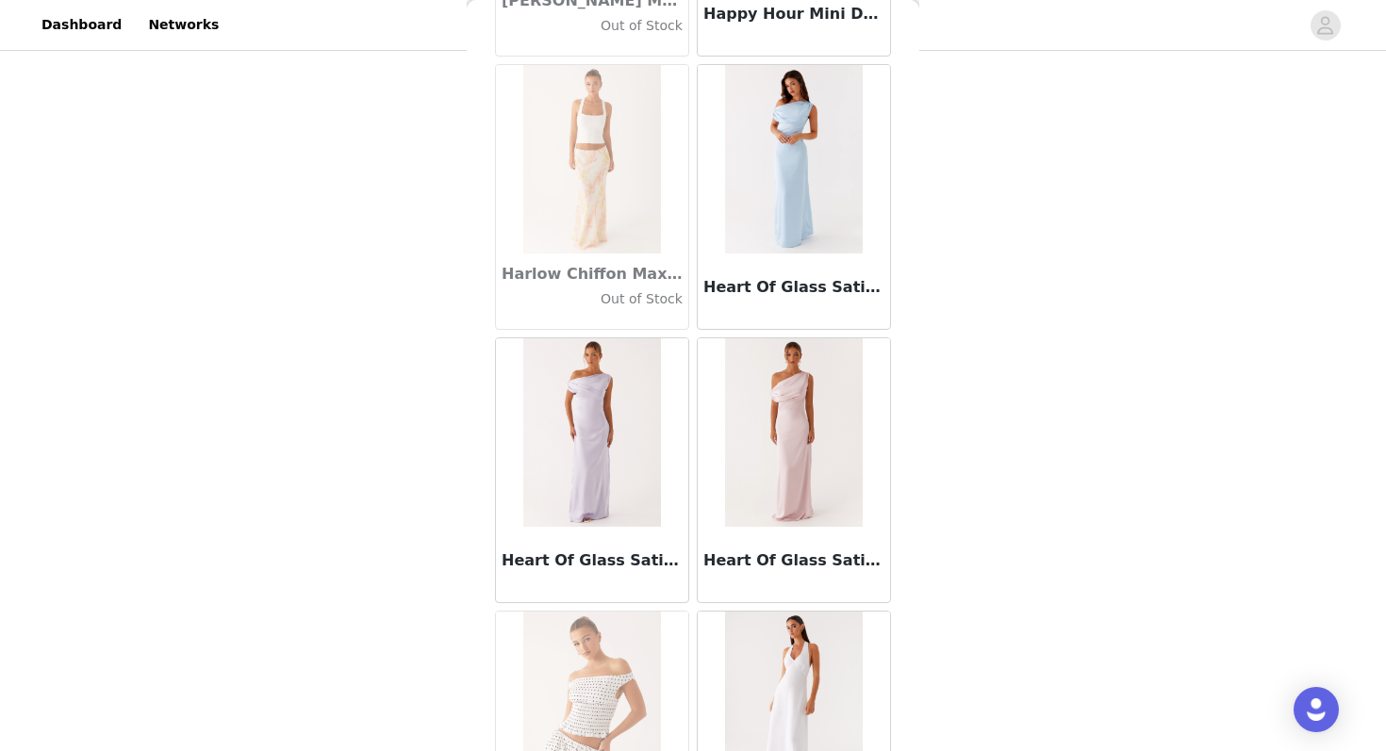
scroll to position [48603, 0]
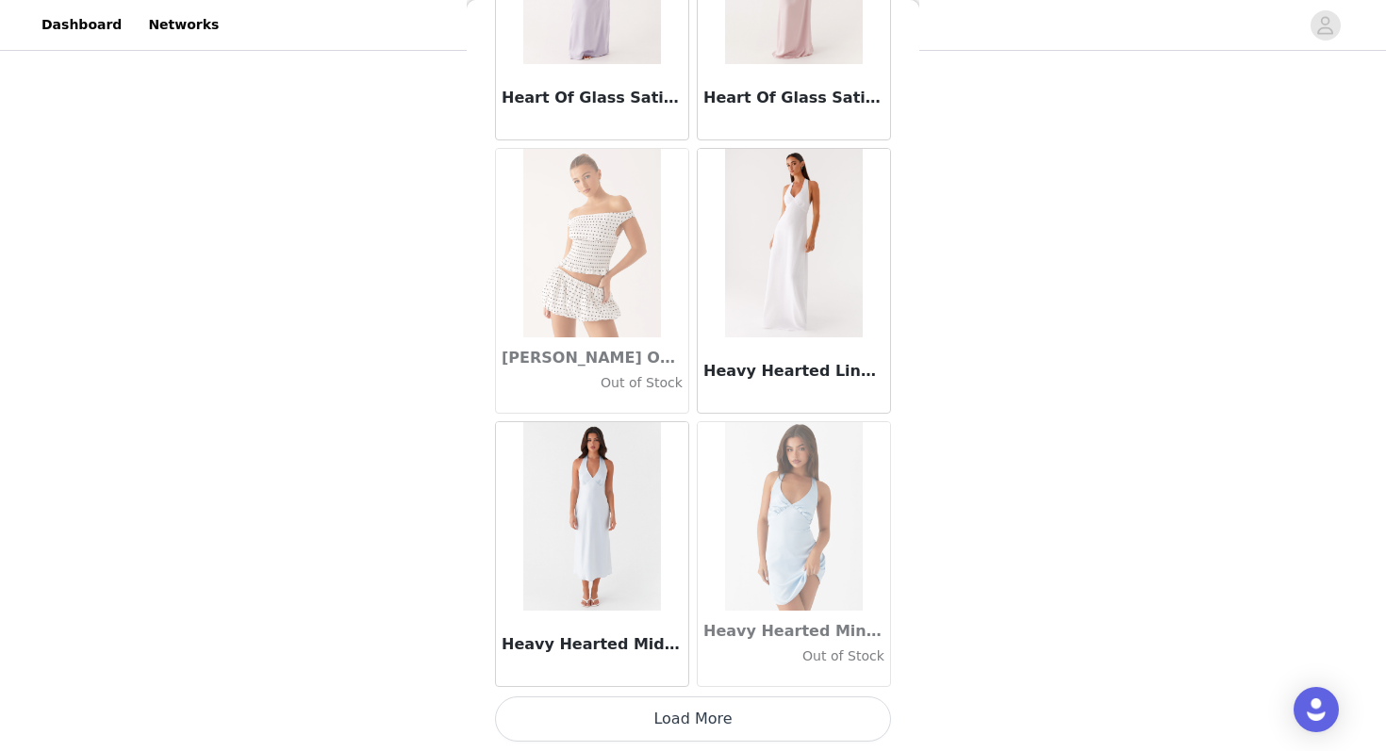
click at [647, 723] on button "Load More" at bounding box center [693, 719] width 396 height 45
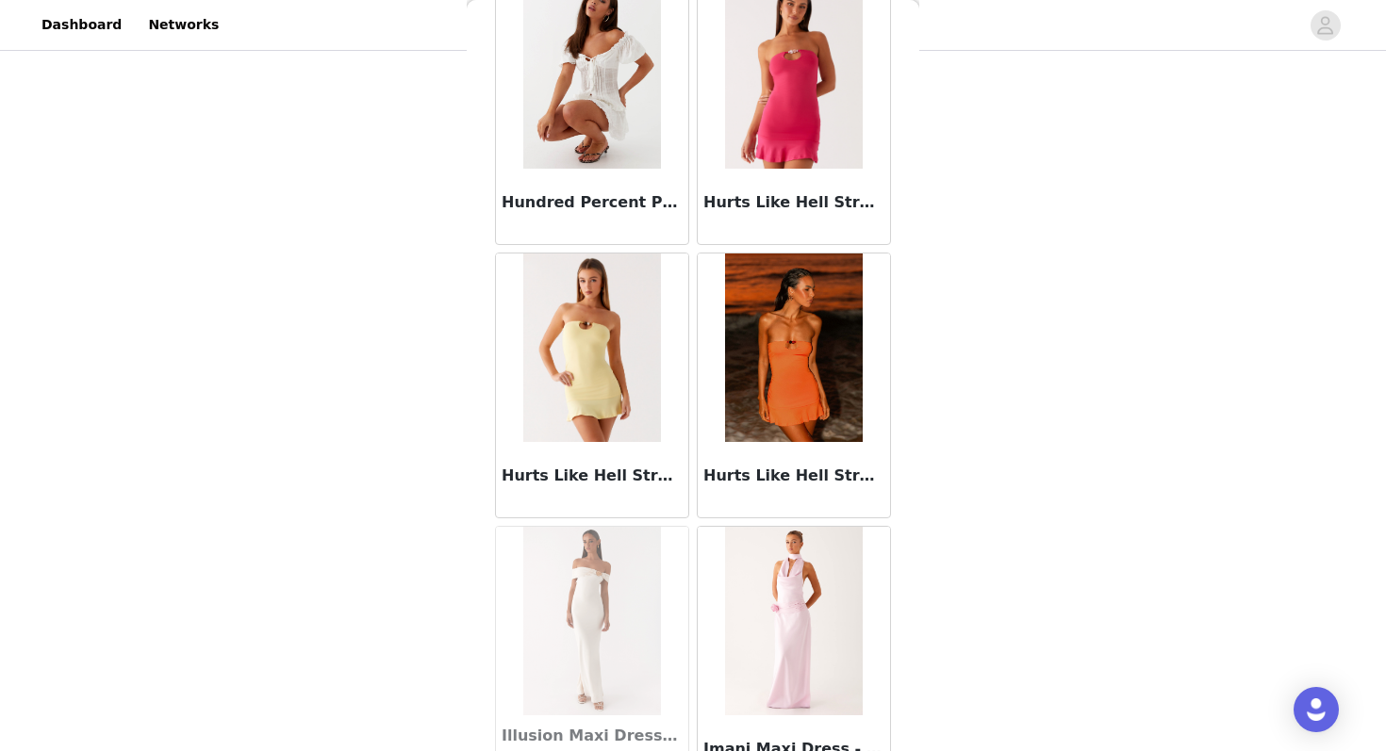
scroll to position [51336, 0]
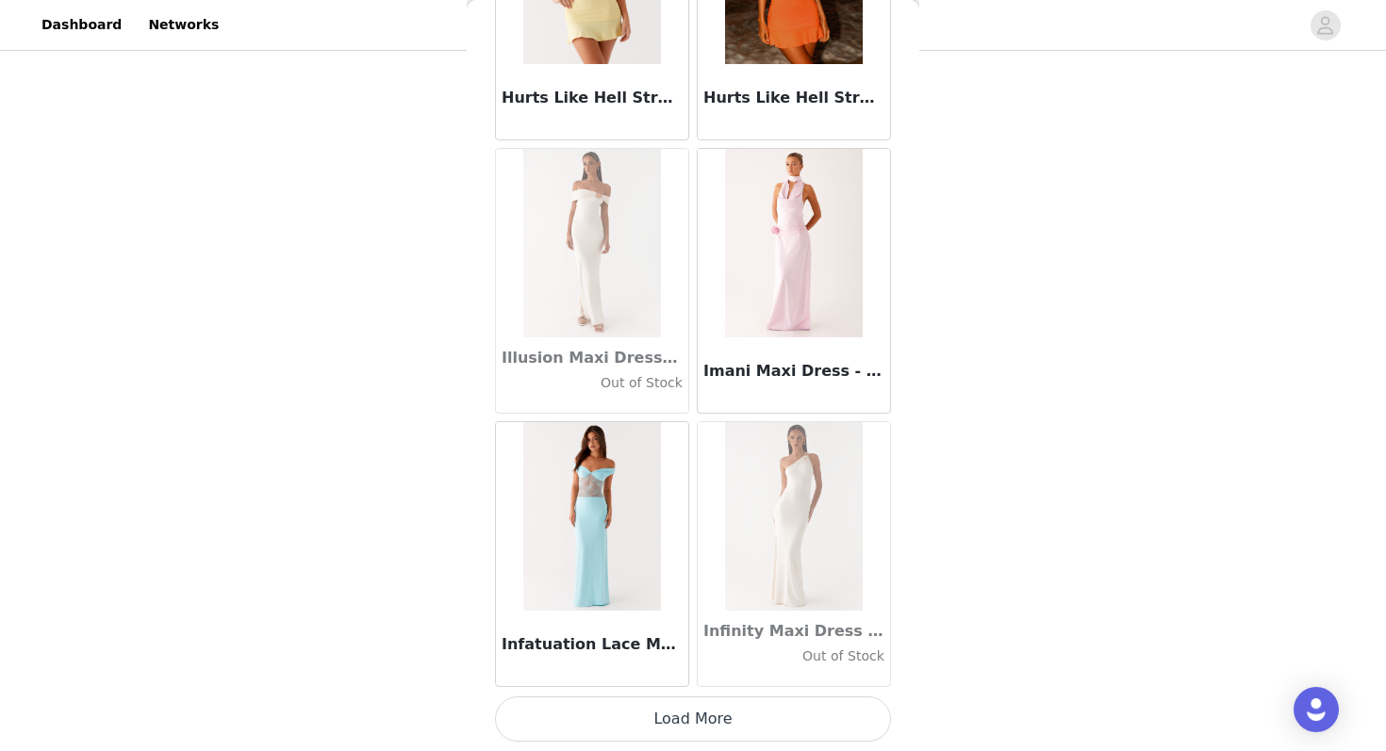
click at [639, 732] on button "Load More" at bounding box center [693, 719] width 396 height 45
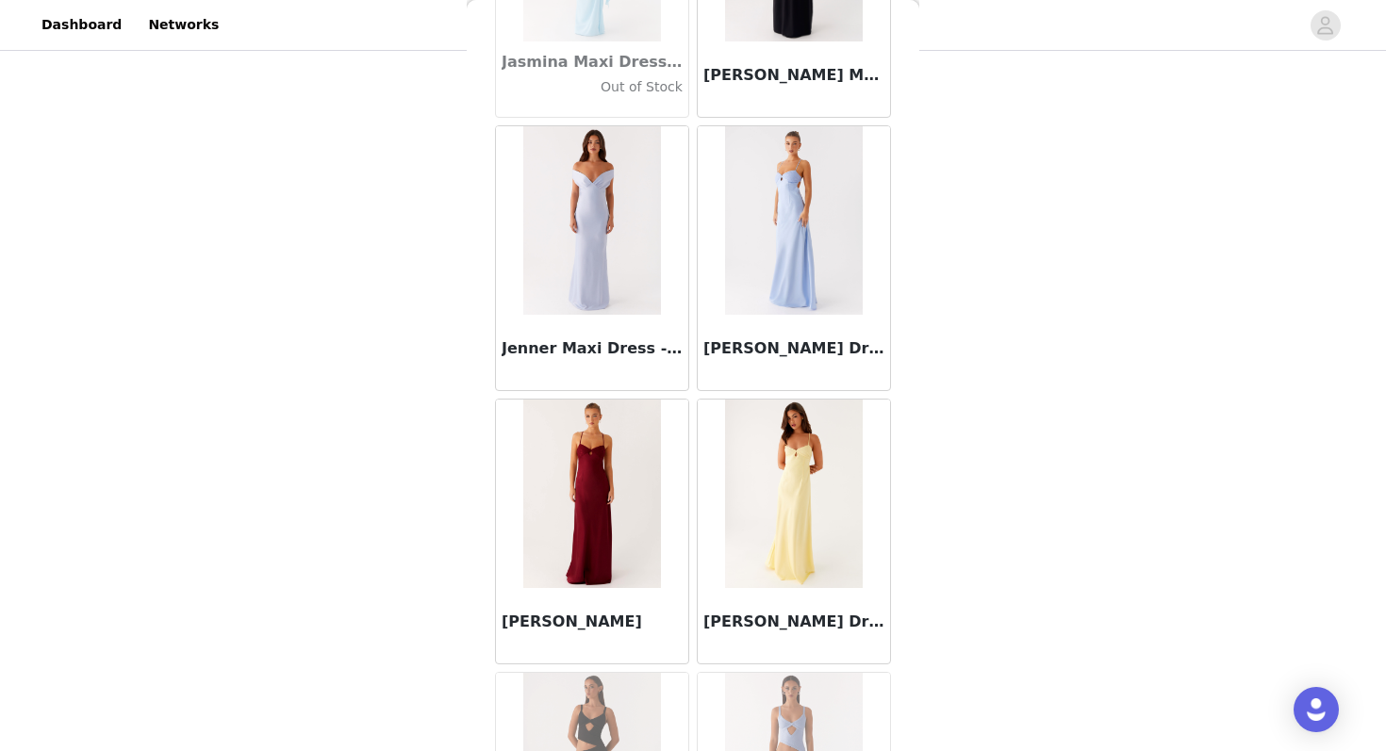
scroll to position [54070, 0]
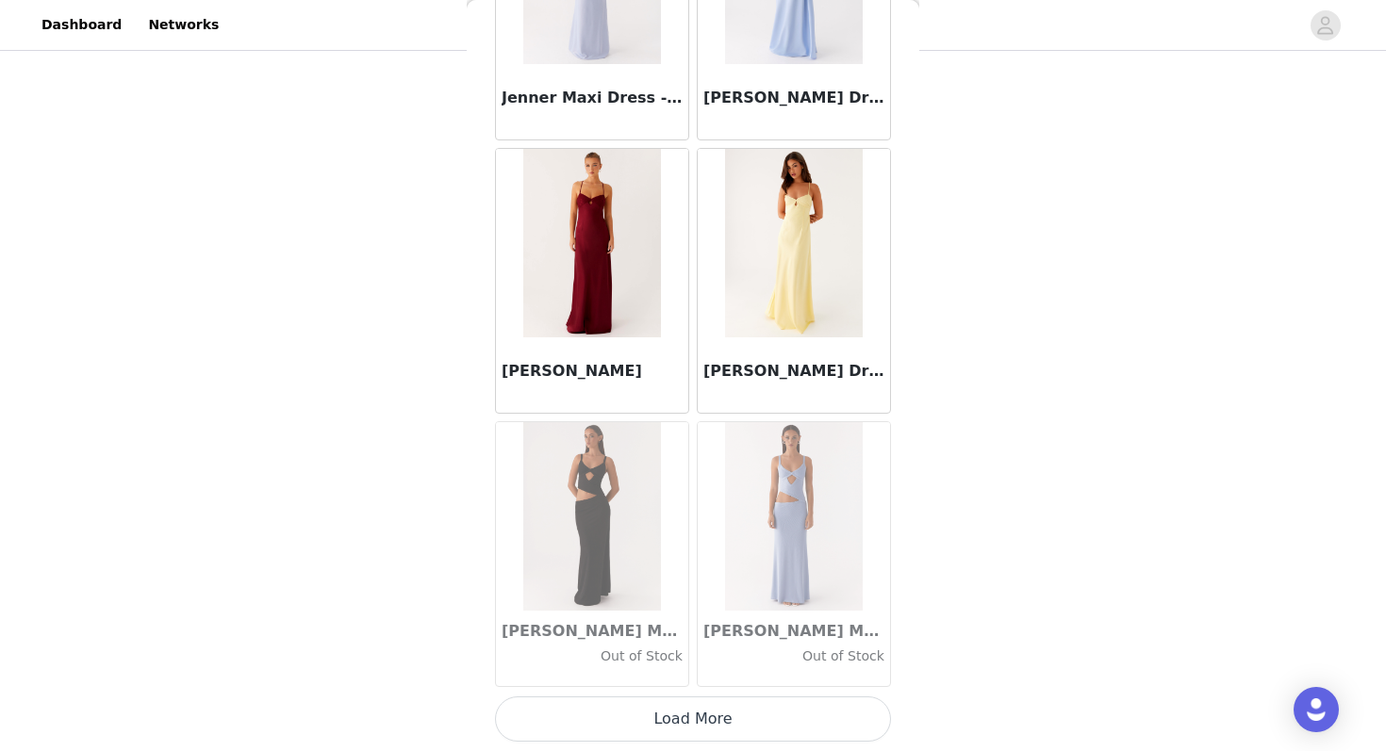
click at [622, 725] on button "Load More" at bounding box center [693, 719] width 396 height 45
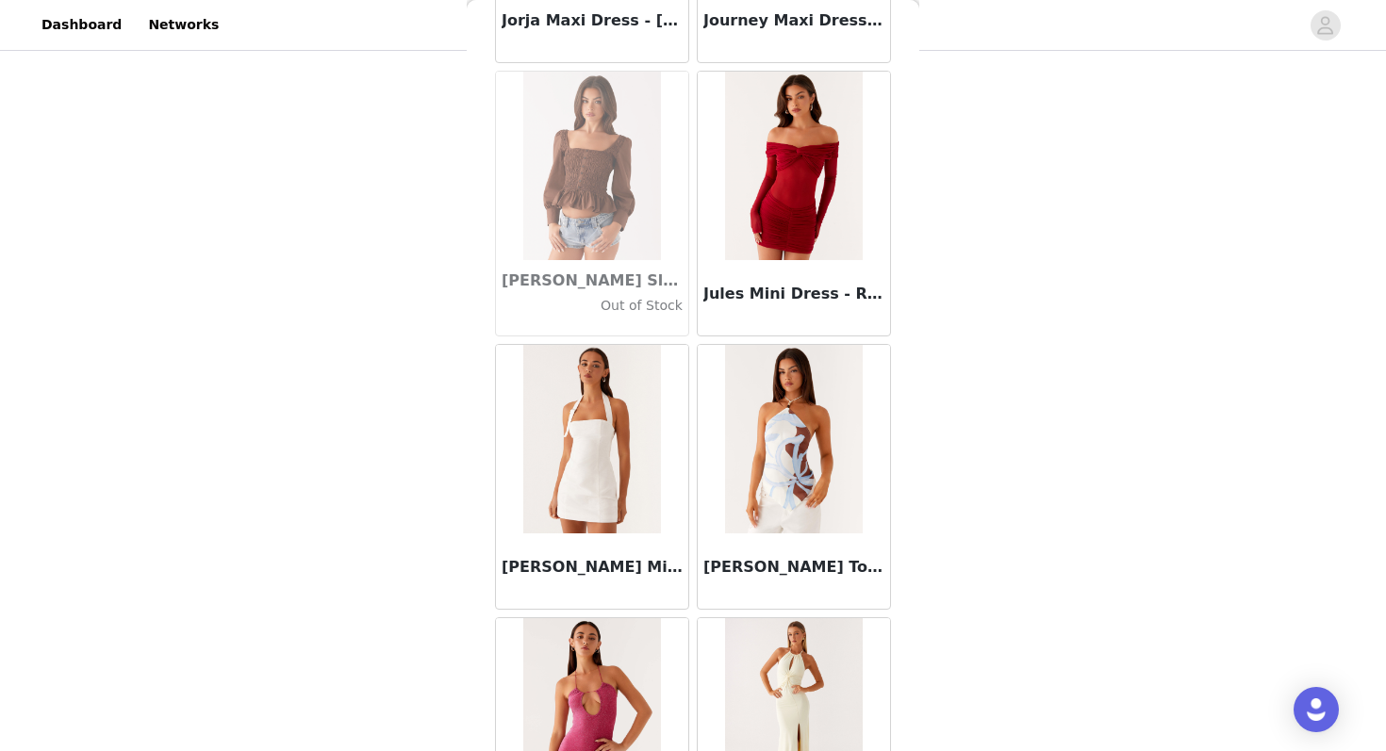
scroll to position [56803, 0]
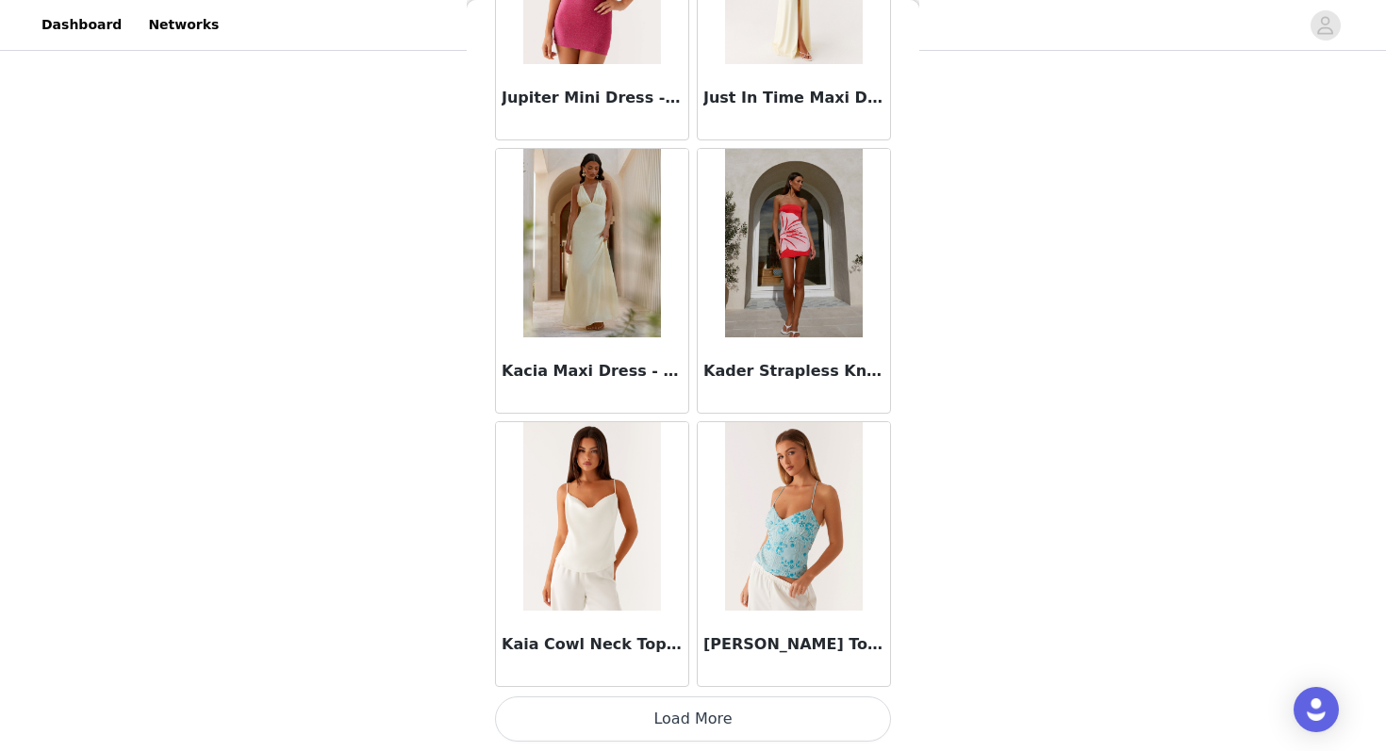
click at [697, 734] on button "Load More" at bounding box center [693, 719] width 396 height 45
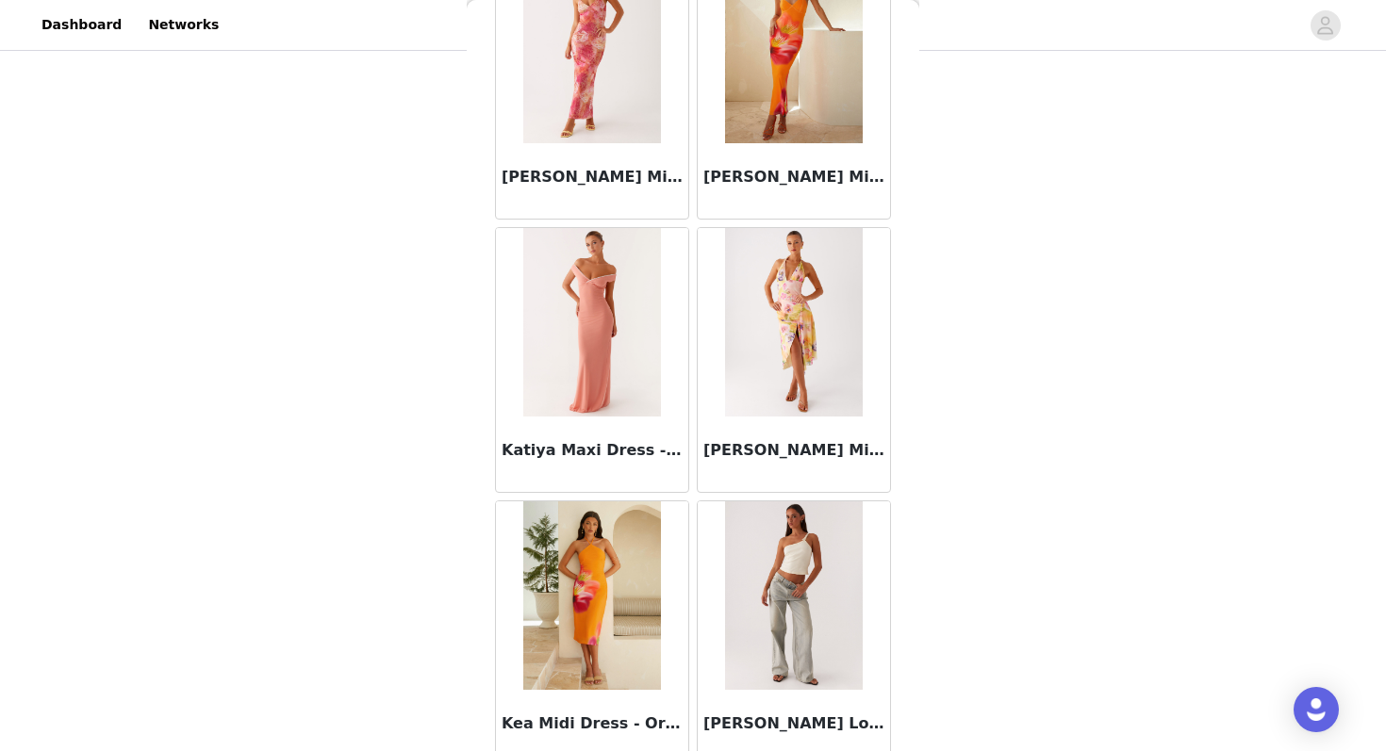
scroll to position [59537, 0]
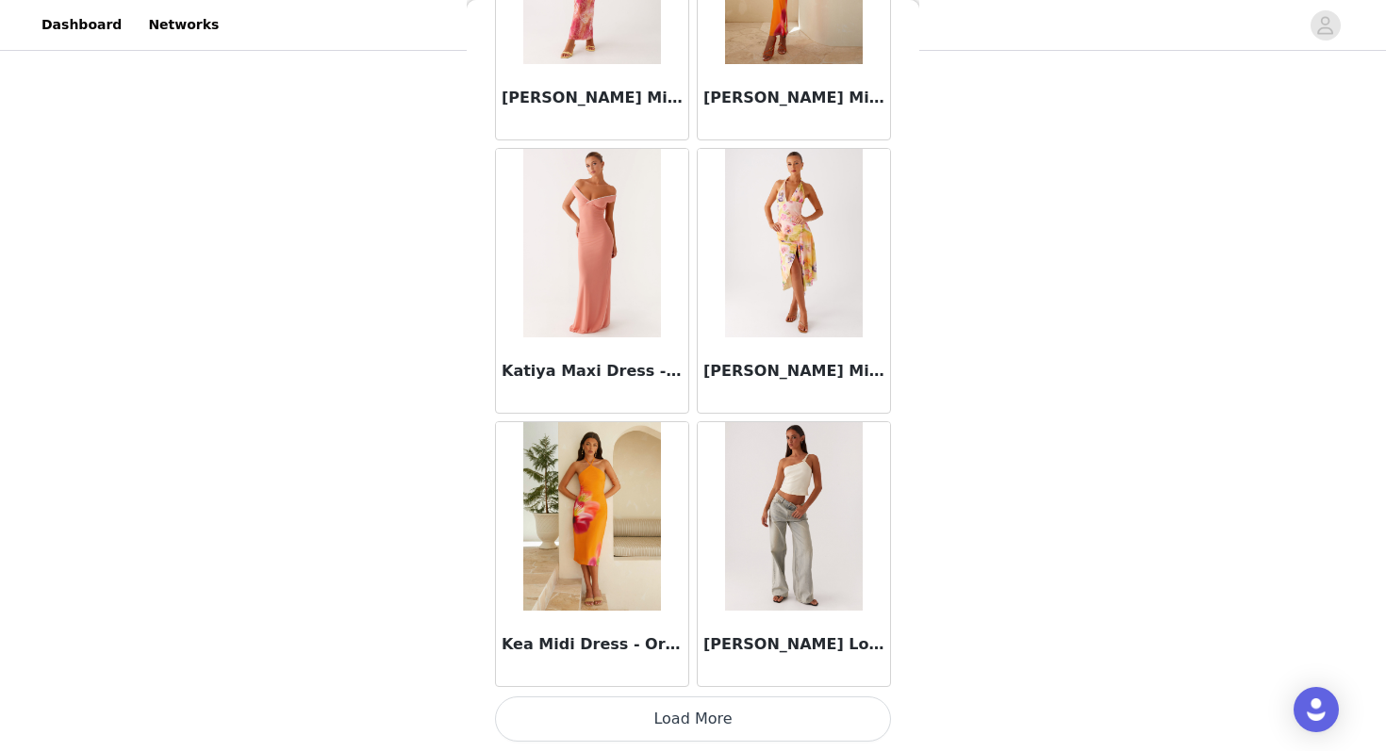
click at [679, 739] on button "Load More" at bounding box center [693, 719] width 396 height 45
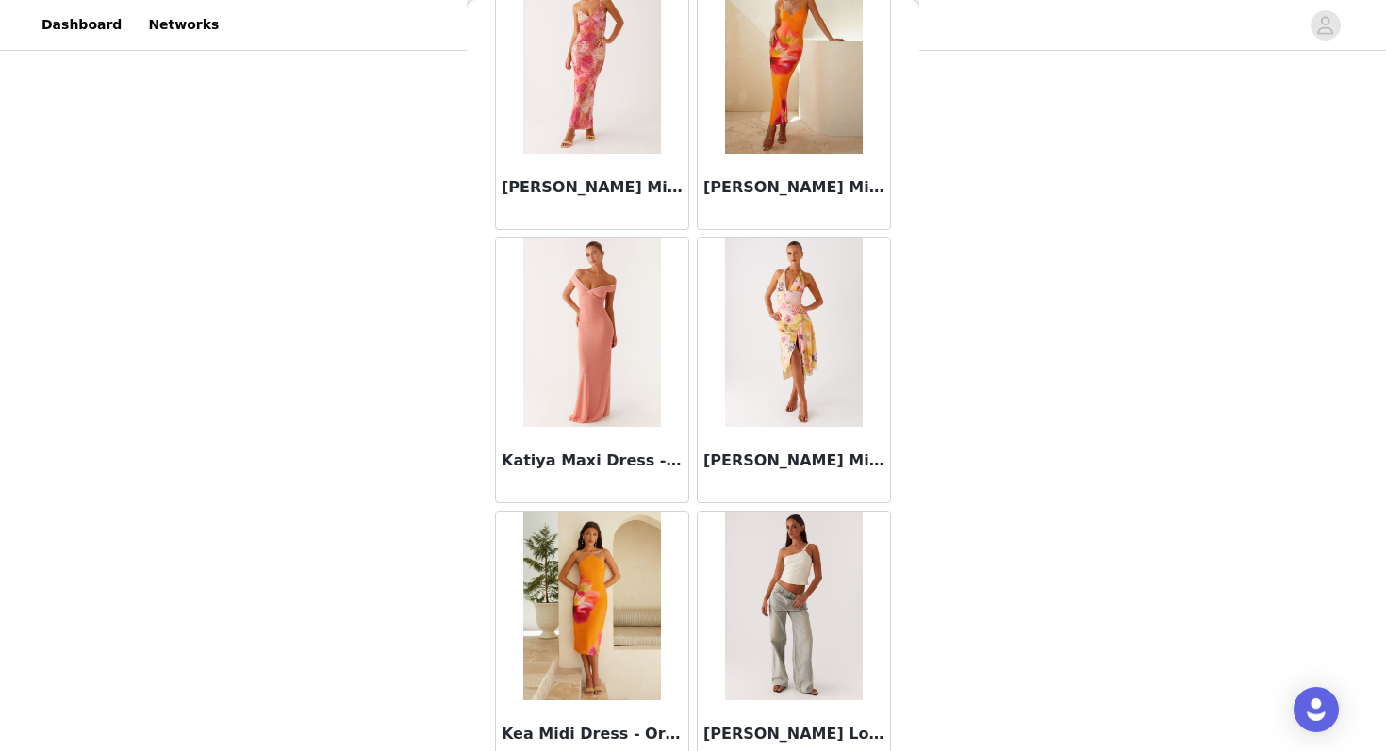
scroll to position [558, 0]
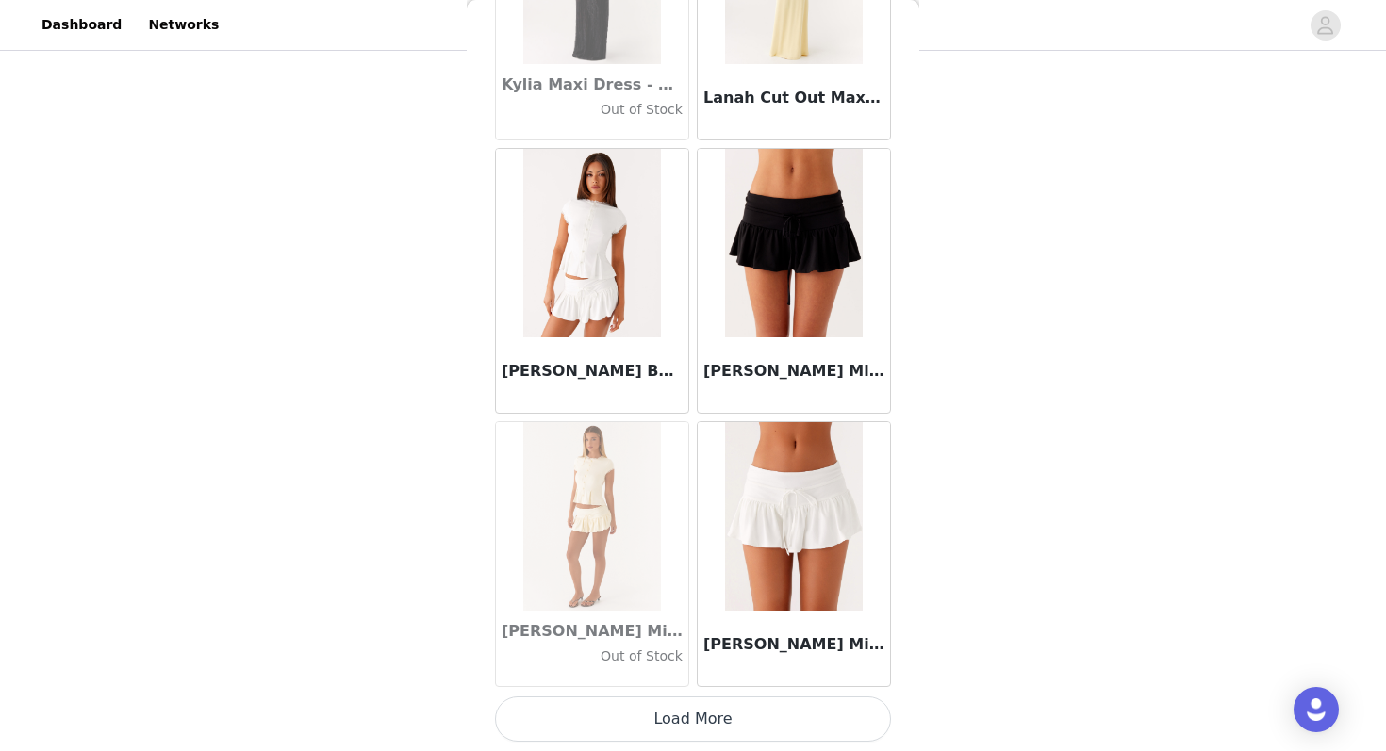
click at [677, 727] on button "Load More" at bounding box center [693, 719] width 396 height 45
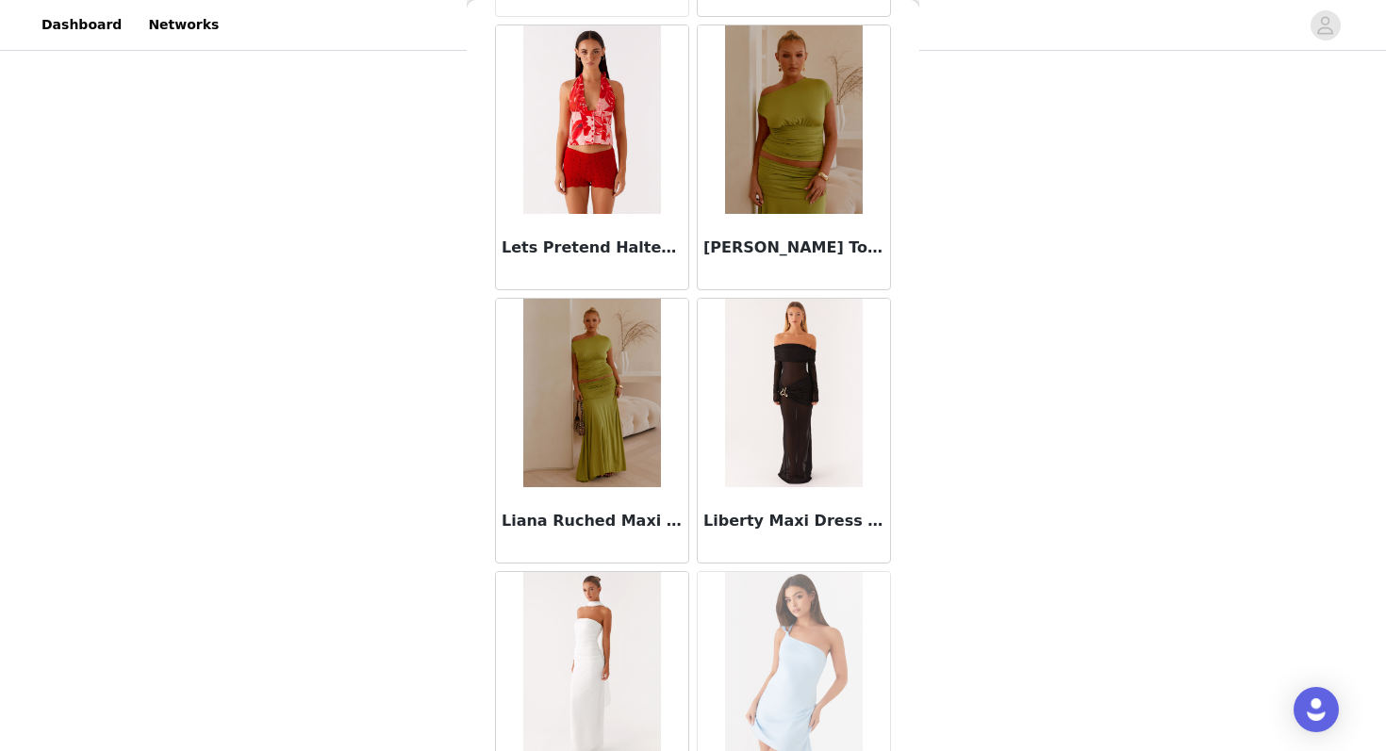
scroll to position [65004, 0]
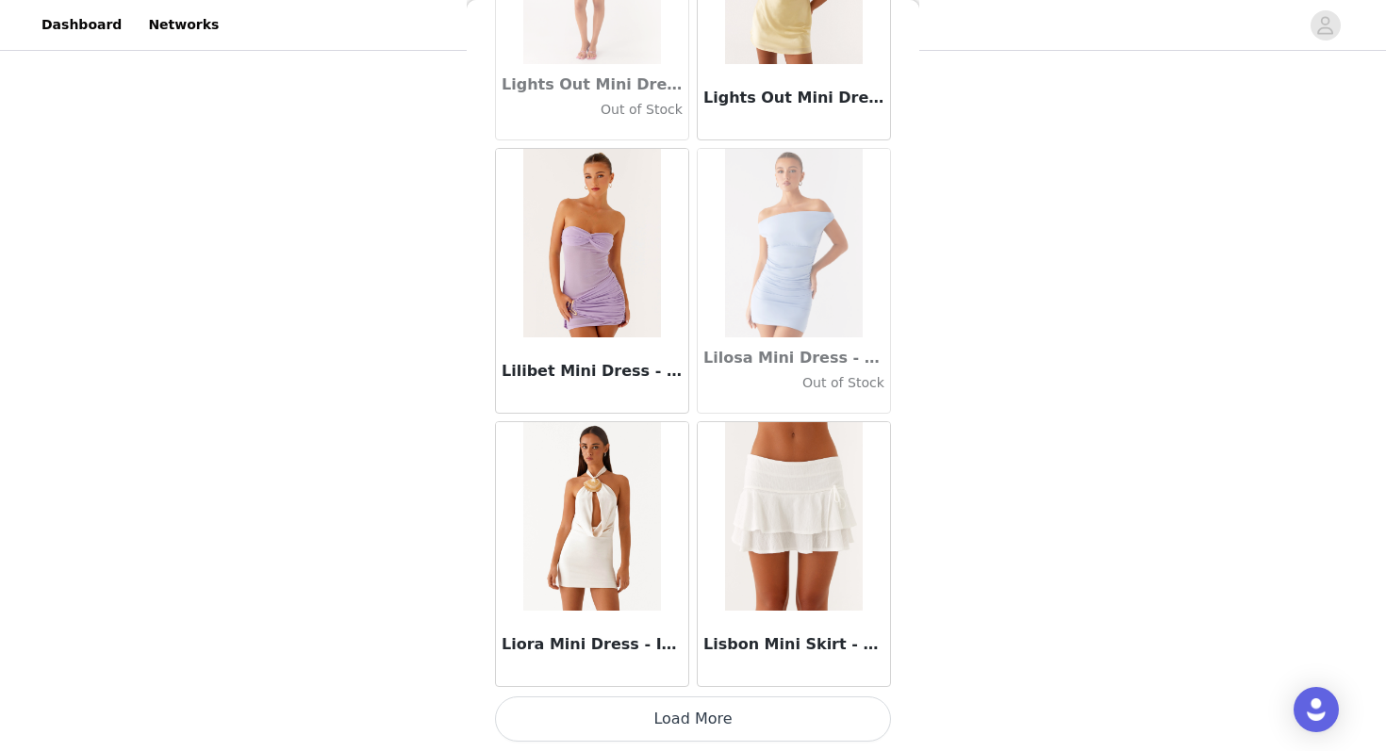
click at [645, 717] on button "Load More" at bounding box center [693, 719] width 396 height 45
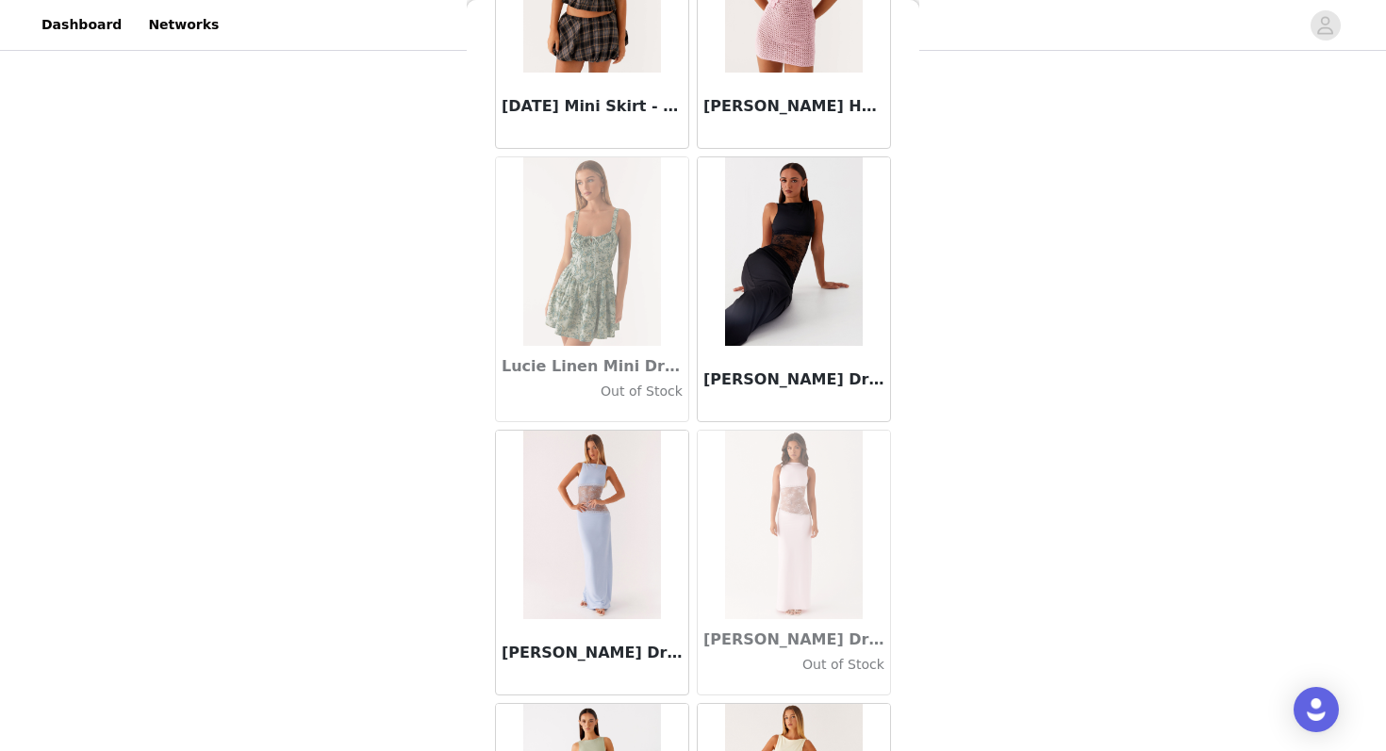
scroll to position [67737, 0]
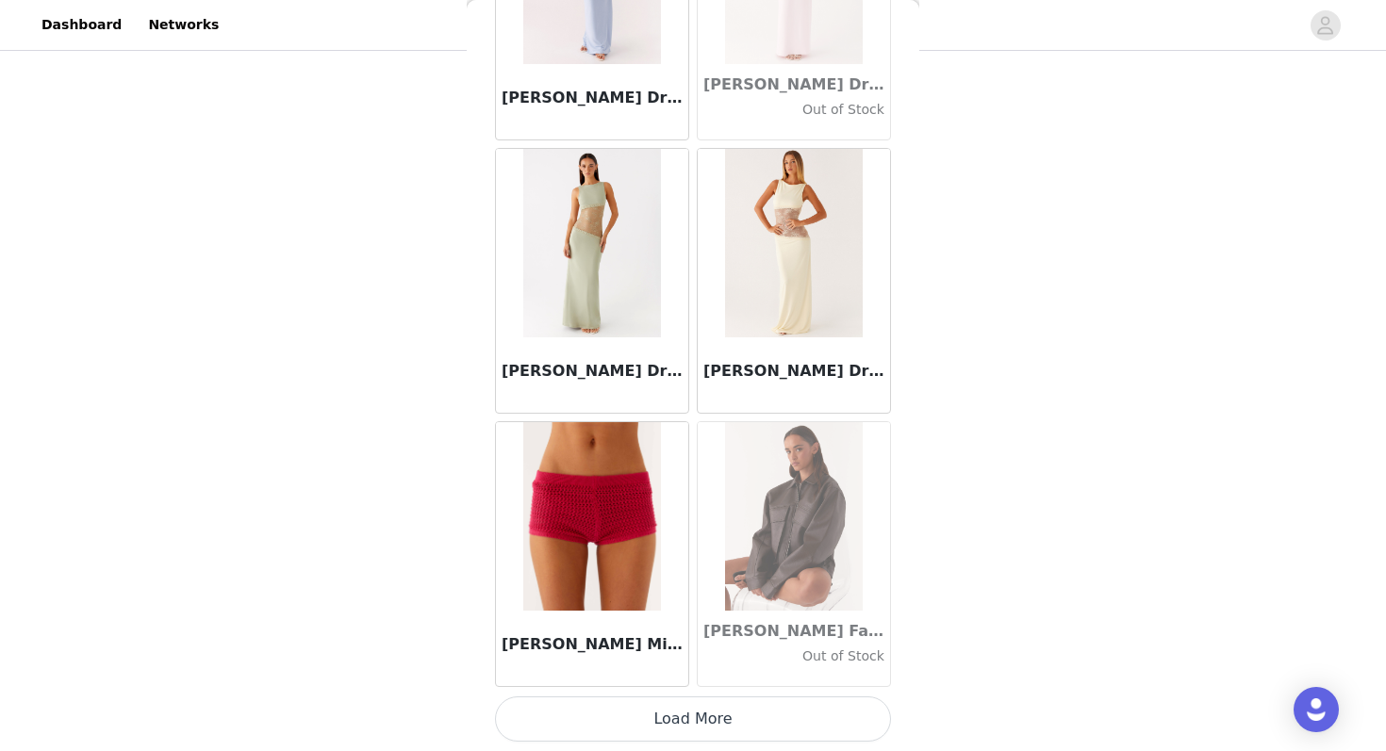
click at [634, 716] on button "Load More" at bounding box center [693, 719] width 396 height 45
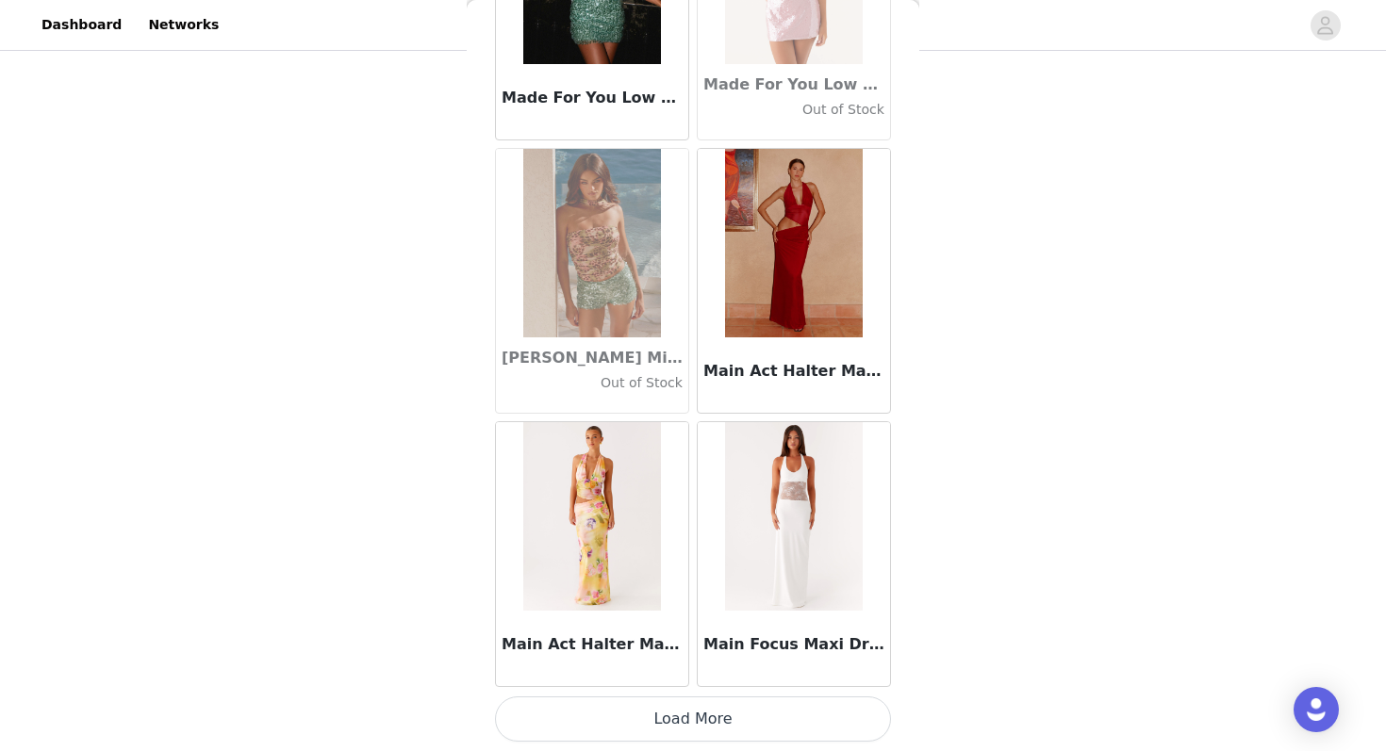
click at [632, 713] on button "Load More" at bounding box center [693, 719] width 396 height 45
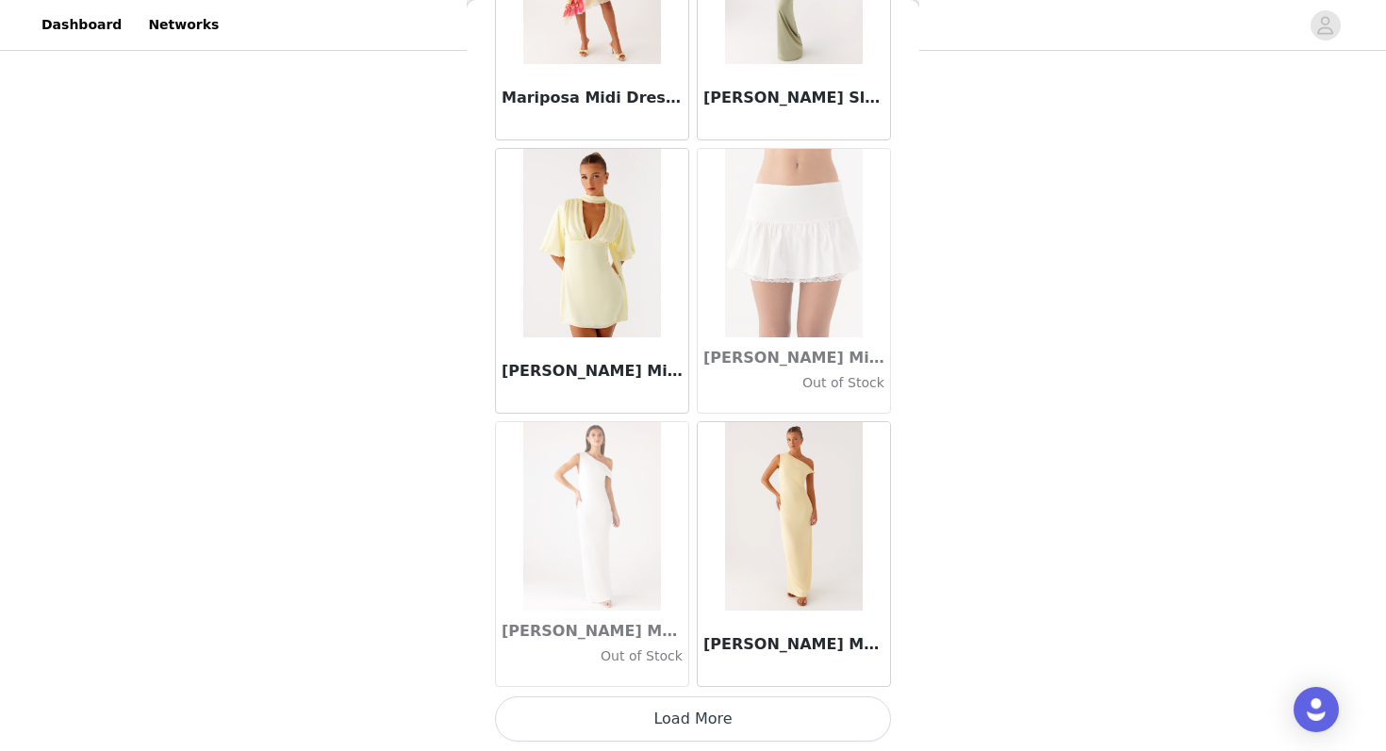
scroll to position [571, 0]
click at [654, 731] on button "Load More" at bounding box center [693, 719] width 396 height 45
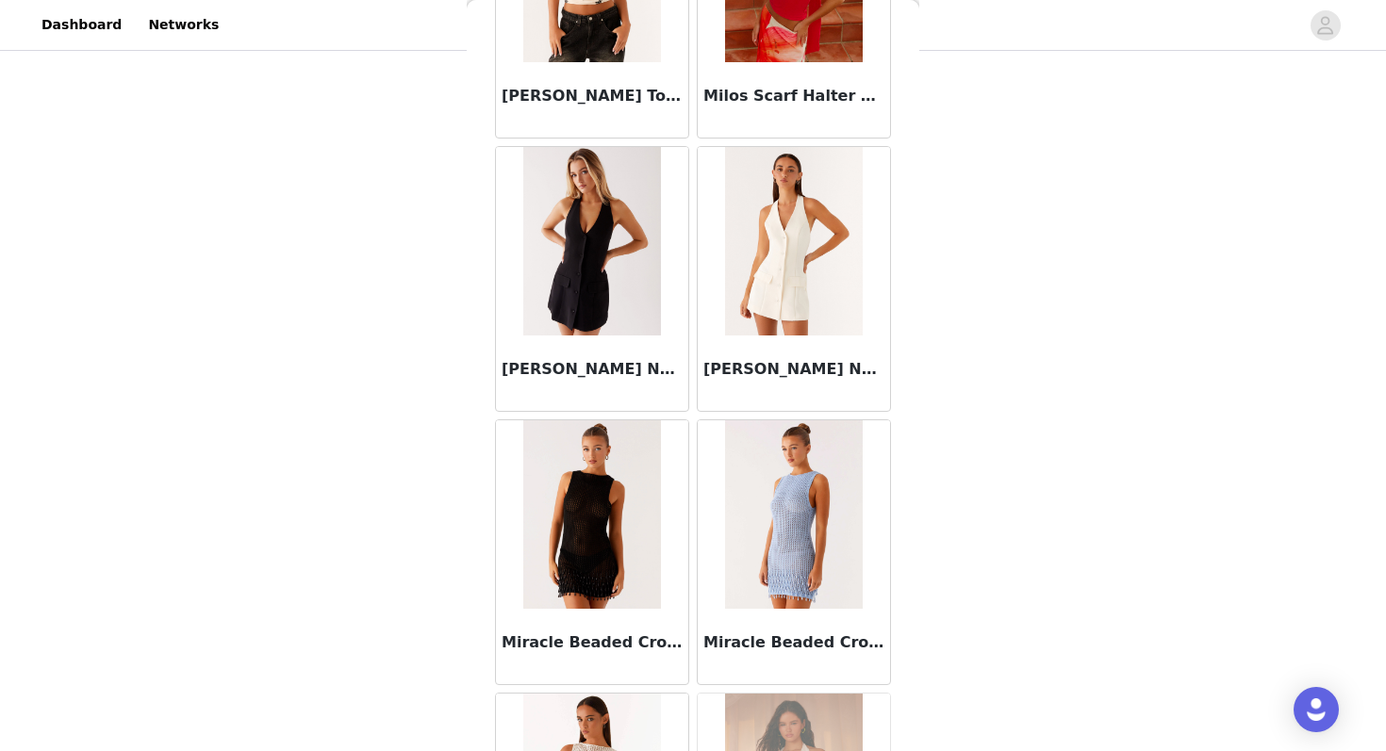
scroll to position [75938, 0]
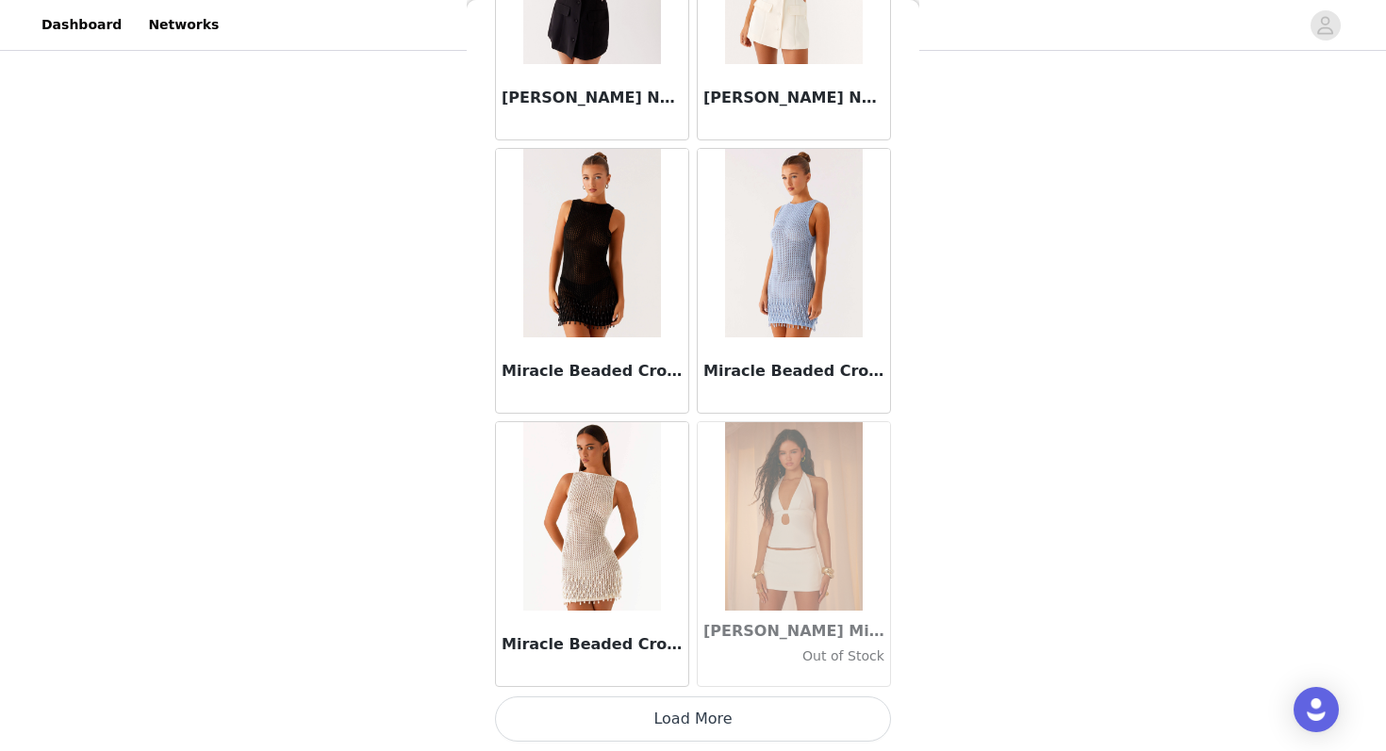
click at [650, 716] on button "Load More" at bounding box center [693, 719] width 396 height 45
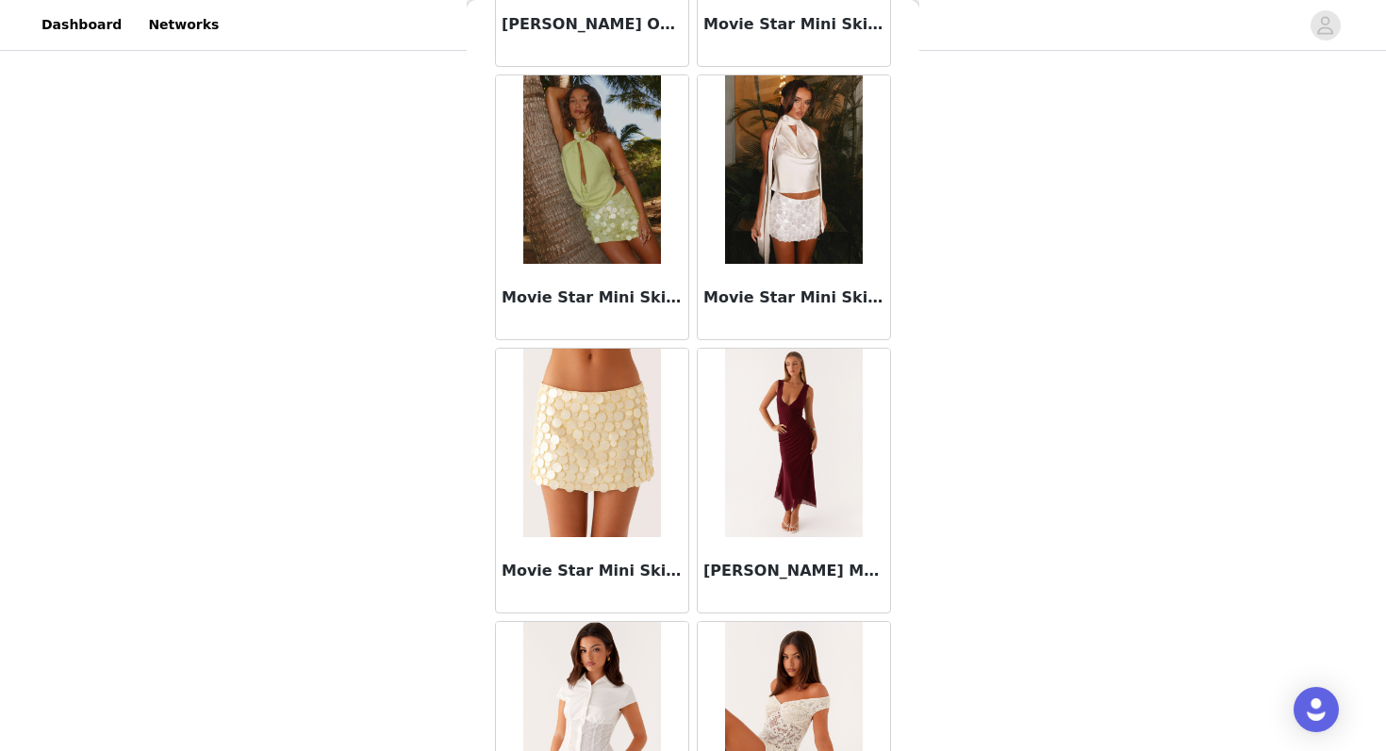
scroll to position [78671, 0]
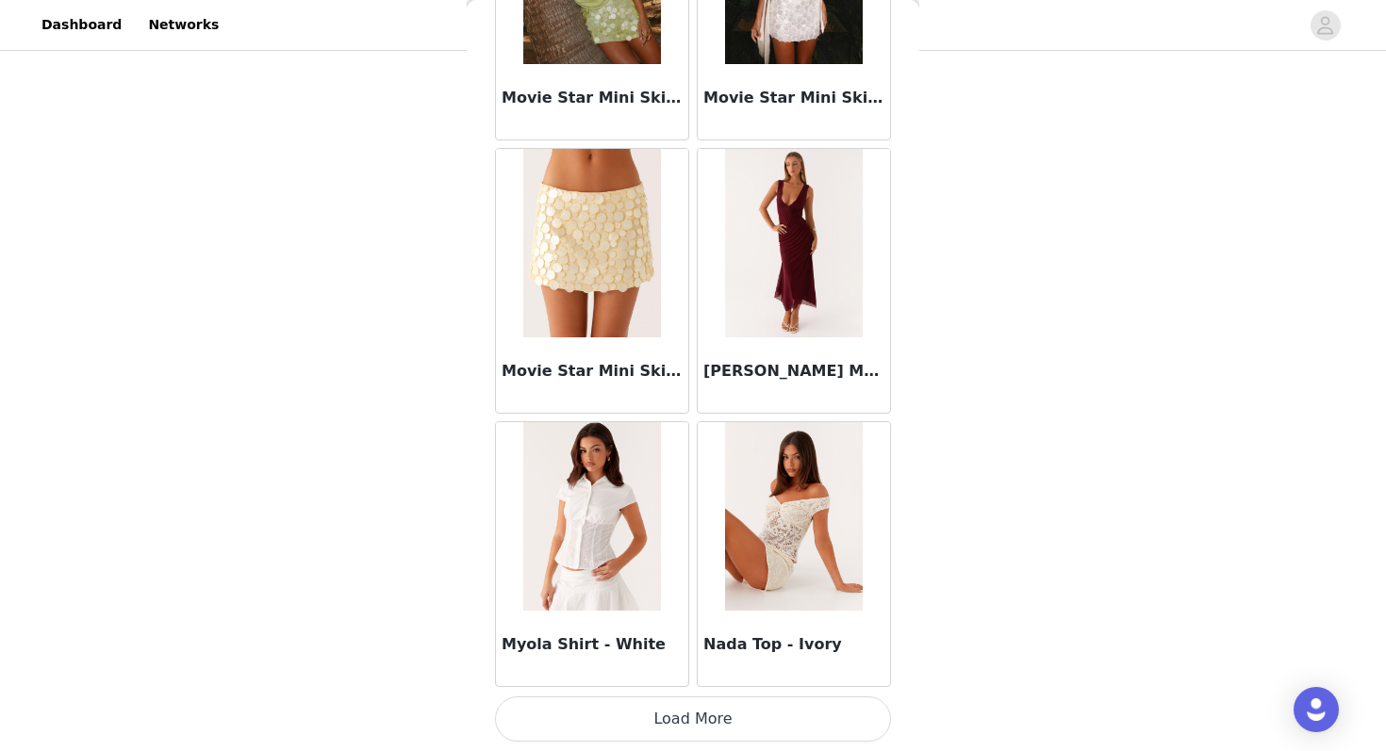
click at [683, 718] on button "Load More" at bounding box center [693, 719] width 396 height 45
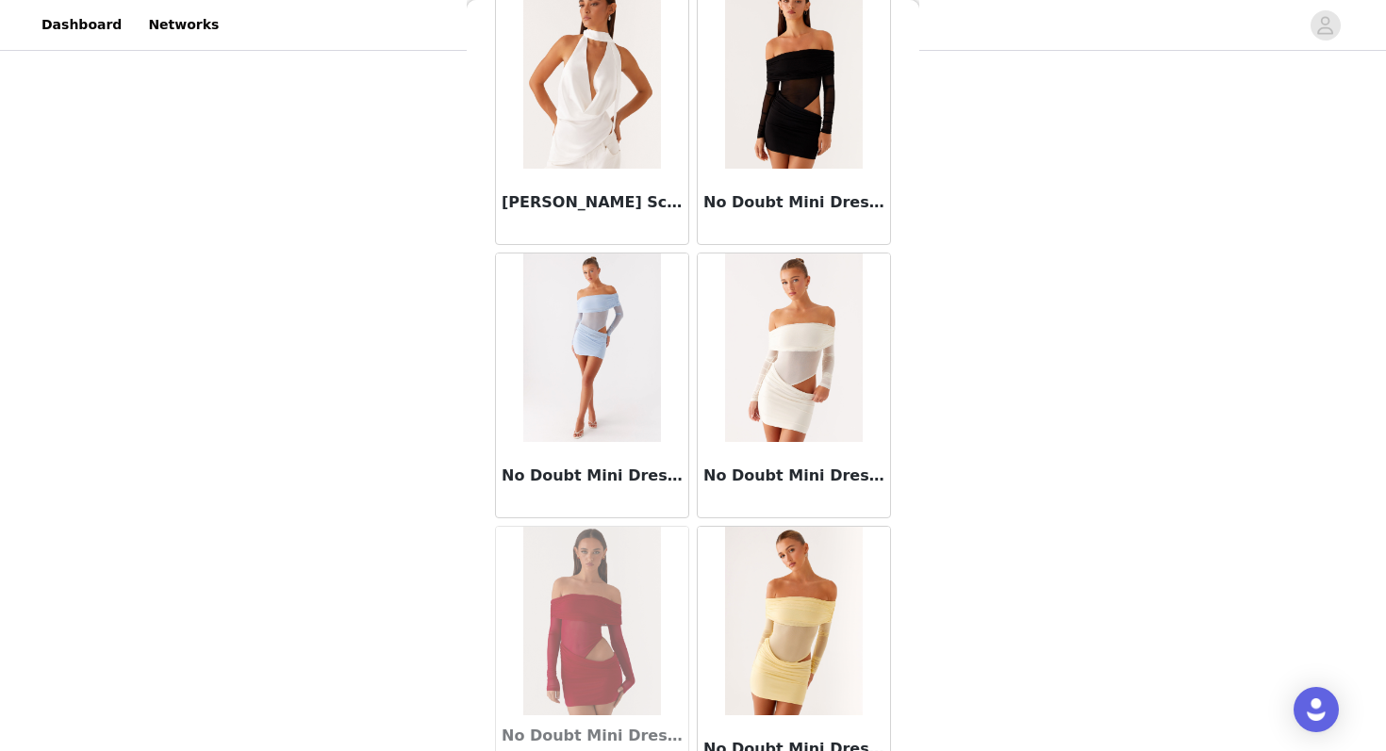
scroll to position [81405, 0]
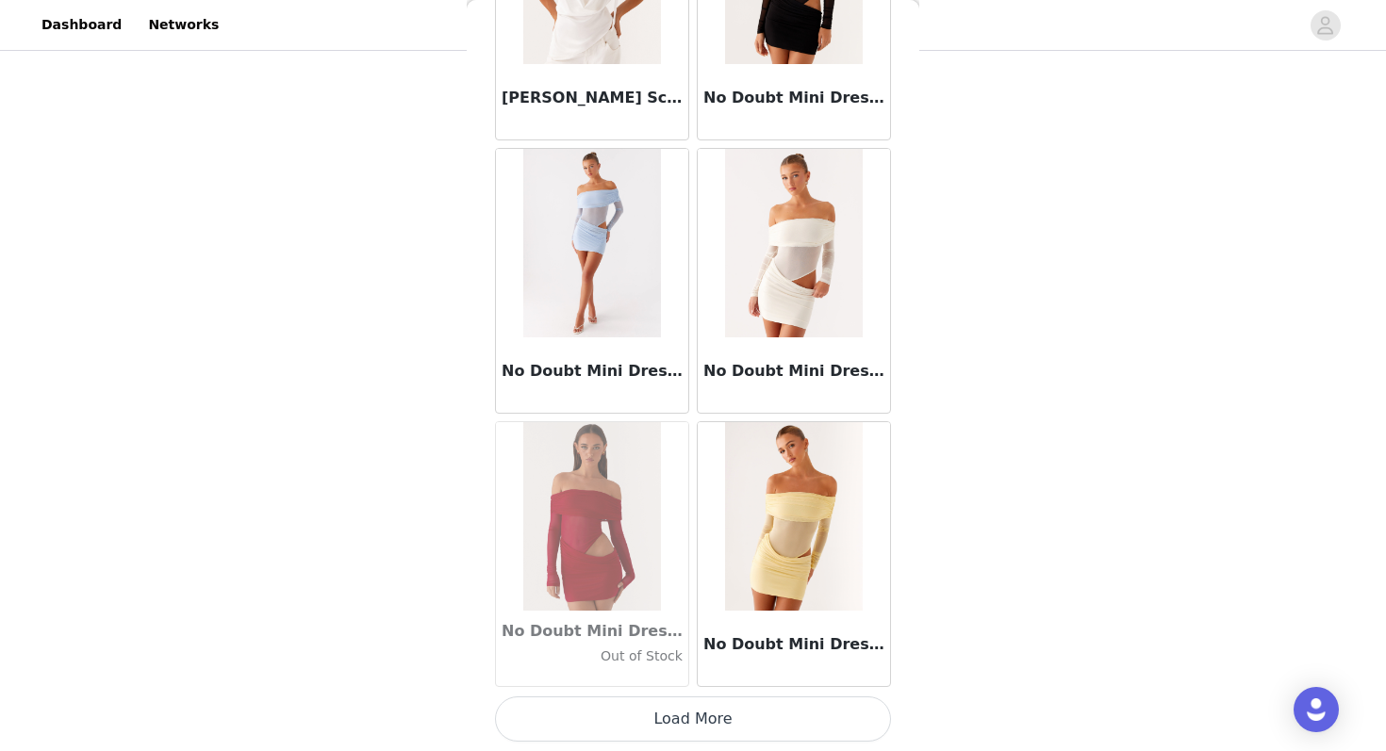
click at [650, 718] on button "Load More" at bounding box center [693, 719] width 396 height 45
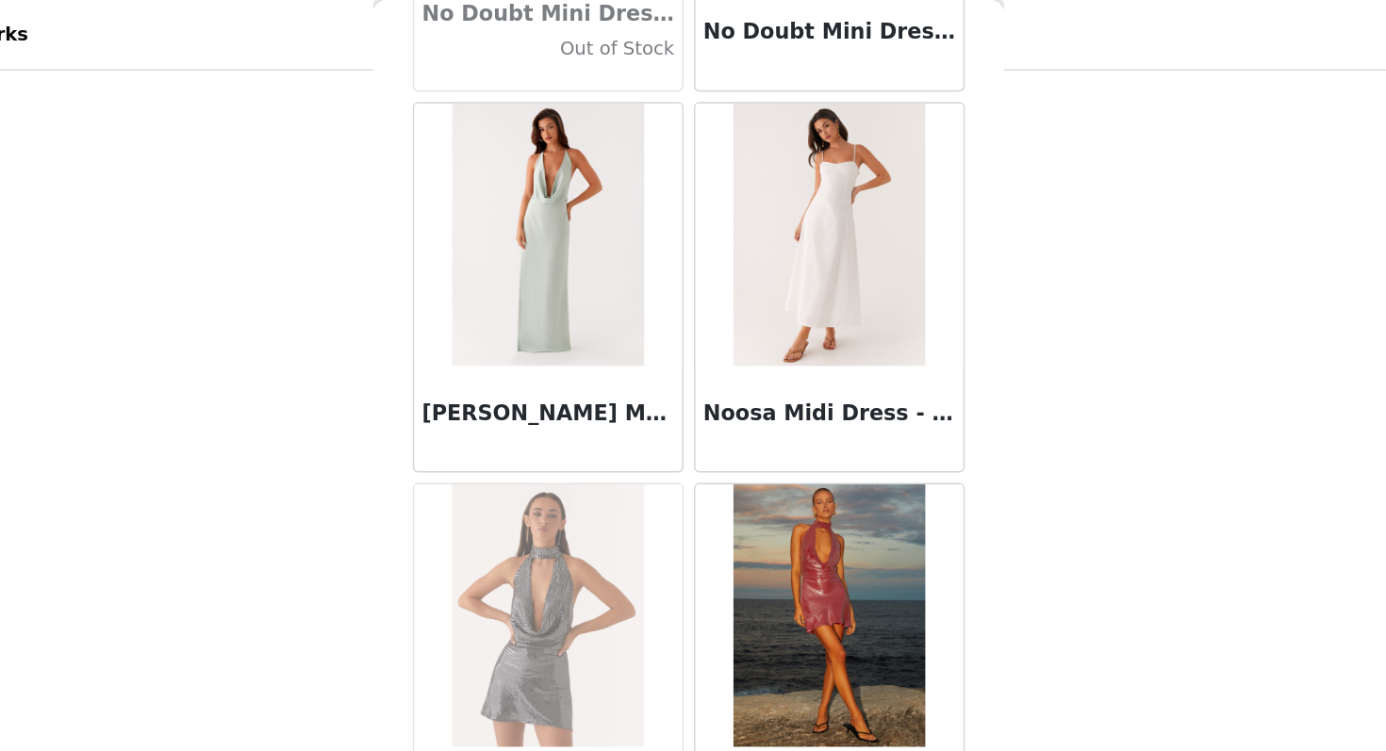
scroll to position [82027, 0]
click at [769, 318] on div "Noosa Midi Dress - White" at bounding box center [794, 299] width 192 height 75
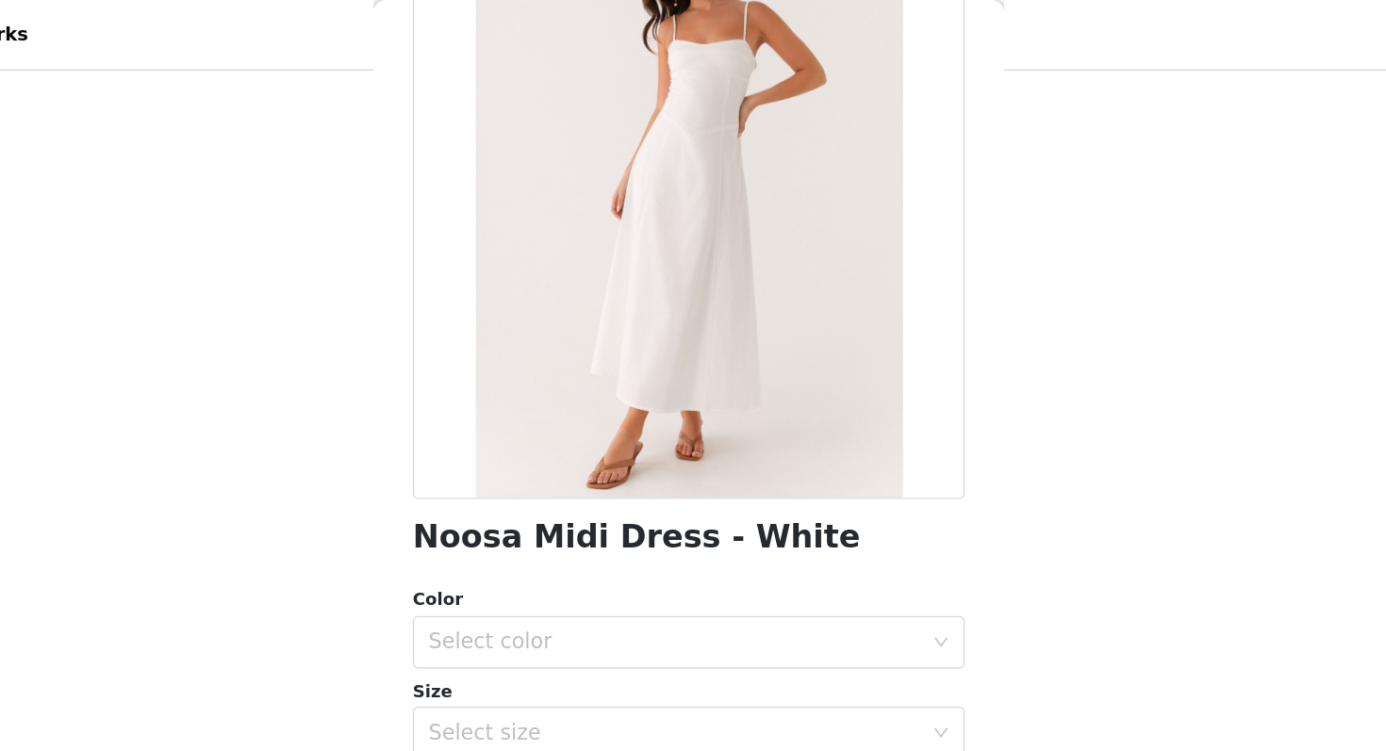
scroll to position [162, 0]
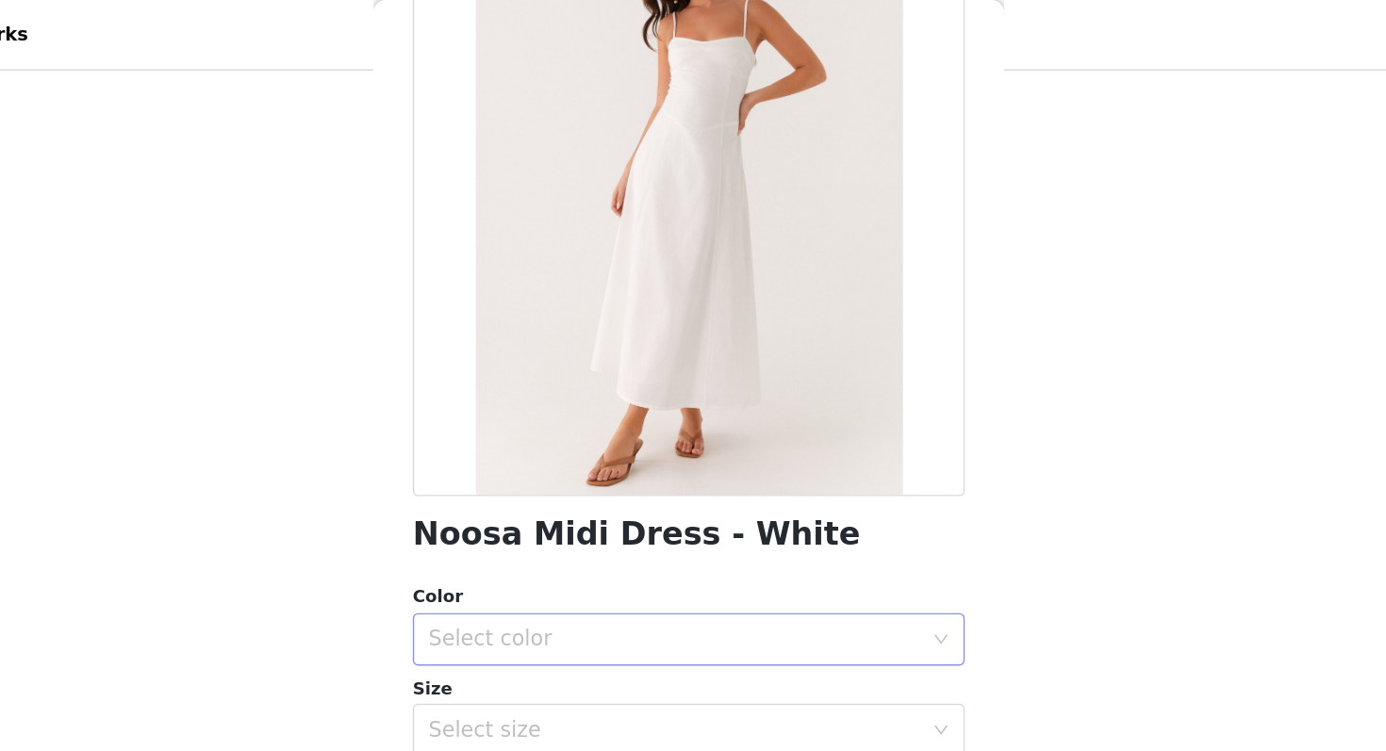
click at [630, 461] on div "Select color" at bounding box center [682, 459] width 353 height 19
click at [581, 501] on li "White" at bounding box center [693, 500] width 396 height 30
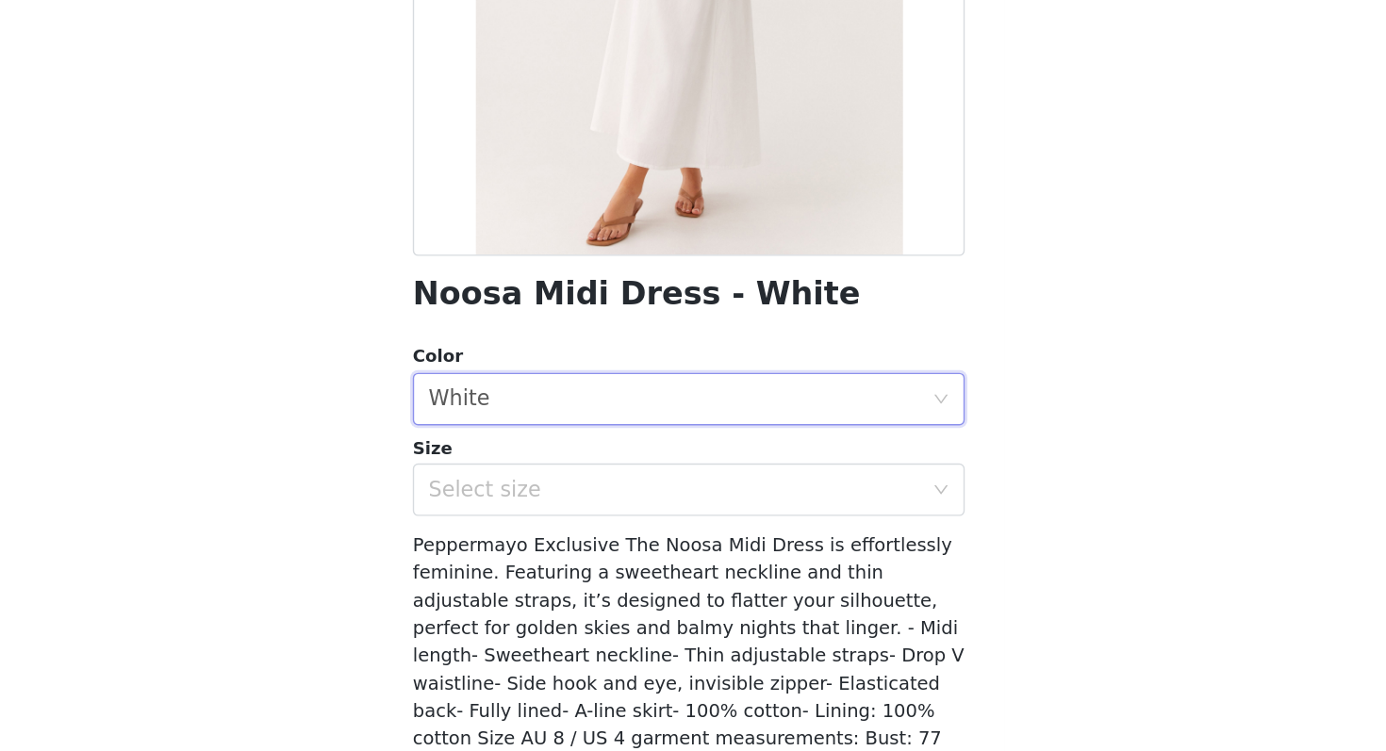
click at [580, 544] on div "Noosa Midi Dress - White Color Select color White Size Select size Peppermayo E…" at bounding box center [693, 391] width 396 height 919
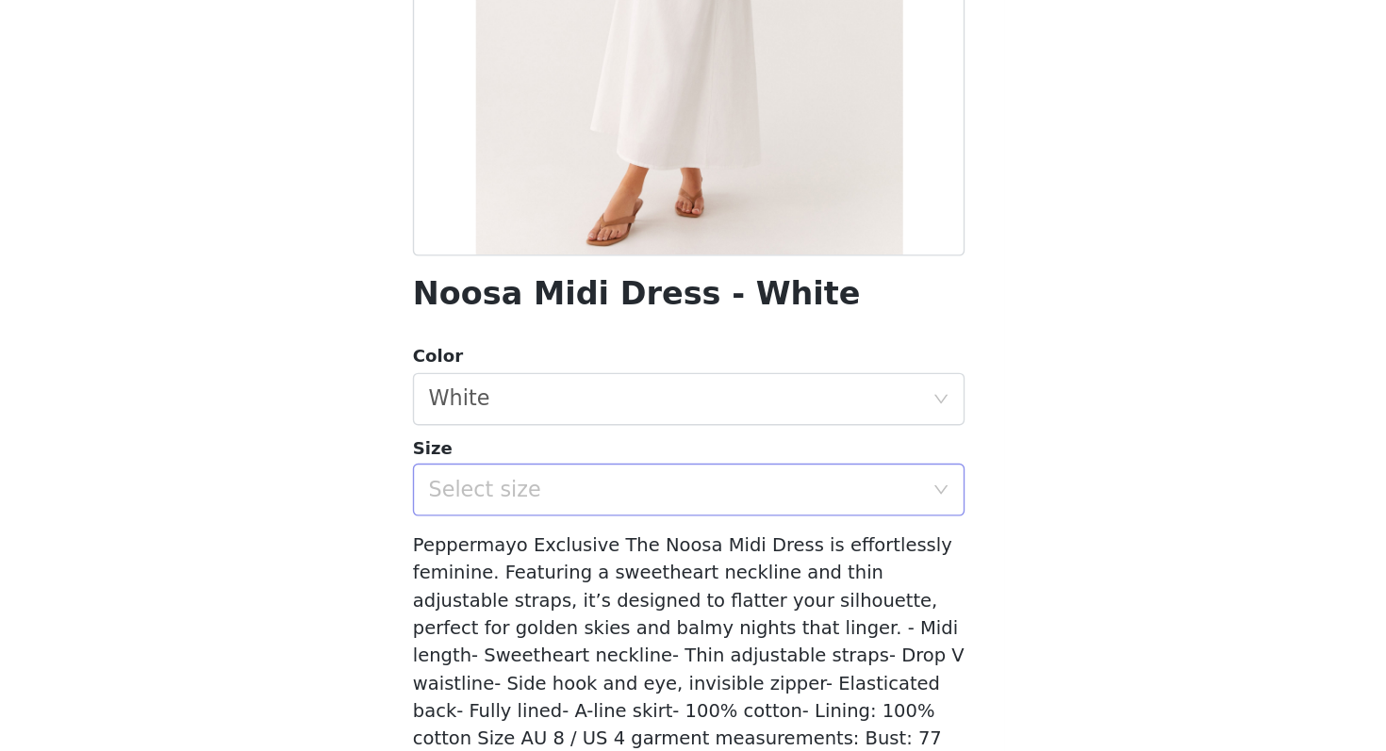
click at [580, 533] on div "Select size" at bounding box center [682, 524] width 353 height 19
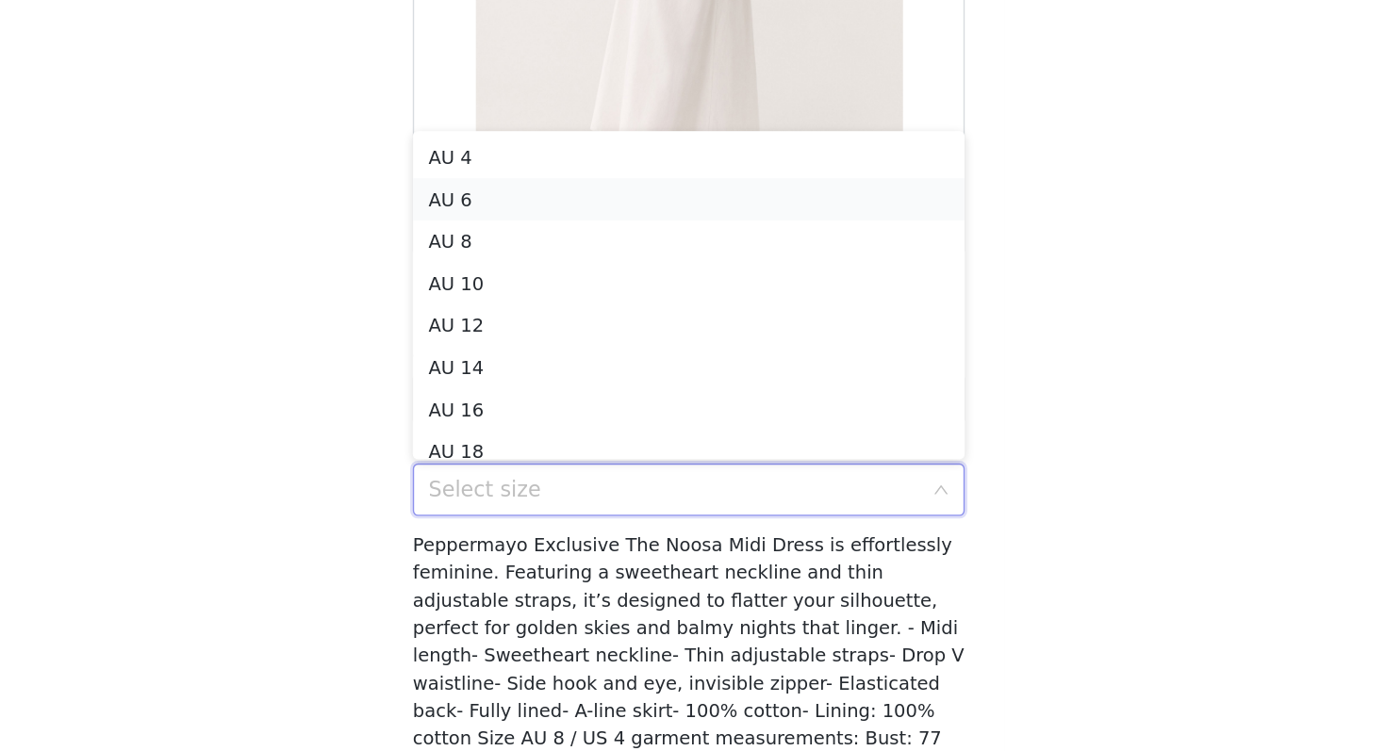
click at [613, 313] on li "AU 6" at bounding box center [693, 316] width 396 height 30
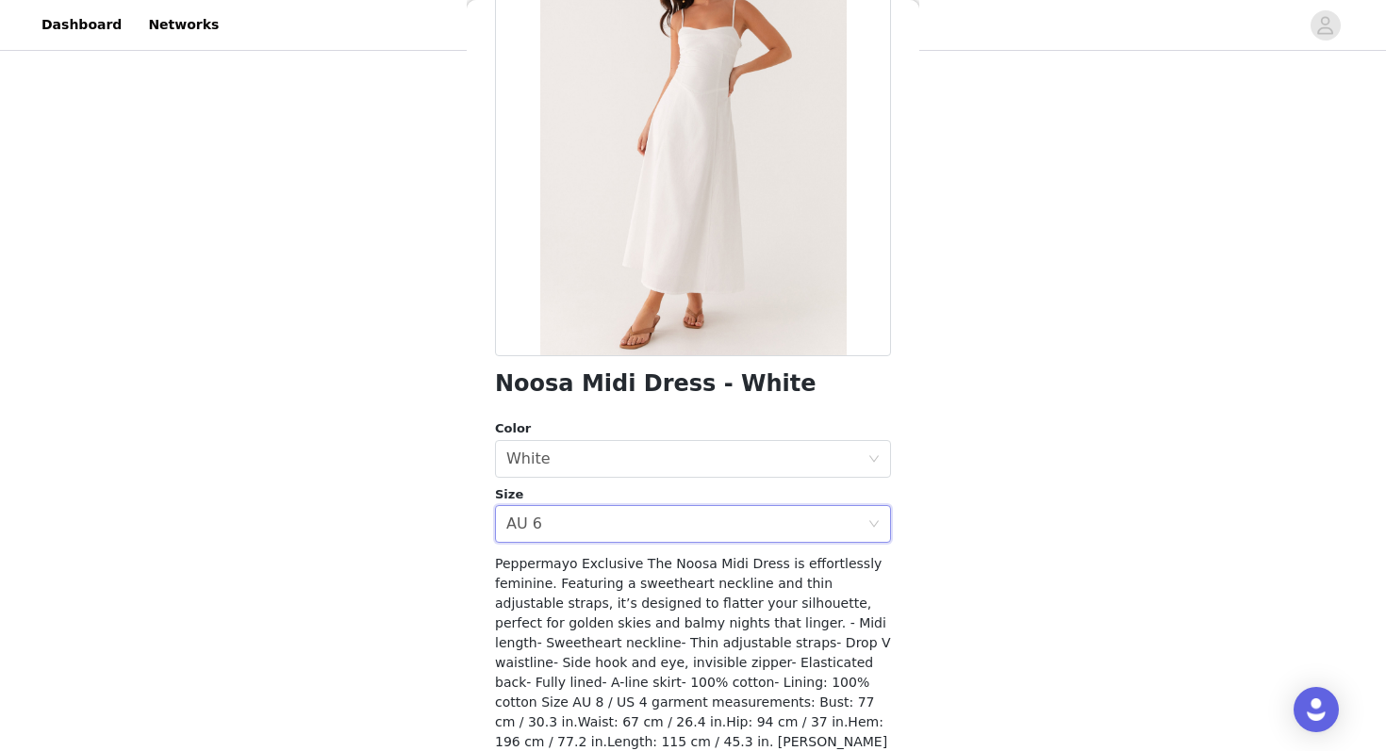
scroll to position [98, 0]
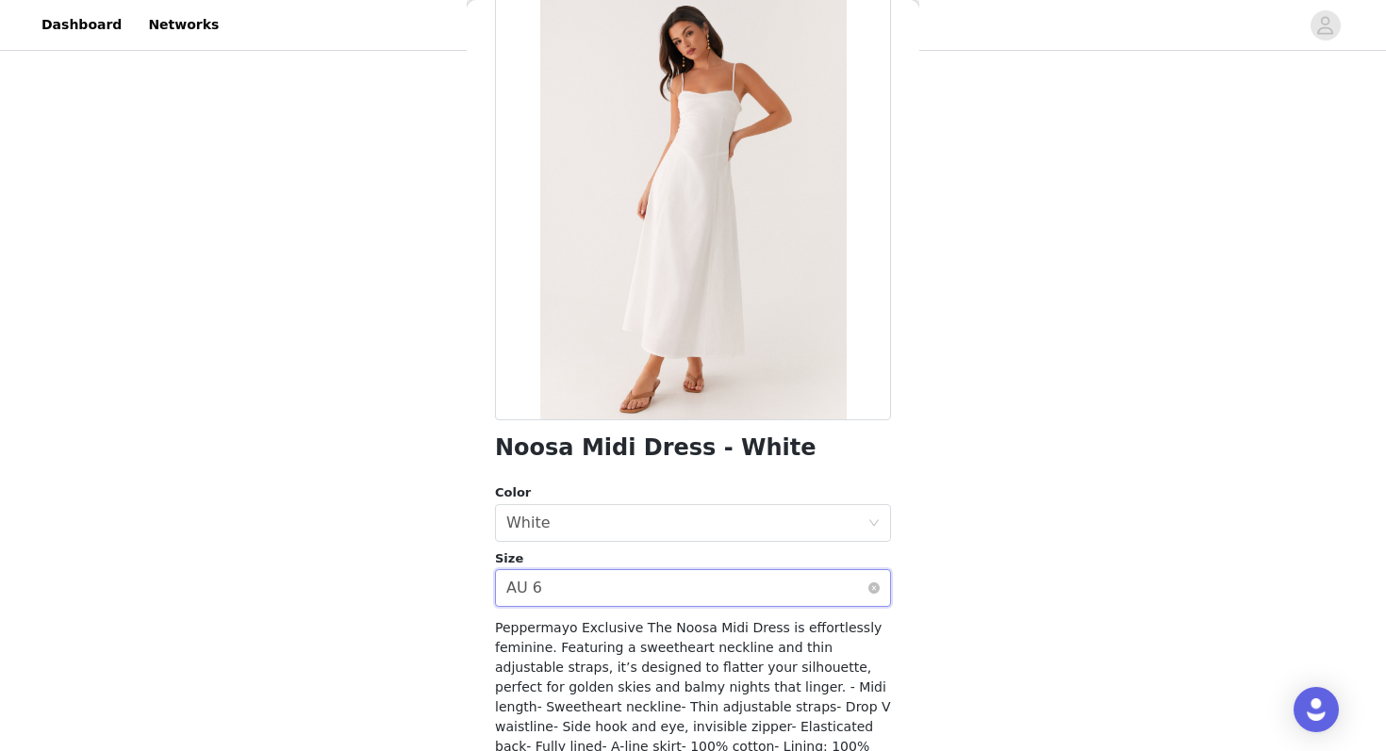
click at [525, 582] on div "AU 6" at bounding box center [524, 588] width 36 height 36
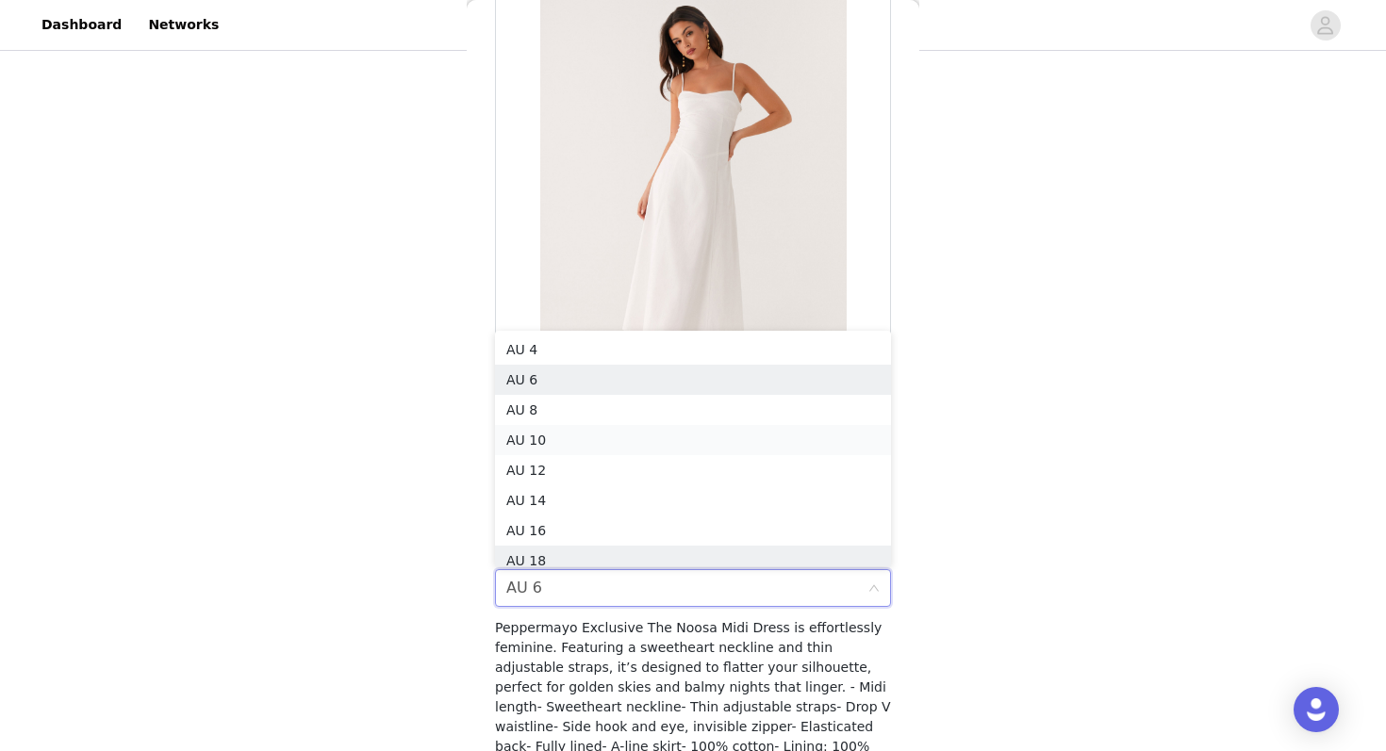
scroll to position [9, 0]
click at [531, 398] on li "AU 8" at bounding box center [693, 401] width 396 height 30
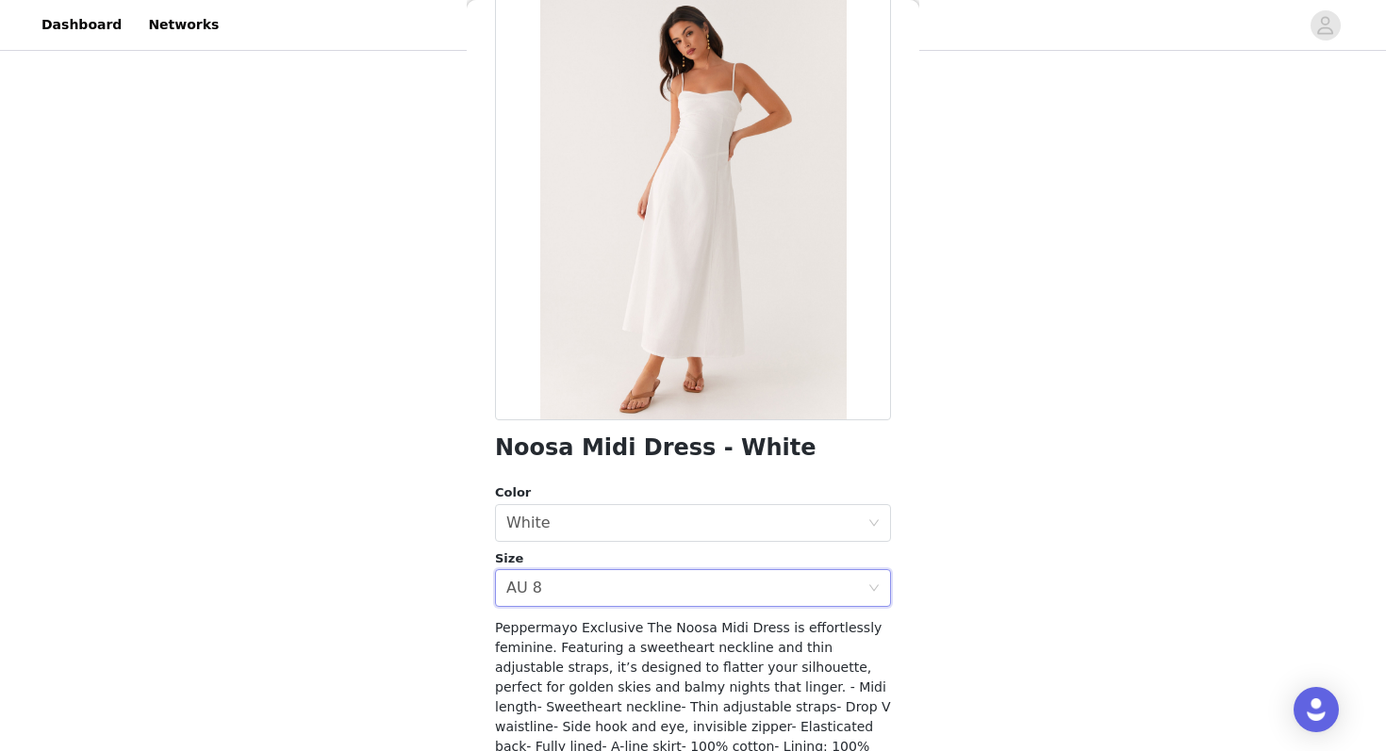
scroll to position [242, 0]
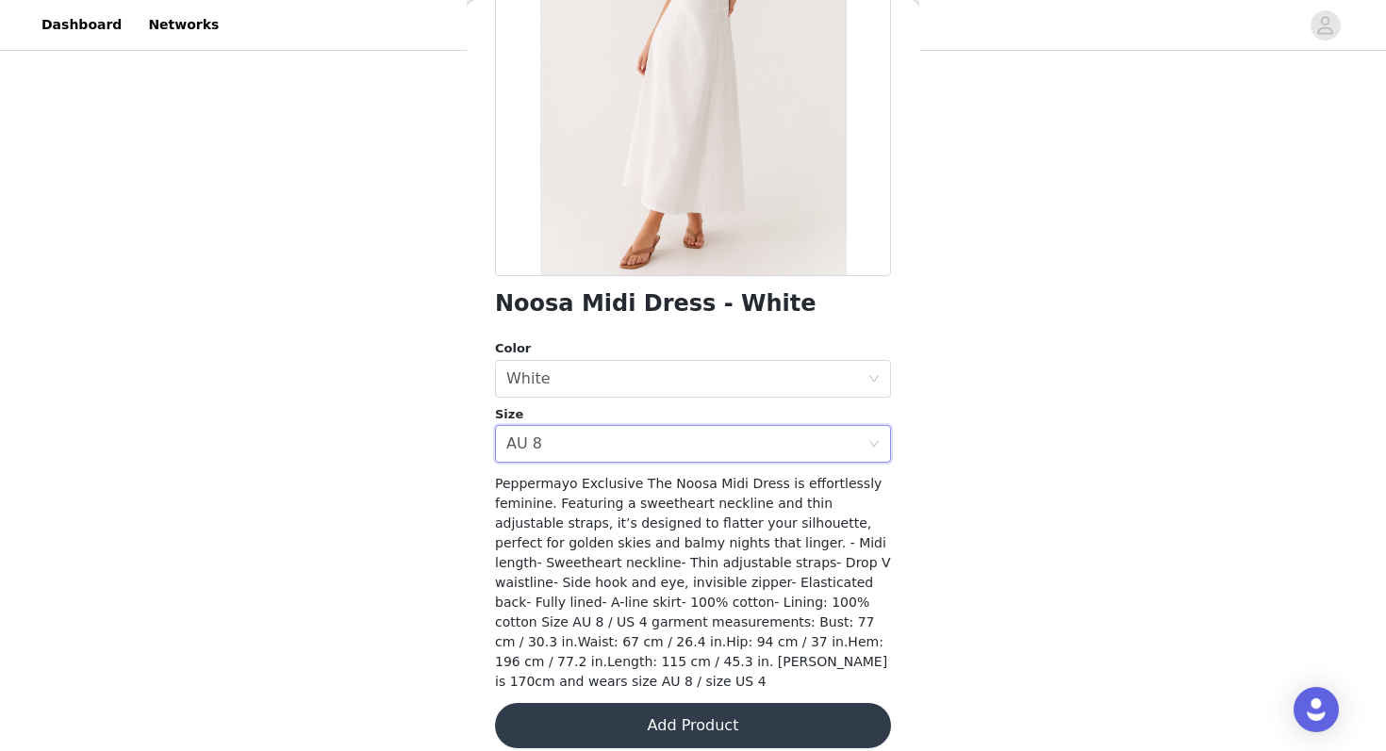
click at [571, 703] on button "Add Product" at bounding box center [693, 725] width 396 height 45
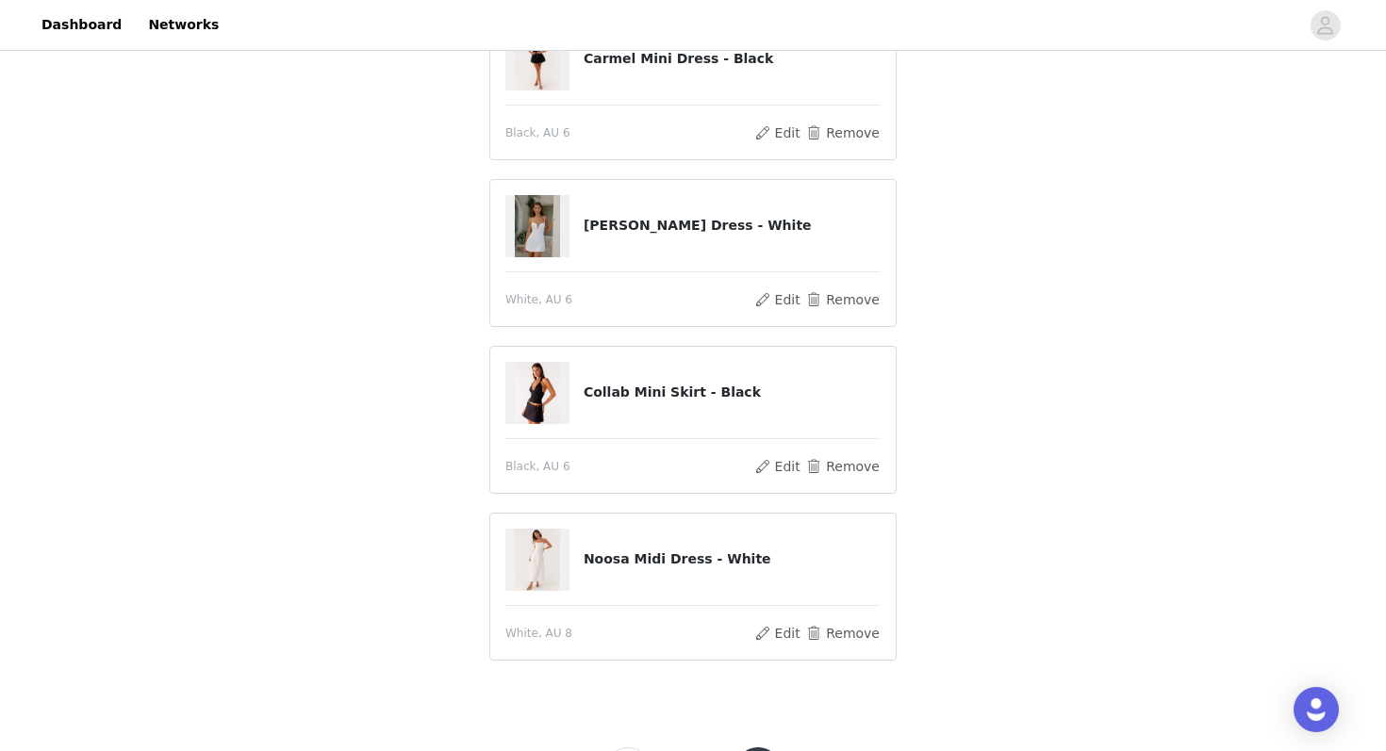
scroll to position [616, 0]
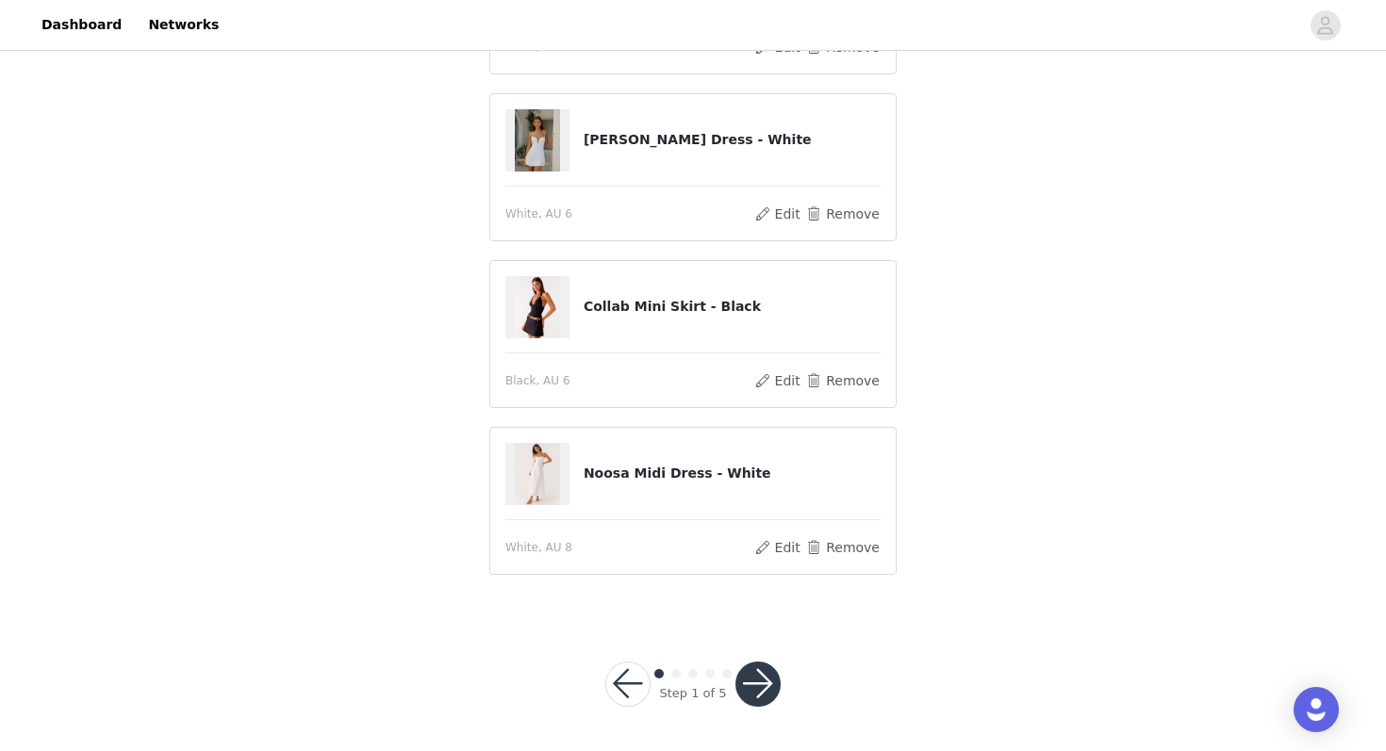
click at [767, 672] on button "button" at bounding box center [757, 684] width 45 height 45
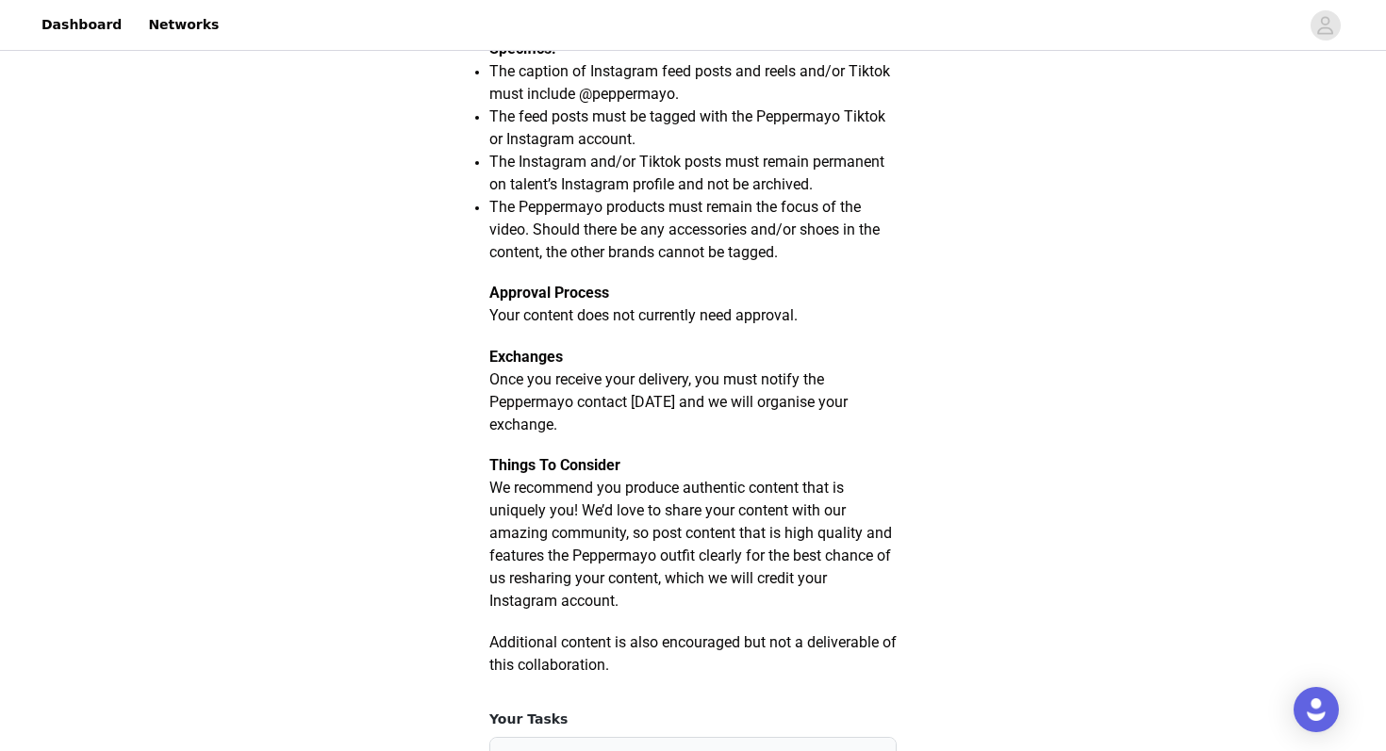
scroll to position [1136, 0]
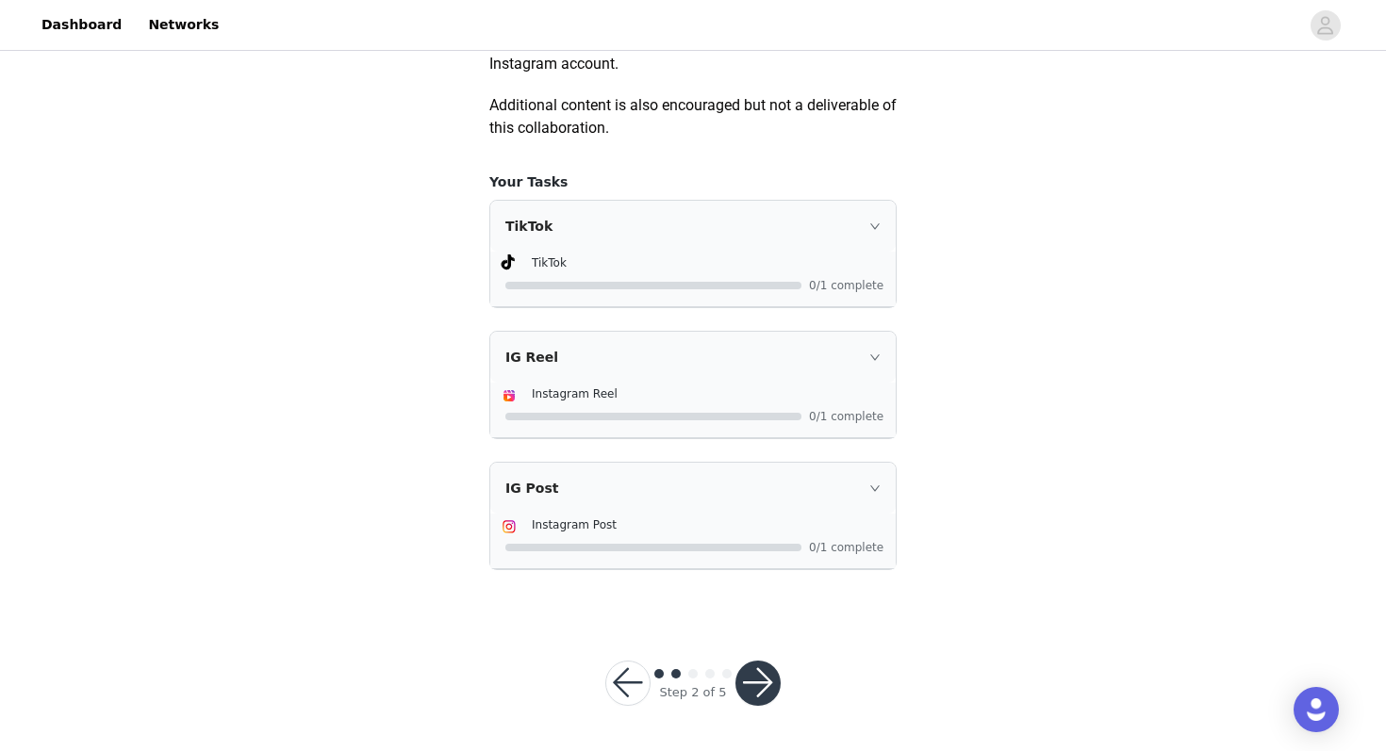
click at [766, 681] on button "button" at bounding box center [757, 683] width 45 height 45
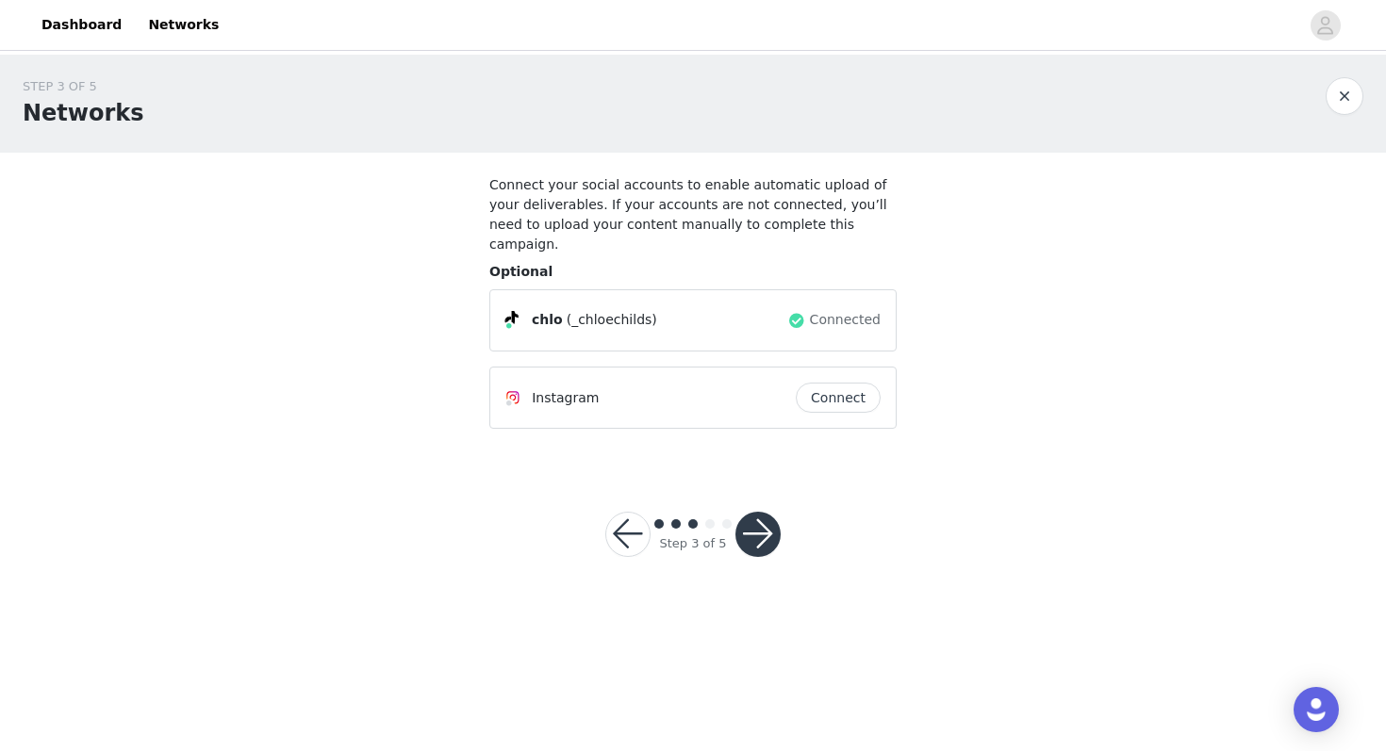
click at [764, 516] on button "button" at bounding box center [757, 534] width 45 height 45
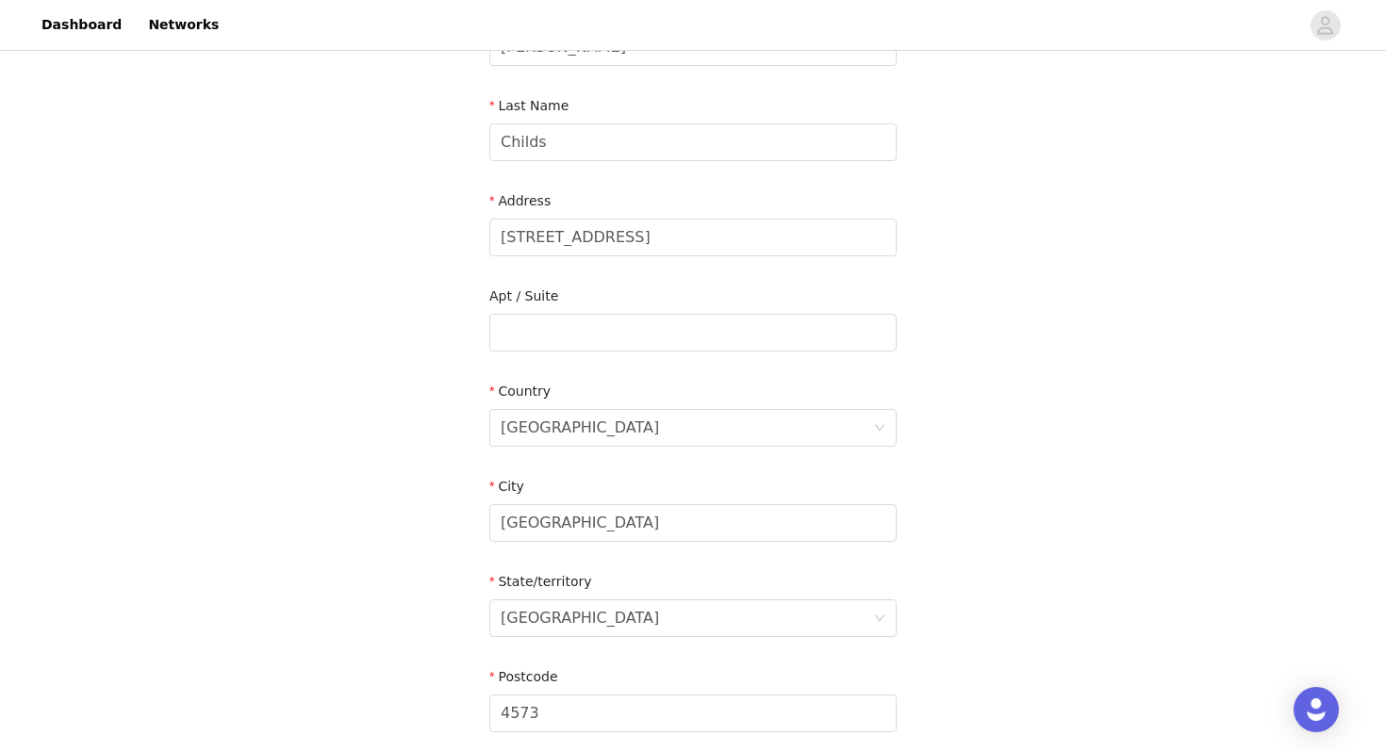
scroll to position [613, 0]
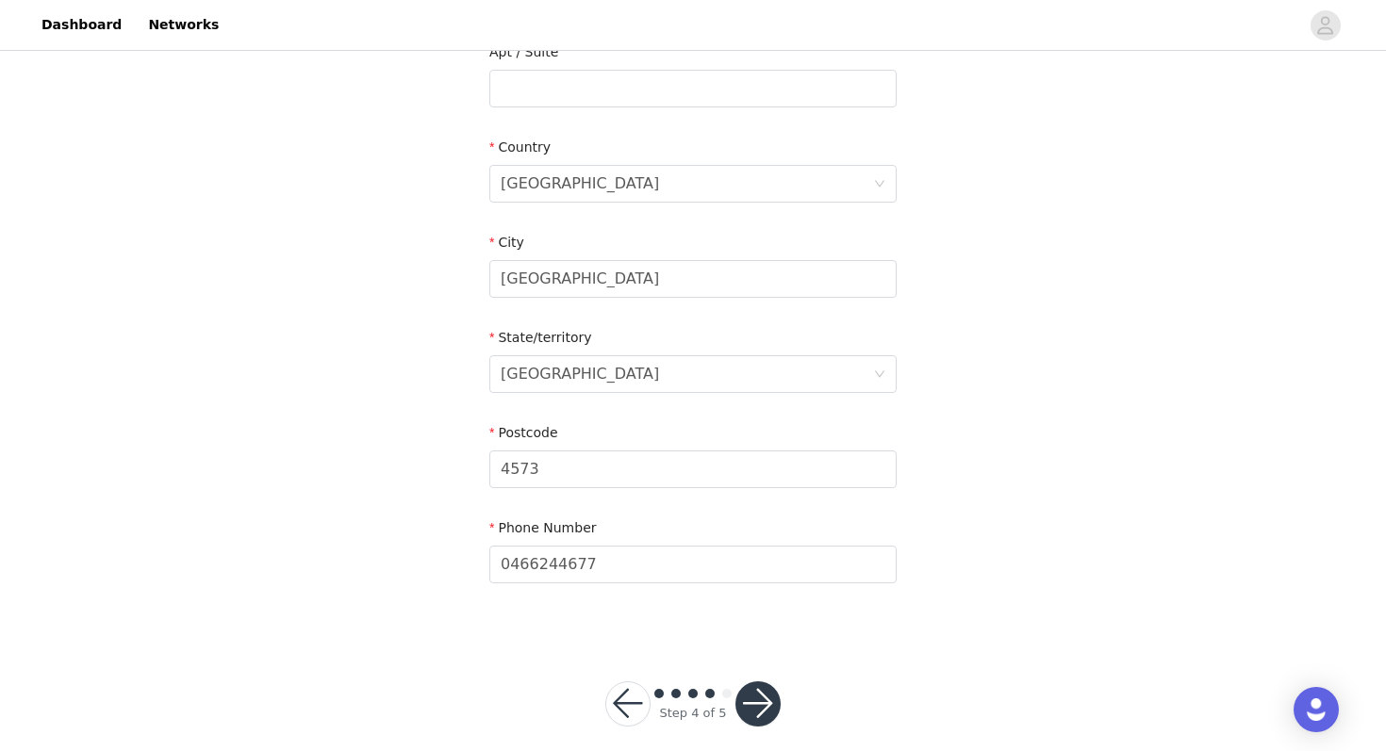
click at [754, 681] on button "button" at bounding box center [757, 703] width 45 height 45
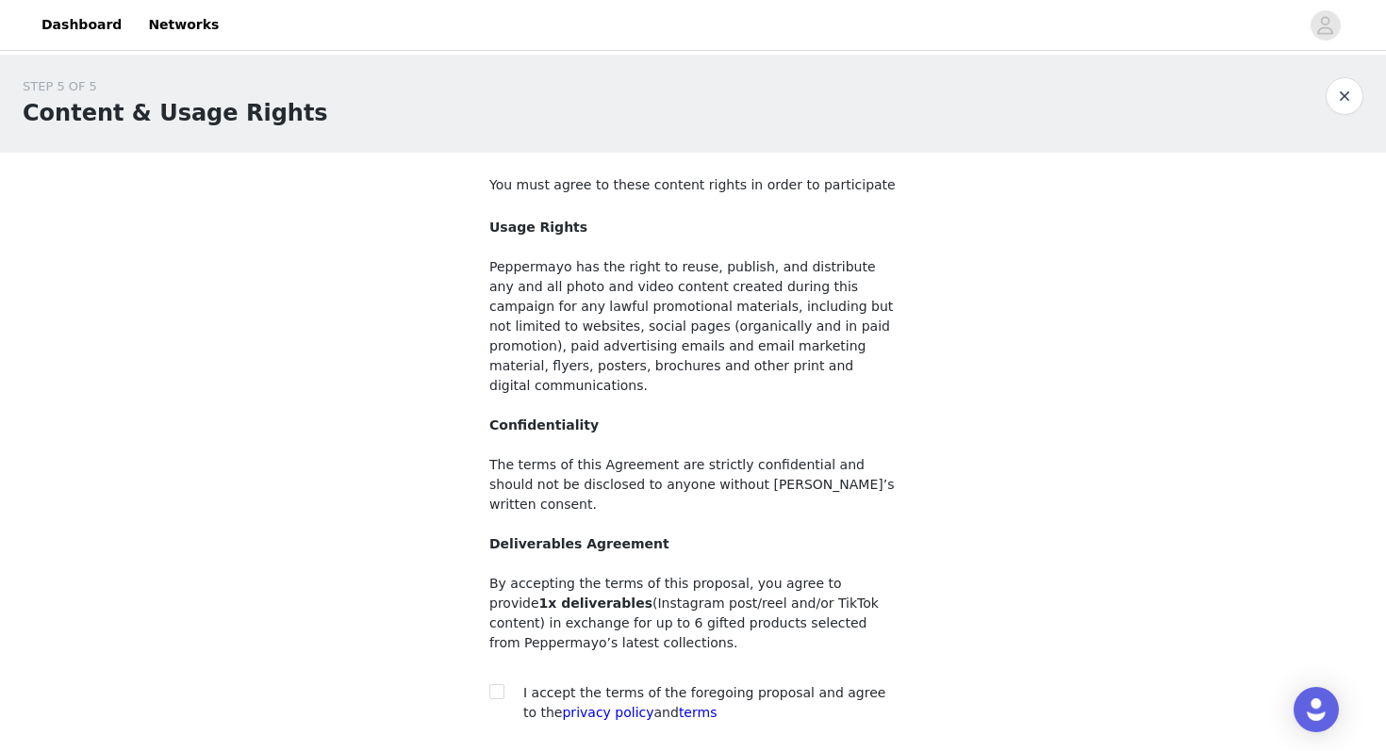
scroll to position [120, 0]
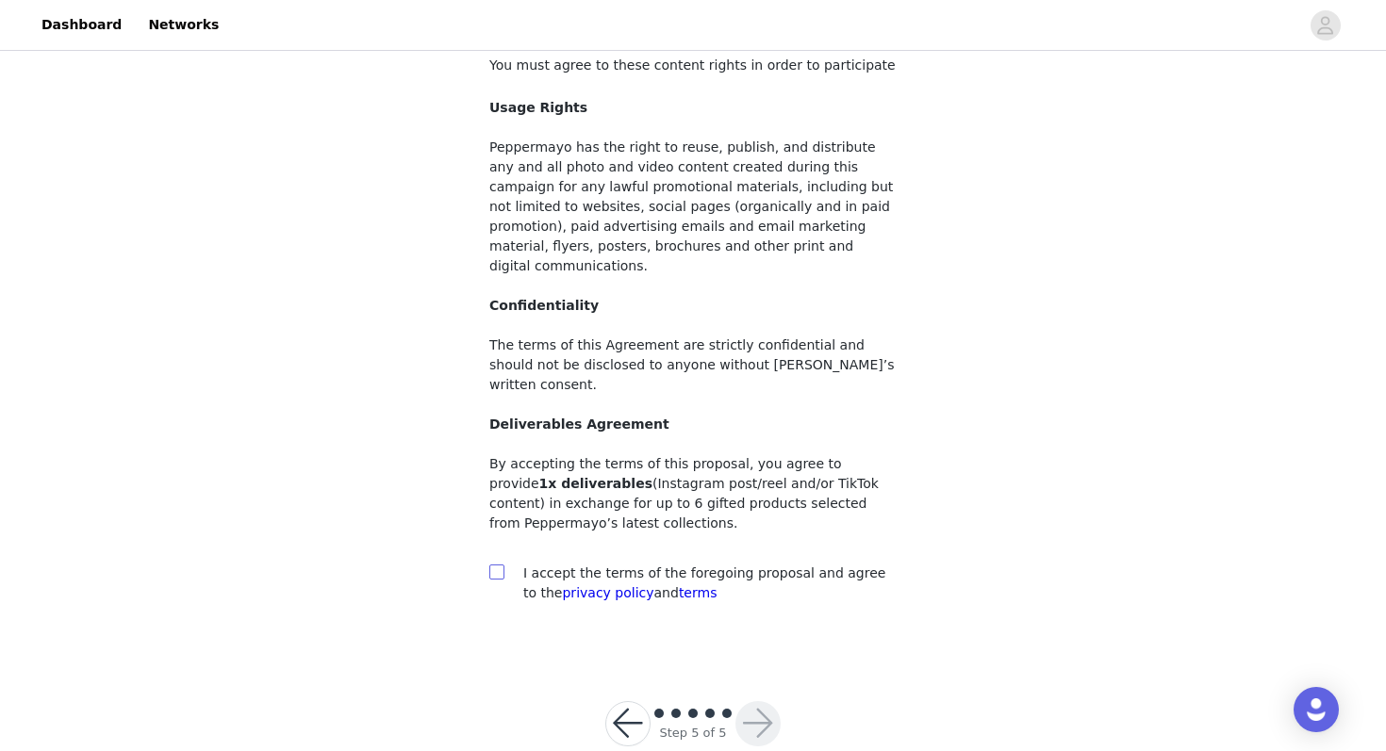
click at [495, 565] on input "checkbox" at bounding box center [495, 571] width 13 height 13
checkbox input "true"
click at [759, 701] on button "button" at bounding box center [757, 723] width 45 height 45
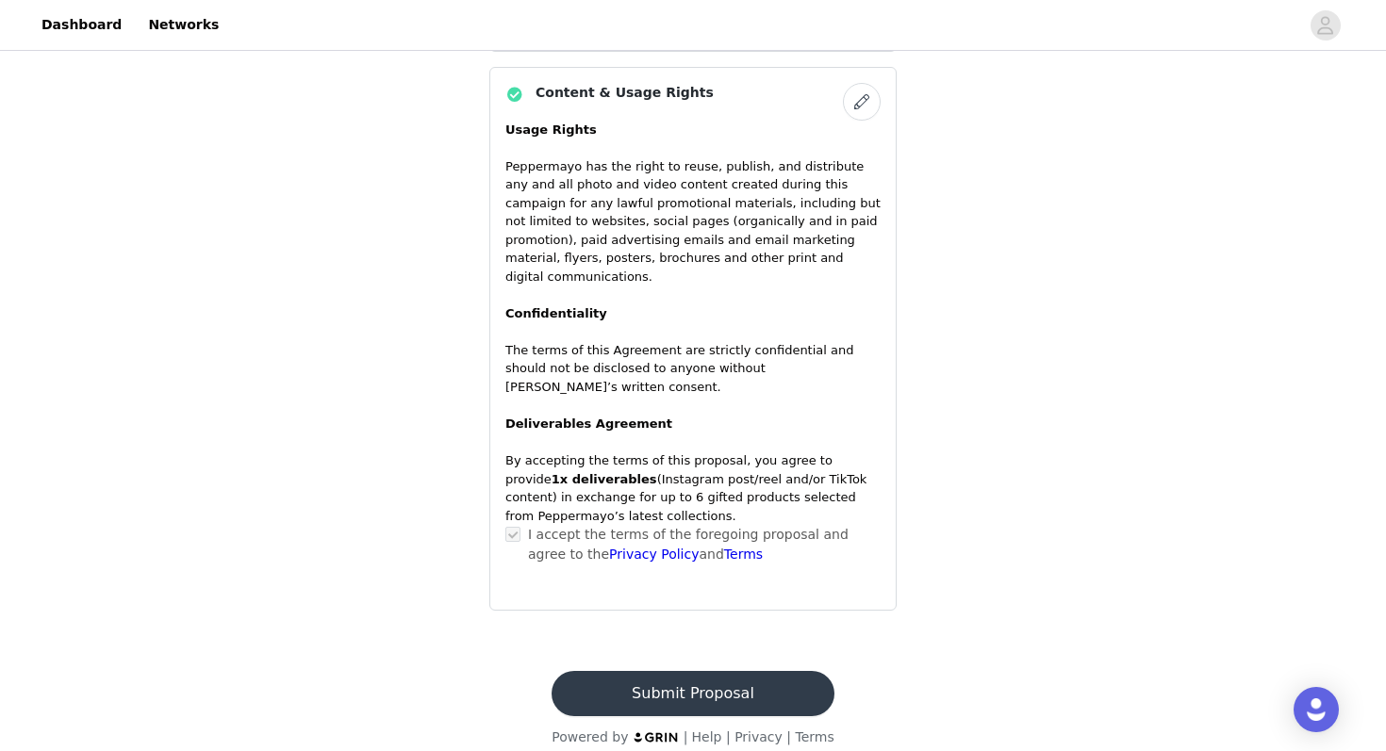
click at [673, 671] on button "Submit Proposal" at bounding box center [692, 693] width 282 height 45
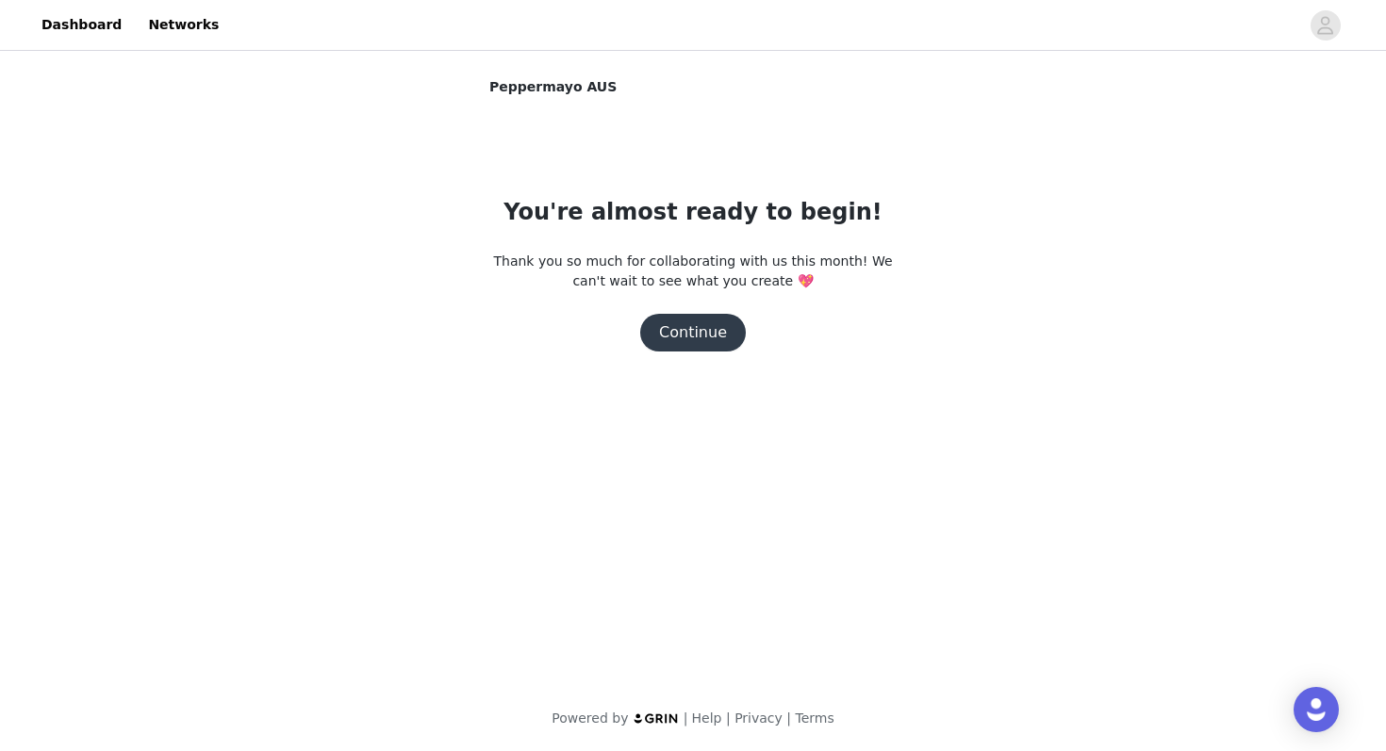
click at [715, 347] on button "Continue" at bounding box center [693, 333] width 106 height 38
